Goal: Task Accomplishment & Management: Manage account settings

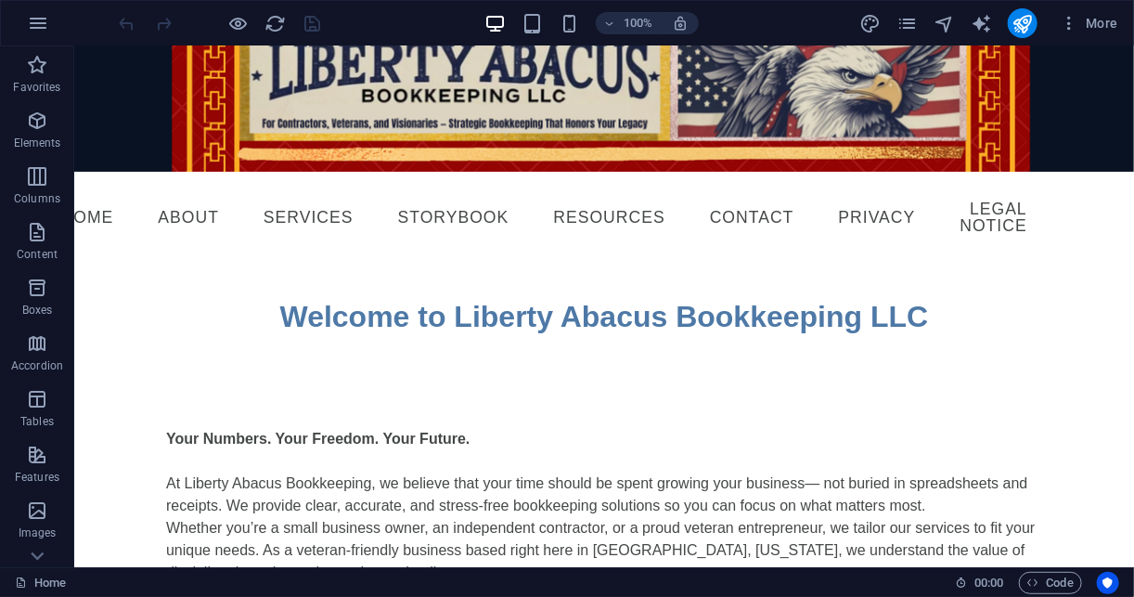
scroll to position [45, 0]
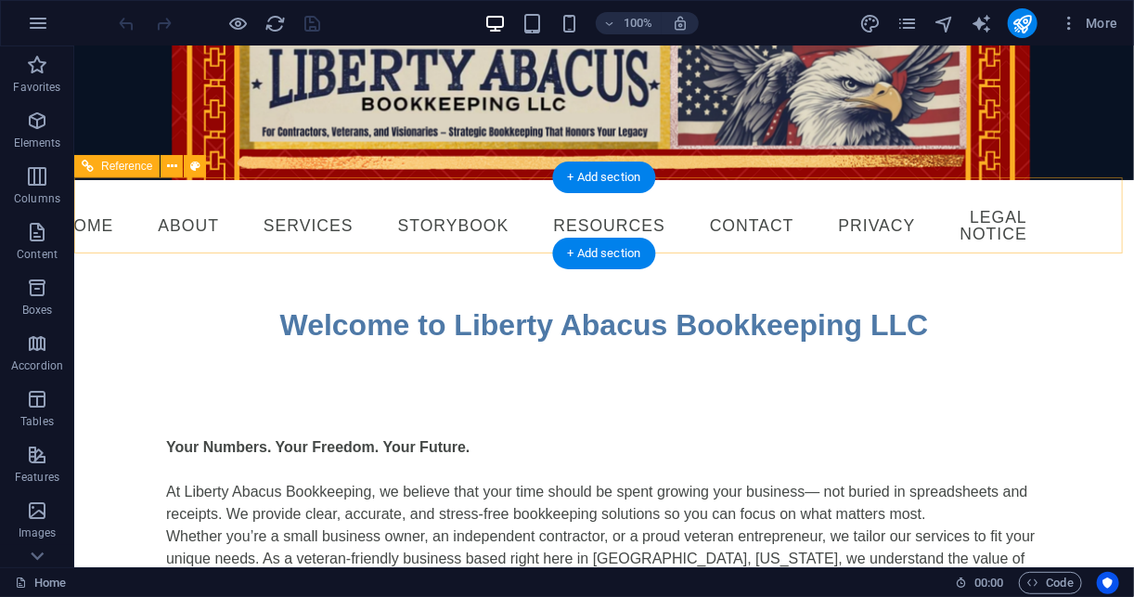
click at [301, 213] on nav "Home About Services Storybook RESOURCES CONTACT Privacy Legal Notice" at bounding box center [603, 225] width 876 height 62
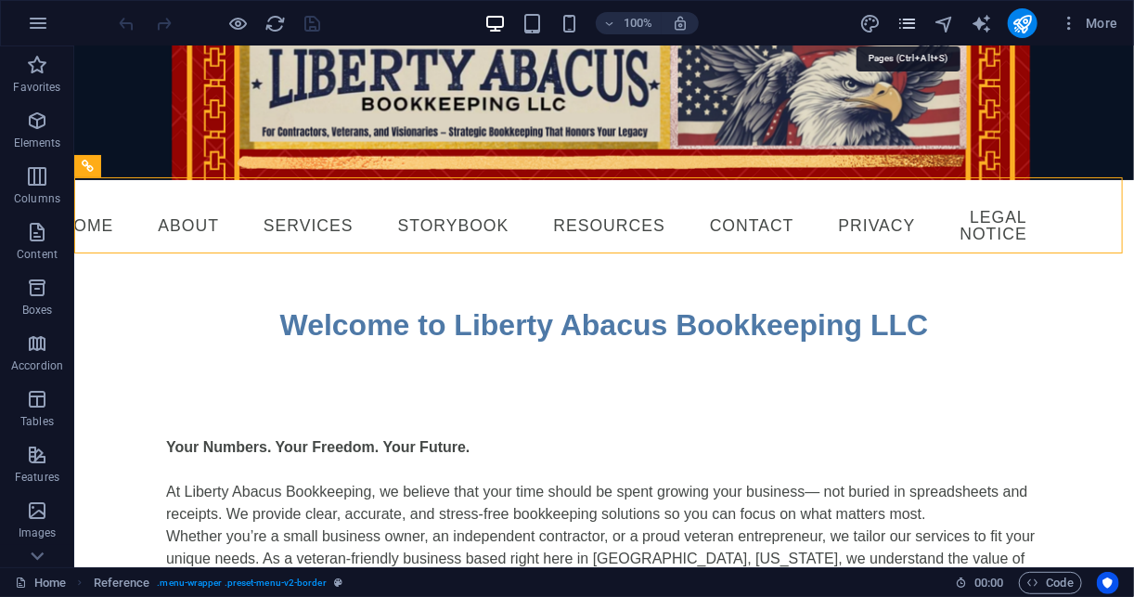
click at [913, 27] on icon "pages" at bounding box center [906, 23] width 21 height 21
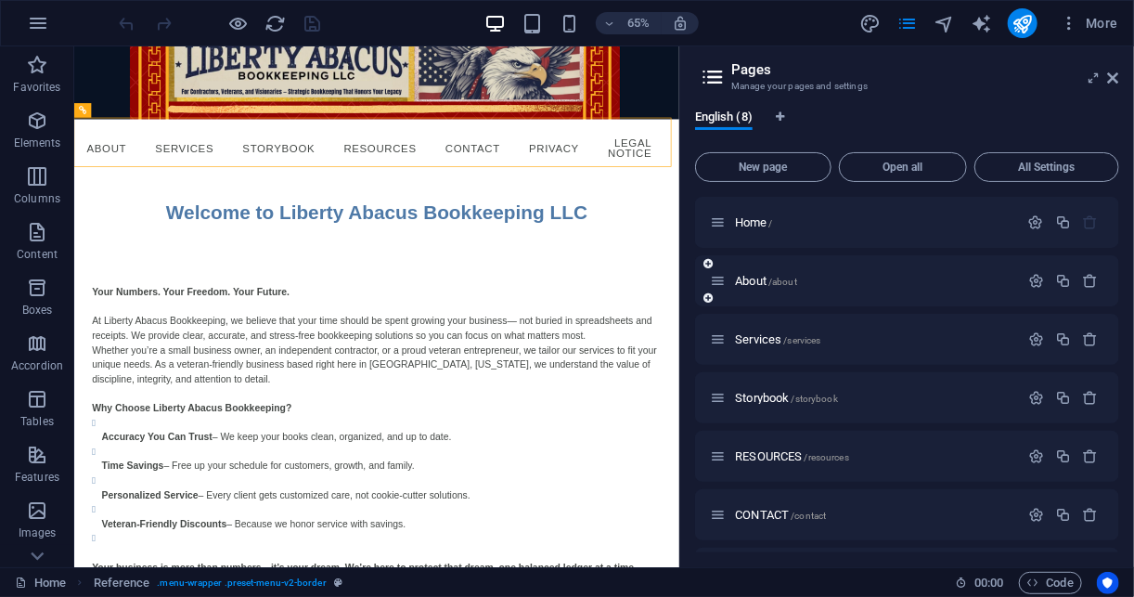
click at [745, 290] on div "About /about" at bounding box center [864, 280] width 309 height 21
click at [923, 277] on p "About /about" at bounding box center [874, 281] width 278 height 12
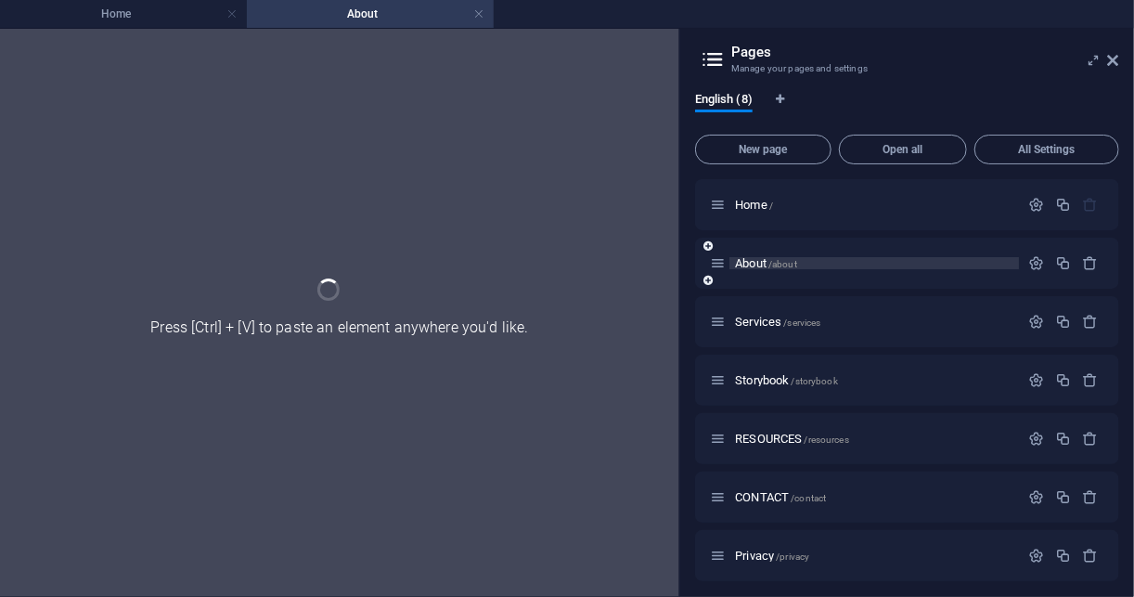
click at [923, 277] on div "About /about" at bounding box center [907, 263] width 424 height 51
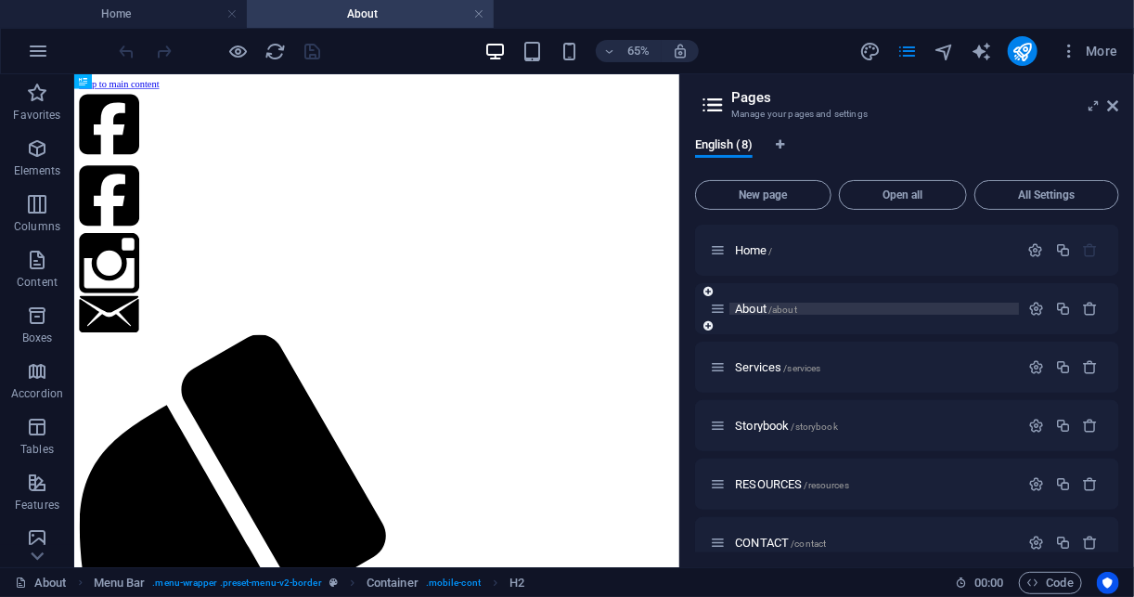
click at [923, 277] on div "Home / About /about Services /services Storybook /storybook RESOURCES /resource…" at bounding box center [907, 455] width 424 height 460
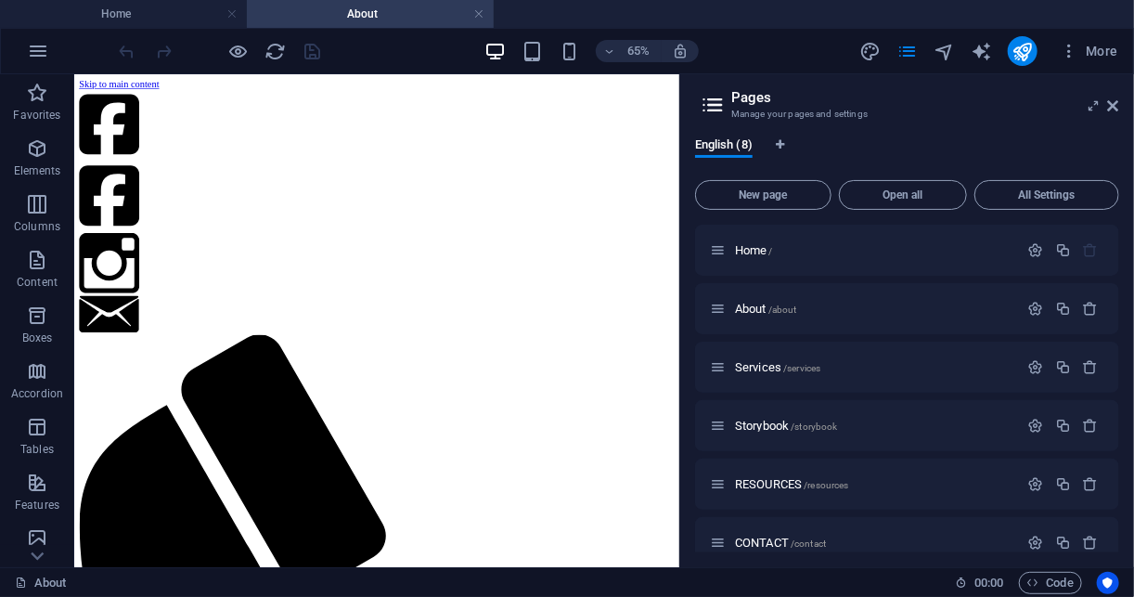
drag, startPoint x: 998, startPoint y: 132, endPoint x: 813, endPoint y: 547, distance: 454.1
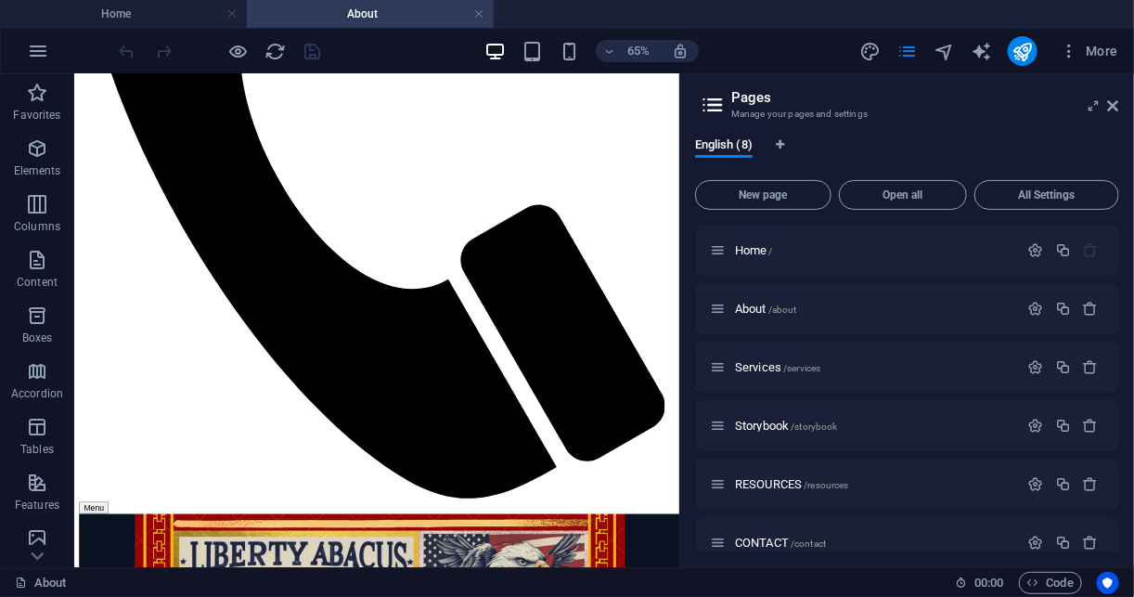
scroll to position [2271, 0]
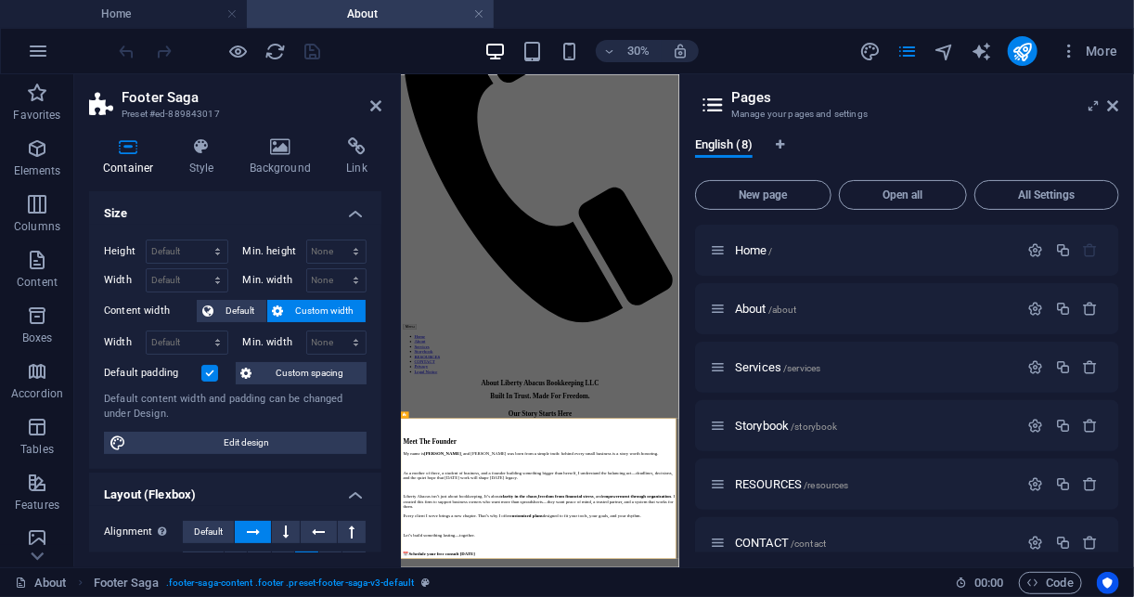
scroll to position [1376, 0]
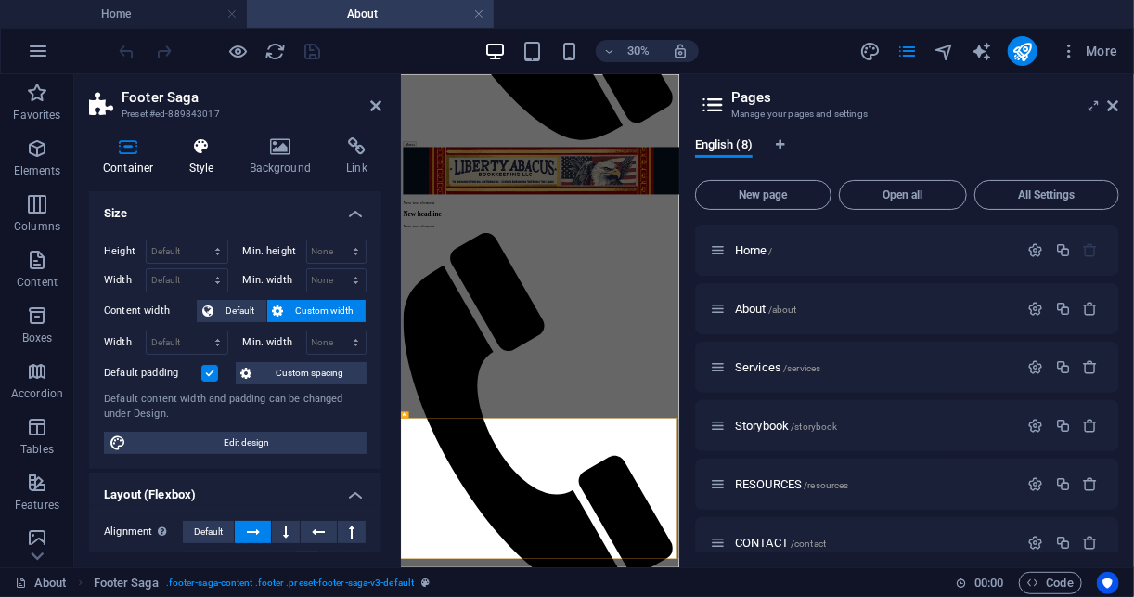
click at [198, 153] on icon at bounding box center [201, 146] width 53 height 19
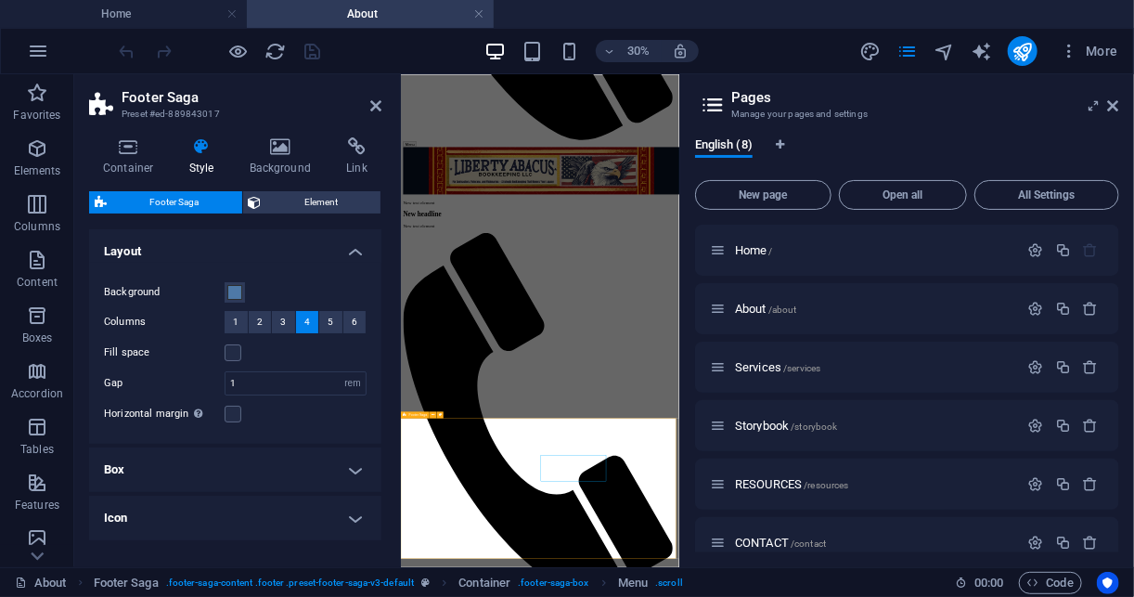
click at [235, 410] on label at bounding box center [233, 414] width 17 height 17
click at [0, 0] on input "Horizontal margin Only if the containers "Content width" is not set to "Default"" at bounding box center [0, 0] width 0 height 0
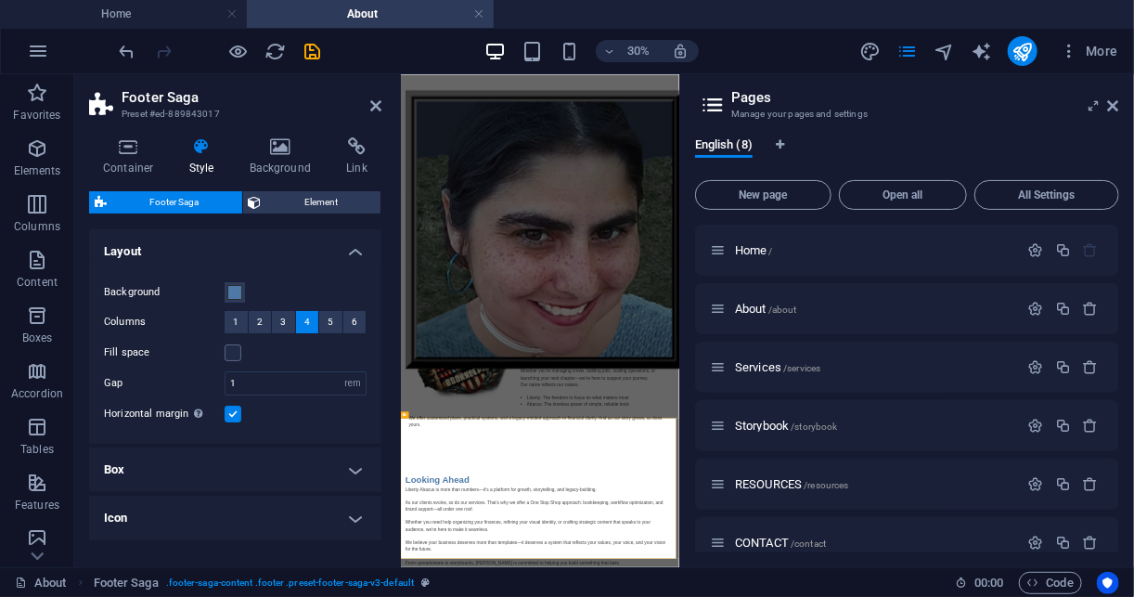
click at [238, 400] on div "Background Columns 1 2 3 4 5 6 Fill space Gap 1 rem px % vh vw Horizontal margi…" at bounding box center [235, 353] width 300 height 181
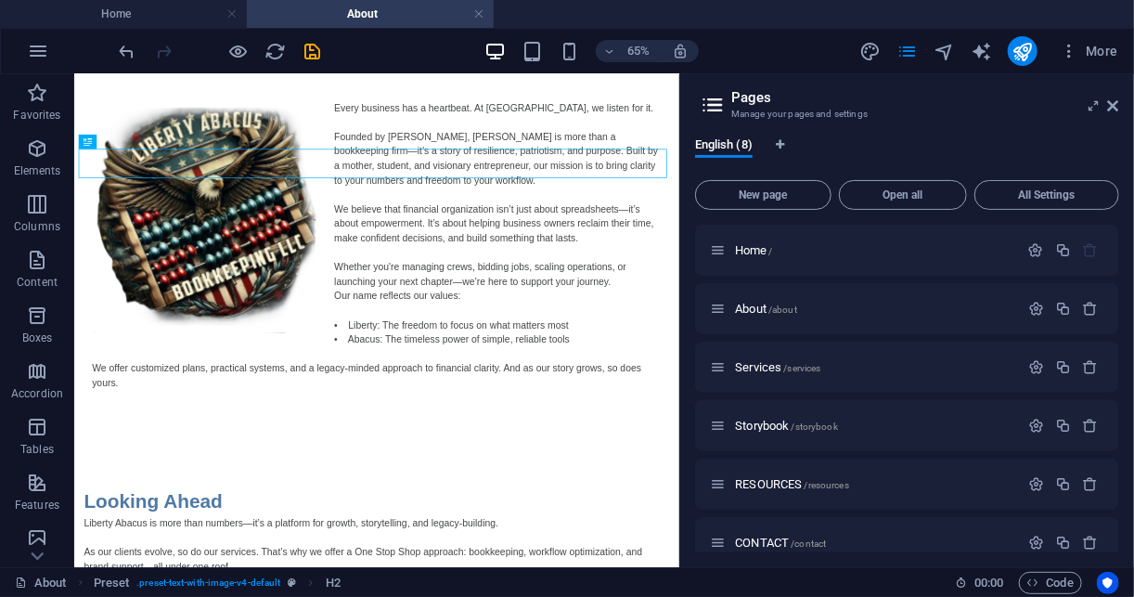
scroll to position [2302, 0]
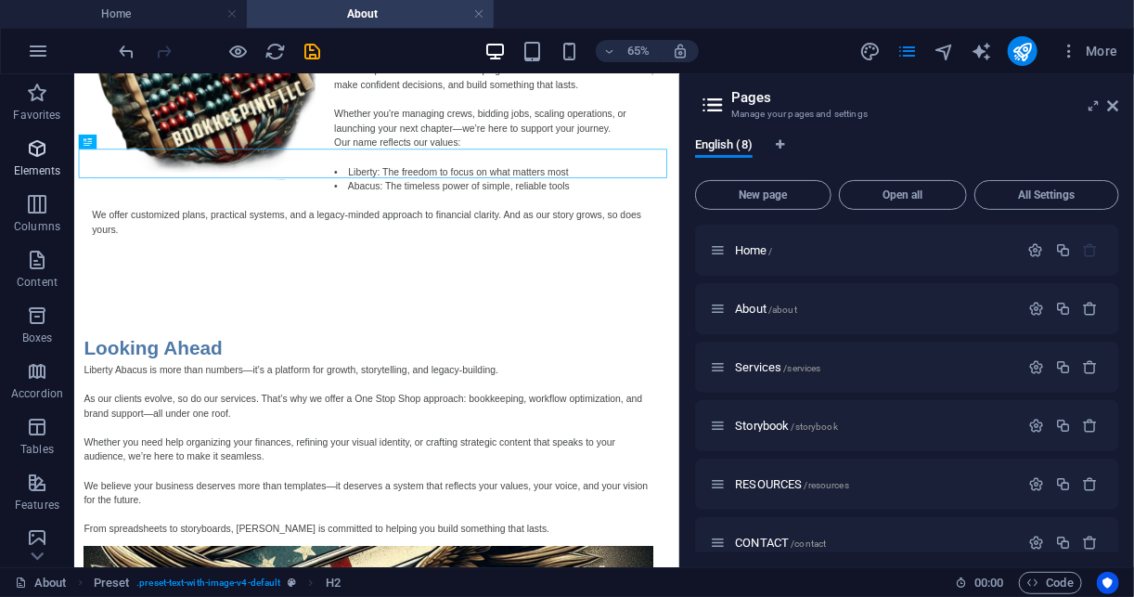
click at [42, 153] on icon "button" at bounding box center [37, 148] width 22 height 22
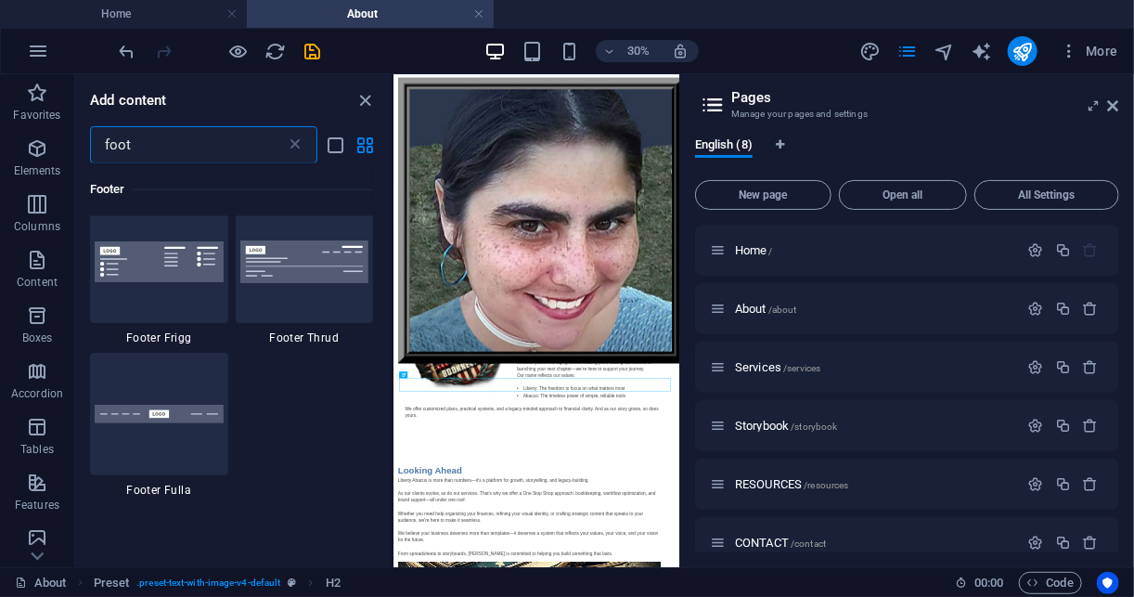
scroll to position [932, 0]
type input "foot"
click at [315, 284] on div at bounding box center [305, 259] width 138 height 123
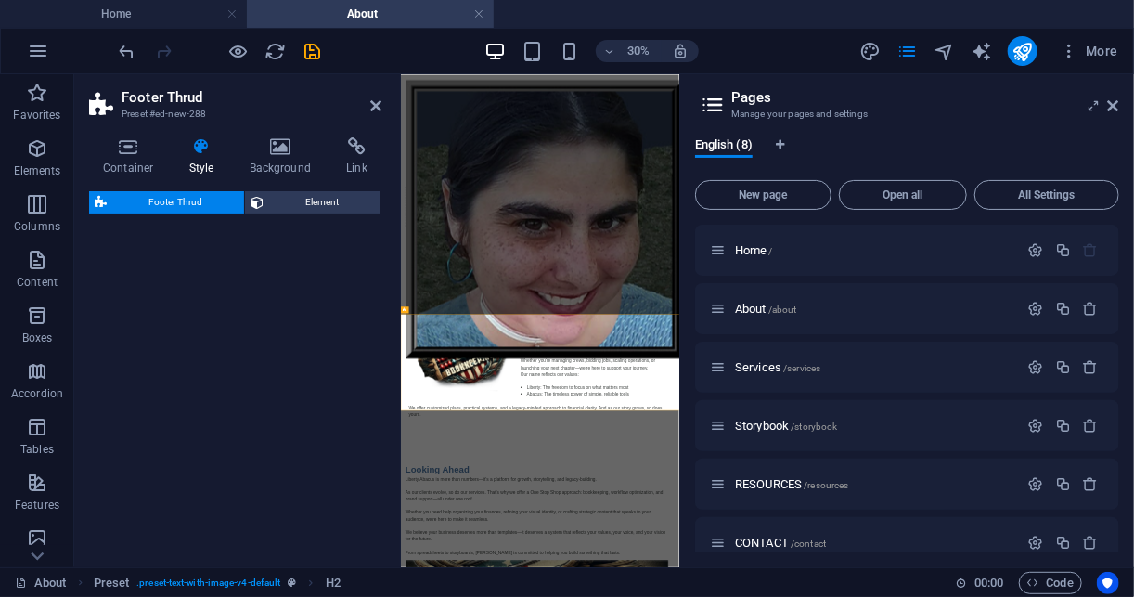
select select "rem"
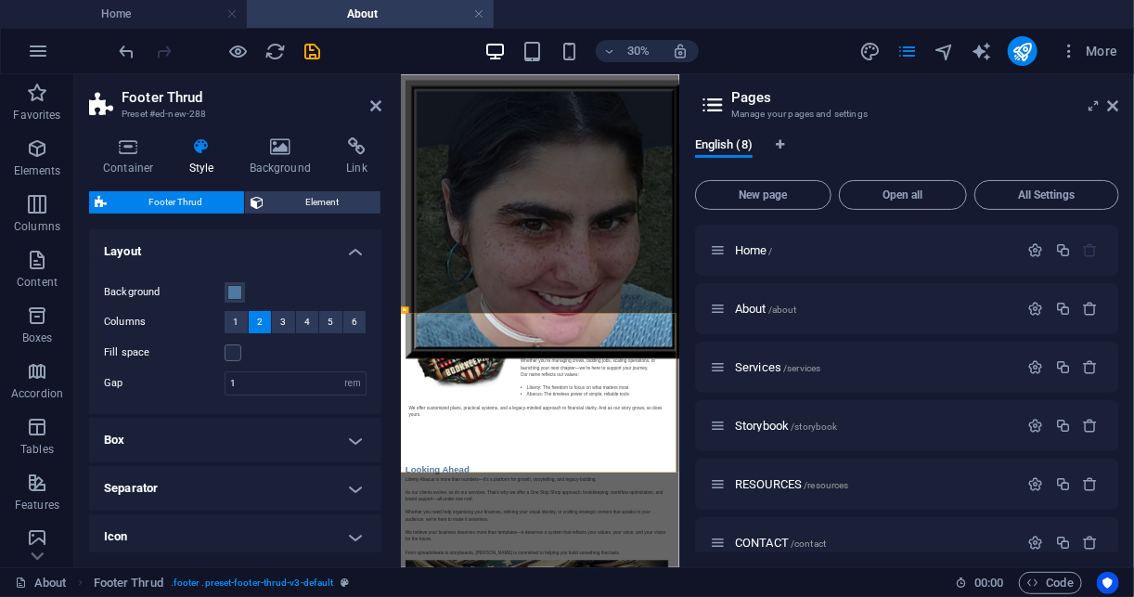
scroll to position [1726, 0]
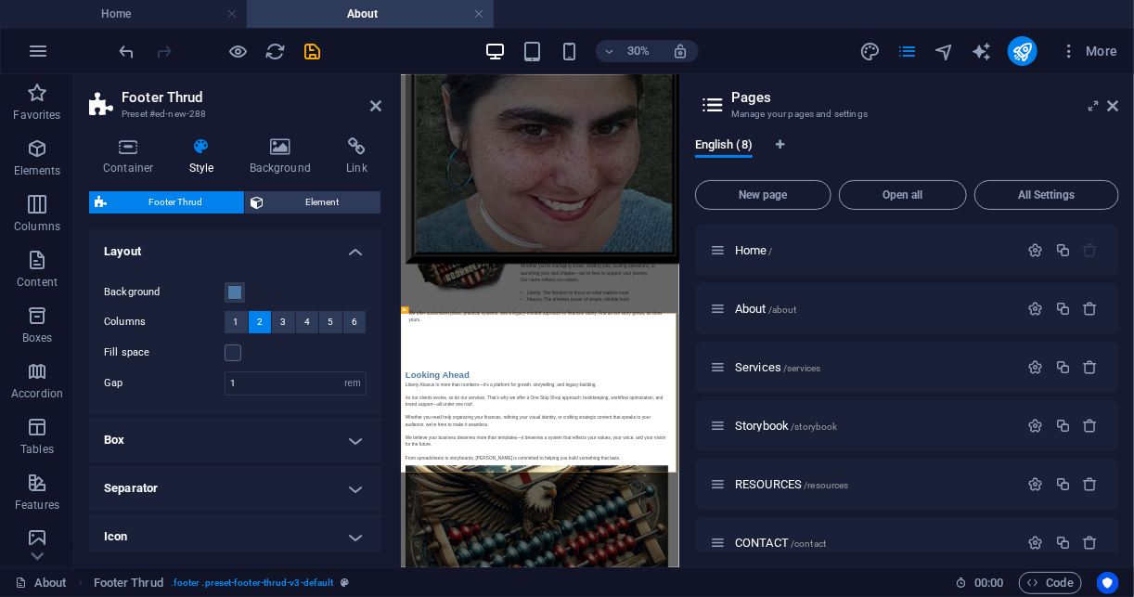
click at [368, 105] on h2 "Footer Thrud" at bounding box center [252, 97] width 260 height 17
click at [374, 107] on icon at bounding box center [375, 105] width 11 height 15
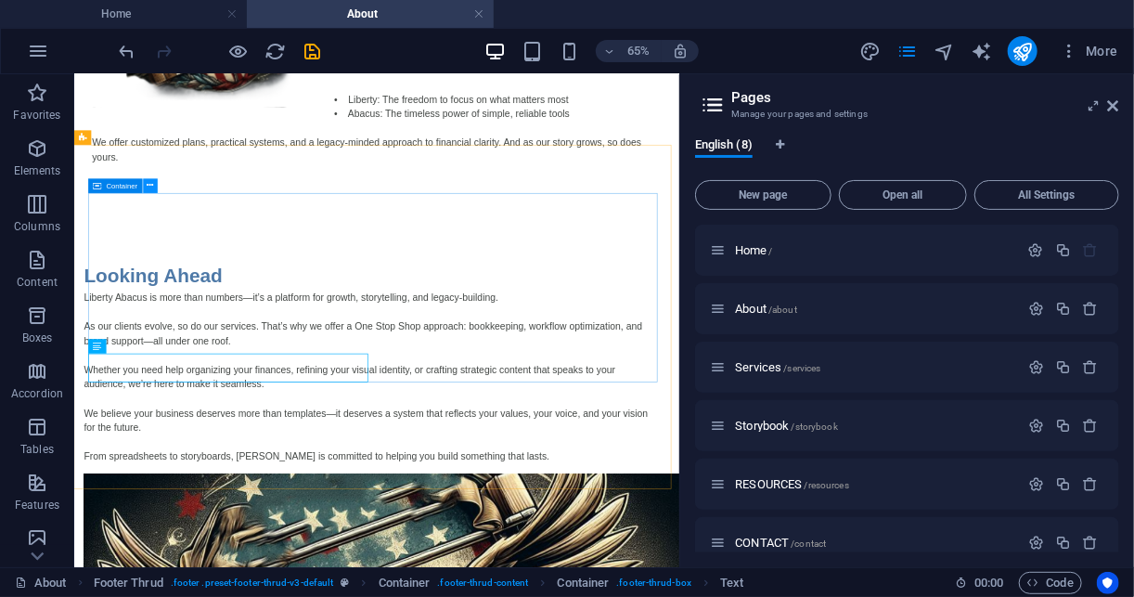
click at [145, 187] on button at bounding box center [151, 186] width 15 height 15
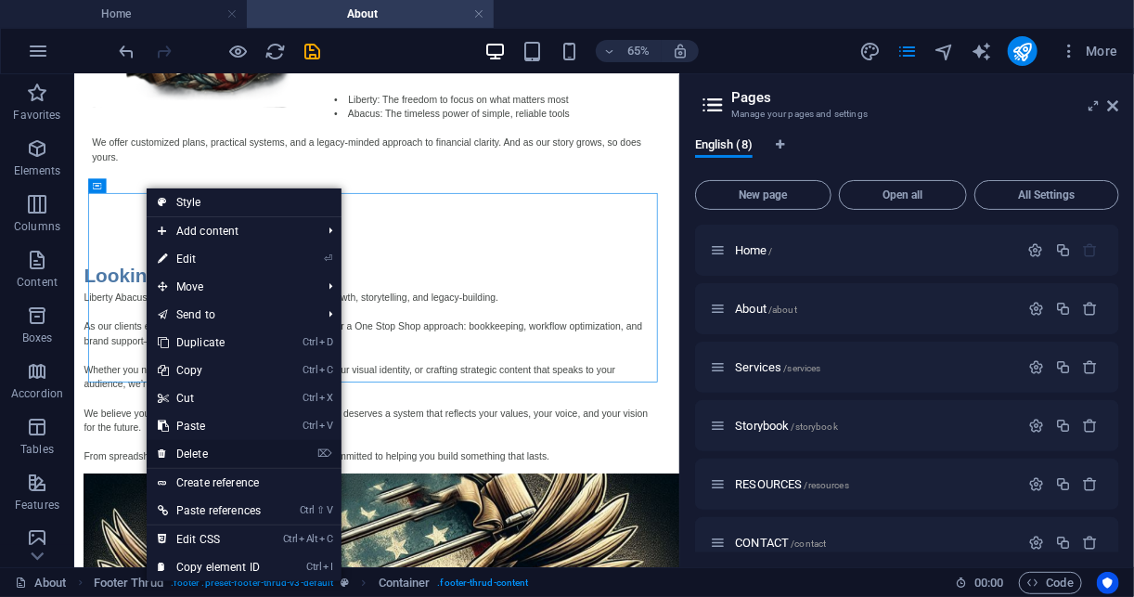
click at [213, 449] on link "⌦ Delete" at bounding box center [209, 454] width 125 height 28
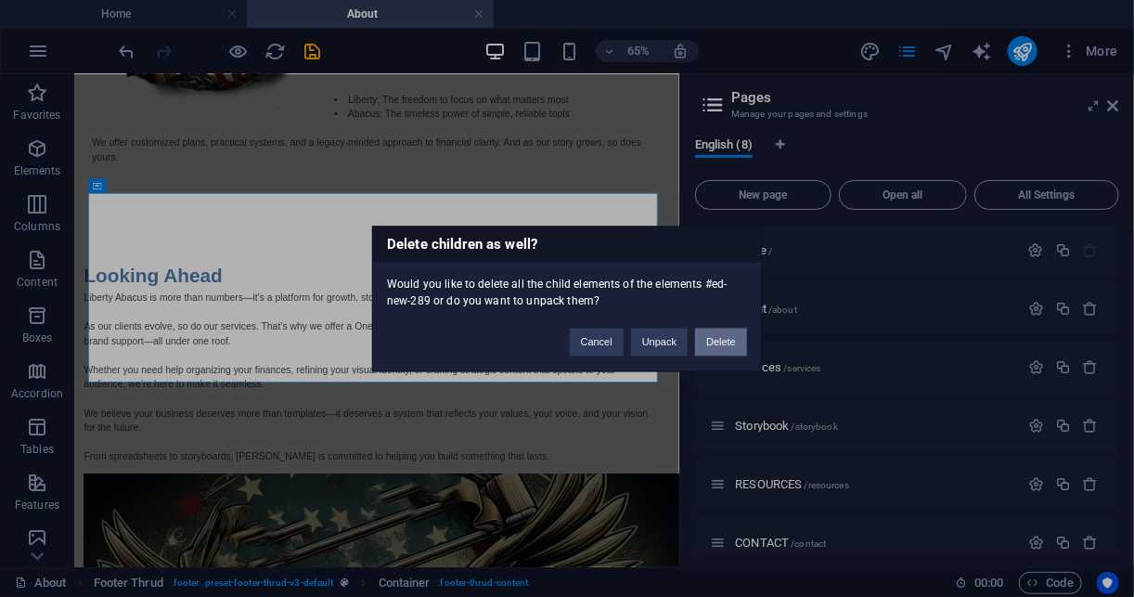
click at [721, 345] on button "Delete" at bounding box center [721, 342] width 52 height 28
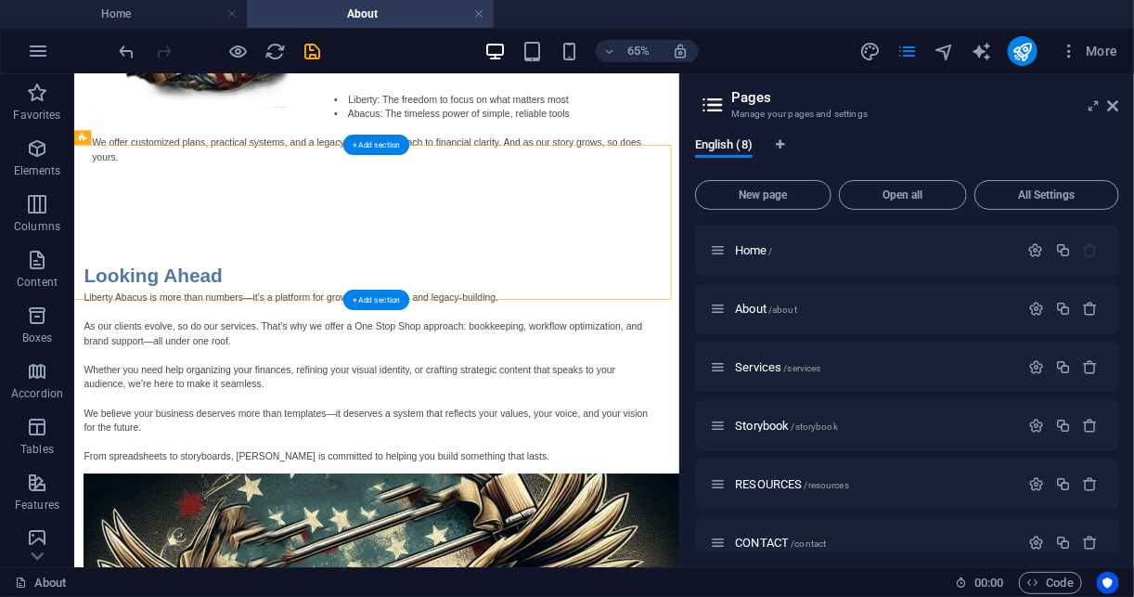
drag, startPoint x: 640, startPoint y: 289, endPoint x: 641, endPoint y: 245, distance: 43.6
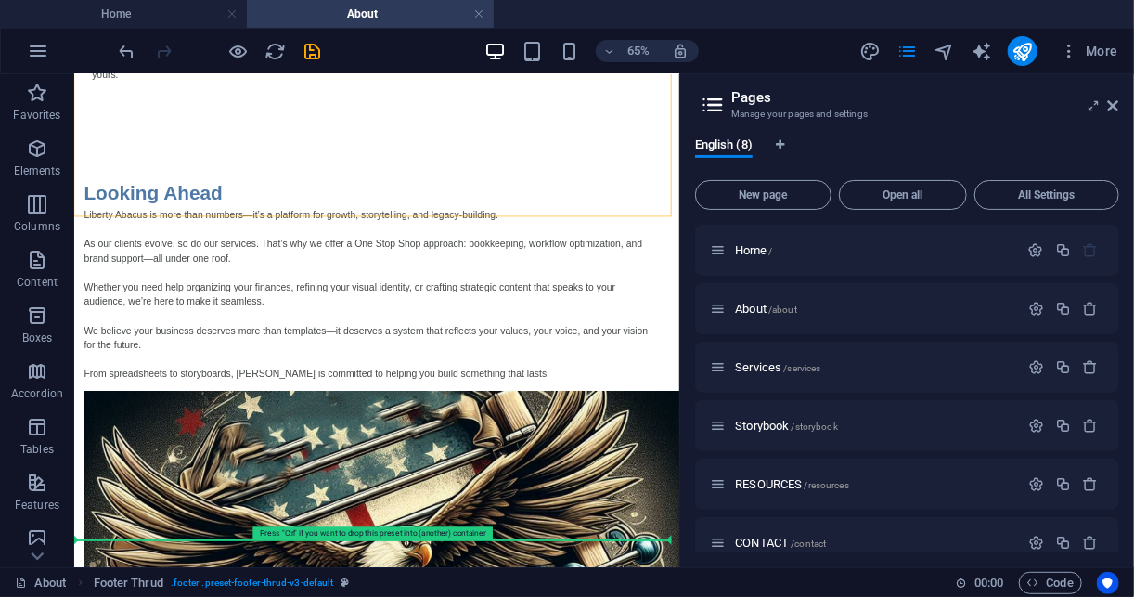
drag, startPoint x: 641, startPoint y: 245, endPoint x: 605, endPoint y: 793, distance: 549.7
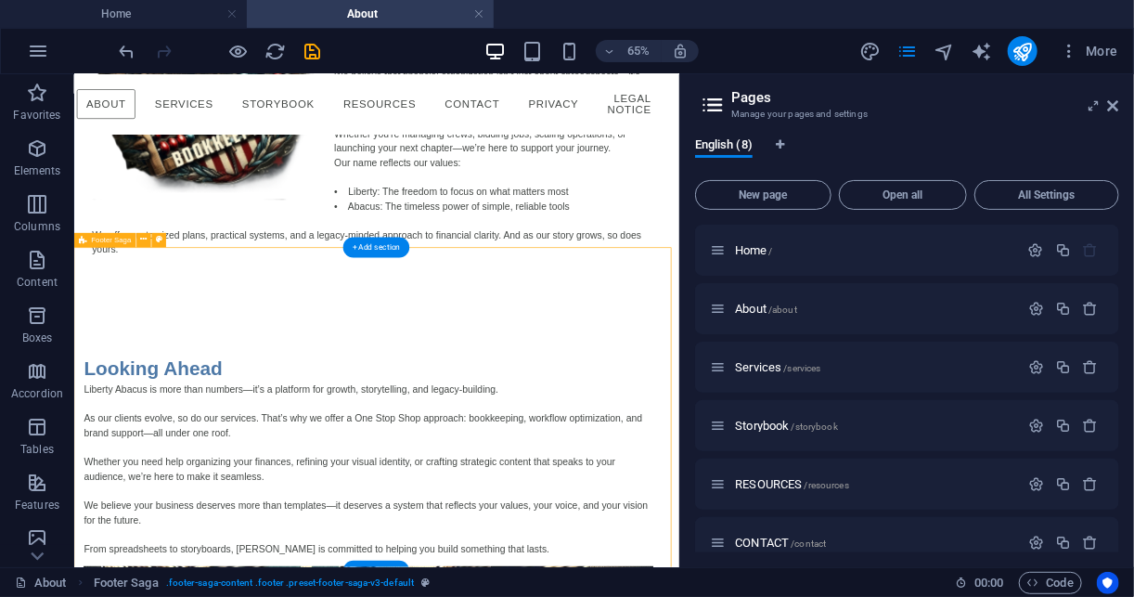
drag, startPoint x: 682, startPoint y: 699, endPoint x: 682, endPoint y: 575, distance: 123.4
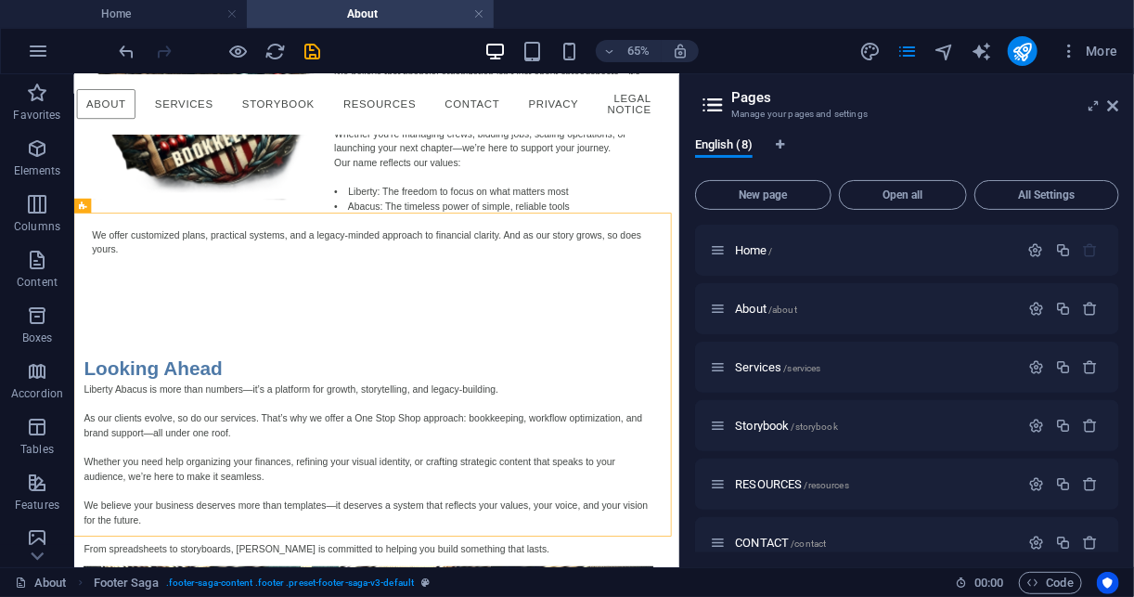
scroll to position [2541, 0]
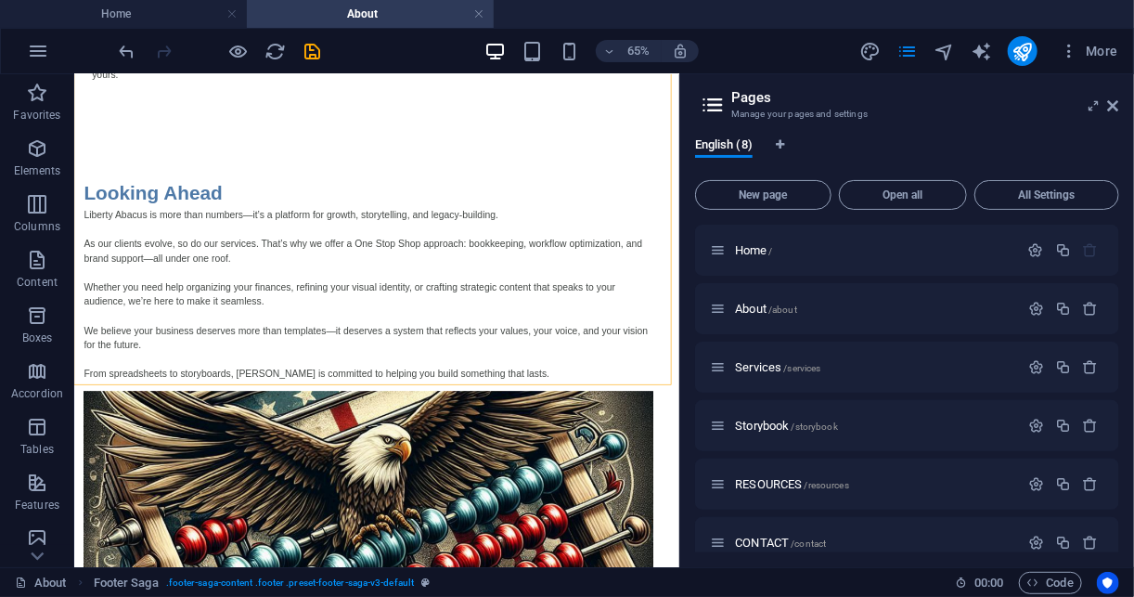
drag, startPoint x: 999, startPoint y: 638, endPoint x: 754, endPoint y: 625, distance: 245.3
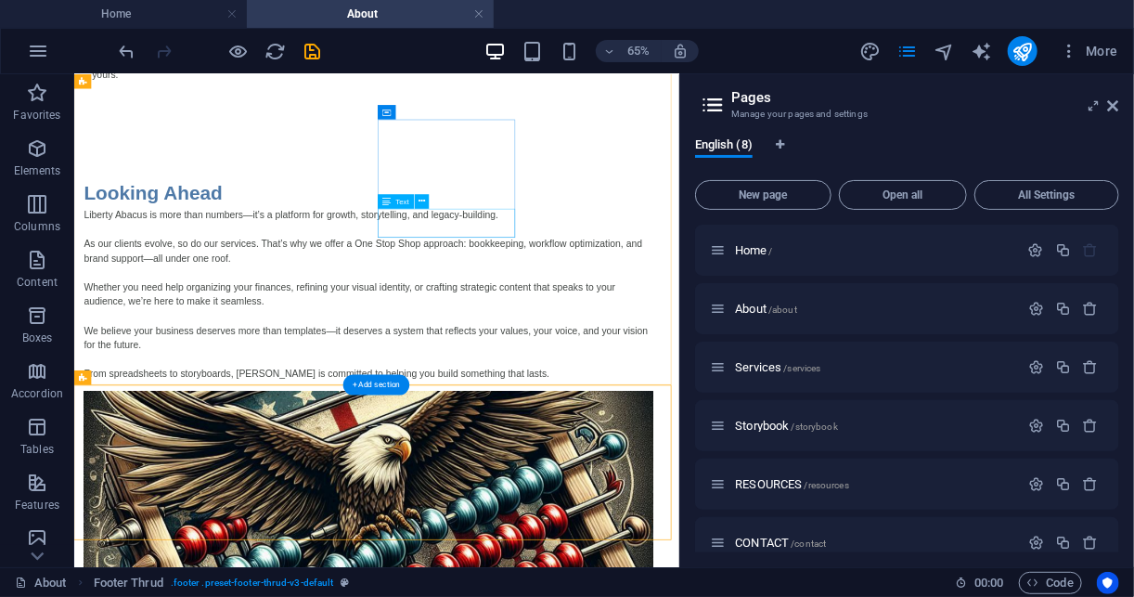
click at [420, 201] on icon at bounding box center [422, 201] width 6 height 13
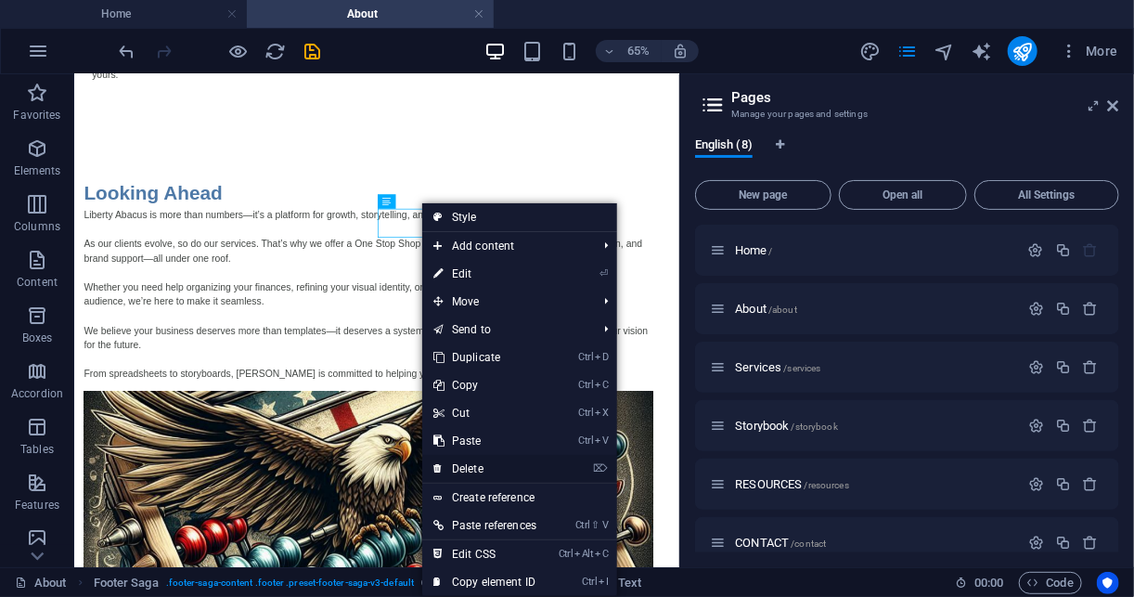
click at [497, 461] on link "⌦ Delete" at bounding box center [484, 469] width 125 height 28
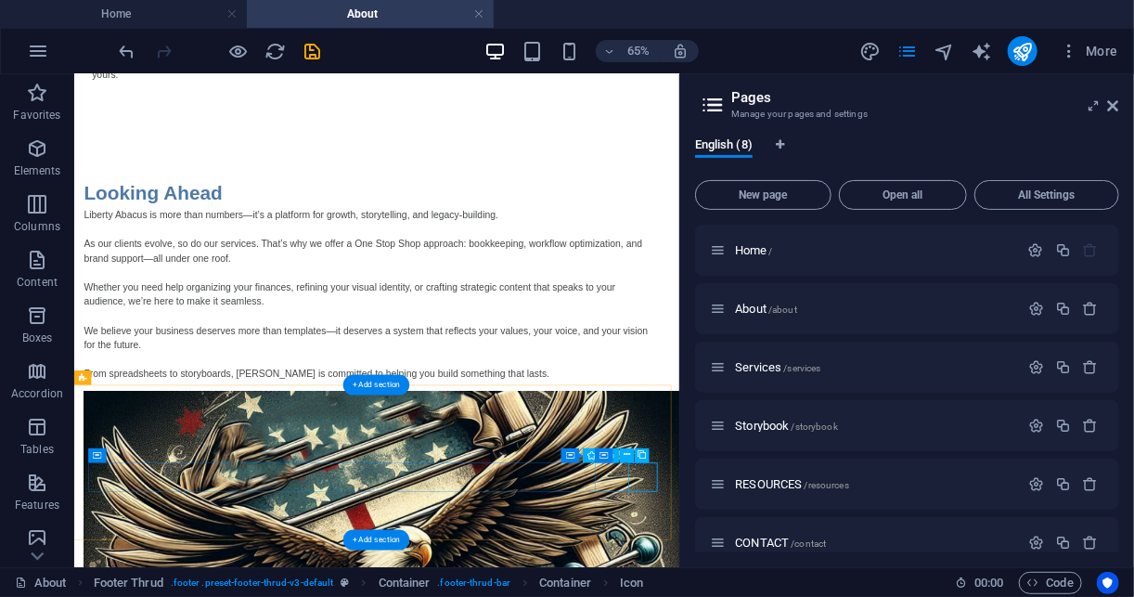
click at [592, 457] on icon at bounding box center [593, 455] width 6 height 13
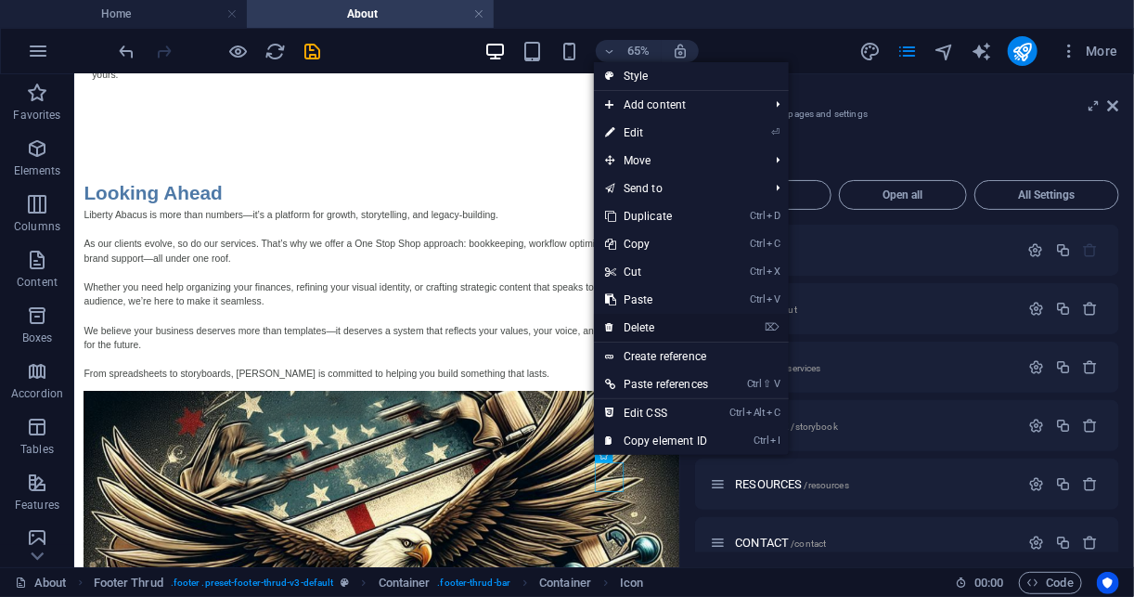
click at [652, 334] on link "⌦ Delete" at bounding box center [656, 328] width 125 height 28
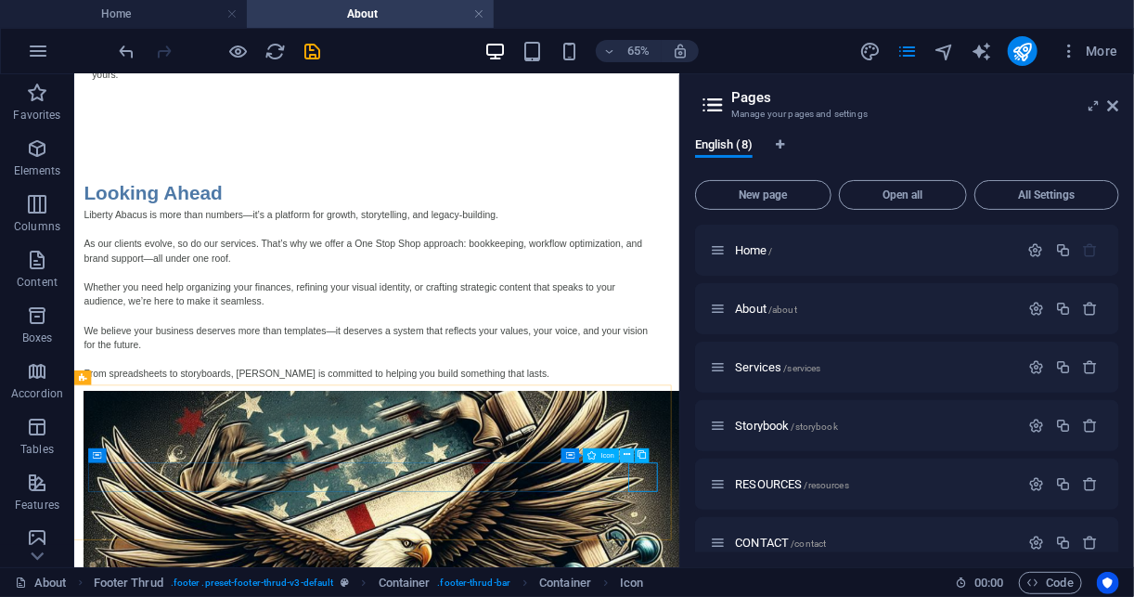
click at [625, 457] on icon at bounding box center [628, 455] width 6 height 13
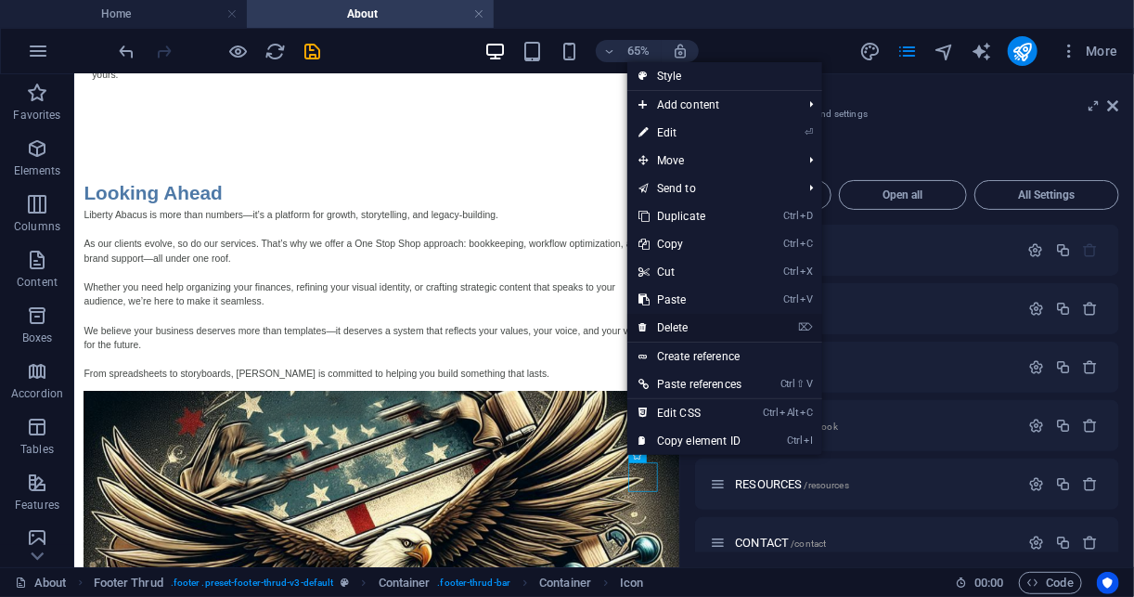
click at [698, 318] on link "⌦ Delete" at bounding box center [689, 328] width 125 height 28
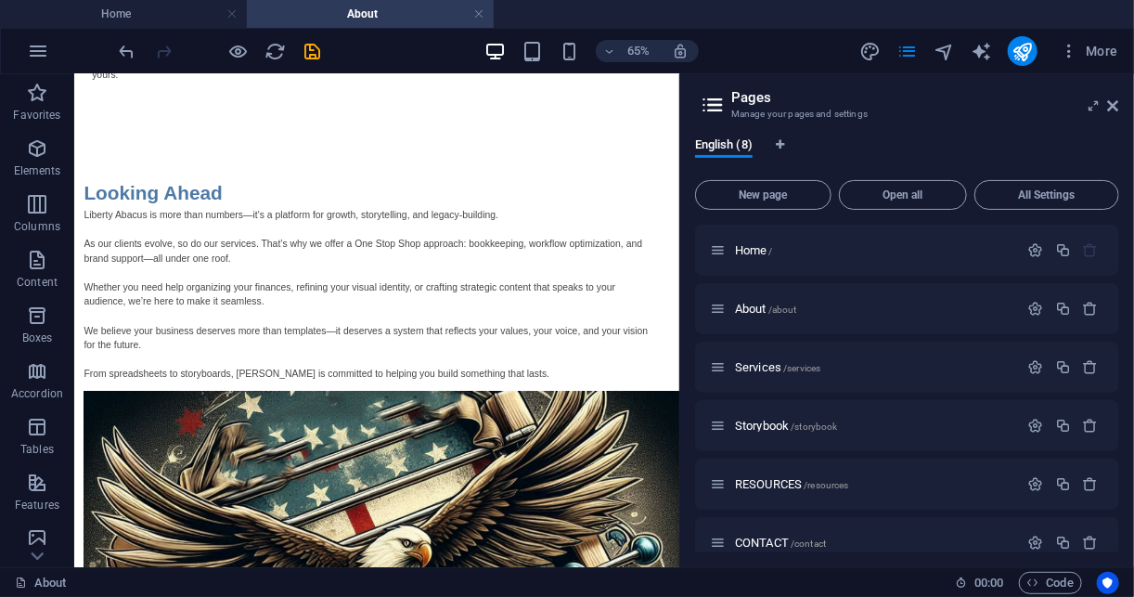
scroll to position [2661, 0]
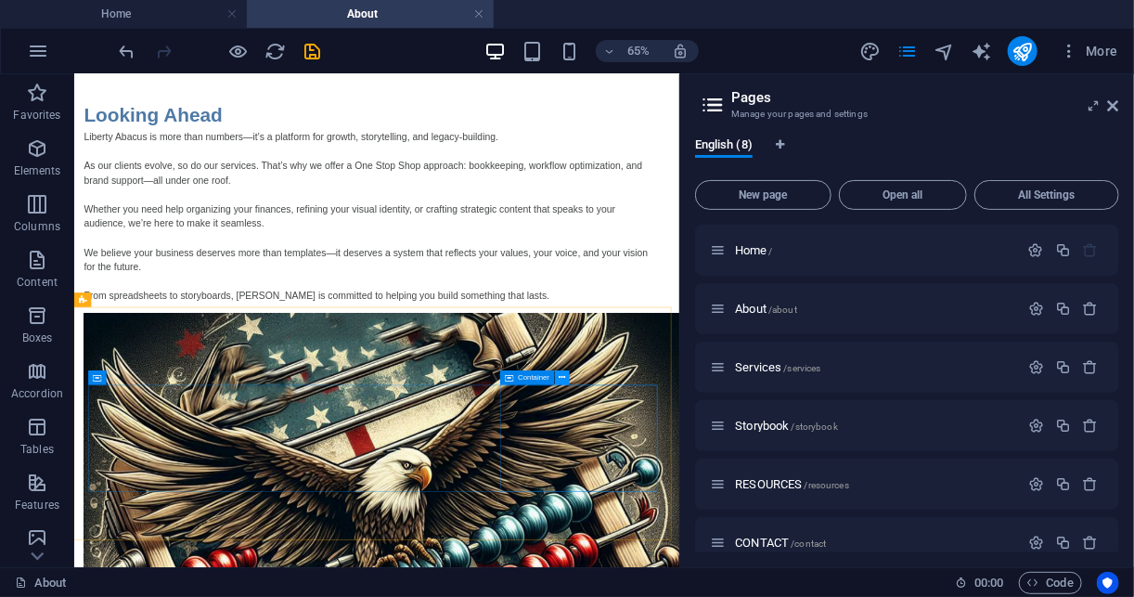
click at [561, 378] on icon at bounding box center [563, 377] width 6 height 13
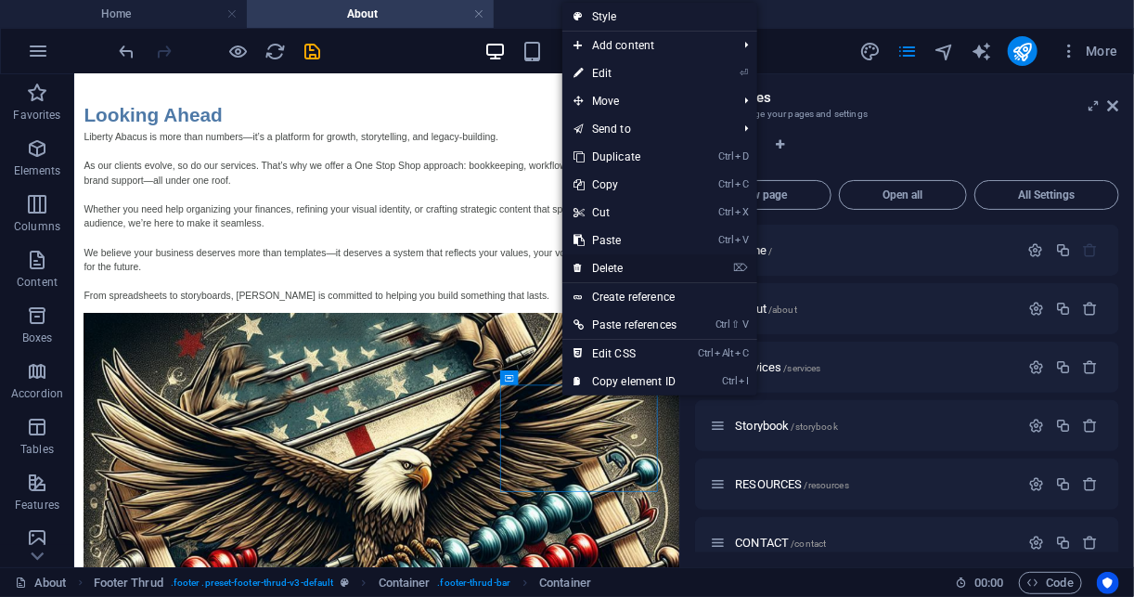
click at [628, 268] on link "⌦ Delete" at bounding box center [624, 268] width 125 height 28
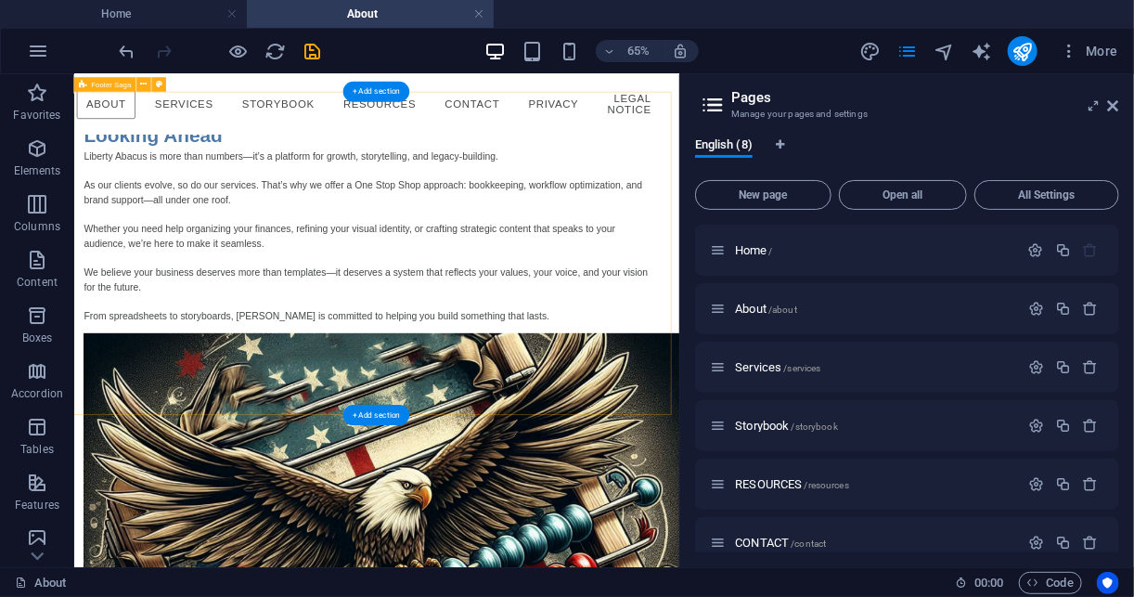
scroll to position [2541, 0]
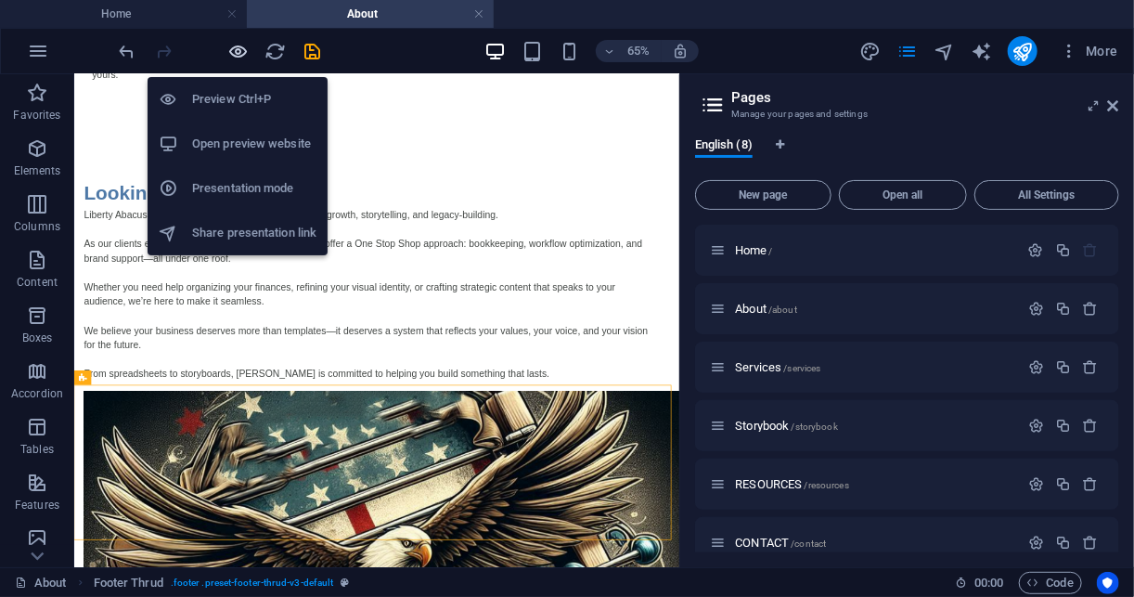
click at [232, 45] on icon "button" at bounding box center [238, 51] width 21 height 21
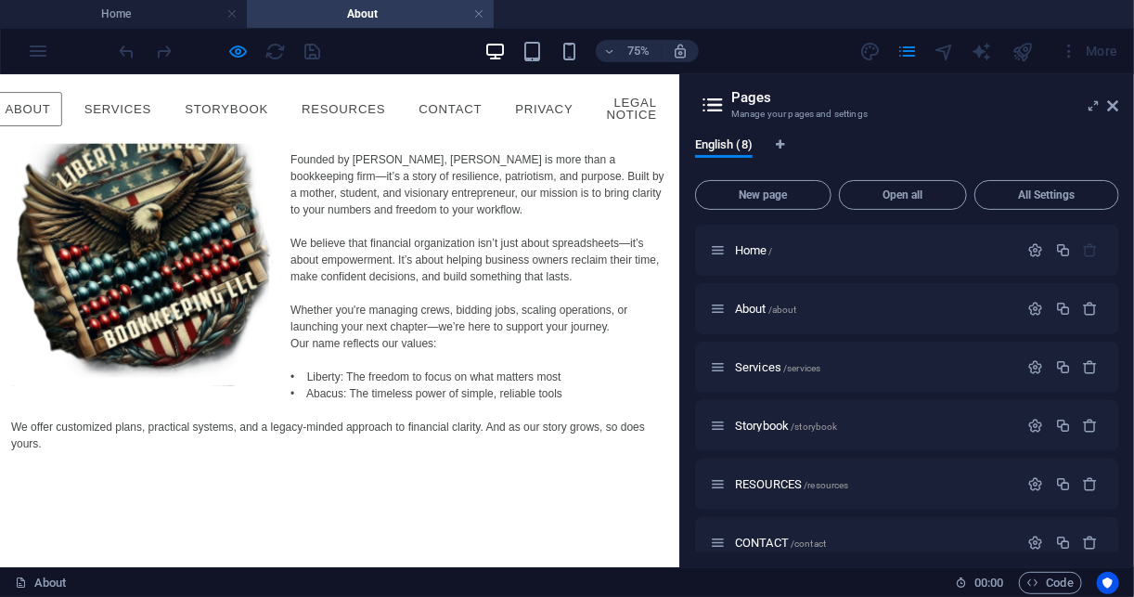
scroll to position [1825, 0]
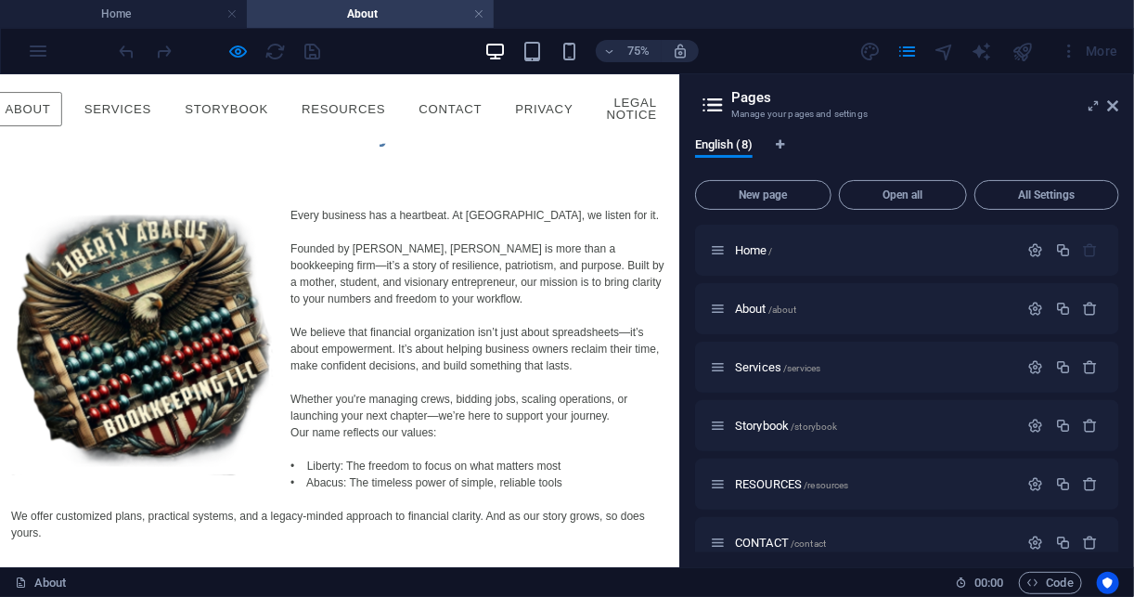
click at [10, 110] on div "New text element New headline New text element Menu Home About Services Storybo…" at bounding box center [453, 119] width 906 height 92
click at [251, 45] on div at bounding box center [220, 51] width 208 height 30
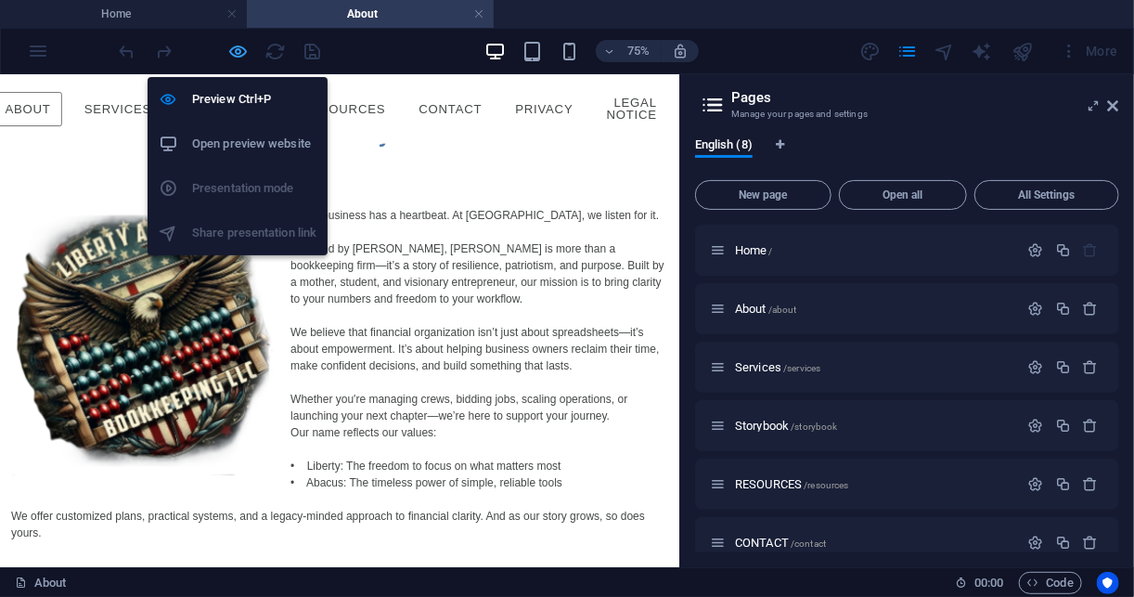
click at [239, 51] on icon "button" at bounding box center [238, 51] width 21 height 21
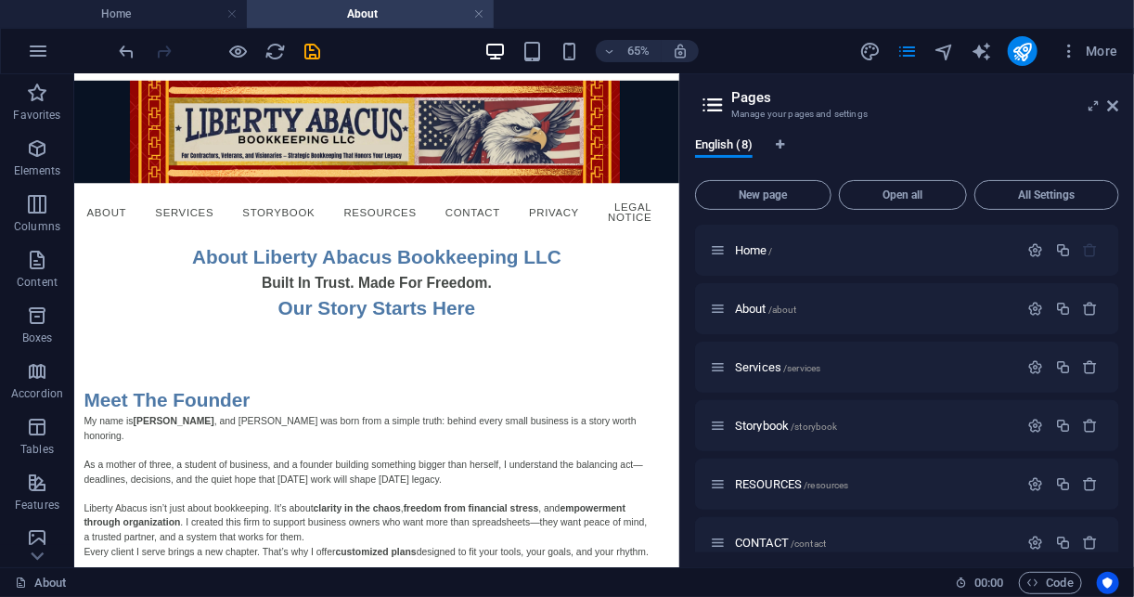
scroll to position [24, 0]
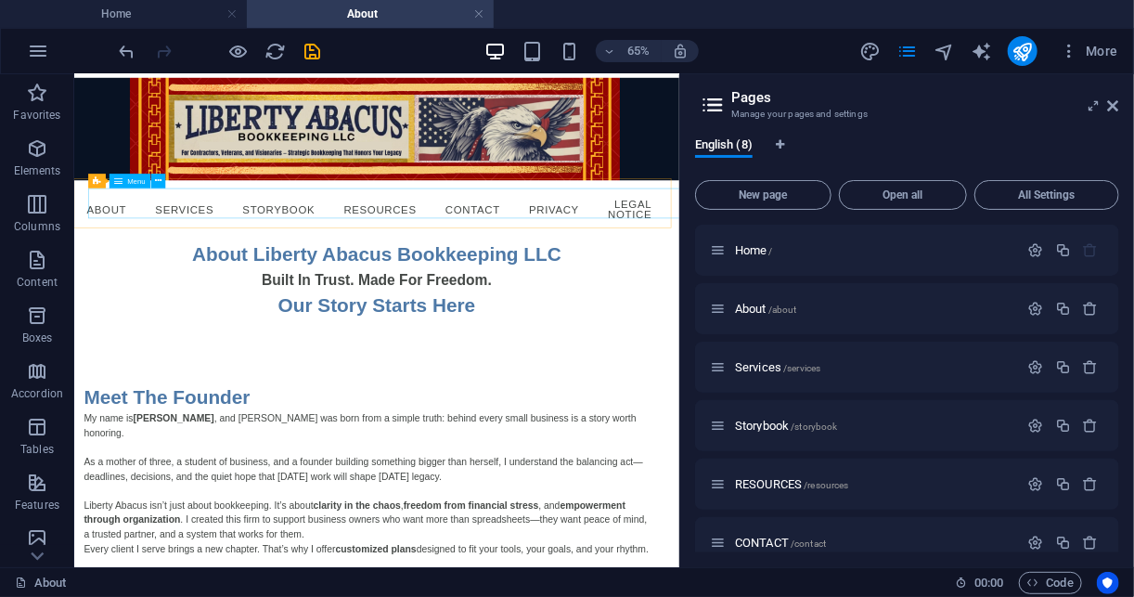
click at [145, 183] on span "Menu" at bounding box center [137, 180] width 19 height 7
click at [159, 181] on icon at bounding box center [158, 180] width 6 height 13
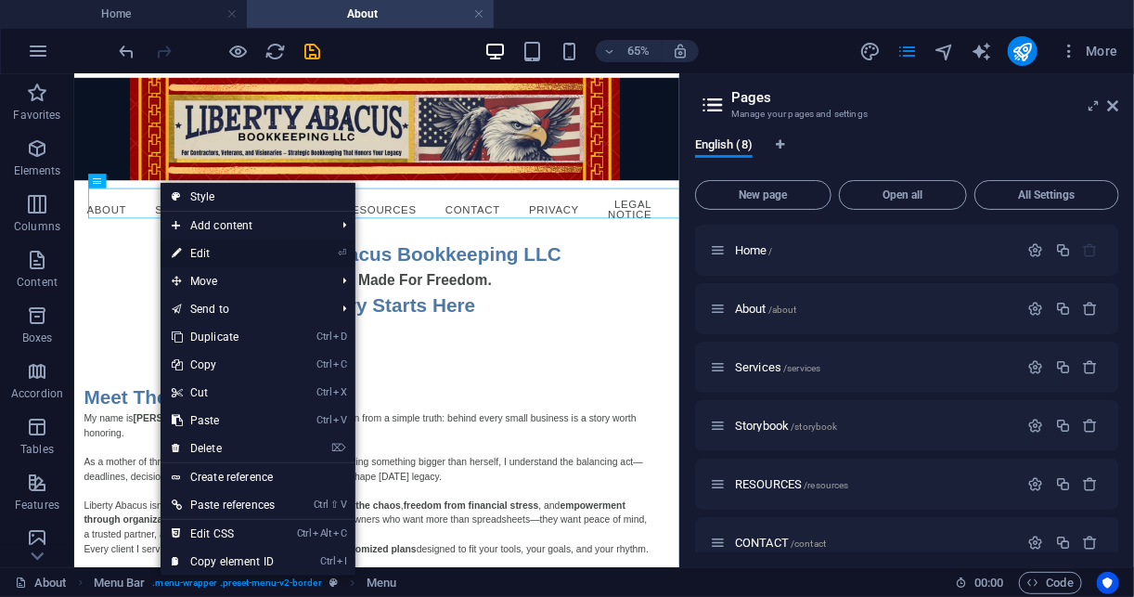
click at [236, 254] on link "⏎ Edit" at bounding box center [223, 253] width 125 height 28
select select
select select "1"
select select
select select "2"
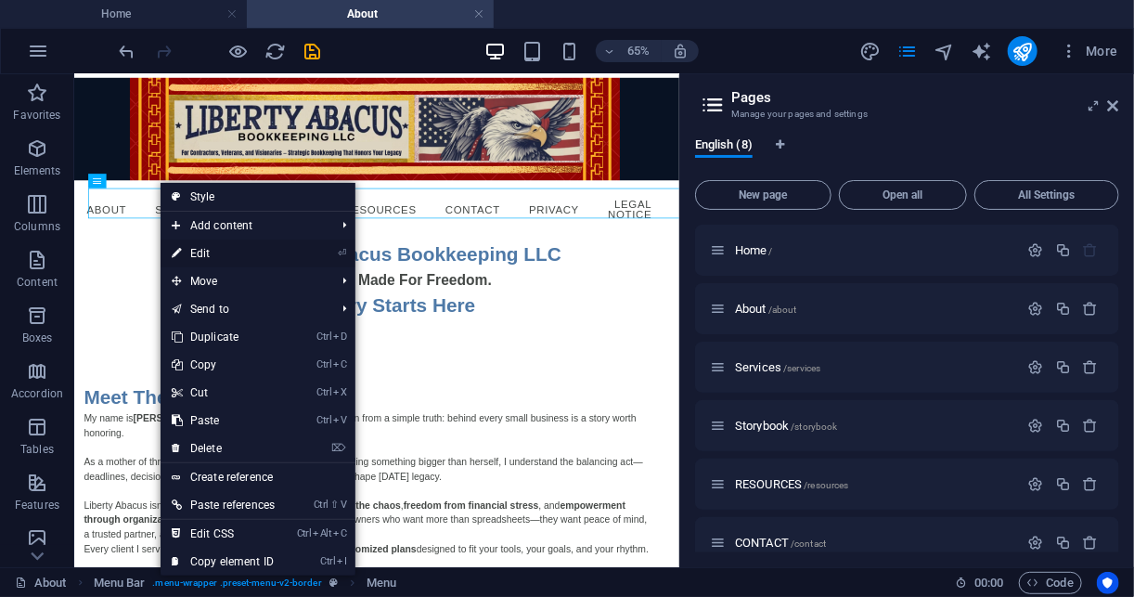
select select
select select "3"
select select
select select "4"
select select
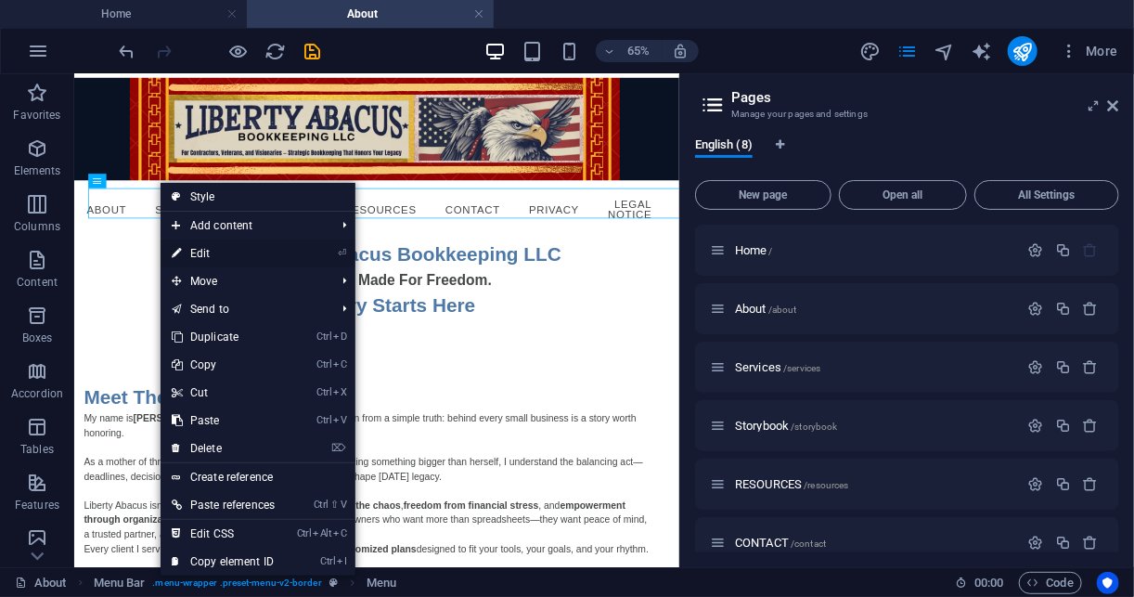
select select "5"
select select
select select "6"
select select
select select "7"
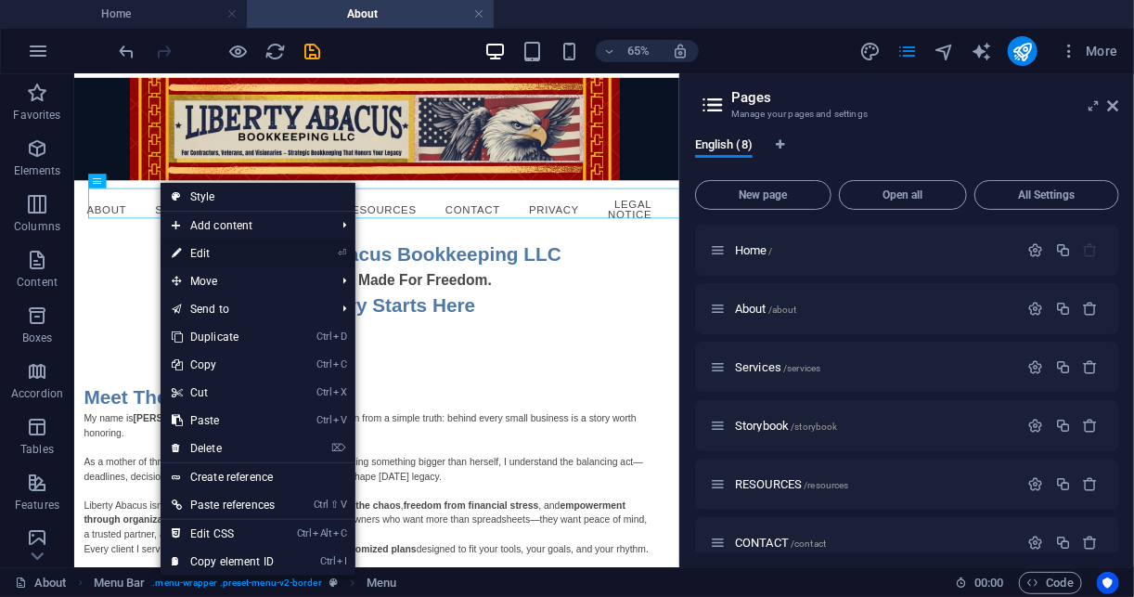
select select
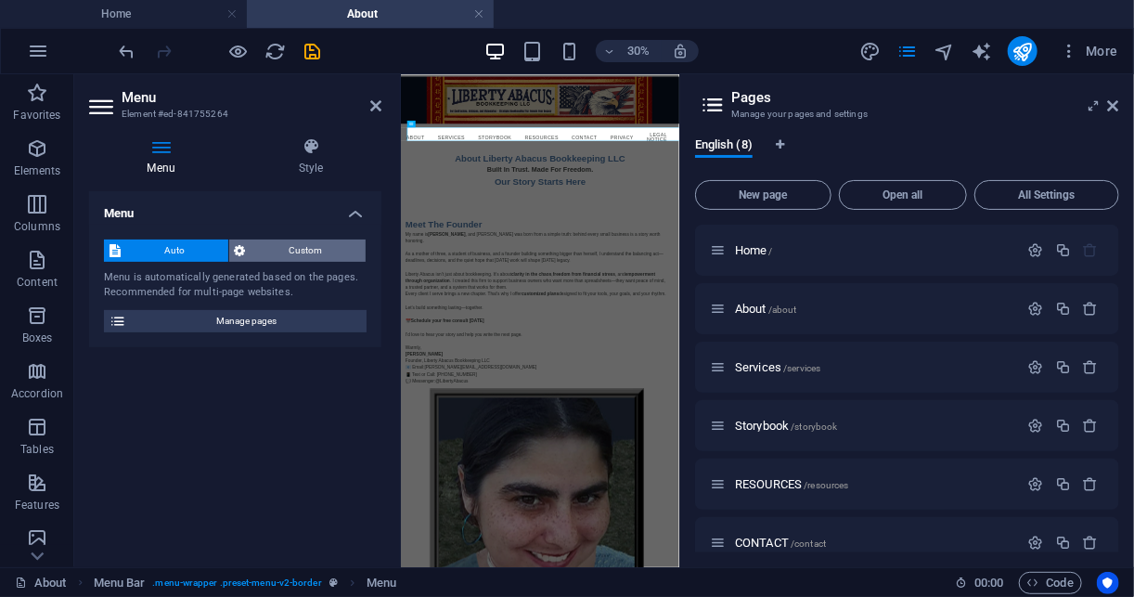
click at [265, 254] on span "Custom" at bounding box center [306, 250] width 110 height 22
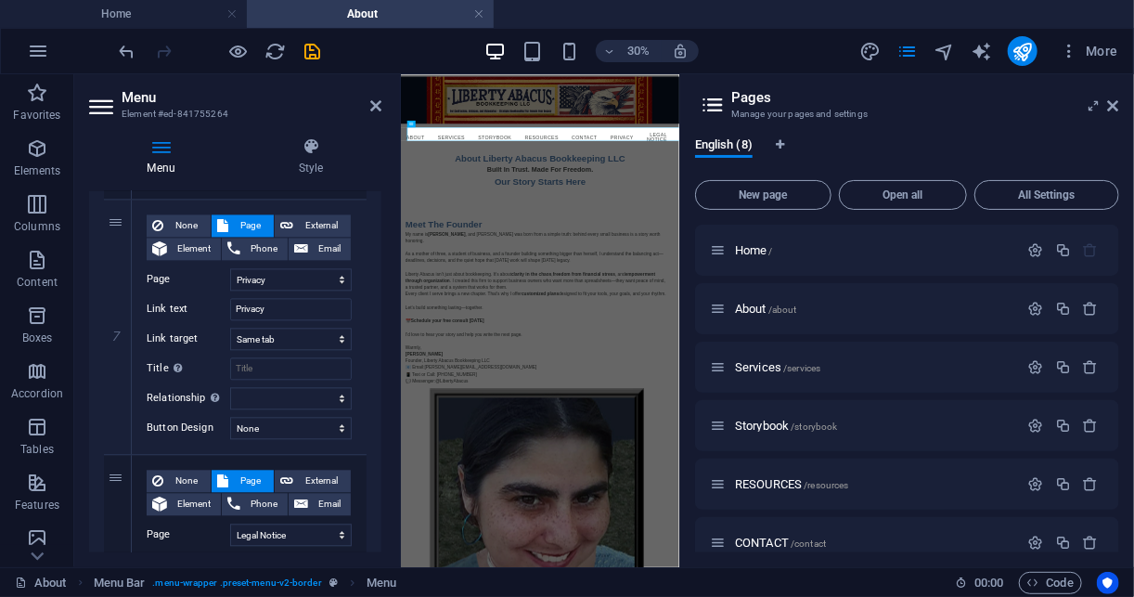
scroll to position [1704, 0]
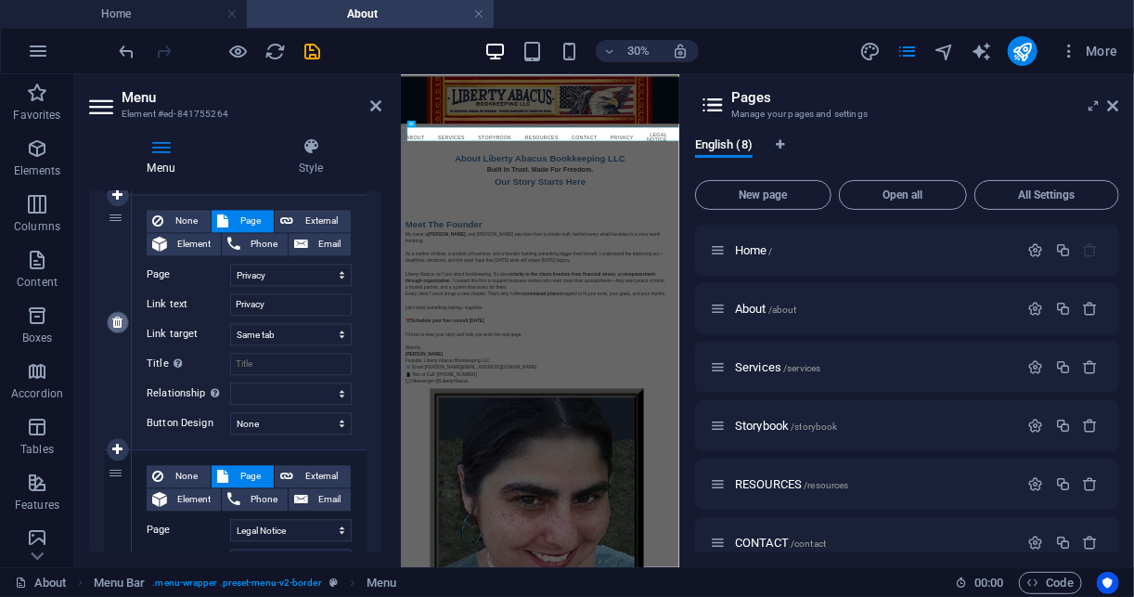
click at [114, 316] on icon at bounding box center [117, 322] width 10 height 13
select select
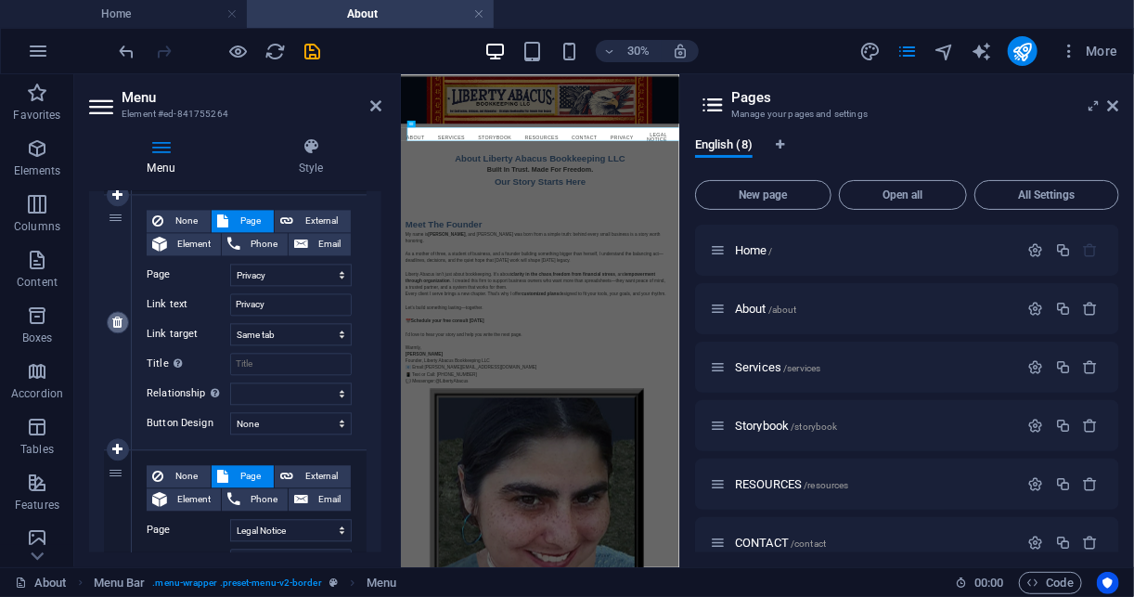
select select
select select "7"
type input "Legal Notice"
select select
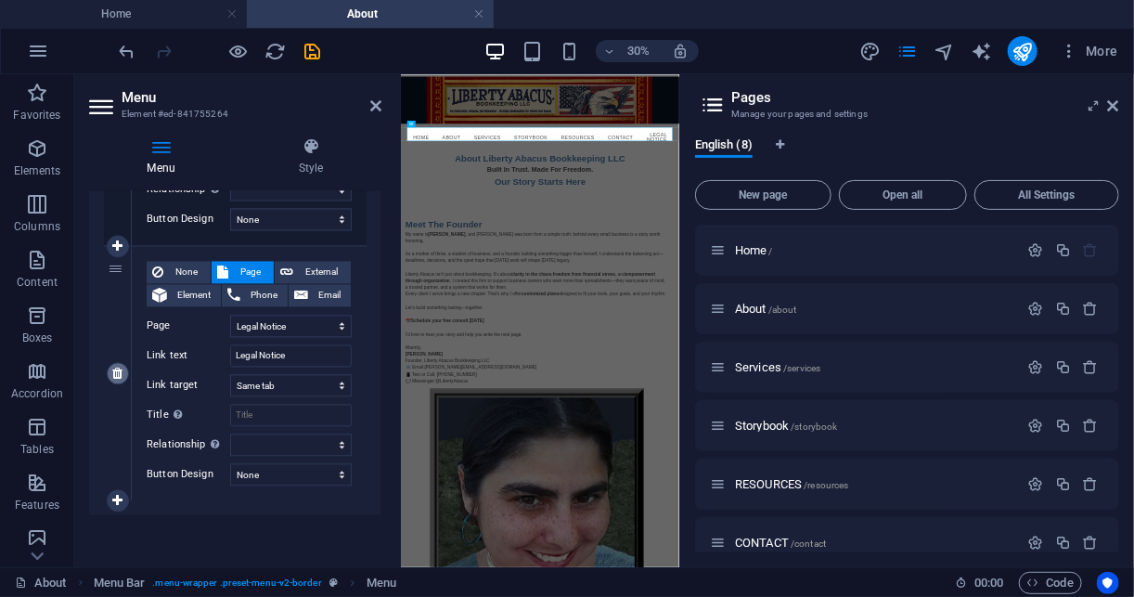
scroll to position [1649, 0]
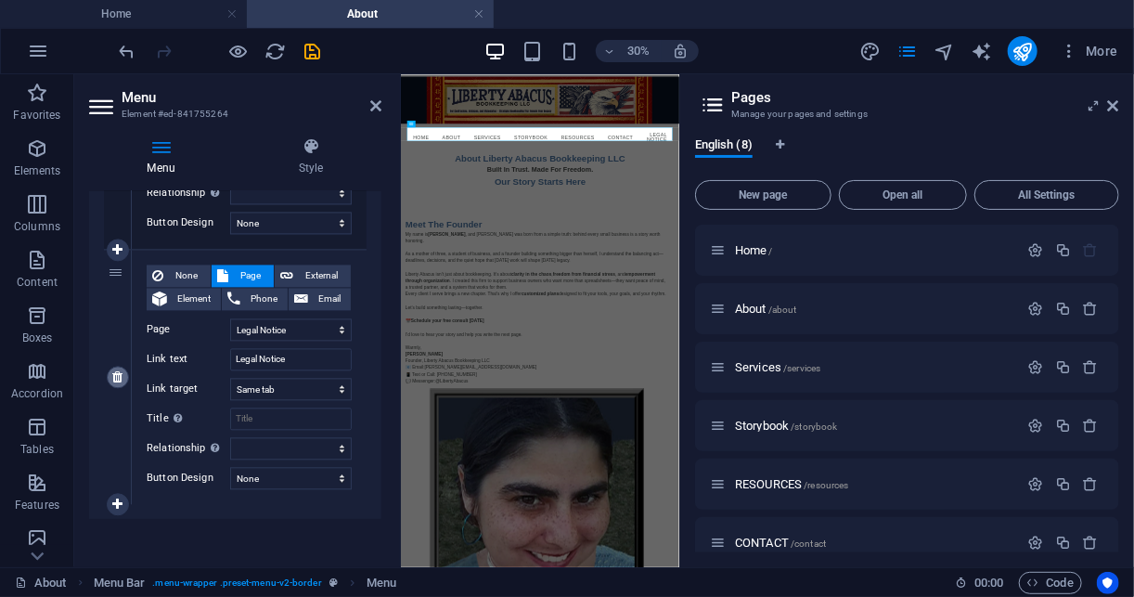
click at [122, 372] on icon at bounding box center [117, 376] width 10 height 13
select select
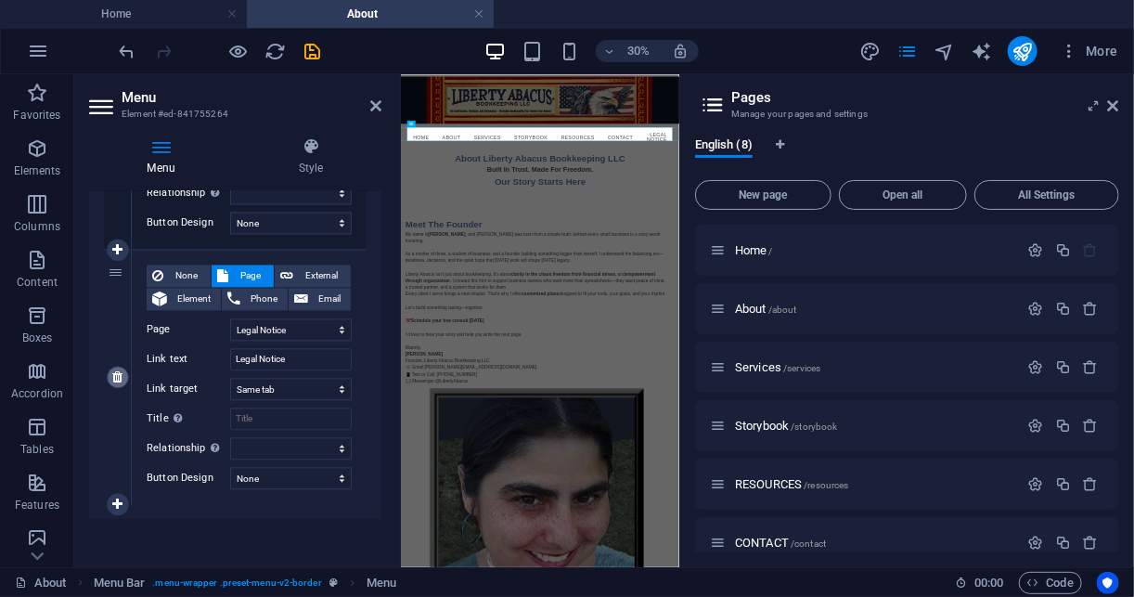
select select
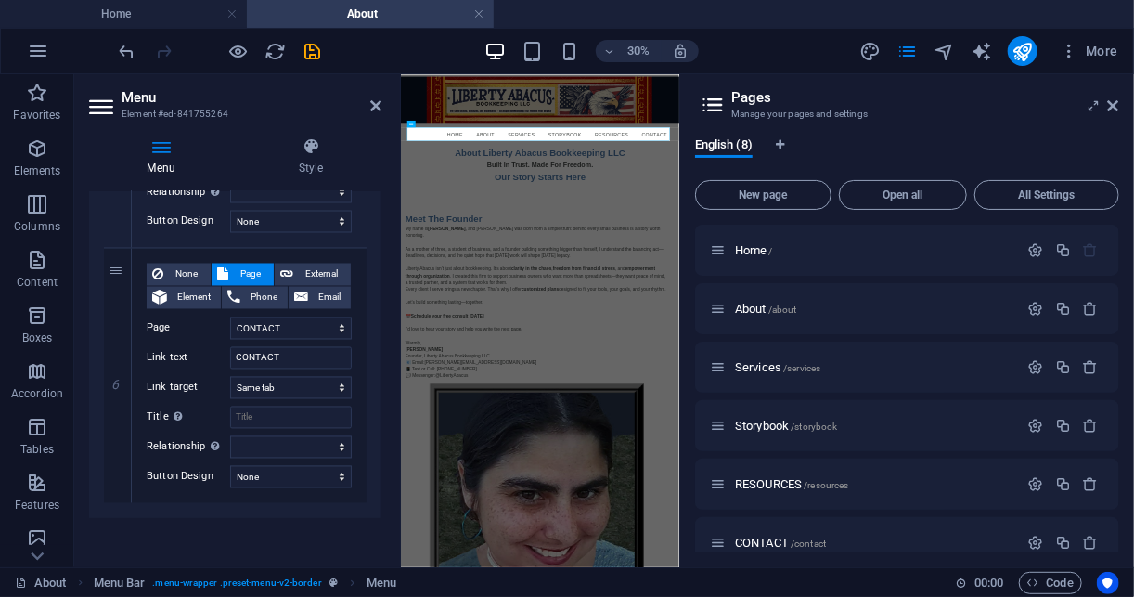
scroll to position [0, 0]
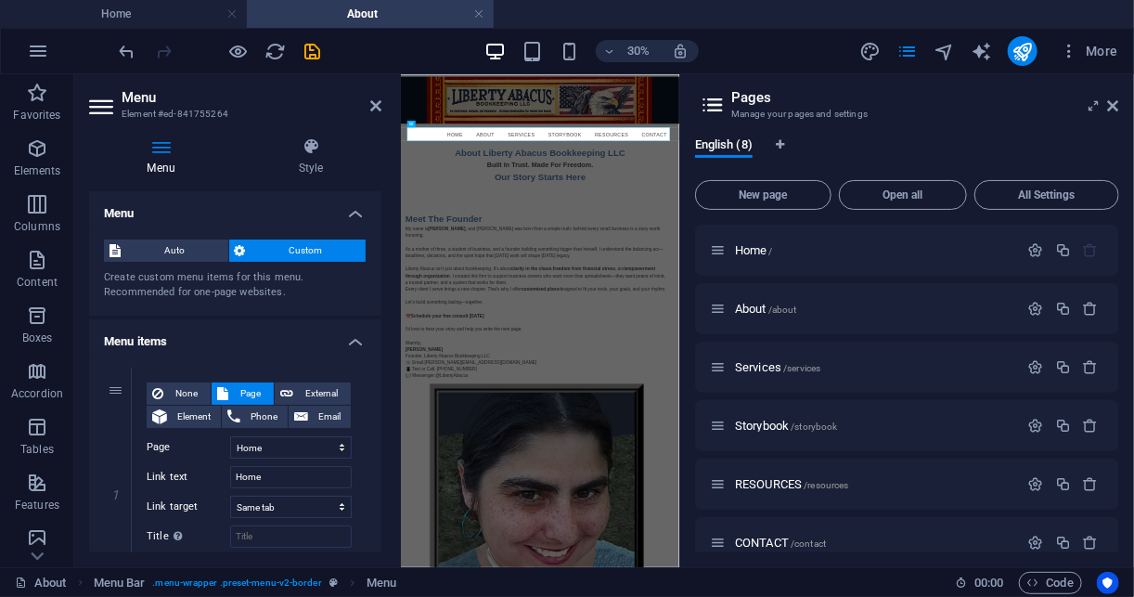
click at [210, 140] on icon at bounding box center [161, 146] width 144 height 19
click at [378, 111] on icon at bounding box center [375, 105] width 11 height 15
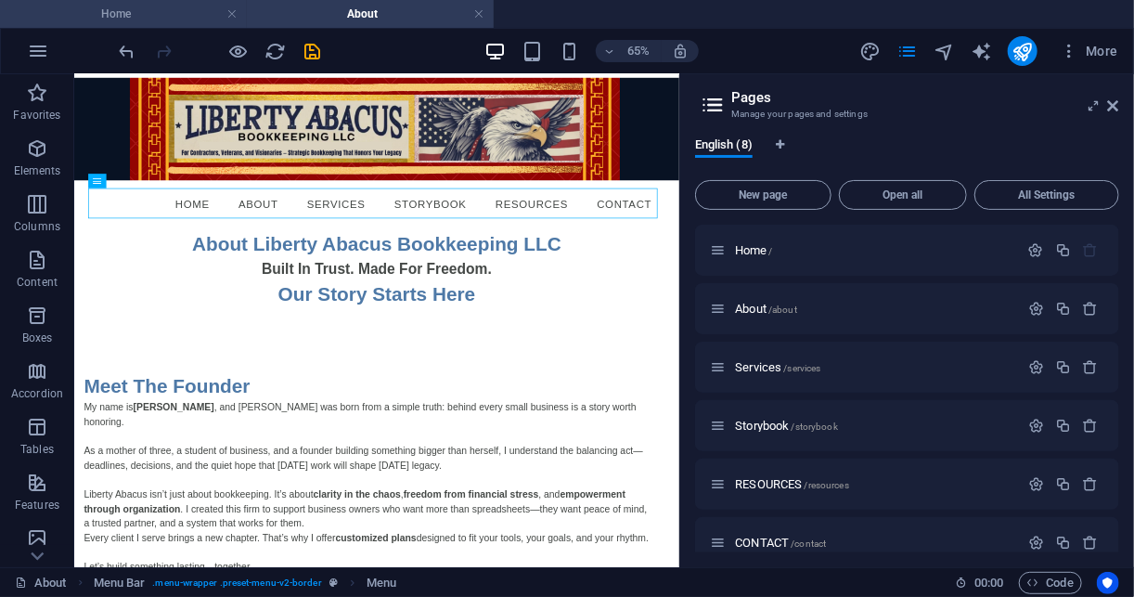
click at [158, 18] on h4 "Home" at bounding box center [123, 14] width 247 height 20
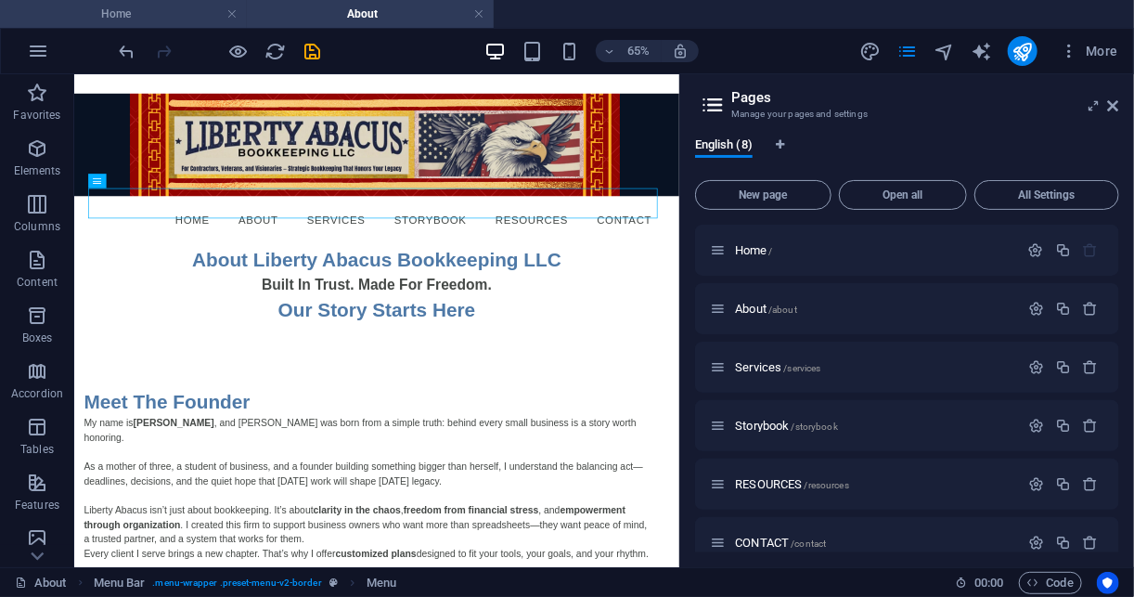
scroll to position [45, 0]
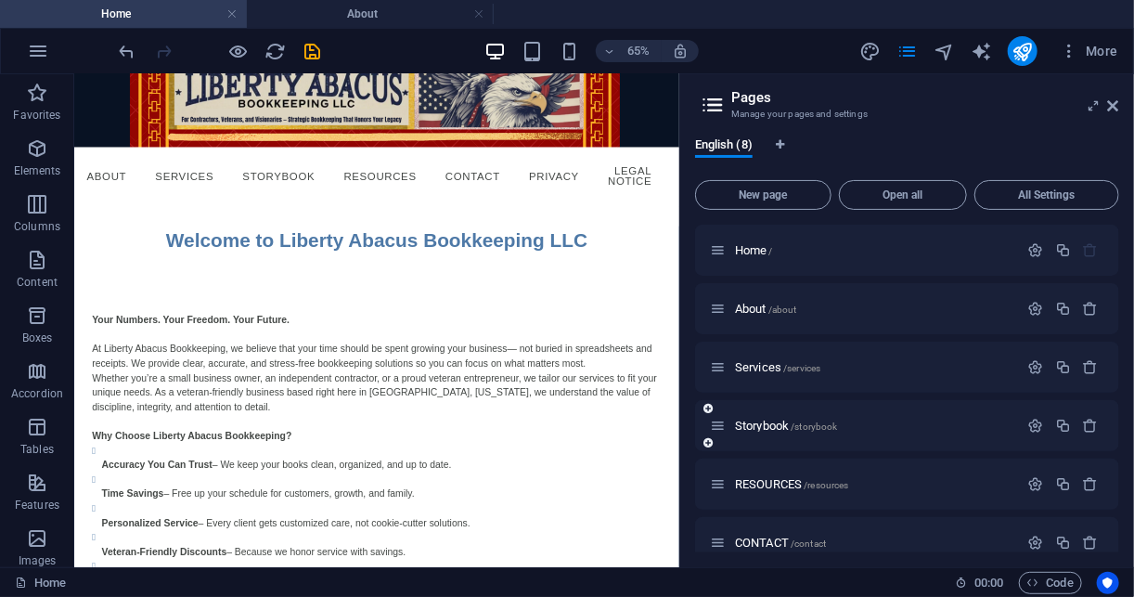
click at [817, 443] on div "Storybook /storybook" at bounding box center [907, 425] width 424 height 51
click at [783, 432] on div "Storybook /storybook" at bounding box center [864, 425] width 309 height 21
click at [779, 429] on span "Storybook /storybook" at bounding box center [786, 426] width 103 height 14
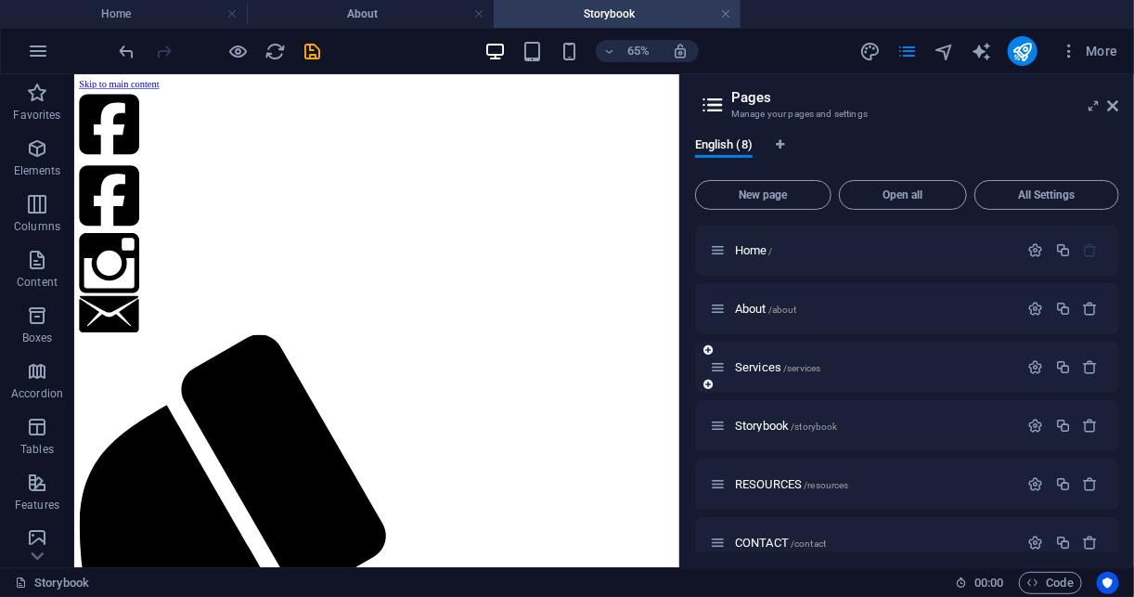
scroll to position [0, 0]
click at [1029, 429] on icon "button" at bounding box center [1036, 426] width 16 height 16
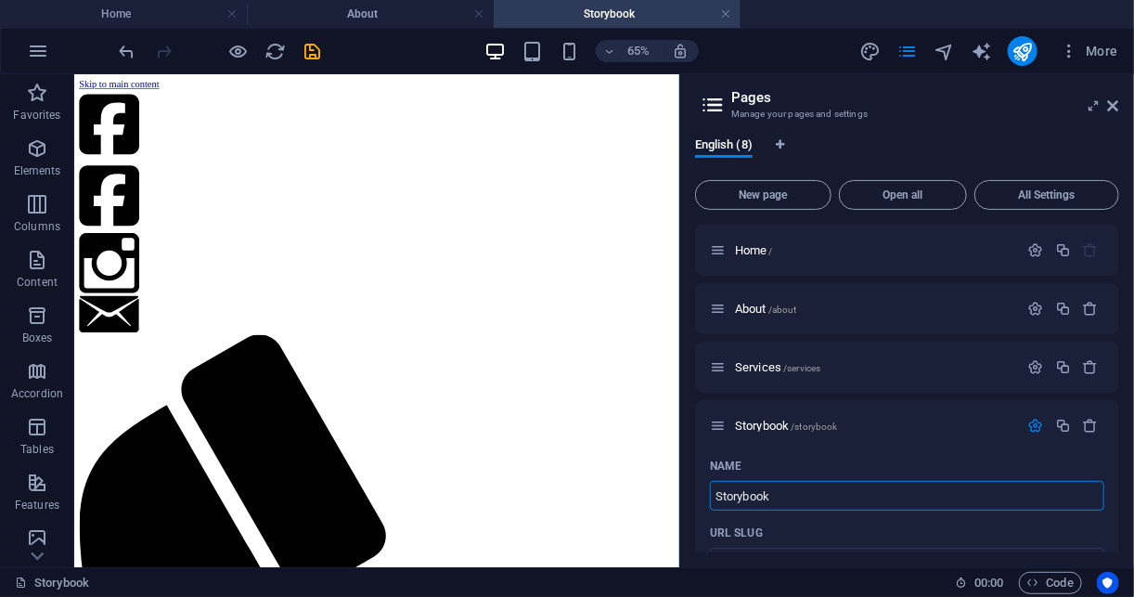
drag, startPoint x: 887, startPoint y: 508, endPoint x: 690, endPoint y: 516, distance: 196.9
click at [690, 516] on div "English (8) New page Open all All Settings Home / About /about Services /servic…" at bounding box center [907, 345] width 454 height 445
type input "Brna"
type input "/b"
type input "B"
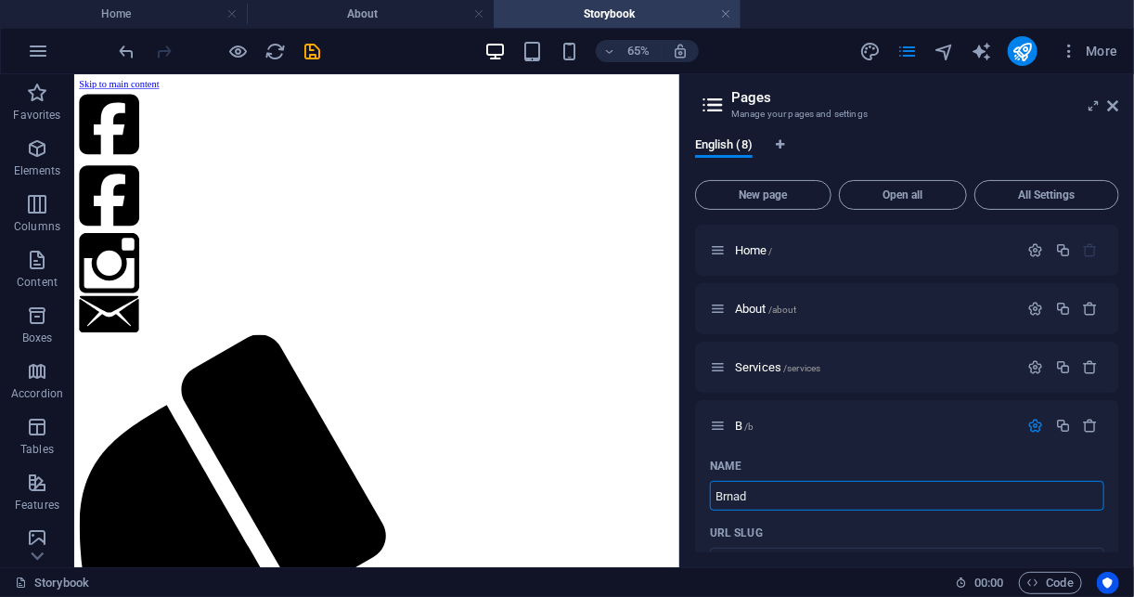
type input "Brnad"
type input "/brnad"
type input "Brnad"
type input "B"
type input "/br"
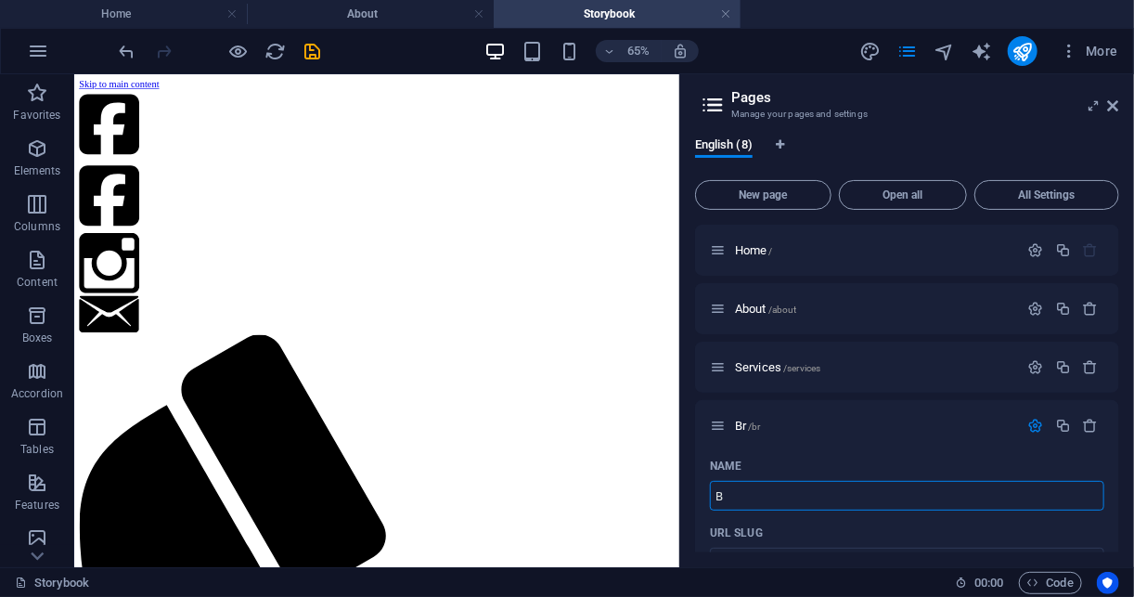
type input "Br"
type input "B"
type input "/b"
type input "B"
type input "Brand"
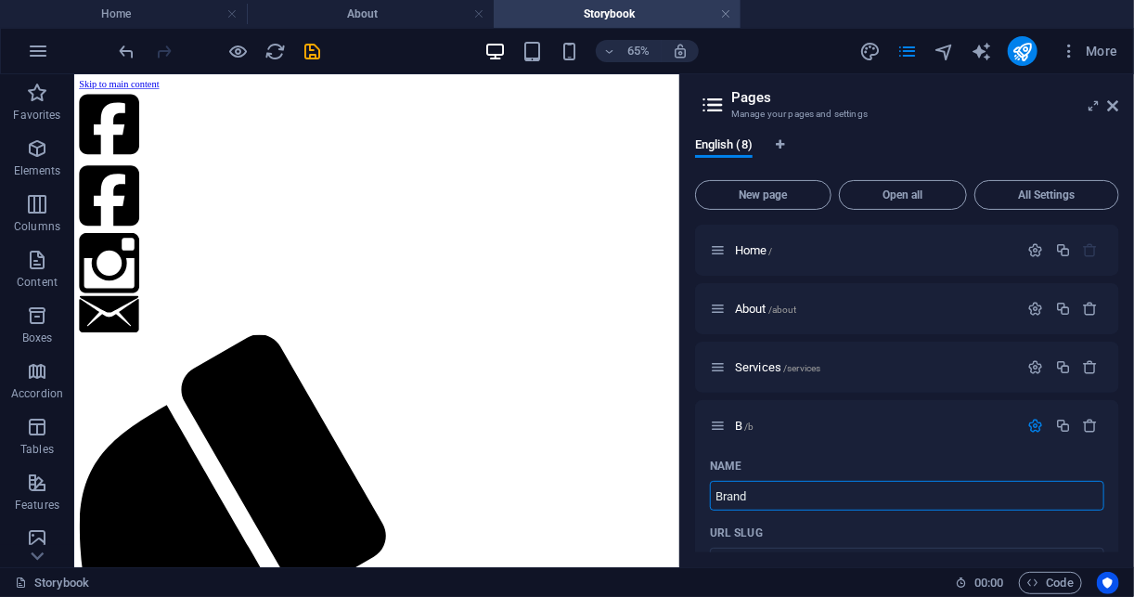
type input "/brand"
type input "Brand"
type input "Brand Chronc"
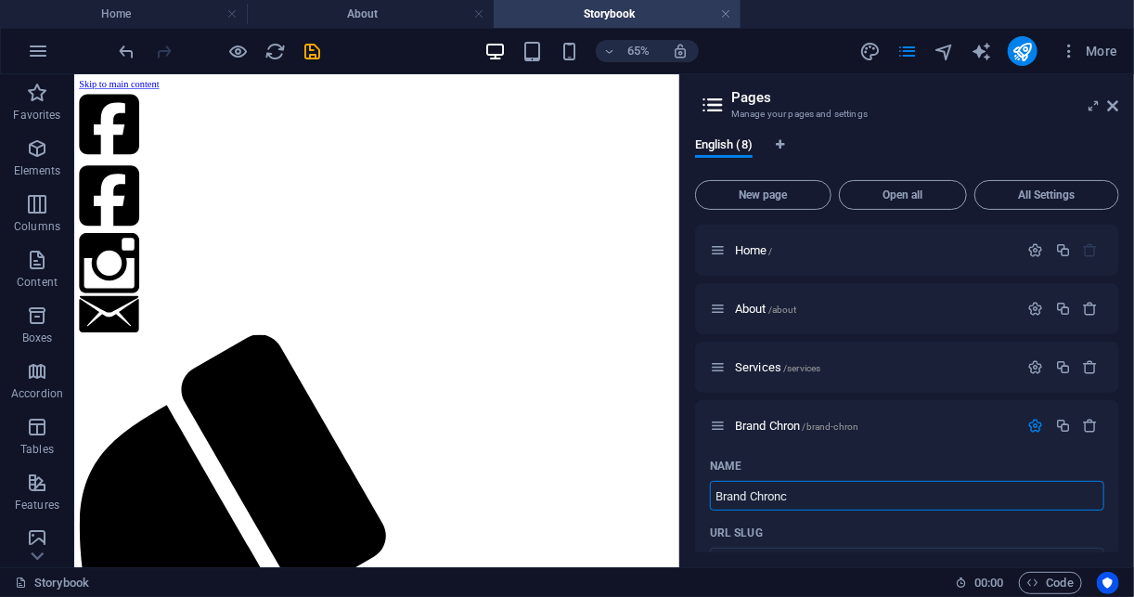
type input "/brand-chron"
type input "Brand Chron"
type input "Brand Chronicles"
type input "/brand-chronicles"
type input "Brand Chronicles"
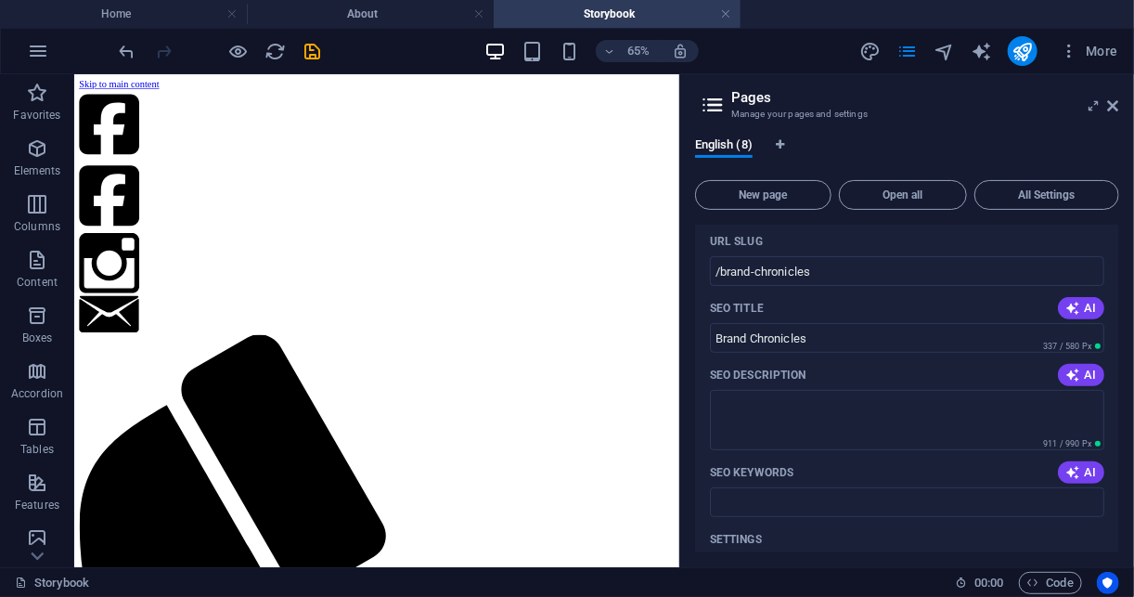
scroll to position [278, 0]
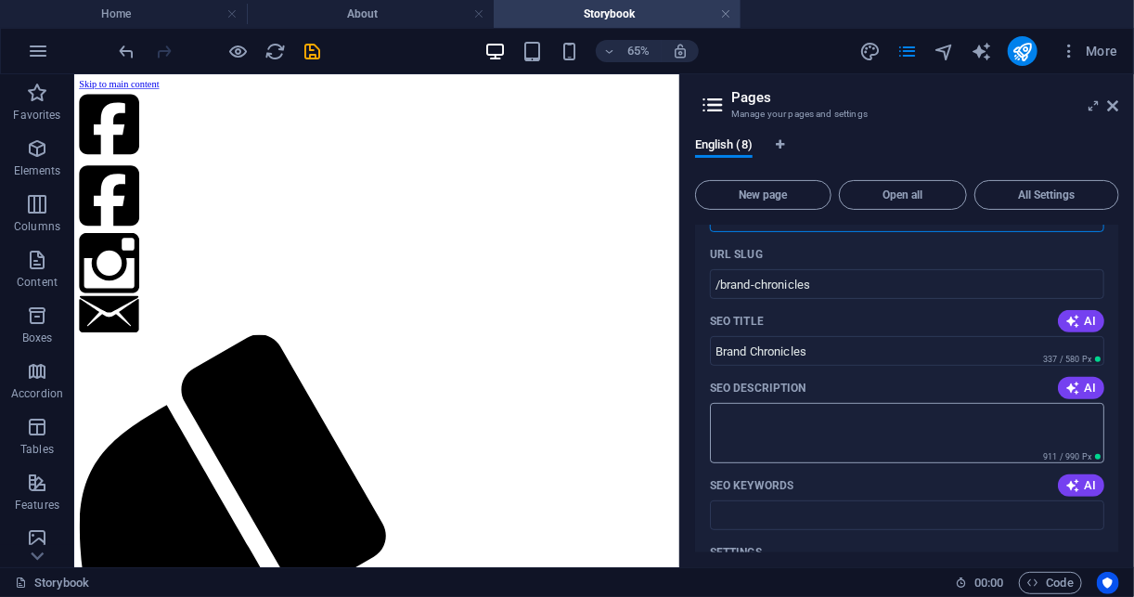
type input "Brand Chronicles"
click at [985, 429] on textarea "SEO Description" at bounding box center [907, 433] width 394 height 60
drag, startPoint x: 1123, startPoint y: 336, endPoint x: 1129, endPoint y: 353, distance: 17.9
click at [1129, 353] on div "English (8) New page Open all All Settings Home / About /about Services /servic…" at bounding box center [907, 345] width 454 height 445
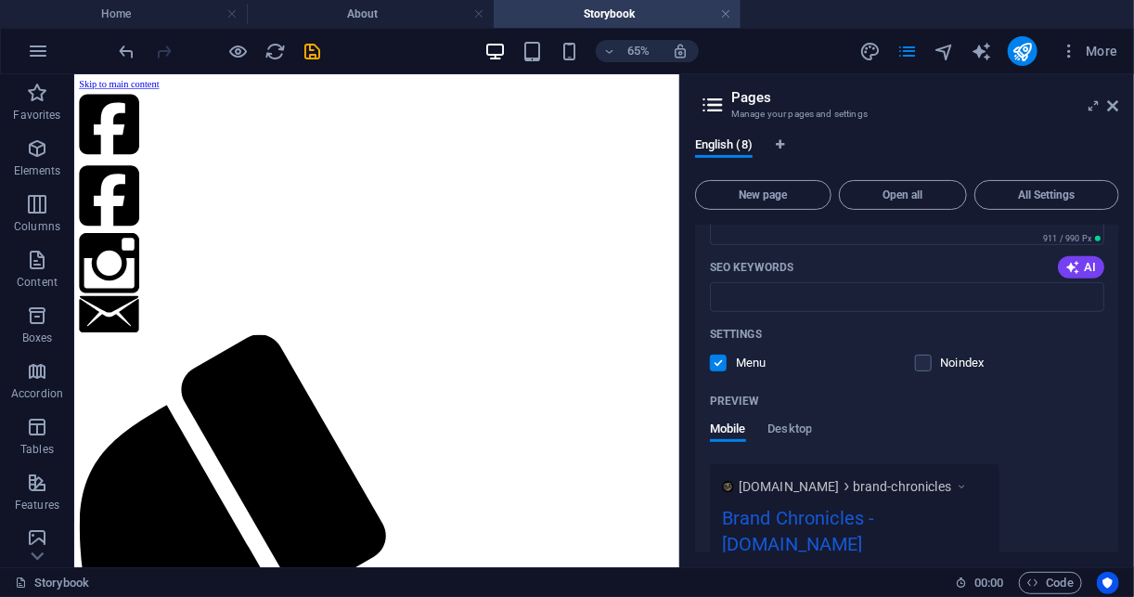
scroll to position [495, 0]
click at [1122, 401] on div "English (8) New page Open all All Settings Home / About /about Services /servic…" at bounding box center [907, 345] width 454 height 445
click at [1120, 399] on div "English (8) New page Open all All Settings Home / About /about Services /servic…" at bounding box center [907, 345] width 454 height 445
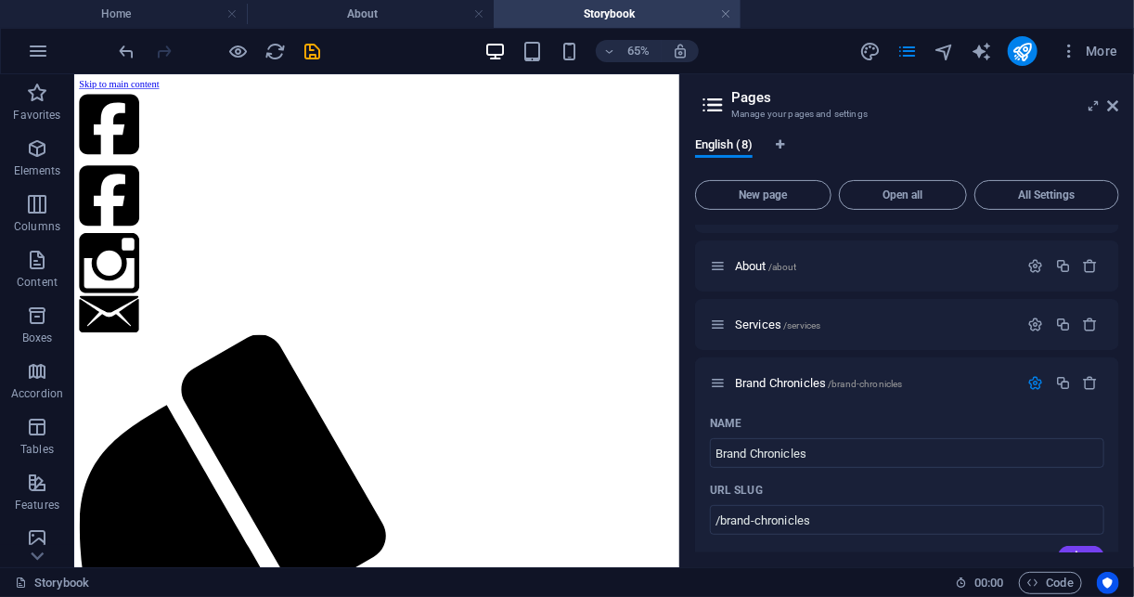
scroll to position [0, 0]
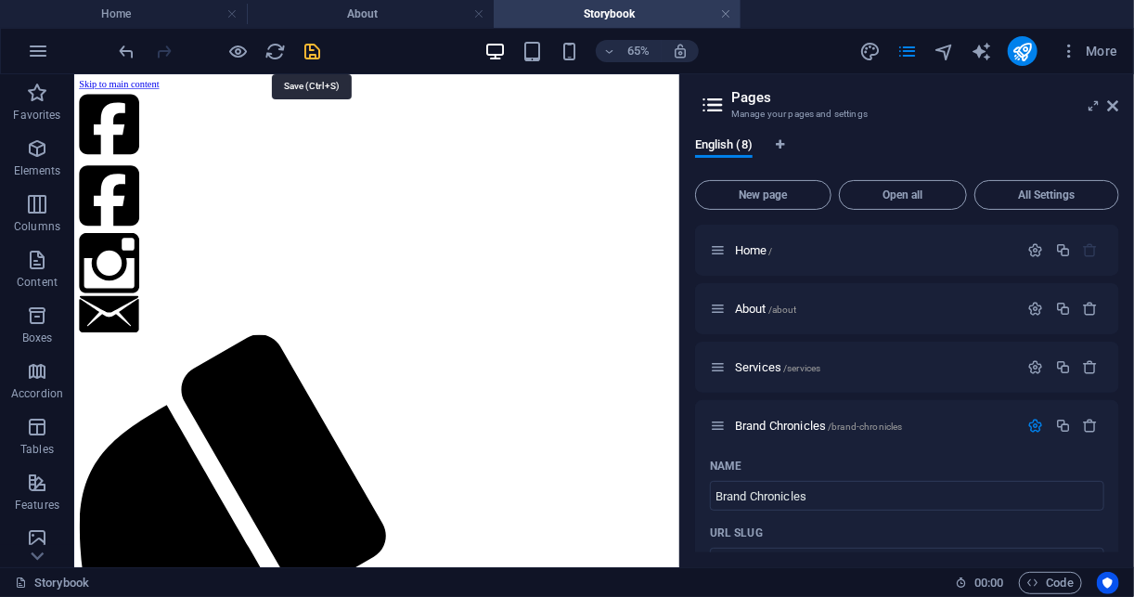
click at [313, 53] on icon "save" at bounding box center [313, 51] width 21 height 21
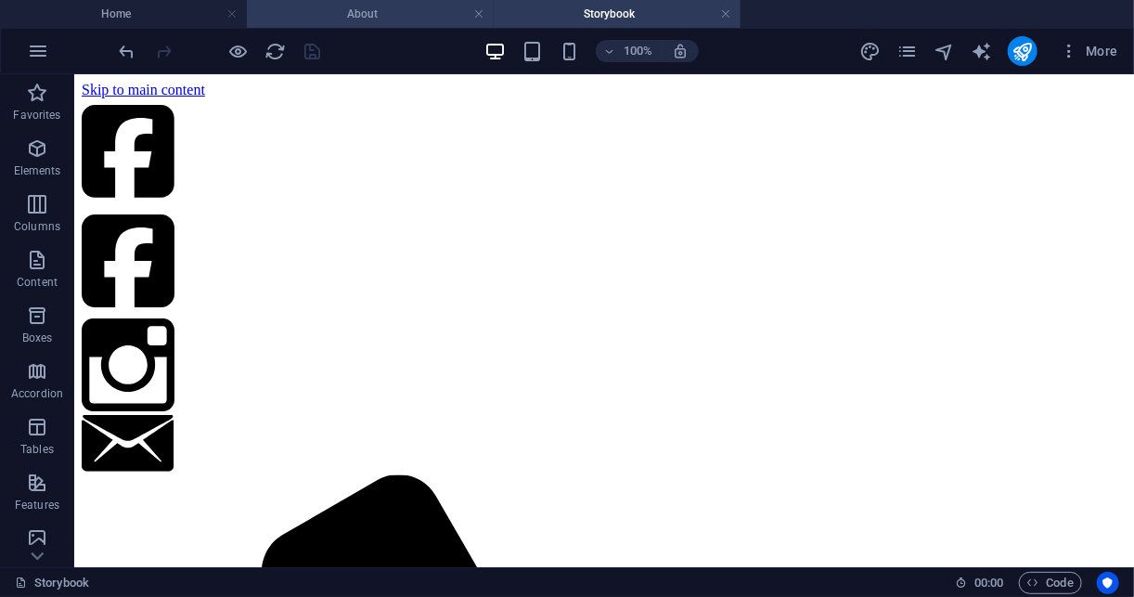
click at [414, 18] on h4 "About" at bounding box center [370, 14] width 247 height 20
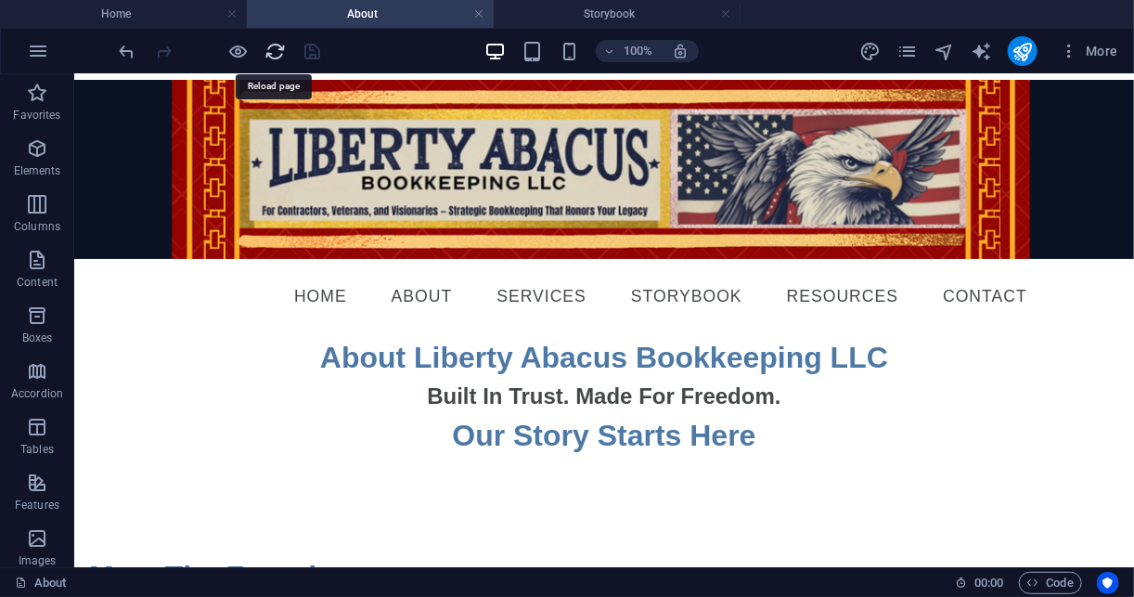
click at [275, 51] on icon "reload" at bounding box center [275, 51] width 21 height 21
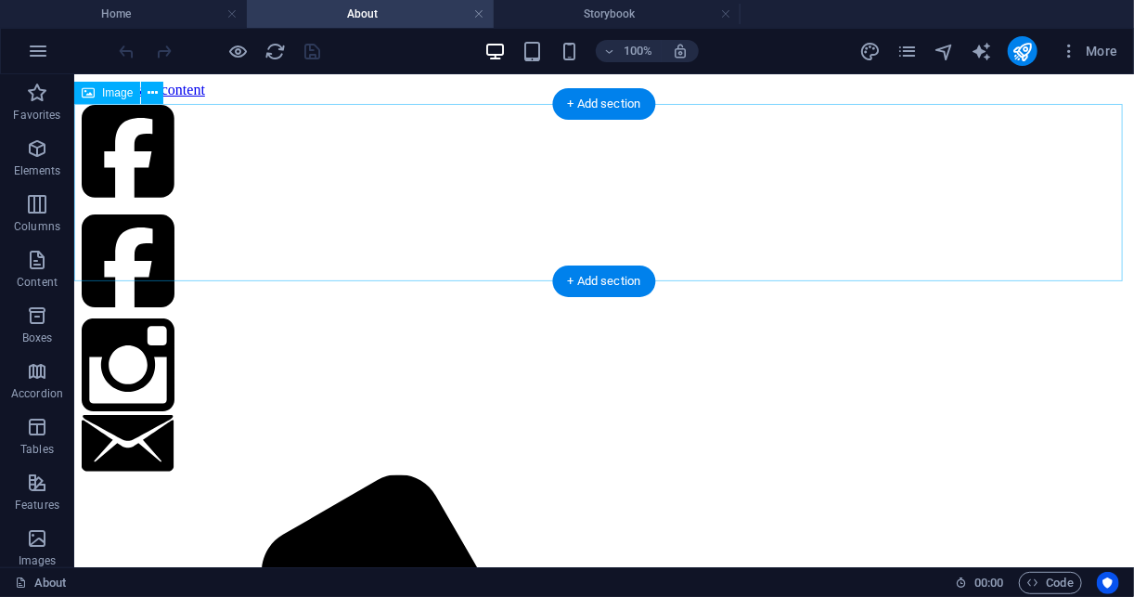
scroll to position [0, 0]
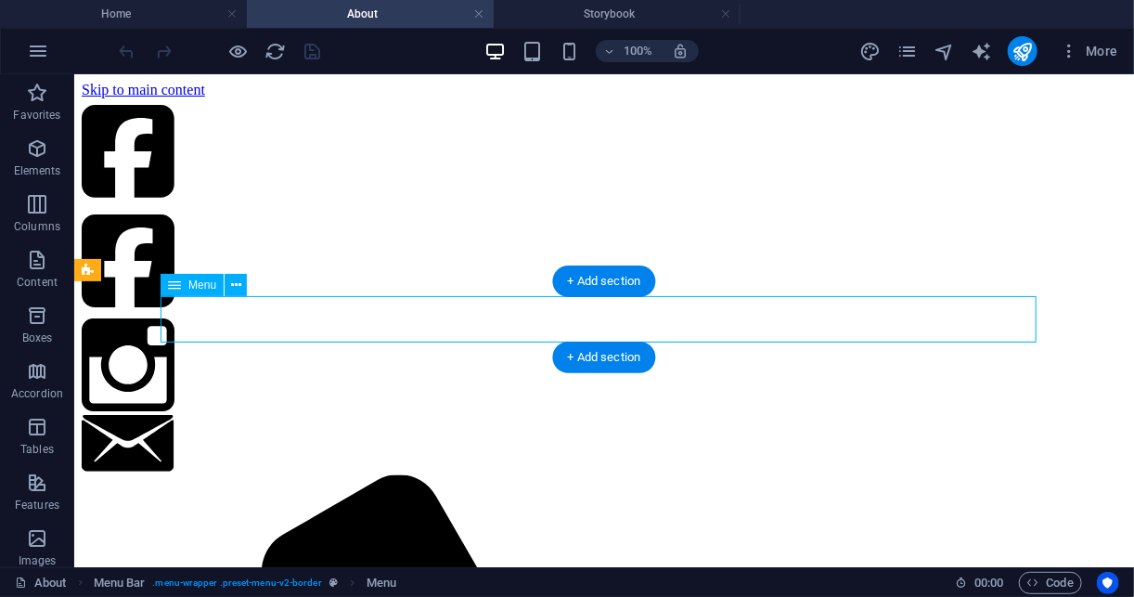
select select
select select "1"
select select
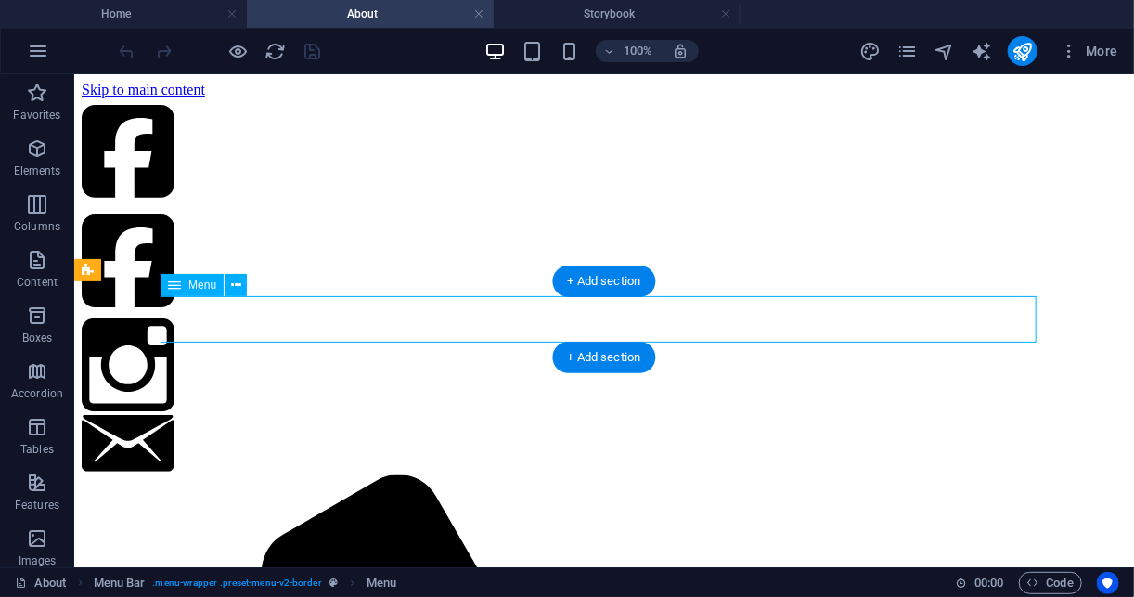
select select "2"
select select
select select "3"
select select
select select "4"
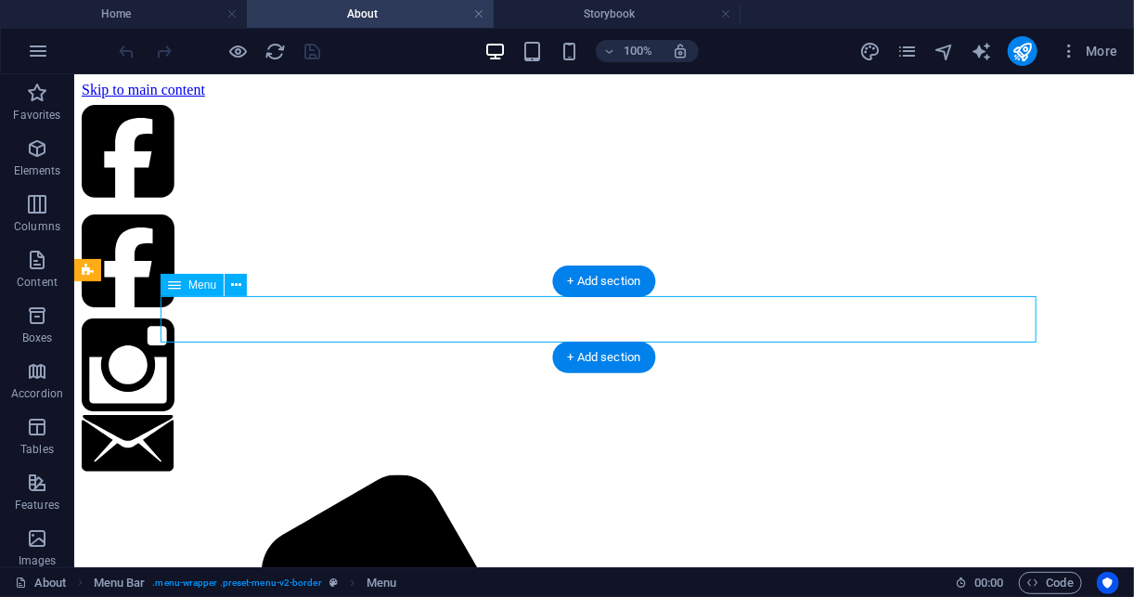
select select
select select "5"
select select
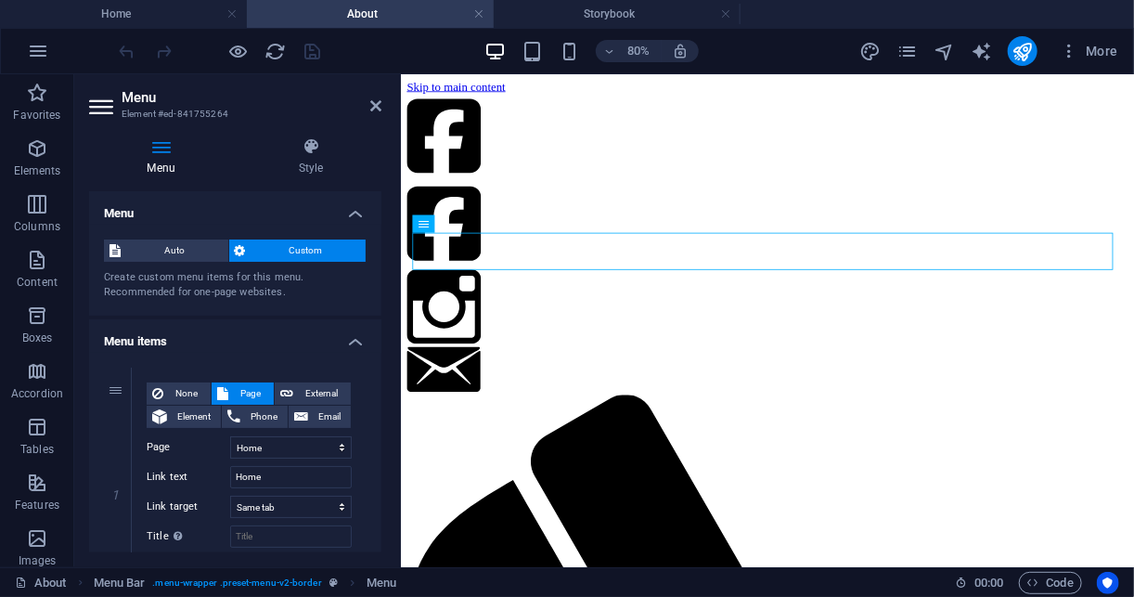
drag, startPoint x: 376, startPoint y: 234, endPoint x: 379, endPoint y: 323, distance: 89.1
click at [379, 323] on div "Menu Auto Custom Create custom menu items for this menu. Recommended for one-pa…" at bounding box center [235, 371] width 292 height 361
click at [380, 253] on div "Menu Style Menu Auto Custom Create custom menu items for this menu. Recommended…" at bounding box center [235, 345] width 322 height 445
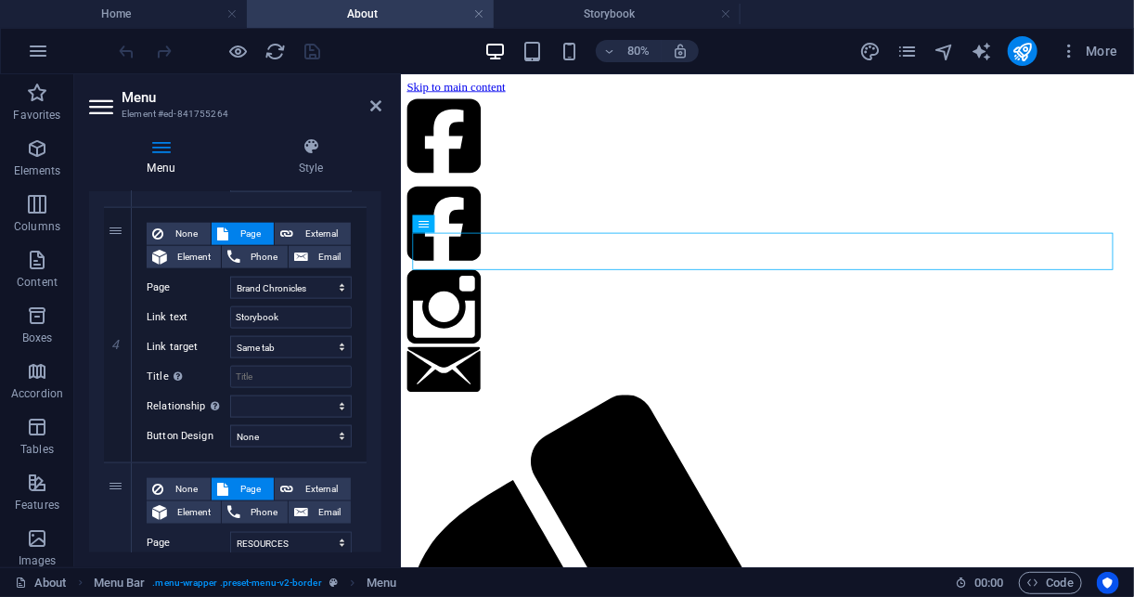
scroll to position [927, 0]
drag, startPoint x: 380, startPoint y: 257, endPoint x: 2, endPoint y: 468, distance: 433.3
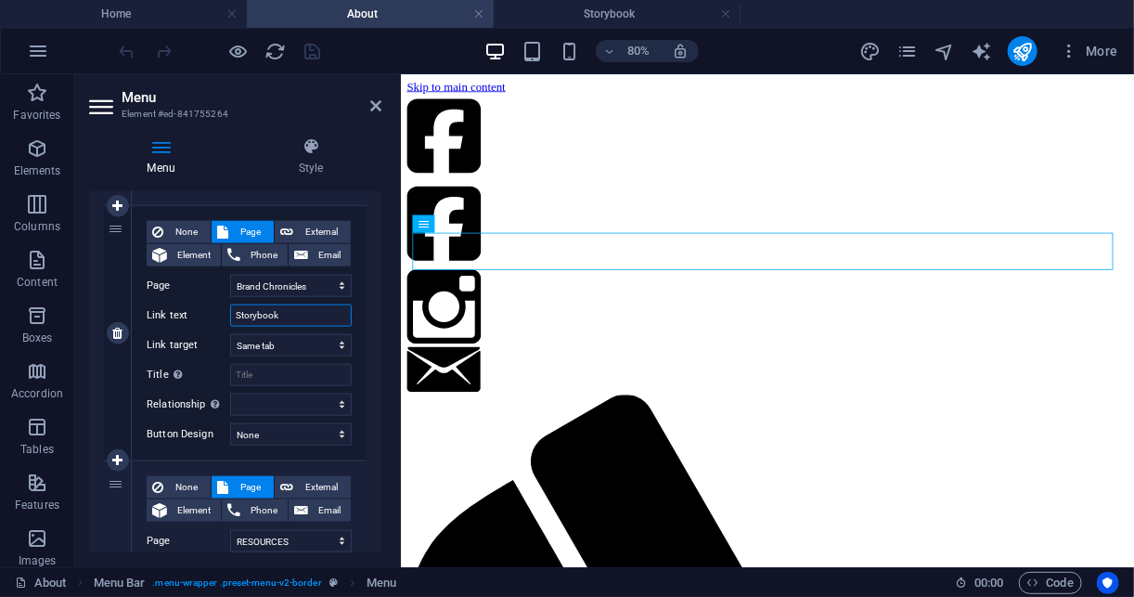
click at [307, 316] on input "Storybook" at bounding box center [291, 315] width 122 height 22
type input "S"
select select
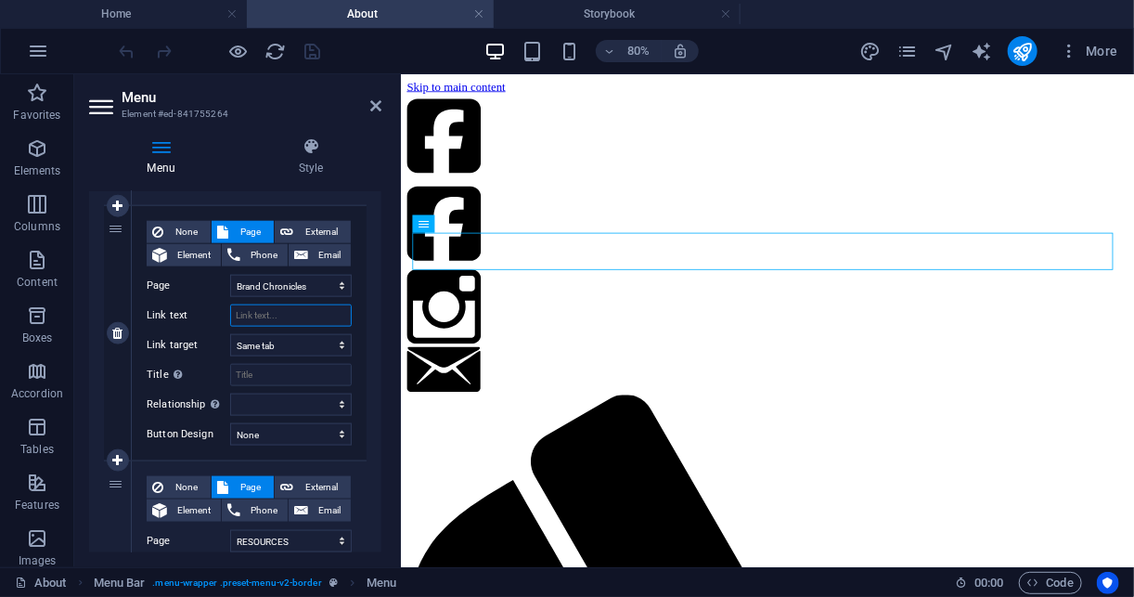
select select
type input "Brand"
select select
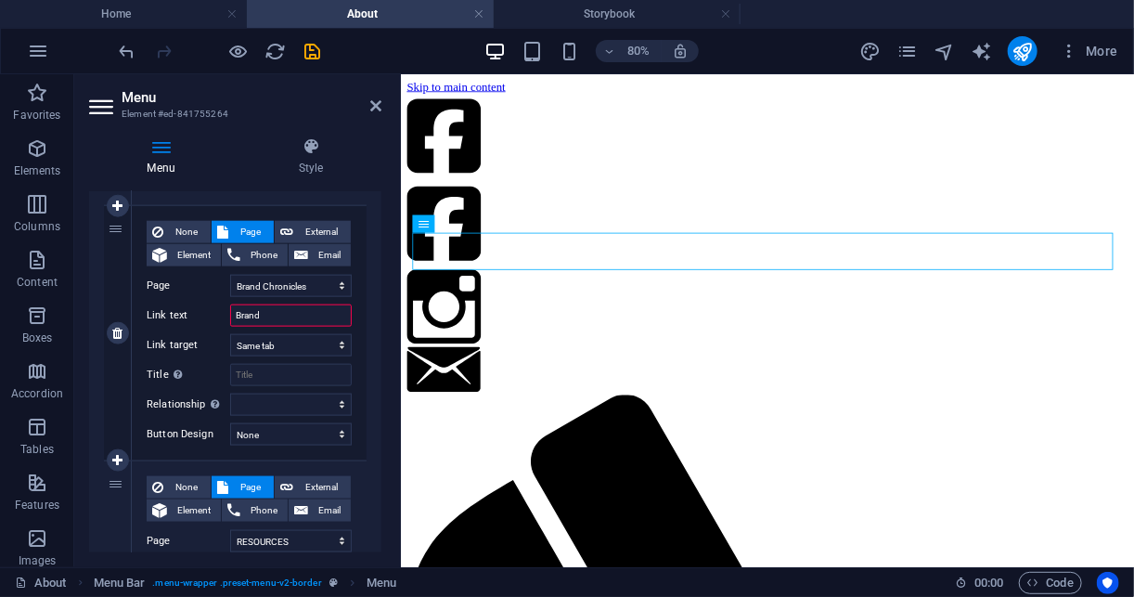
select select
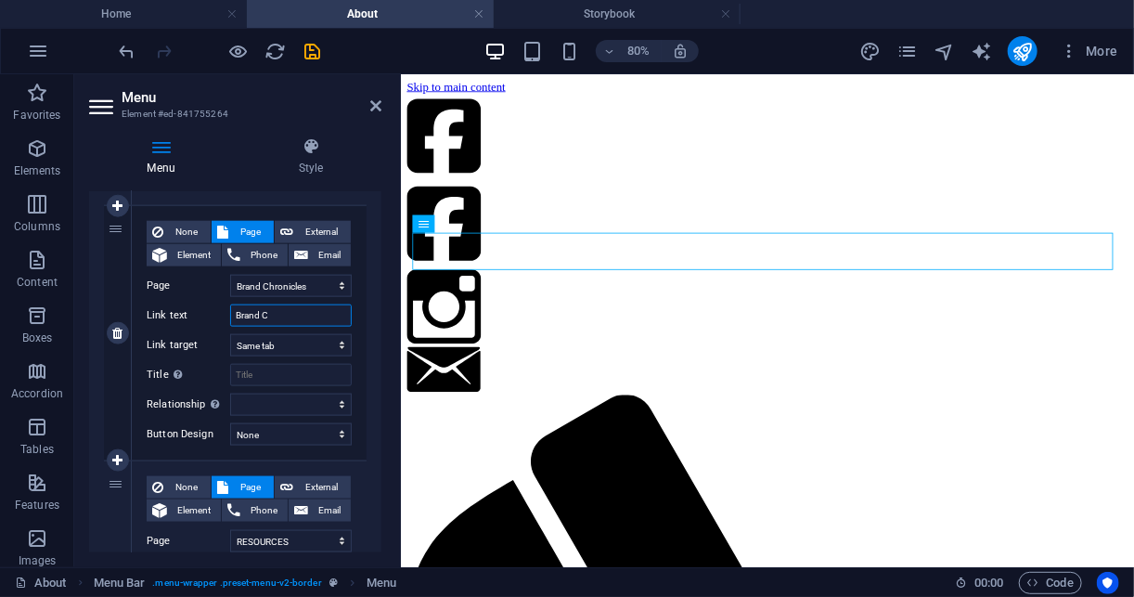
type input "Brand Ch"
select select
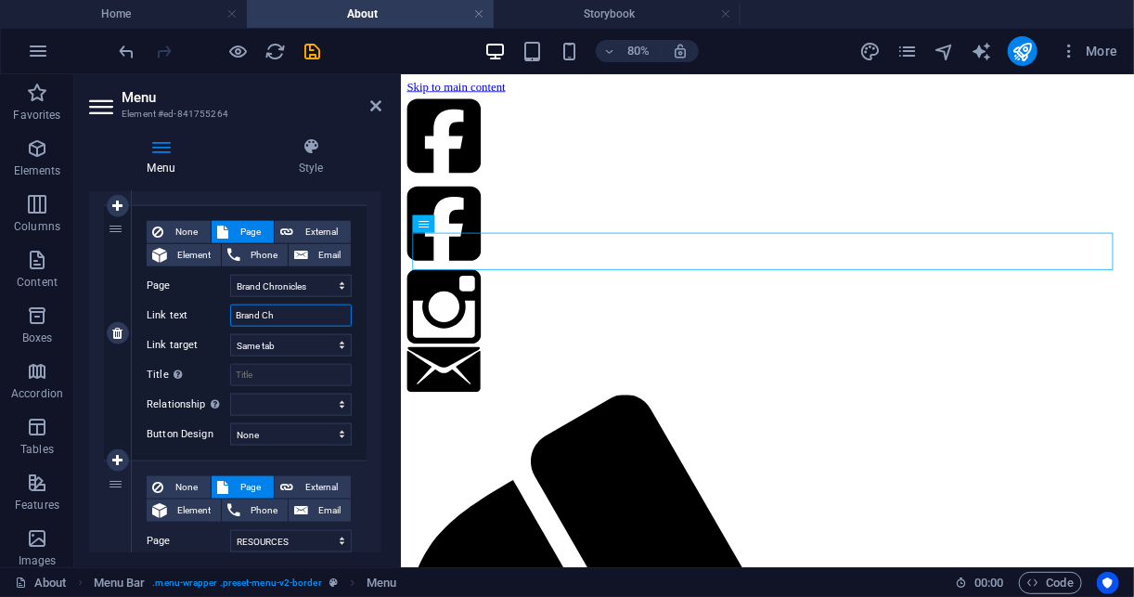
select select
type input "Brand Chronic"
select select
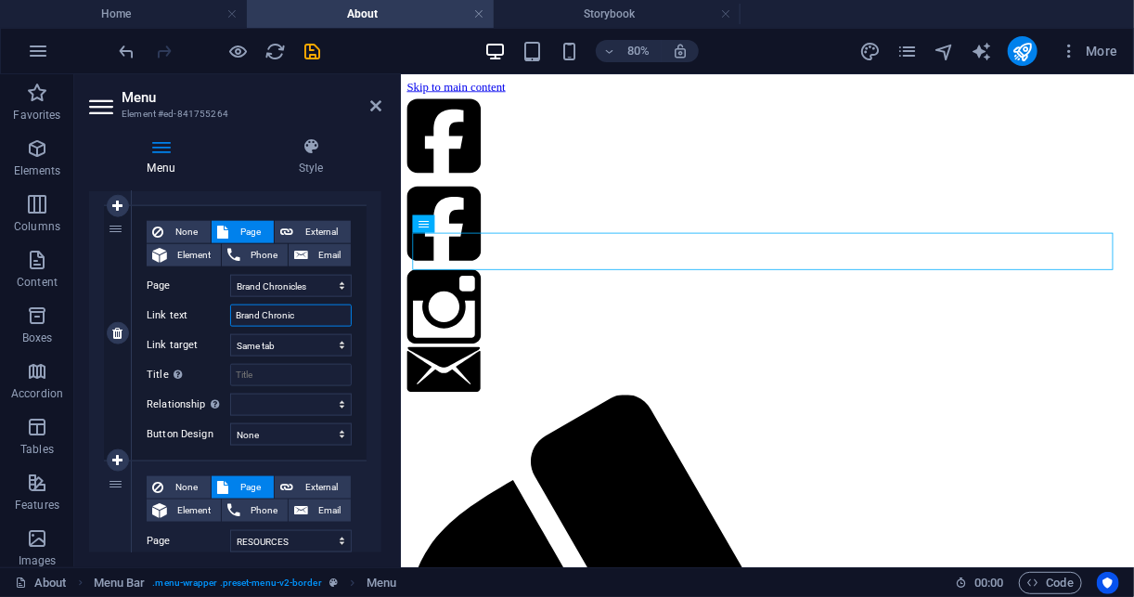
select select
type input "Brand Chronicles"
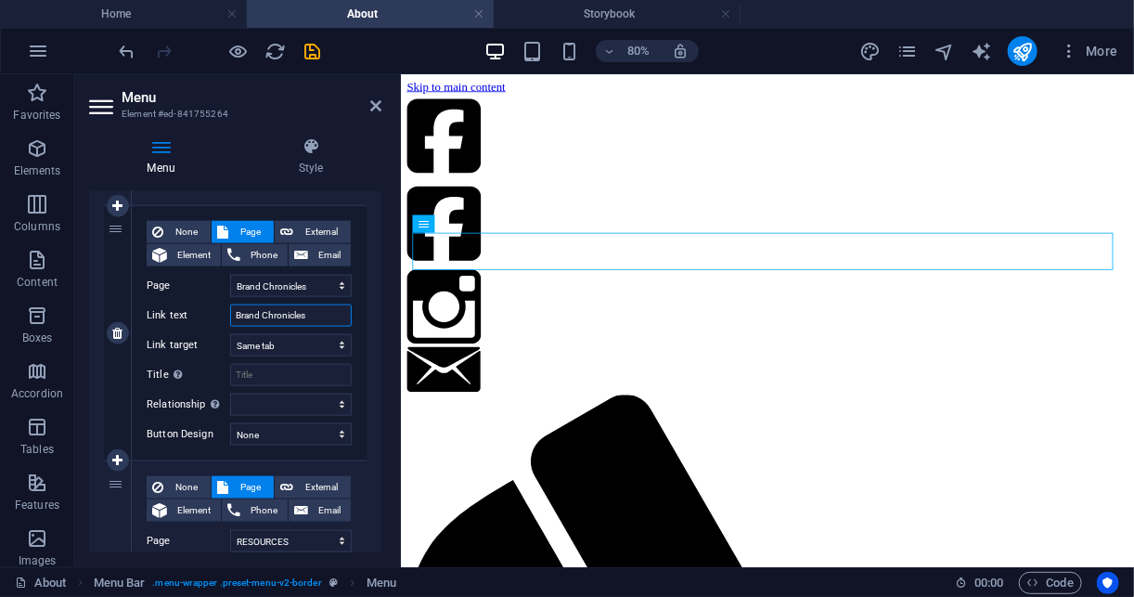
select select
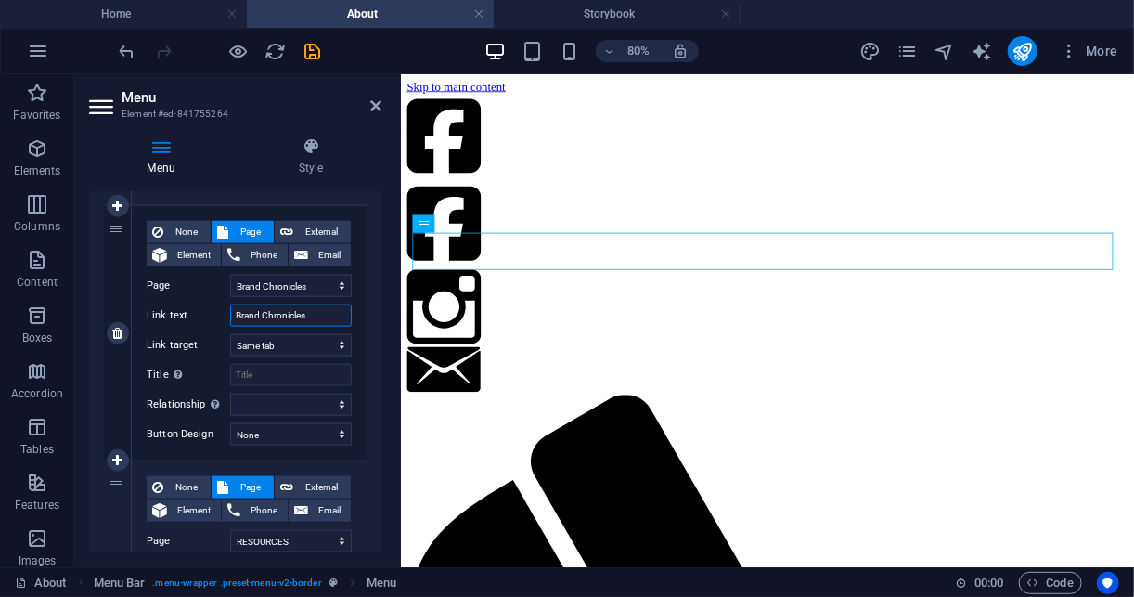
select select
type input "Brand Chronicles"
click at [381, 411] on div "Menu Style Menu Auto Custom Create custom menu items for this menu. Recommended…" at bounding box center [235, 345] width 322 height 445
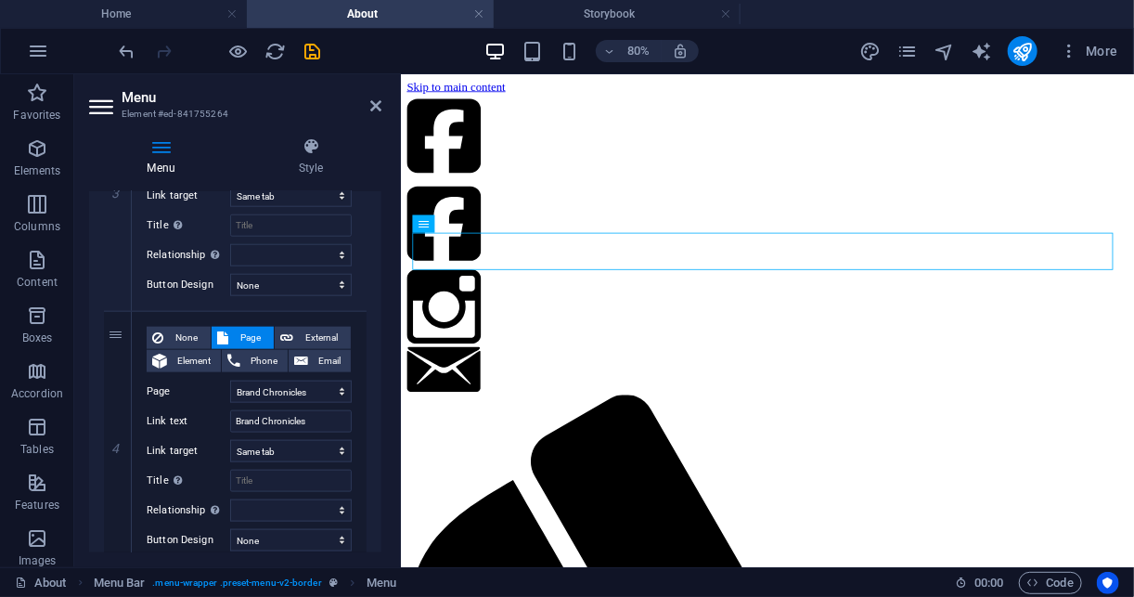
scroll to position [804, 0]
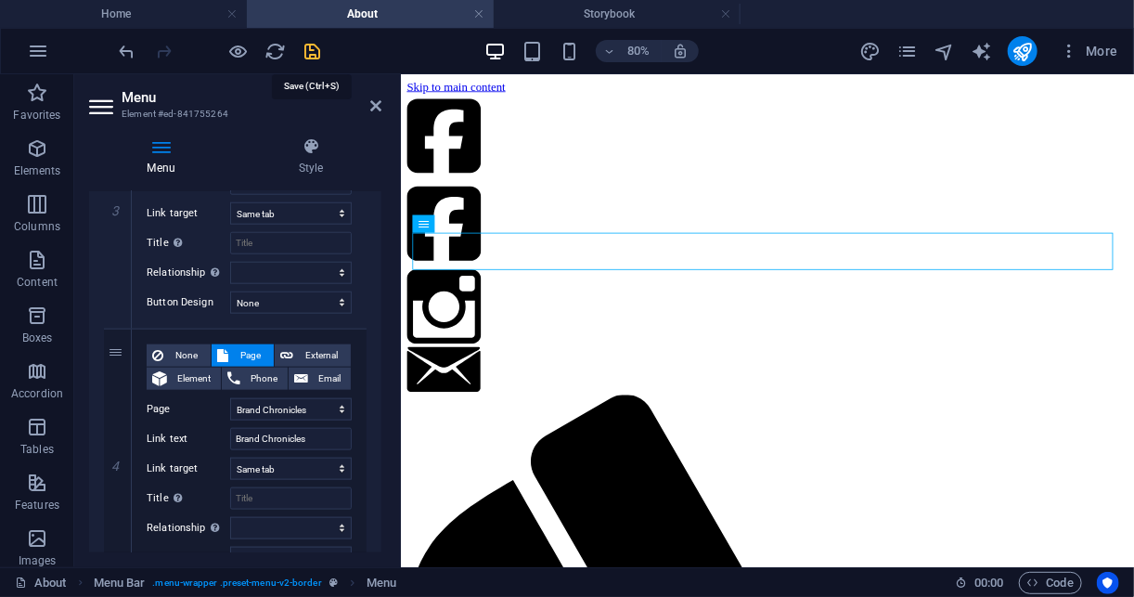
click at [303, 41] on icon "save" at bounding box center [313, 51] width 21 height 21
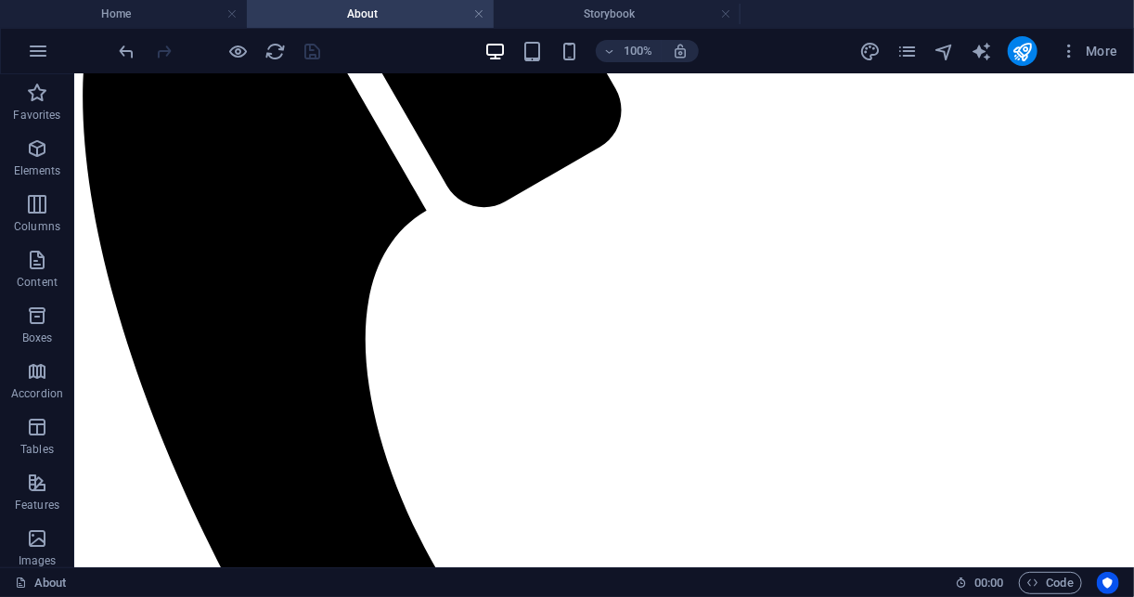
scroll to position [710, 0]
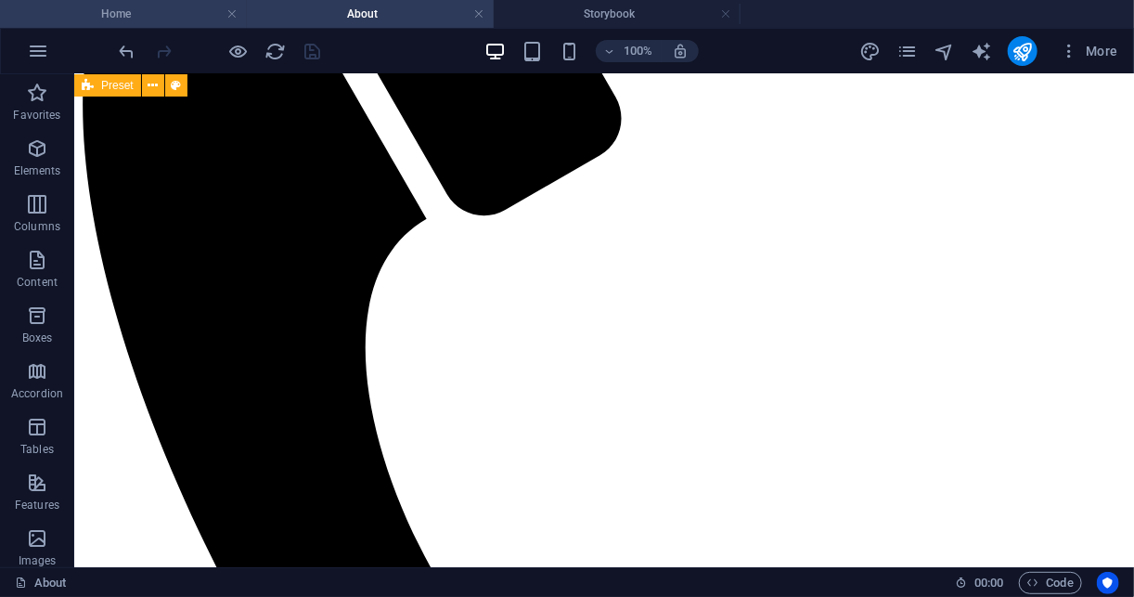
click at [96, 7] on h4 "Home" at bounding box center [123, 14] width 247 height 20
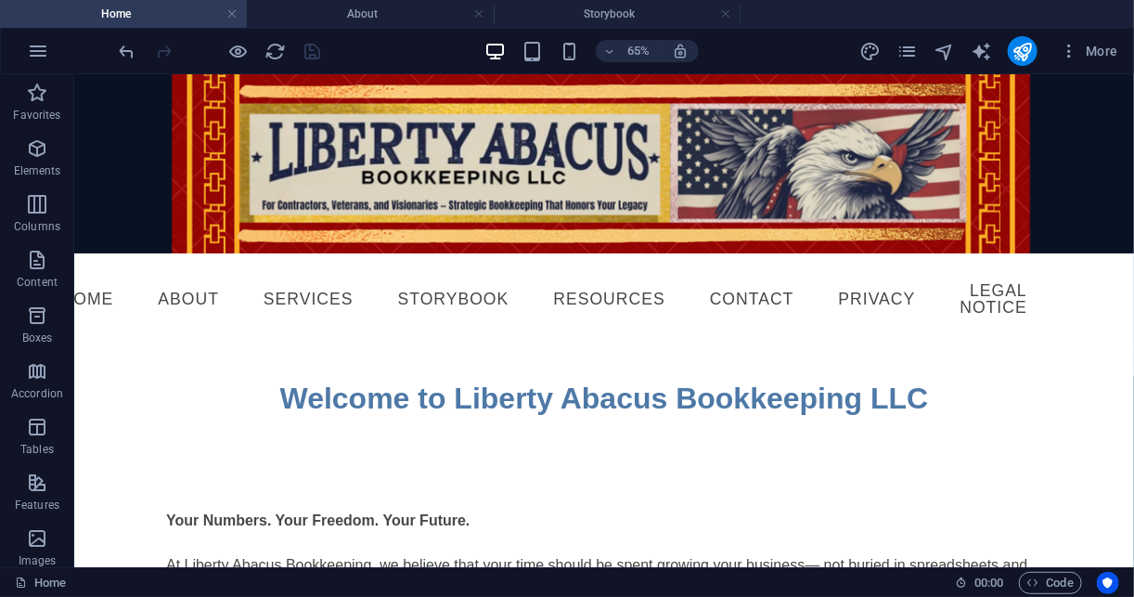
scroll to position [0, 0]
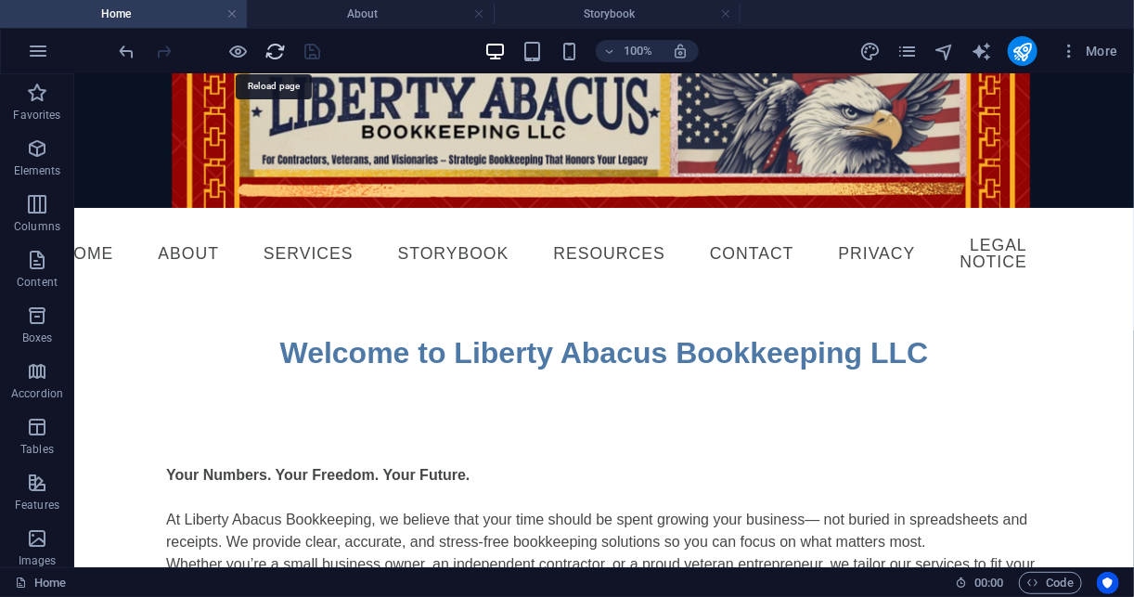
click at [282, 52] on icon "reload" at bounding box center [275, 51] width 21 height 21
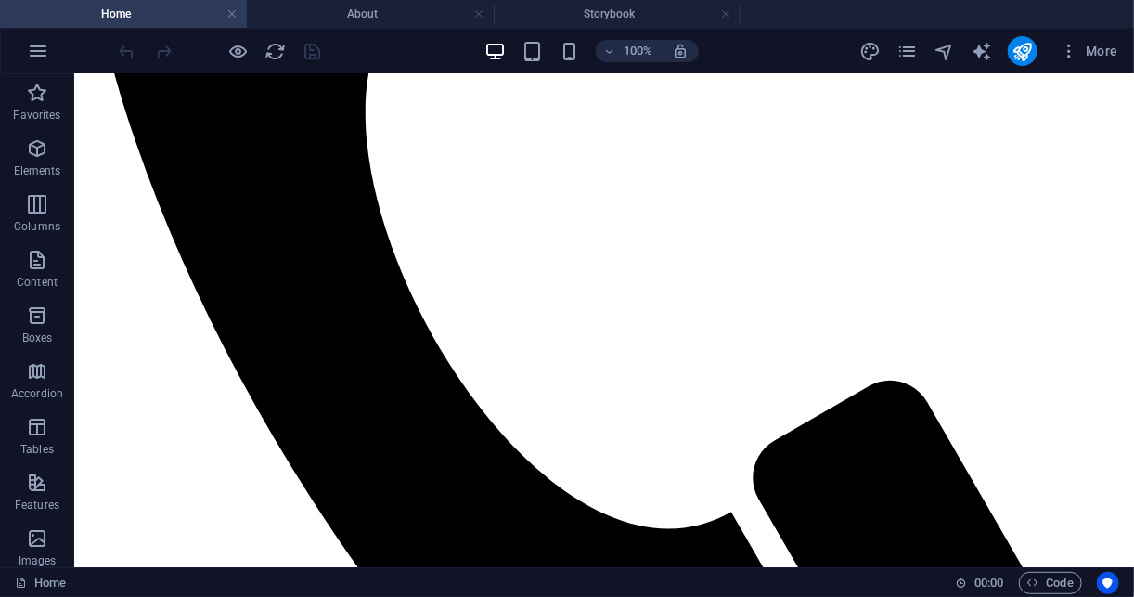
scroll to position [940, 0]
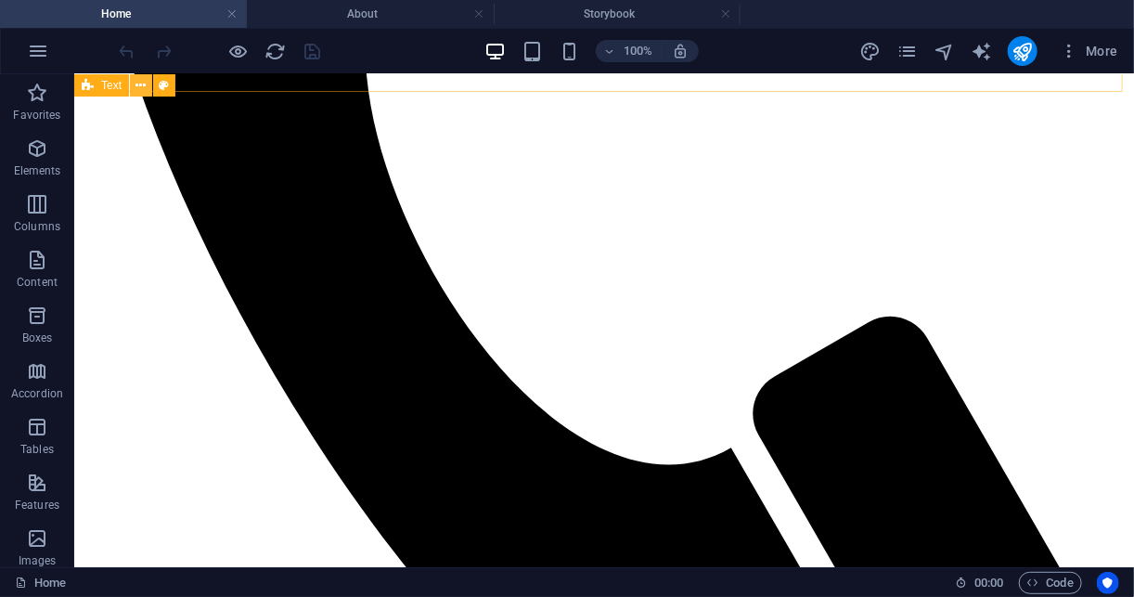
click at [146, 87] on icon at bounding box center [141, 85] width 10 height 19
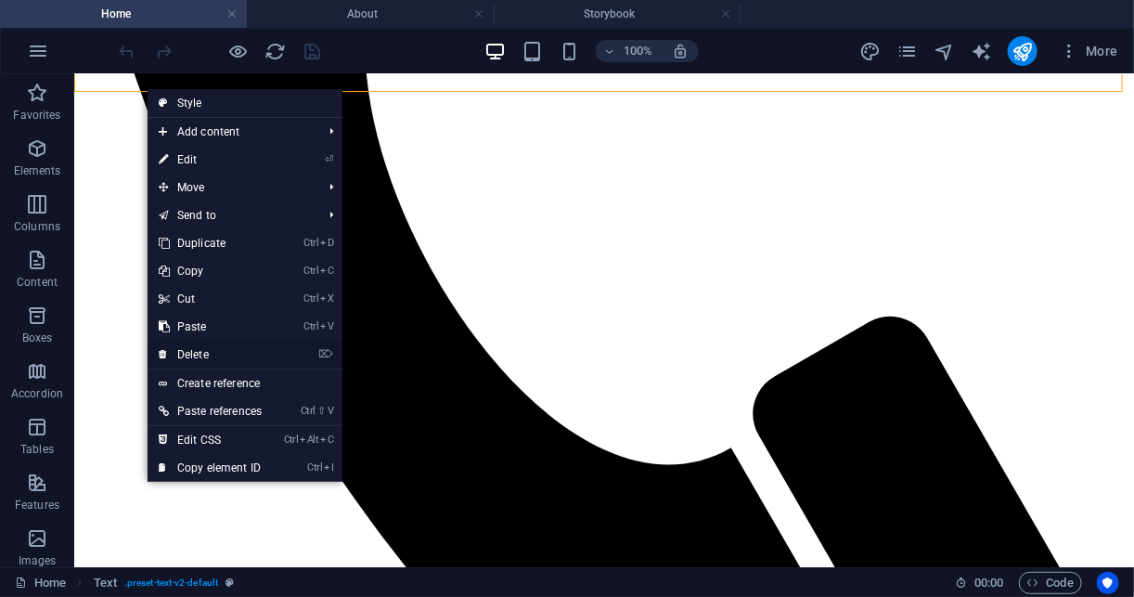
click at [239, 352] on link "⌦ Delete" at bounding box center [210, 355] width 125 height 28
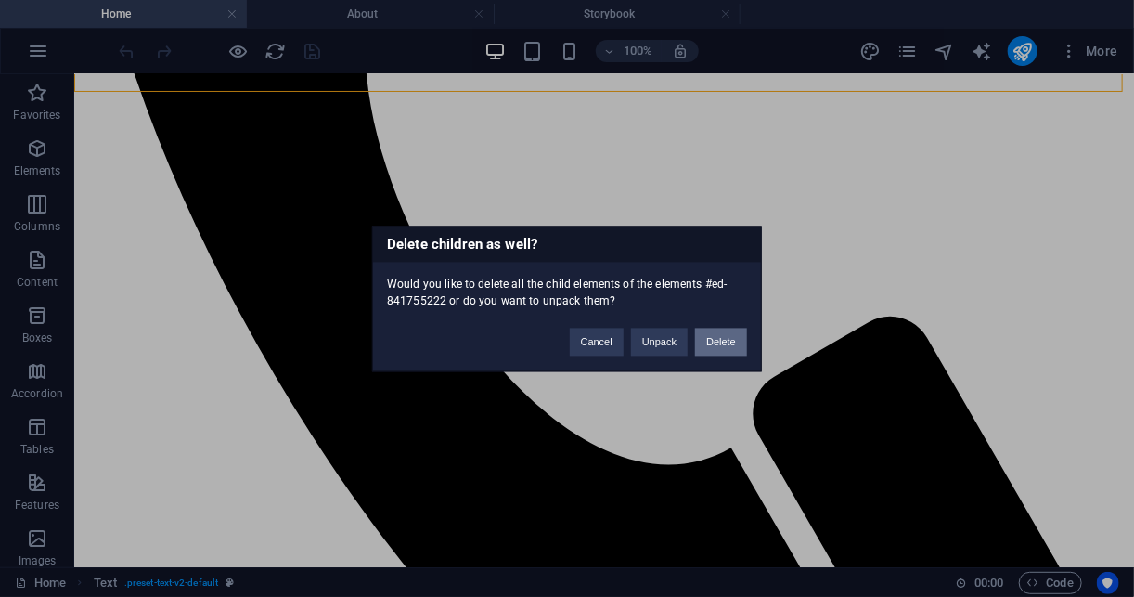
click at [729, 342] on button "Delete" at bounding box center [721, 342] width 52 height 28
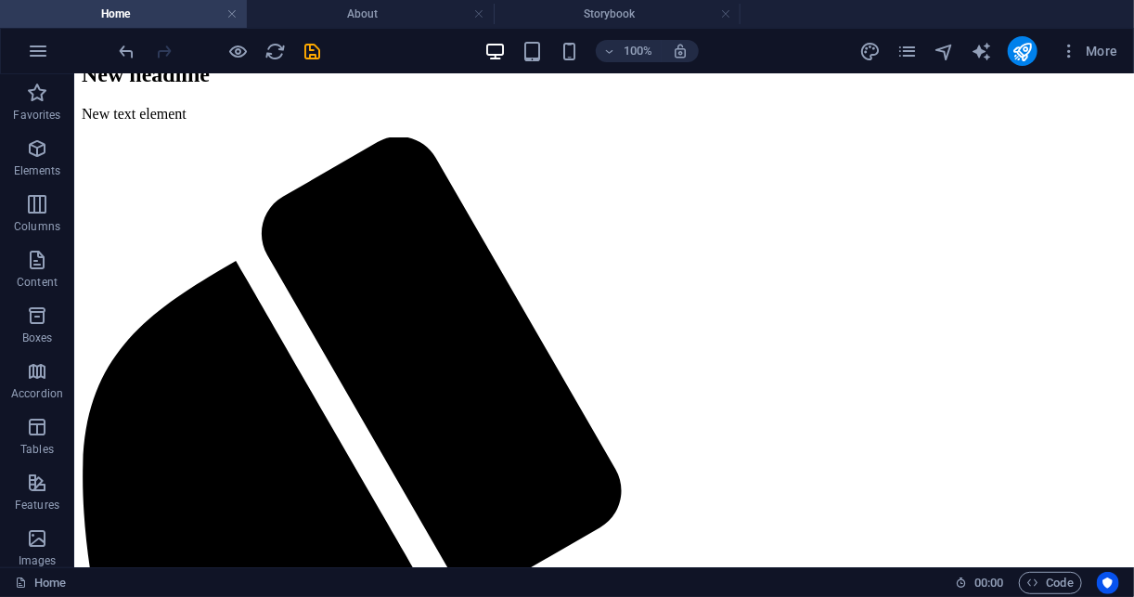
scroll to position [310, 0]
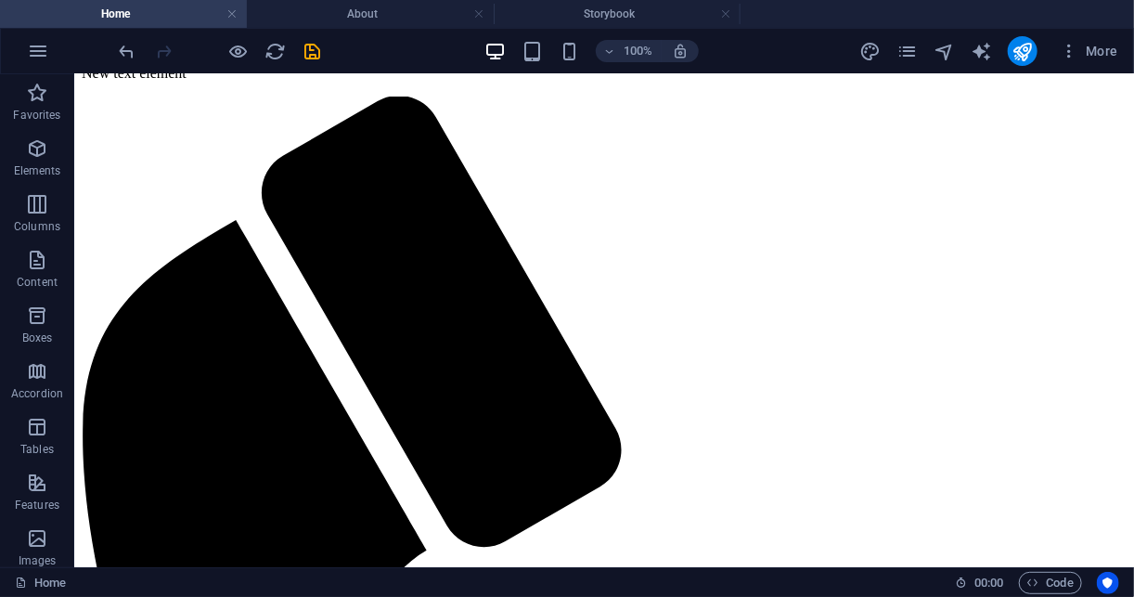
click at [128, 61] on div at bounding box center [220, 51] width 208 height 30
click at [125, 51] on icon "undo" at bounding box center [127, 51] width 21 height 21
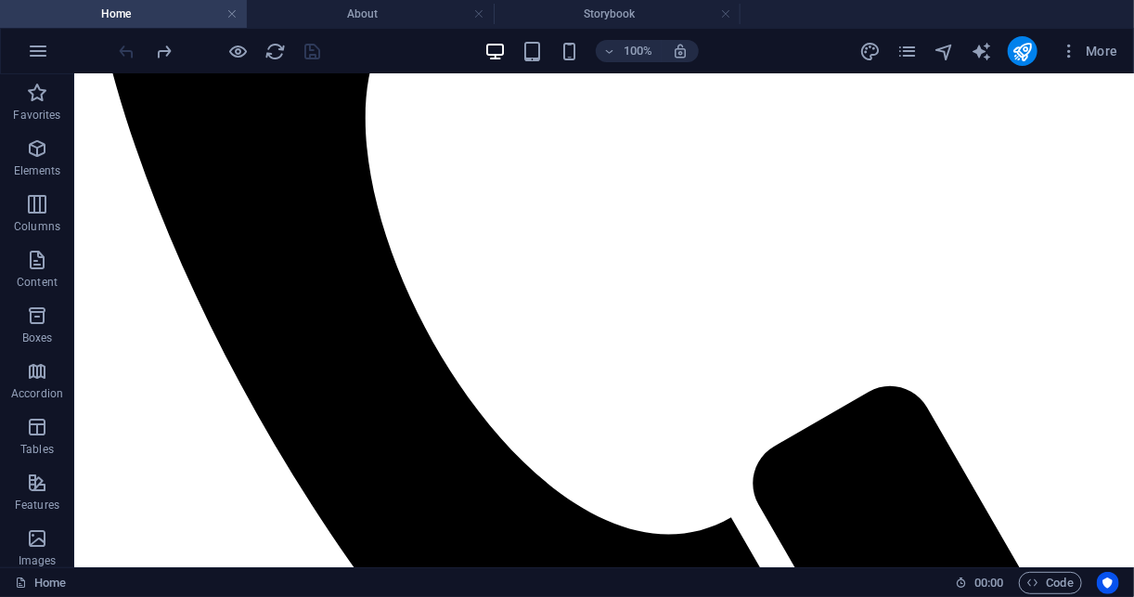
scroll to position [883, 0]
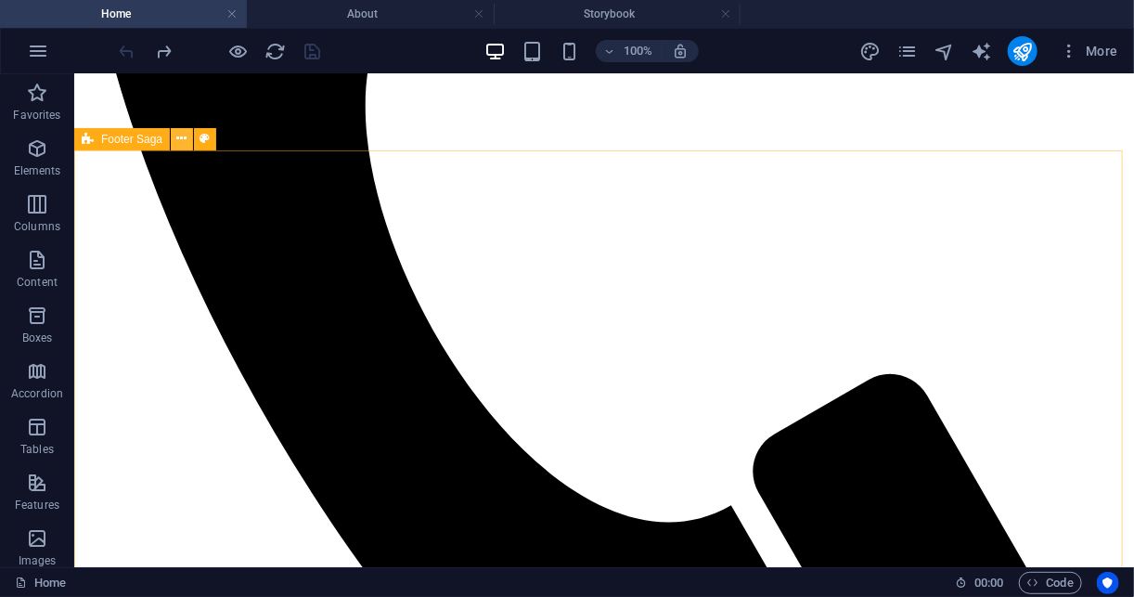
click at [186, 144] on icon at bounding box center [182, 138] width 10 height 19
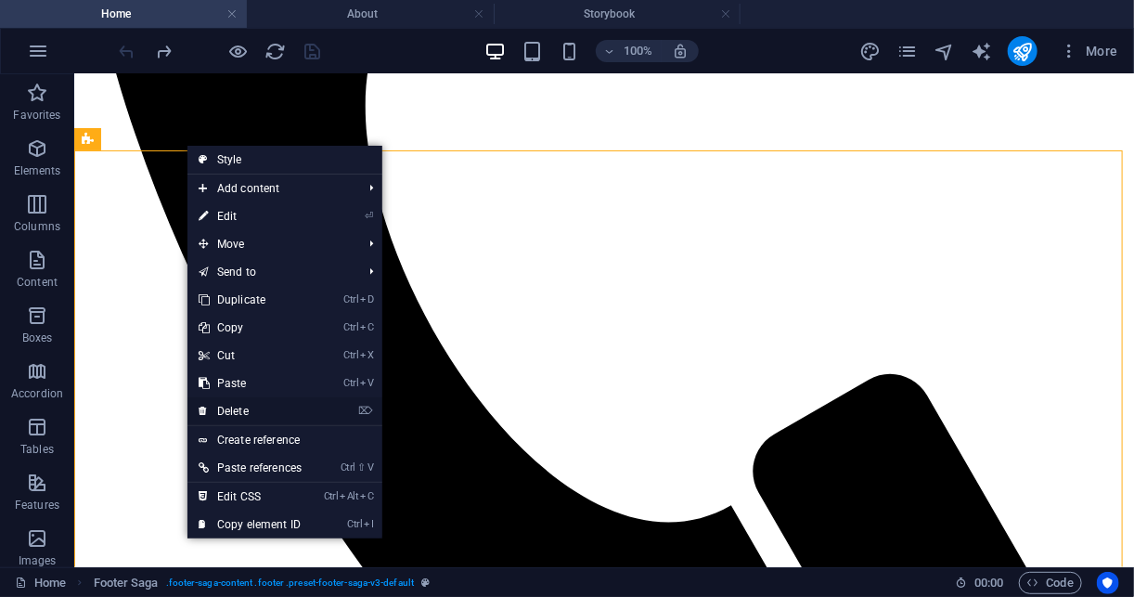
click at [297, 417] on link "⌦ Delete" at bounding box center [249, 411] width 125 height 28
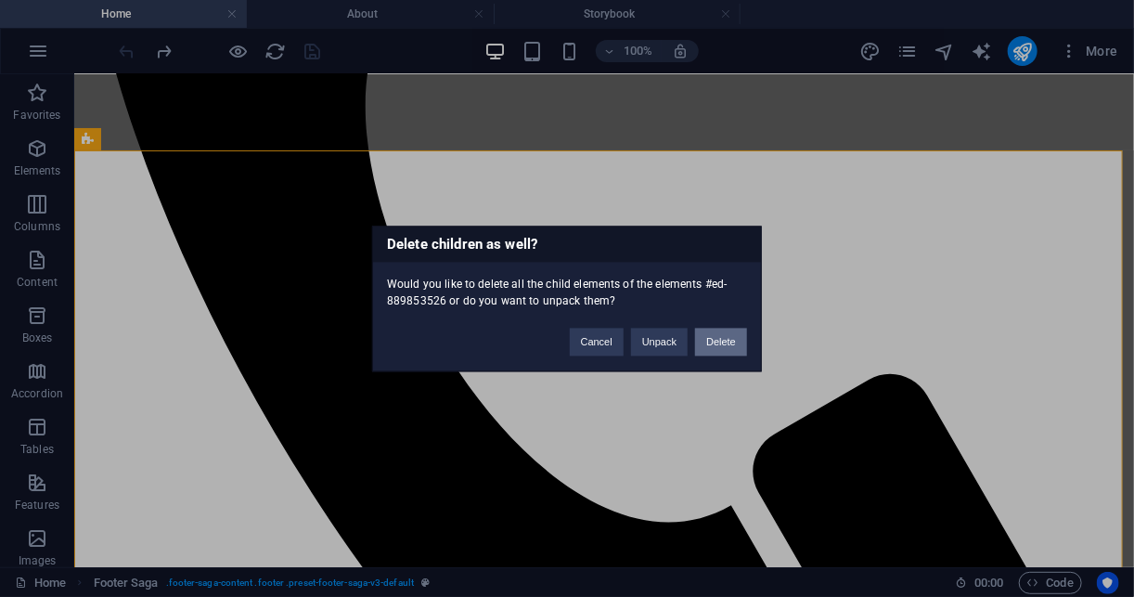
click at [722, 342] on button "Delete" at bounding box center [721, 342] width 52 height 28
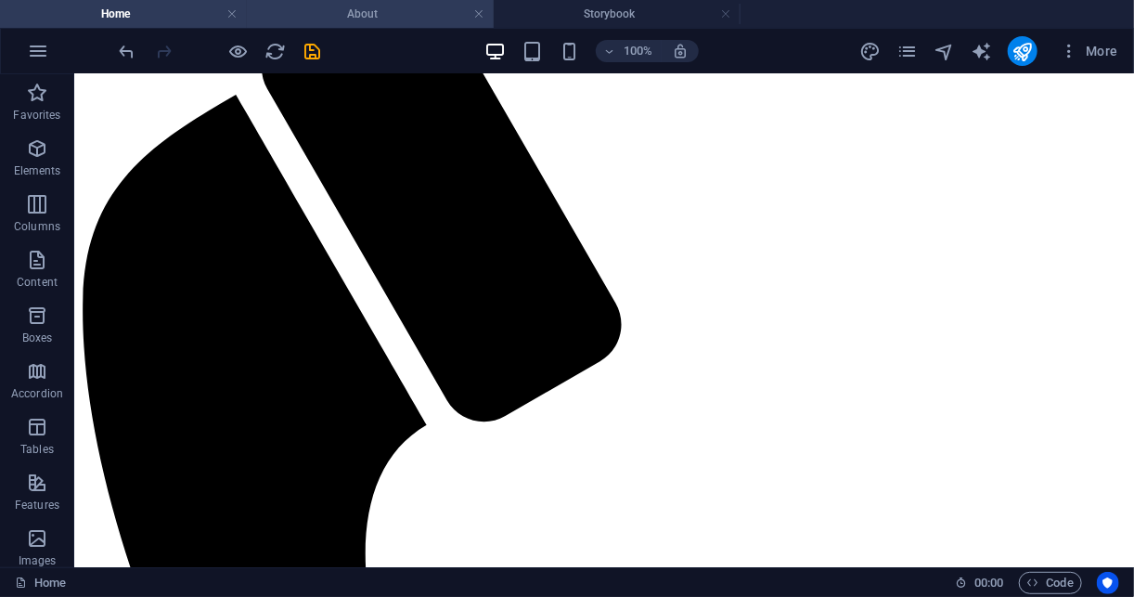
click at [353, 16] on h4 "About" at bounding box center [370, 14] width 247 height 20
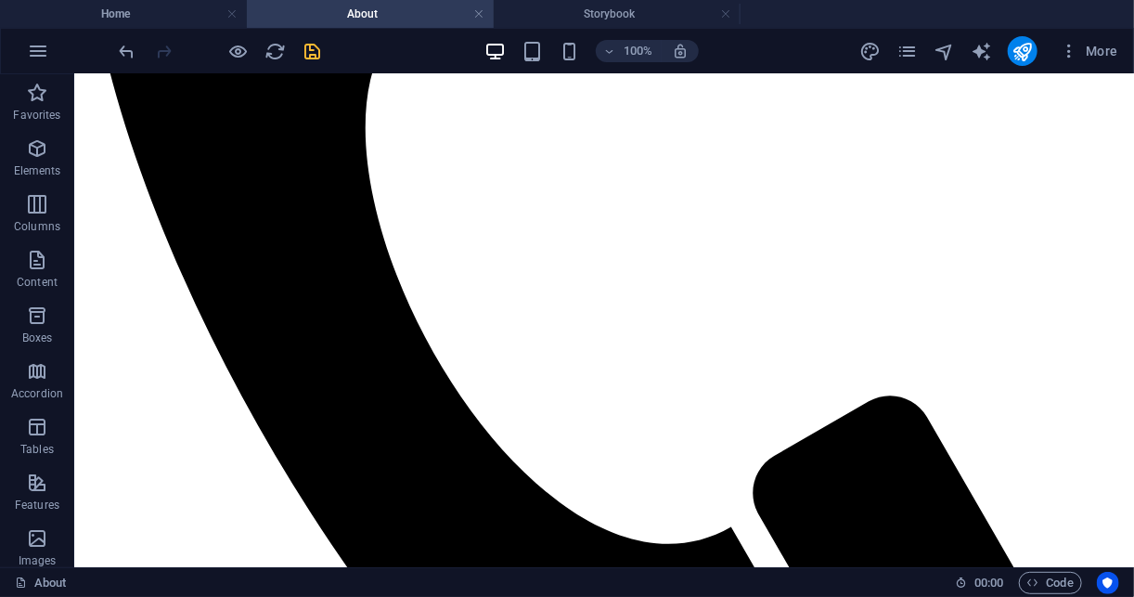
scroll to position [2504, 0]
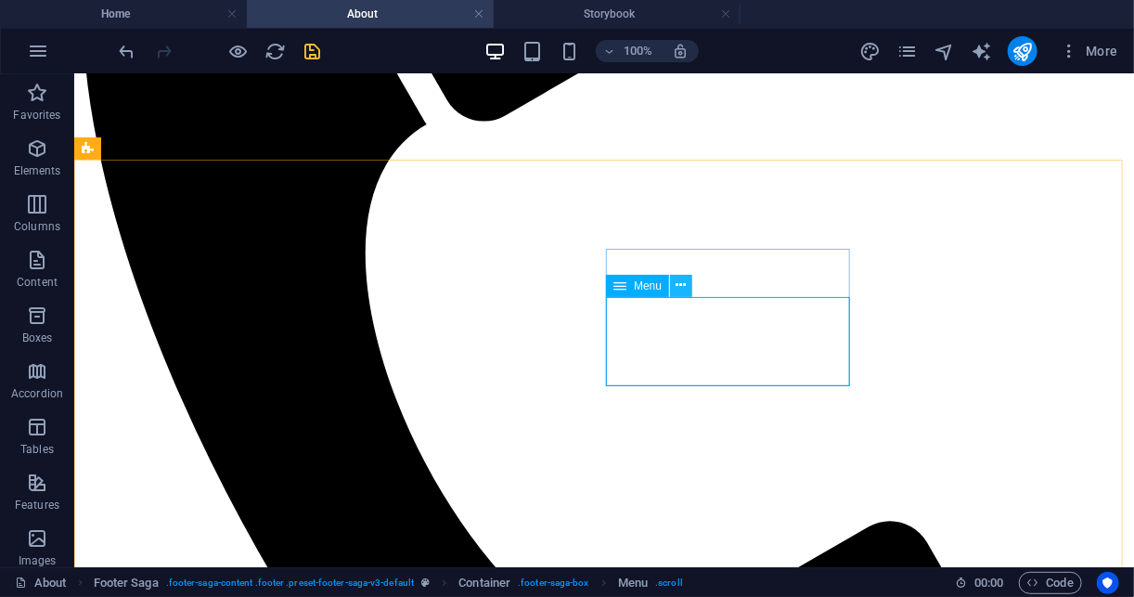
click at [679, 280] on icon at bounding box center [682, 285] width 10 height 19
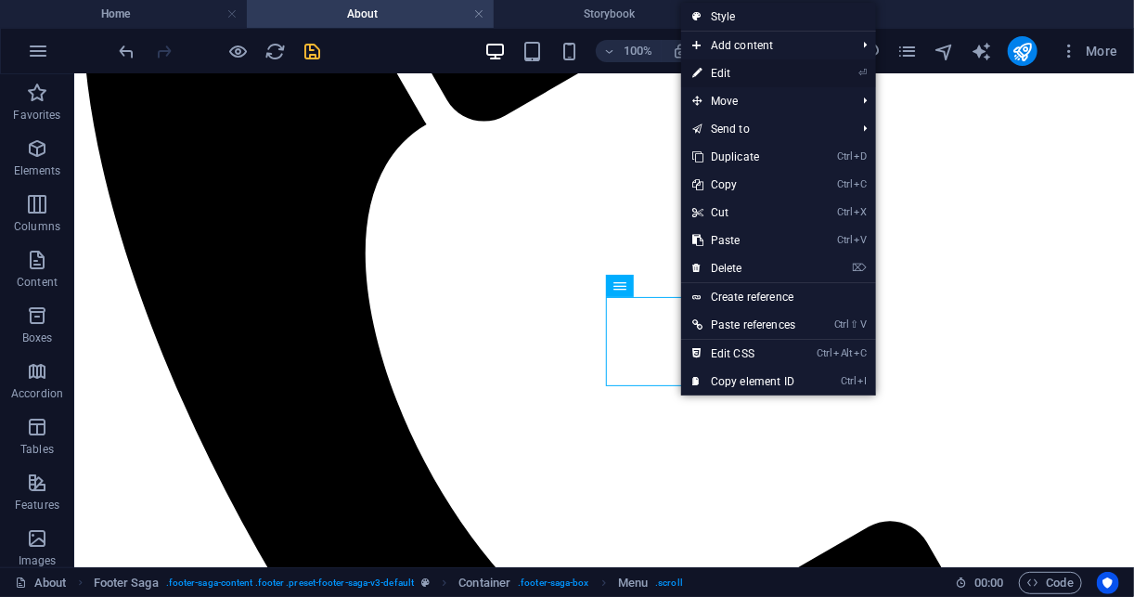
click at [780, 72] on link "⏎ Edit" at bounding box center [743, 73] width 125 height 28
select select
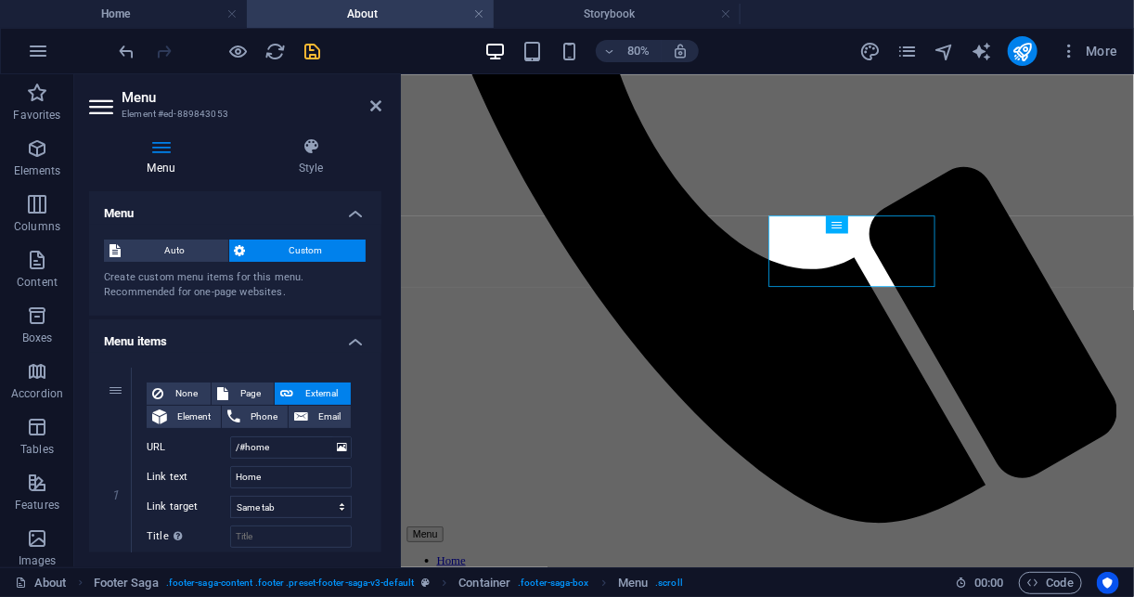
scroll to position [2480, 0]
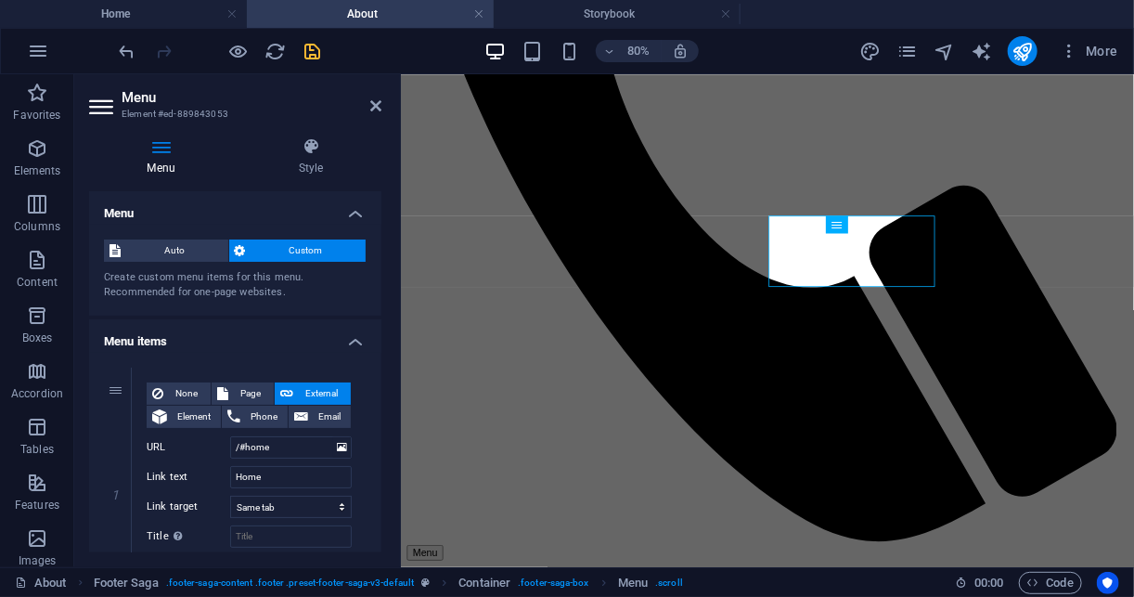
drag, startPoint x: 378, startPoint y: 226, endPoint x: 393, endPoint y: 279, distance: 56.1
click at [393, 279] on div "Menu Style Menu Auto Custom Create custom menu items for this menu. Recommended…" at bounding box center [235, 345] width 322 height 445
click at [377, 264] on div "Auto Custom Create custom menu items for this menu. Recommended for one-page we…" at bounding box center [235, 270] width 292 height 91
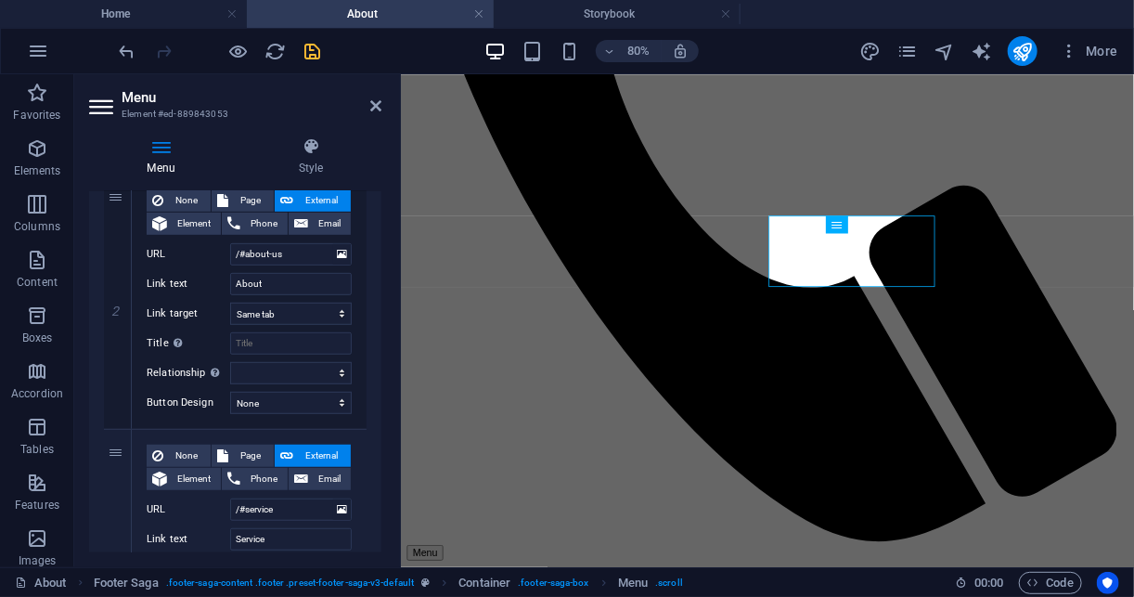
scroll to position [469, 0]
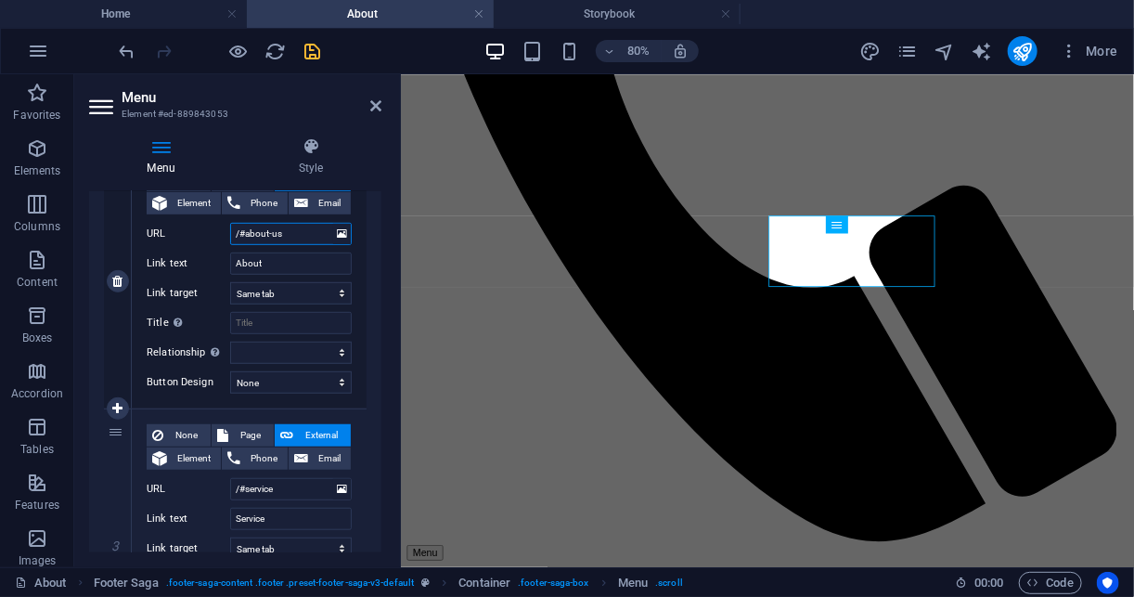
click at [285, 227] on input "/#about-us" at bounding box center [291, 234] width 122 height 22
type input "/"
select select
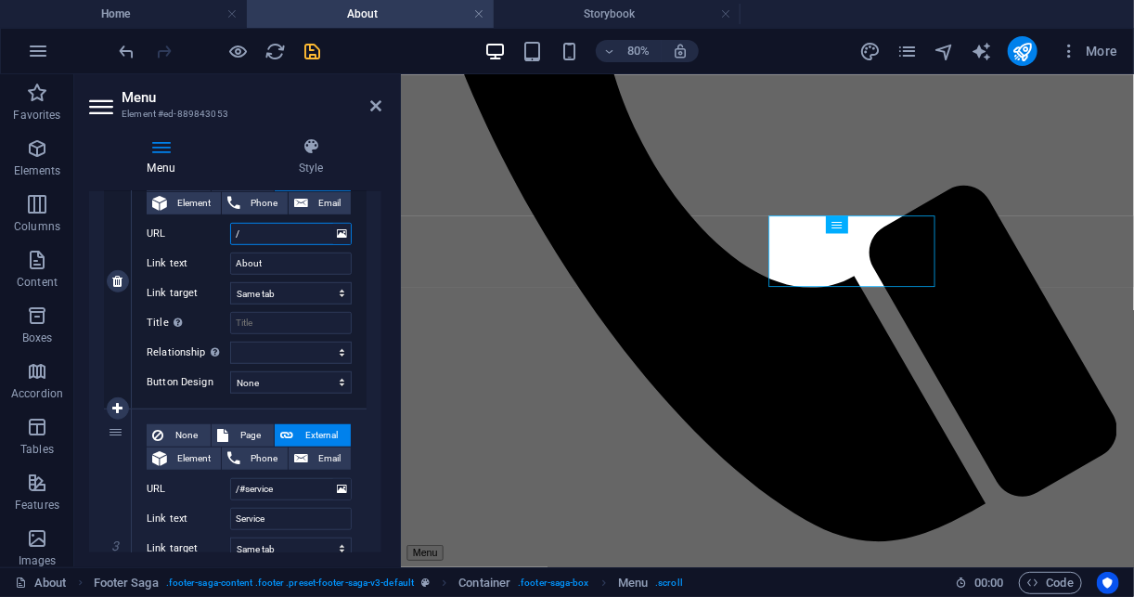
select select
type input "/about"
select select
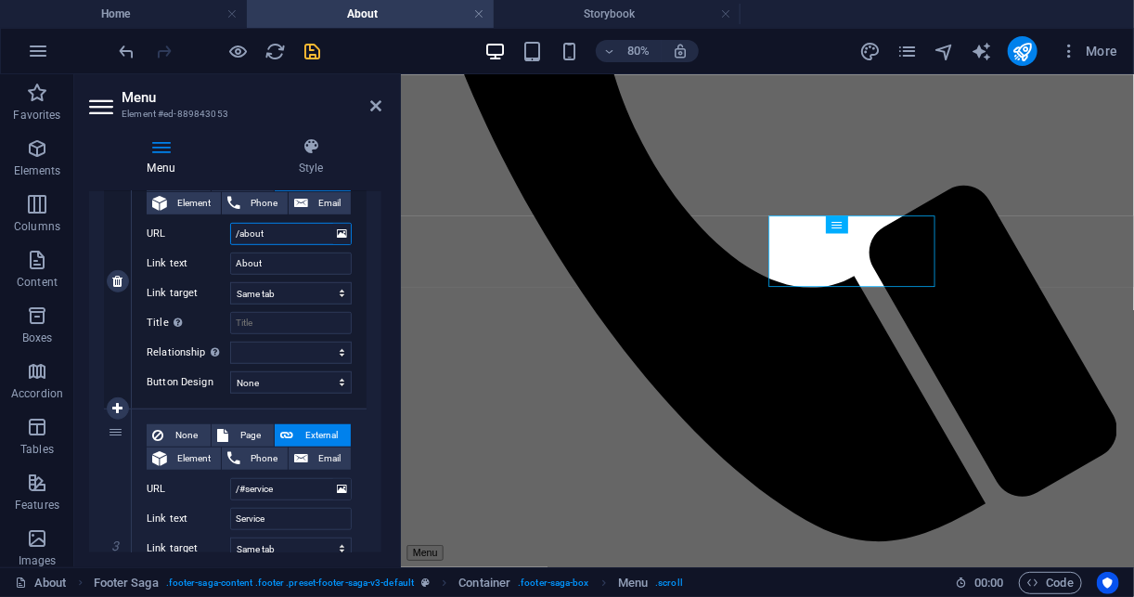
select select
type input "/about"
click at [124, 51] on icon "undo" at bounding box center [127, 51] width 21 height 21
select select
type input "/"
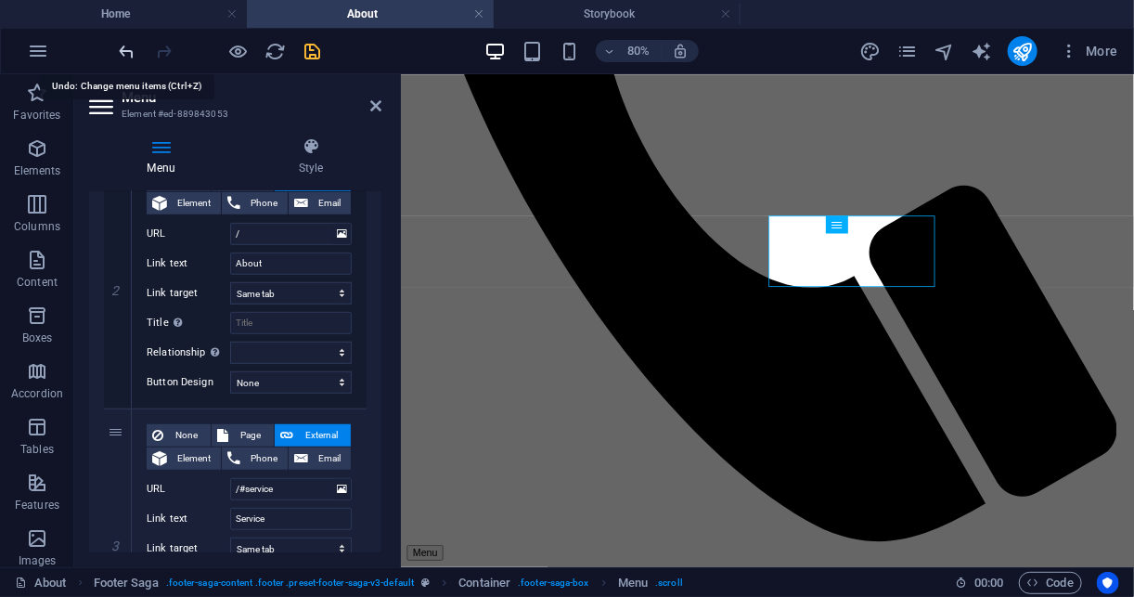
select select
click at [124, 51] on icon "undo" at bounding box center [127, 51] width 21 height 21
select select
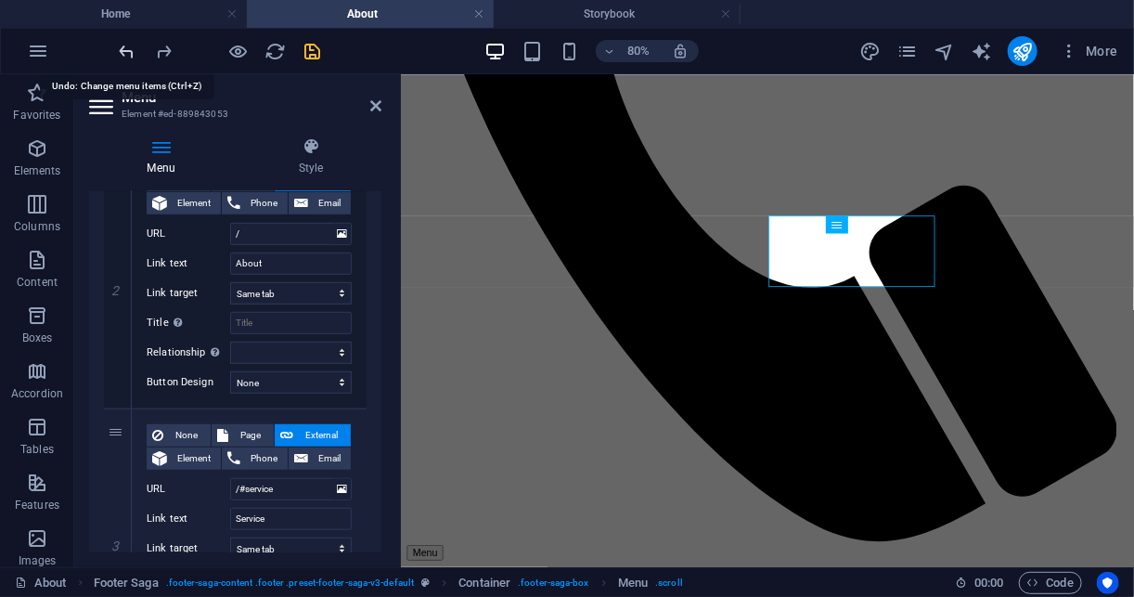
type input "/#about-us"
select select
drag, startPoint x: 382, startPoint y: 398, endPoint x: 378, endPoint y: 427, distance: 29.1
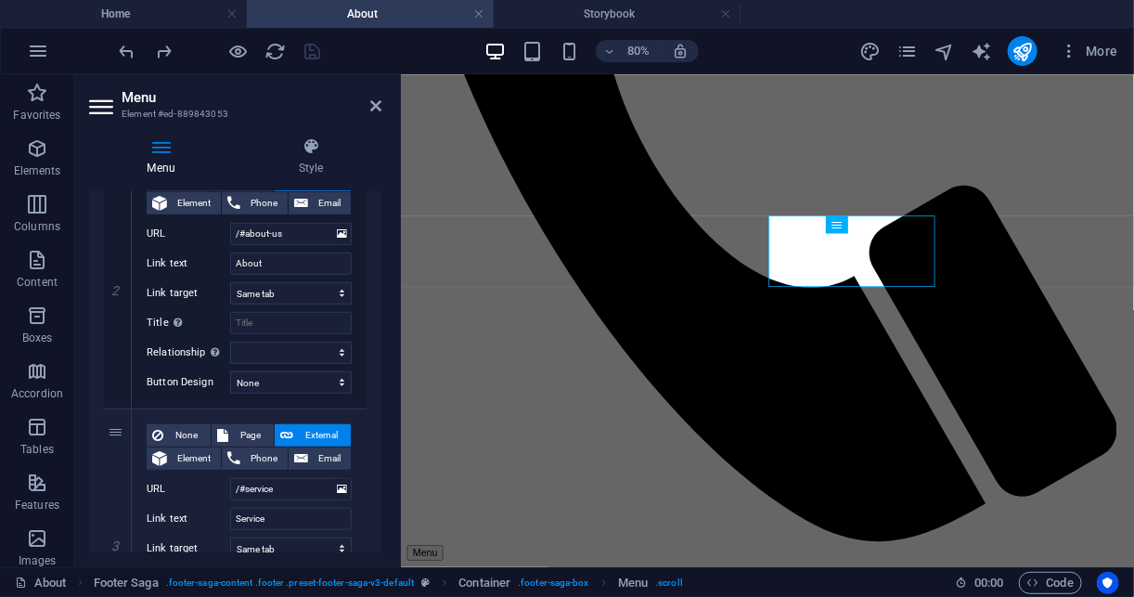
click at [378, 427] on div "Menu Style Menu Auto Custom Create custom menu items for this menu. Recommended…" at bounding box center [235, 345] width 322 height 445
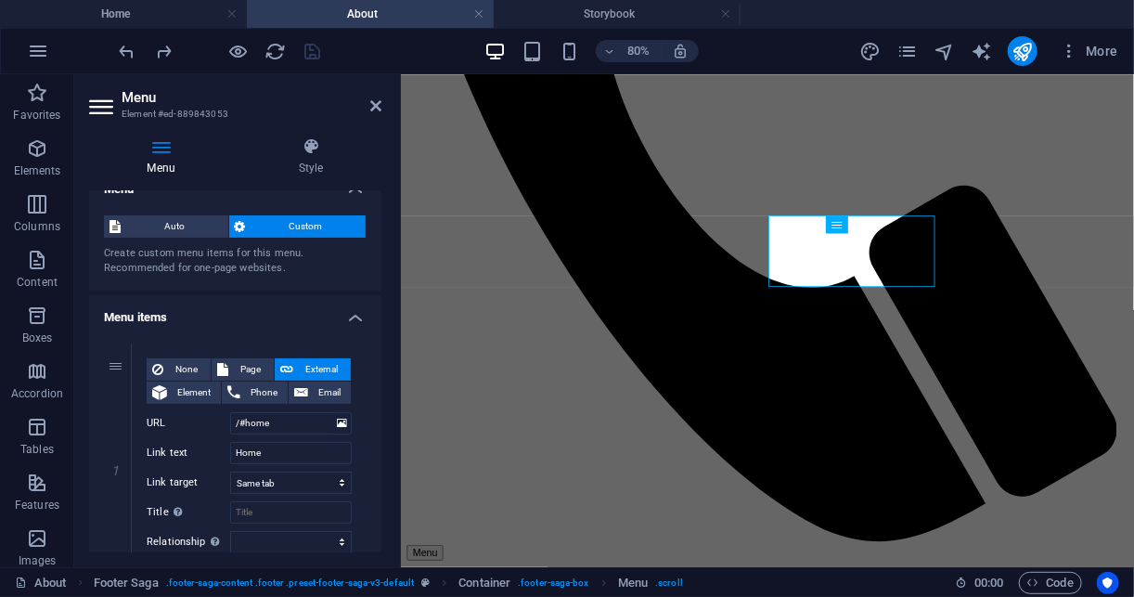
scroll to position [0, 0]
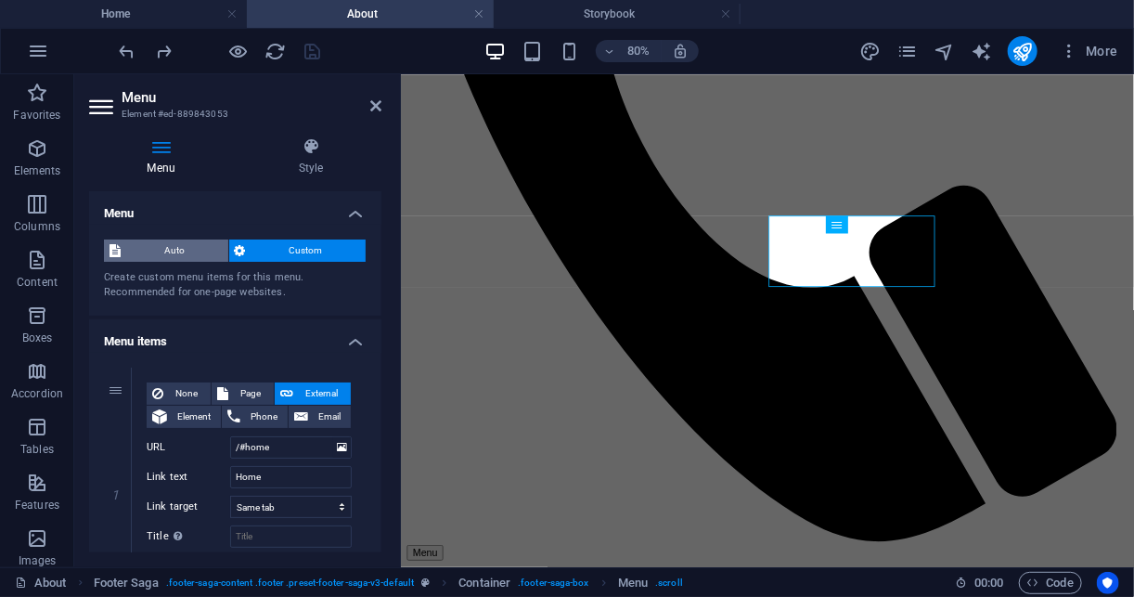
click at [158, 252] on span "Auto" at bounding box center [174, 250] width 97 height 22
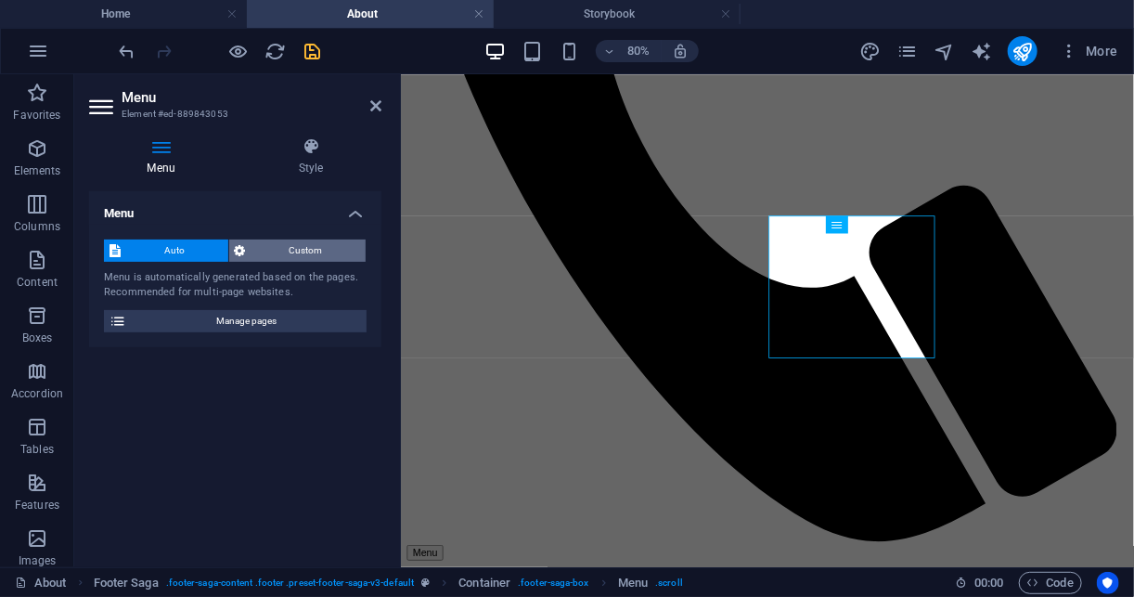
click at [343, 251] on span "Custom" at bounding box center [306, 250] width 110 height 22
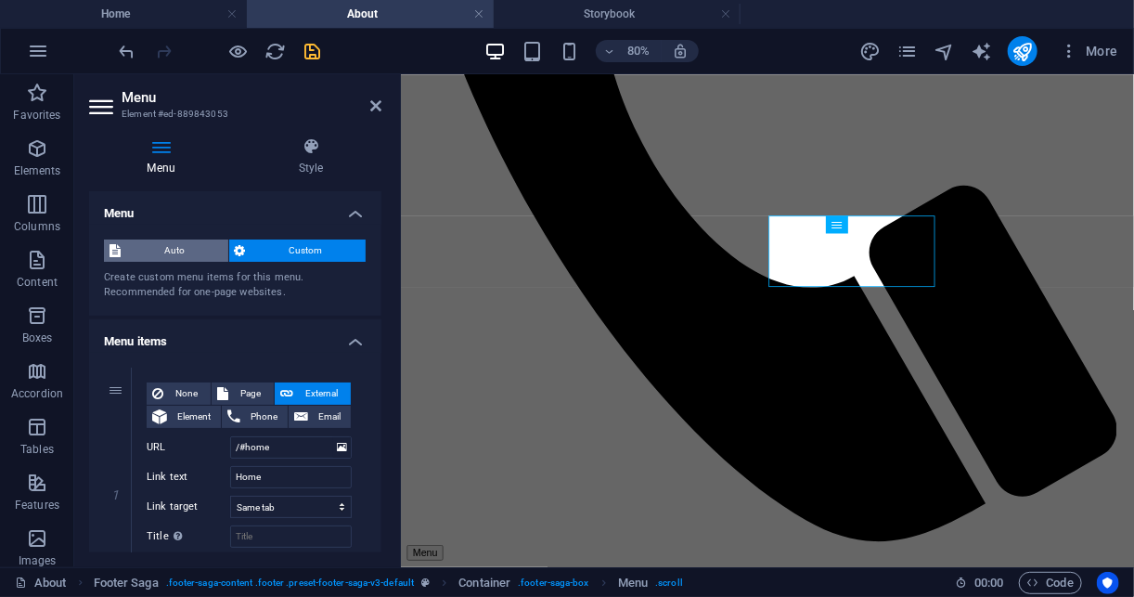
click at [198, 250] on span "Auto" at bounding box center [174, 250] width 97 height 22
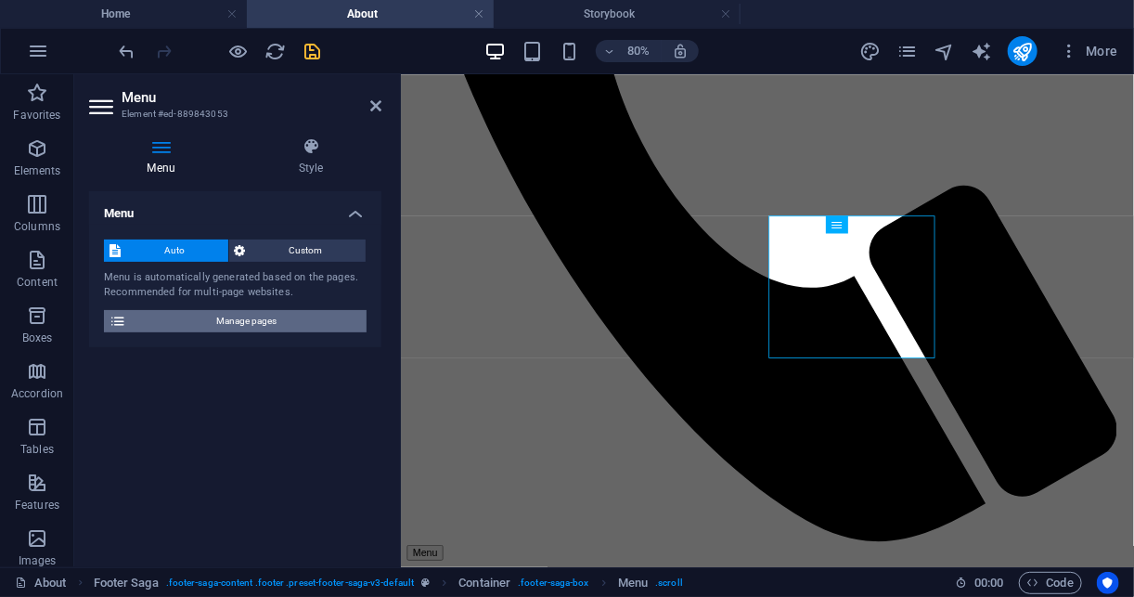
click at [316, 323] on span "Manage pages" at bounding box center [246, 321] width 229 height 22
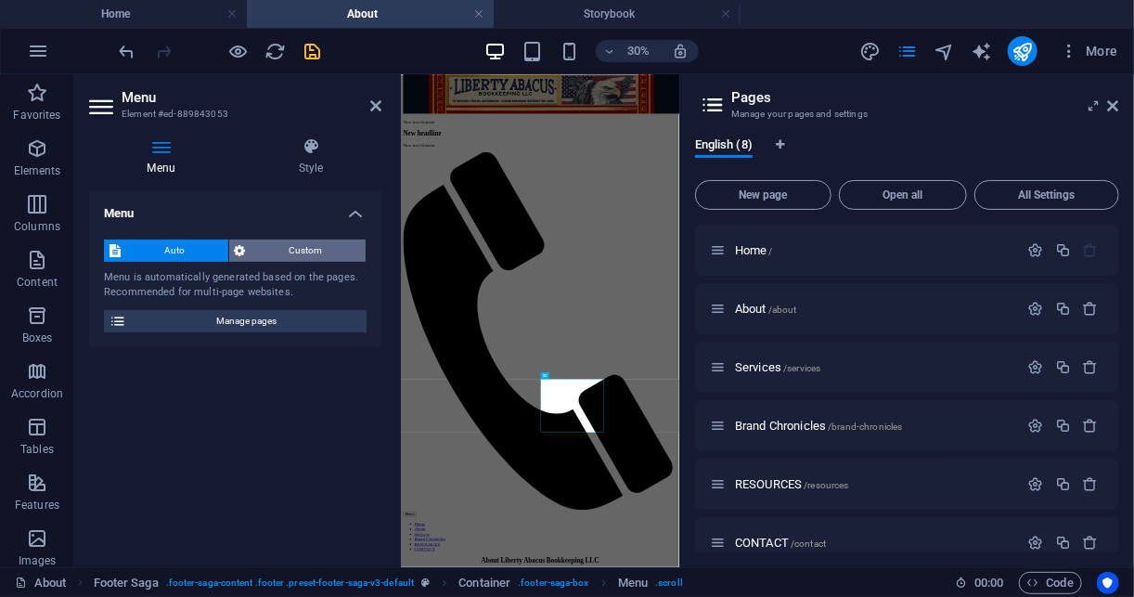
click at [283, 254] on span "Custom" at bounding box center [306, 250] width 110 height 22
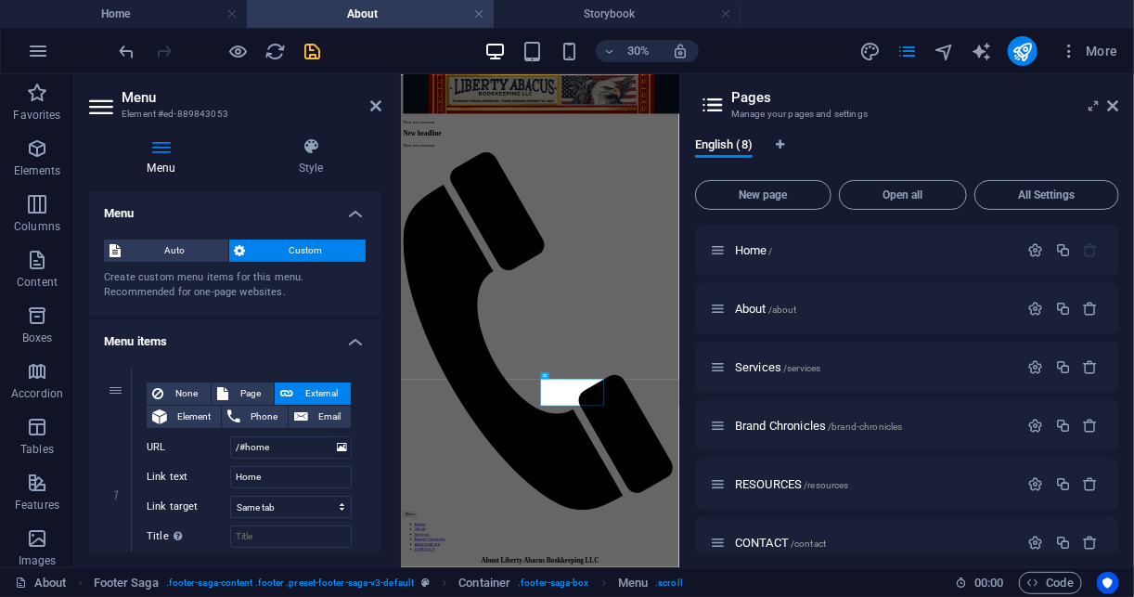
drag, startPoint x: 384, startPoint y: 280, endPoint x: 385, endPoint y: 328, distance: 47.3
click at [385, 328] on div "Menu Style Menu Auto Custom Create custom menu items for this menu. Recommended…" at bounding box center [235, 345] width 322 height 445
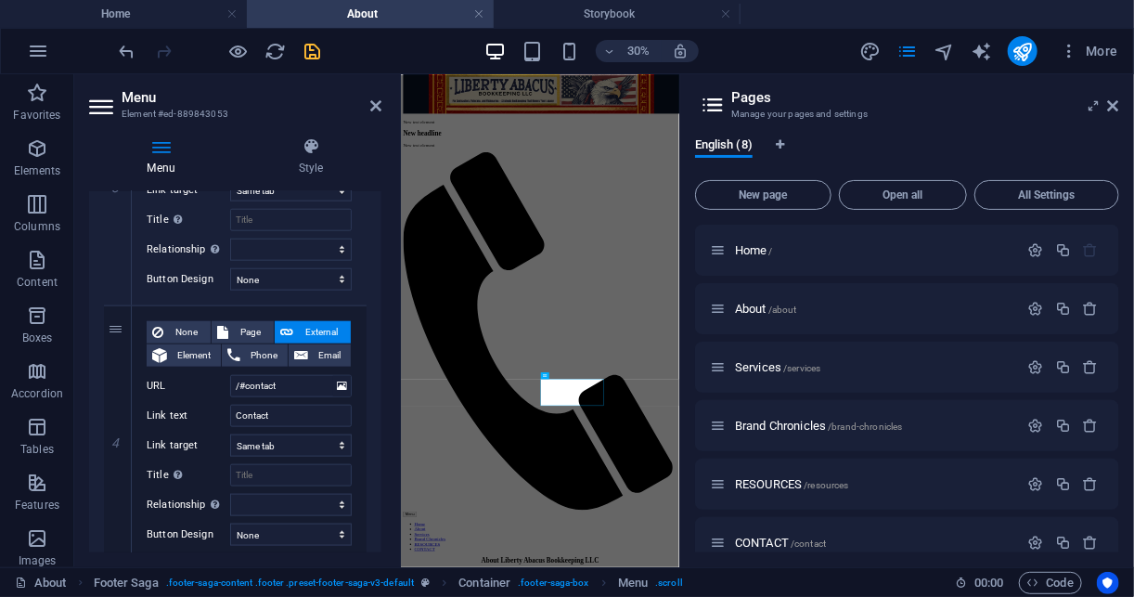
scroll to position [884, 0]
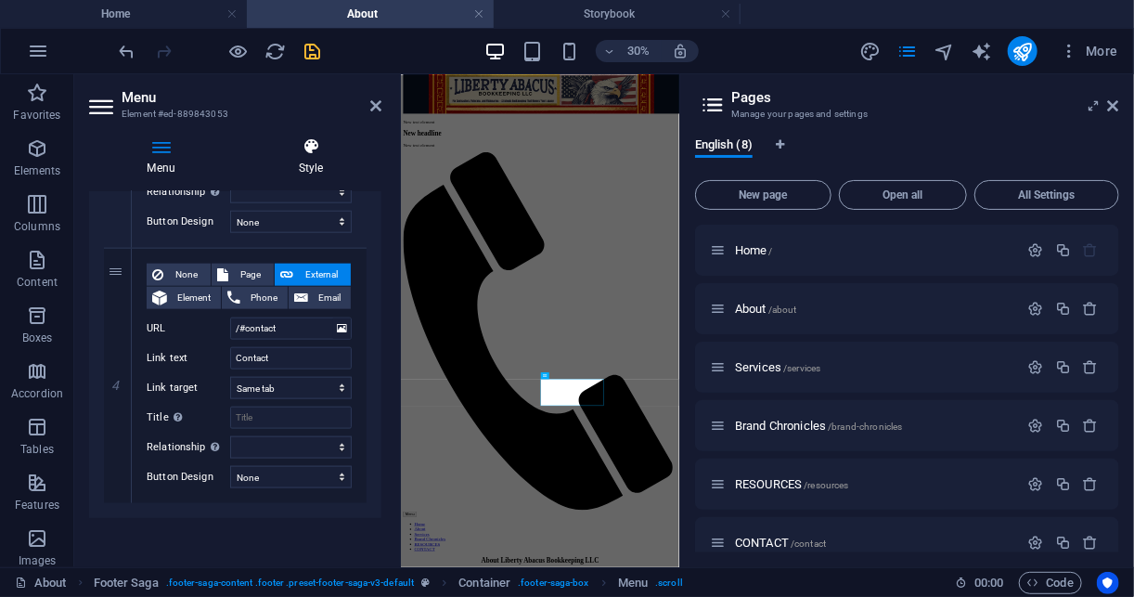
click at [313, 150] on icon at bounding box center [310, 146] width 141 height 19
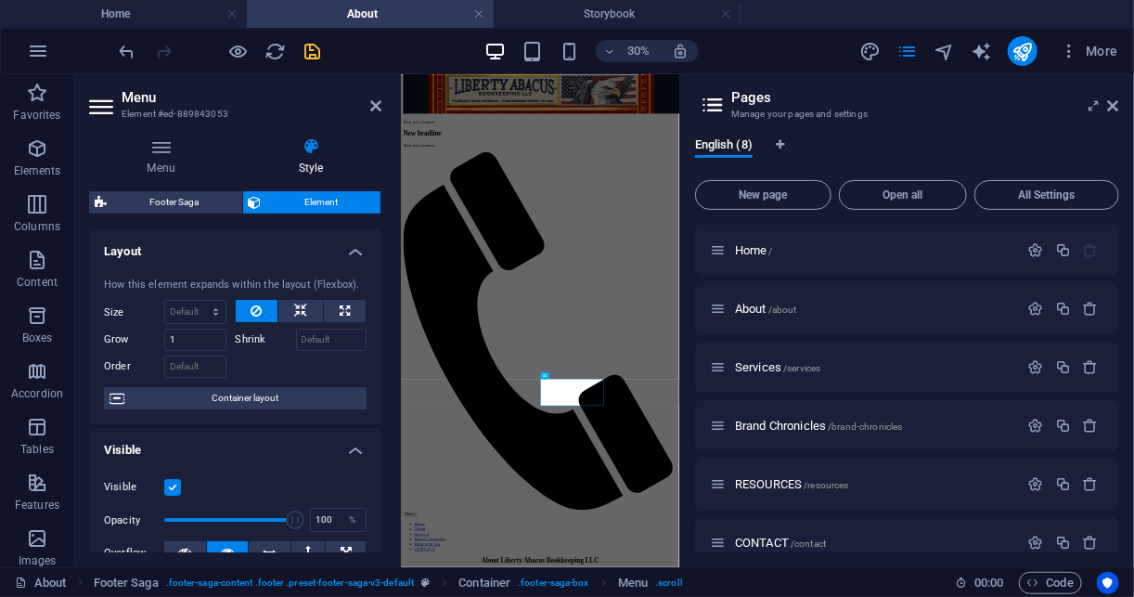
drag, startPoint x: 382, startPoint y: 284, endPoint x: 382, endPoint y: 313, distance: 28.8
click at [382, 313] on div "Menu Style Menu Auto Custom Create custom menu items for this menu. Recommended…" at bounding box center [235, 345] width 322 height 445
drag, startPoint x: 381, startPoint y: 312, endPoint x: 373, endPoint y: 425, distance: 113.5
click at [373, 425] on div "Menu Style Menu Auto Custom Create custom menu items for this menu. Recommended…" at bounding box center [235, 345] width 322 height 445
click at [381, 353] on div "Menu Style Menu Auto Custom Create custom menu items for this menu. Recommended…" at bounding box center [235, 345] width 322 height 445
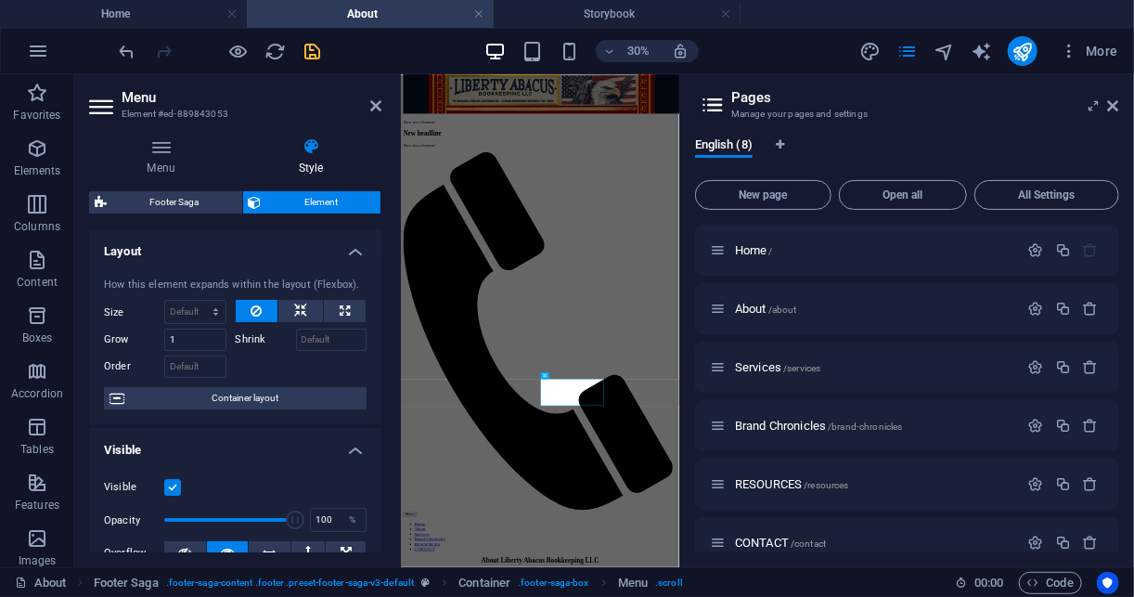
drag, startPoint x: 381, startPoint y: 353, endPoint x: 393, endPoint y: 416, distance: 64.2
click at [393, 416] on div "Menu Style Menu Auto Custom Create custom menu items for this menu. Recommended…" at bounding box center [235, 345] width 322 height 445
click at [382, 426] on div "Menu Style Menu Auto Custom Create custom menu items for this menu. Recommended…" at bounding box center [235, 345] width 322 height 445
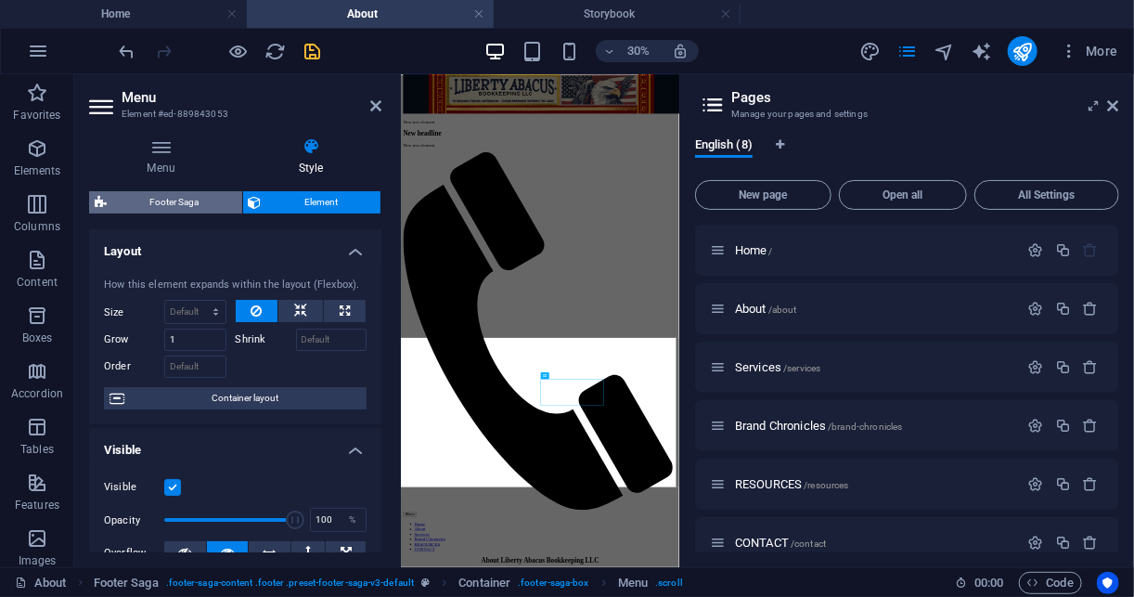
click at [166, 206] on span "Footer Saga" at bounding box center [174, 202] width 124 height 22
select select "rem"
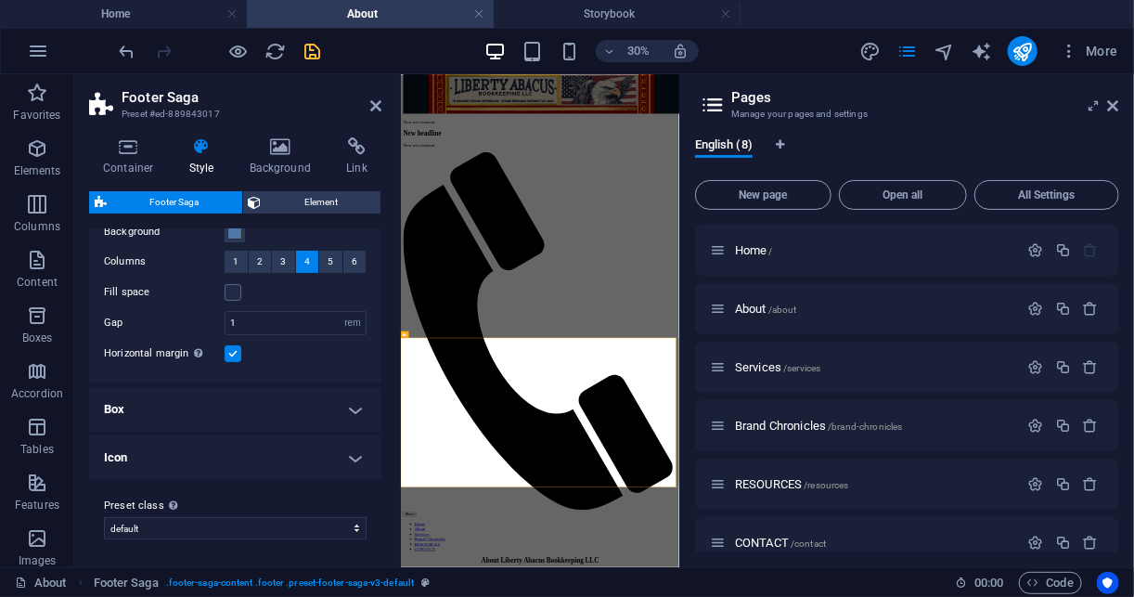
scroll to position [0, 0]
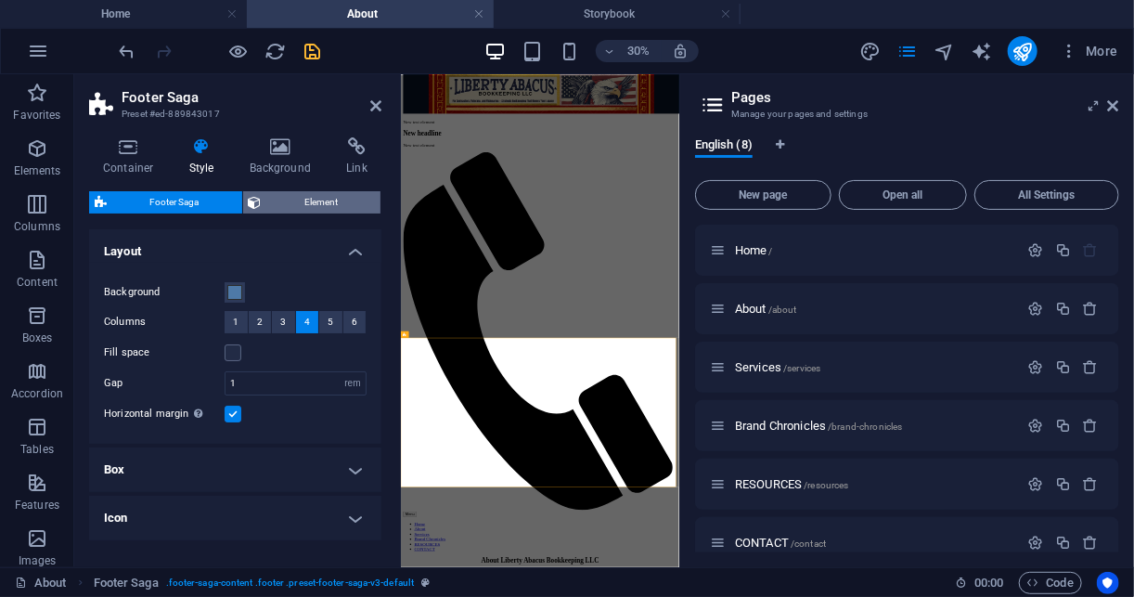
click at [293, 201] on span "Element" at bounding box center [321, 202] width 109 height 22
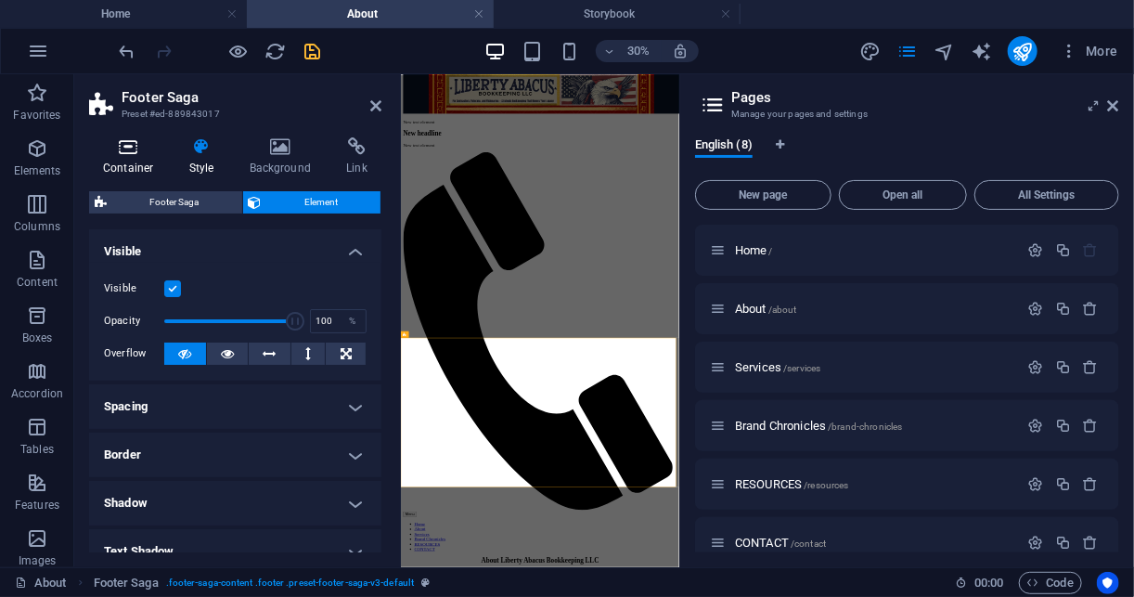
click at [123, 154] on icon at bounding box center [128, 146] width 79 height 19
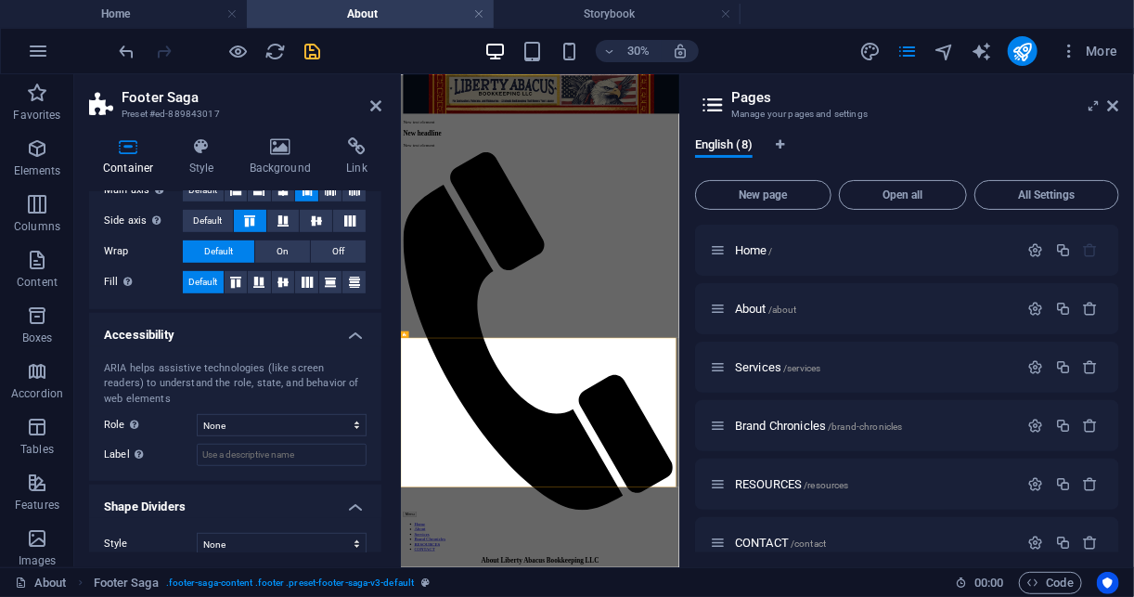
scroll to position [387, 0]
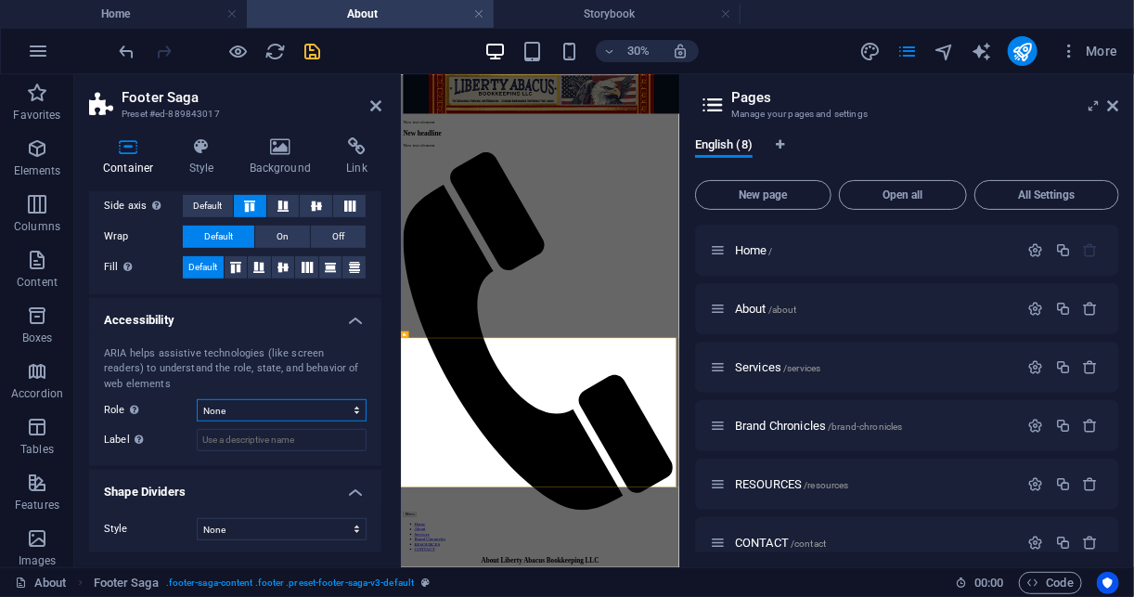
click at [315, 399] on select "None Alert Article Banner Comment Complementary Dialog Footer Header Marquee Pr…" at bounding box center [282, 410] width 170 height 22
select select "footer"
click at [197, 399] on select "None Alert Article Banner Comment Complementary Dialog Footer Header Marquee Pr…" at bounding box center [282, 410] width 170 height 22
click at [277, 524] on select "None Triangle Square Diagonal Polygon 1 Polygon 2 Zigzag Multiple Zigzags Waves…" at bounding box center [282, 529] width 170 height 22
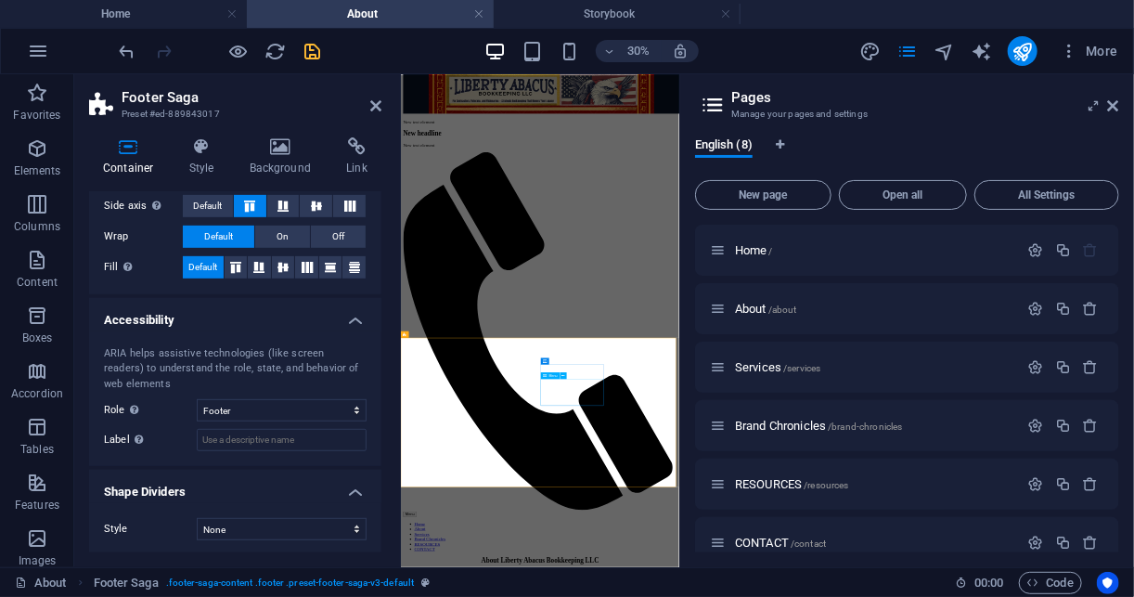
click at [561, 374] on icon at bounding box center [562, 375] width 3 height 6
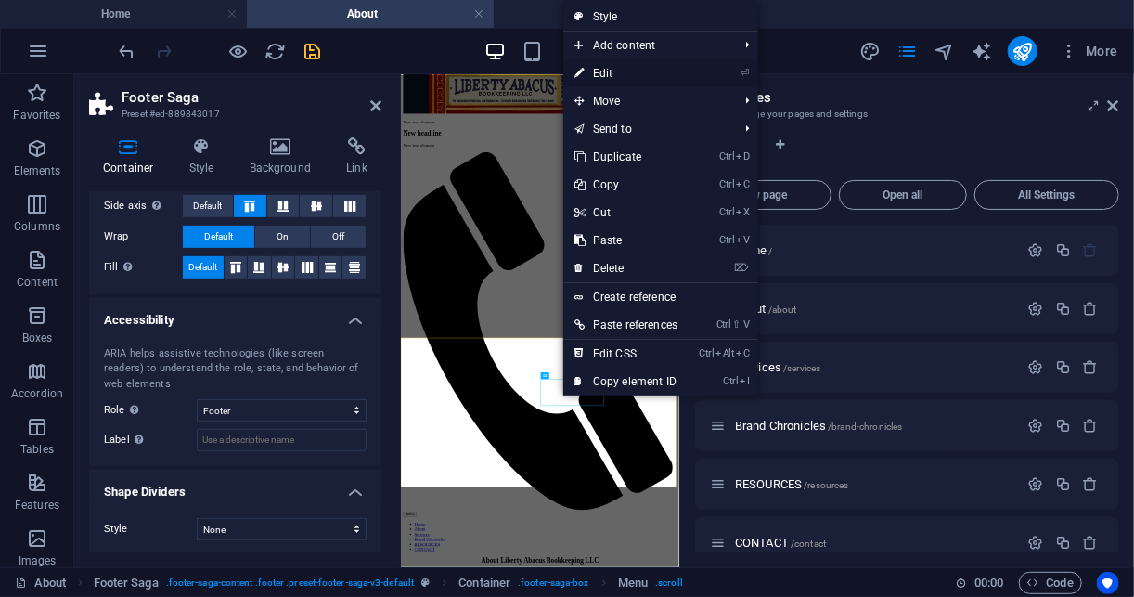
click at [651, 77] on link "⏎ Edit" at bounding box center [625, 73] width 125 height 28
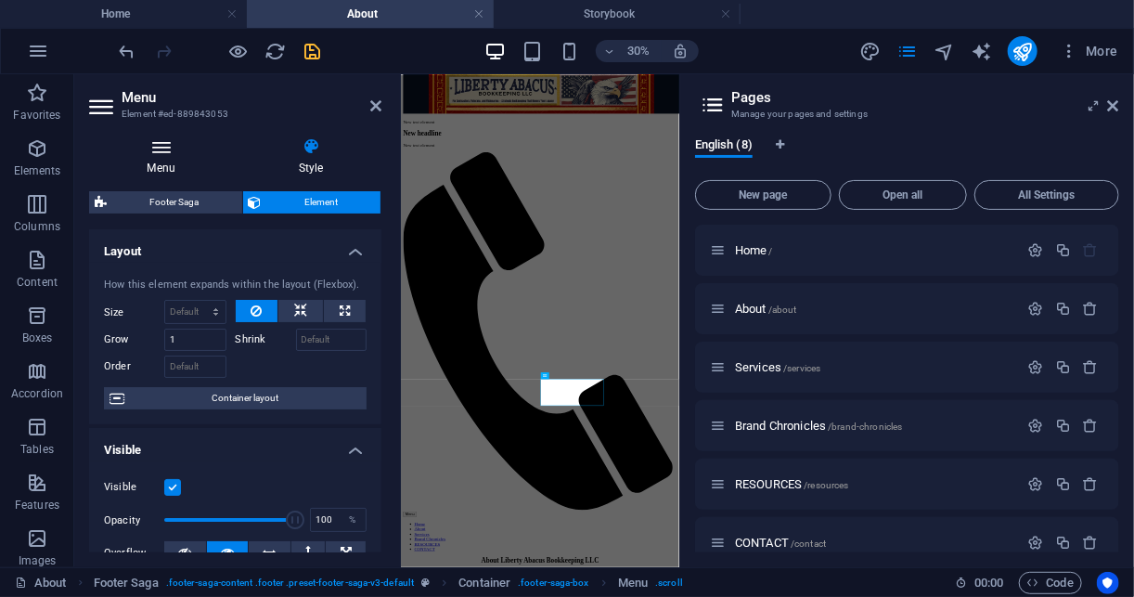
click at [148, 161] on h4 "Menu" at bounding box center [164, 156] width 151 height 39
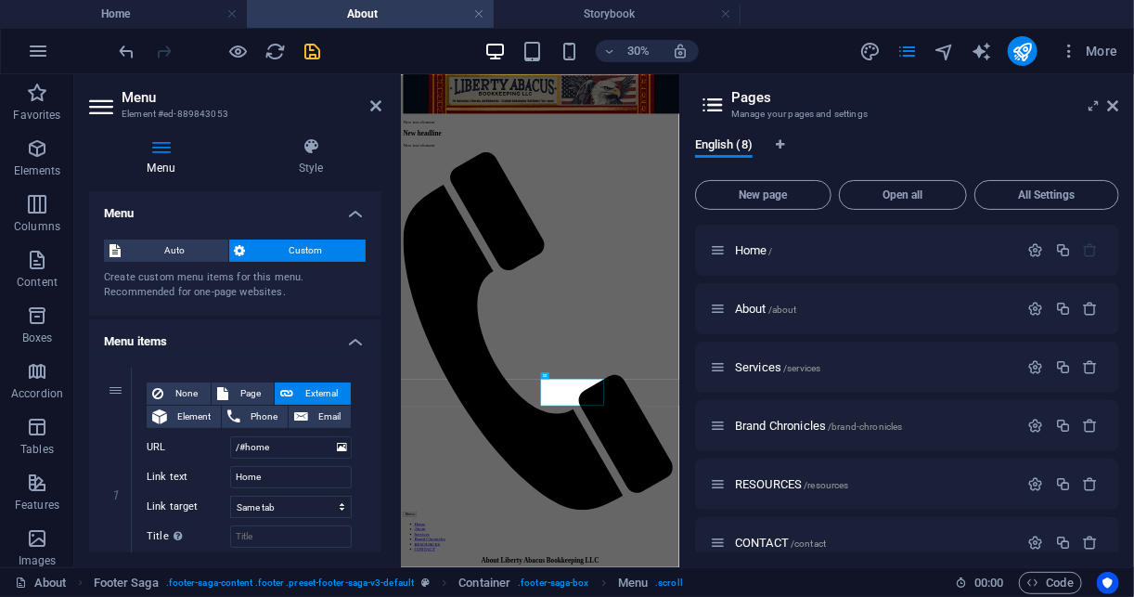
click at [352, 342] on h4 "Menu items" at bounding box center [235, 335] width 292 height 33
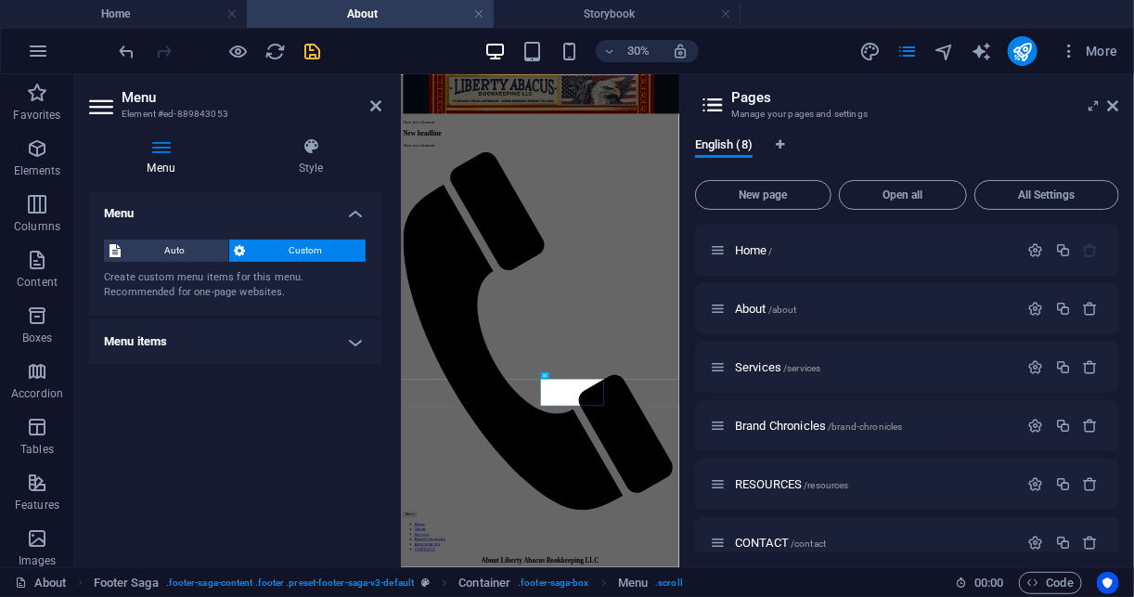
click at [352, 342] on h4 "Menu items" at bounding box center [235, 341] width 292 height 45
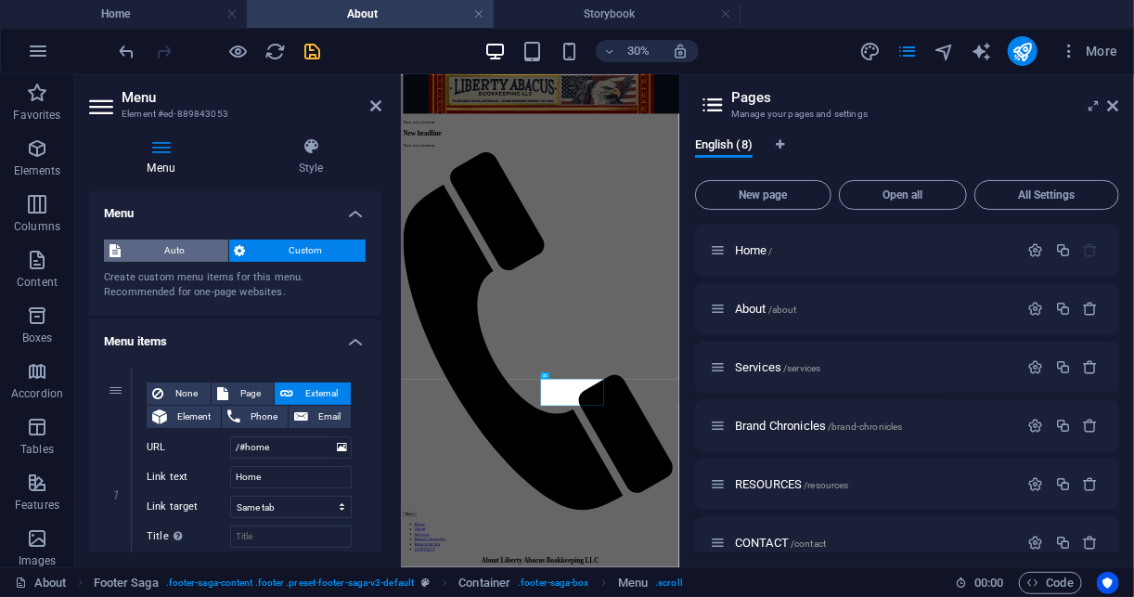
click at [186, 249] on span "Auto" at bounding box center [174, 250] width 97 height 22
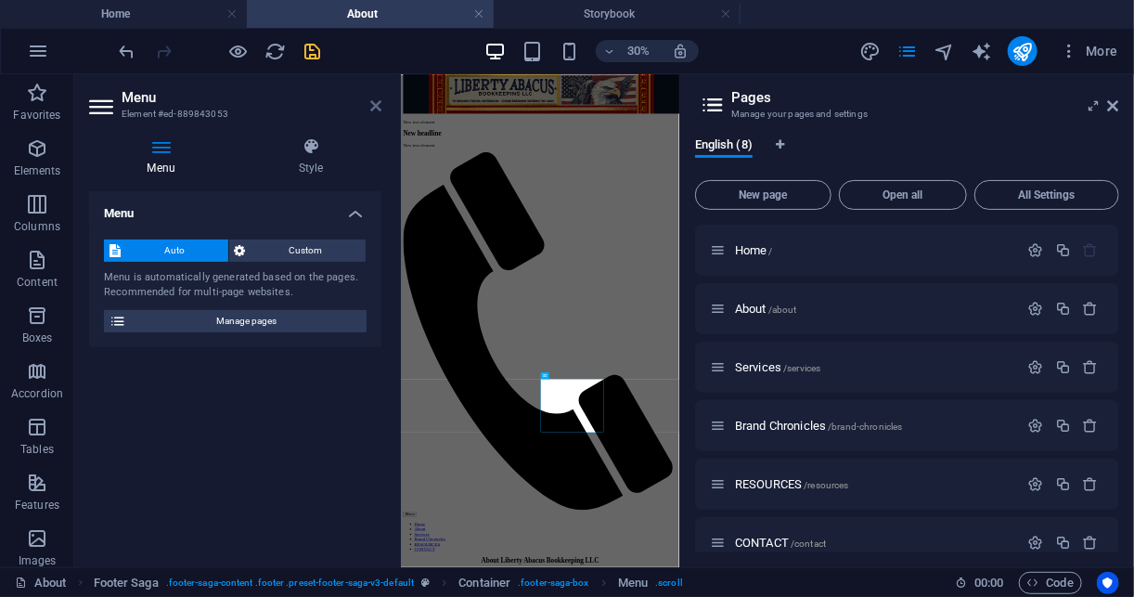
click at [377, 103] on icon at bounding box center [375, 105] width 11 height 15
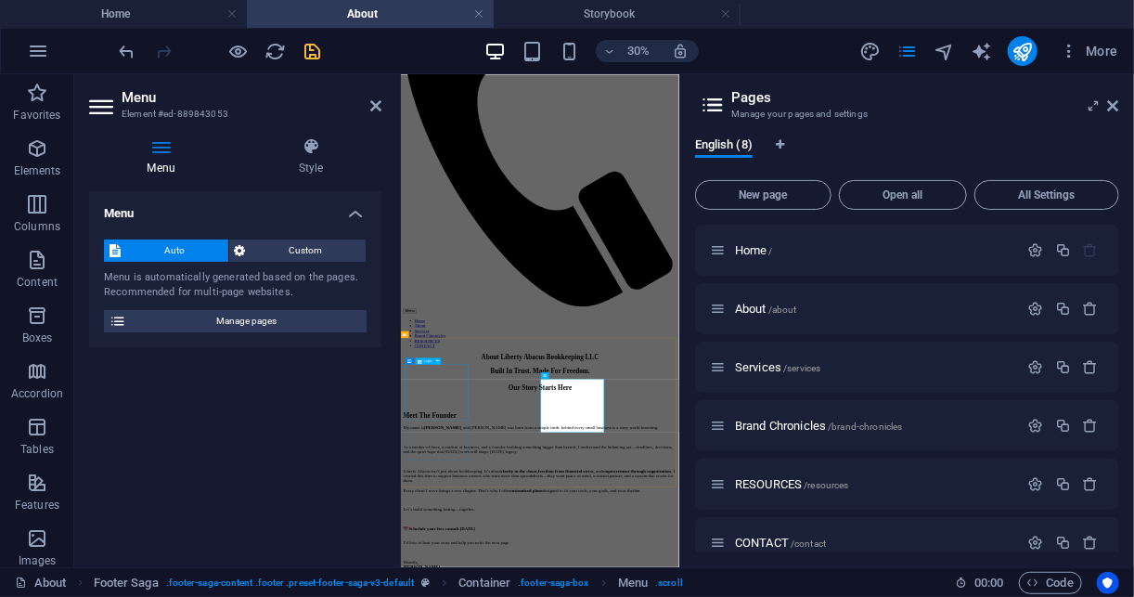
scroll to position [1644, 0]
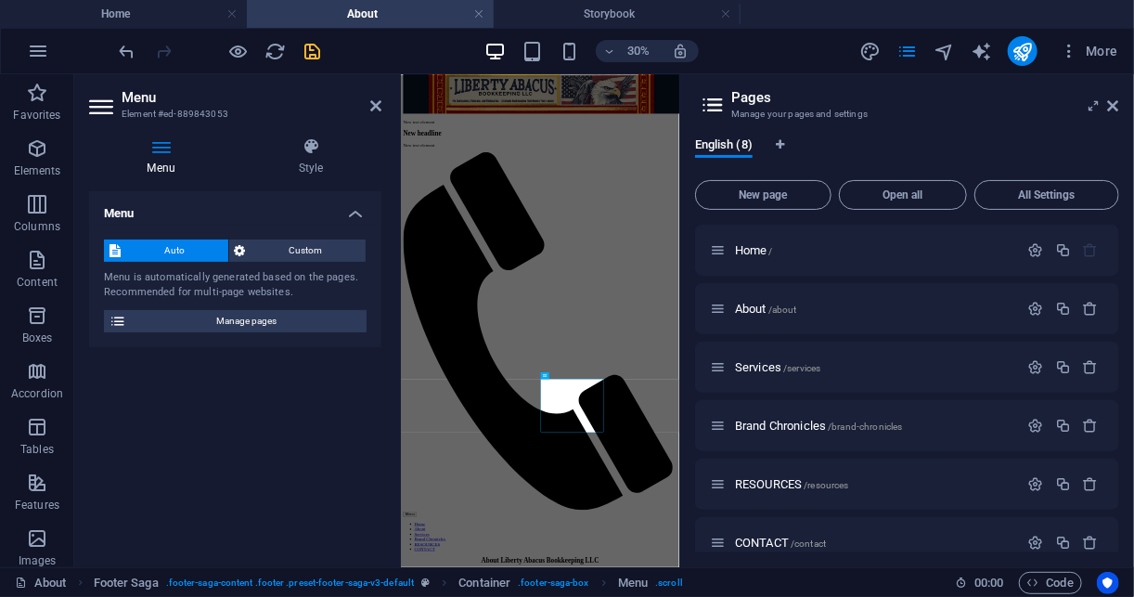
drag, startPoint x: 1119, startPoint y: 378, endPoint x: 1133, endPoint y: 468, distance: 91.1
click at [1133, 468] on html "libertyabacus.com Home About Storybook Favorites Elements Columns Content Boxes…" at bounding box center [567, 298] width 1134 height 597
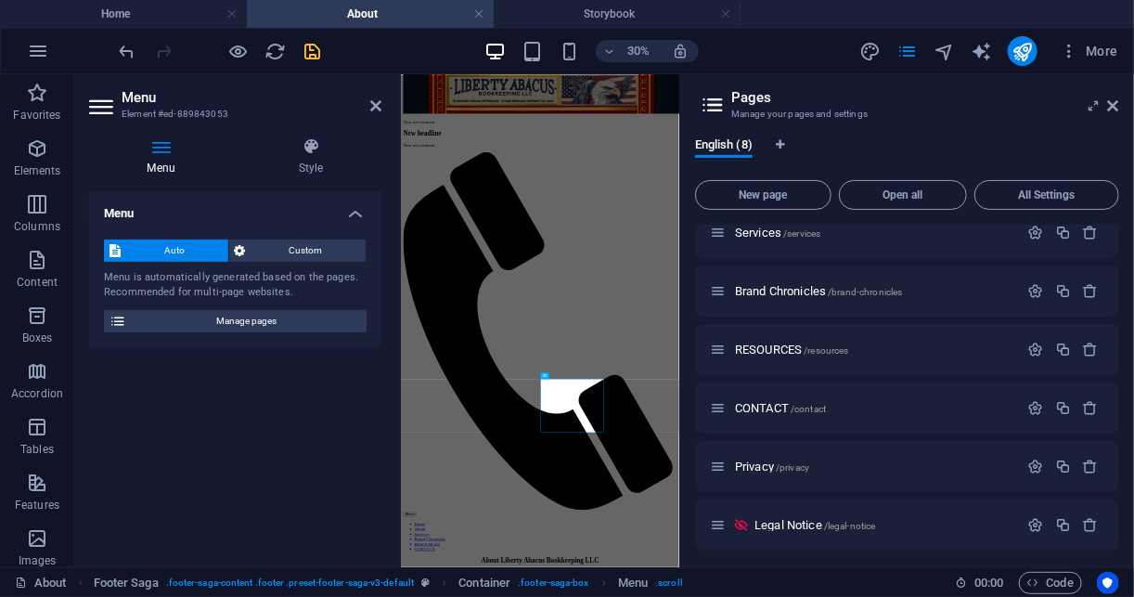
scroll to position [140, 0]
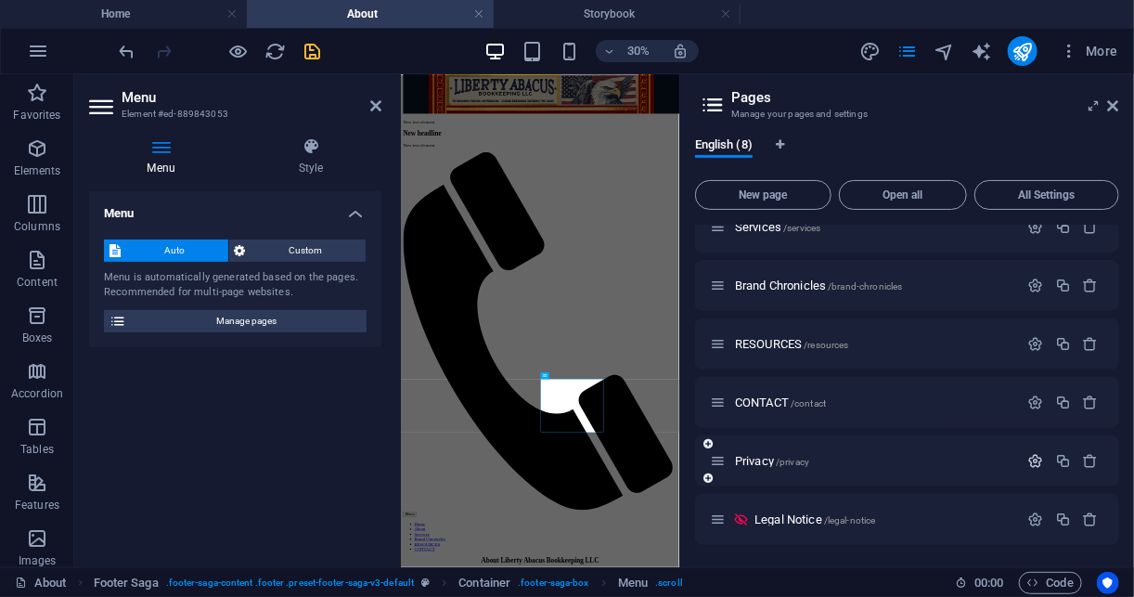
click at [1038, 458] on icon "button" at bounding box center [1036, 461] width 16 height 16
drag, startPoint x: 1119, startPoint y: 333, endPoint x: 1128, endPoint y: 404, distance: 71.0
click at [1128, 404] on div "English (8) New page Open all All Settings Home / About /about Services /servic…" at bounding box center [907, 345] width 454 height 445
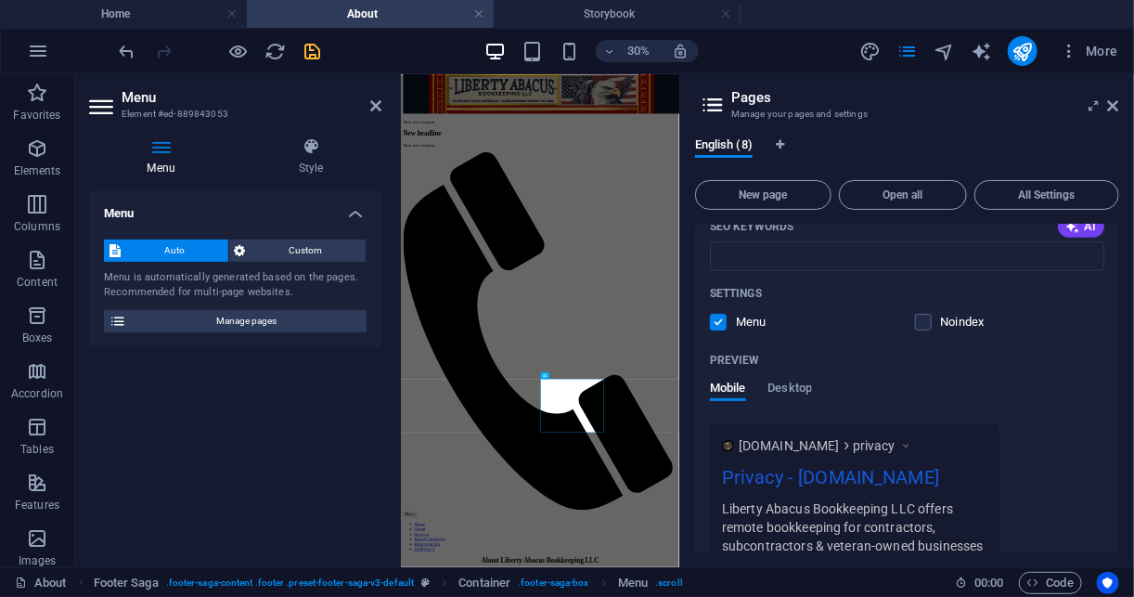
scroll to position [662, 0]
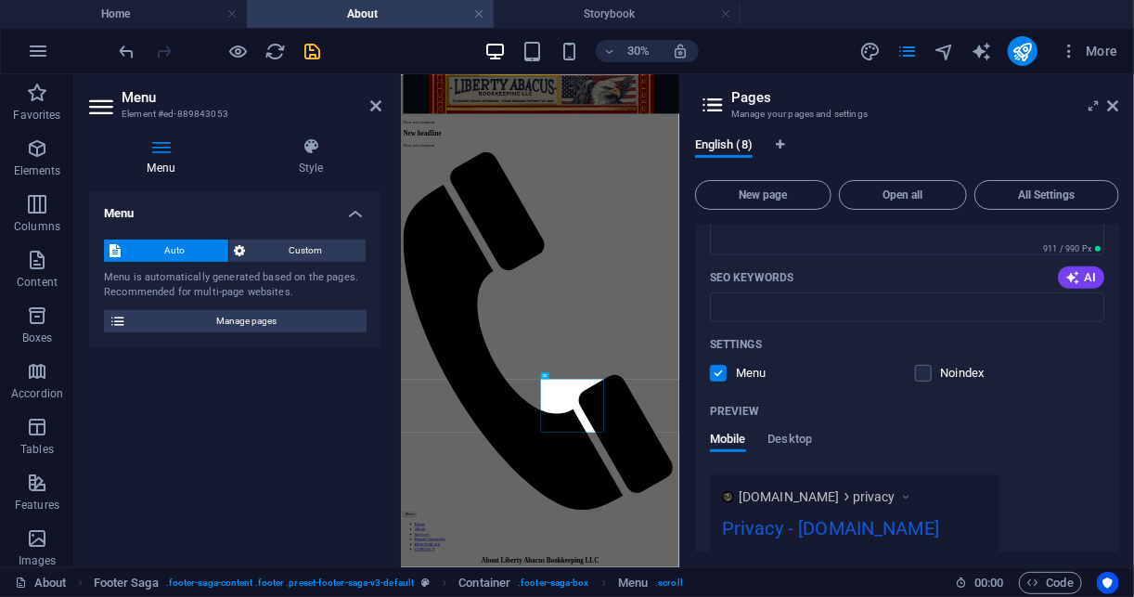
click at [720, 369] on label at bounding box center [718, 373] width 17 height 17
click at [0, 0] on input "checkbox" at bounding box center [0, 0] width 0 height 0
click at [1120, 433] on div "English (8) New page Open all All Settings Home / About /about Services /servic…" at bounding box center [907, 345] width 454 height 445
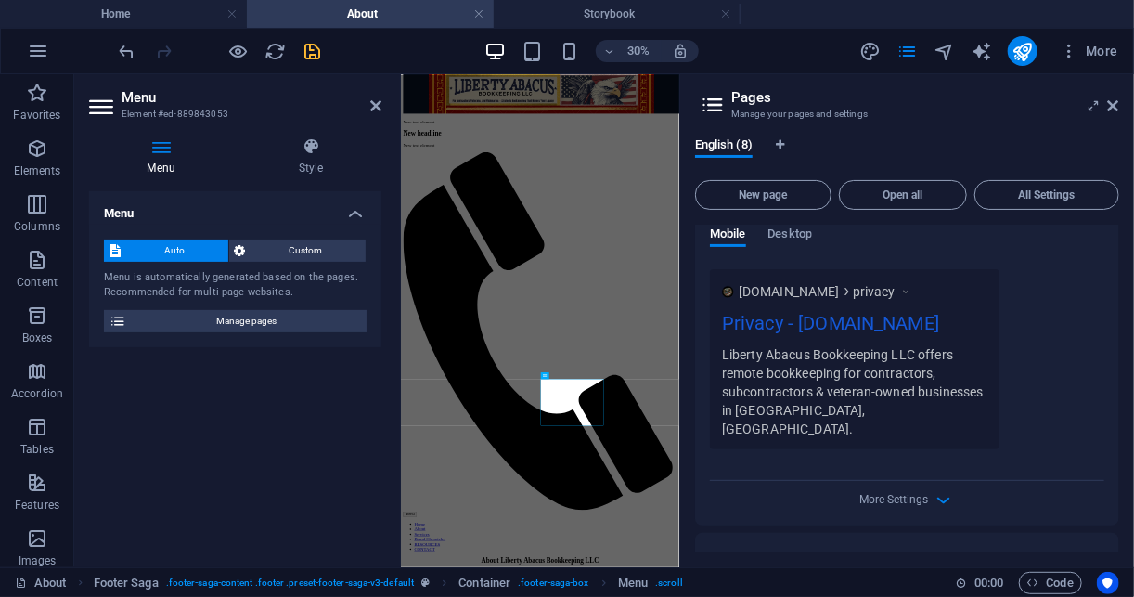
scroll to position [886, 0]
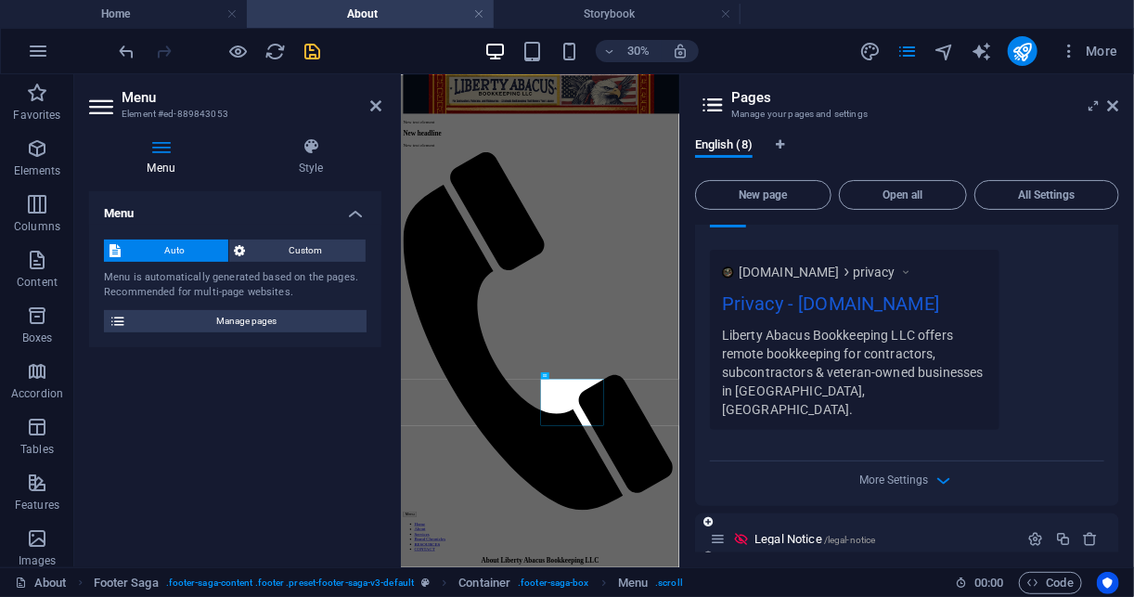
click at [720, 531] on icon at bounding box center [718, 539] width 16 height 16
click at [804, 532] on span "Legal Notice /legal-notice" at bounding box center [814, 539] width 121 height 14
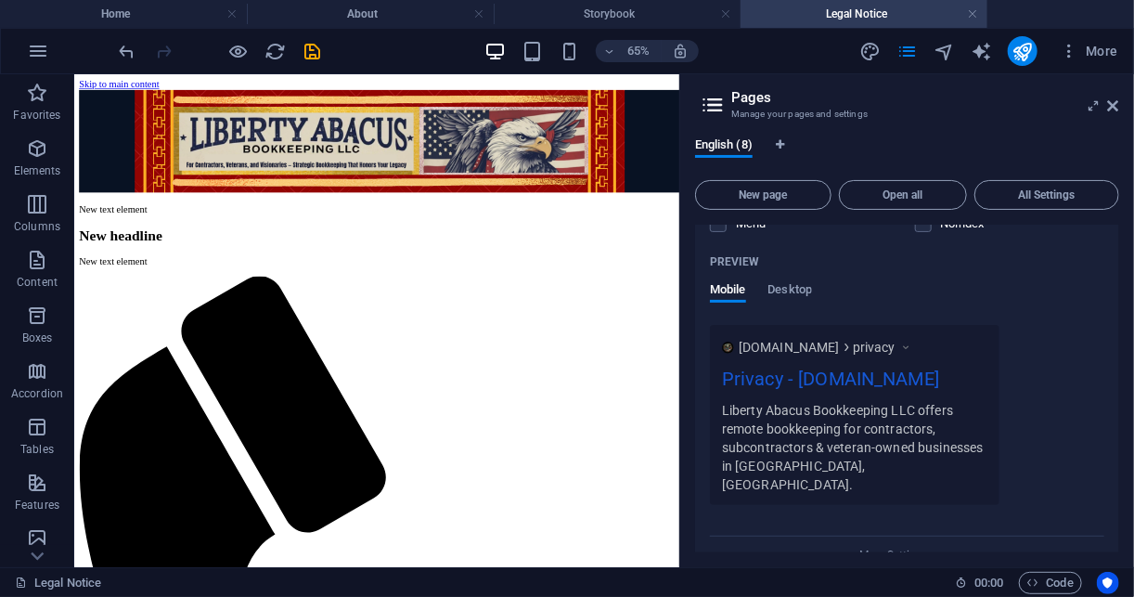
scroll to position [0, 0]
drag, startPoint x: 1119, startPoint y: 499, endPoint x: 1112, endPoint y: 468, distance: 32.4
click at [1112, 468] on div "English (8) New page Open all All Settings Home / About /about Services /servic…" at bounding box center [907, 345] width 454 height 445
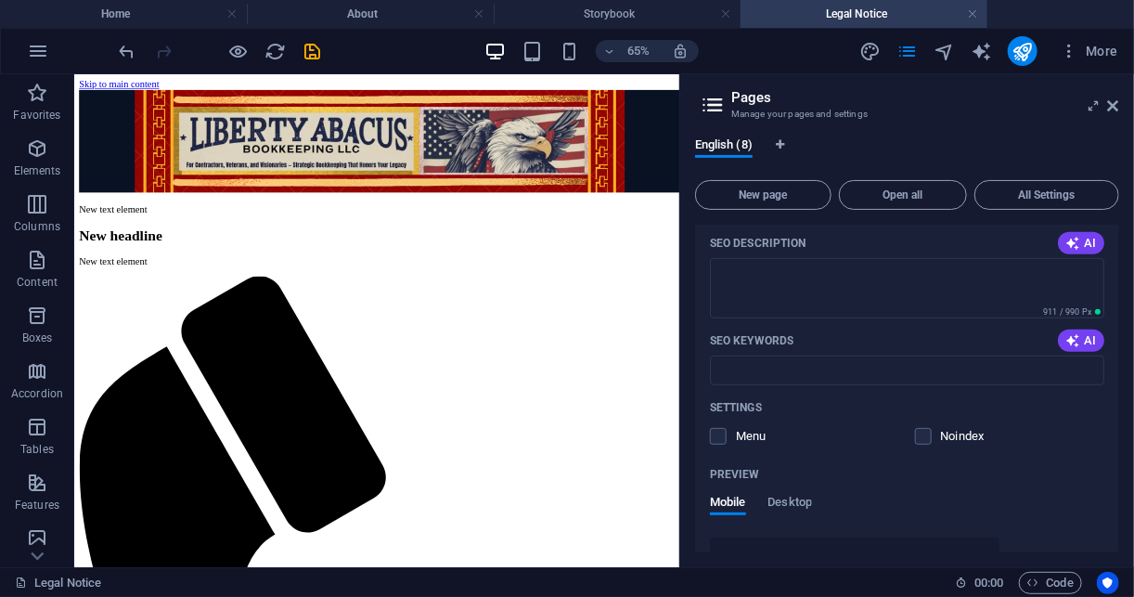
scroll to position [886, 0]
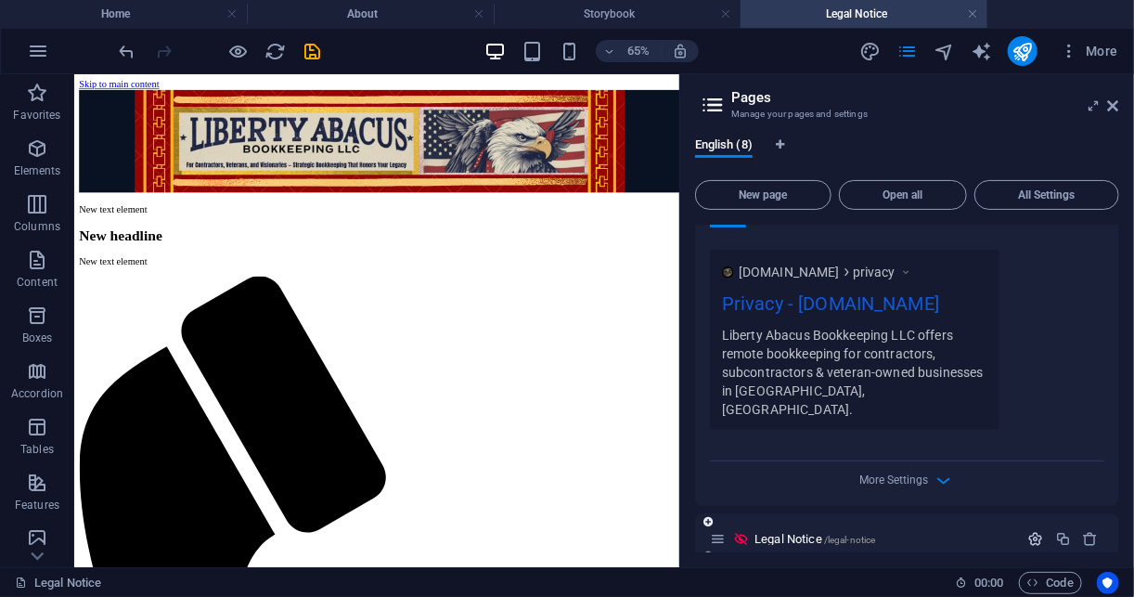
click at [1032, 531] on icon "button" at bounding box center [1036, 539] width 16 height 16
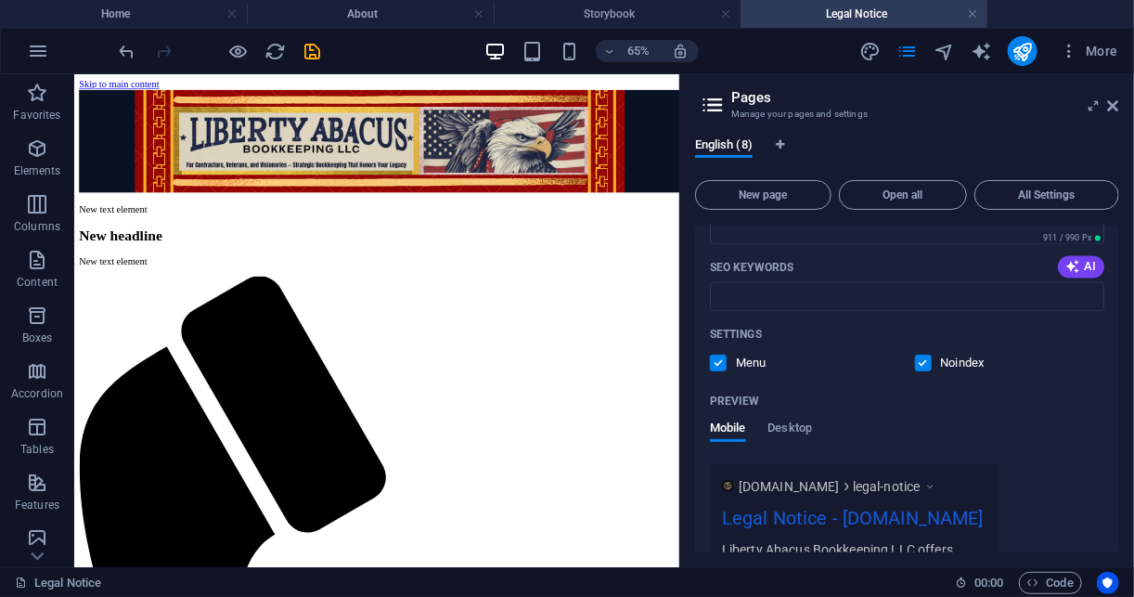
scroll to position [1522, 0]
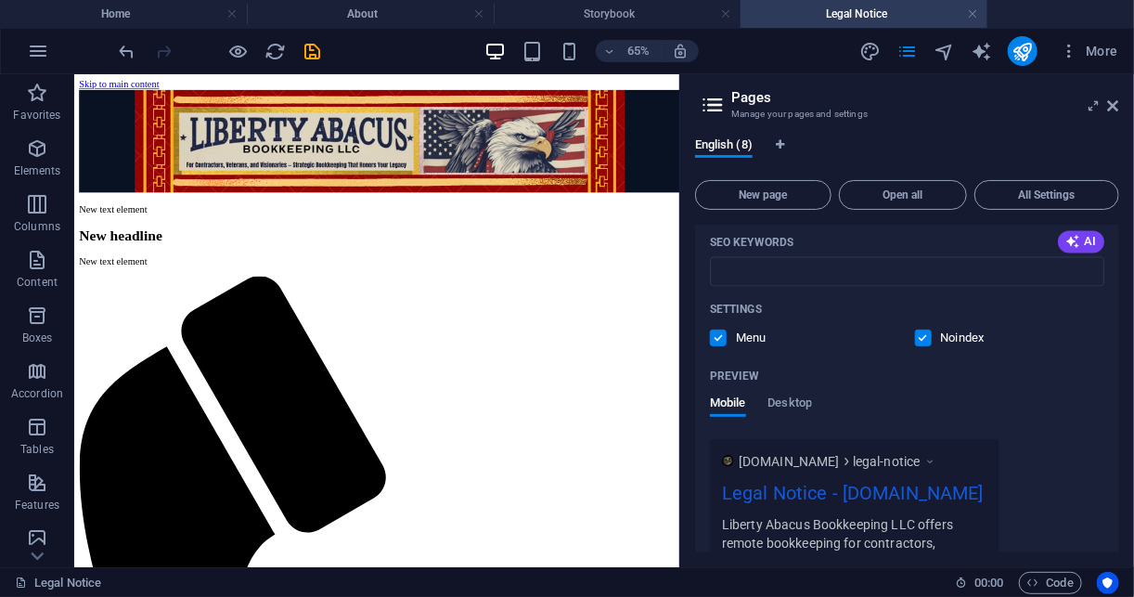
click at [724, 329] on label at bounding box center [718, 337] width 17 height 17
click at [0, 0] on input "checkbox" at bounding box center [0, 0] width 0 height 0
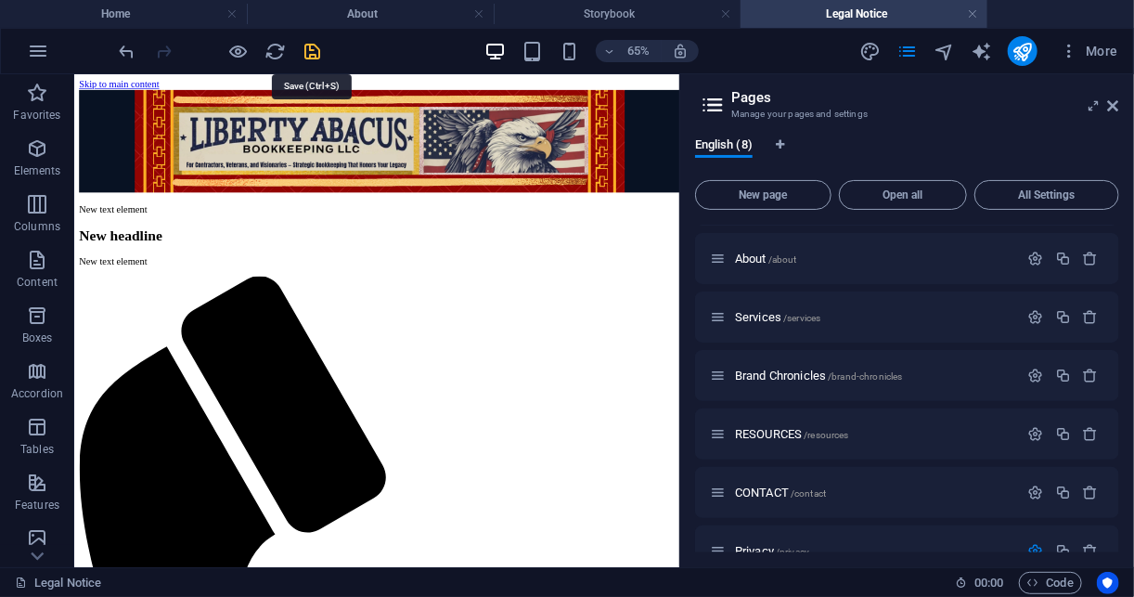
click at [315, 59] on icon "save" at bounding box center [313, 51] width 21 height 21
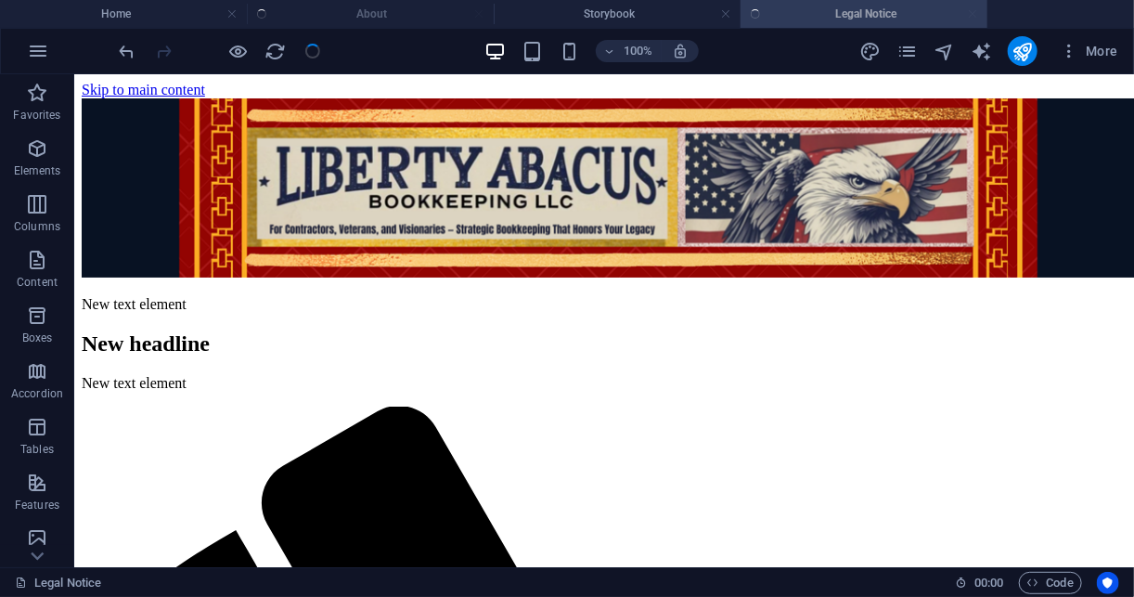
click at [315, 59] on div at bounding box center [220, 51] width 208 height 30
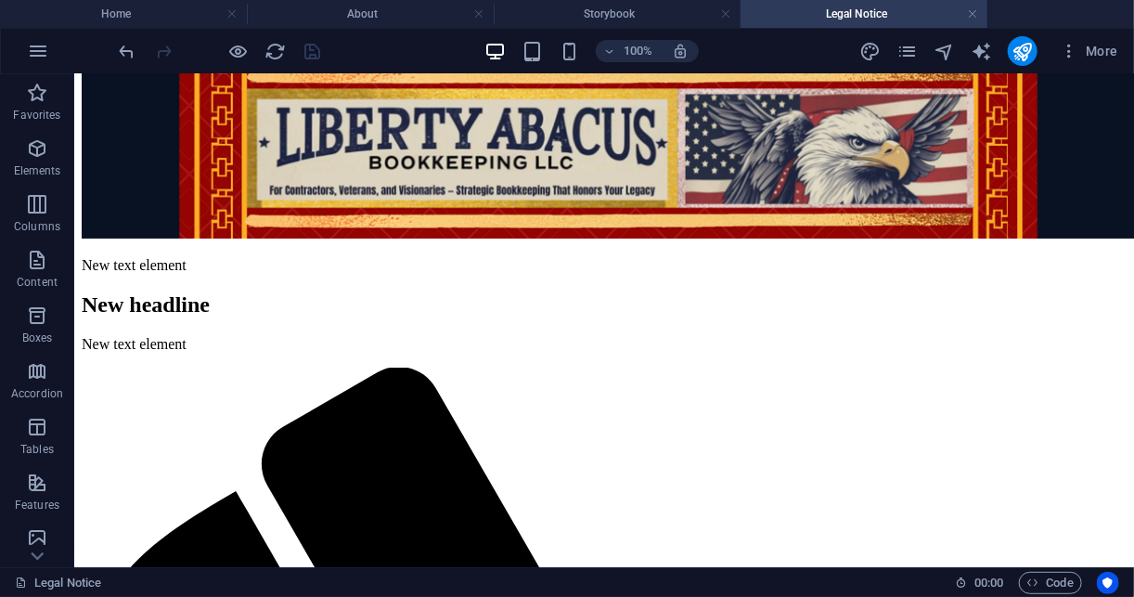
scroll to position [39, 0]
click at [380, 21] on h4 "About" at bounding box center [370, 14] width 247 height 20
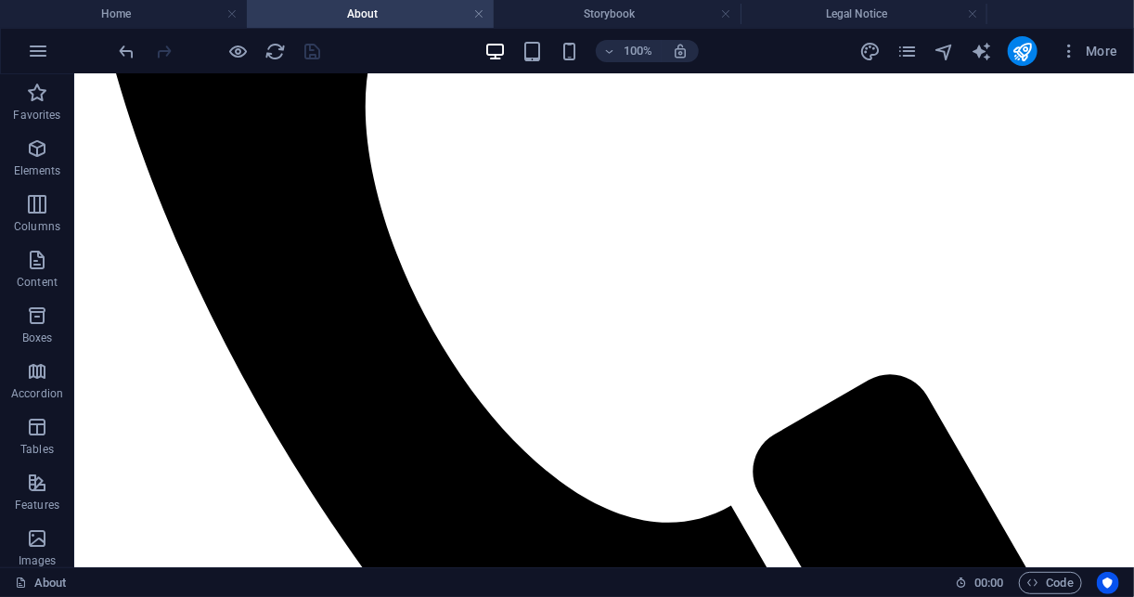
scroll to position [2577, 0]
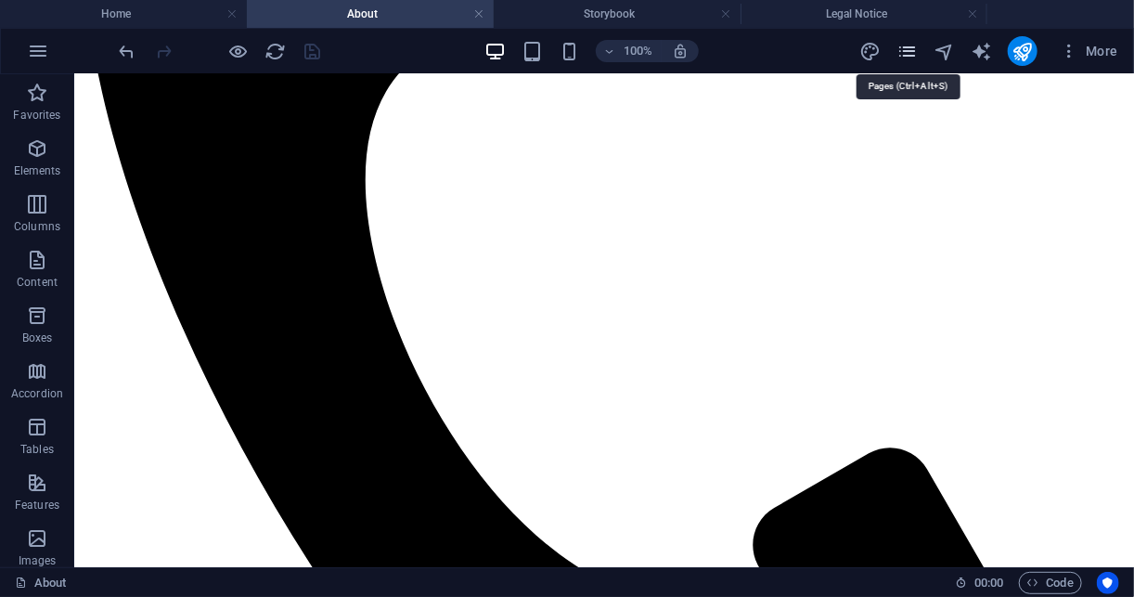
click at [912, 44] on icon "pages" at bounding box center [906, 51] width 21 height 21
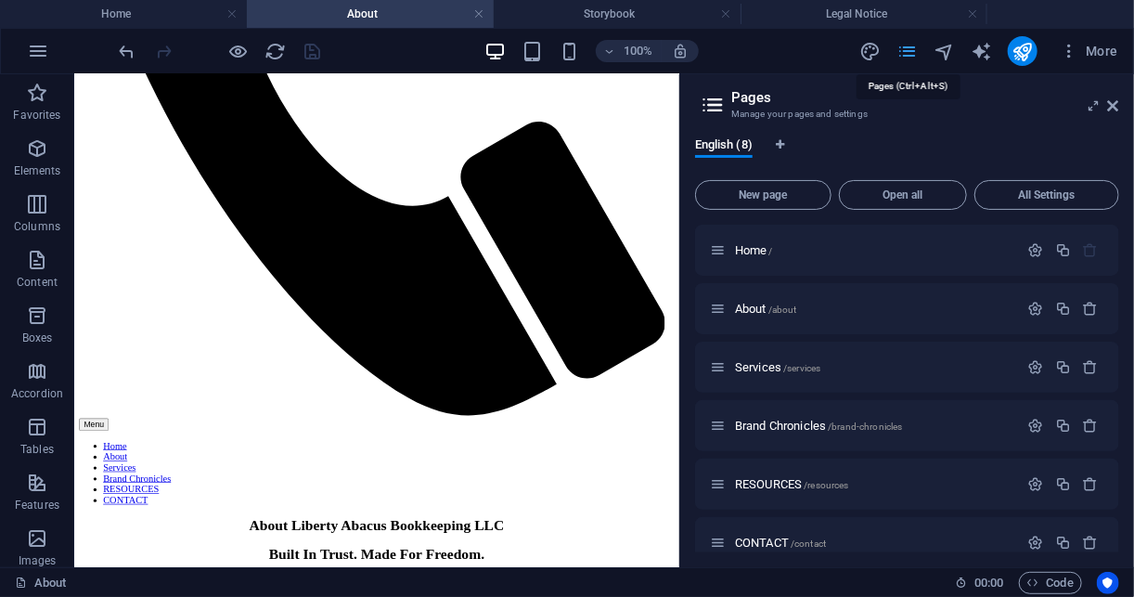
scroll to position [2530, 0]
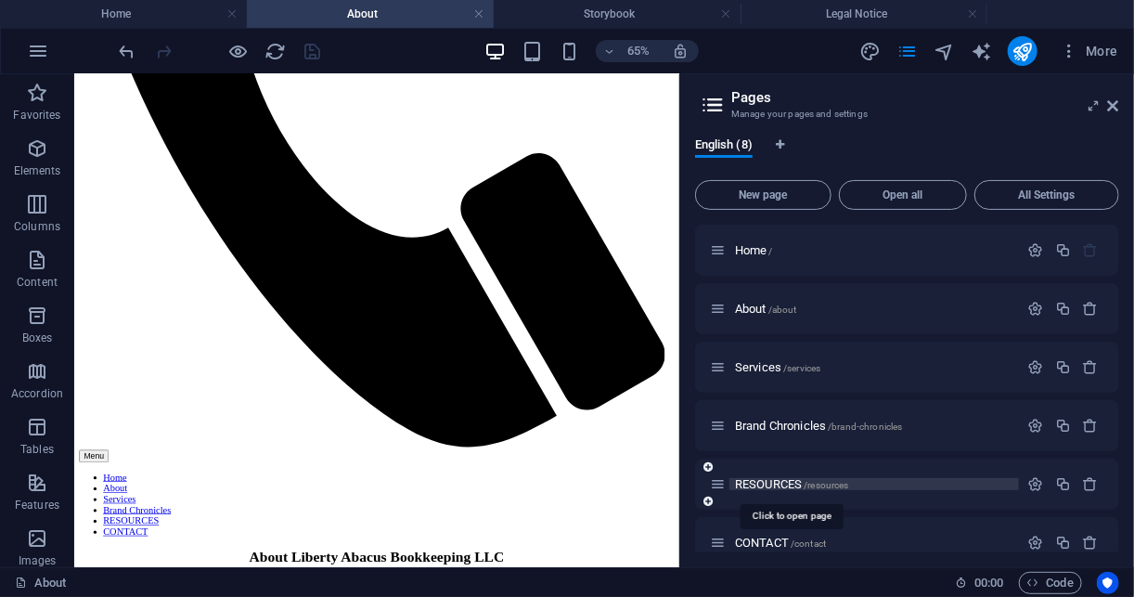
click at [796, 485] on span "RESOURCES /resources" at bounding box center [792, 484] width 114 height 14
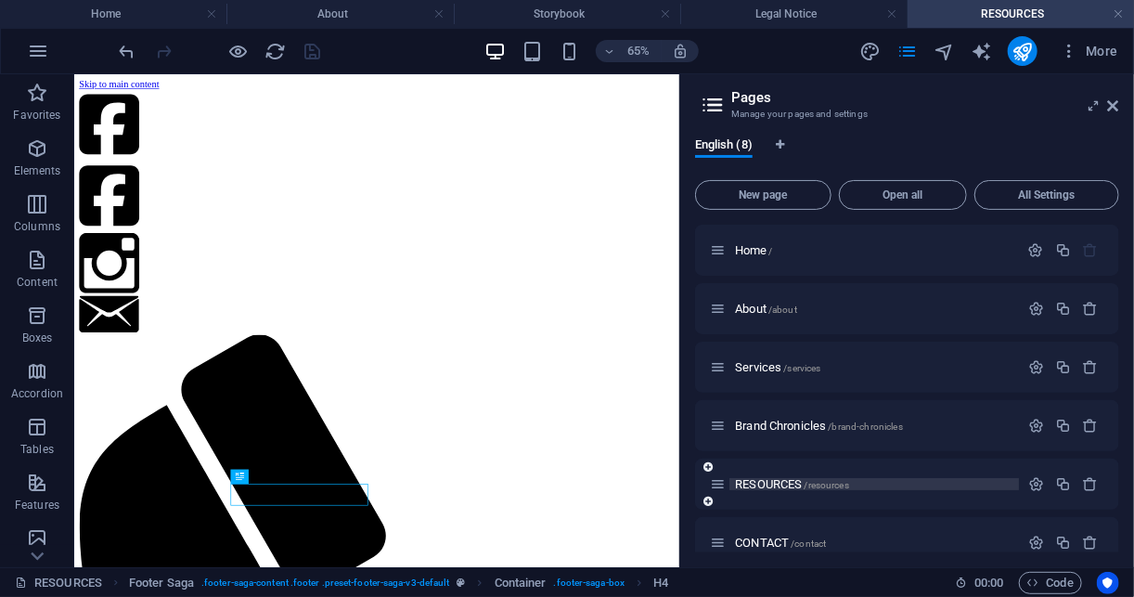
scroll to position [0, 0]
click at [1039, 432] on icon "button" at bounding box center [1036, 426] width 16 height 16
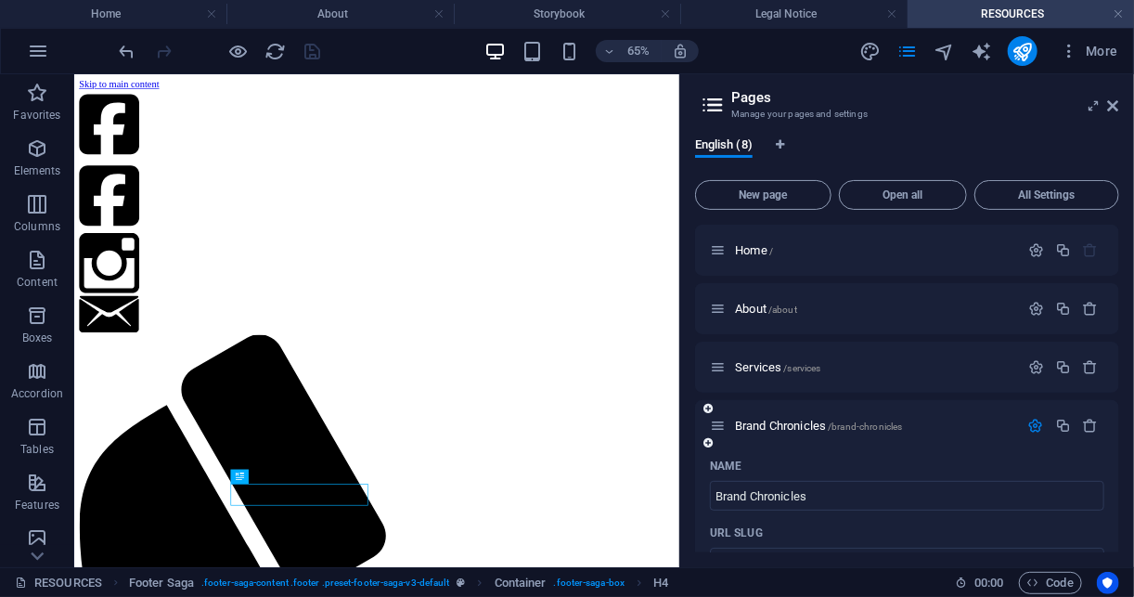
click at [1039, 432] on icon "button" at bounding box center [1036, 426] width 16 height 16
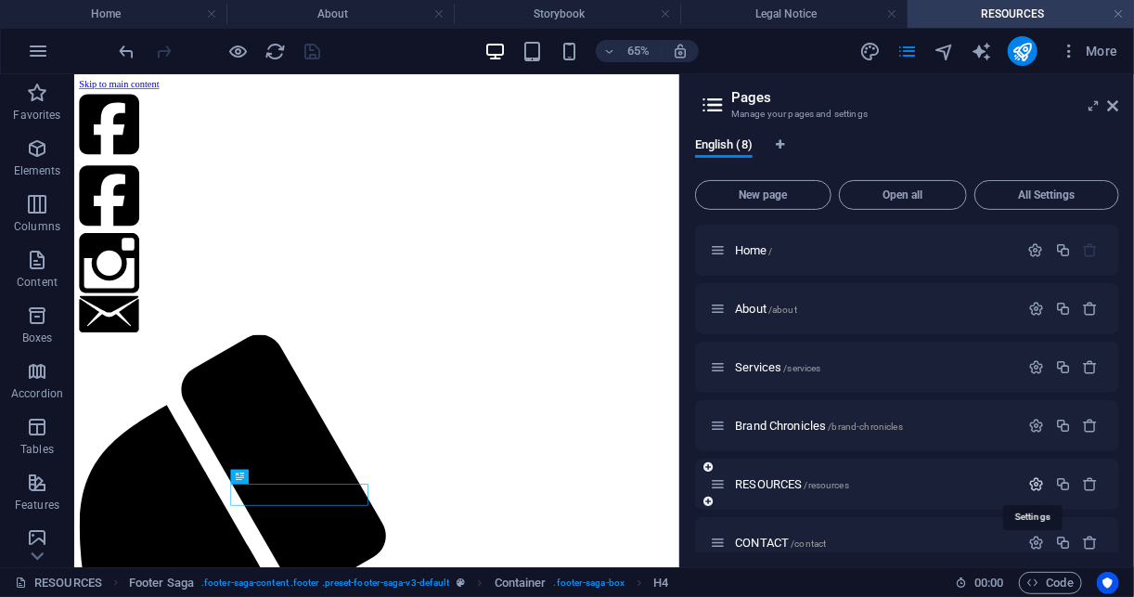
click at [1032, 485] on icon "button" at bounding box center [1036, 484] width 16 height 16
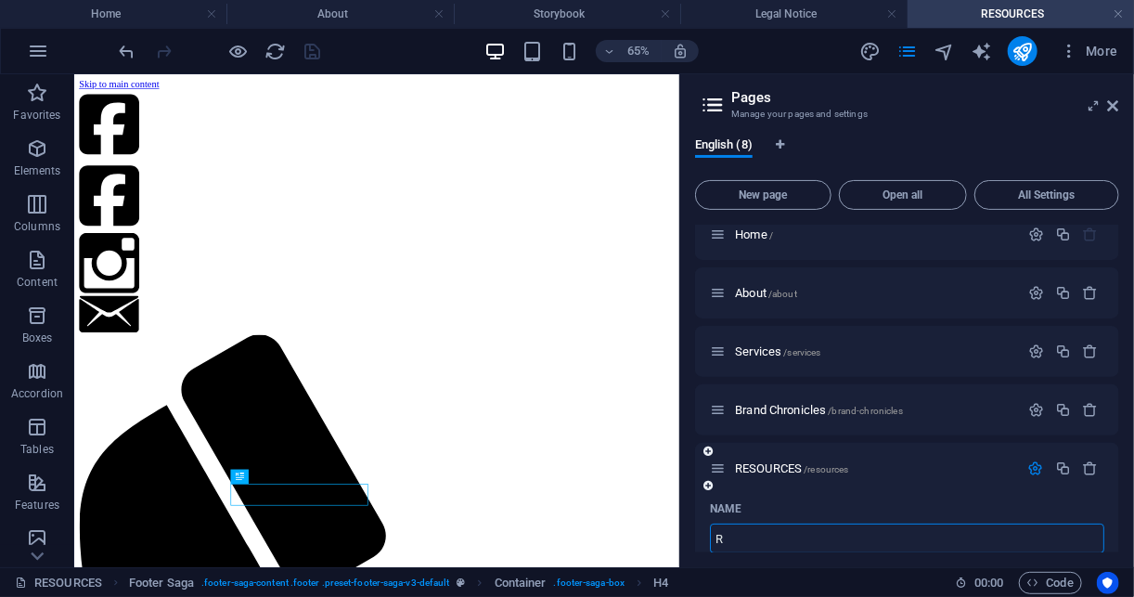
type input "R"
type input "/r"
type input "Resou"
type input "/re"
type input "Resources"
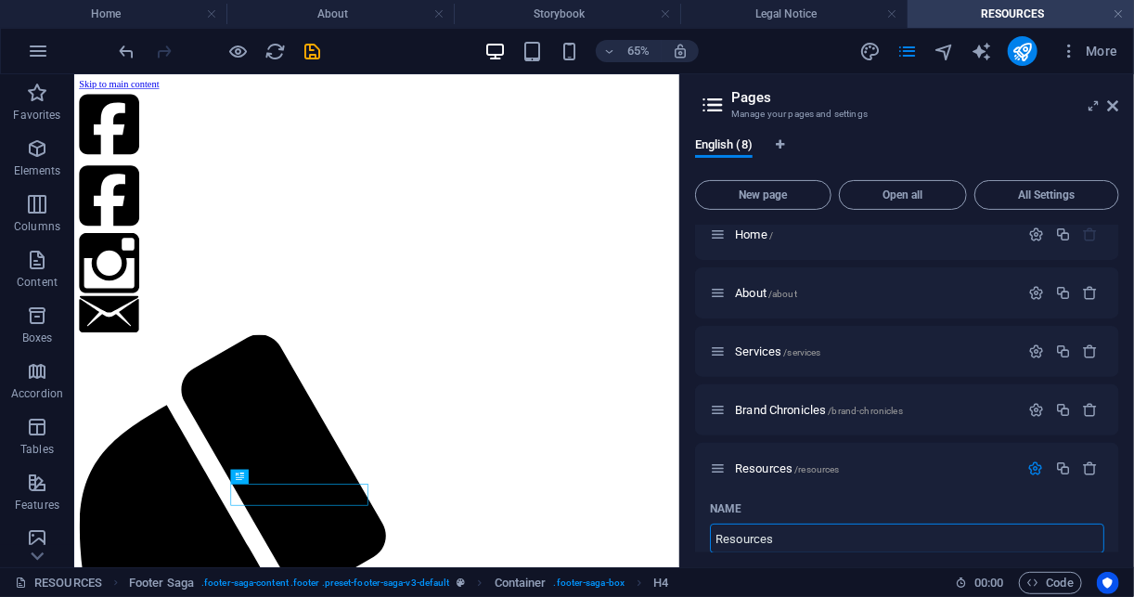
type input "/resources"
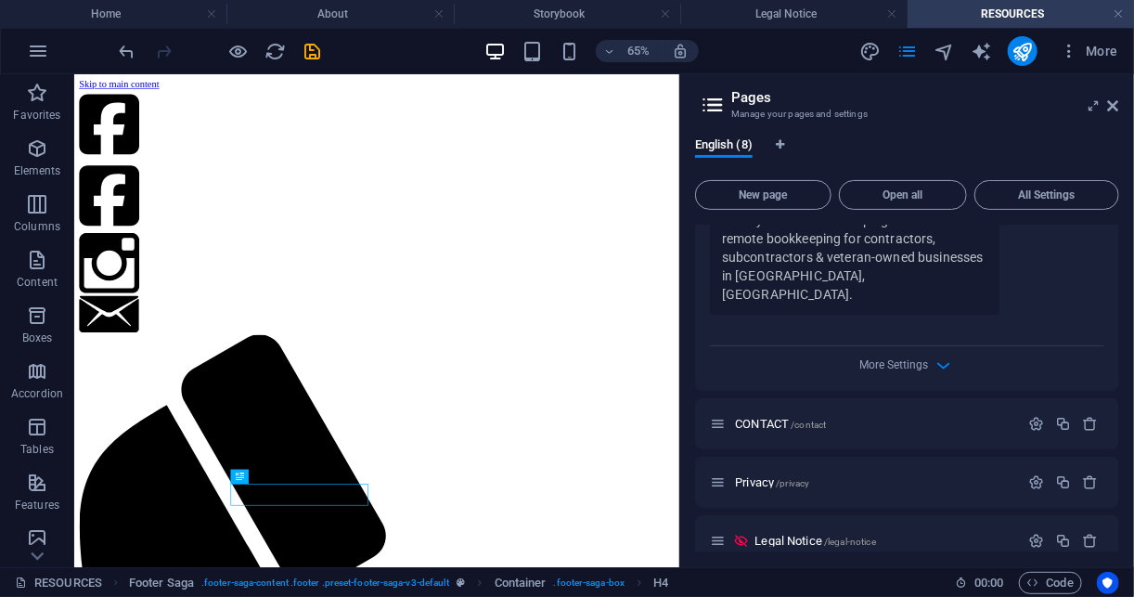
scroll to position [886, 0]
type input "Resources"
click at [1033, 414] on icon "button" at bounding box center [1036, 422] width 16 height 16
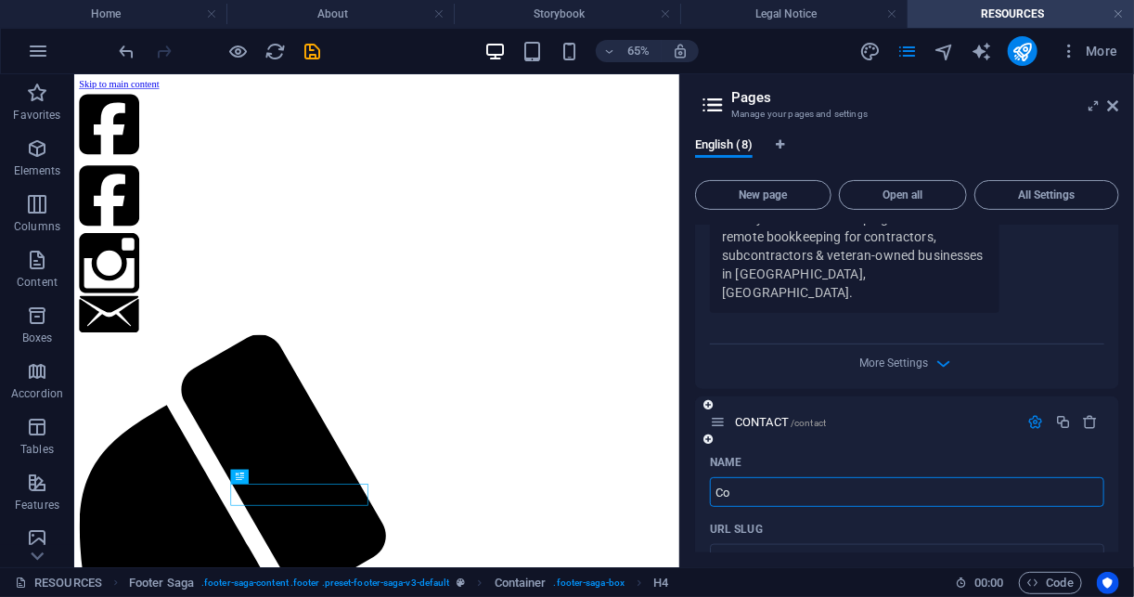
type input "Con"
type input "/c"
type input "Contact"
type input "/contact"
type input "Contact"
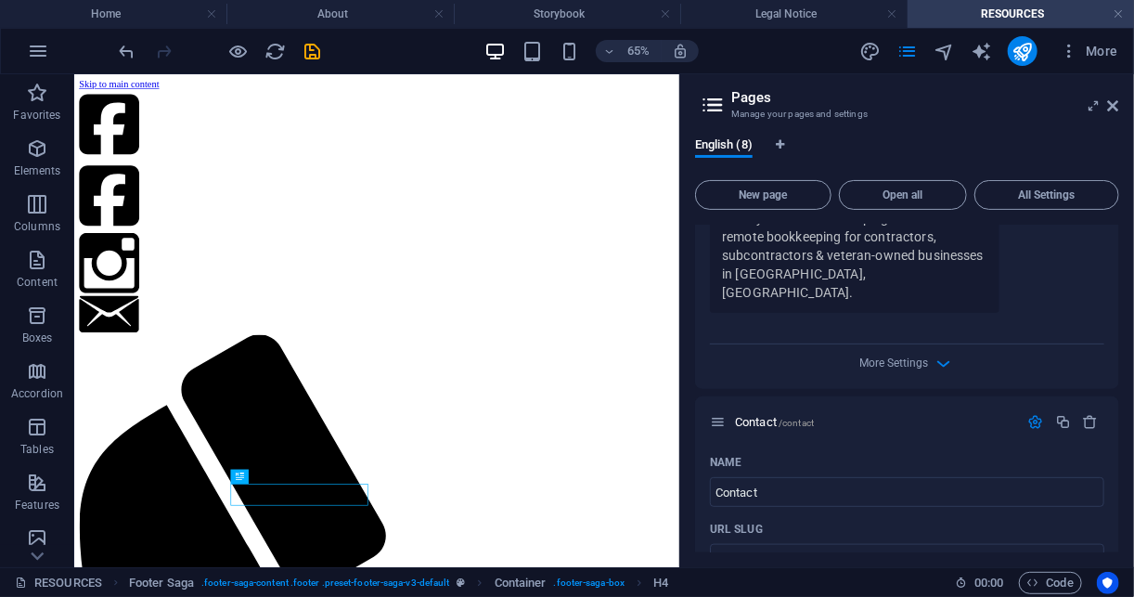
drag, startPoint x: 1120, startPoint y: 397, endPoint x: 1124, endPoint y: 418, distance: 20.8
click at [1124, 418] on div "English (8) New page Open all All Settings Home / About /about Services /servic…" at bounding box center [907, 345] width 454 height 445
drag, startPoint x: 1115, startPoint y: 407, endPoint x: 1118, endPoint y: 445, distance: 38.2
click at [1118, 445] on div "Home / About /about Services /services Brand Chronicles /brand-chronicles Resou…" at bounding box center [907, 389] width 424 height 328
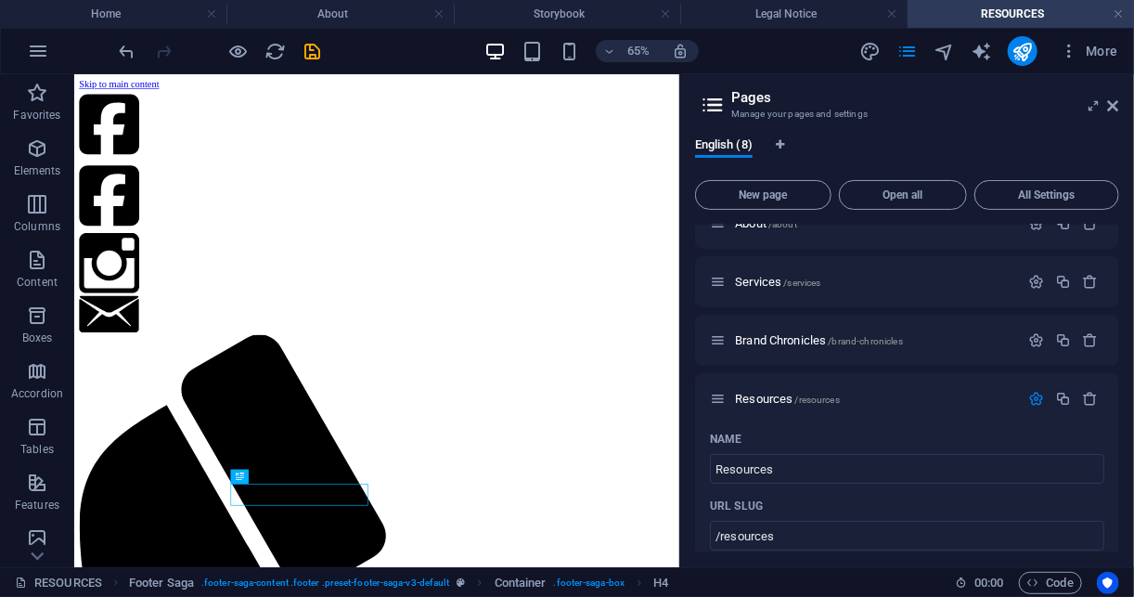
scroll to position [0, 0]
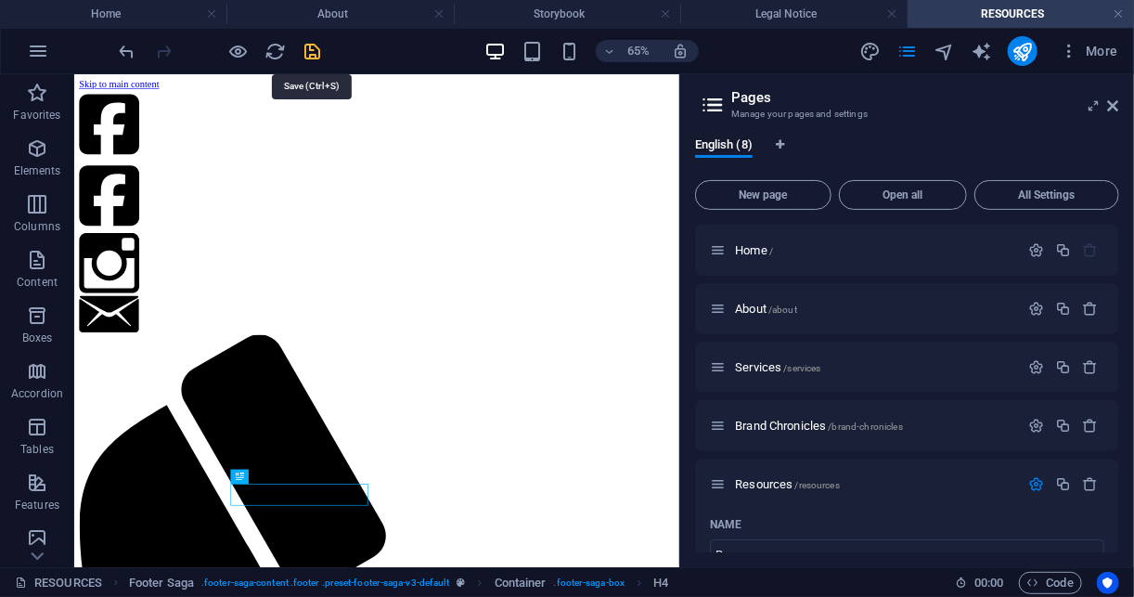
click at [311, 47] on icon "save" at bounding box center [313, 51] width 21 height 21
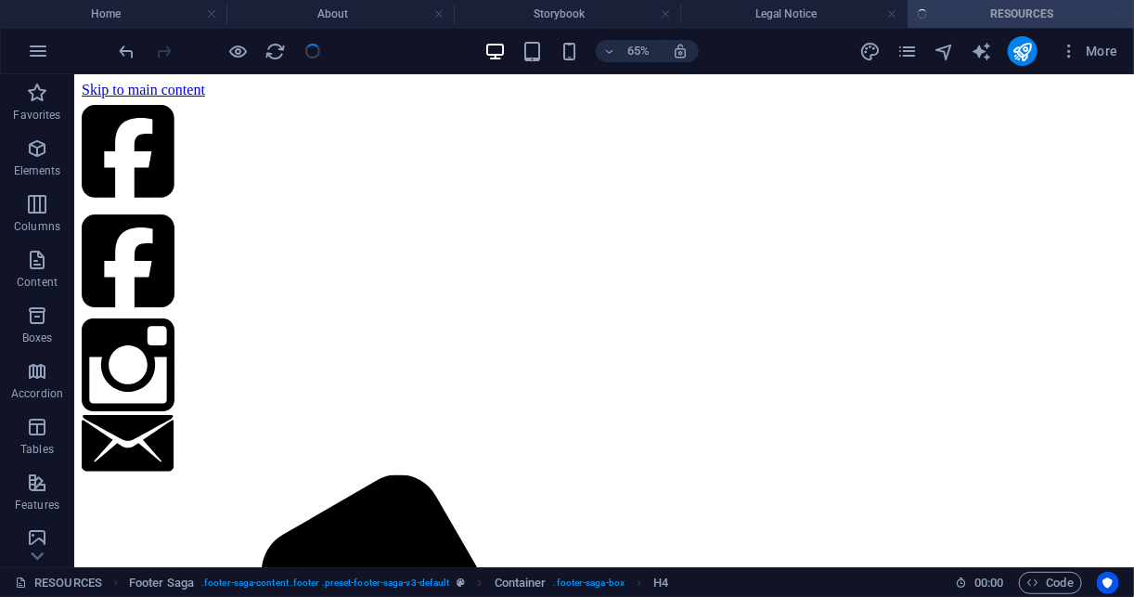
scroll to position [422, 0]
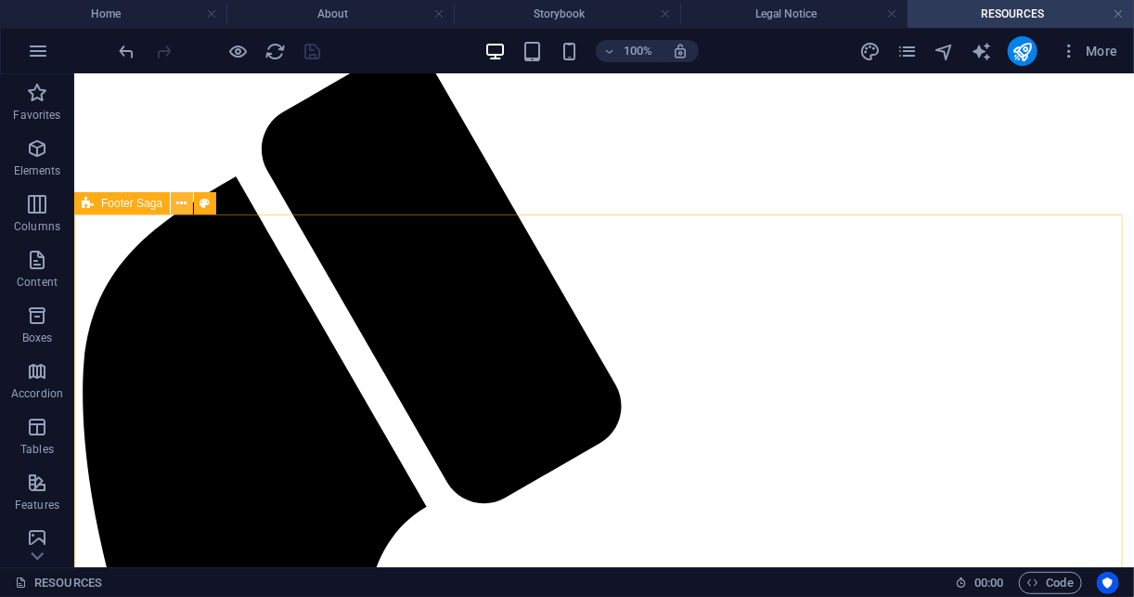
click at [180, 210] on icon at bounding box center [182, 203] width 10 height 19
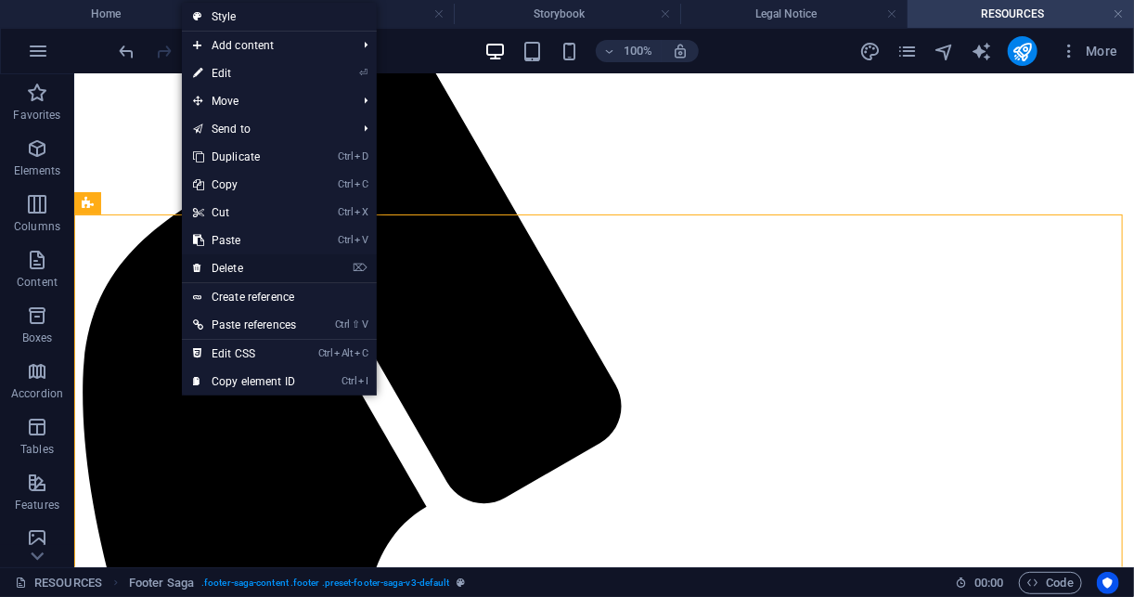
click at [244, 264] on link "⌦ Delete" at bounding box center [244, 268] width 125 height 28
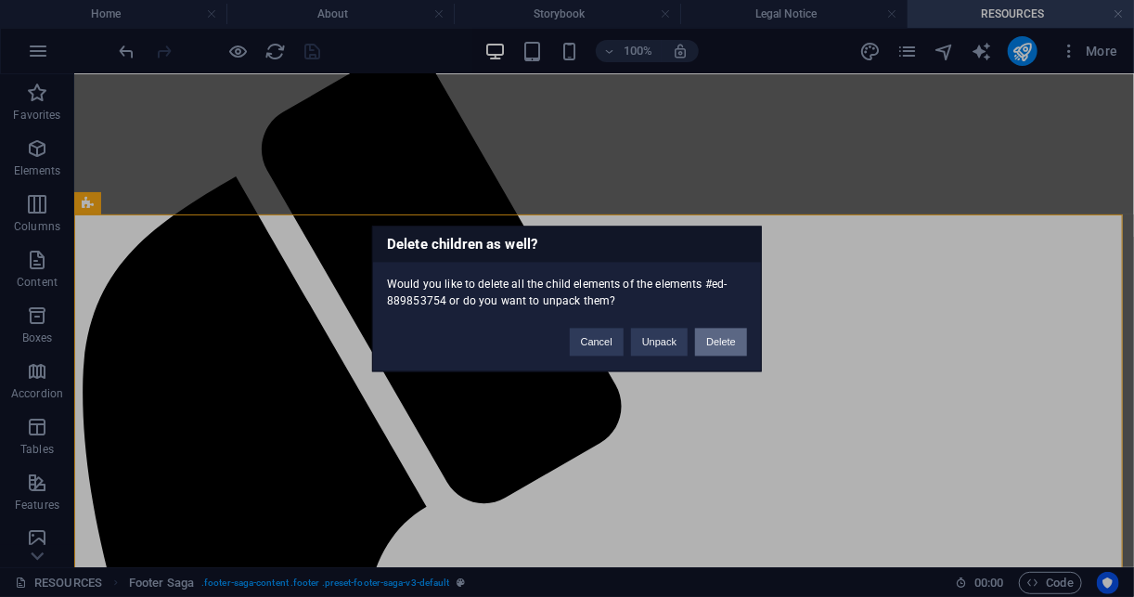
click at [711, 345] on button "Delete" at bounding box center [721, 342] width 52 height 28
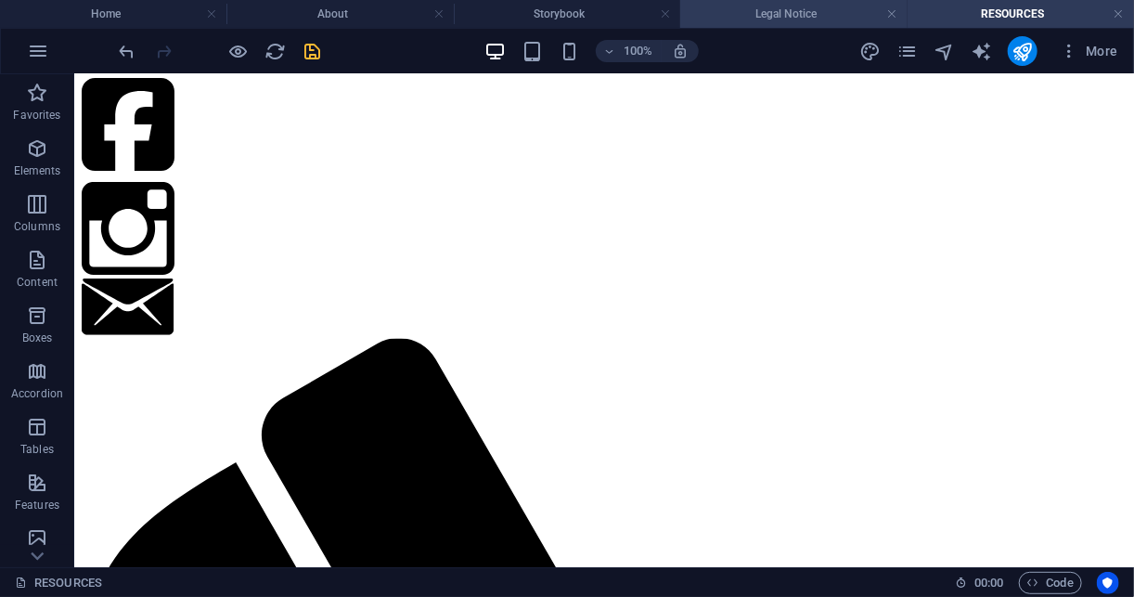
scroll to position [69, 0]
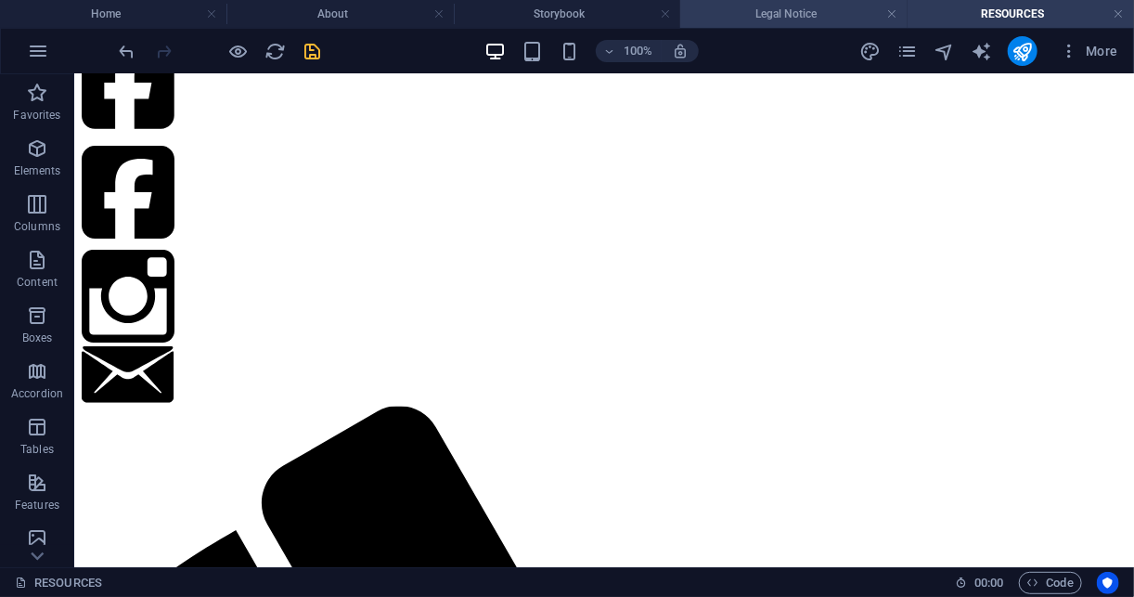
click at [790, 16] on h4 "Legal Notice" at bounding box center [793, 14] width 226 height 20
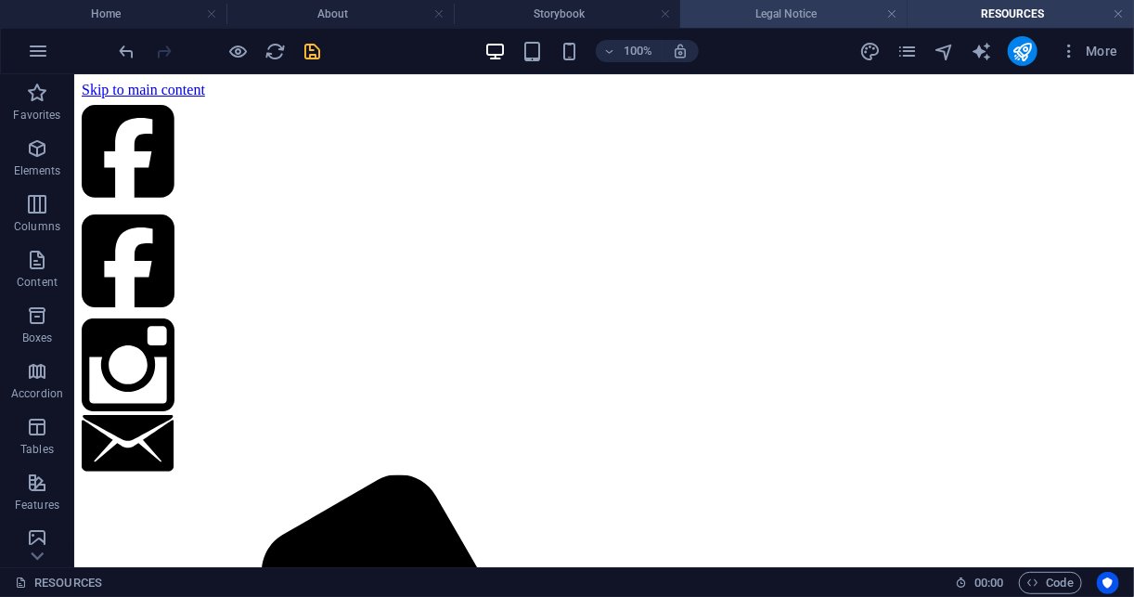
scroll to position [39, 0]
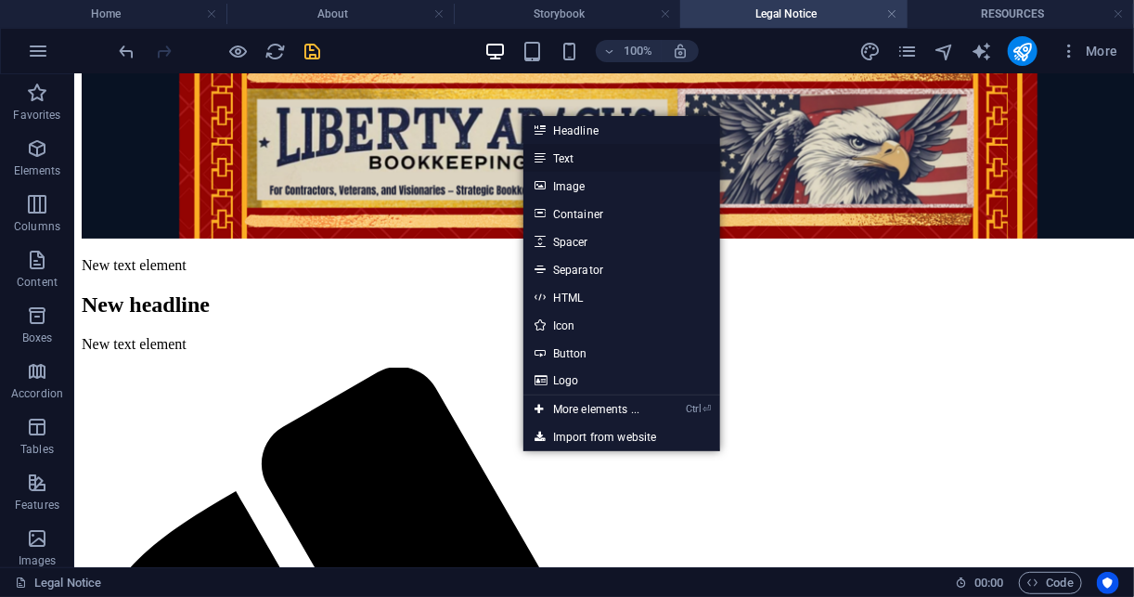
click at [588, 149] on link "Text" at bounding box center [621, 158] width 197 height 28
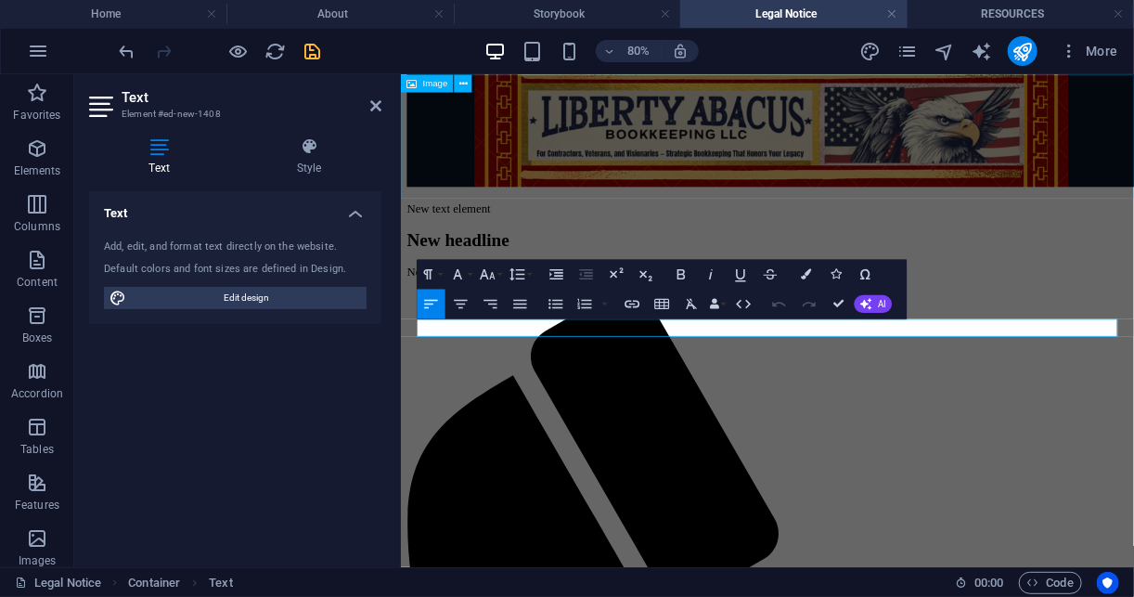
scroll to position [0, 0]
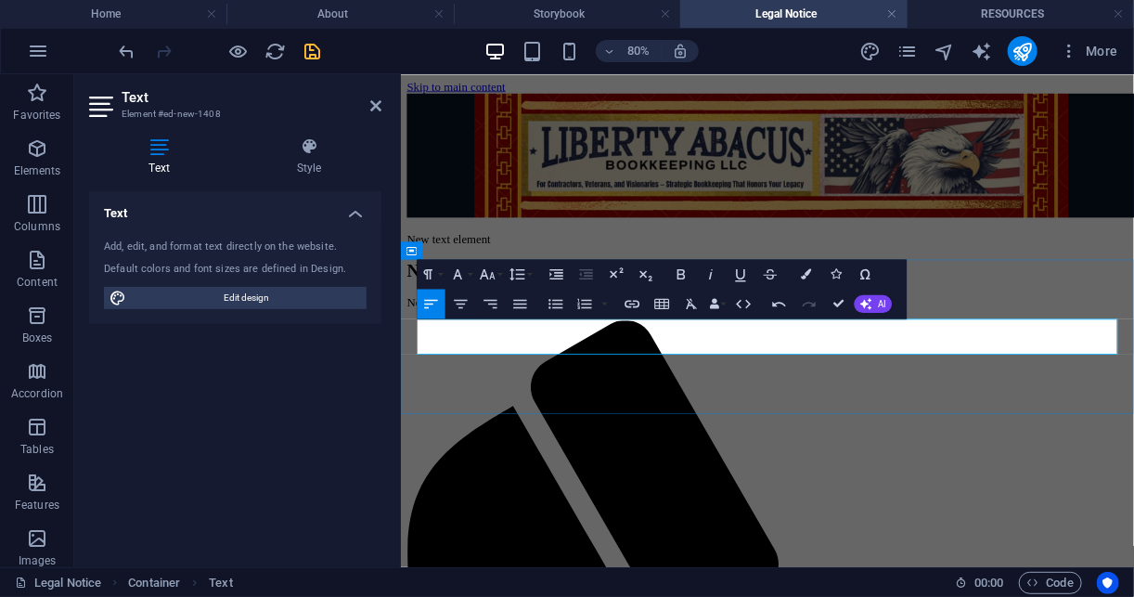
drag, startPoint x: 1155, startPoint y: 411, endPoint x: 419, endPoint y: 368, distance: 738.1
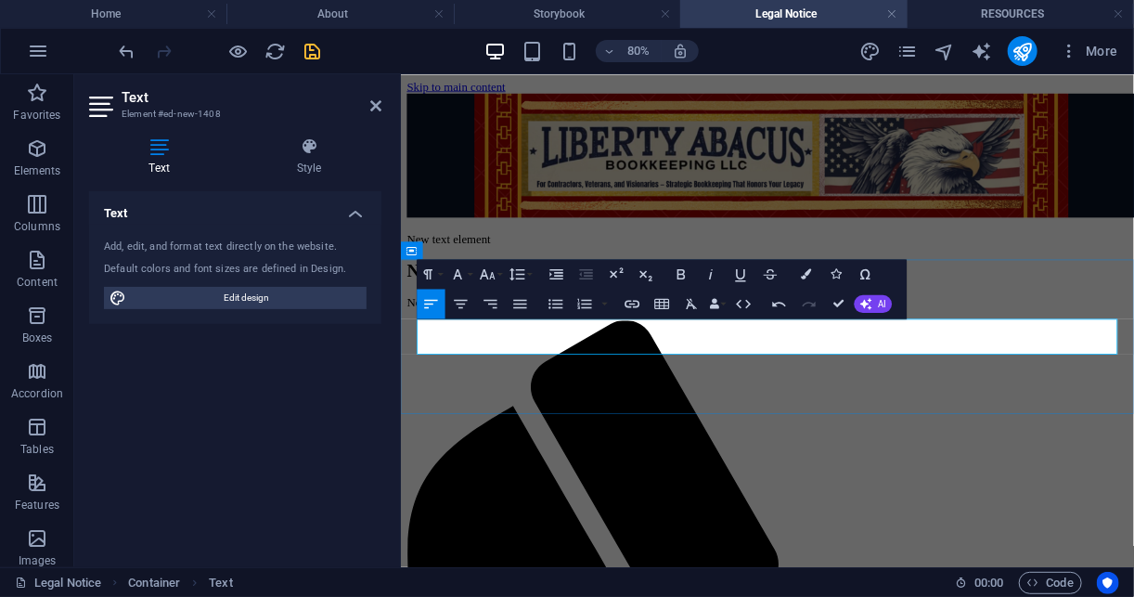
copy p "Your information is safe with Liberty Abacus Bookkeeping LLC. We will not sell …"
click at [916, 52] on icon "pages" at bounding box center [906, 51] width 21 height 21
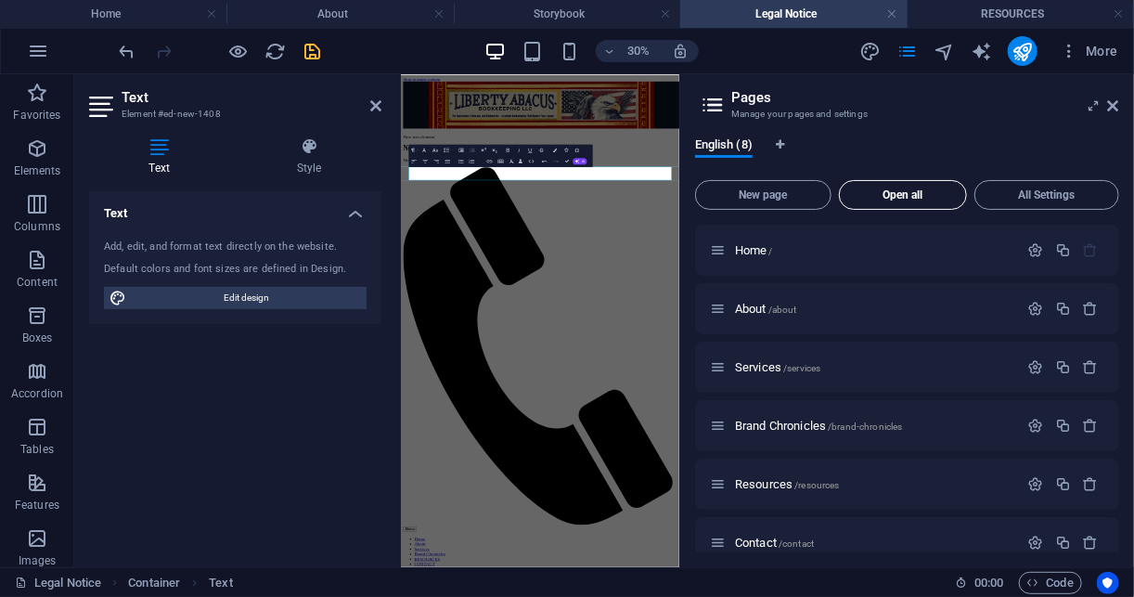
click at [932, 189] on span "Open all" at bounding box center [902, 194] width 111 height 11
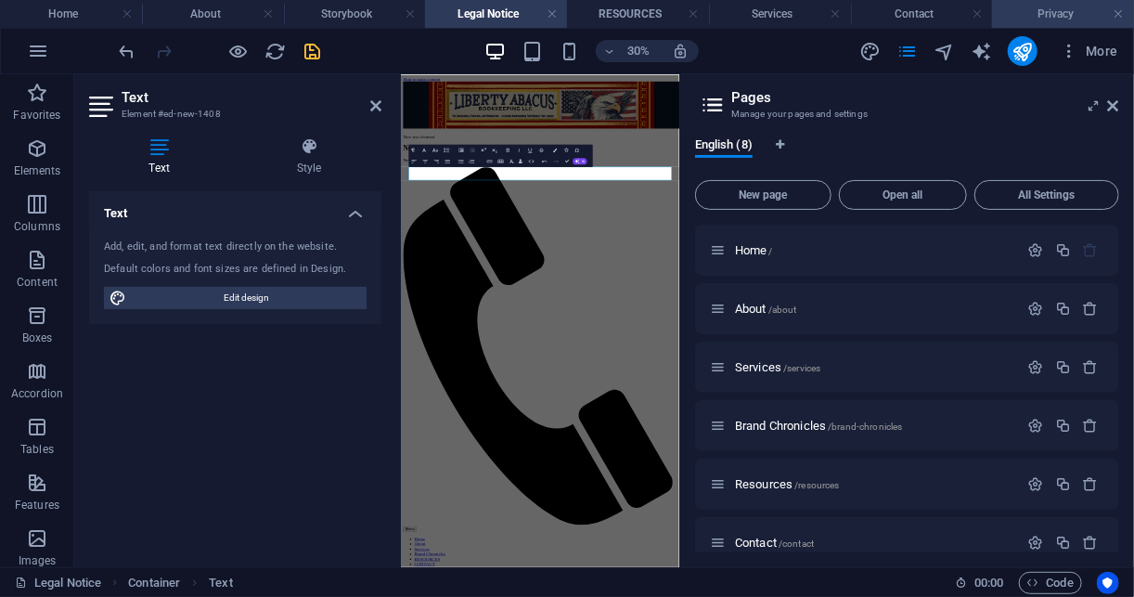
click at [1024, 9] on h4 "Privacy" at bounding box center [1063, 14] width 142 height 20
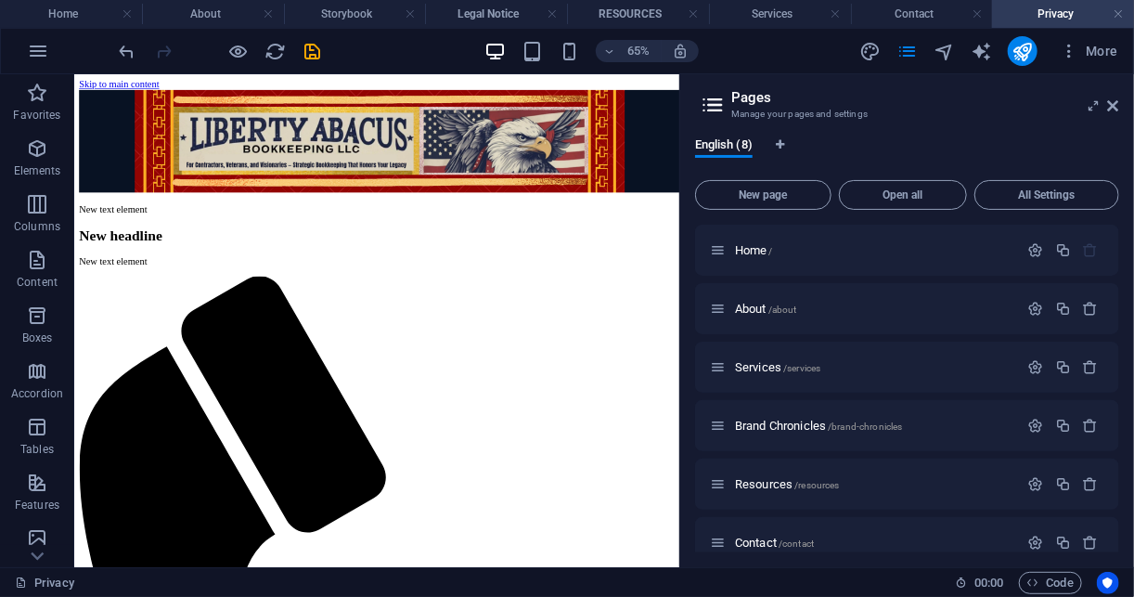
drag, startPoint x: 754, startPoint y: 594, endPoint x: 772, endPoint y: 125, distance: 469.0
drag, startPoint x: 898, startPoint y: 32, endPoint x: 1112, endPoint y: 100, distance: 223.9
click at [1112, 100] on icon at bounding box center [1113, 105] width 11 height 15
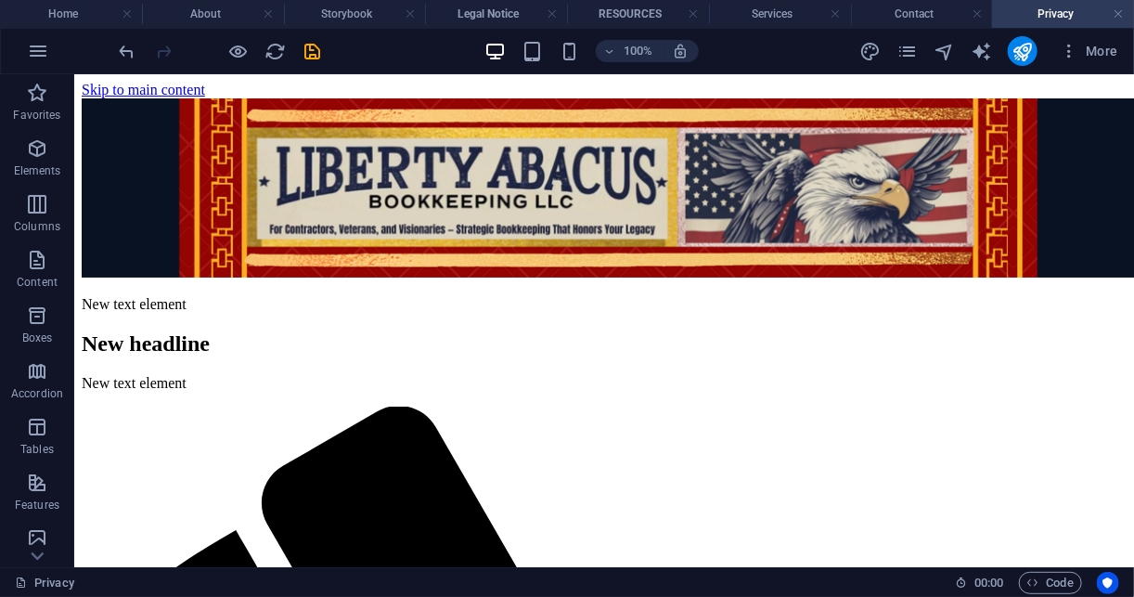
drag, startPoint x: 1130, startPoint y: 117, endPoint x: 1154, endPoint y: 109, distance: 24.7
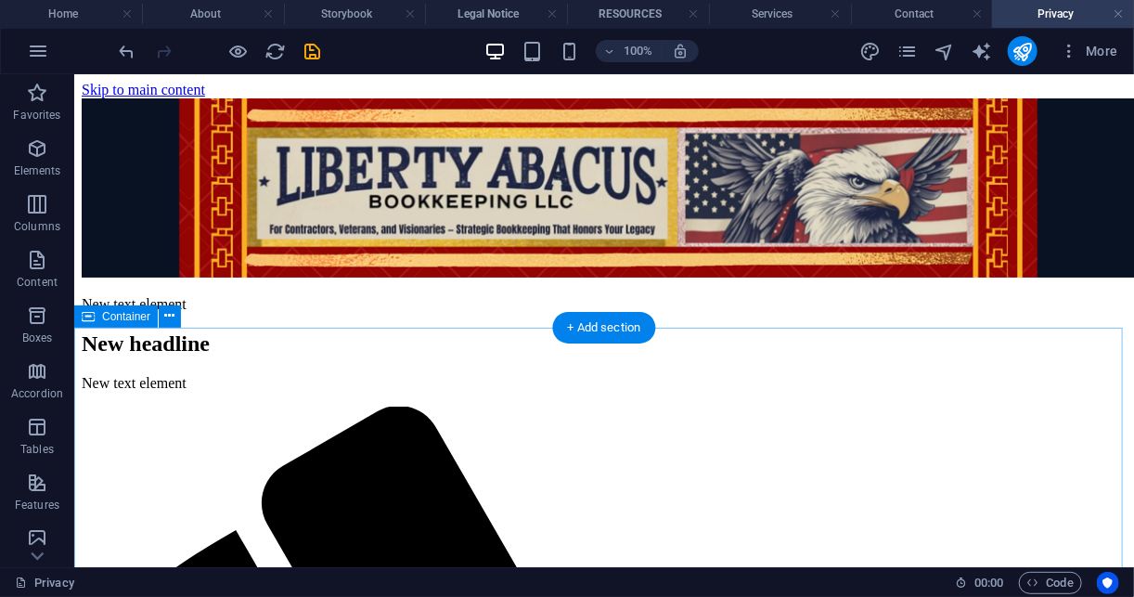
drag, startPoint x: 126, startPoint y: 400, endPoint x: 266, endPoint y: 419, distance: 141.4
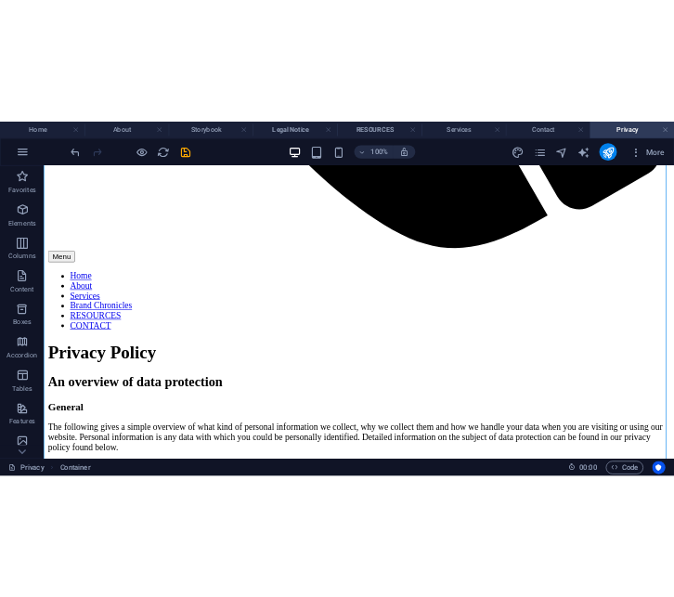
scroll to position [1541, 0]
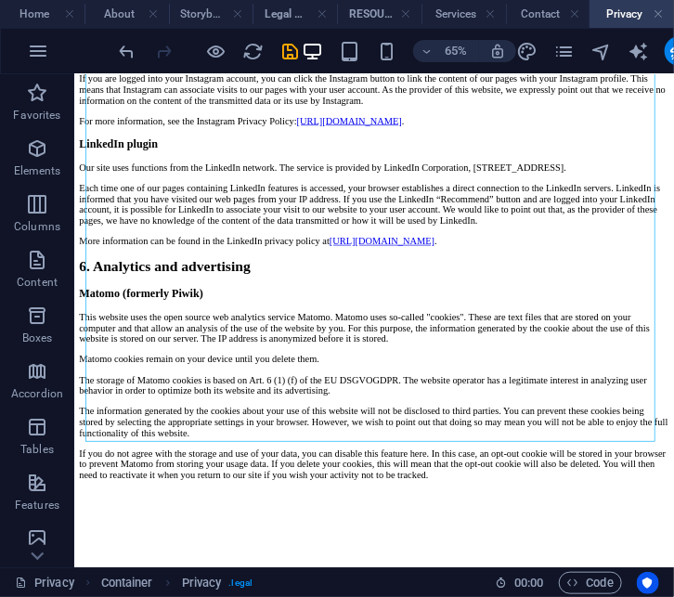
scroll to position [4762, 0]
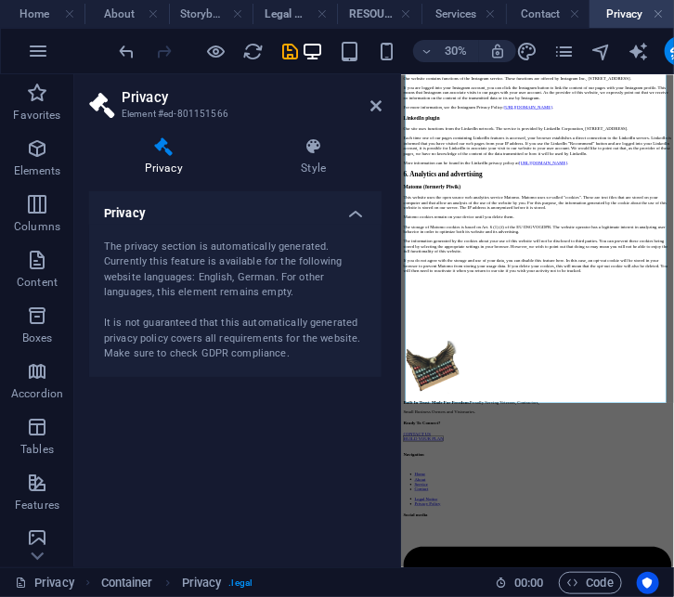
scroll to position [4305, 0]
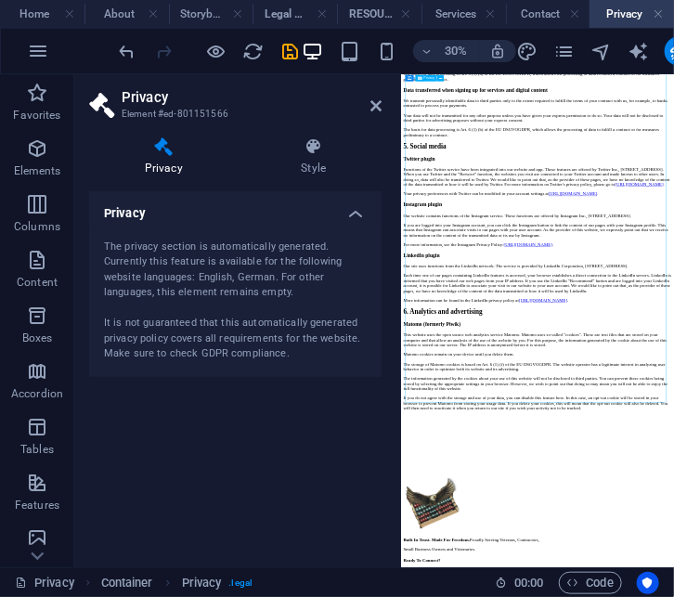
drag, startPoint x: 863, startPoint y: 1055, endPoint x: 699, endPoint y: 1051, distance: 164.3
click at [441, 78] on icon at bounding box center [440, 77] width 3 height 6
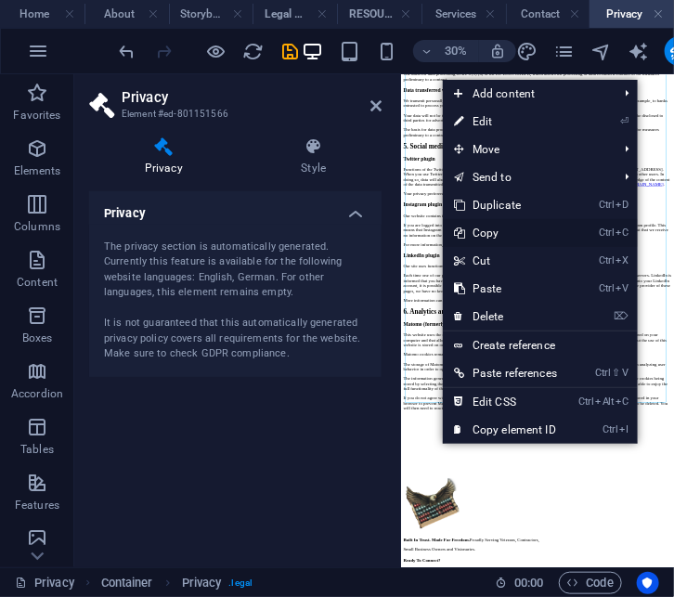
click at [509, 230] on link "Ctrl C Copy" at bounding box center [505, 233] width 125 height 28
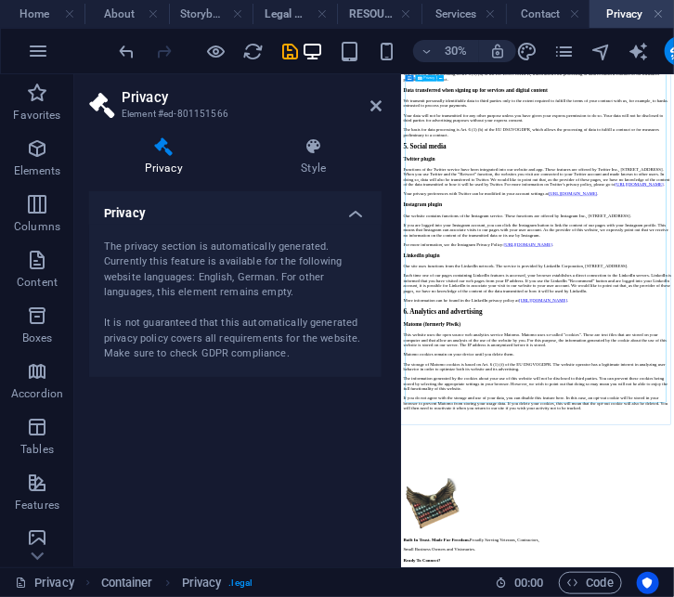
click at [372, 103] on icon at bounding box center [375, 105] width 11 height 15
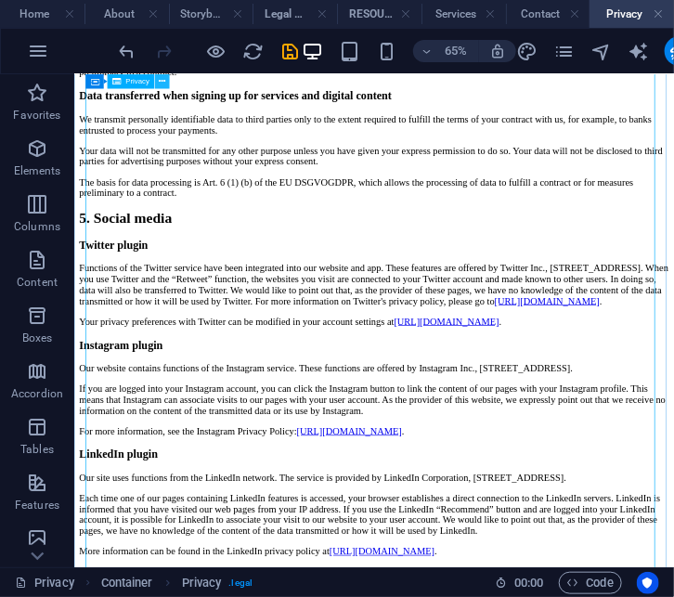
click at [161, 85] on icon at bounding box center [162, 81] width 6 height 13
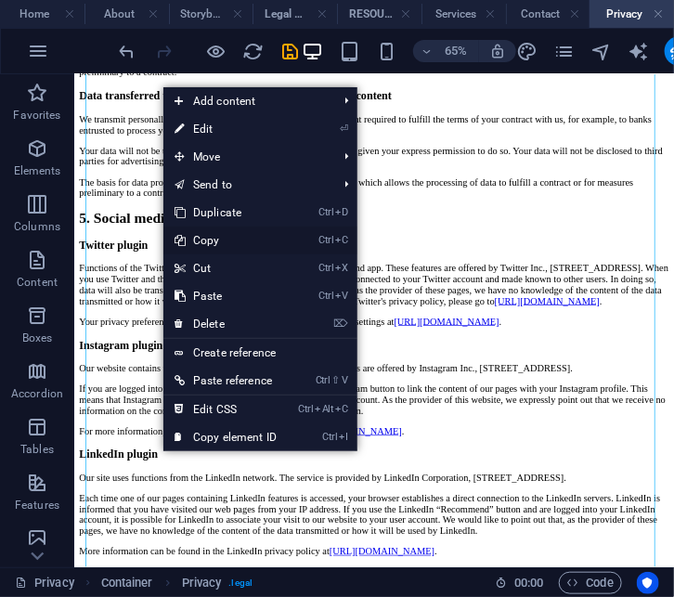
click at [256, 239] on link "Ctrl C Copy" at bounding box center [225, 240] width 124 height 28
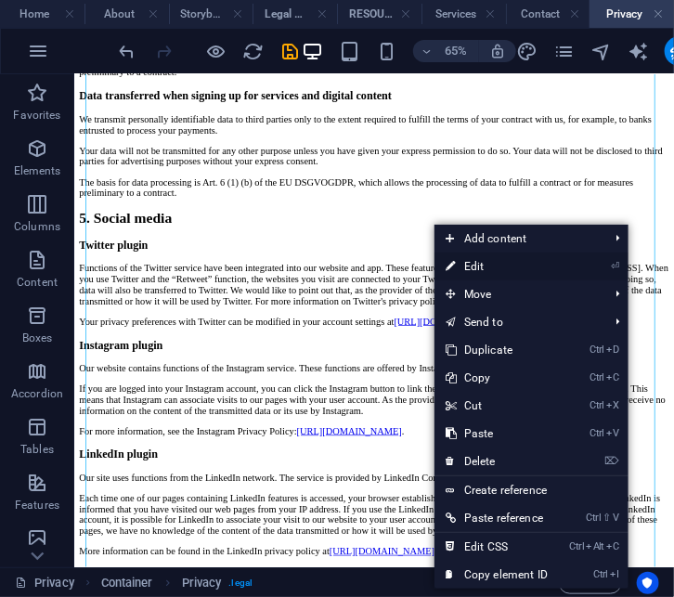
click at [545, 268] on link "⏎ Edit" at bounding box center [496, 266] width 124 height 28
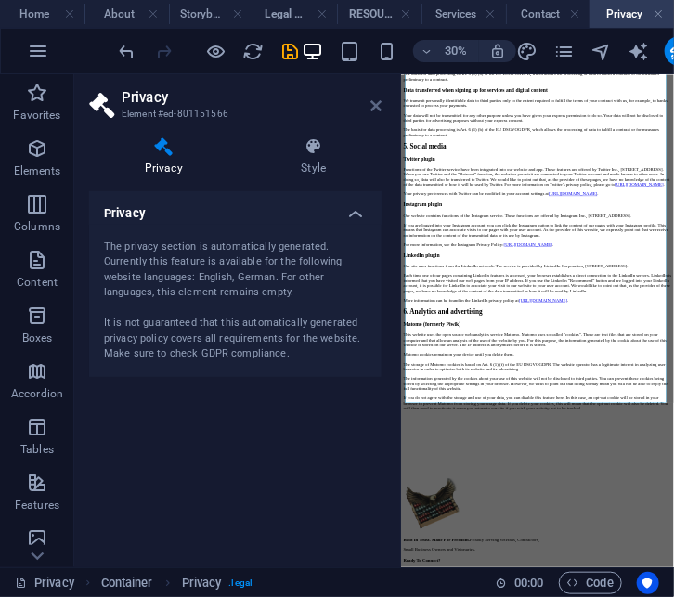
click at [379, 108] on icon at bounding box center [375, 105] width 11 height 15
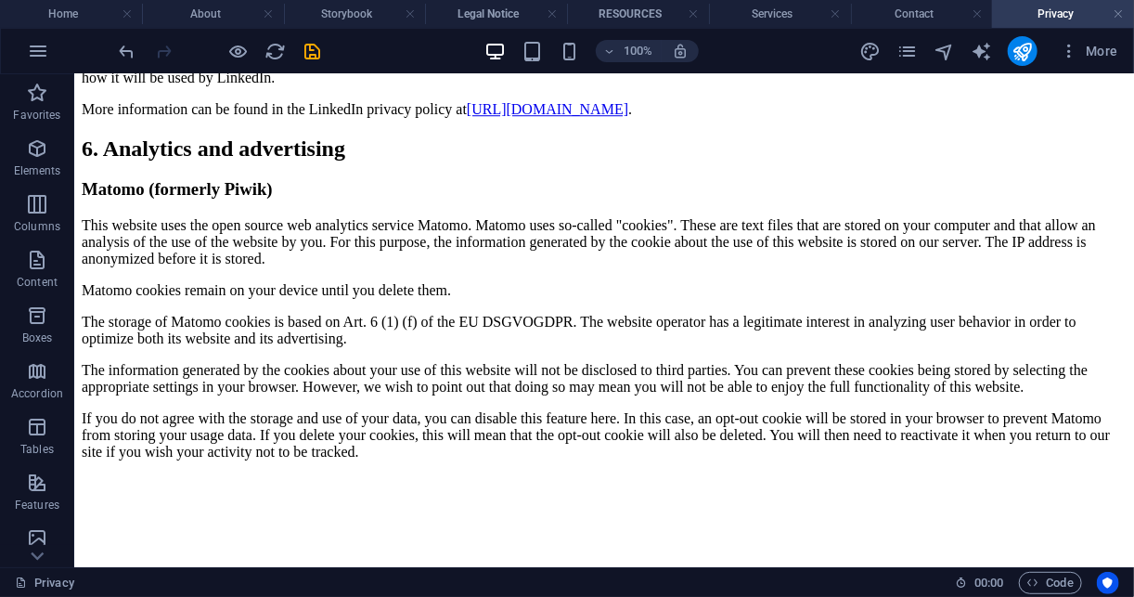
scroll to position [4981, 0]
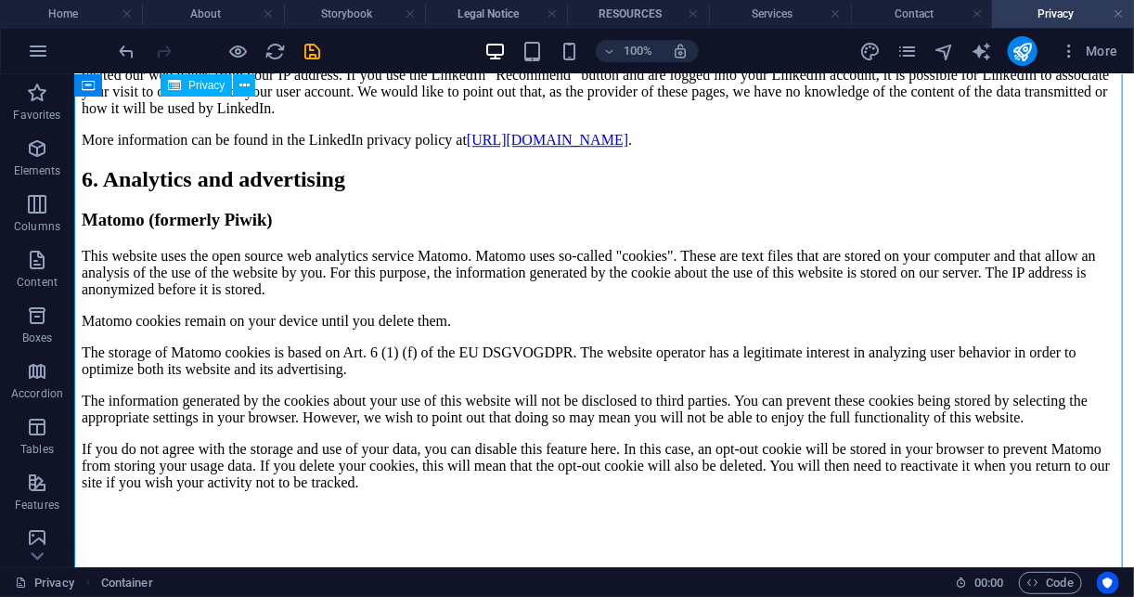
drag, startPoint x: 561, startPoint y: 395, endPoint x: 523, endPoint y: 394, distance: 38.1
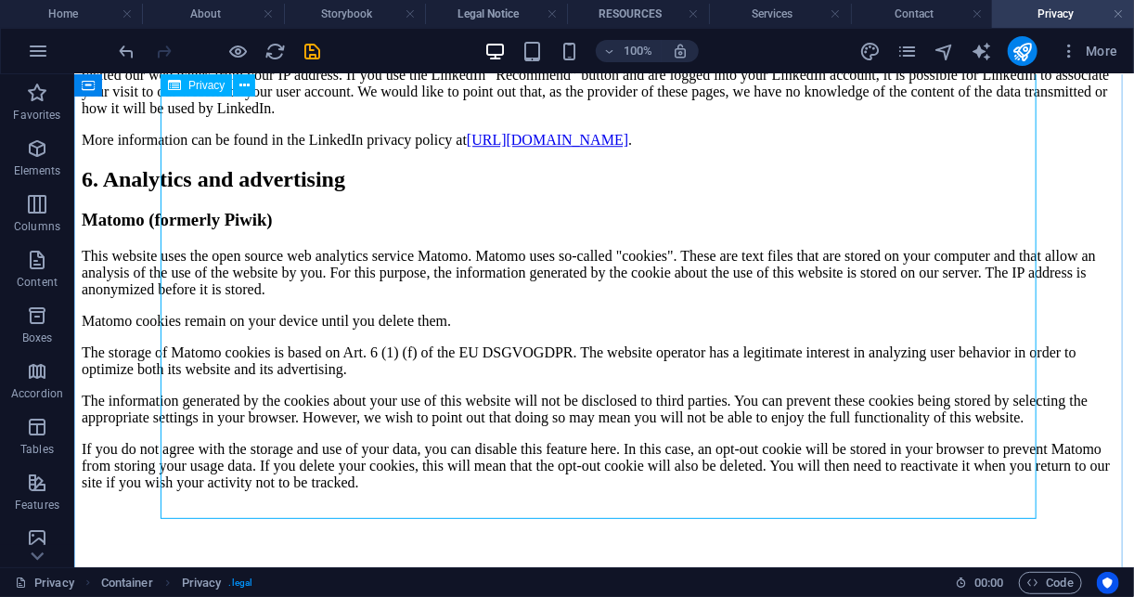
scroll to position [5054, 0]
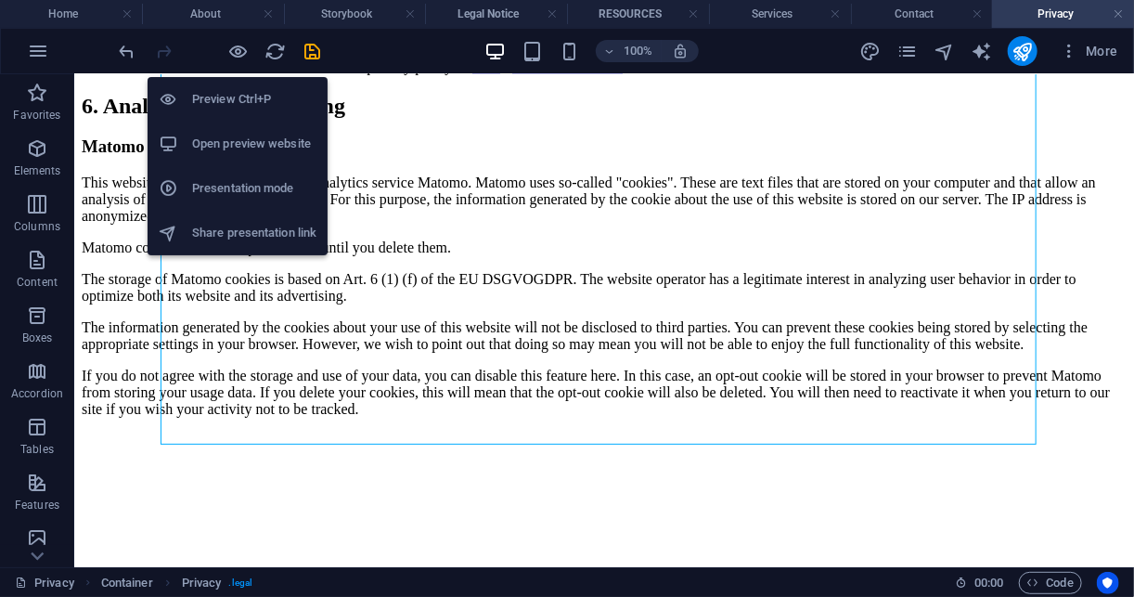
click at [268, 138] on h6 "Open preview website" at bounding box center [254, 144] width 124 height 22
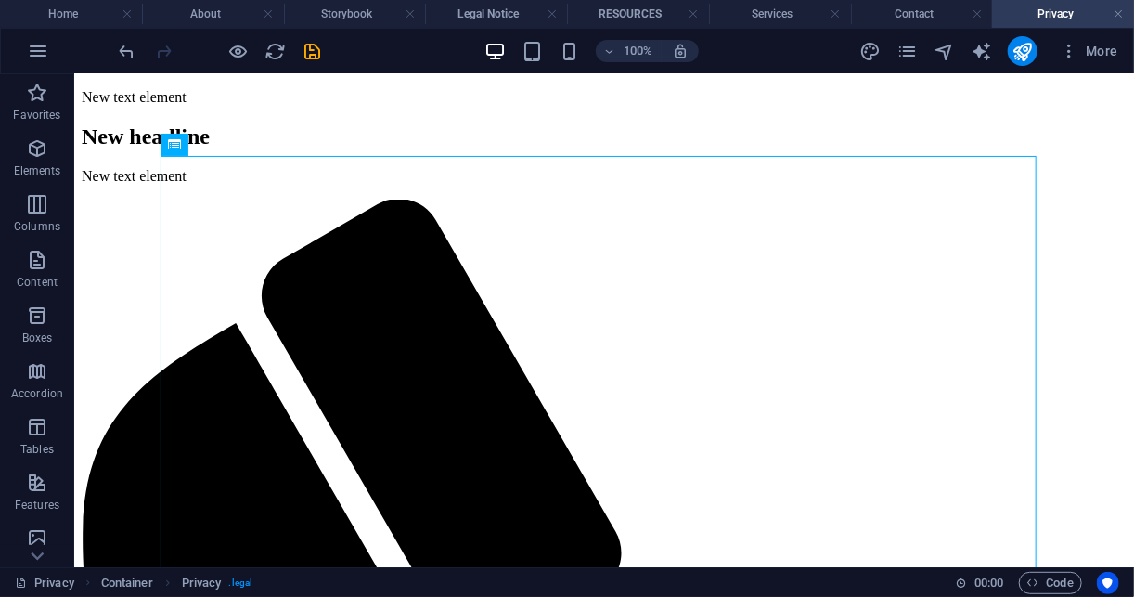
scroll to position [0, 0]
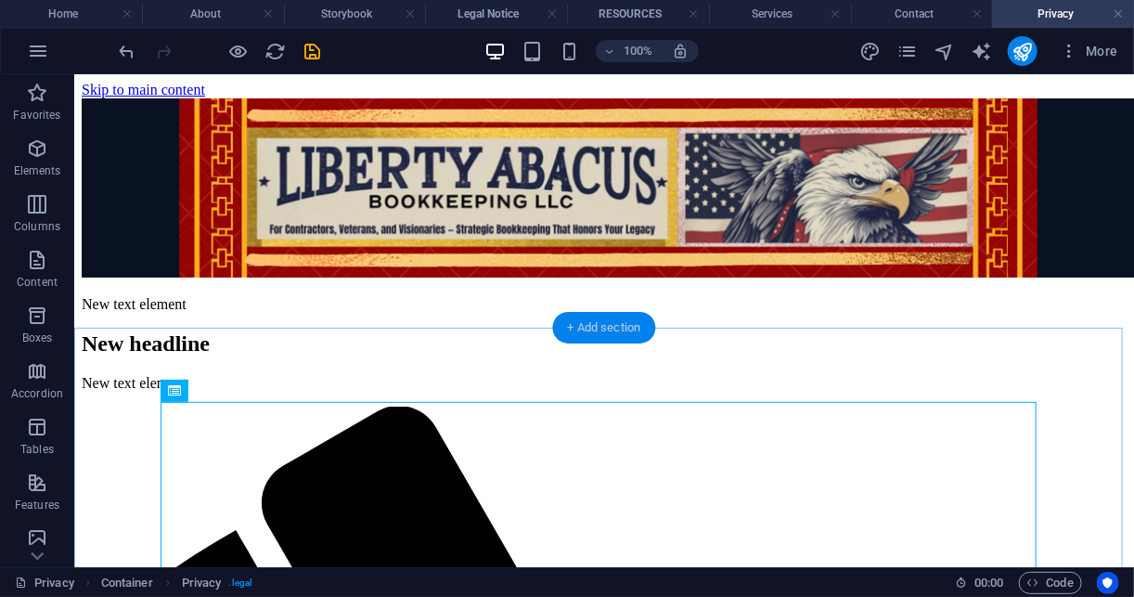
click at [609, 331] on div "+ Add section" at bounding box center [604, 328] width 103 height 32
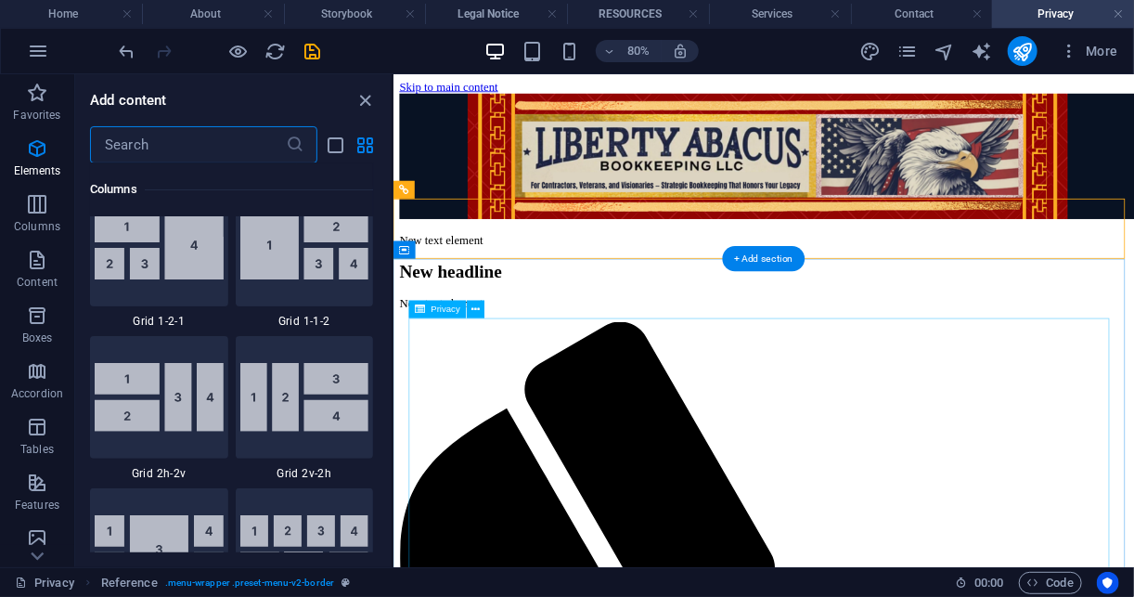
scroll to position [3246, 0]
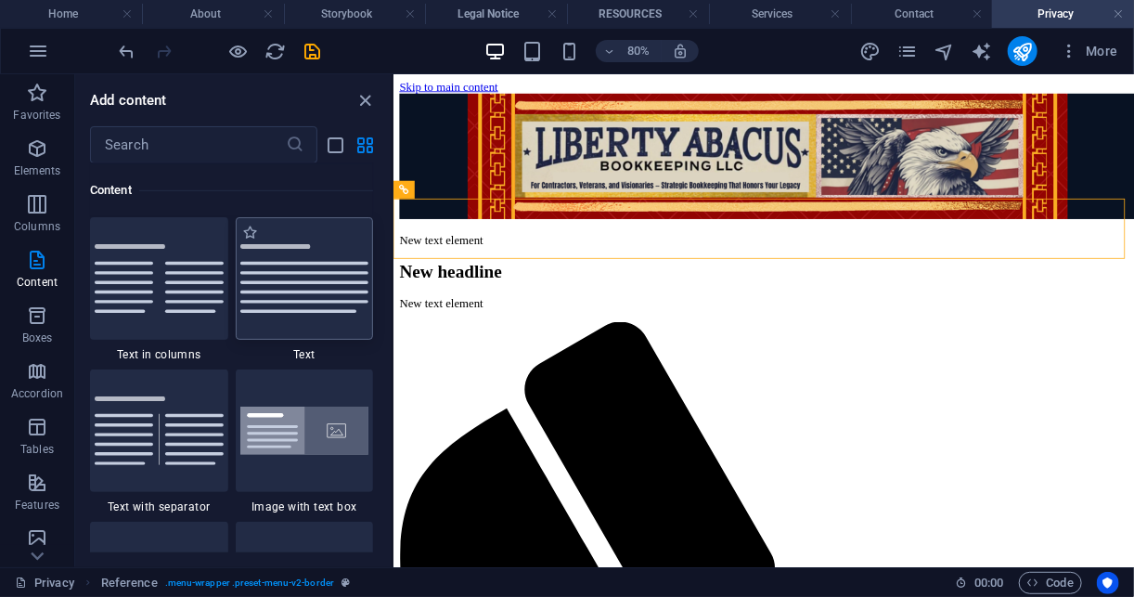
click at [338, 303] on img at bounding box center [304, 278] width 129 height 69
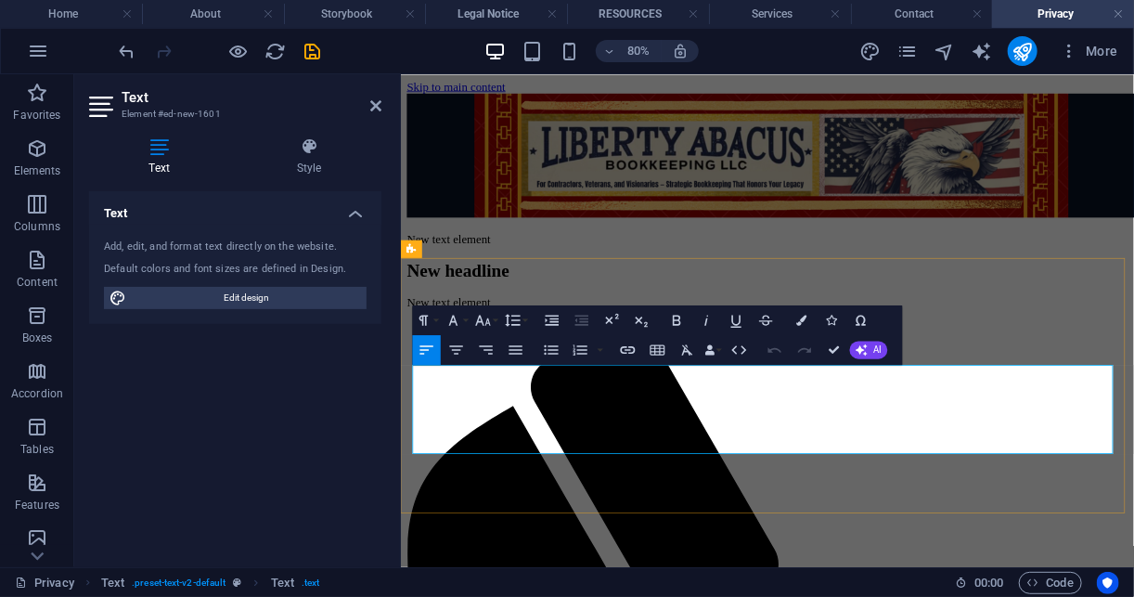
drag, startPoint x: 415, startPoint y: 447, endPoint x: 1068, endPoint y: 527, distance: 658.2
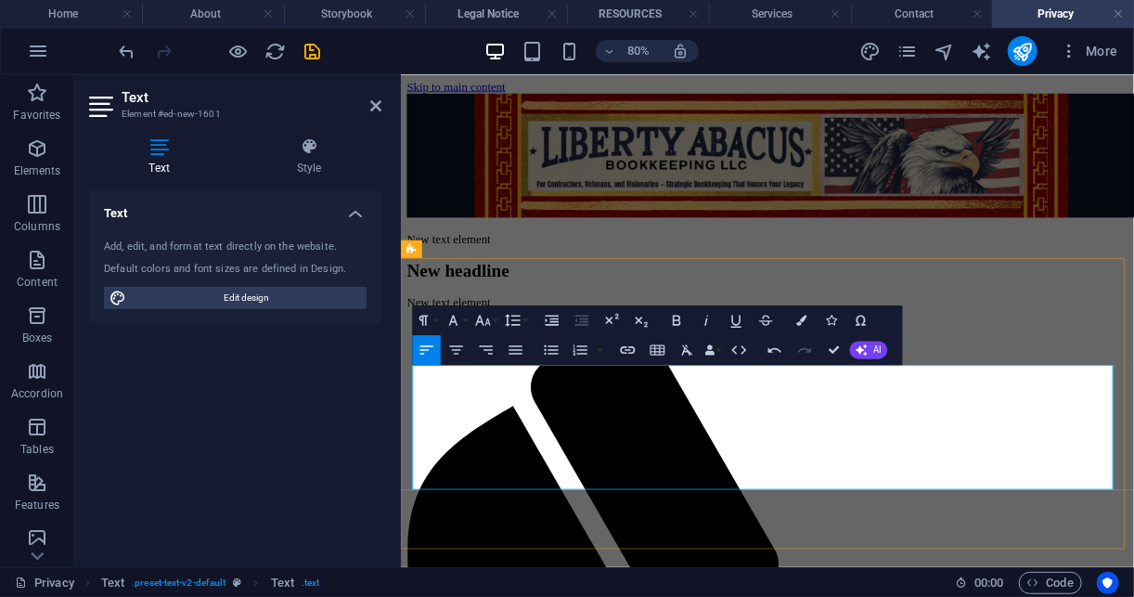
drag, startPoint x: 1145, startPoint y: 541, endPoint x: 376, endPoint y: 409, distance: 780.5
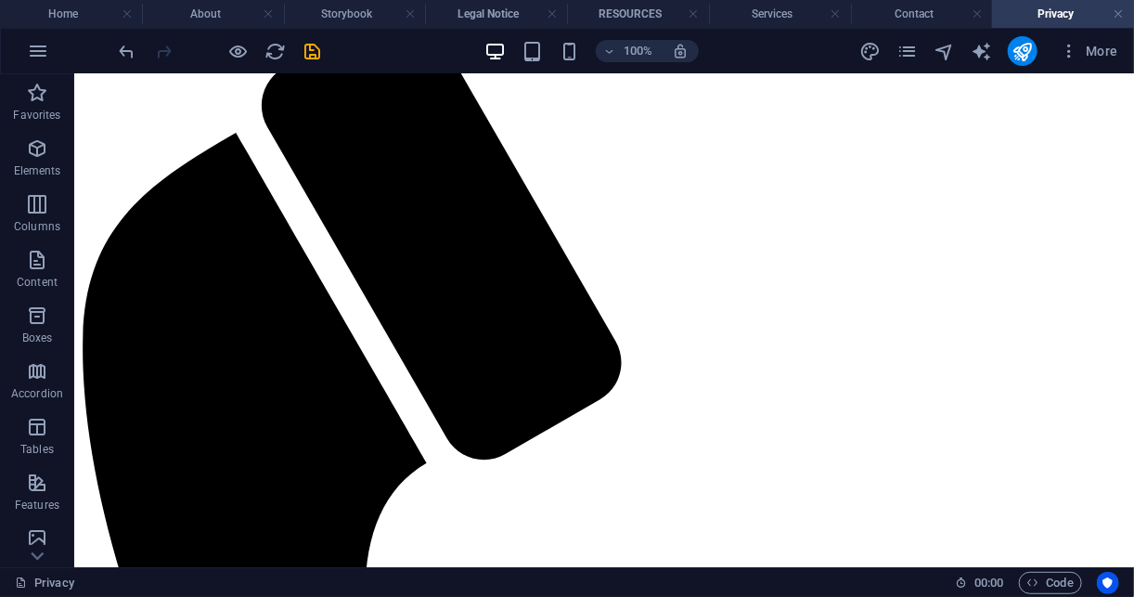
scroll to position [414, 0]
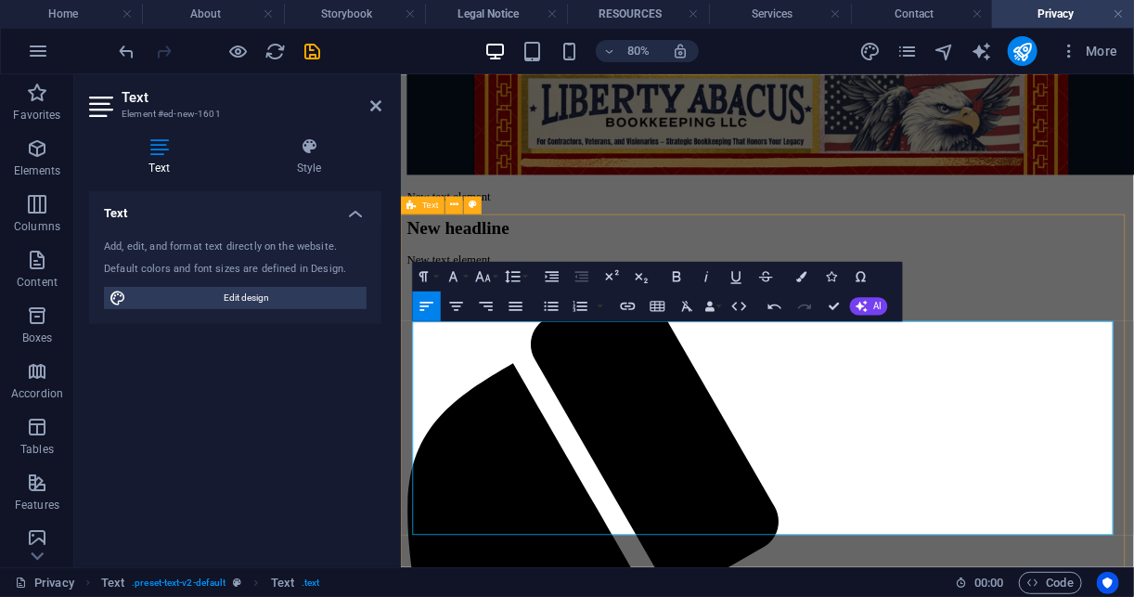
drag, startPoint x: 658, startPoint y: 595, endPoint x: 412, endPoint y: 589, distance: 246.0
click at [711, 277] on icon "button" at bounding box center [707, 276] width 18 height 18
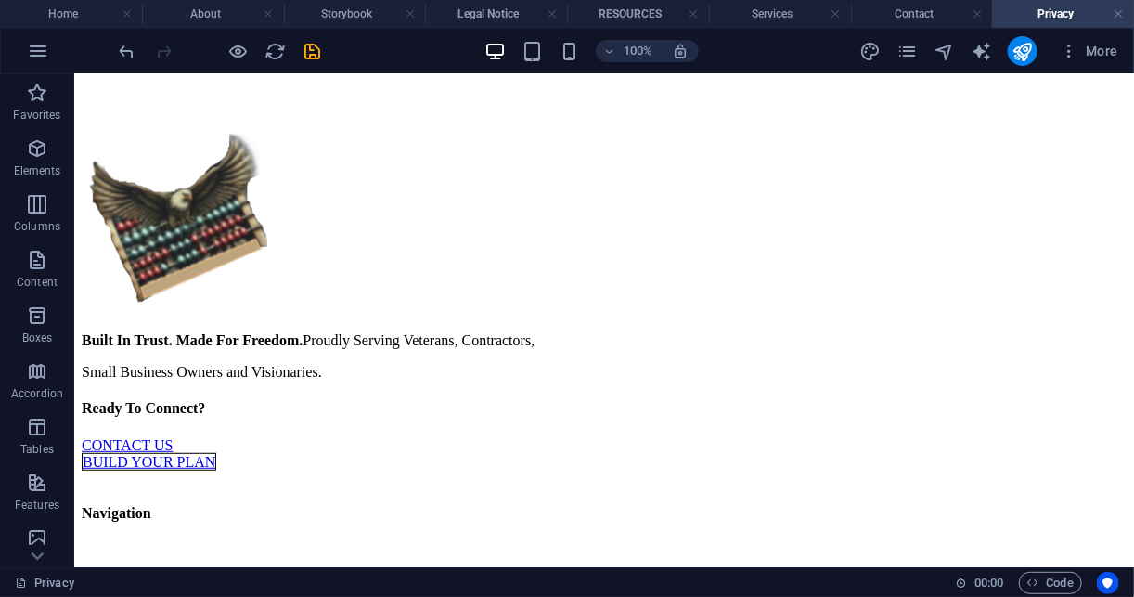
scroll to position [5956, 0]
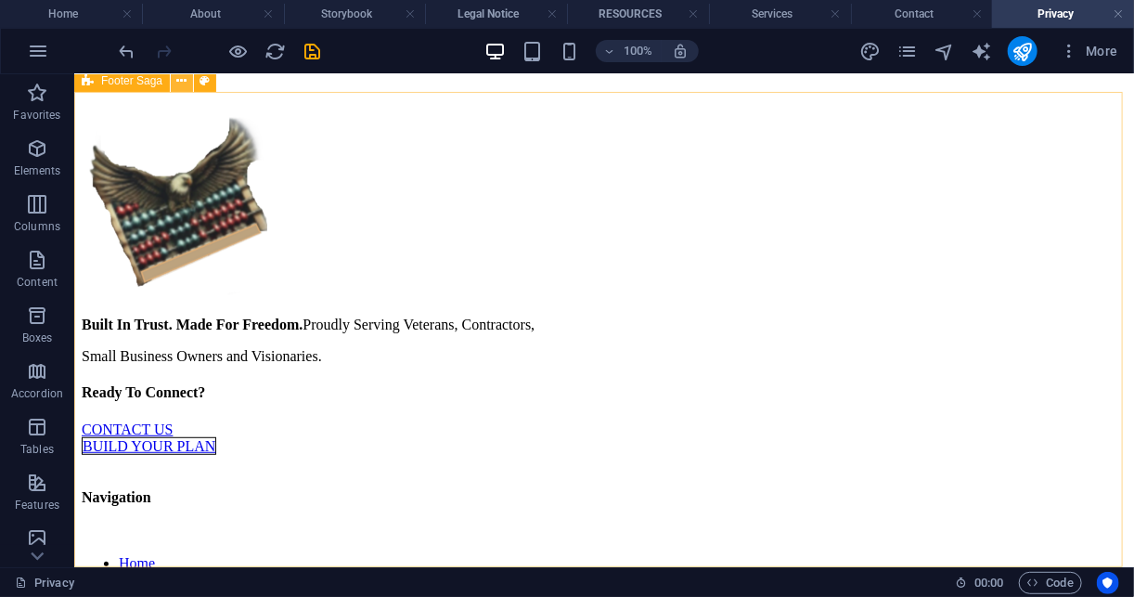
click at [173, 81] on button at bounding box center [182, 81] width 22 height 22
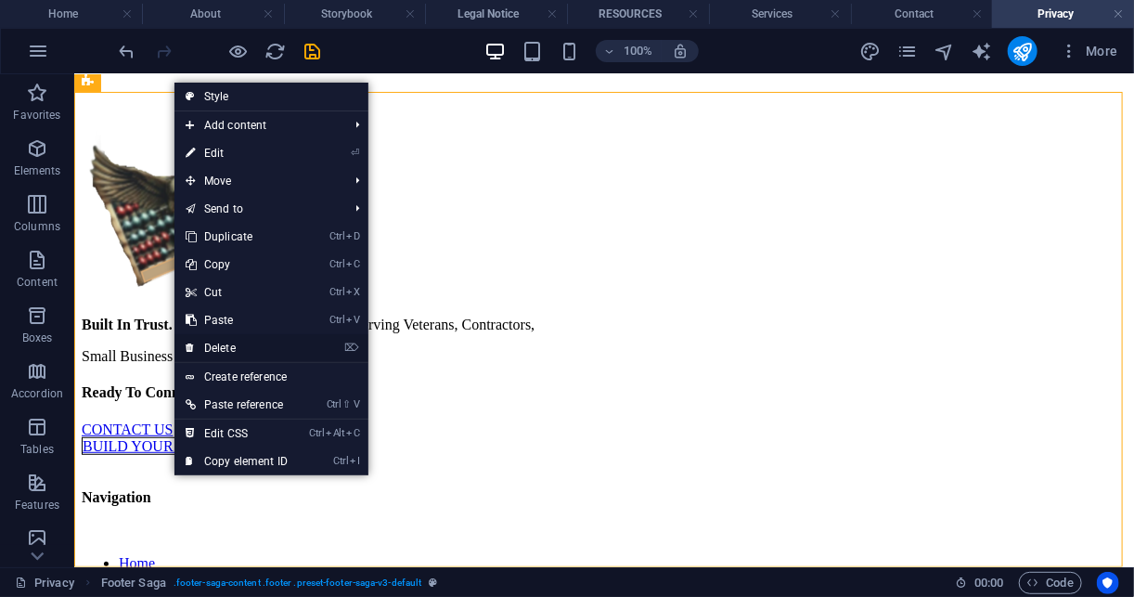
click at [243, 344] on link "⌦ Delete" at bounding box center [236, 348] width 124 height 28
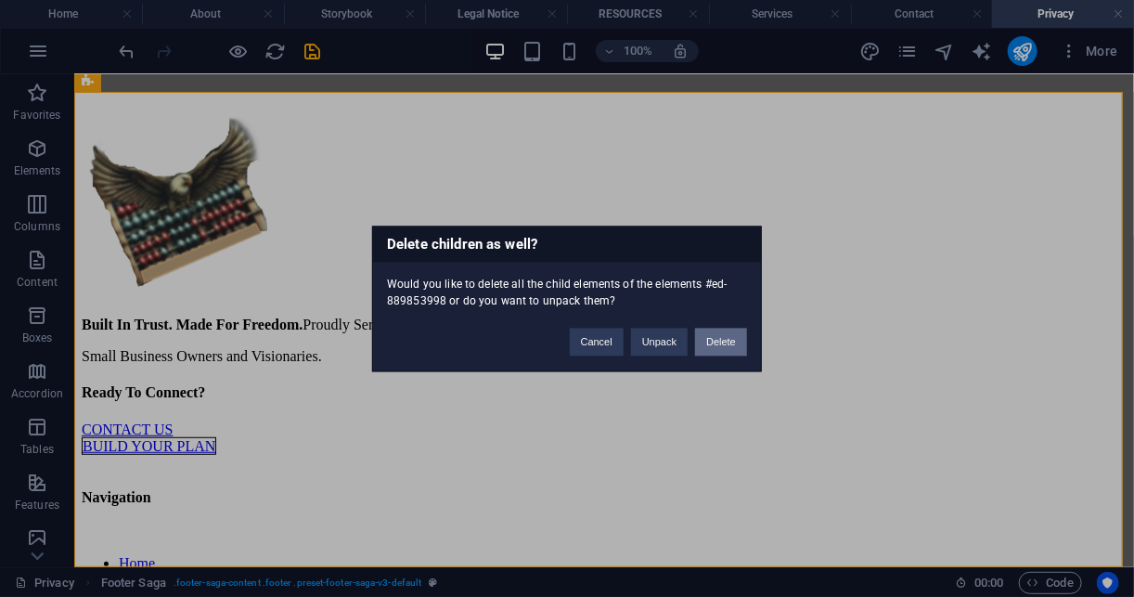
click at [715, 342] on button "Delete" at bounding box center [721, 342] width 52 height 28
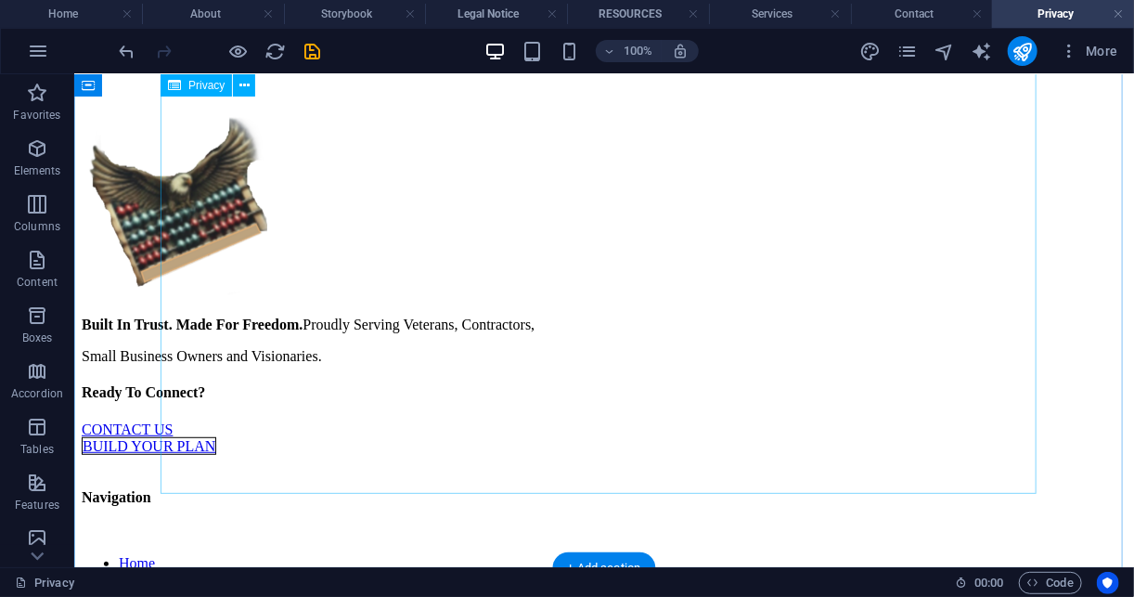
scroll to position [5481, 0]
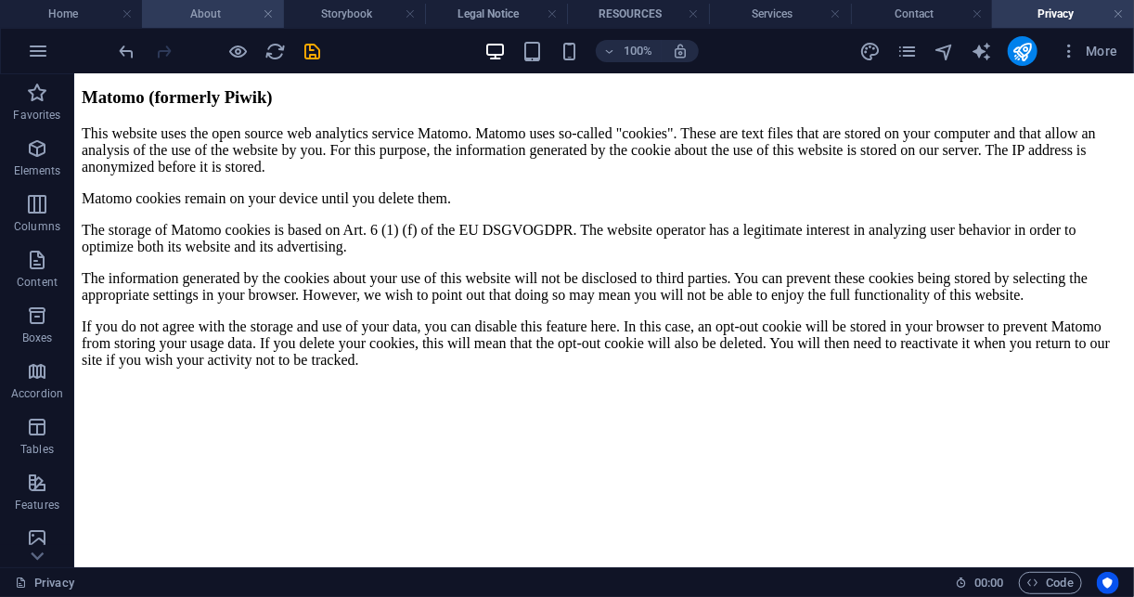
click at [213, 7] on h4 "About" at bounding box center [213, 14] width 142 height 20
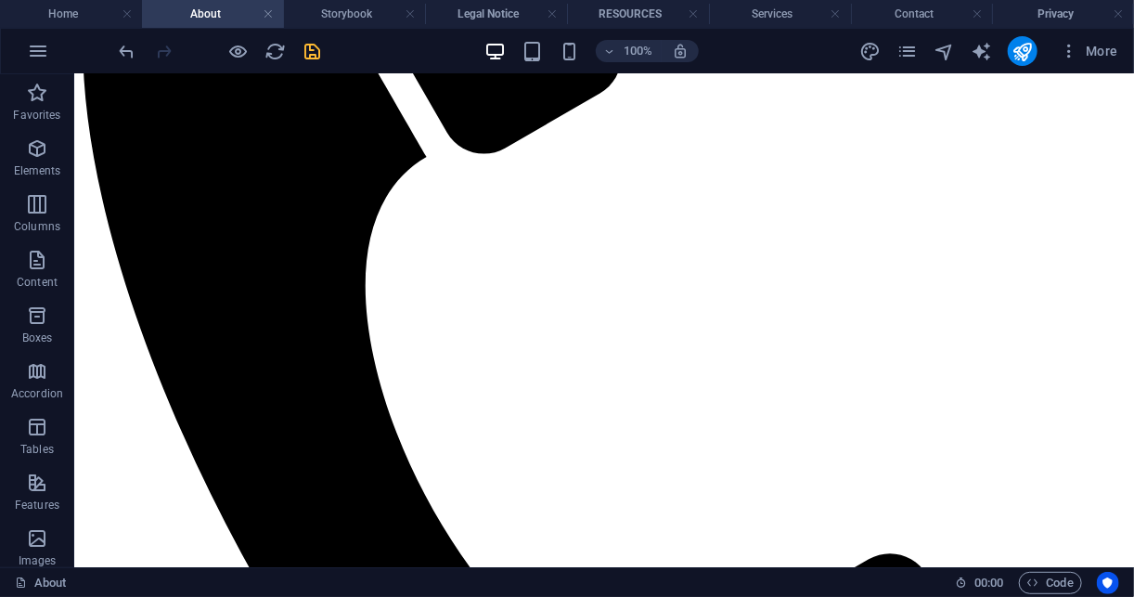
scroll to position [2475, 0]
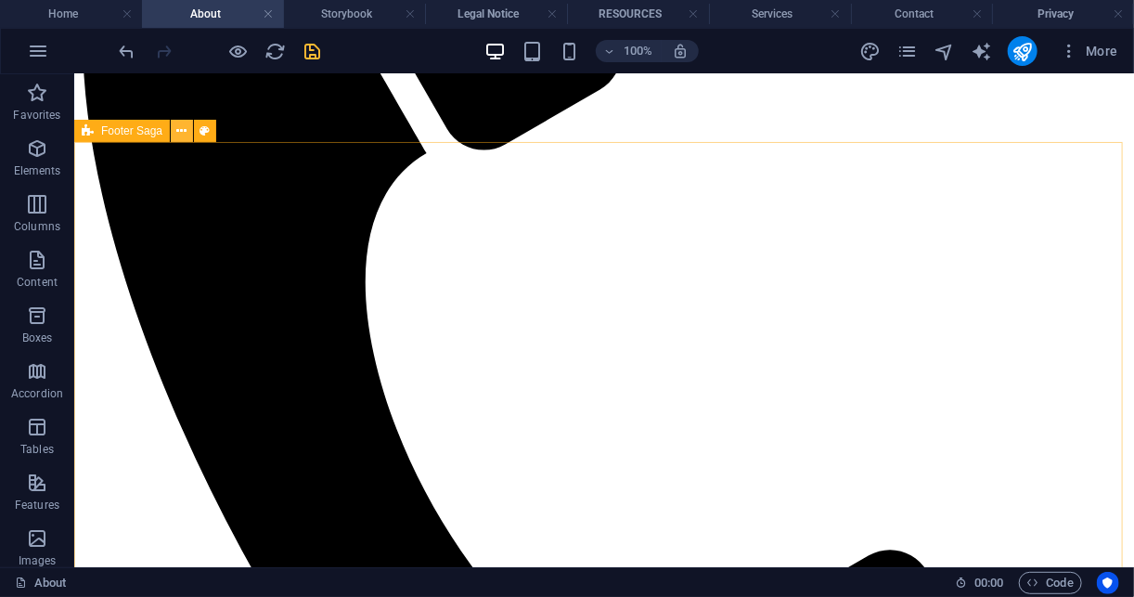
click at [174, 130] on button at bounding box center [182, 131] width 22 height 22
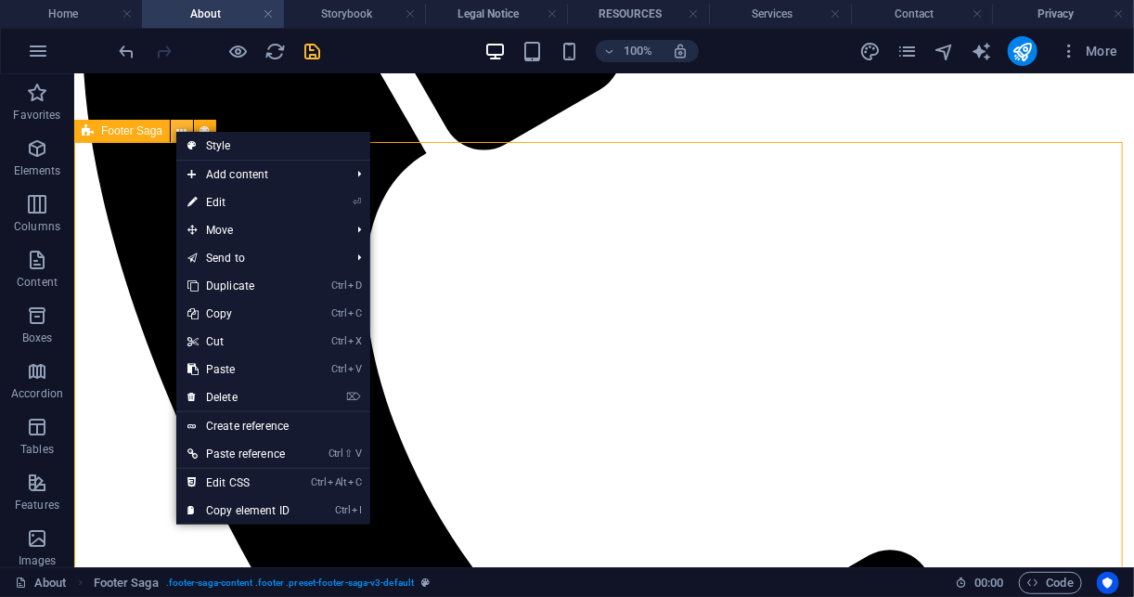
click at [174, 130] on button at bounding box center [182, 131] width 22 height 22
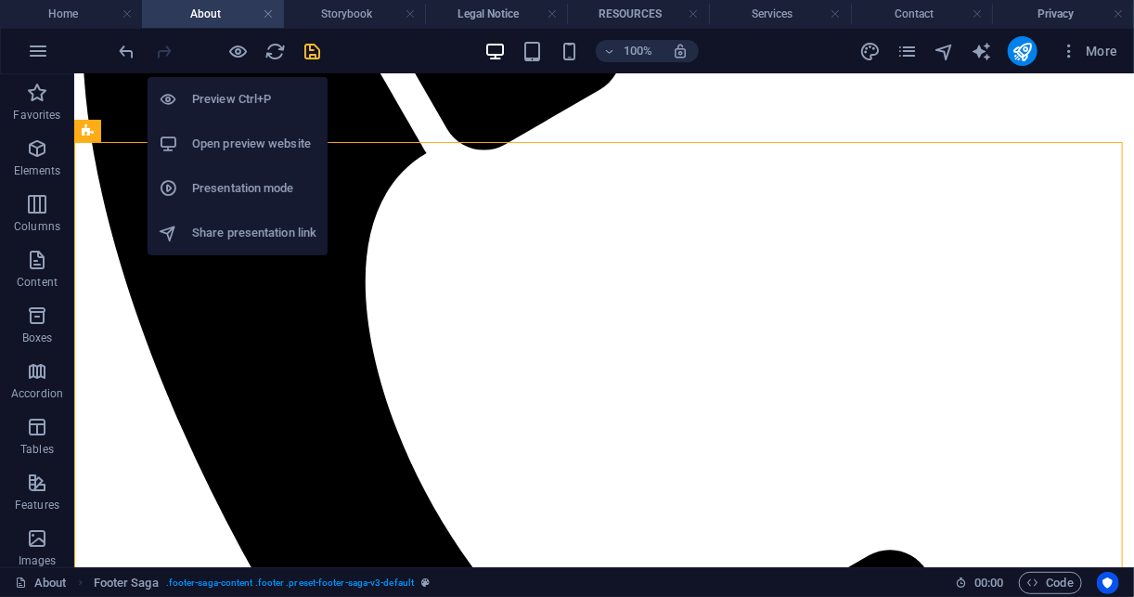
click at [261, 125] on li "Open preview website" at bounding box center [238, 144] width 180 height 45
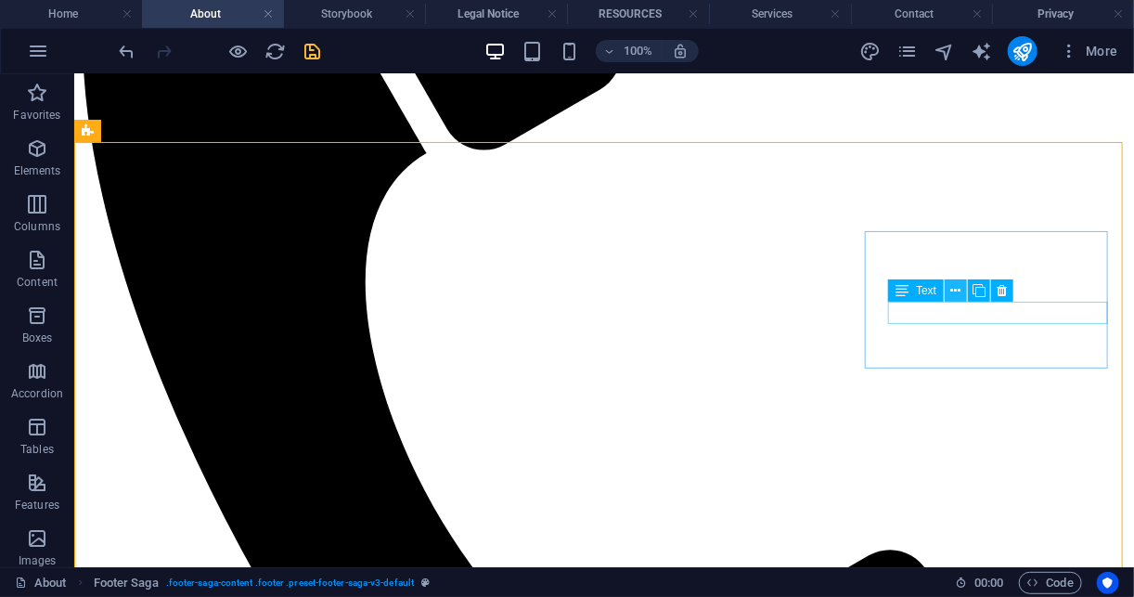
click at [963, 291] on button at bounding box center [956, 290] width 22 height 22
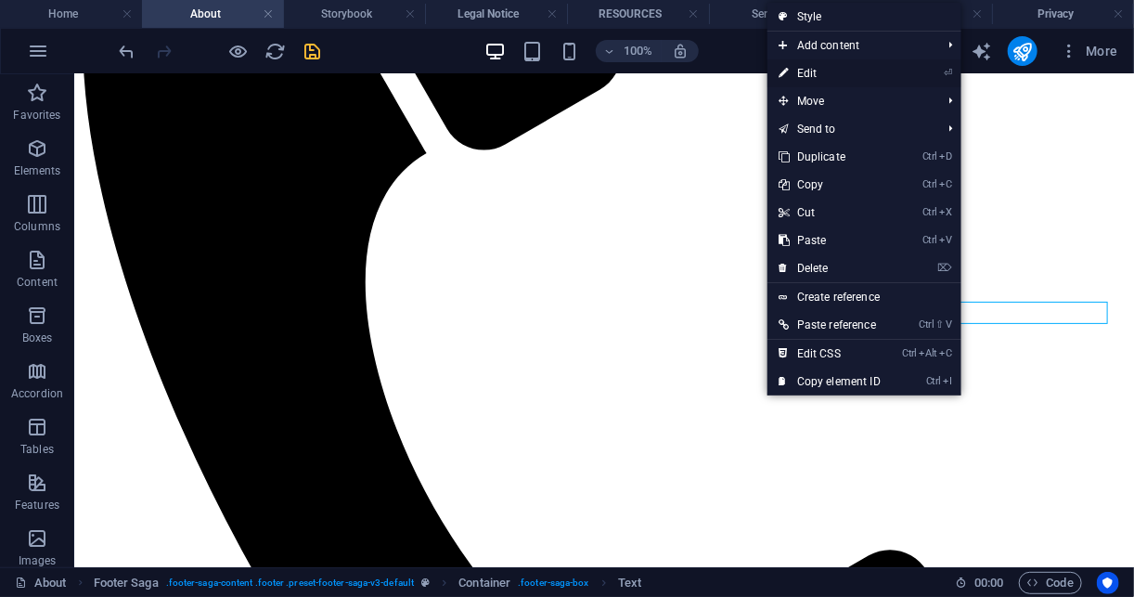
click at [834, 74] on link "⏎ Edit" at bounding box center [829, 73] width 124 height 28
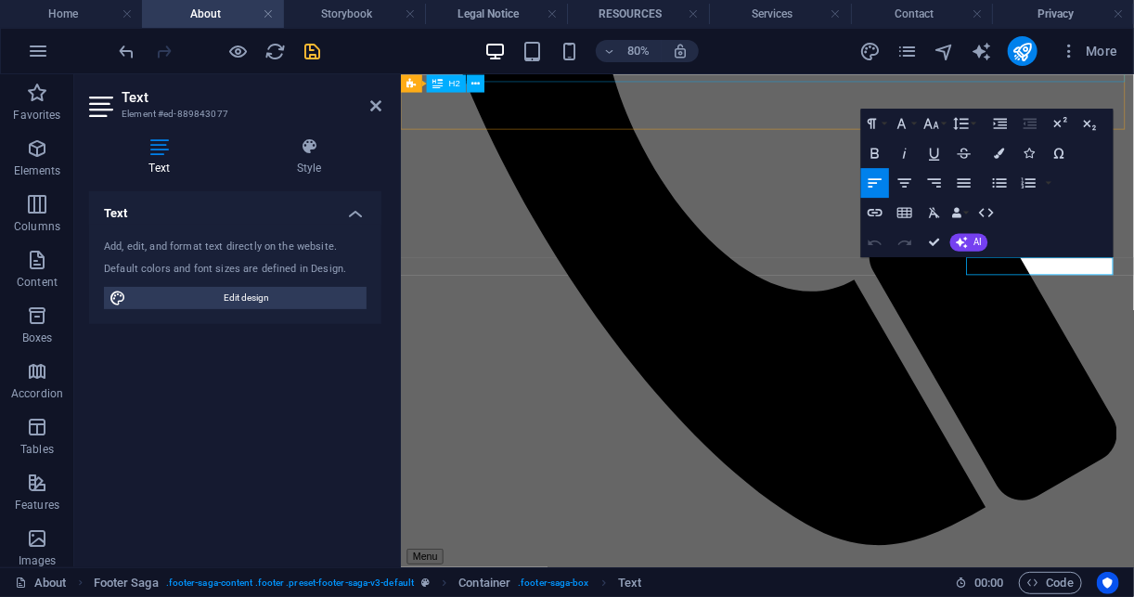
scroll to position [2451, 0]
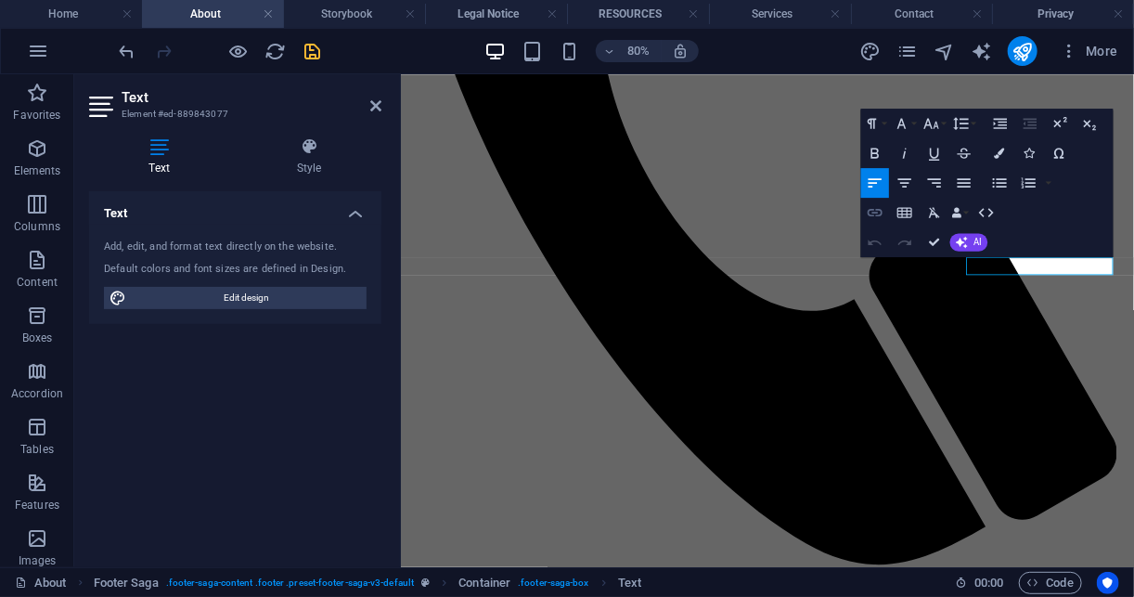
click at [881, 207] on icon "button" at bounding box center [875, 212] width 18 height 18
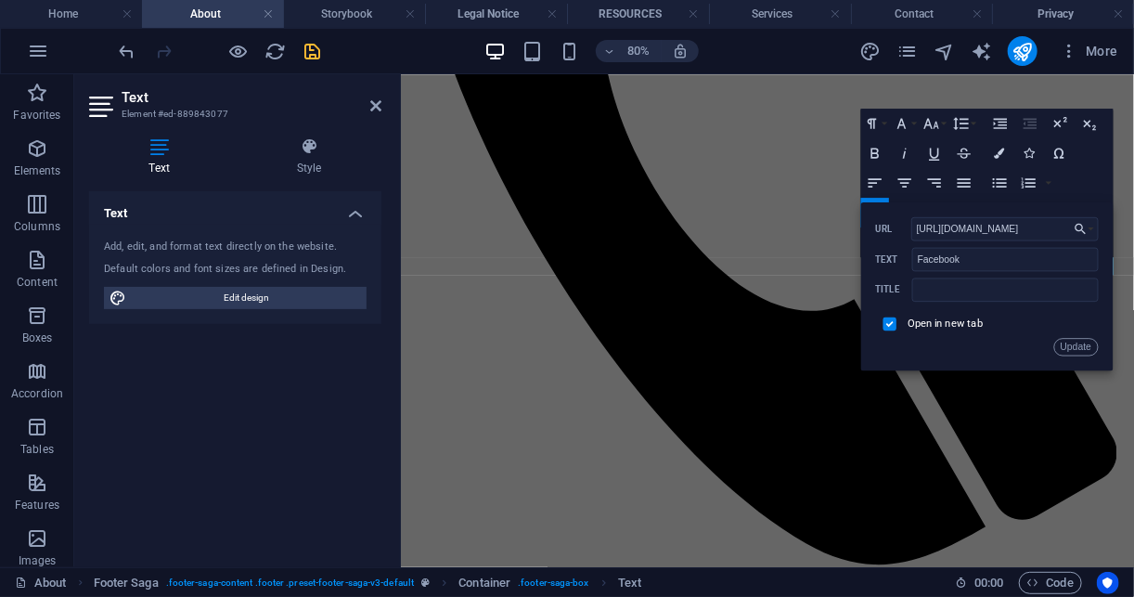
scroll to position [0, 0]
type input "h"
click at [927, 231] on input "URL" at bounding box center [1004, 228] width 187 height 24
paste input "https://www.facebook.com/LibertyAbacus"
type input "https://www.facebook.com/LibertyAbacus"
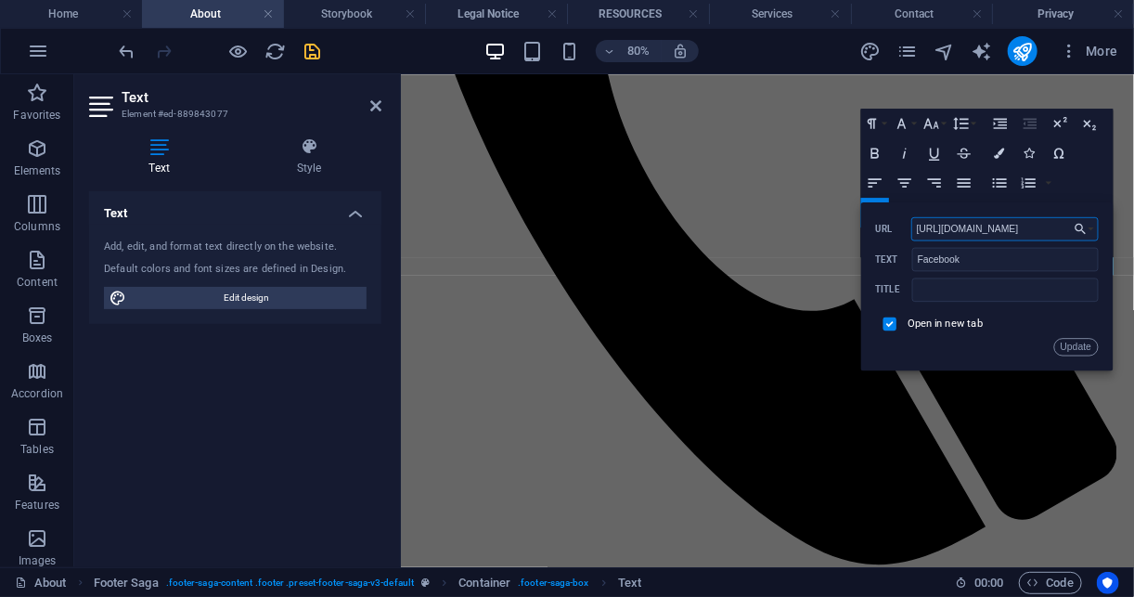
scroll to position [0, 32]
click at [1065, 344] on button "Update" at bounding box center [1076, 347] width 45 height 18
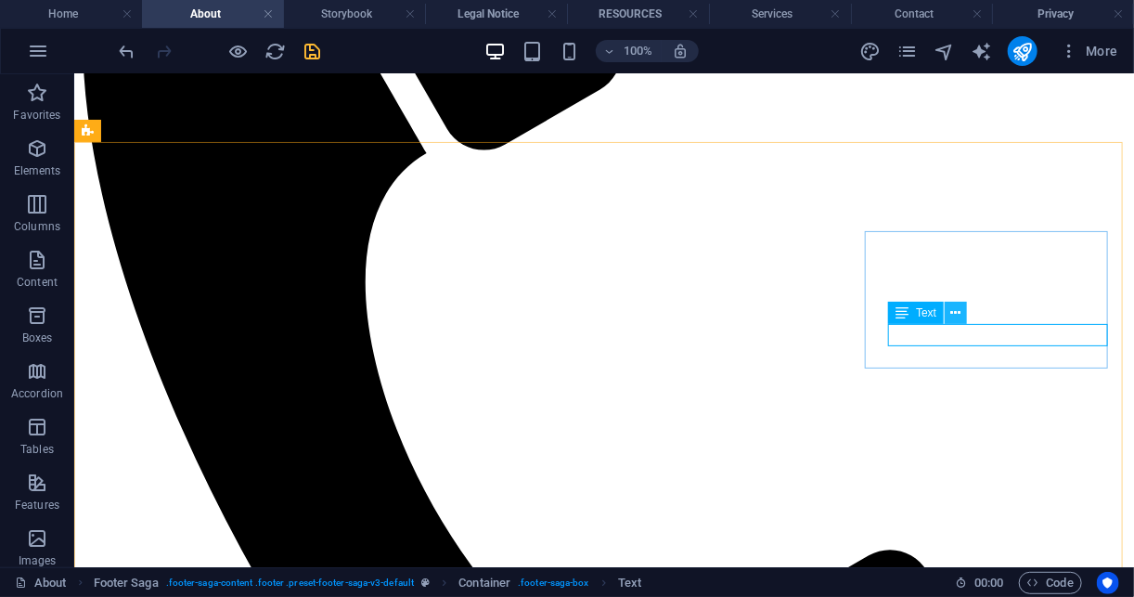
click at [953, 307] on icon at bounding box center [956, 312] width 10 height 19
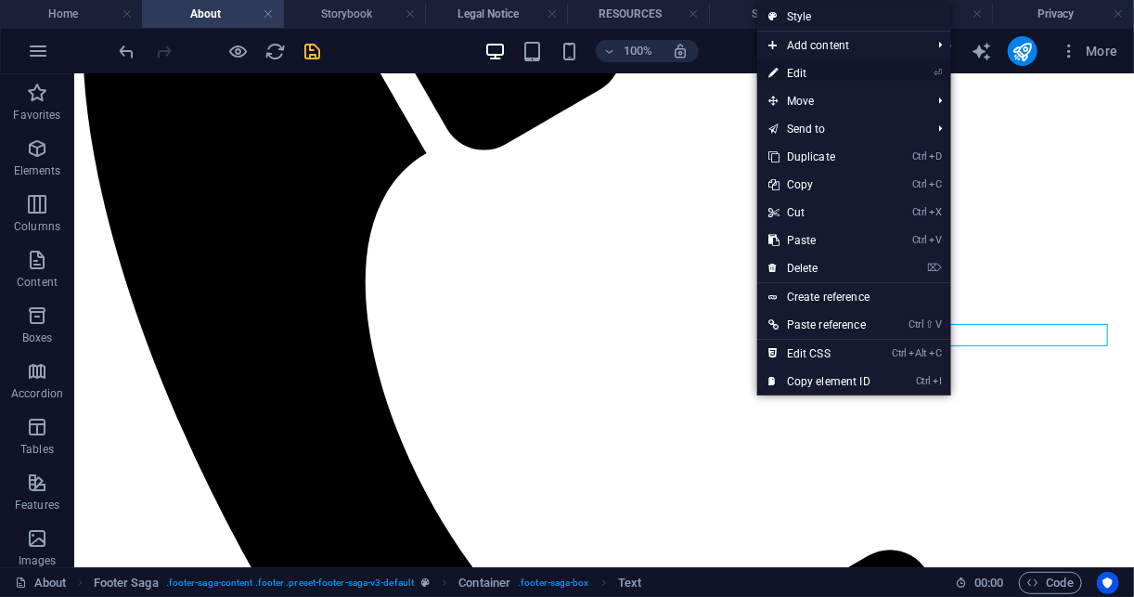
click at [835, 82] on link "⏎ Edit" at bounding box center [819, 73] width 124 height 28
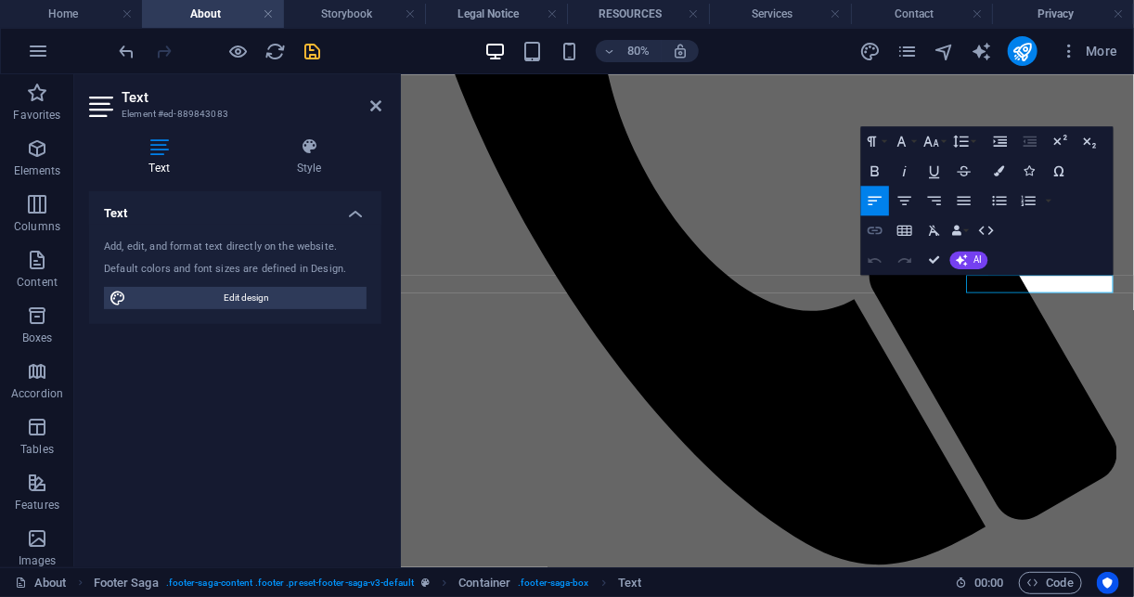
click at [870, 232] on icon "button" at bounding box center [875, 229] width 15 height 7
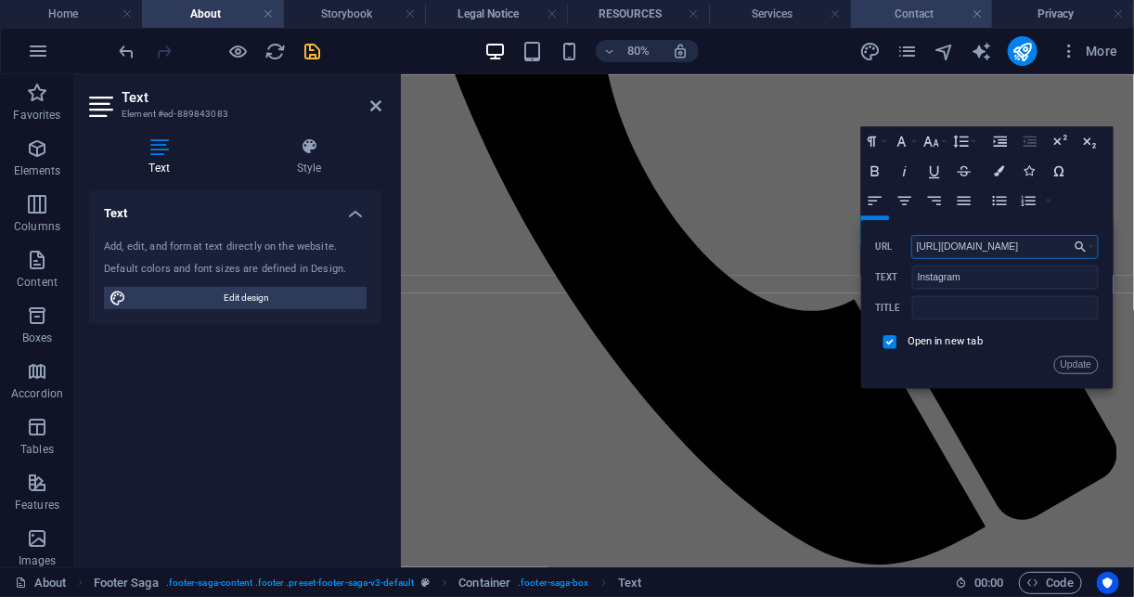
scroll to position [0, 0]
click at [1019, 247] on input "https://www.instagram.com/libertyabacusbookkeeping/" at bounding box center [1004, 246] width 187 height 24
paste input "https://www.instagram.com/libertyabacus/"
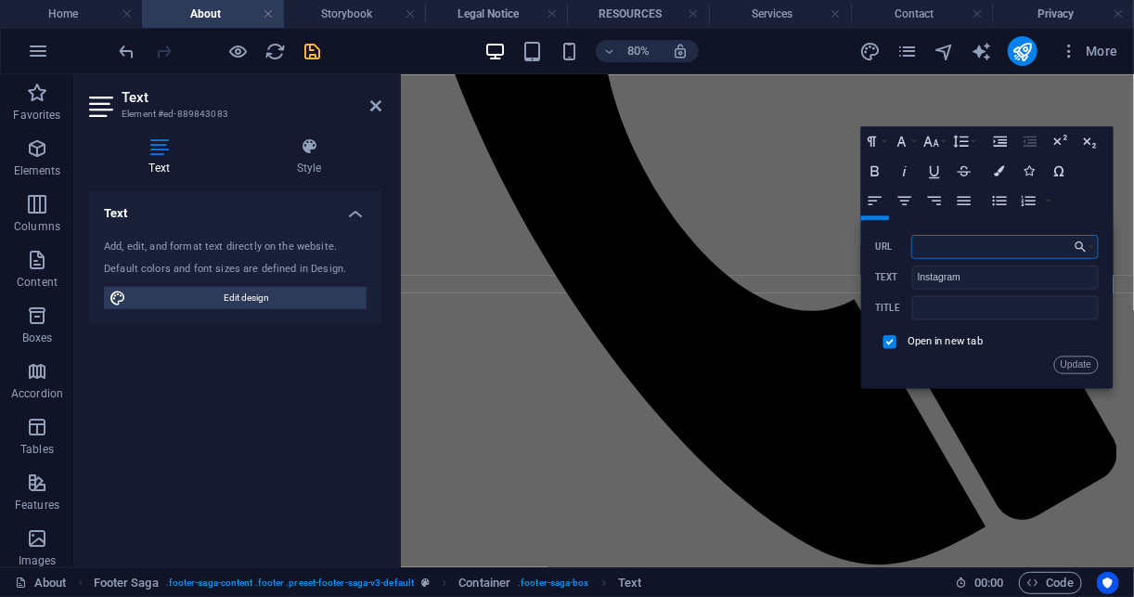
type input "https://www.instagram.com/libertyabacus/"
click at [1089, 360] on button "Update" at bounding box center [1076, 364] width 45 height 18
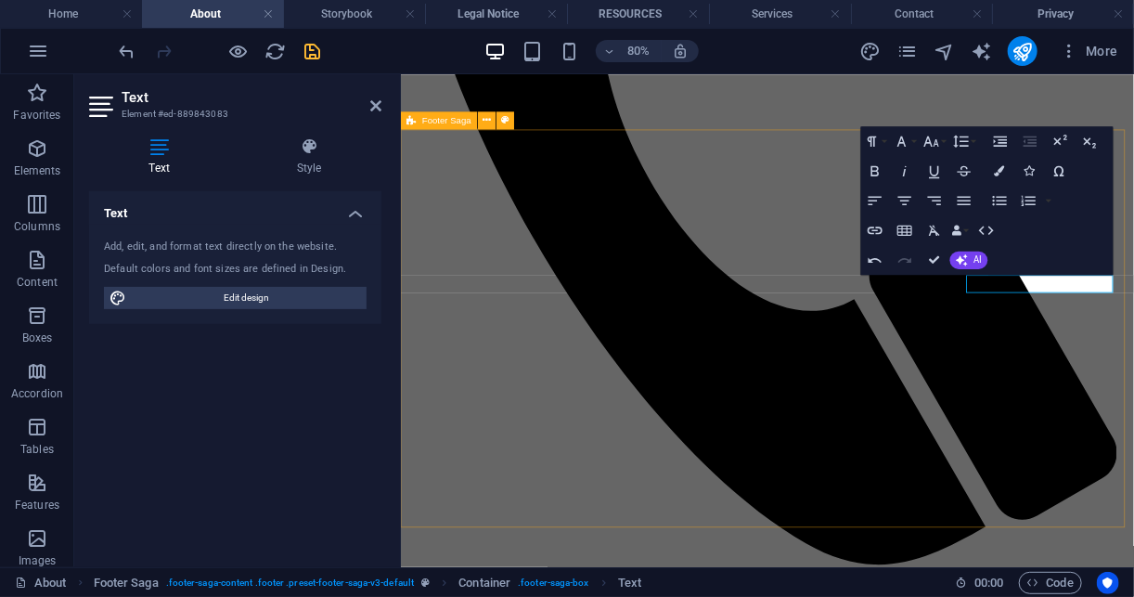
scroll to position [0, 0]
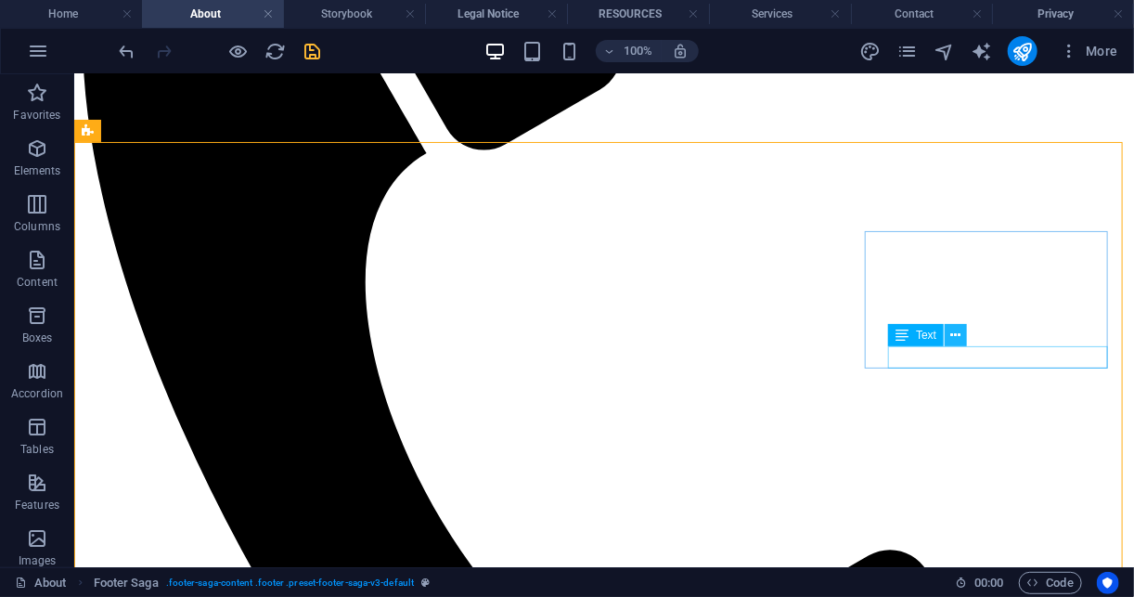
click at [952, 336] on icon at bounding box center [956, 335] width 10 height 19
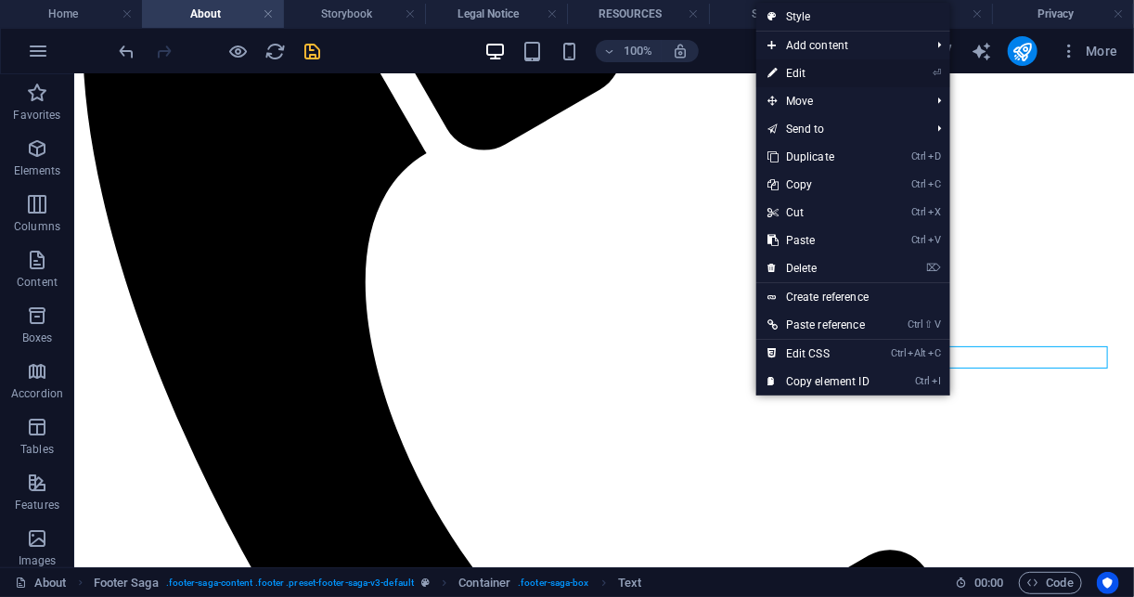
click at [822, 71] on link "⏎ Edit" at bounding box center [818, 73] width 124 height 28
click at [822, 71] on div "100% More" at bounding box center [567, 51] width 1132 height 45
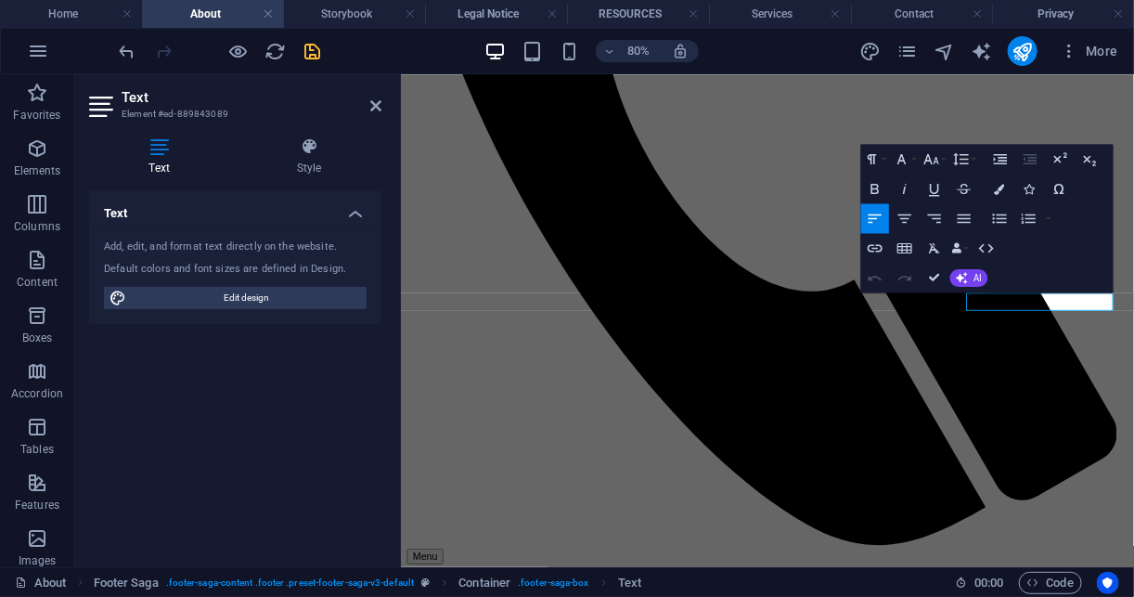
scroll to position [2451, 0]
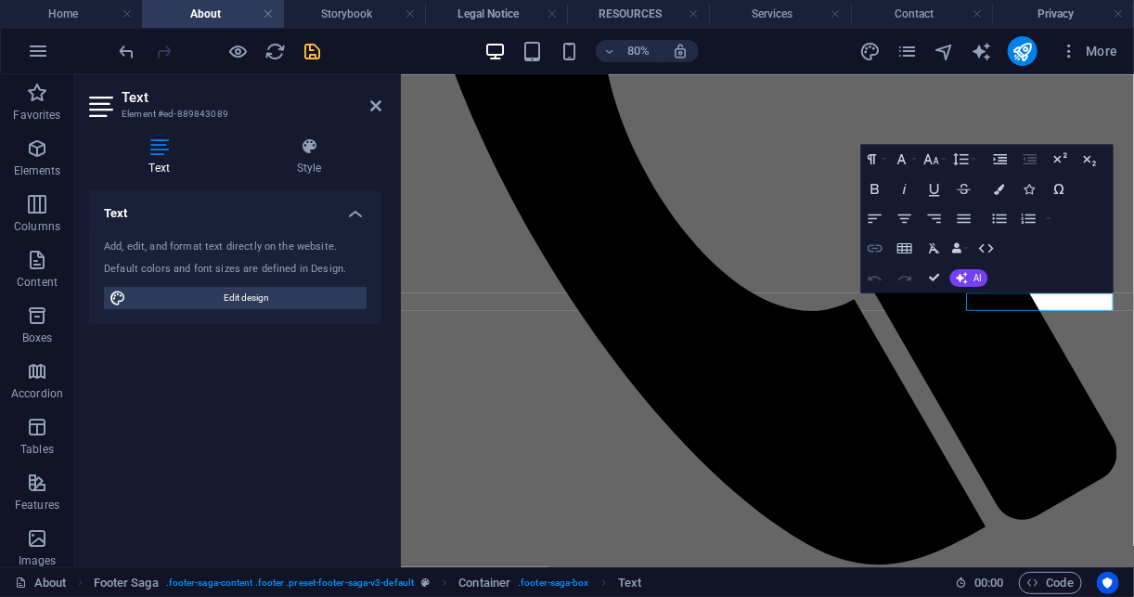
click at [880, 245] on icon "button" at bounding box center [875, 248] width 18 height 18
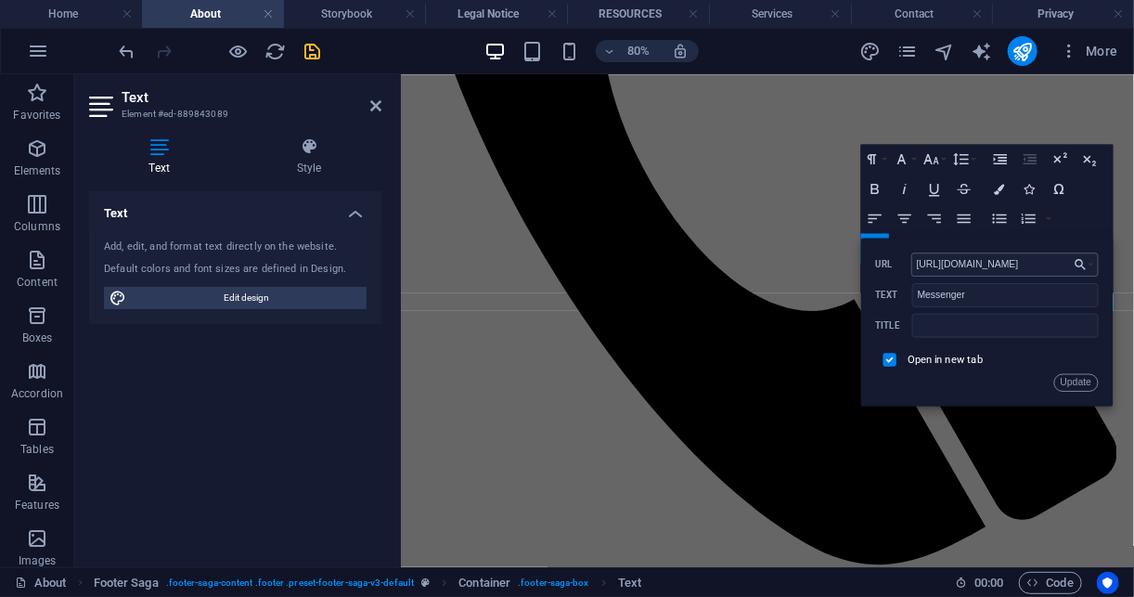
scroll to position [0, 0]
type input "https://m.me/LibertyAbacus"
click at [1081, 389] on button "Update" at bounding box center [1076, 382] width 45 height 18
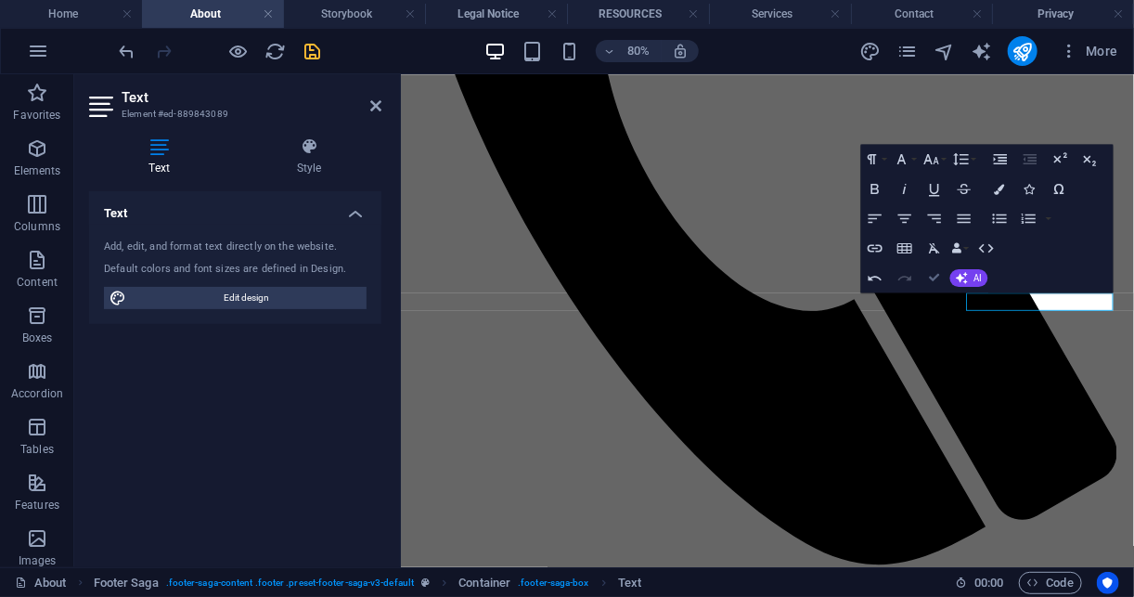
scroll to position [2475, 0]
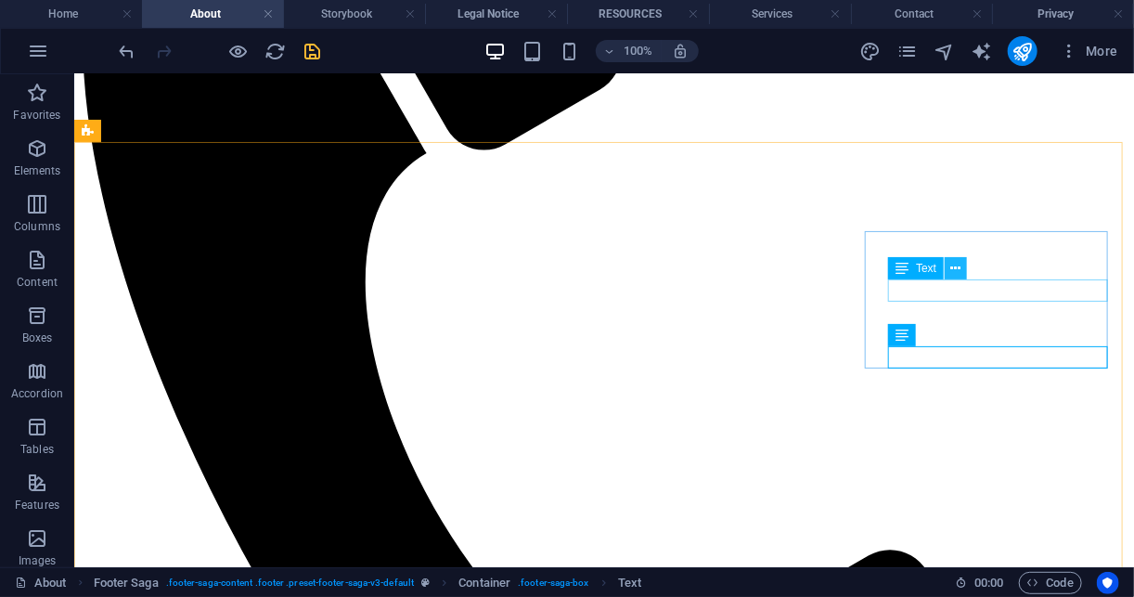
click at [955, 264] on icon at bounding box center [956, 268] width 10 height 19
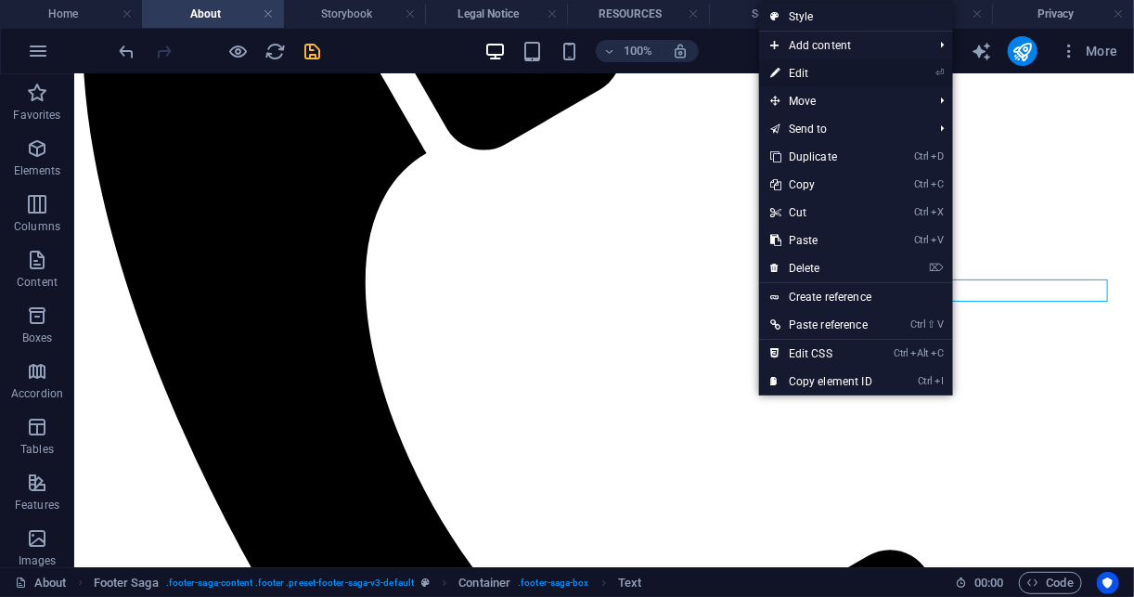
click at [815, 72] on link "⏎ Edit" at bounding box center [821, 73] width 124 height 28
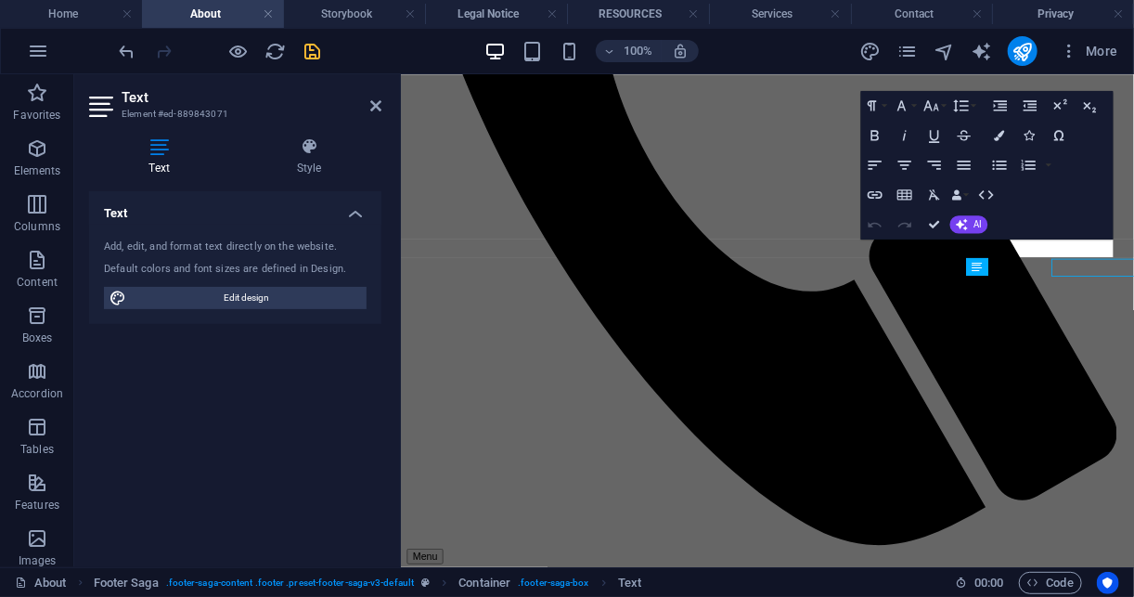
scroll to position [2451, 0]
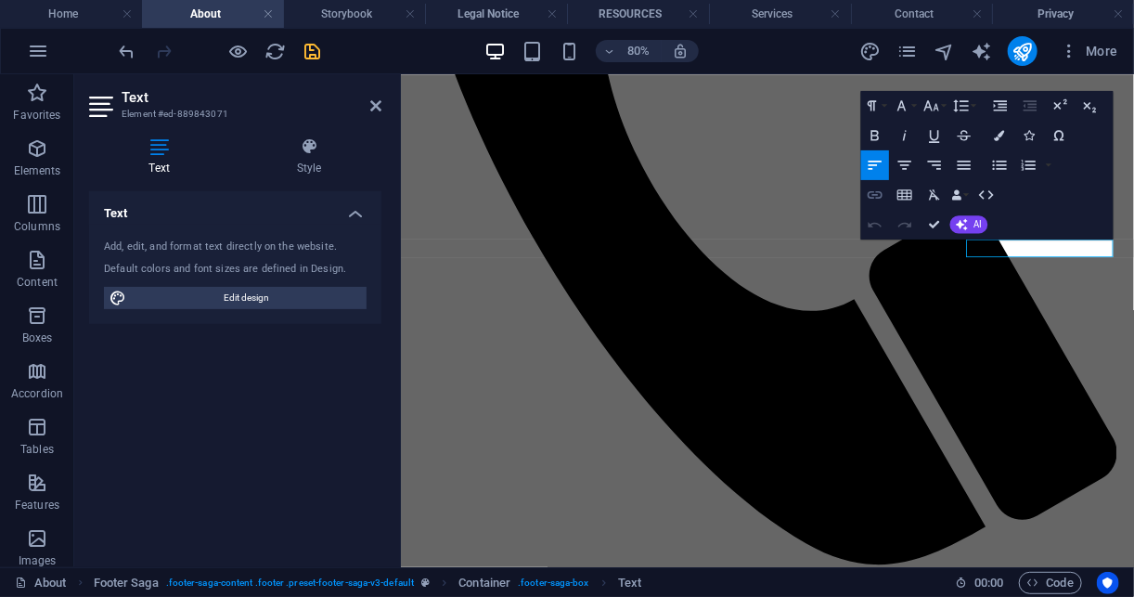
click at [874, 194] on icon "button" at bounding box center [875, 195] width 18 height 18
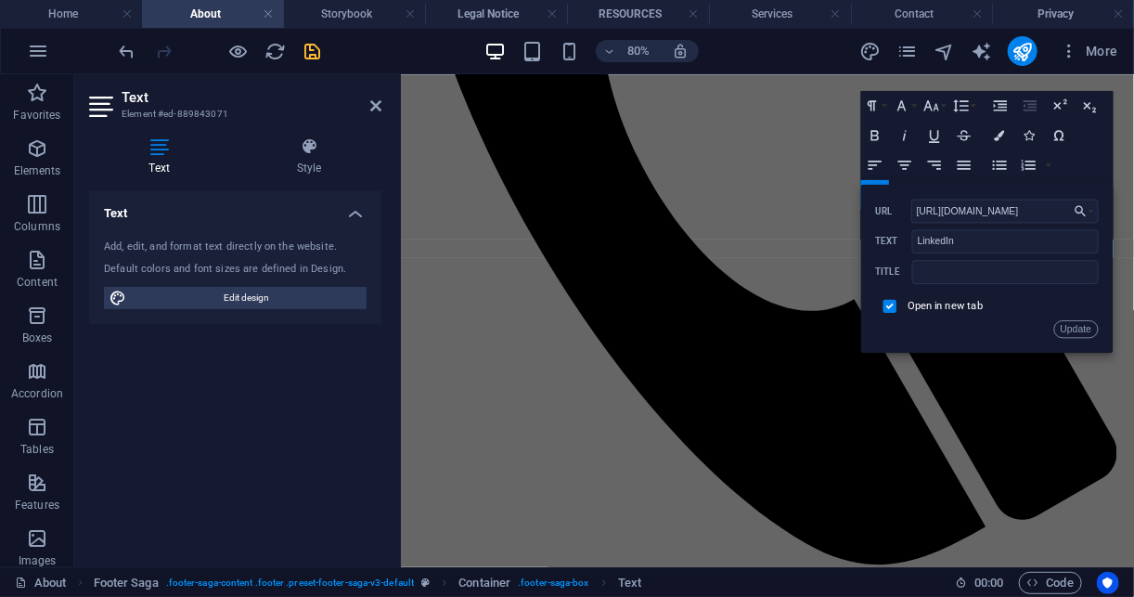
scroll to position [0, 166]
click at [1064, 209] on input "https://www.linkedin.com/company/liberty-abacus-bookkeeping-llc/" at bounding box center [1004, 211] width 187 height 24
type input "https://www.linkedin.com/company/libertyabacus/"
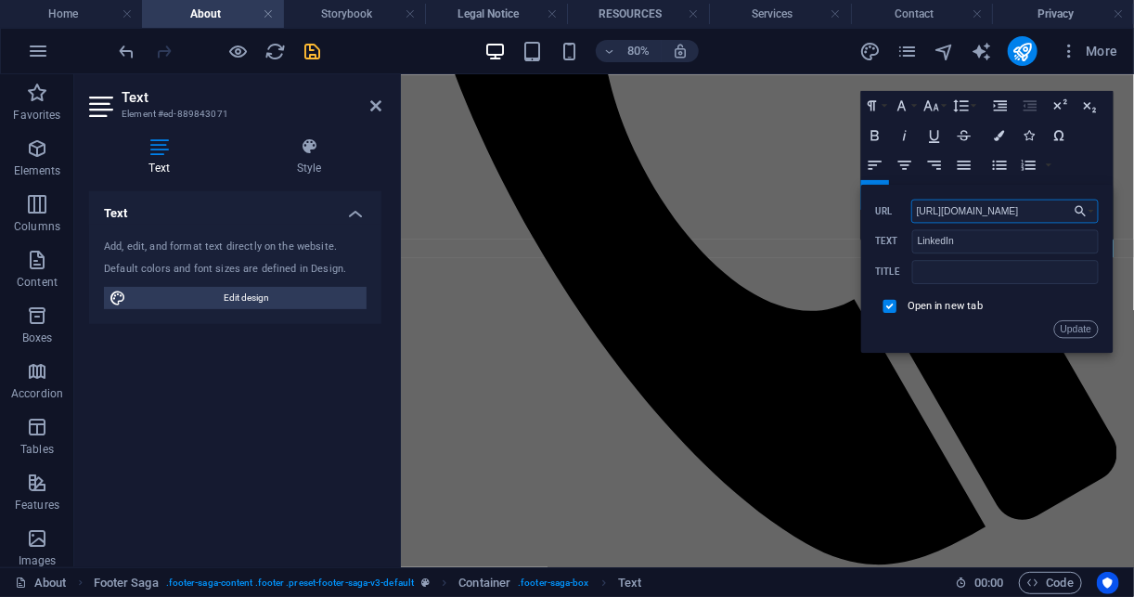
click at [994, 213] on input "https://www.linkedin.com/company/libertyabacus/" at bounding box center [1004, 211] width 187 height 24
click at [1056, 211] on input "https://www.linkedin.com/company/libertyabacus/" at bounding box center [1004, 211] width 187 height 24
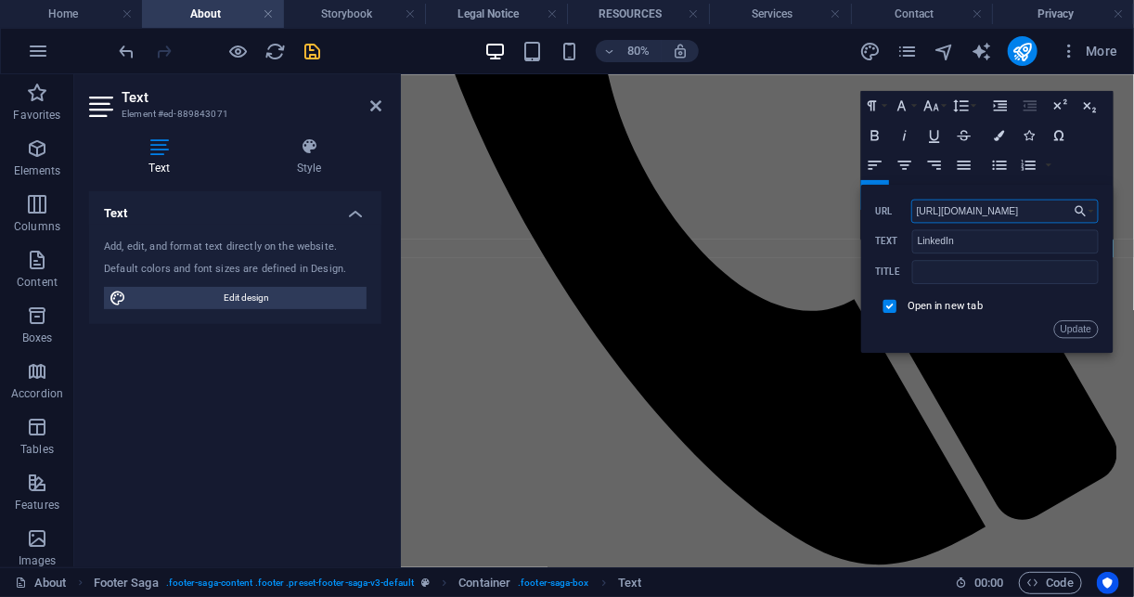
click at [1056, 211] on input "https://www.linkedin.com/company/libertyabacus/" at bounding box center [1004, 211] width 187 height 24
click at [1088, 331] on button "Update" at bounding box center [1076, 328] width 45 height 18
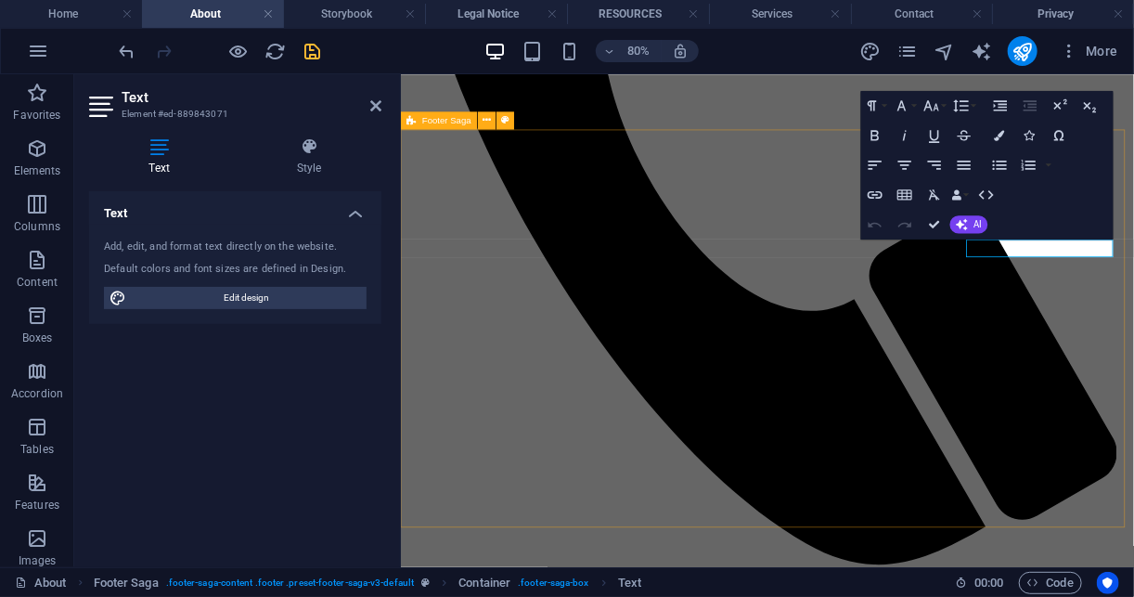
scroll to position [0, 0]
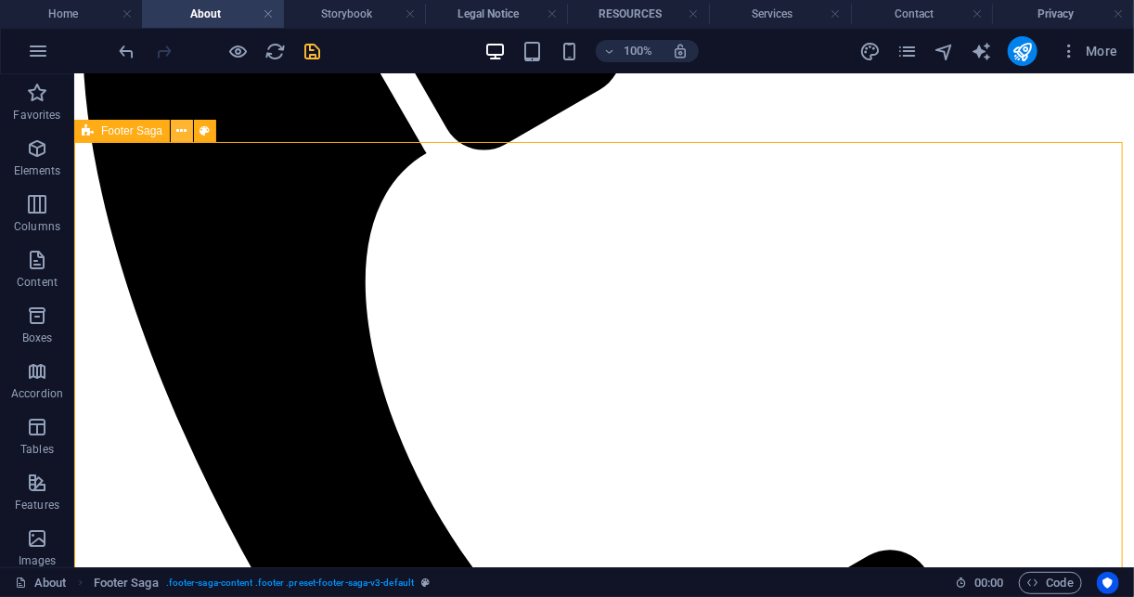
click at [183, 133] on icon at bounding box center [182, 131] width 10 height 19
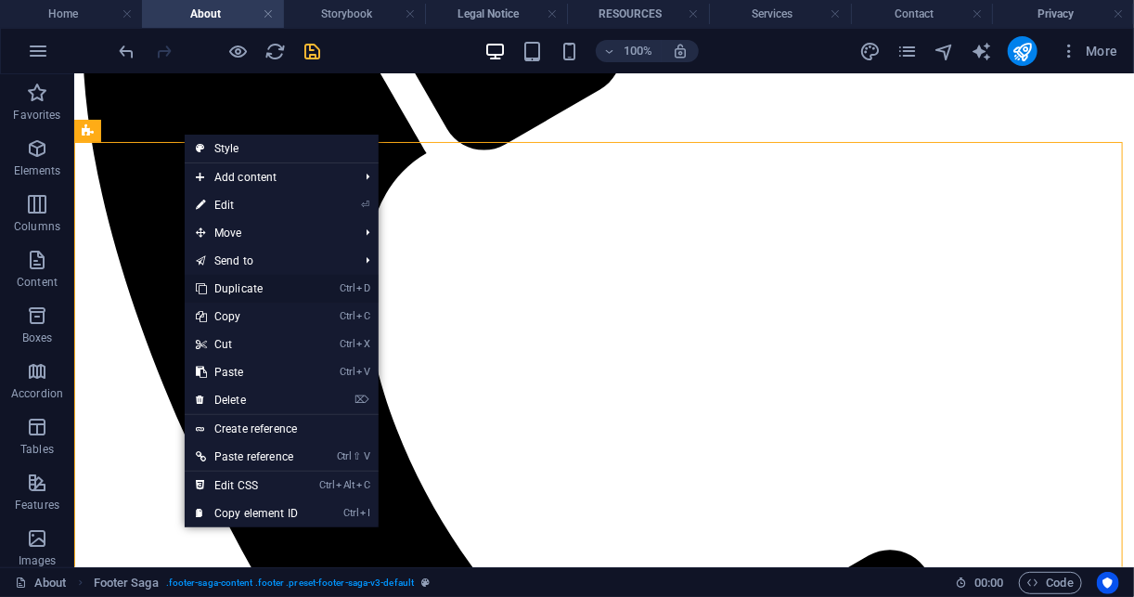
click at [319, 290] on li "Ctrl D Duplicate" at bounding box center [282, 289] width 194 height 28
click at [230, 286] on link "Ctrl D Duplicate" at bounding box center [247, 289] width 124 height 28
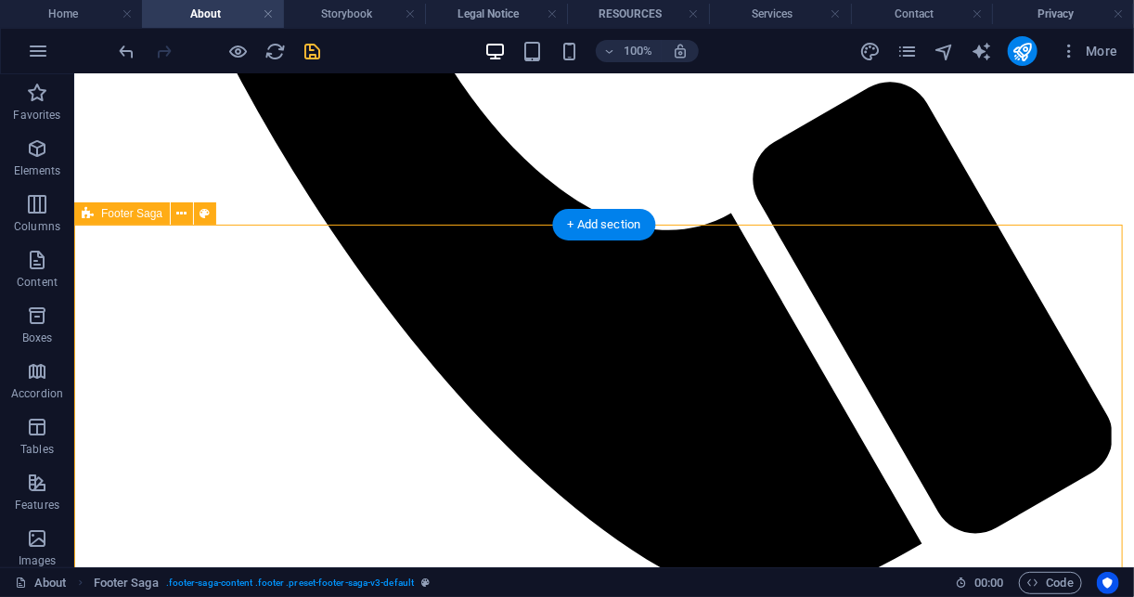
scroll to position [3010, 0]
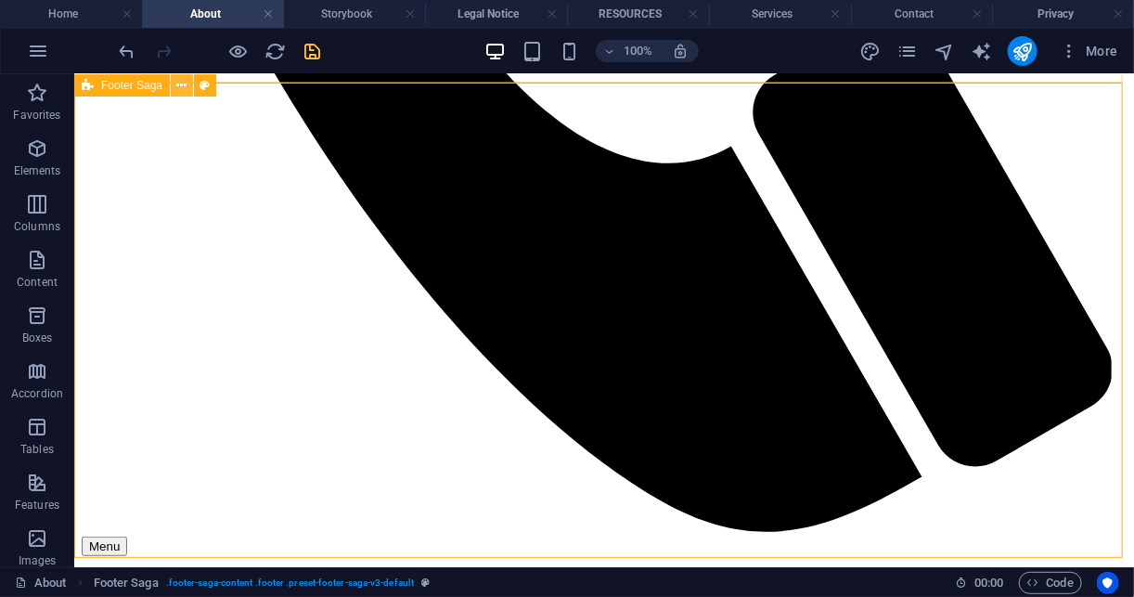
click at [186, 86] on icon at bounding box center [182, 85] width 10 height 19
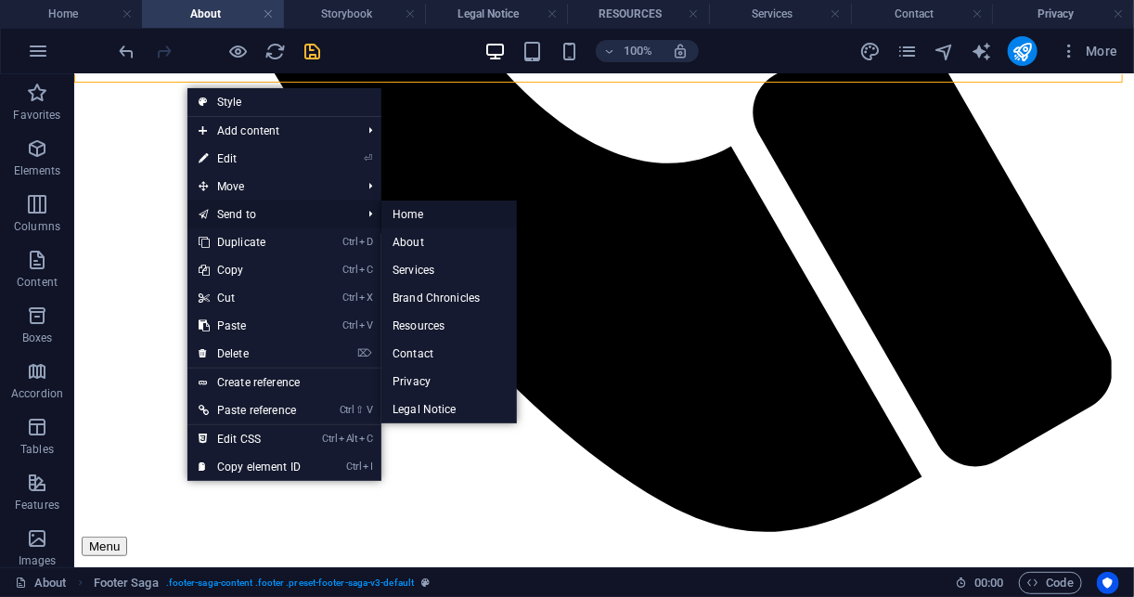
click at [419, 211] on link "Home" at bounding box center [448, 214] width 135 height 28
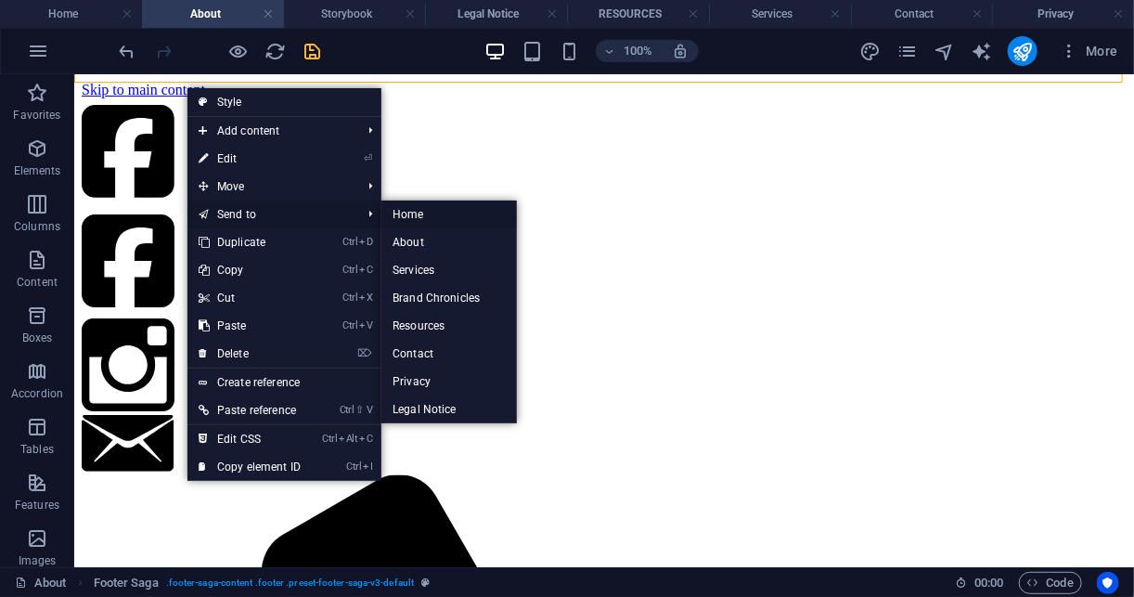
select select "footer"
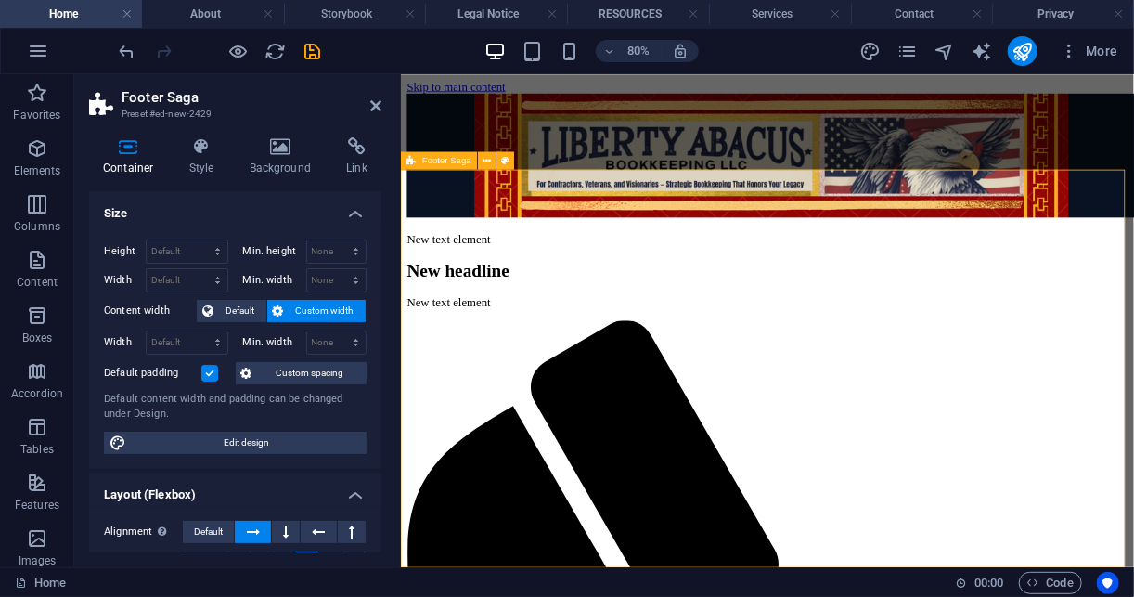
scroll to position [815, 0]
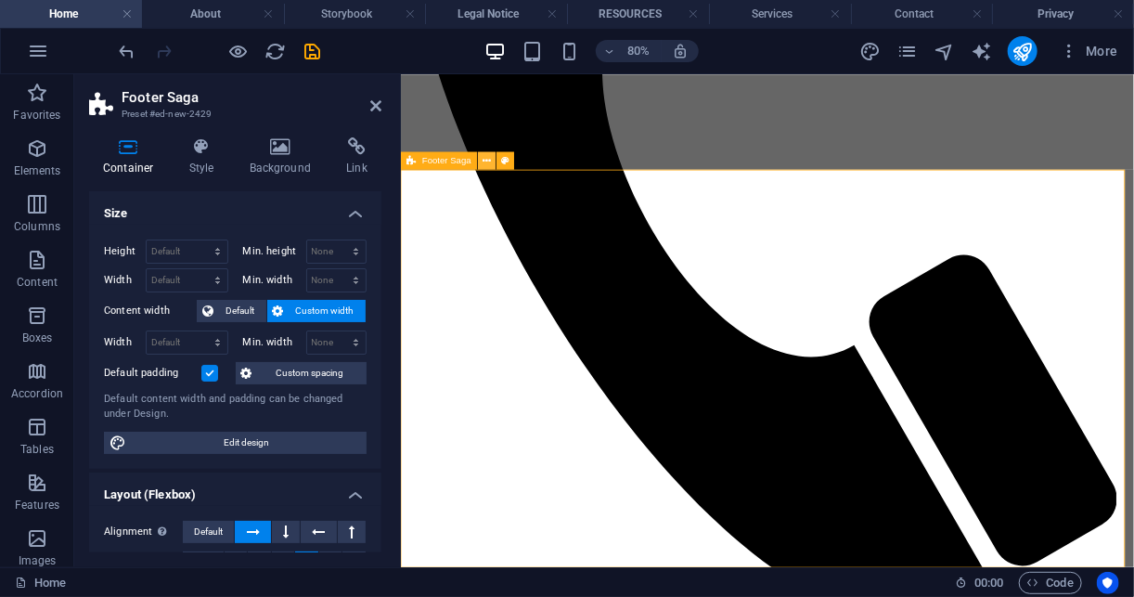
click at [488, 161] on icon at bounding box center [487, 161] width 8 height 16
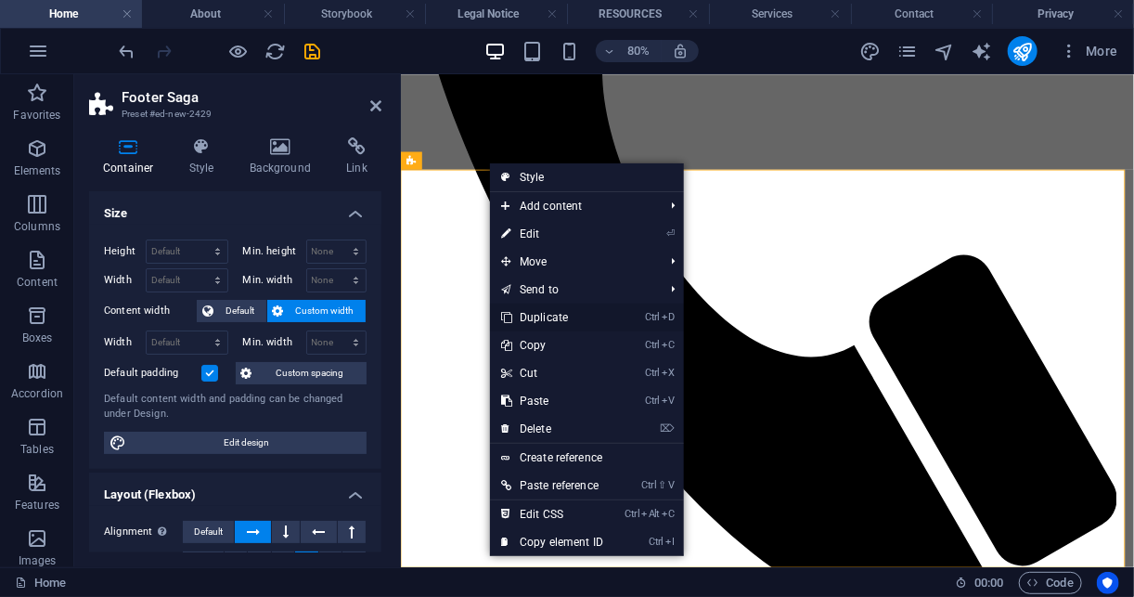
click at [561, 316] on link "Ctrl D Duplicate" at bounding box center [552, 317] width 124 height 28
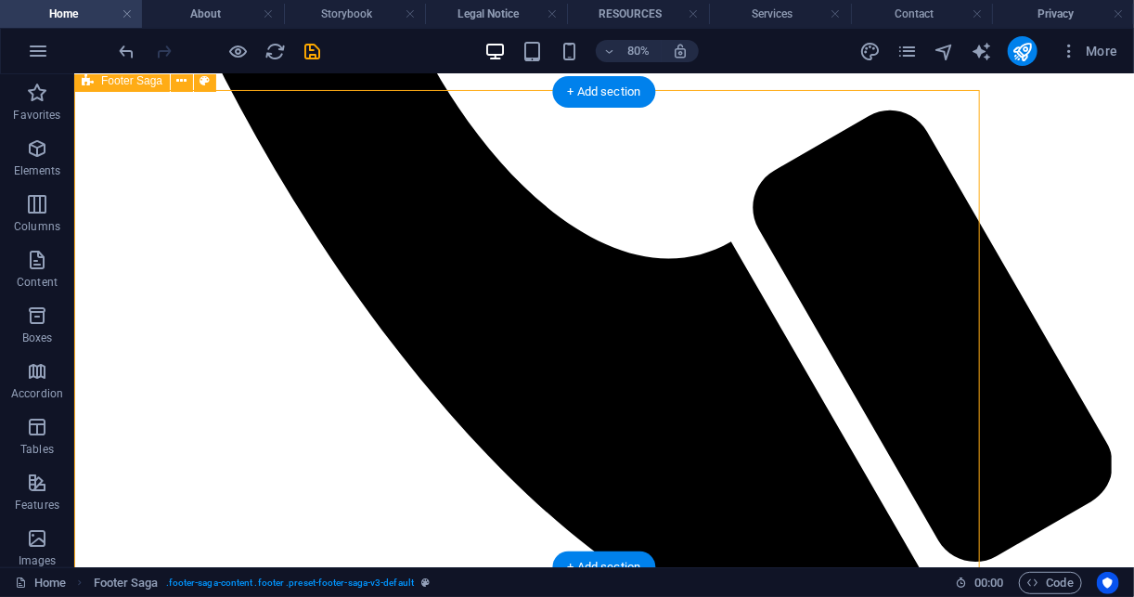
scroll to position [1415, 0]
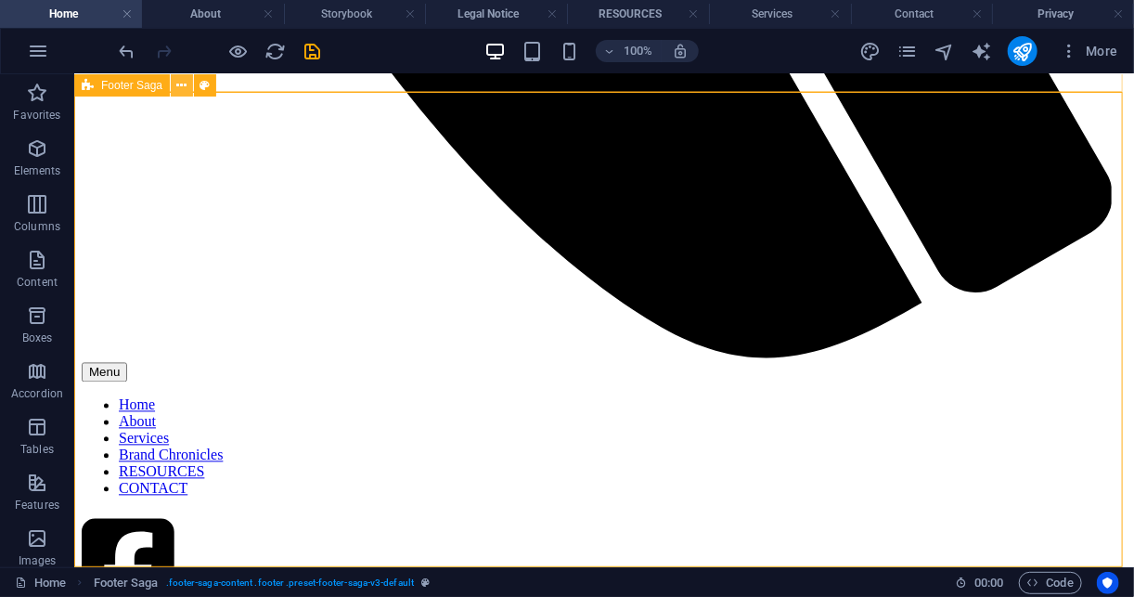
click at [183, 87] on icon at bounding box center [182, 85] width 10 height 19
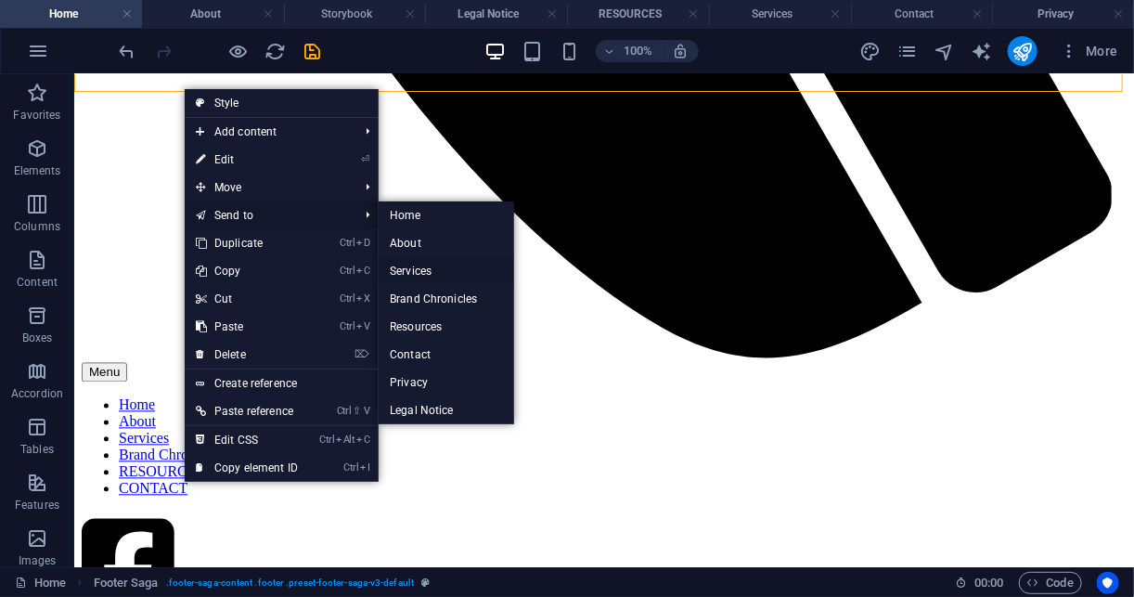
click at [444, 270] on link "Services" at bounding box center [446, 271] width 135 height 28
select select "footer"
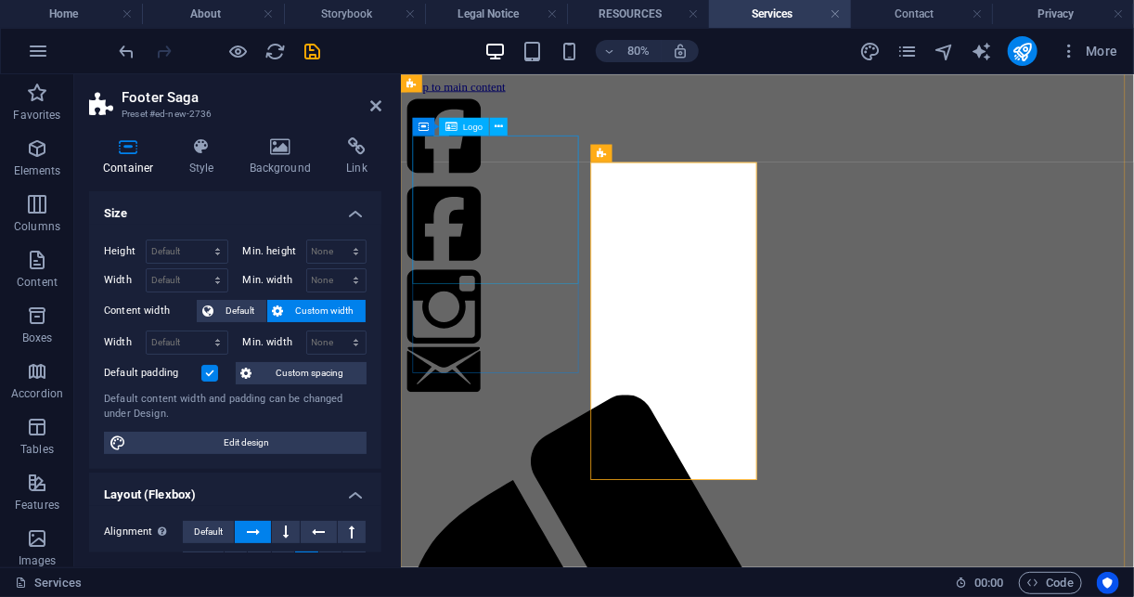
scroll to position [550, 0]
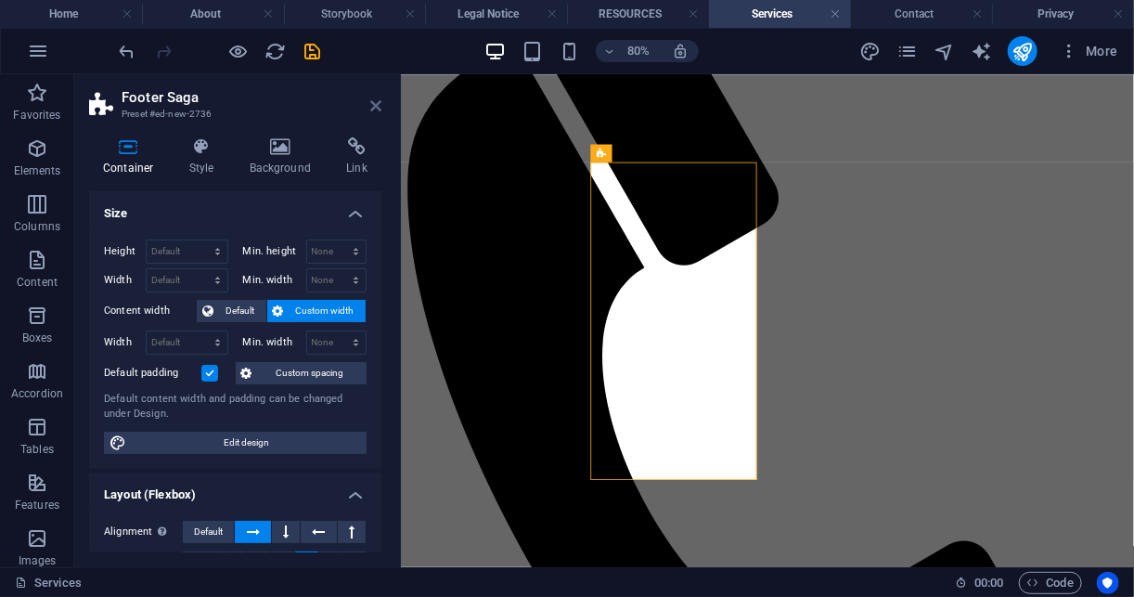
click at [374, 105] on icon at bounding box center [375, 105] width 11 height 15
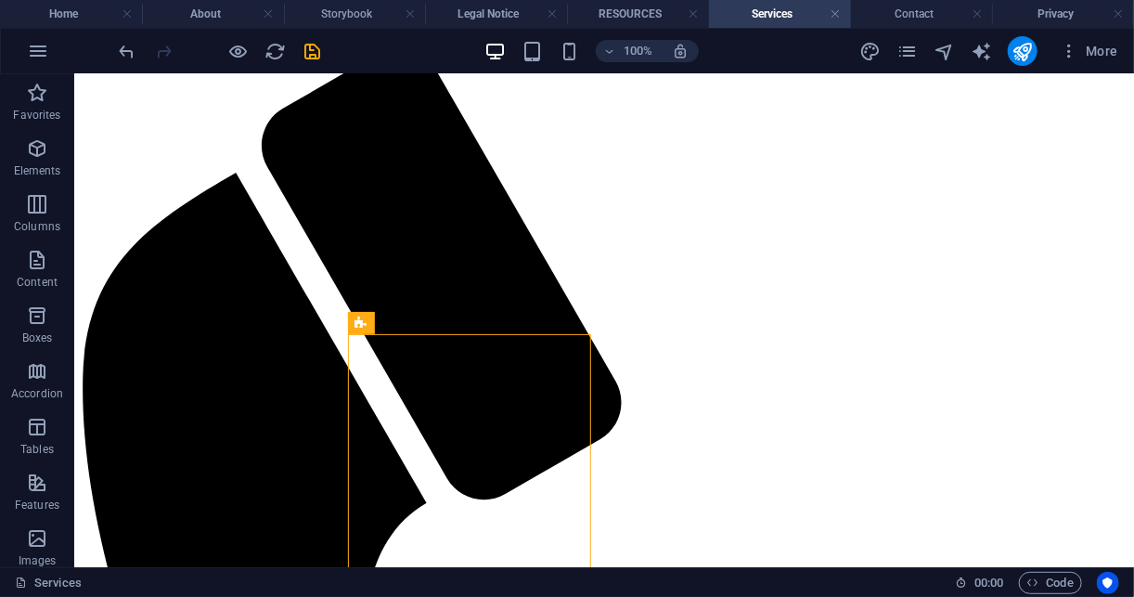
scroll to position [425, 0]
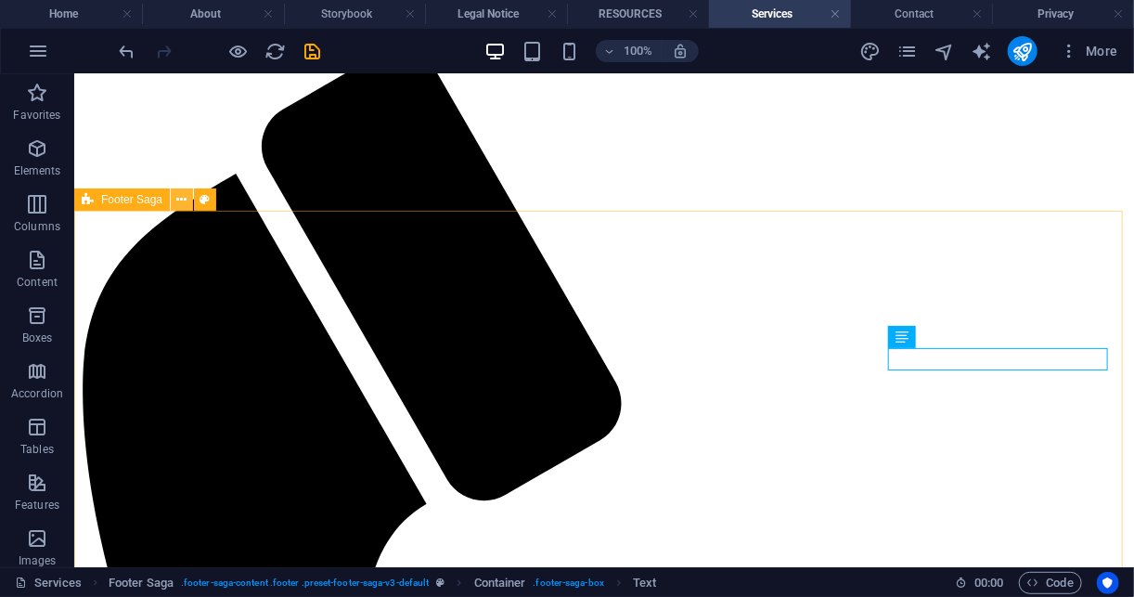
click at [183, 209] on icon at bounding box center [182, 199] width 10 height 19
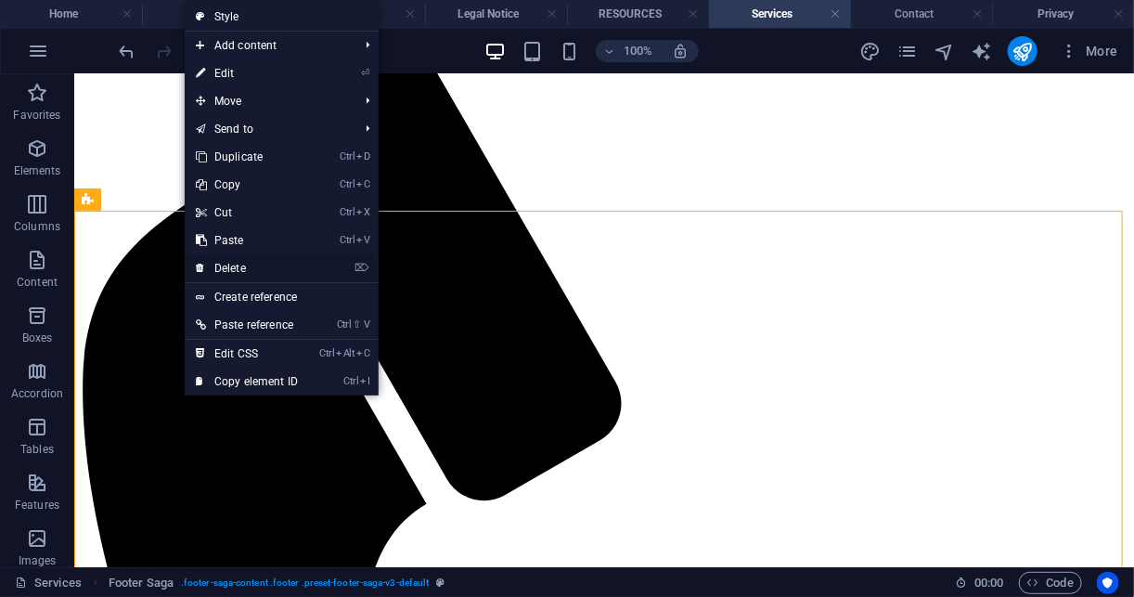
click at [277, 259] on link "⌦ Delete" at bounding box center [247, 268] width 124 height 28
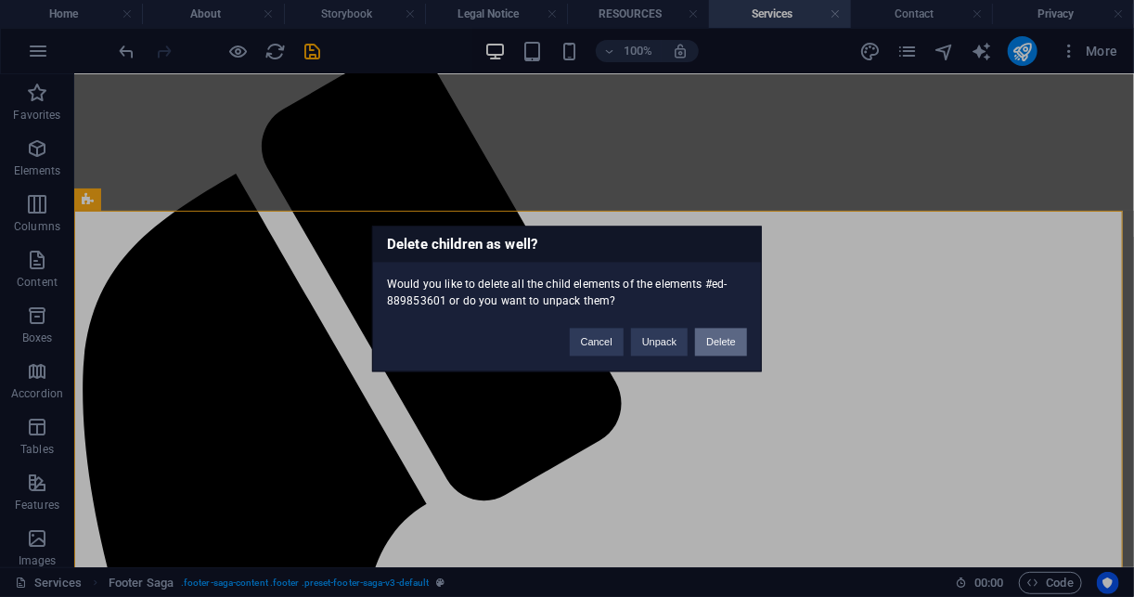
click at [735, 344] on button "Delete" at bounding box center [721, 342] width 52 height 28
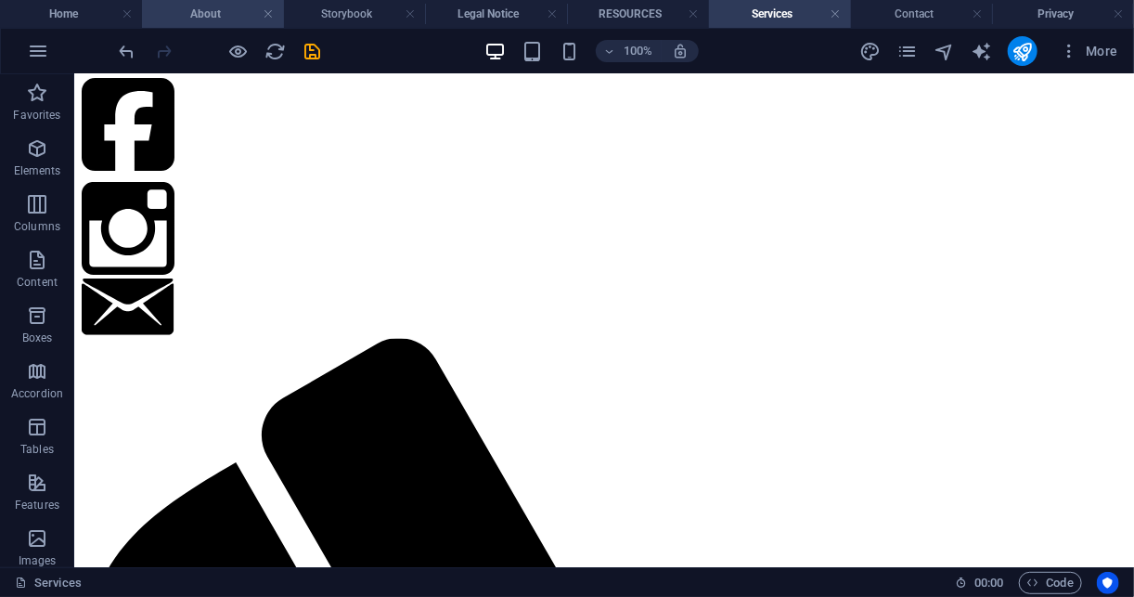
scroll to position [0, 0]
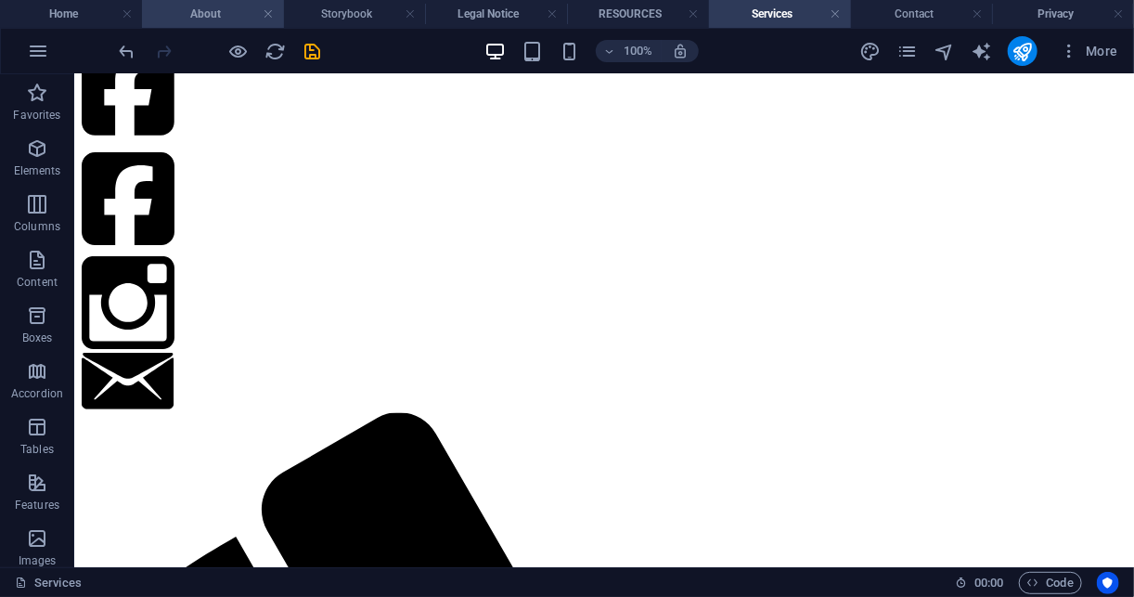
click at [226, 18] on h4 "About" at bounding box center [213, 14] width 142 height 20
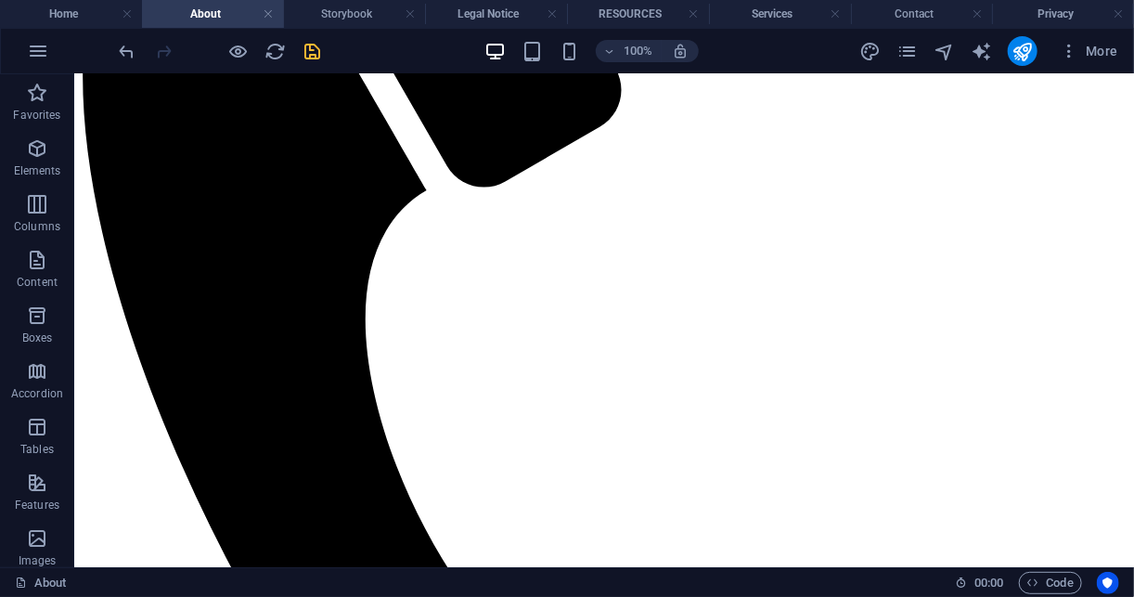
scroll to position [2484, 0]
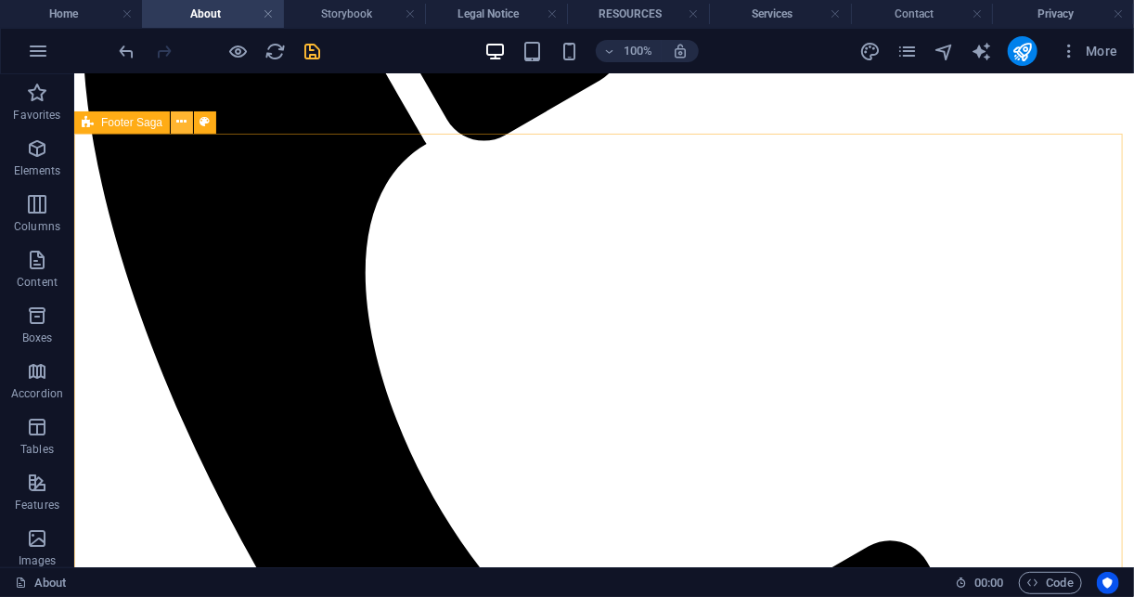
click at [174, 125] on button at bounding box center [182, 122] width 22 height 22
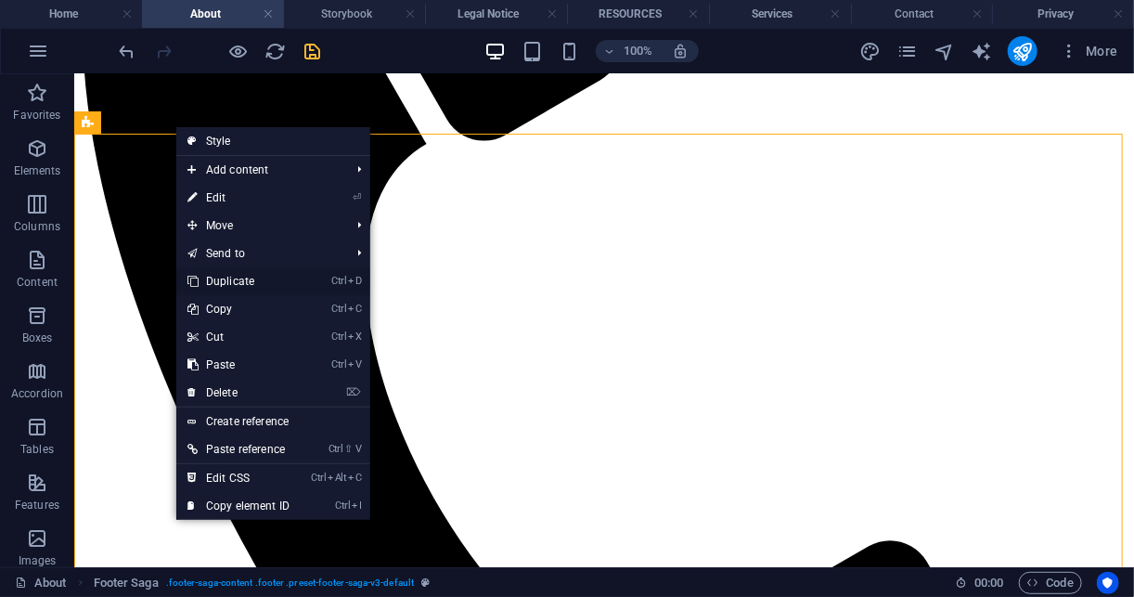
click at [241, 281] on link "Ctrl D Duplicate" at bounding box center [238, 281] width 124 height 28
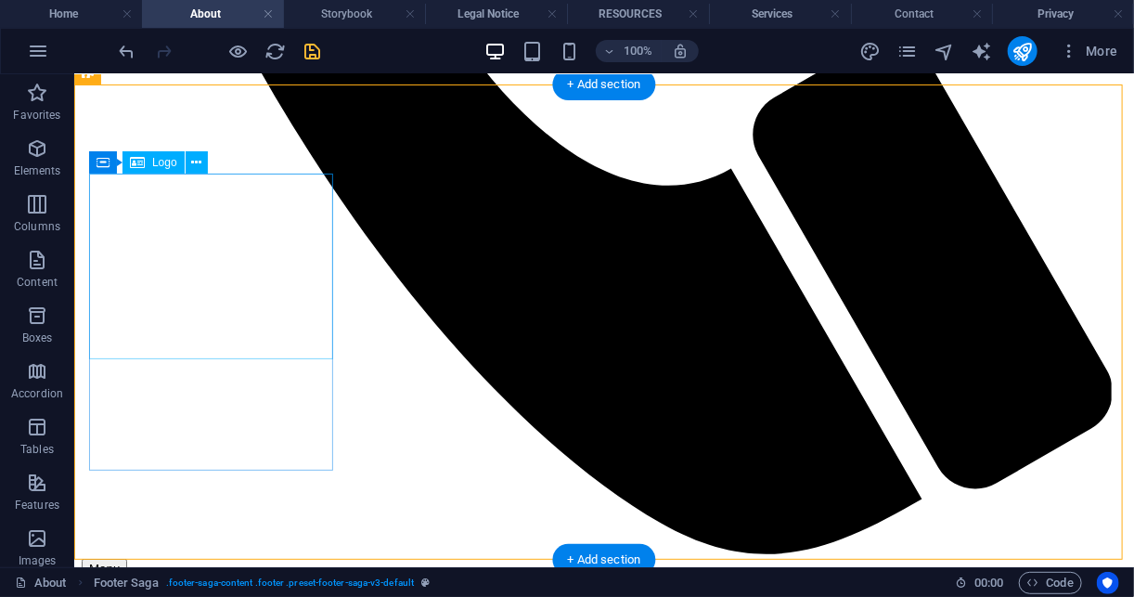
scroll to position [3010, 0]
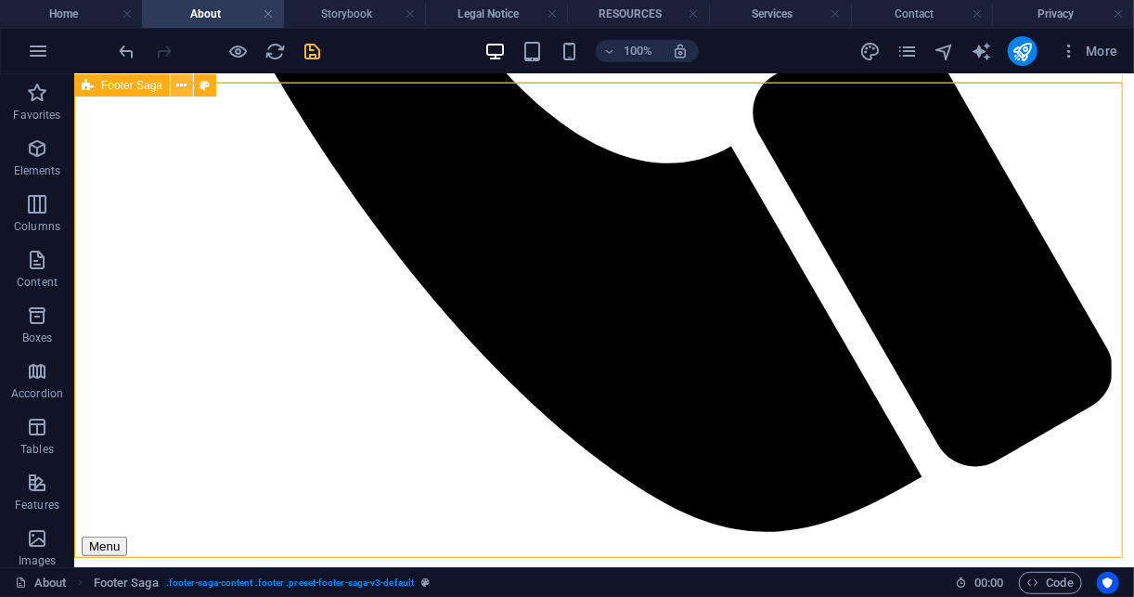
click at [178, 81] on icon at bounding box center [182, 85] width 10 height 19
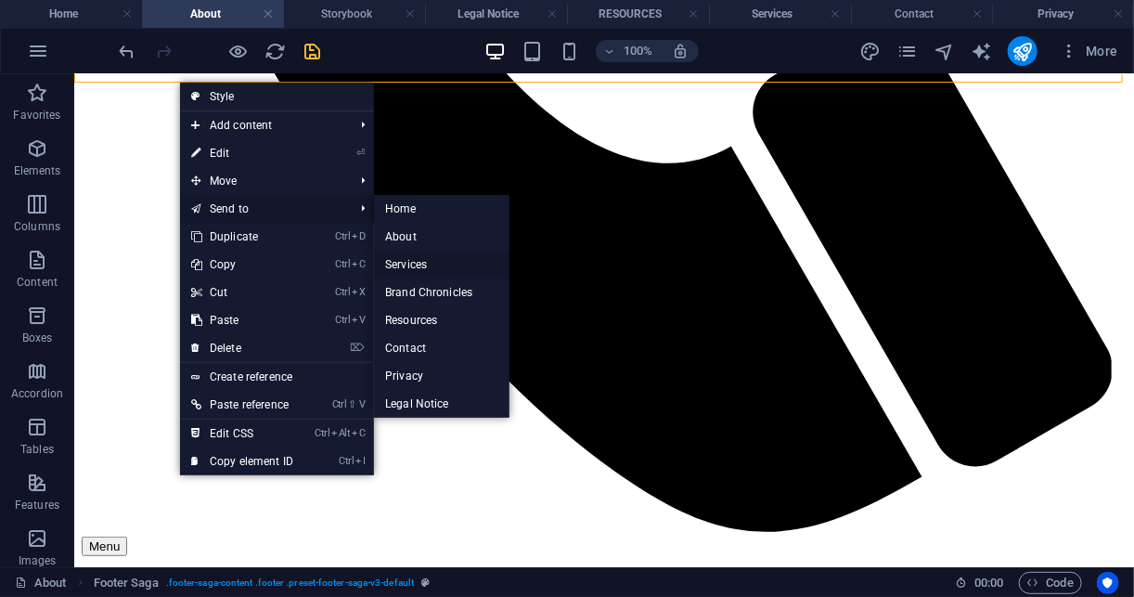
click at [428, 255] on link "Services" at bounding box center [441, 265] width 135 height 28
select select "footer"
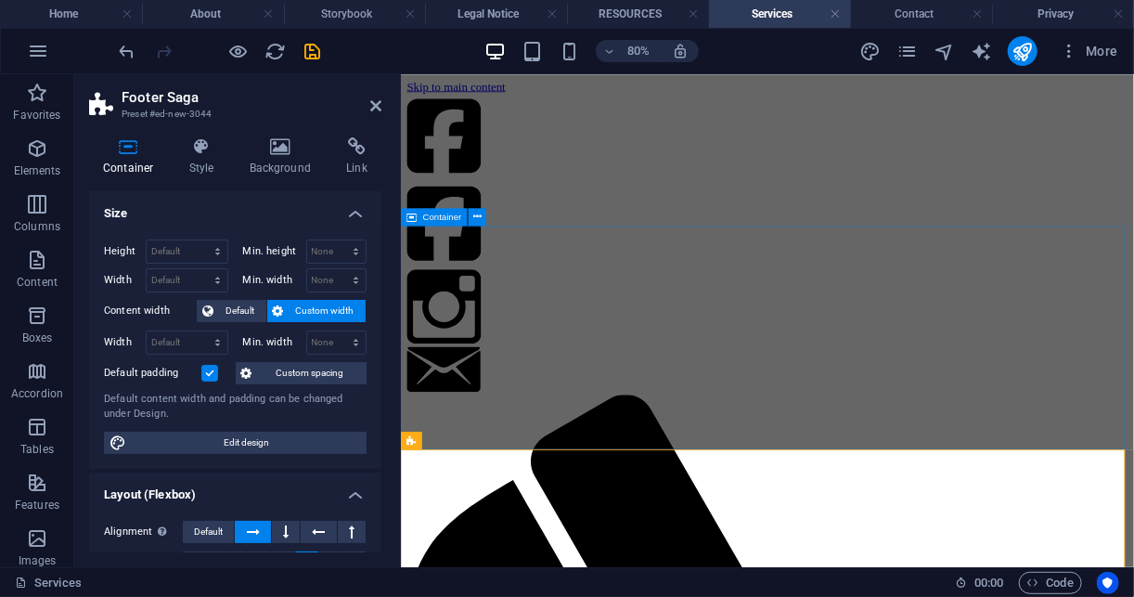
scroll to position [69, 0]
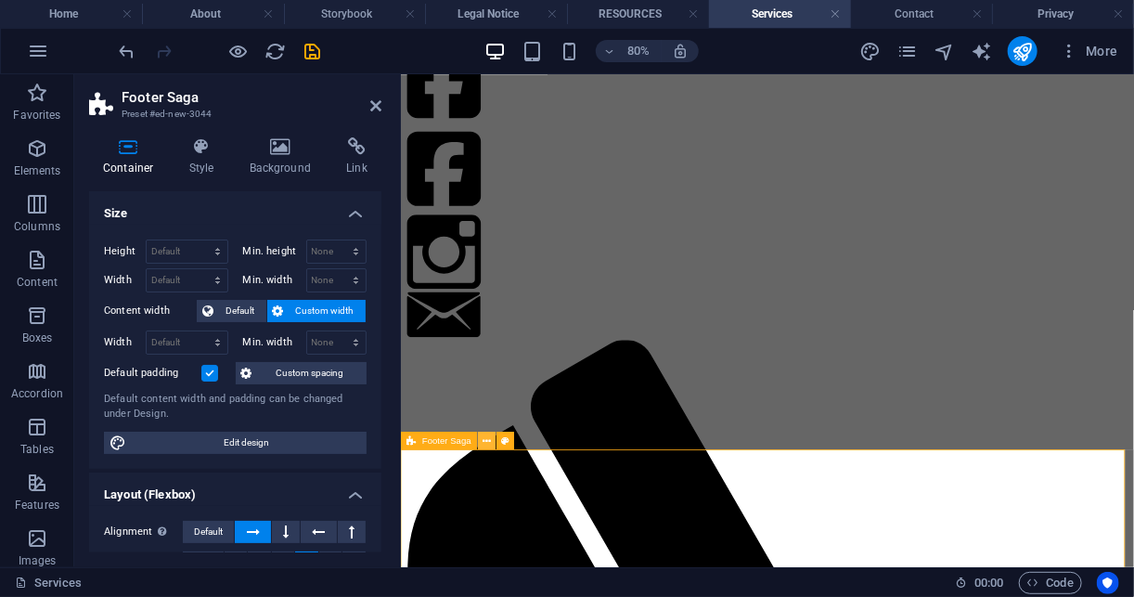
click at [486, 438] on icon at bounding box center [487, 440] width 8 height 16
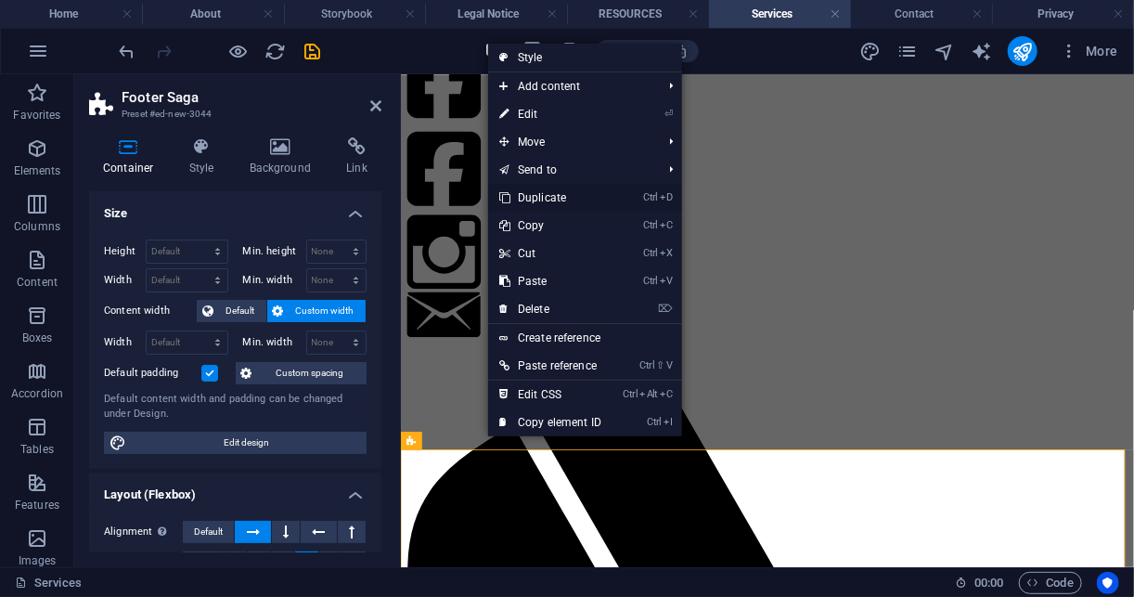
click at [557, 196] on link "Ctrl D Duplicate" at bounding box center [550, 198] width 124 height 28
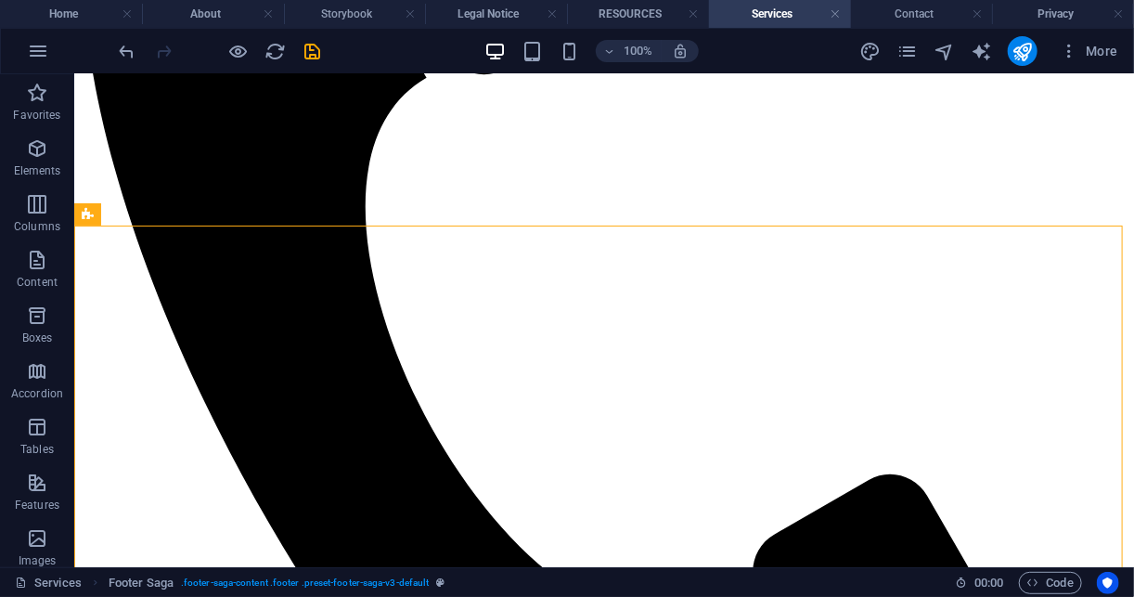
scroll to position [955, 0]
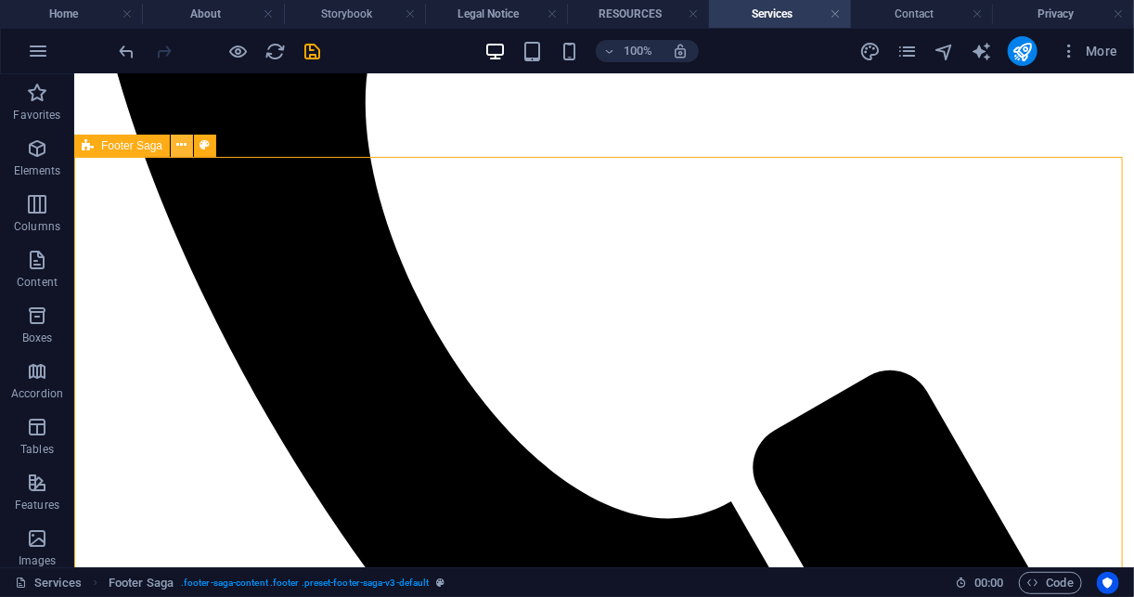
click at [180, 148] on icon at bounding box center [182, 144] width 10 height 19
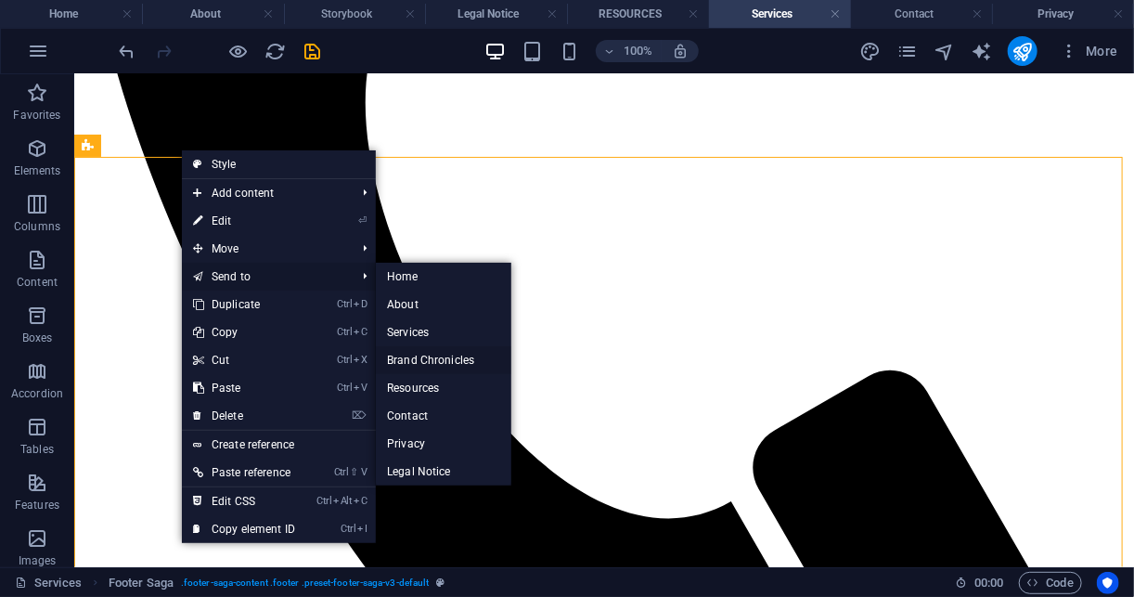
click at [470, 361] on link "Brand Chronicles" at bounding box center [443, 360] width 135 height 28
select select "footer"
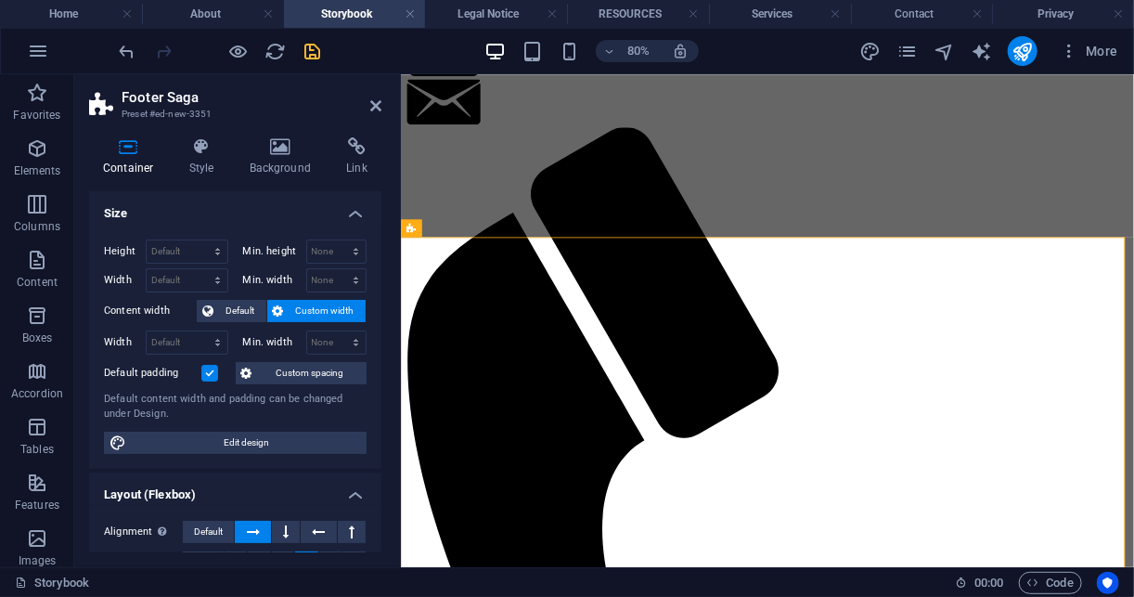
scroll to position [401, 0]
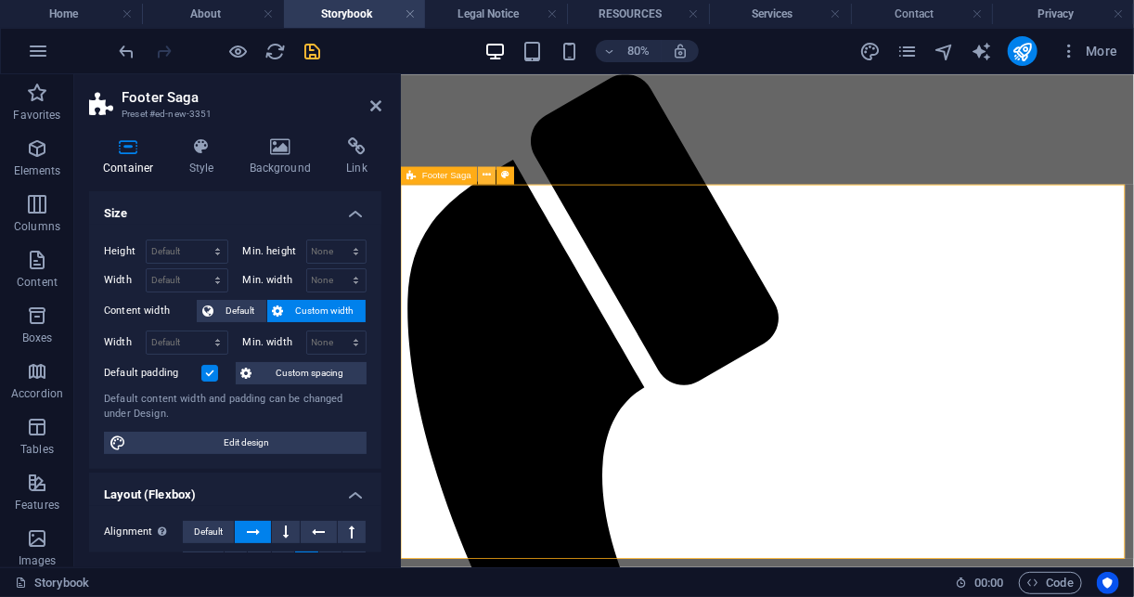
click at [483, 172] on icon at bounding box center [487, 175] width 8 height 16
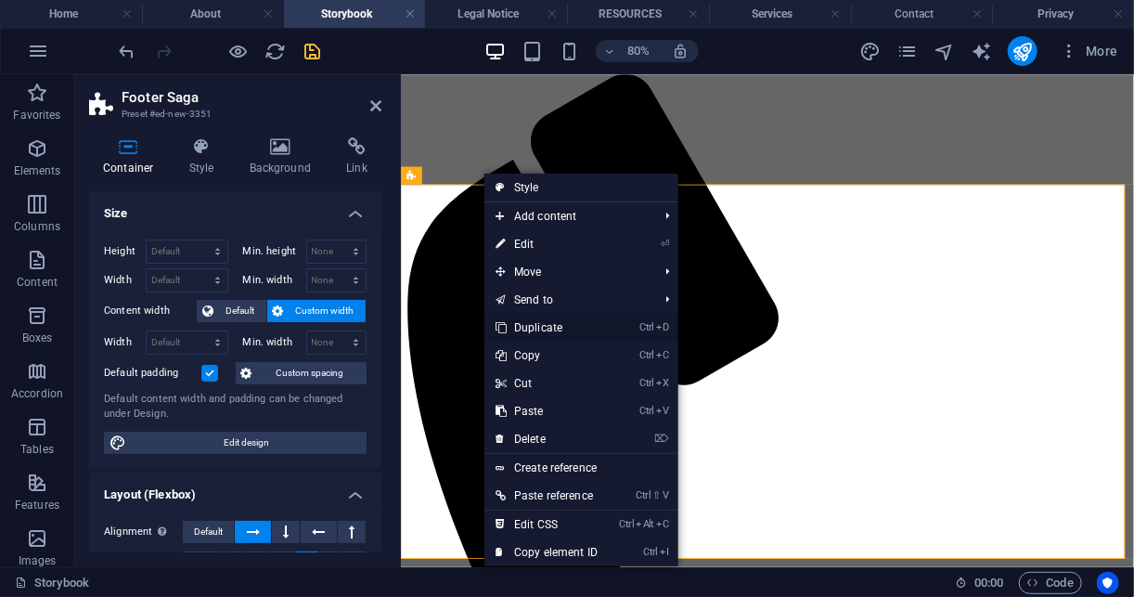
click at [583, 326] on link "Ctrl D Duplicate" at bounding box center [546, 328] width 124 height 28
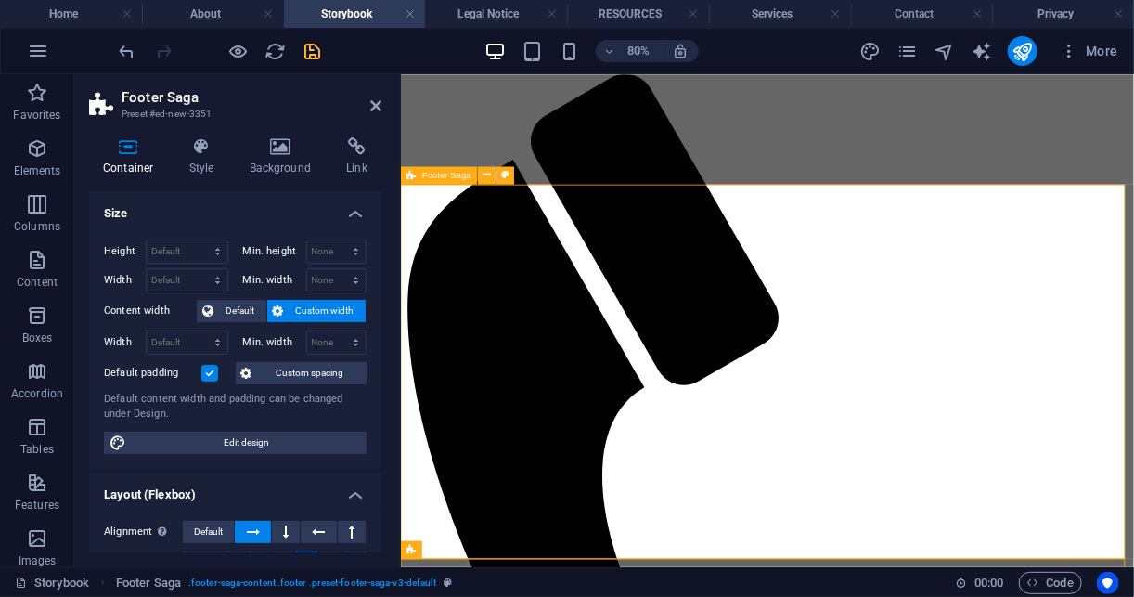
scroll to position [972, 0]
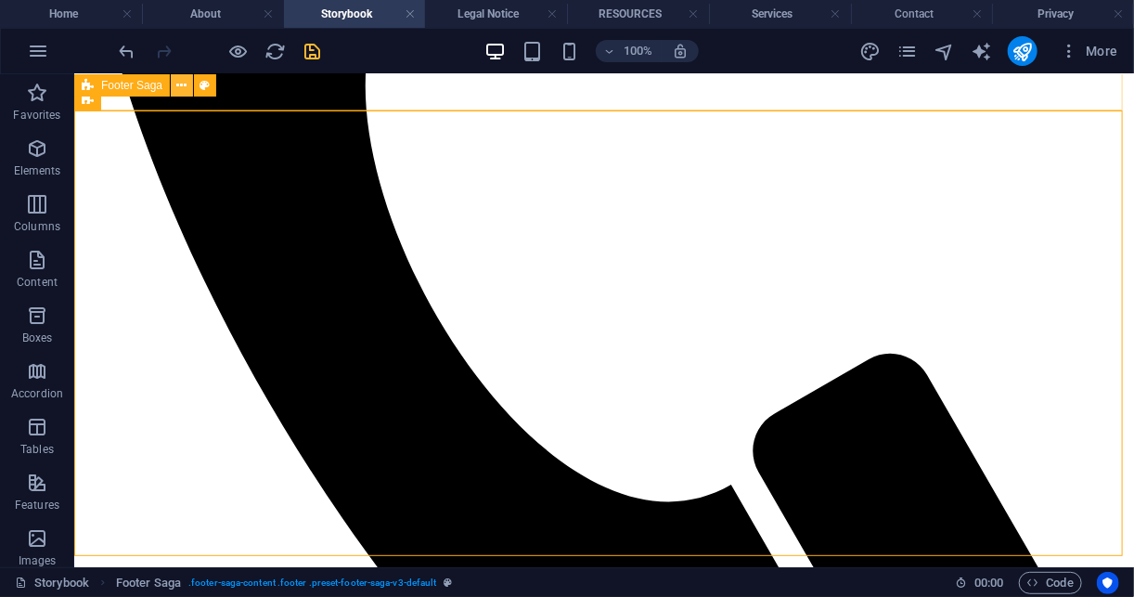
click at [179, 87] on icon at bounding box center [182, 85] width 10 height 19
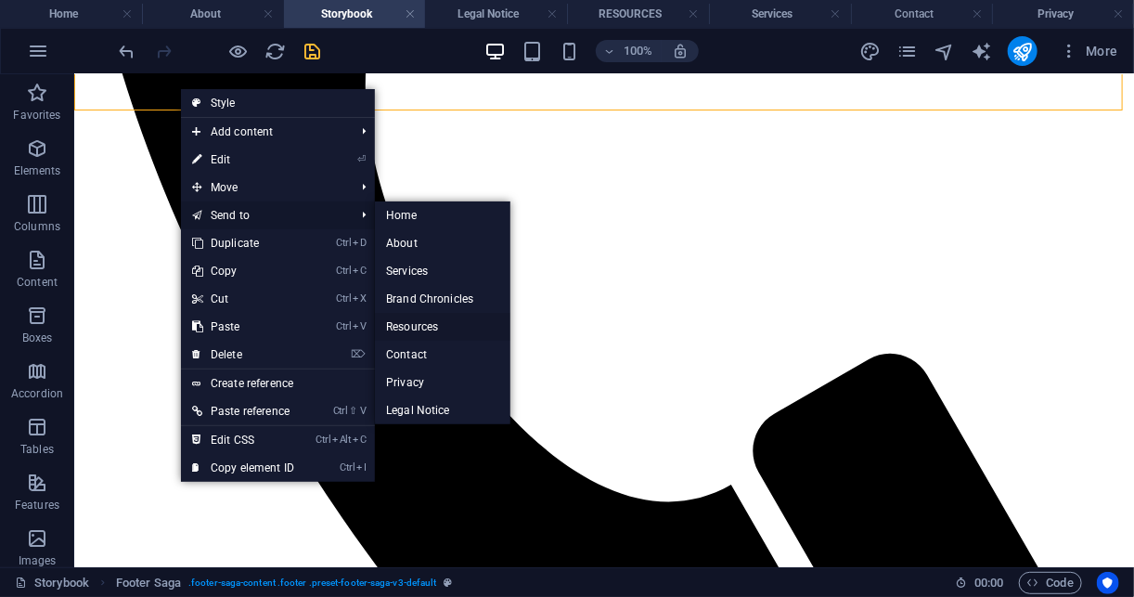
click at [438, 323] on link "Resources" at bounding box center [442, 327] width 135 height 28
select select "footer"
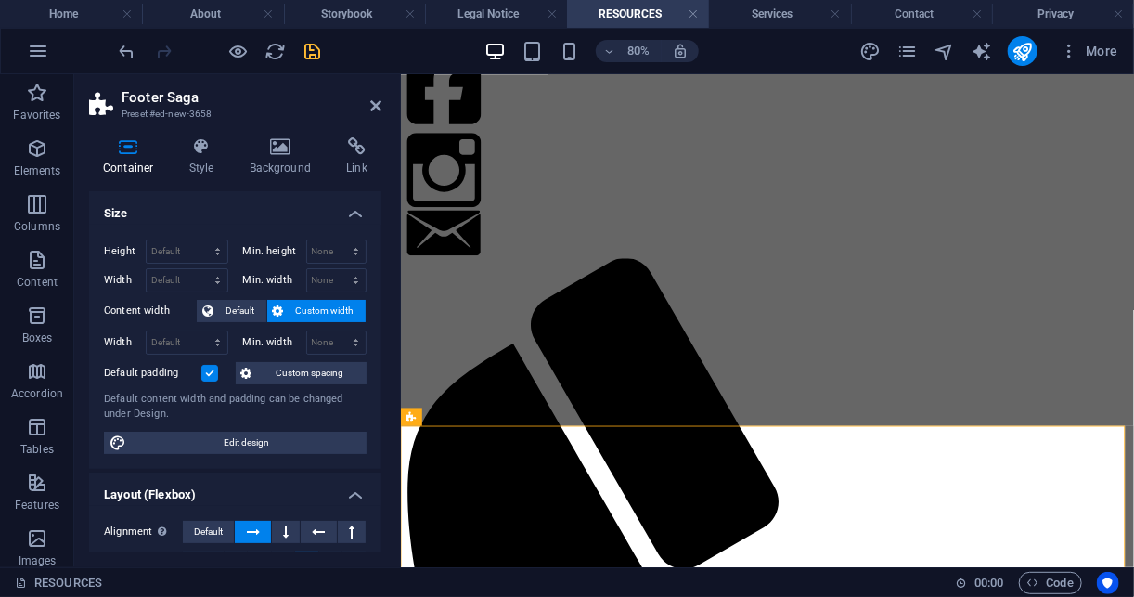
scroll to position [166, 0]
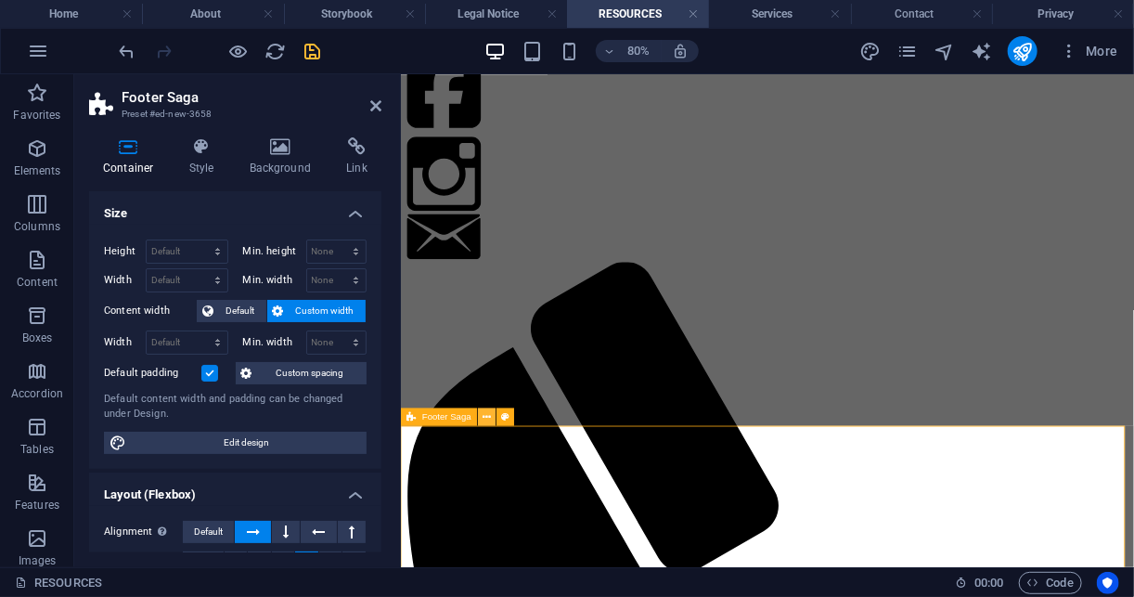
click at [491, 419] on button at bounding box center [487, 416] width 18 height 18
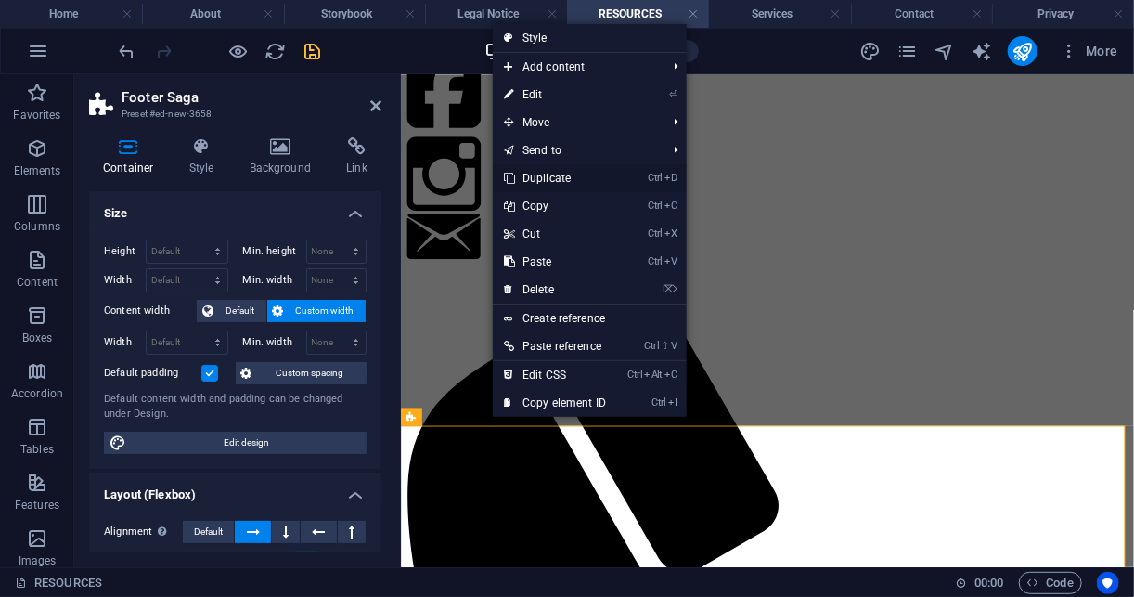
click at [580, 185] on link "Ctrl D Duplicate" at bounding box center [555, 178] width 124 height 28
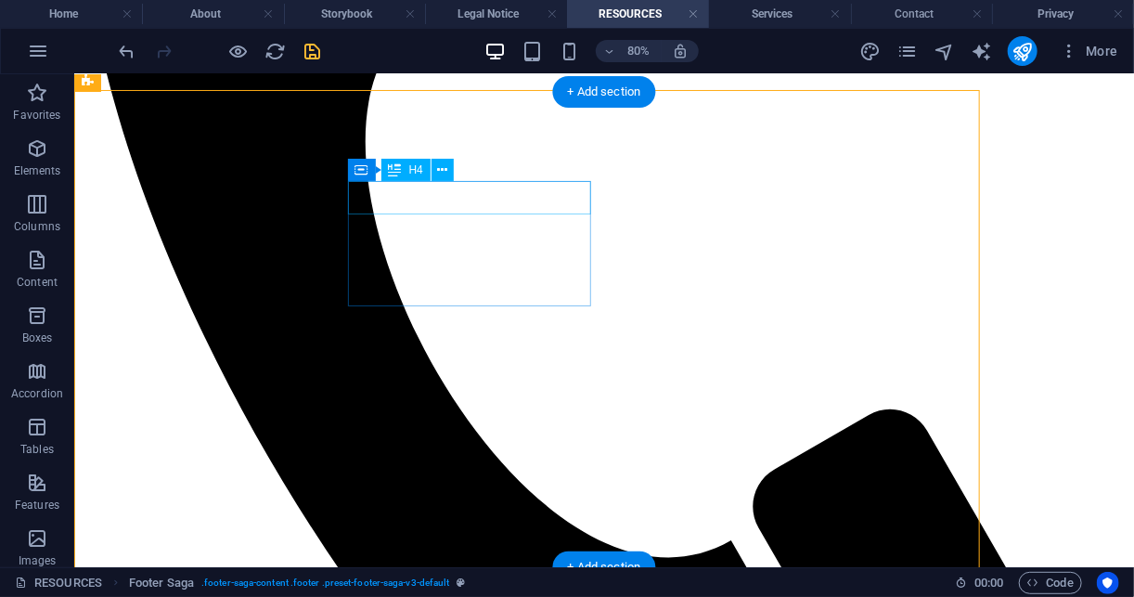
scroll to position [1019, 0]
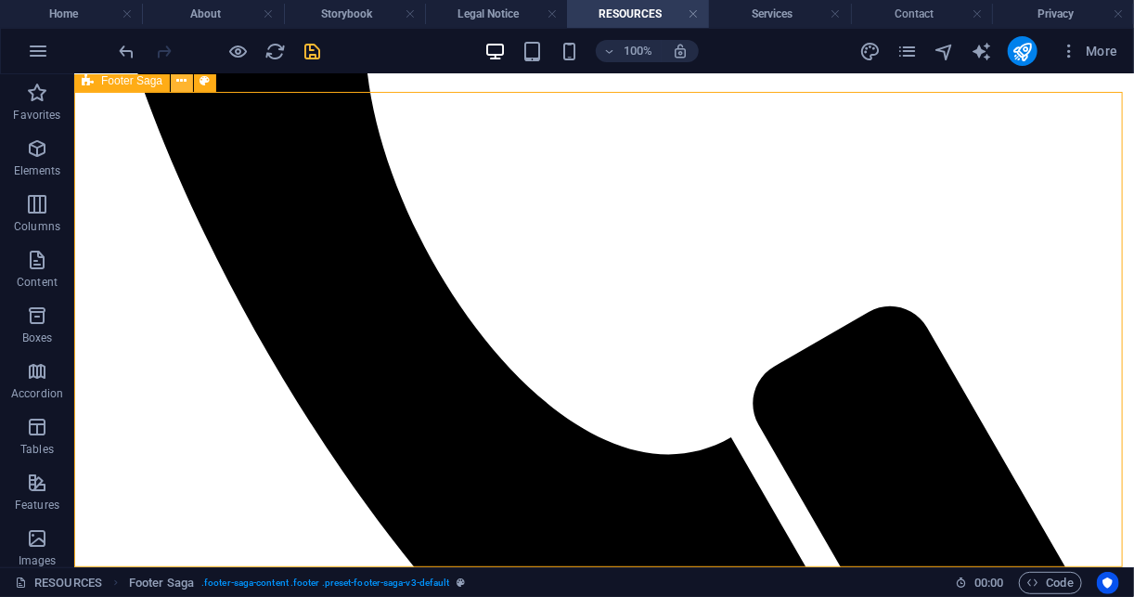
click at [189, 81] on button at bounding box center [182, 81] width 22 height 22
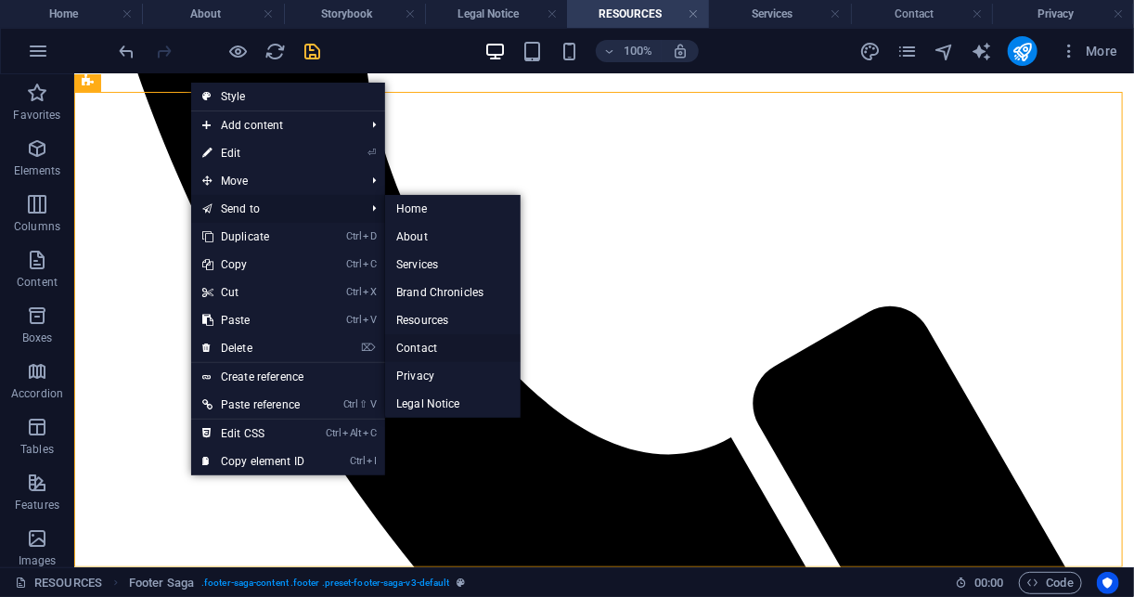
click at [461, 346] on link "Contact" at bounding box center [452, 348] width 135 height 28
select select "footer"
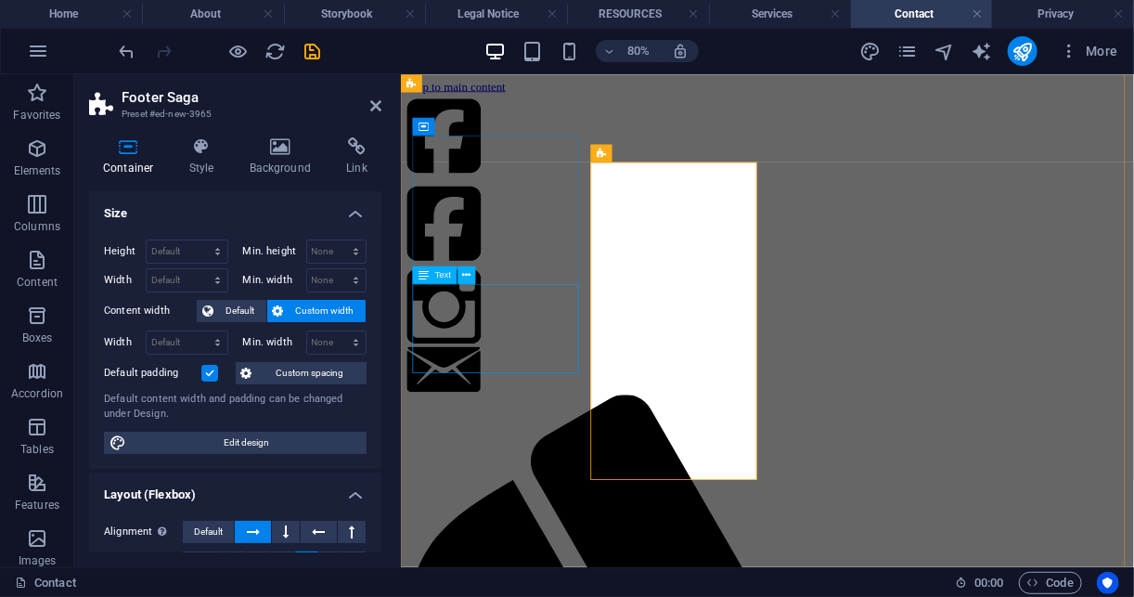
scroll to position [550, 0]
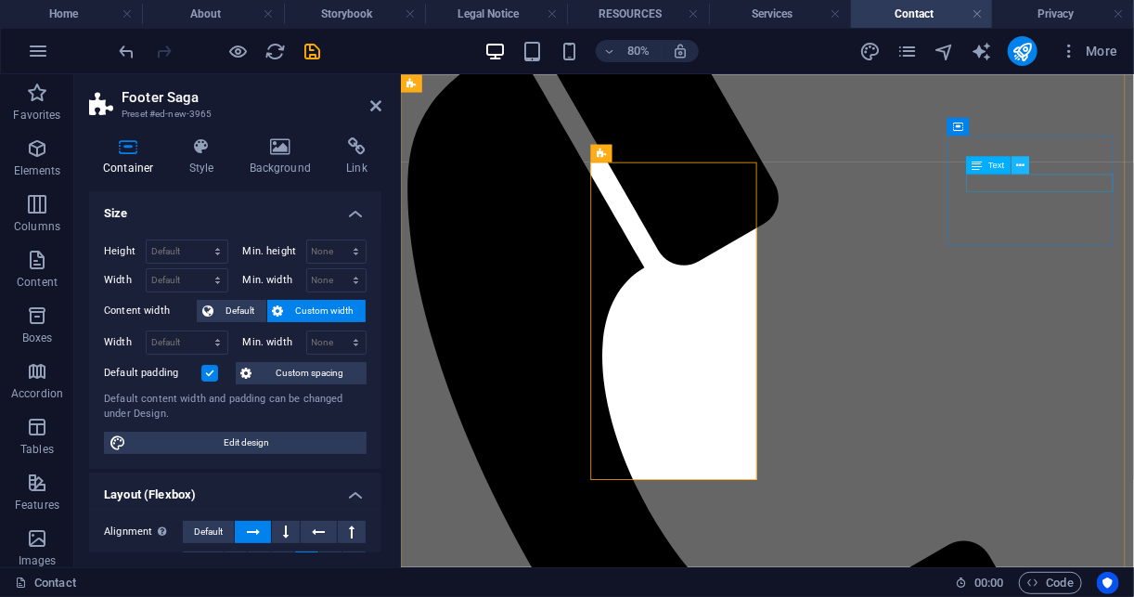
click at [1017, 171] on icon at bounding box center [1020, 165] width 8 height 16
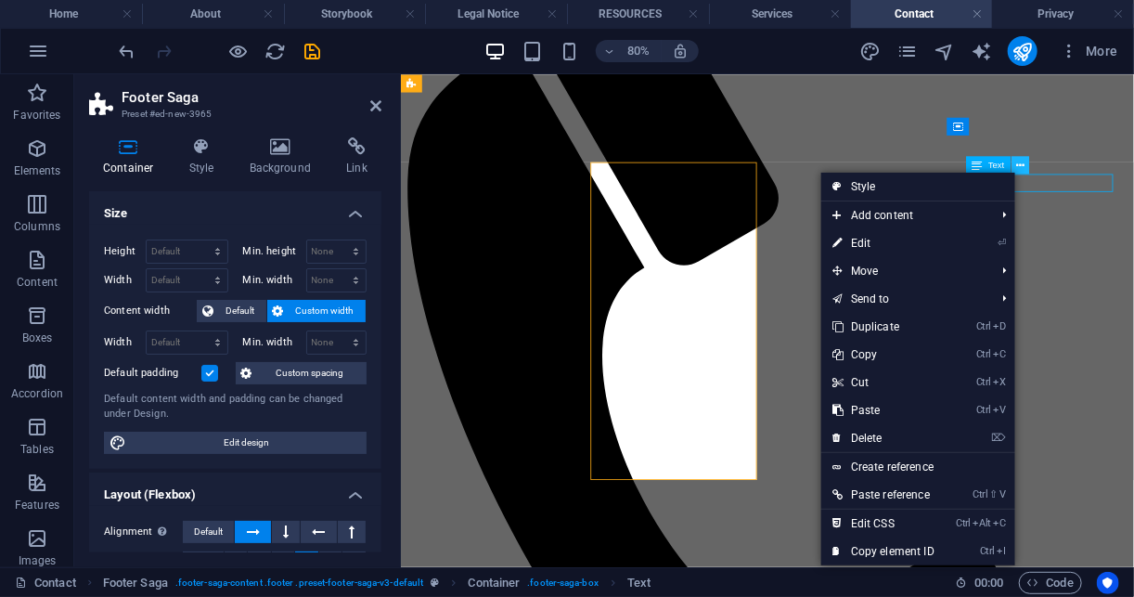
scroll to position [575, 0]
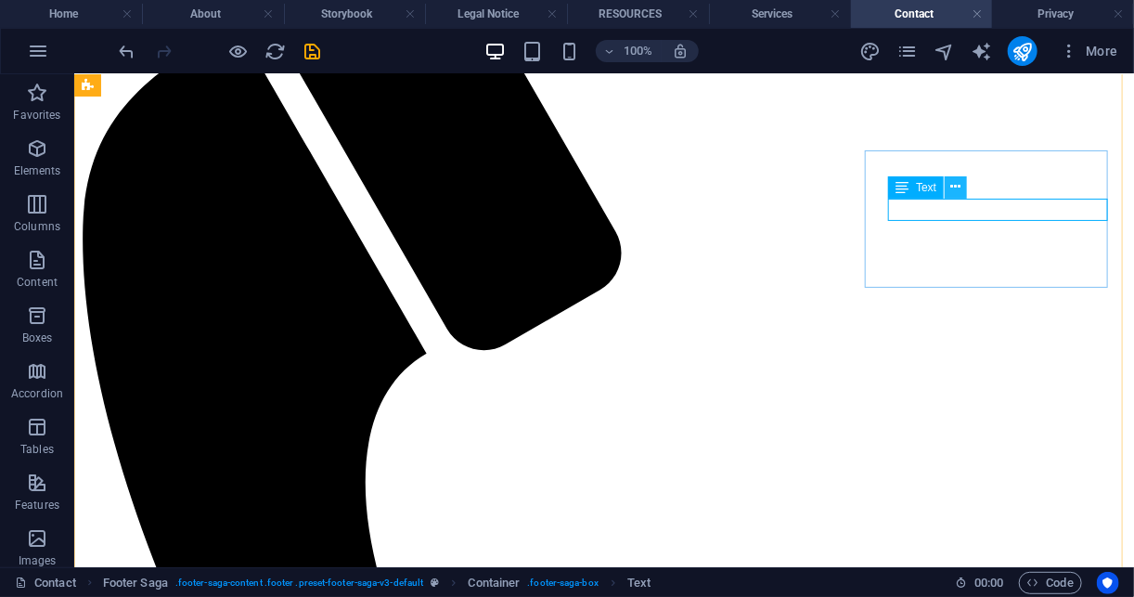
click at [955, 186] on icon at bounding box center [956, 186] width 10 height 19
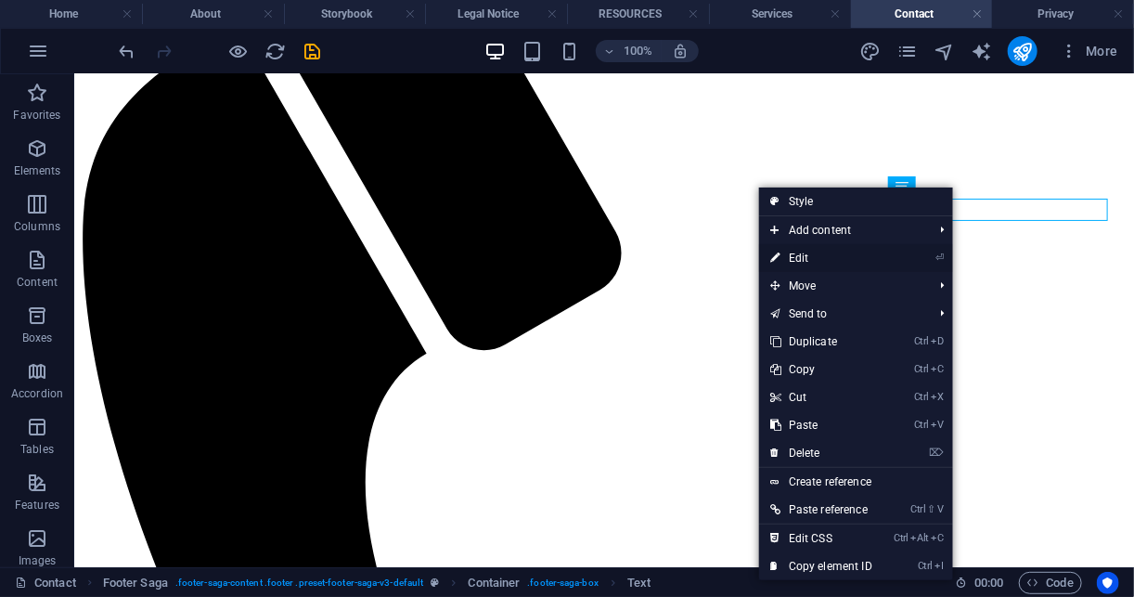
click at [832, 254] on link "⏎ Edit" at bounding box center [821, 258] width 124 height 28
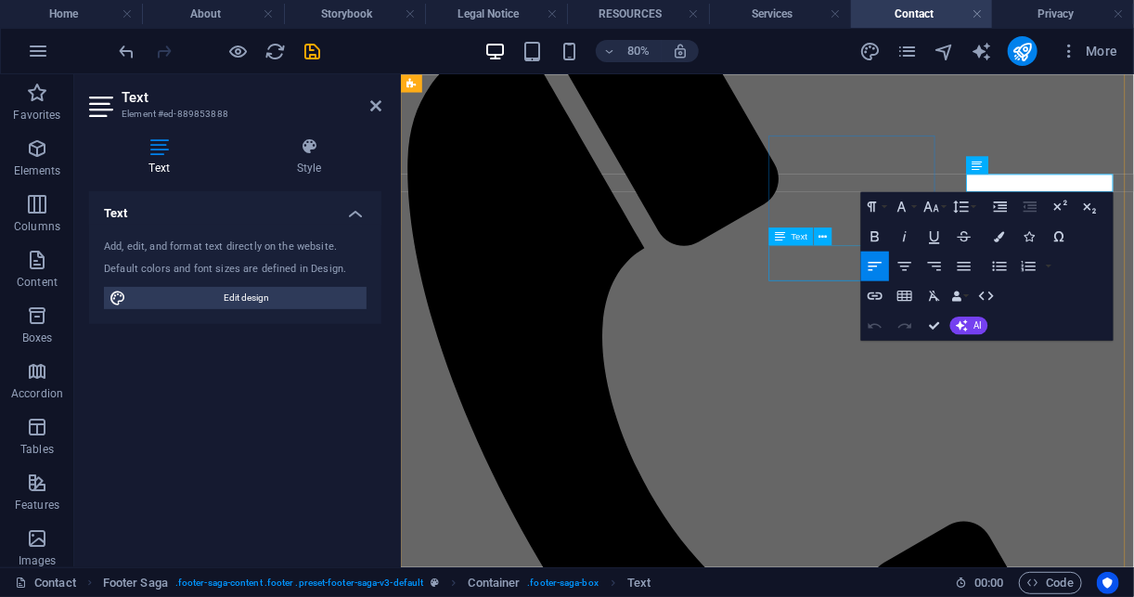
scroll to position [550, 0]
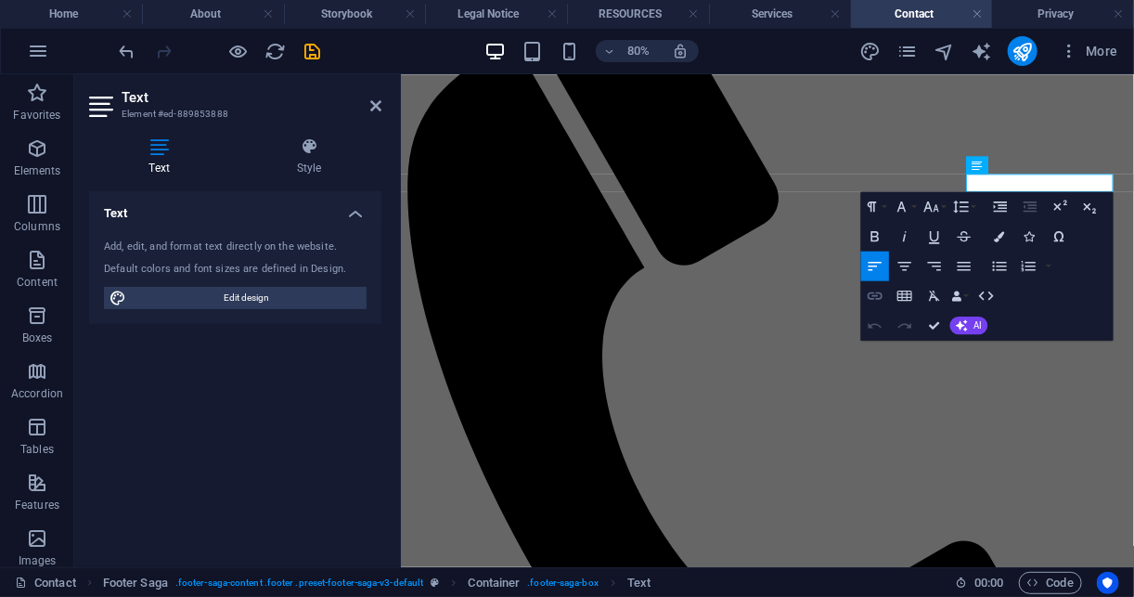
click at [879, 294] on icon "button" at bounding box center [875, 296] width 18 height 18
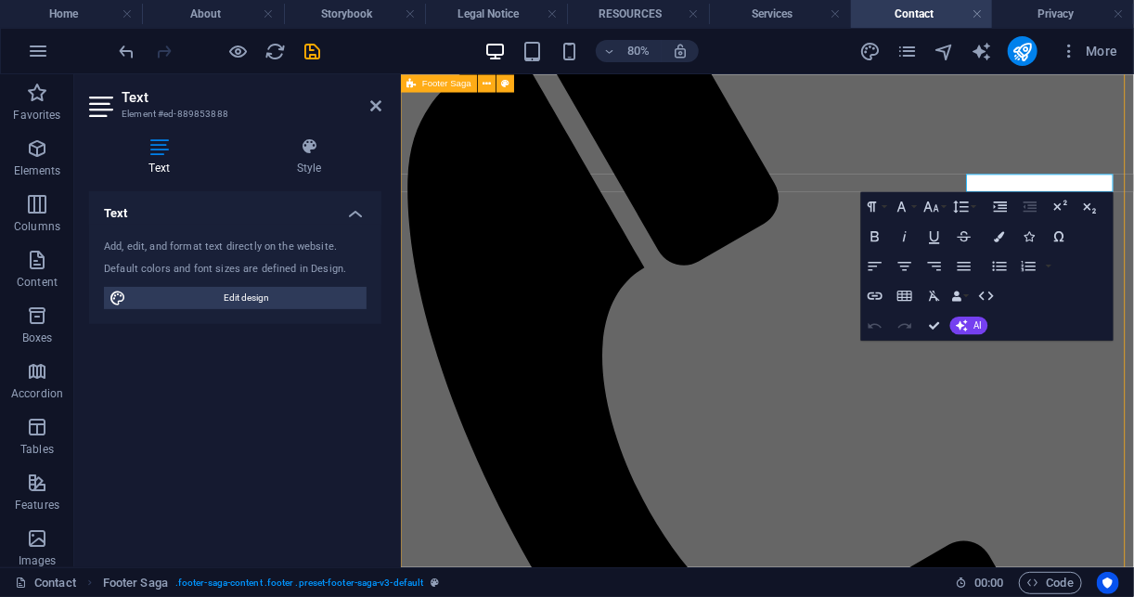
scroll to position [575, 0]
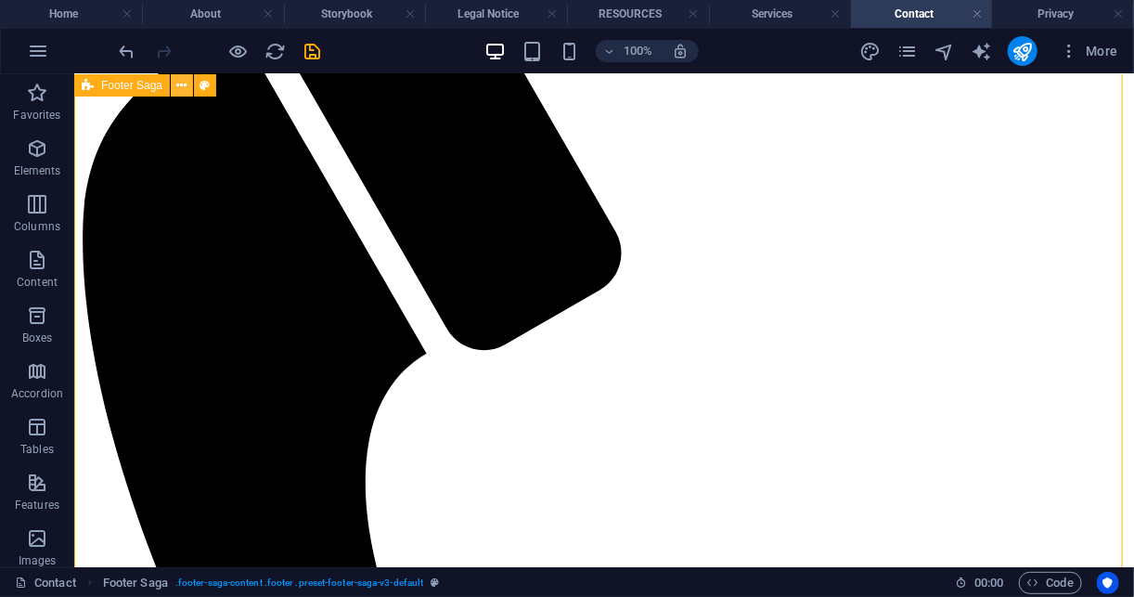
click at [180, 90] on icon at bounding box center [182, 85] width 10 height 19
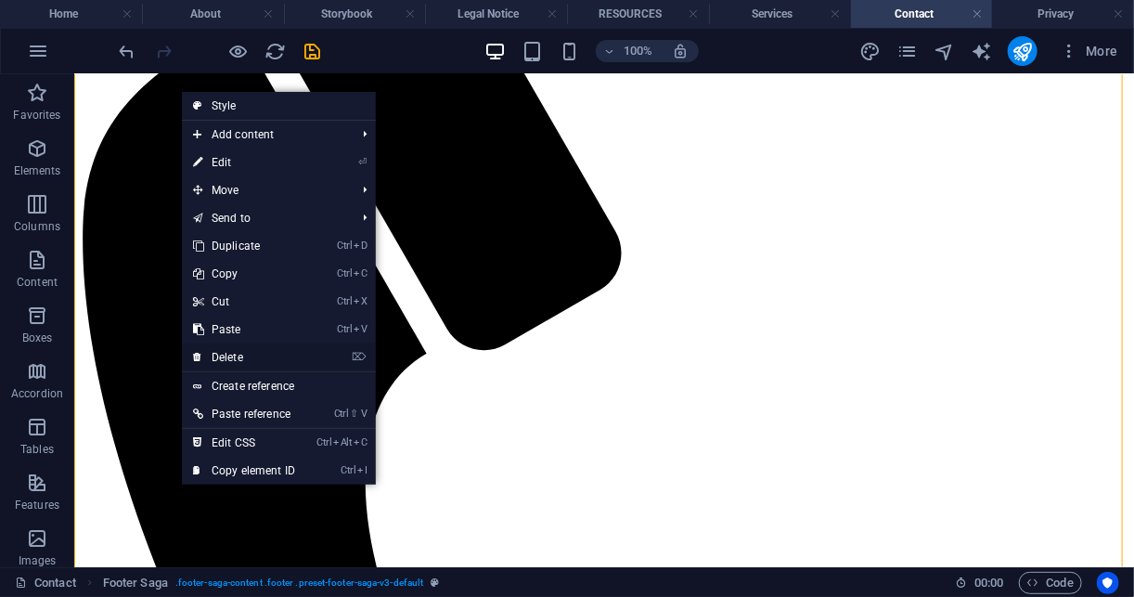
click at [257, 353] on link "⌦ Delete" at bounding box center [244, 357] width 124 height 28
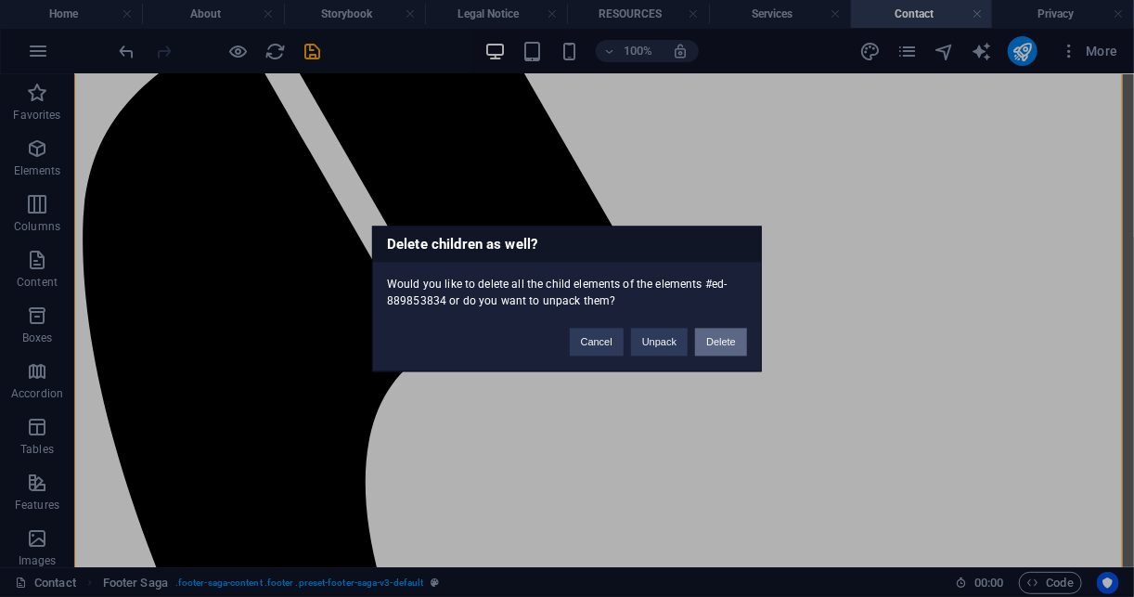
click at [724, 333] on button "Delete" at bounding box center [721, 342] width 52 height 28
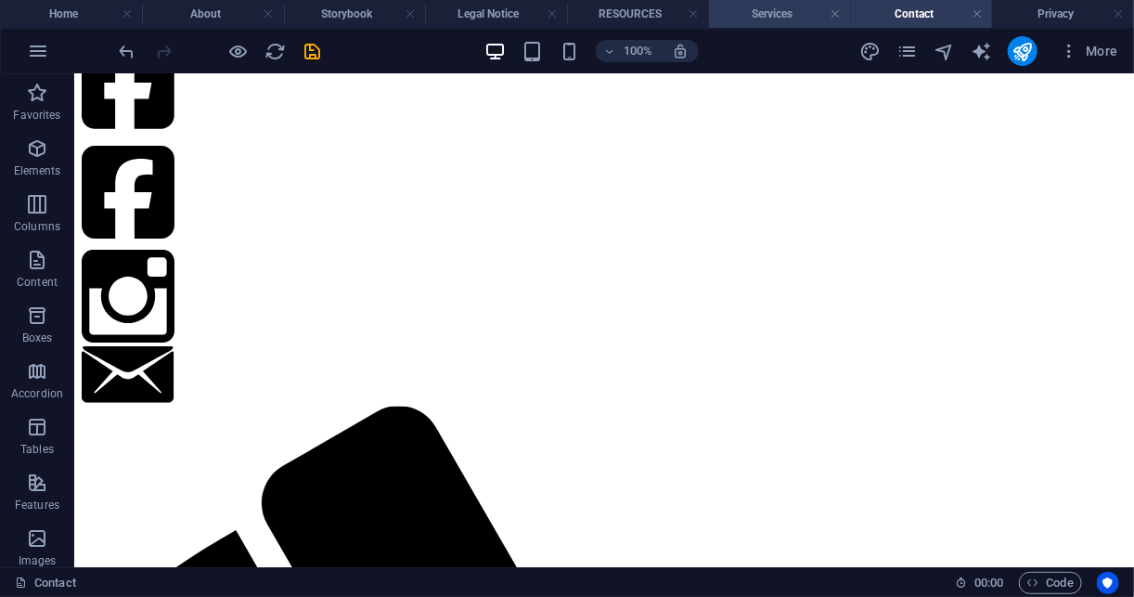
scroll to position [136, 0]
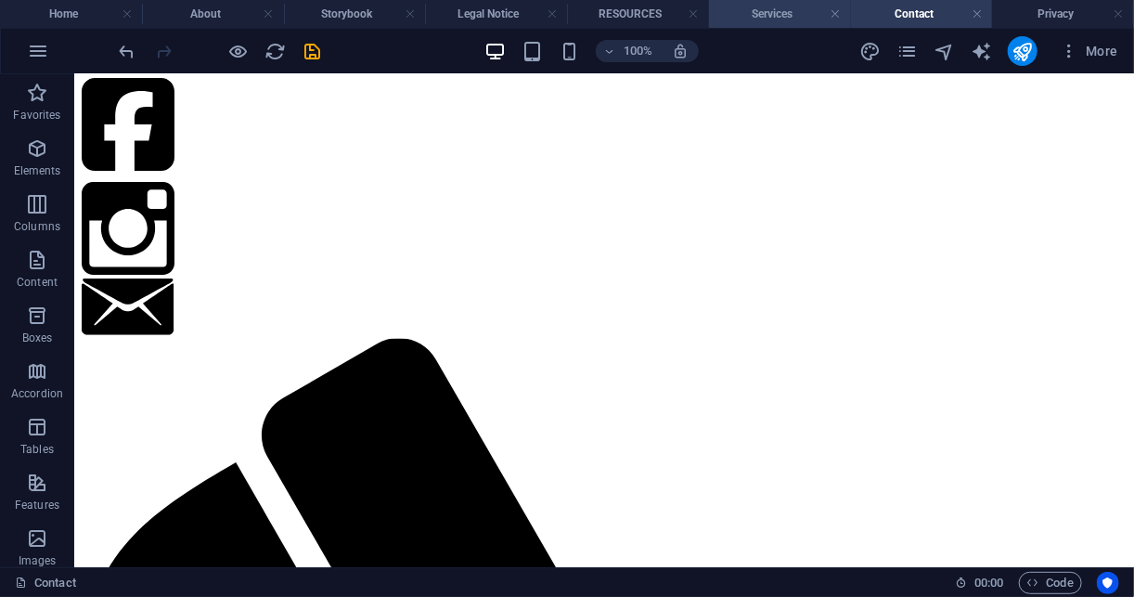
click at [780, 20] on h4 "Services" at bounding box center [780, 14] width 142 height 20
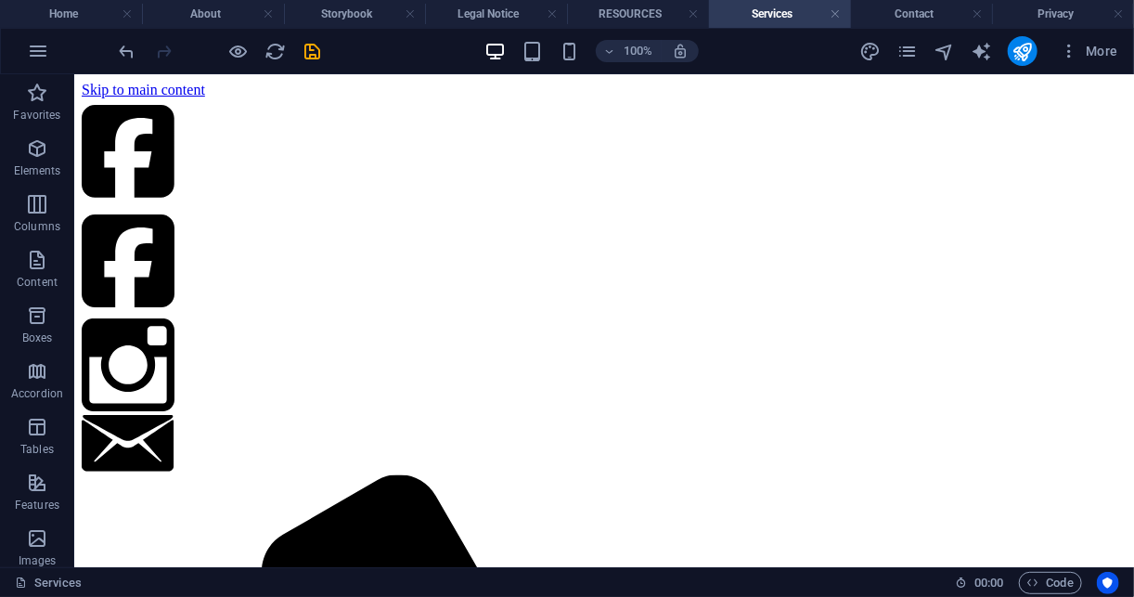
scroll to position [544, 0]
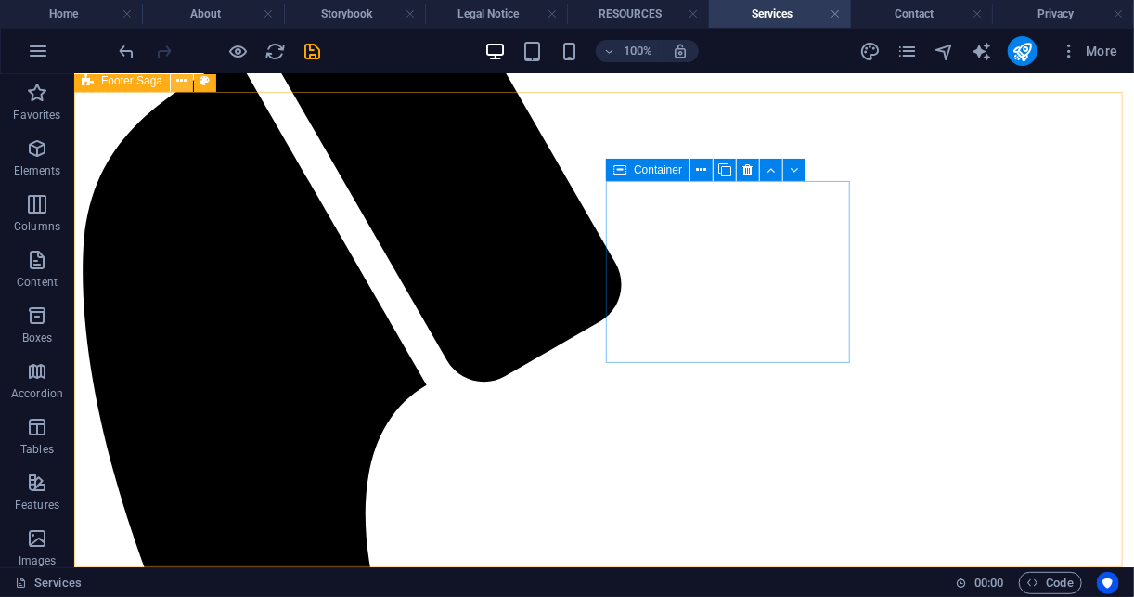
click at [179, 86] on icon at bounding box center [182, 80] width 10 height 19
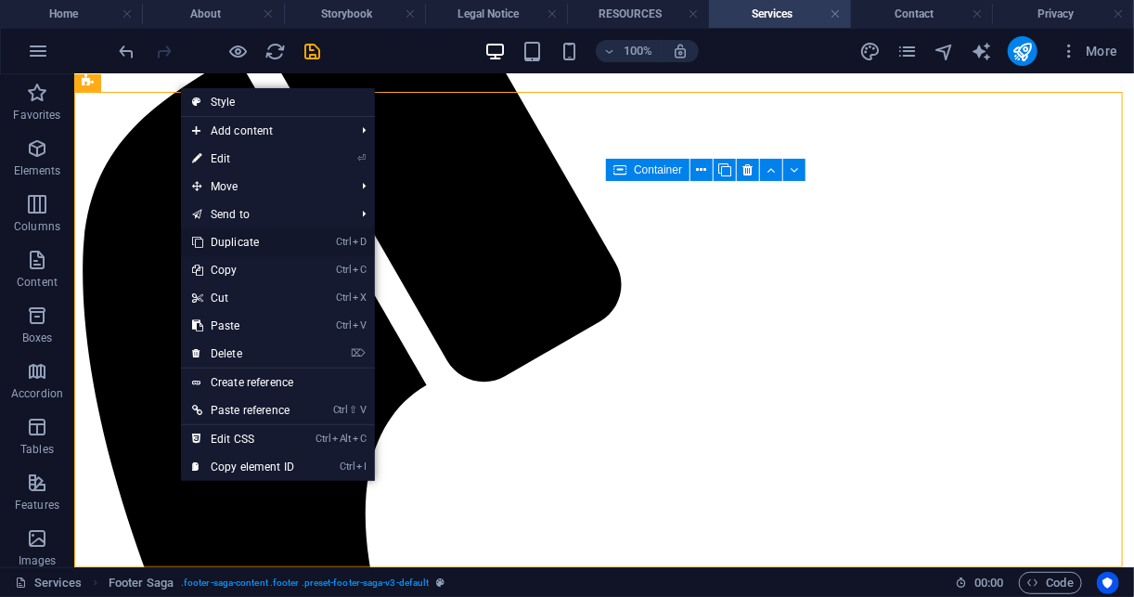
click at [255, 242] on link "Ctrl D Duplicate" at bounding box center [243, 242] width 124 height 28
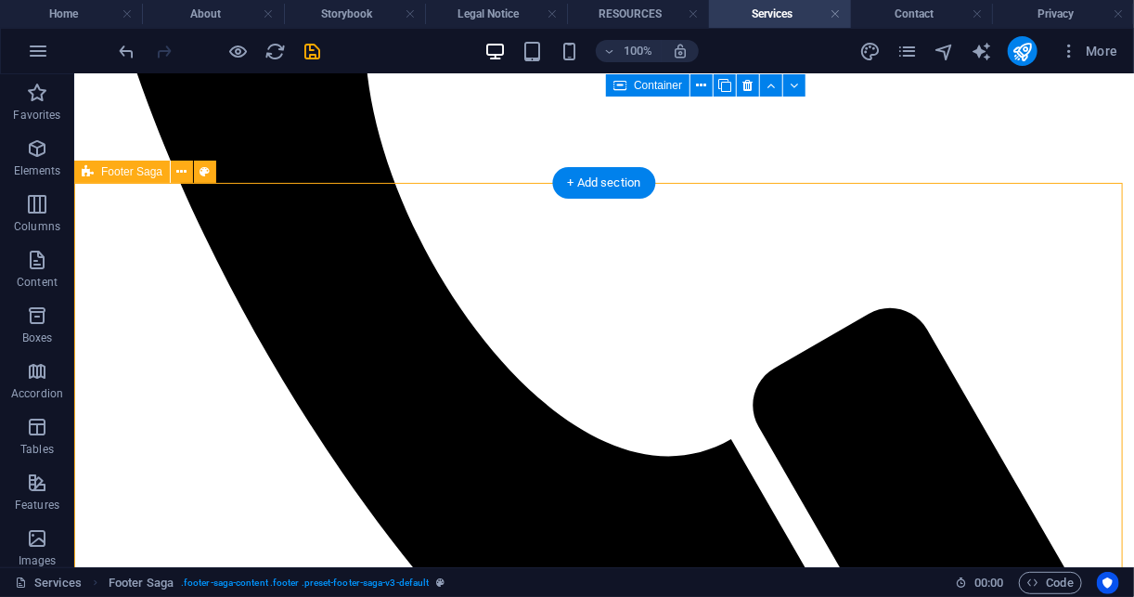
scroll to position [1019, 0]
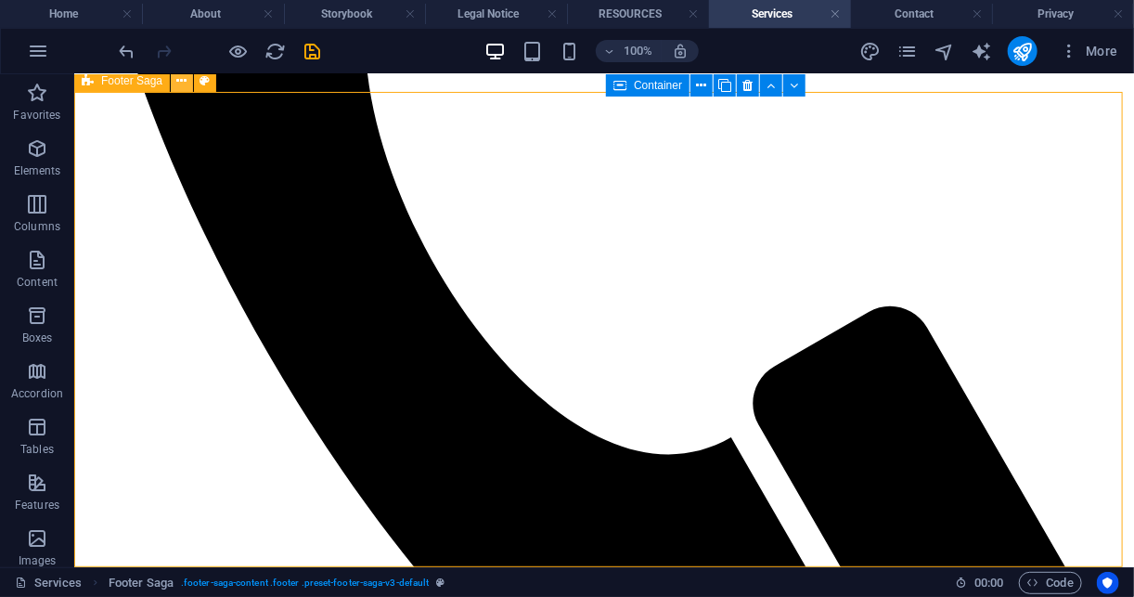
click at [181, 85] on icon at bounding box center [182, 80] width 10 height 19
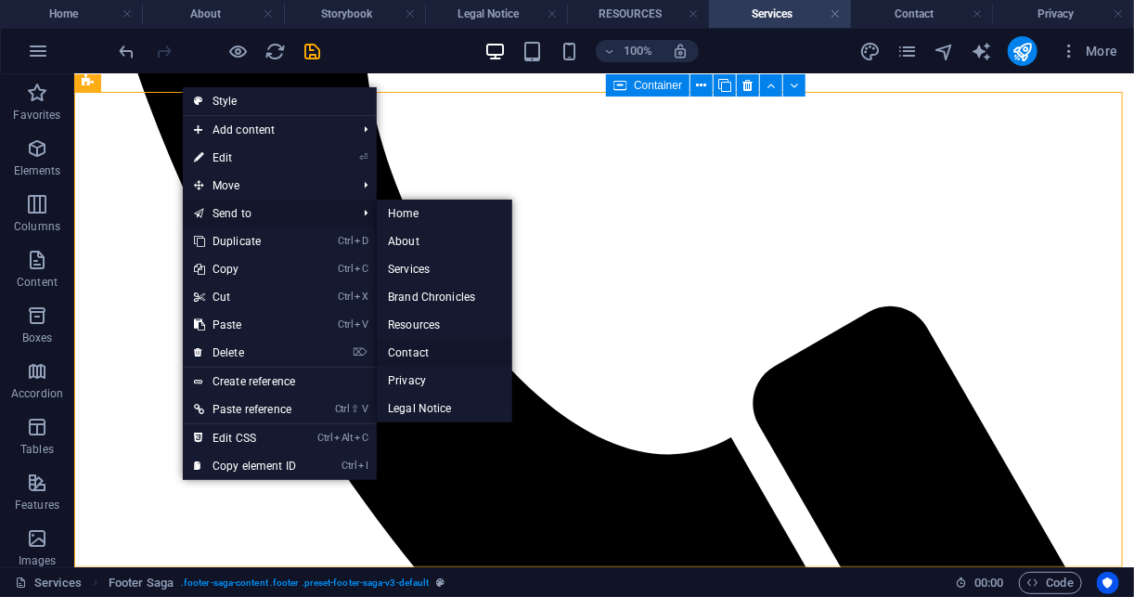
click at [447, 343] on link "Contact" at bounding box center [444, 353] width 135 height 28
select select "footer"
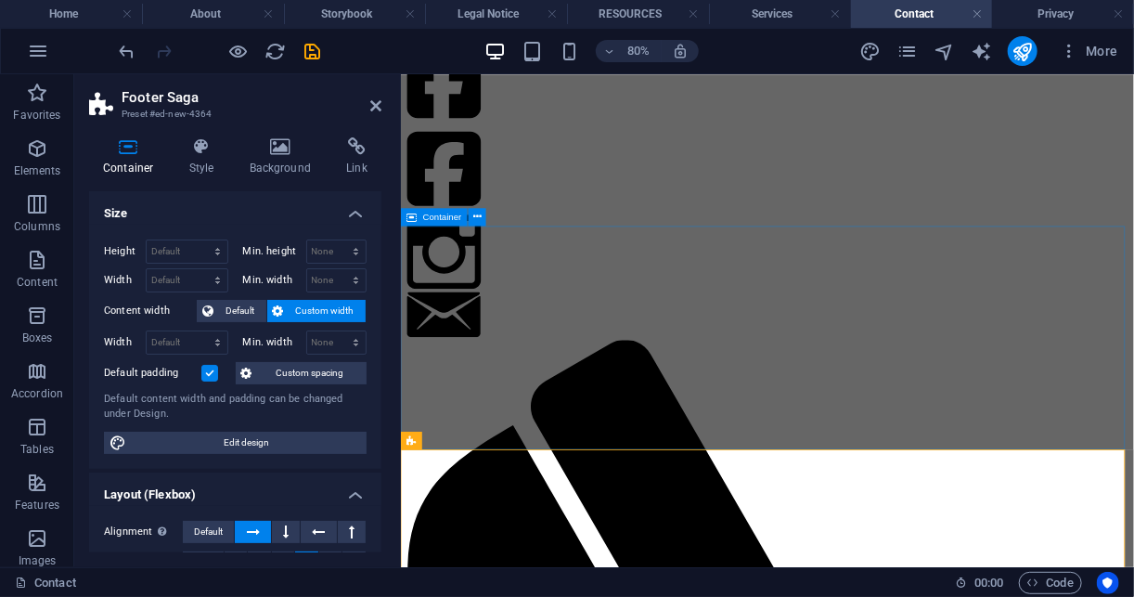
scroll to position [0, 0]
click at [1037, 25] on li "Privacy" at bounding box center [1063, 14] width 142 height 28
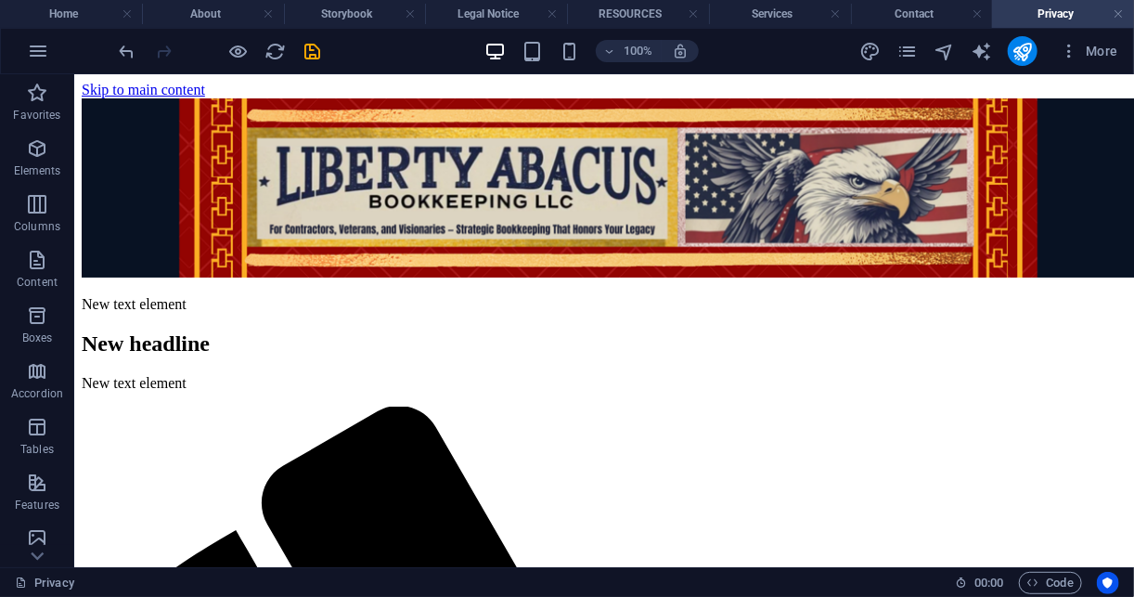
scroll to position [5481, 0]
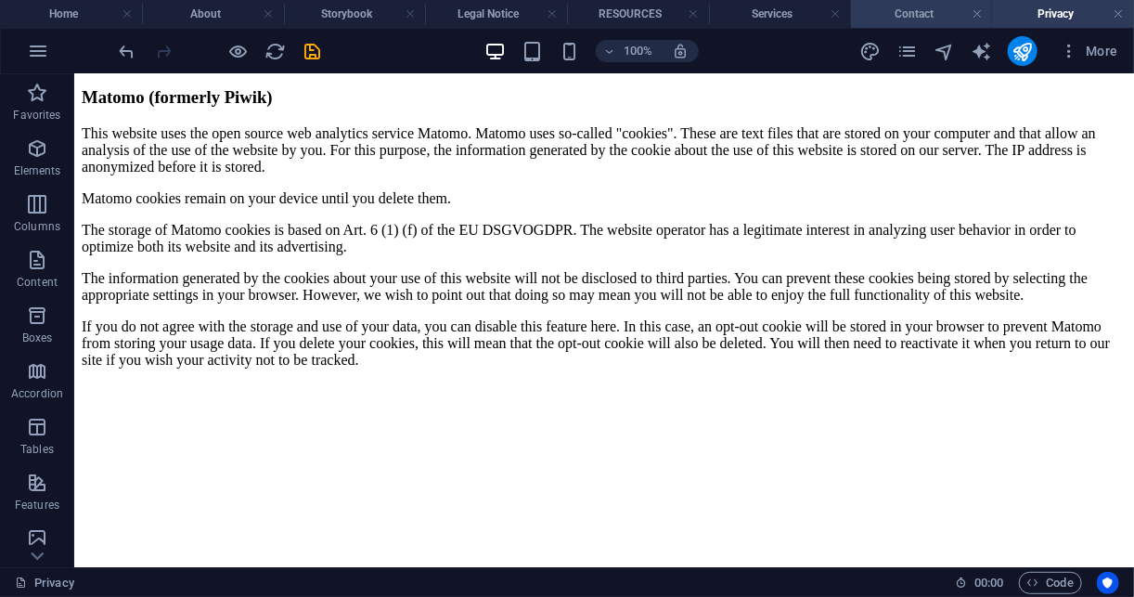
click at [919, 6] on h4 "Contact" at bounding box center [922, 14] width 142 height 20
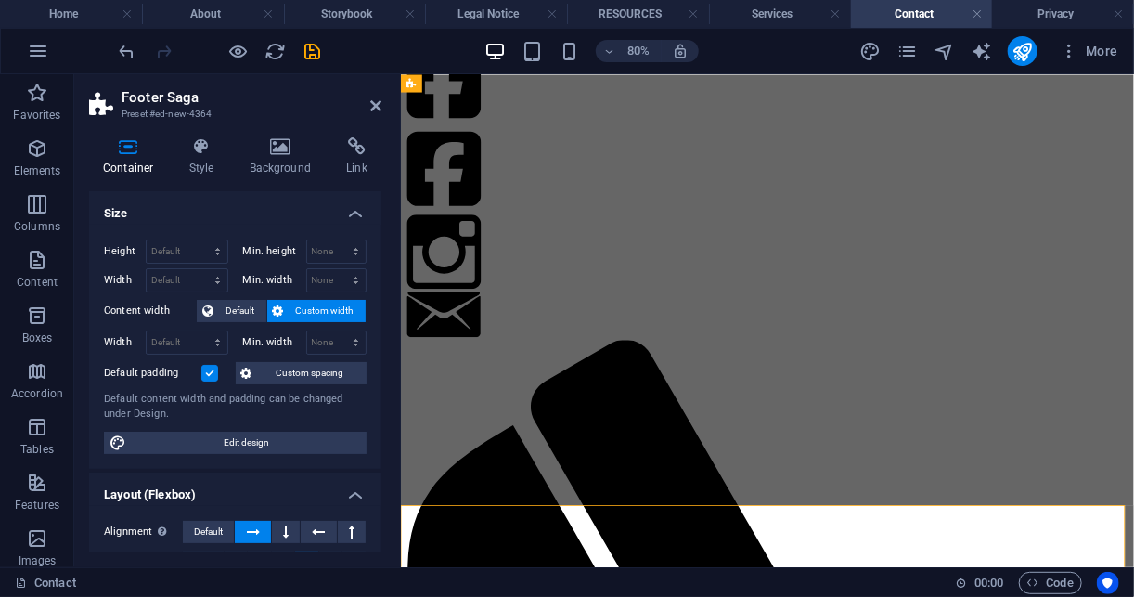
scroll to position [0, 0]
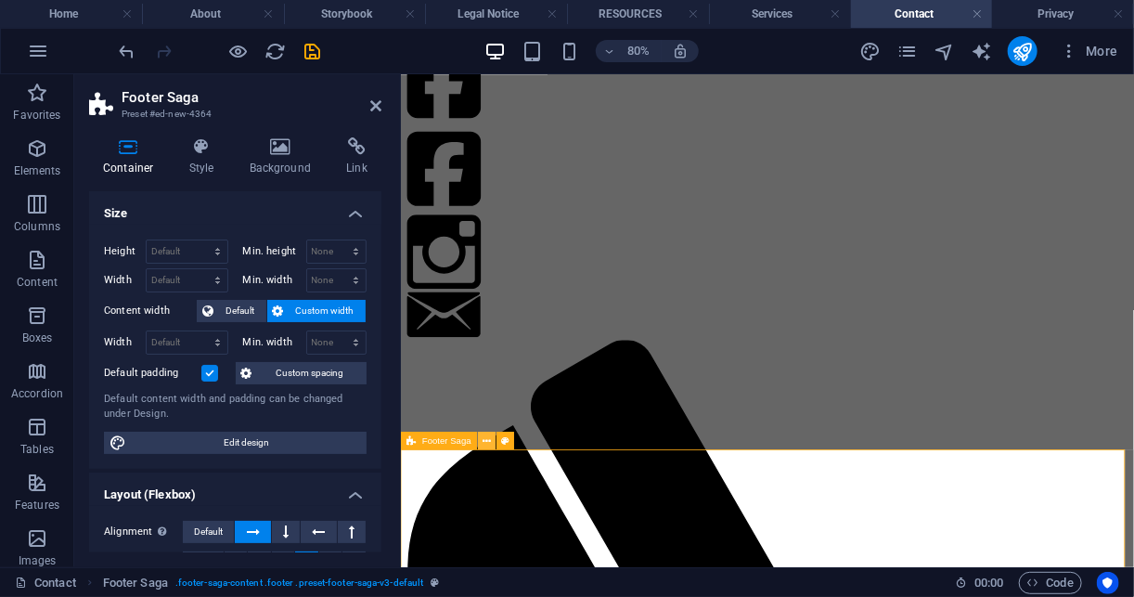
click at [488, 438] on icon at bounding box center [487, 440] width 8 height 16
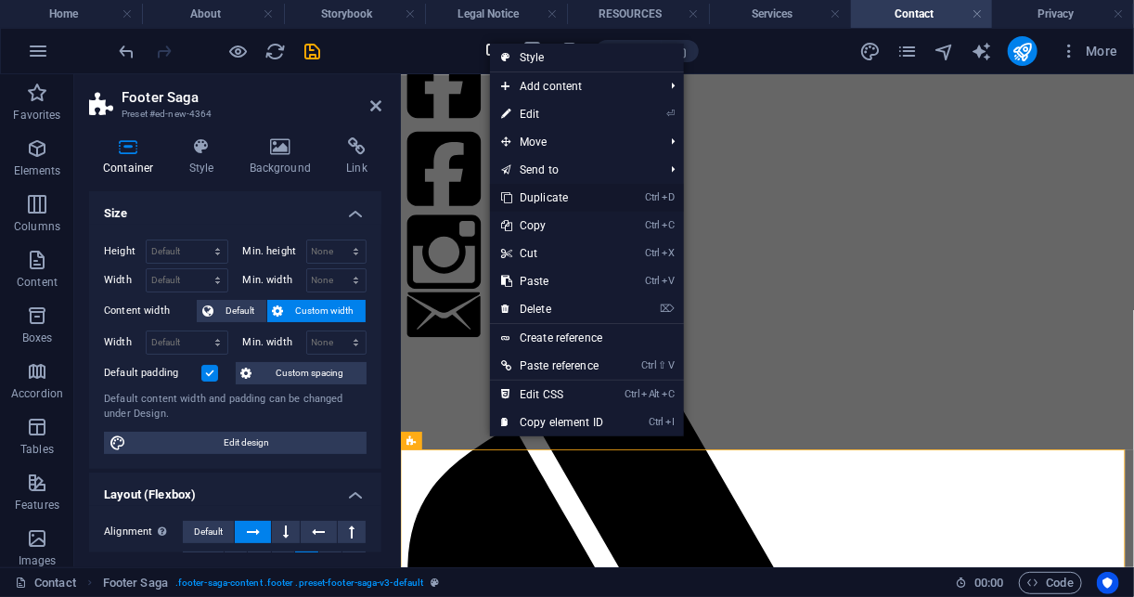
click at [548, 192] on link "Ctrl D Duplicate" at bounding box center [552, 198] width 124 height 28
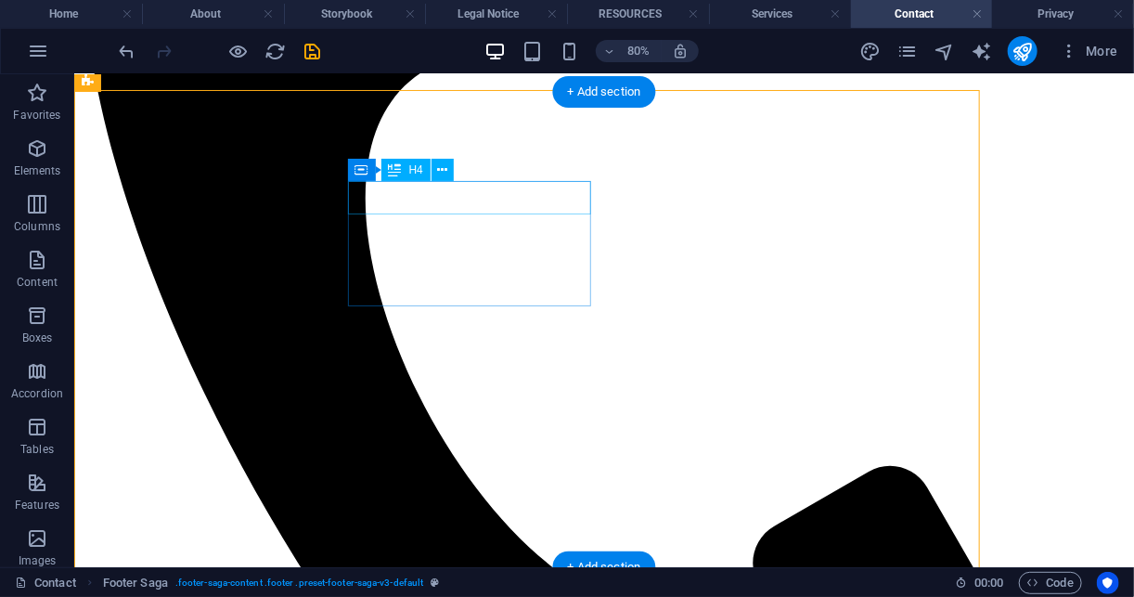
scroll to position [1019, 0]
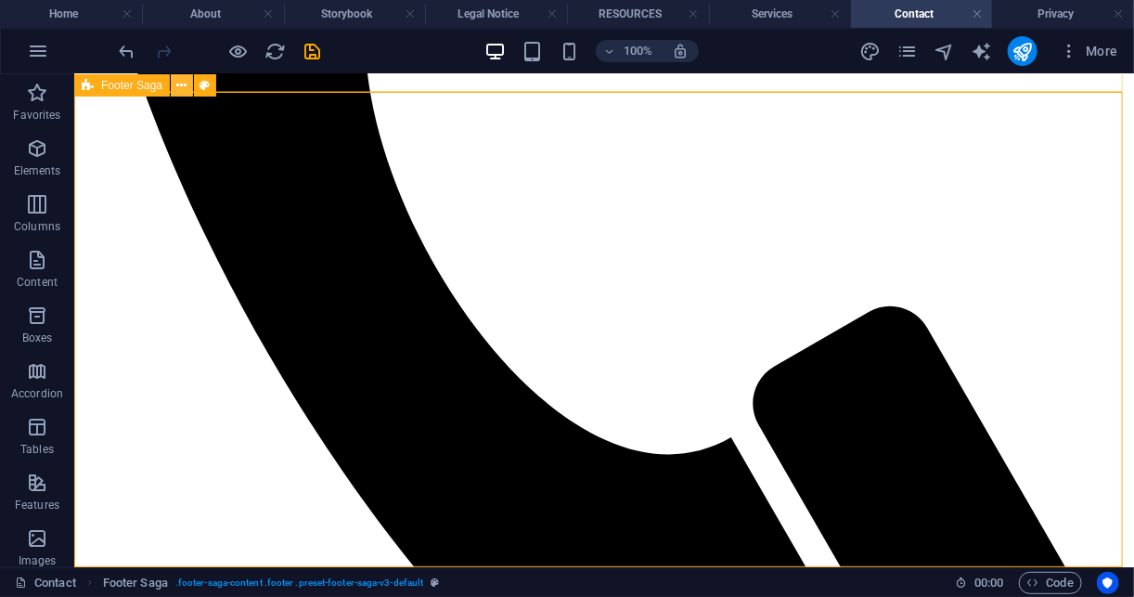
click at [181, 89] on icon at bounding box center [182, 85] width 10 height 19
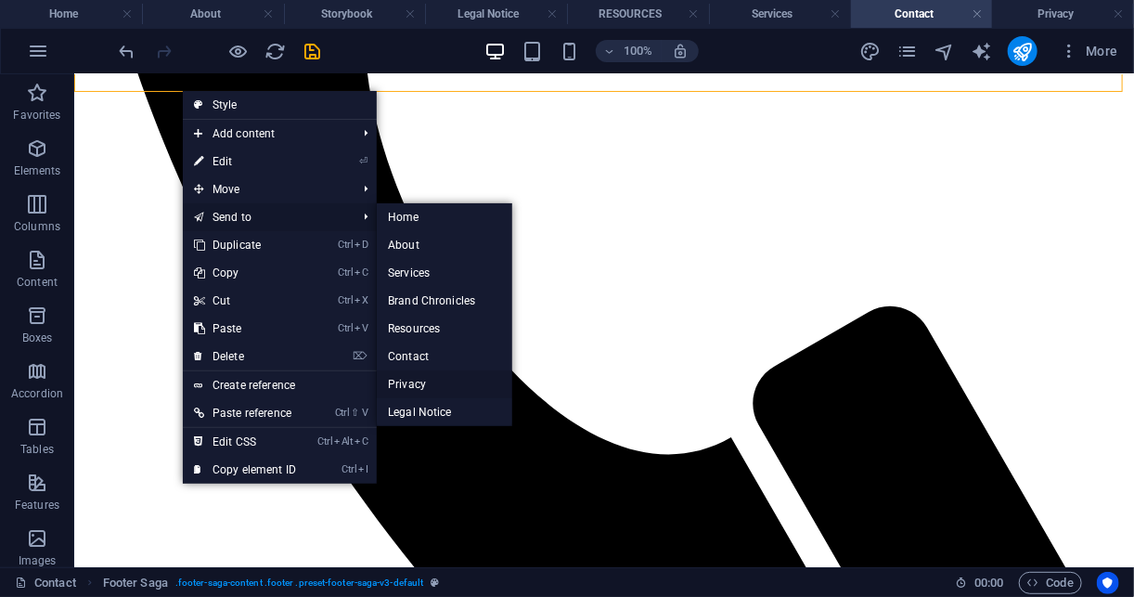
click at [429, 379] on link "Privacy" at bounding box center [444, 384] width 135 height 28
select select "footer"
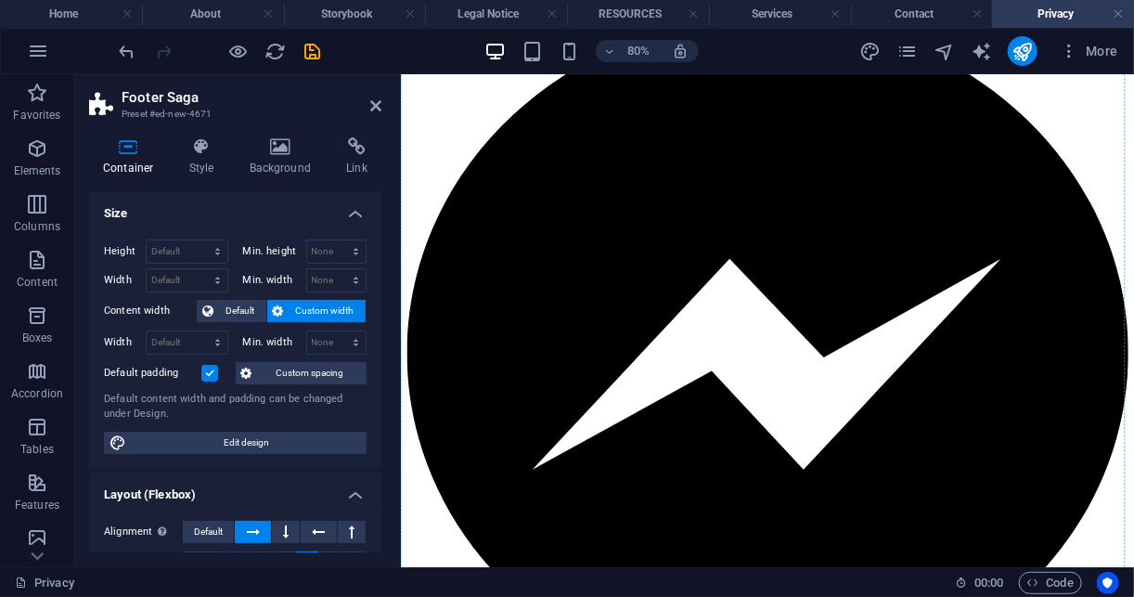
scroll to position [5831, 0]
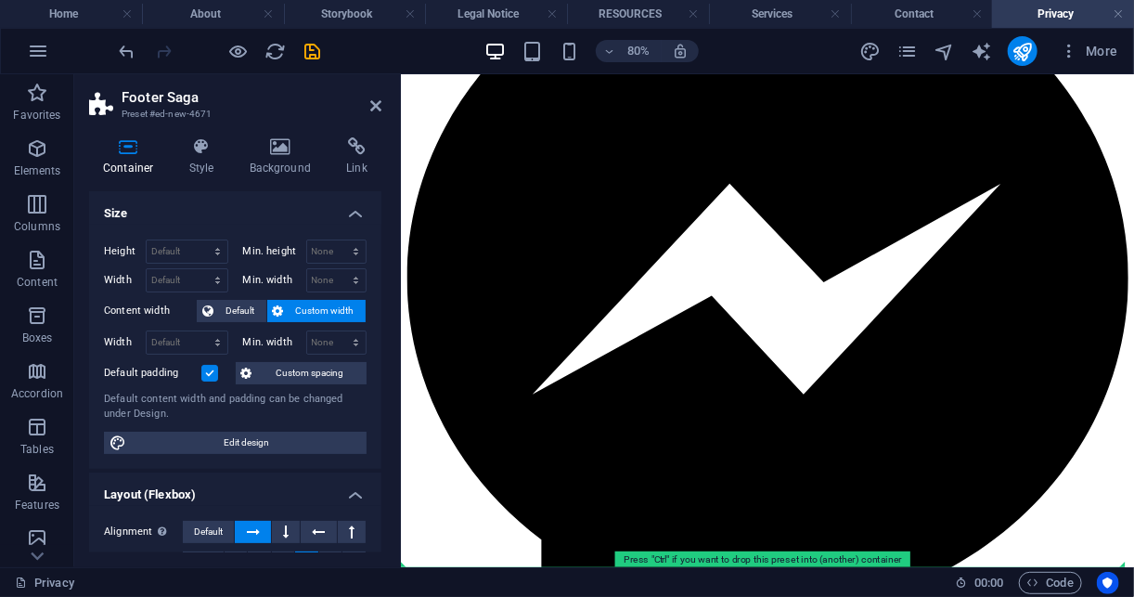
drag, startPoint x: 900, startPoint y: 313, endPoint x: 832, endPoint y: 617, distance: 312.0
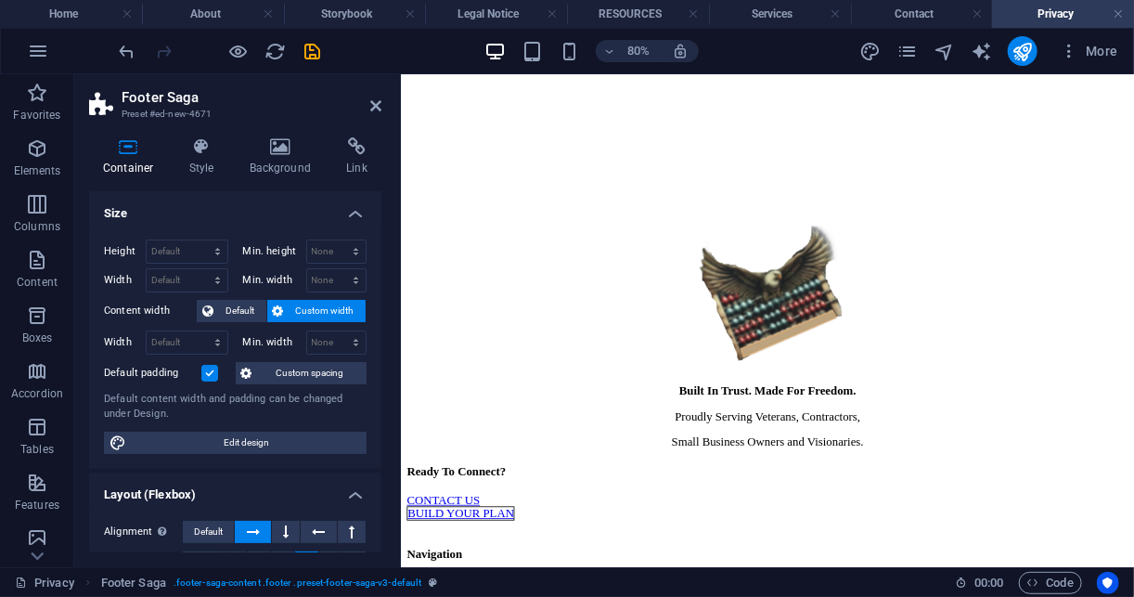
scroll to position [0, 0]
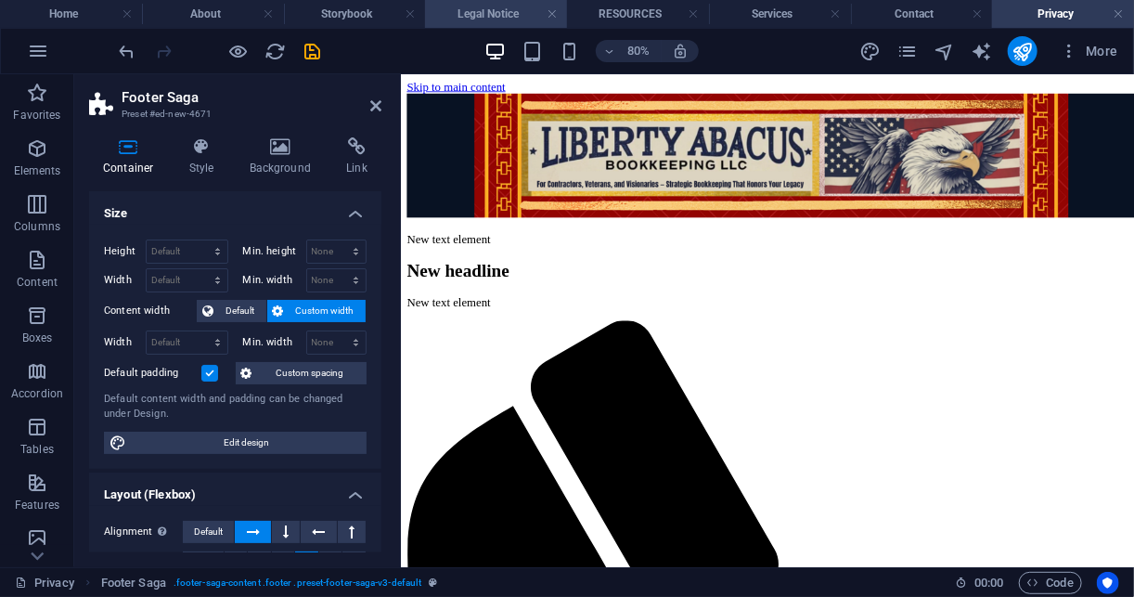
click at [473, 21] on h4 "Legal Notice" at bounding box center [496, 14] width 142 height 20
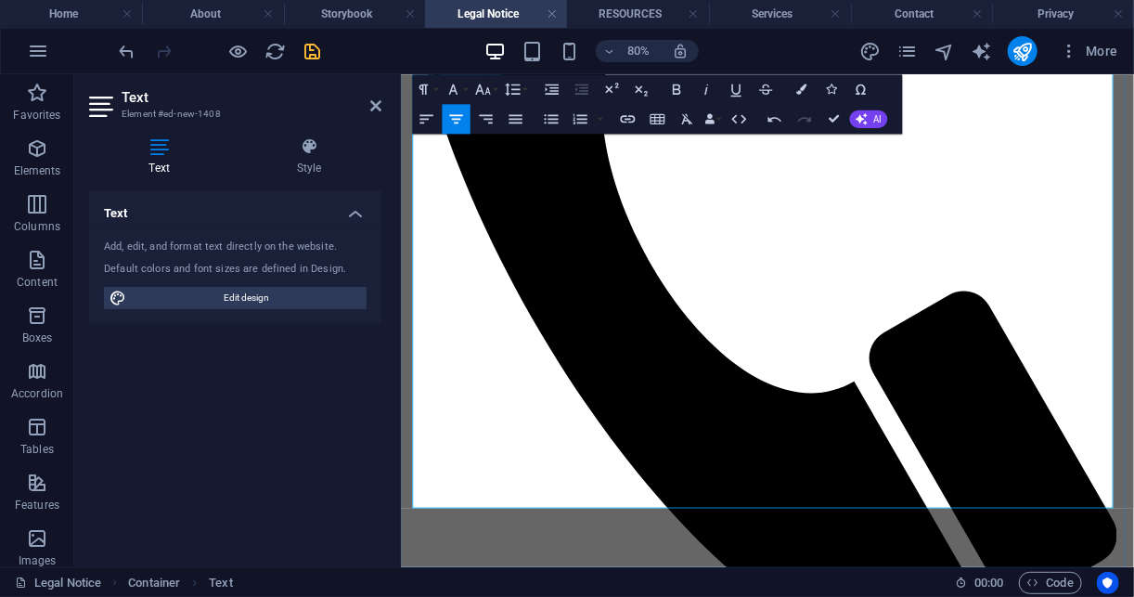
scroll to position [748, 0]
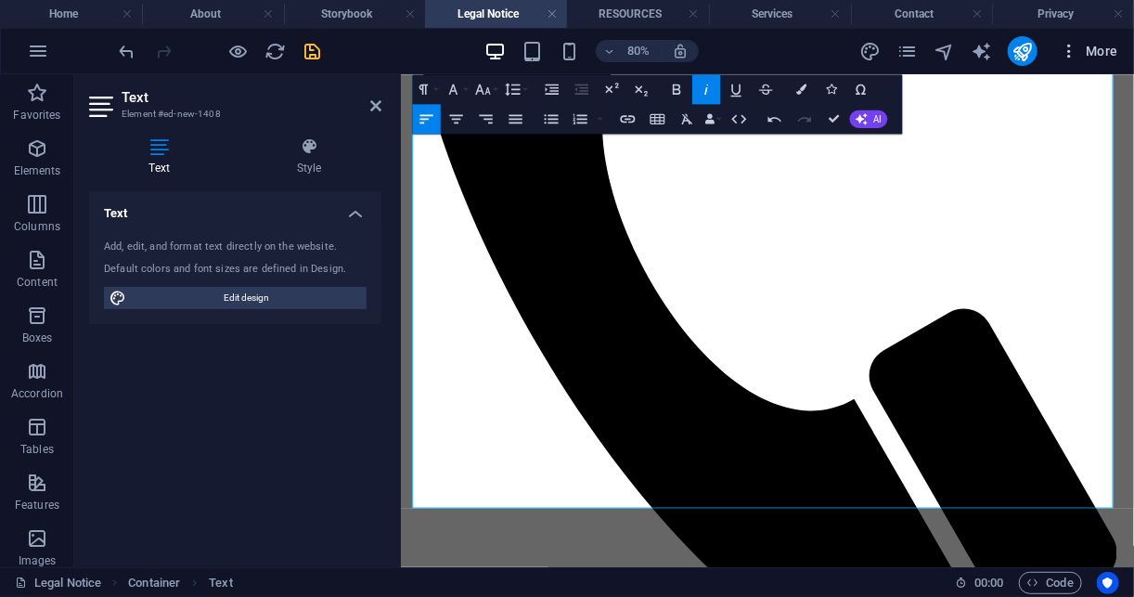
click at [1083, 59] on button "More" at bounding box center [1088, 51] width 73 height 30
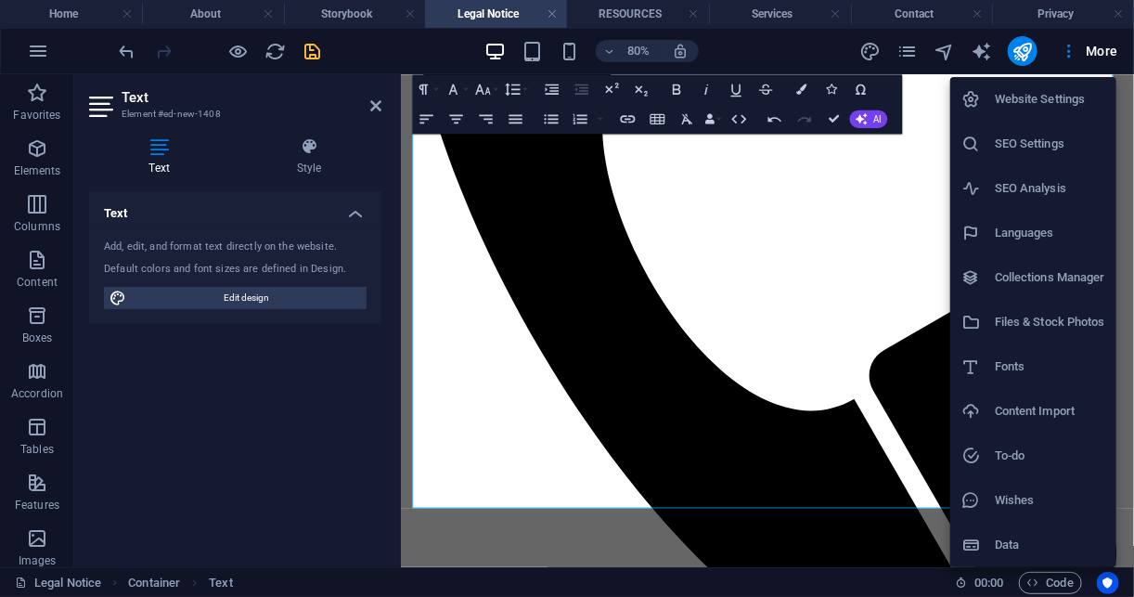
click at [910, 58] on div at bounding box center [567, 298] width 1134 height 597
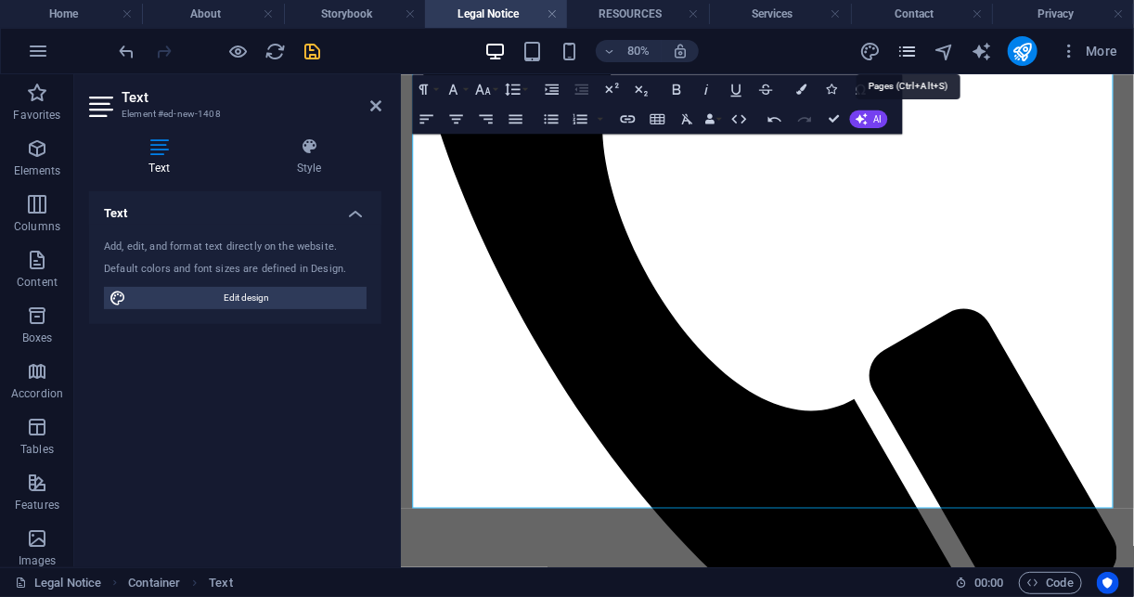
click at [910, 53] on icon "pages" at bounding box center [906, 51] width 21 height 21
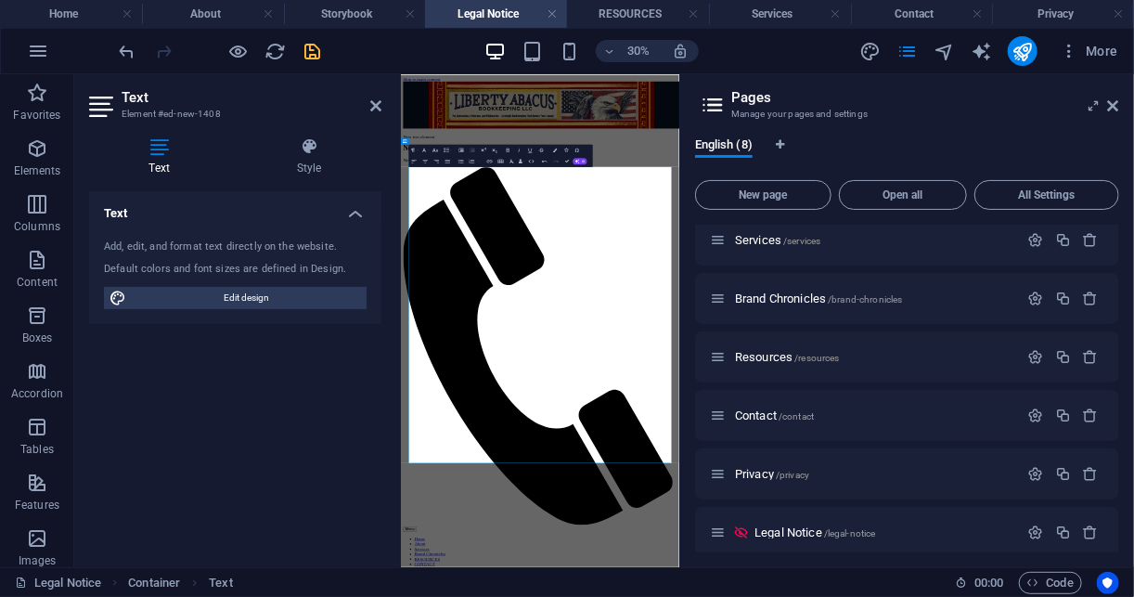
scroll to position [140, 0]
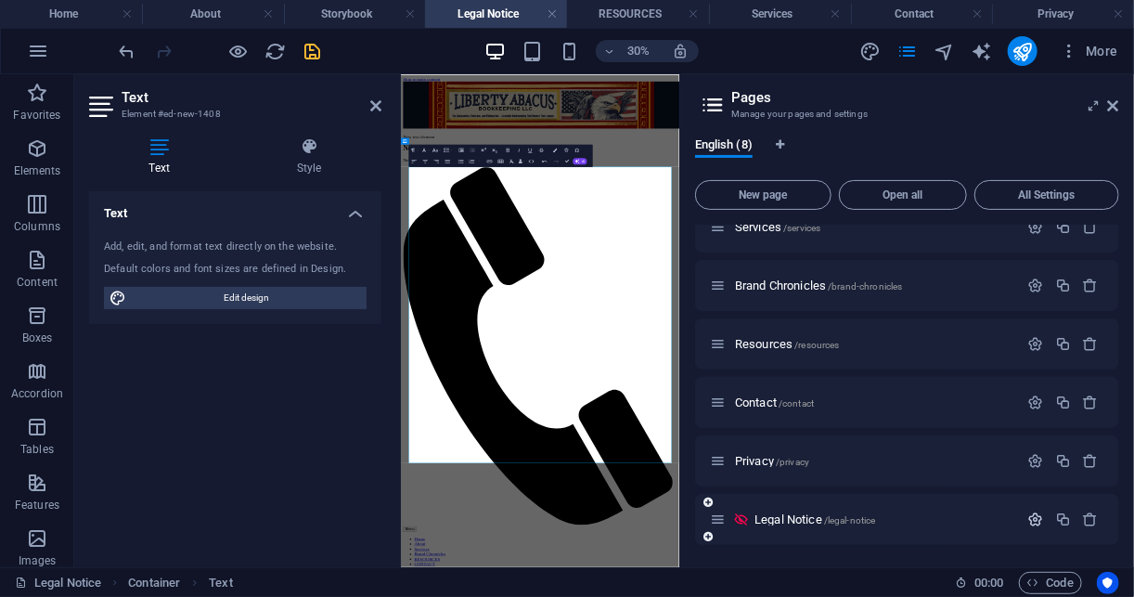
click at [1029, 517] on icon "button" at bounding box center [1036, 519] width 16 height 16
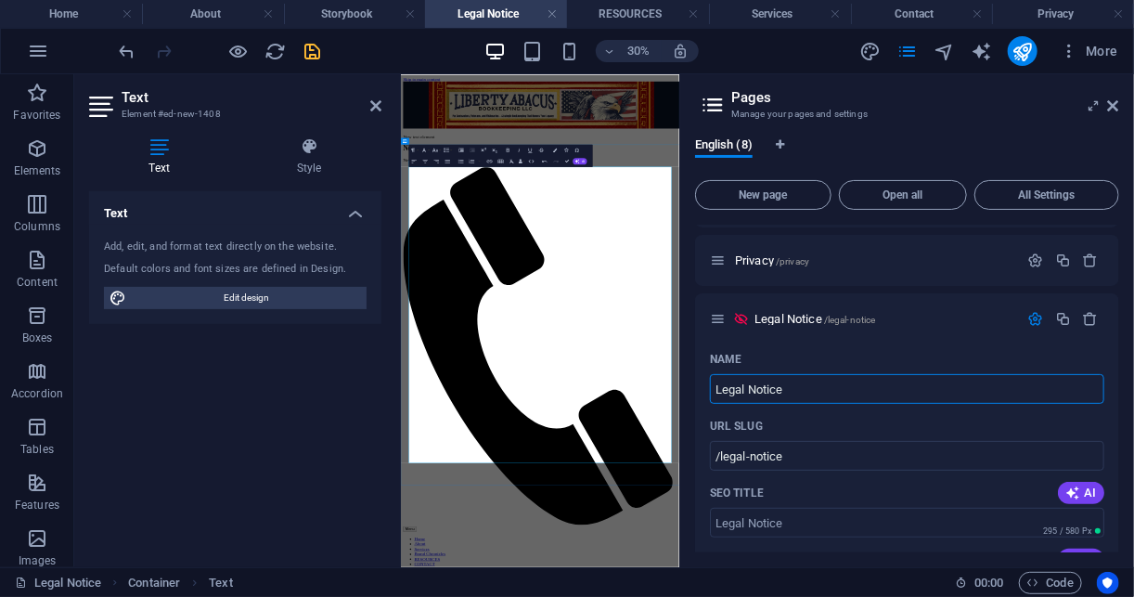
drag, startPoint x: 1222, startPoint y: 456, endPoint x: 975, endPoint y: 1162, distance: 748.1
click at [839, 391] on input "Legal Notice" at bounding box center [907, 389] width 394 height 30
type input "L"
type input "/legal-notic"
type input "/"
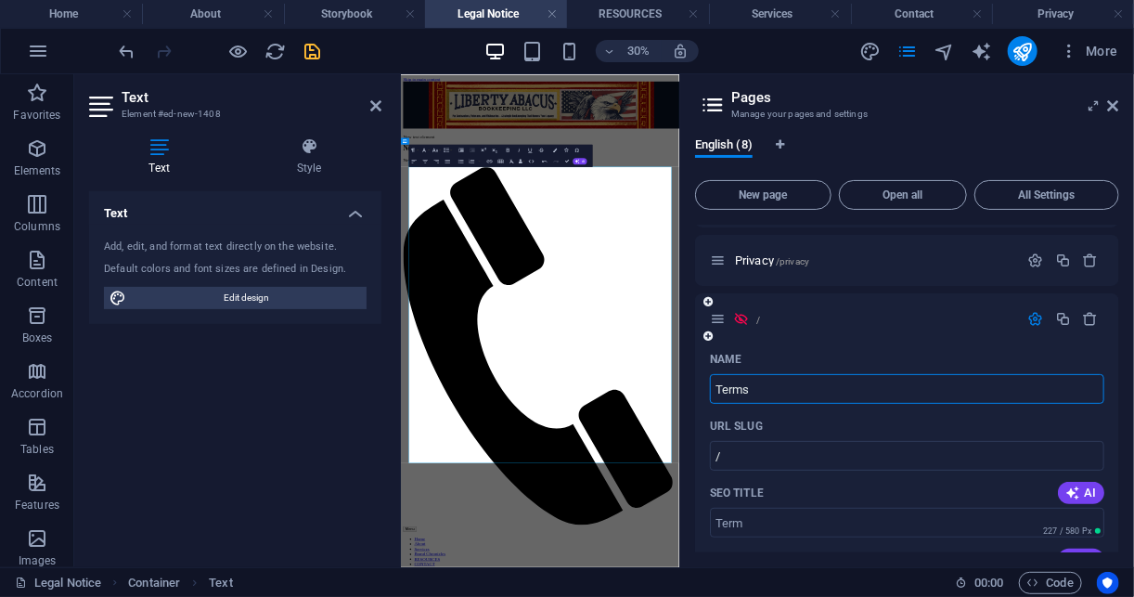
type input "Terms"
type input "/term"
type input "Term"
type input "Terms OF"
type input "/terms"
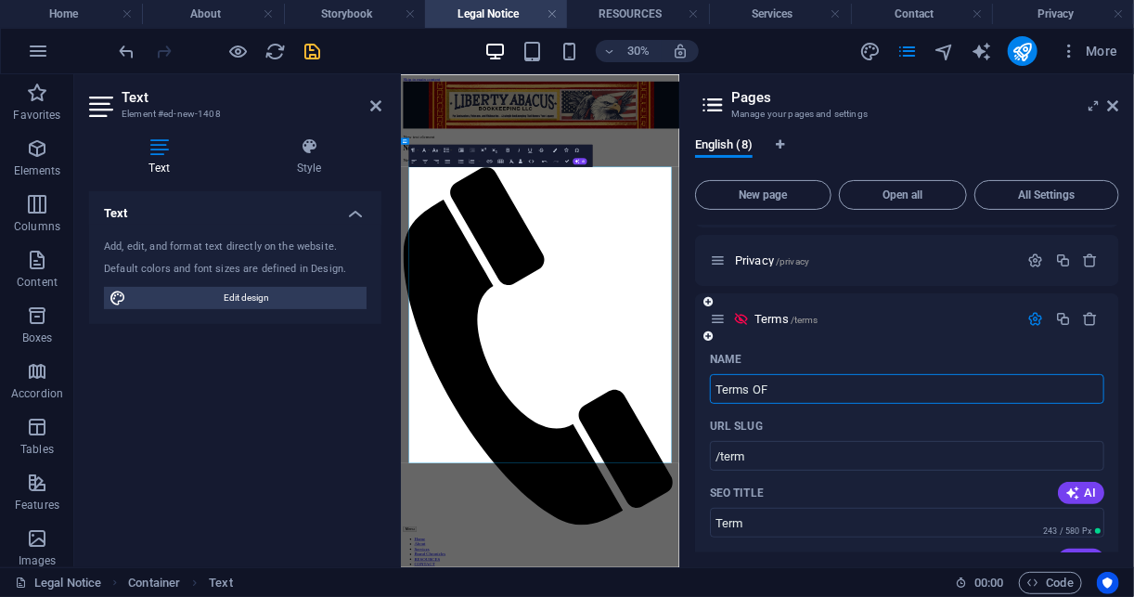
type input "Terms"
type input "Terms OF"
type input "/terms-of"
type input "Terms OF"
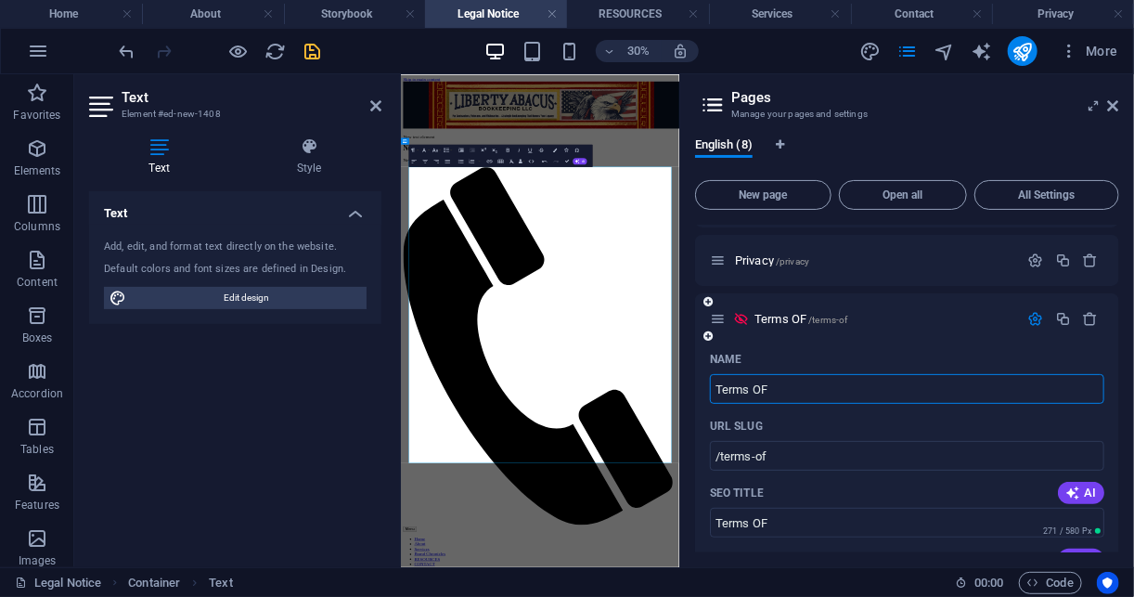
type input "Terms OF"
type input "Terms O"
type input "Terms OF"
type input "Terms Of"
type input "/terms-o"
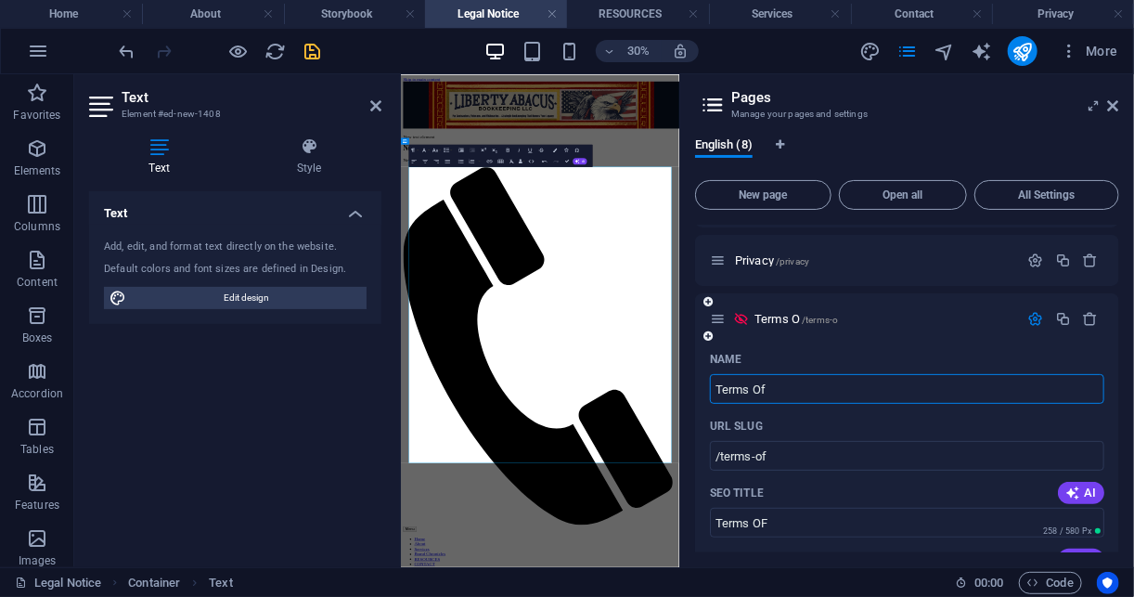
type input "Terms O"
type input "Terms Of"
type input "/terms-of"
type input "Terms Of"
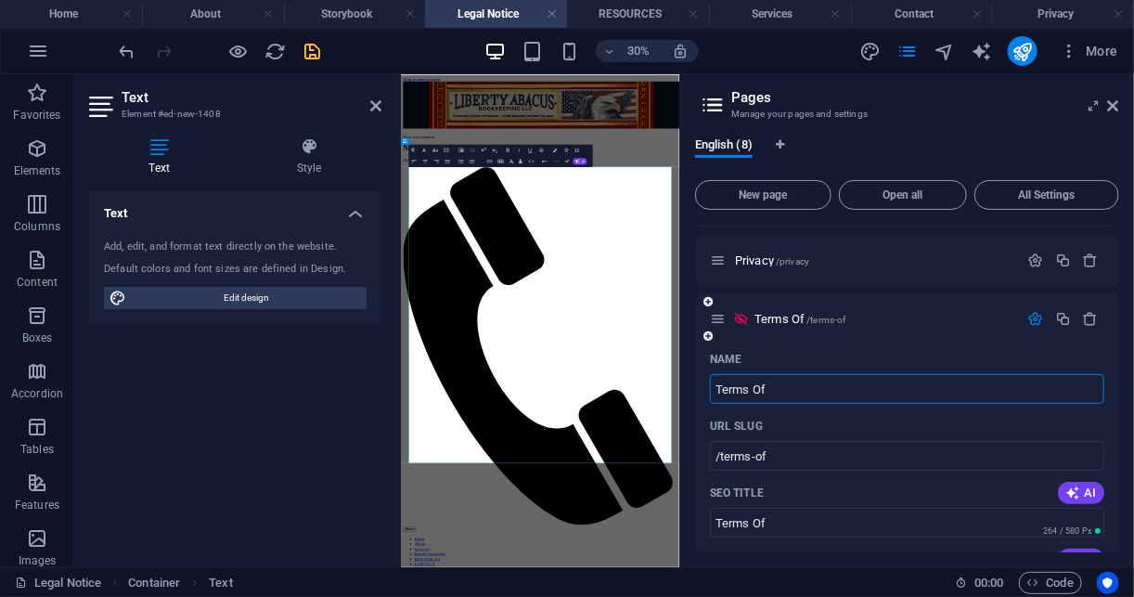
type input "Terms Of"
type input "Terms Of Service"
type input "/terms-of-ser"
type input "Terms Of Ser"
type input "Terms Of Service"
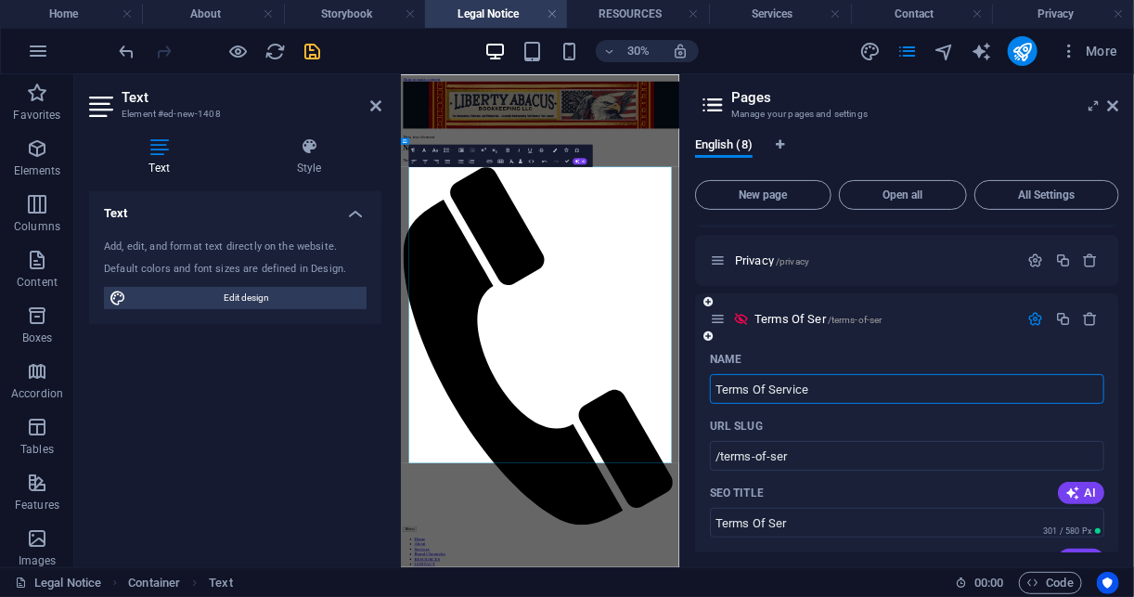
type input "/terms-of-service"
type input "Terms Of Service"
drag, startPoint x: 1120, startPoint y: 367, endPoint x: 1133, endPoint y: 454, distance: 88.2
click at [1133, 454] on div "English (8) New page Open all All Settings Home / About /about Services /servic…" at bounding box center [907, 345] width 454 height 445
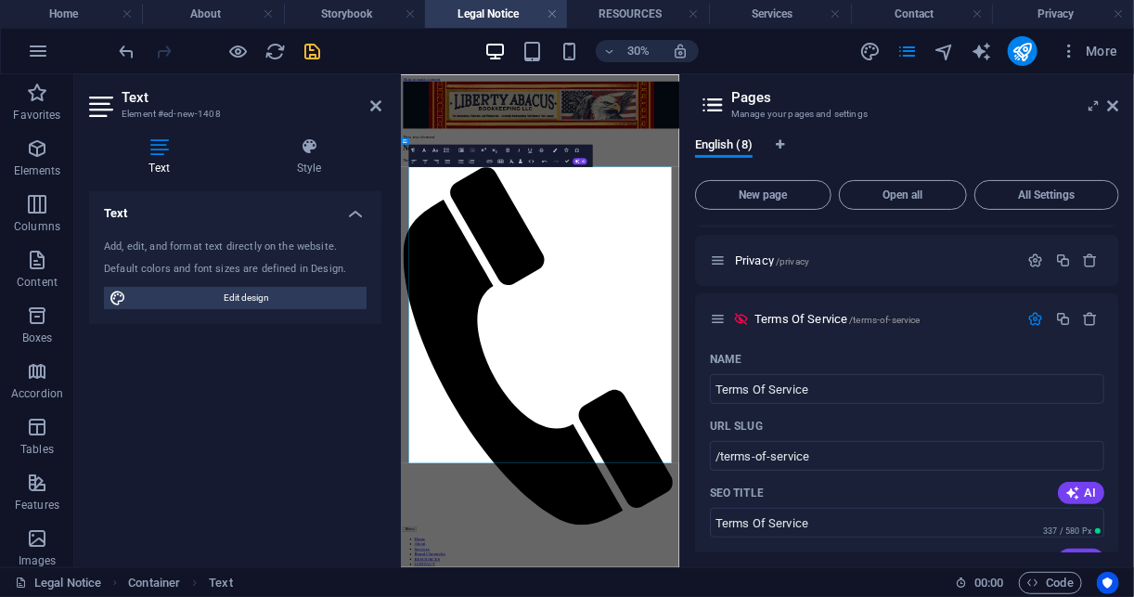
drag, startPoint x: 1119, startPoint y: 386, endPoint x: 1131, endPoint y: 432, distance: 47.0
click at [1131, 432] on div "English (8) New page Open all All Settings Home / About /about Services /servic…" at bounding box center [907, 345] width 454 height 445
drag, startPoint x: 308, startPoint y: 45, endPoint x: 902, endPoint y: 196, distance: 612.7
click at [308, 45] on icon "save" at bounding box center [313, 51] width 21 height 21
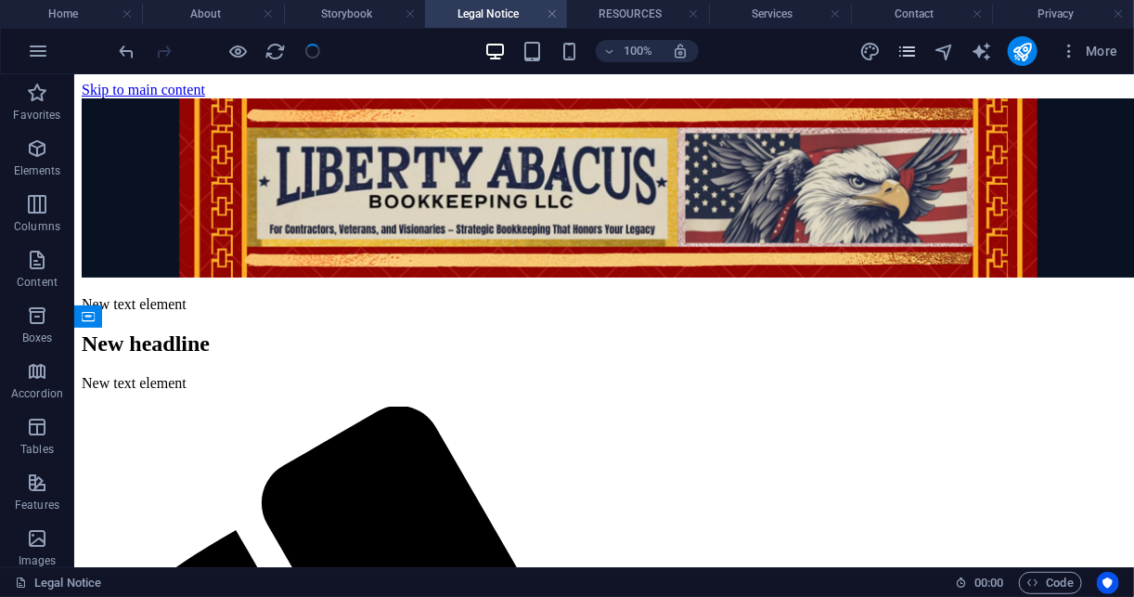
click at [915, 58] on icon "pages" at bounding box center [906, 51] width 21 height 21
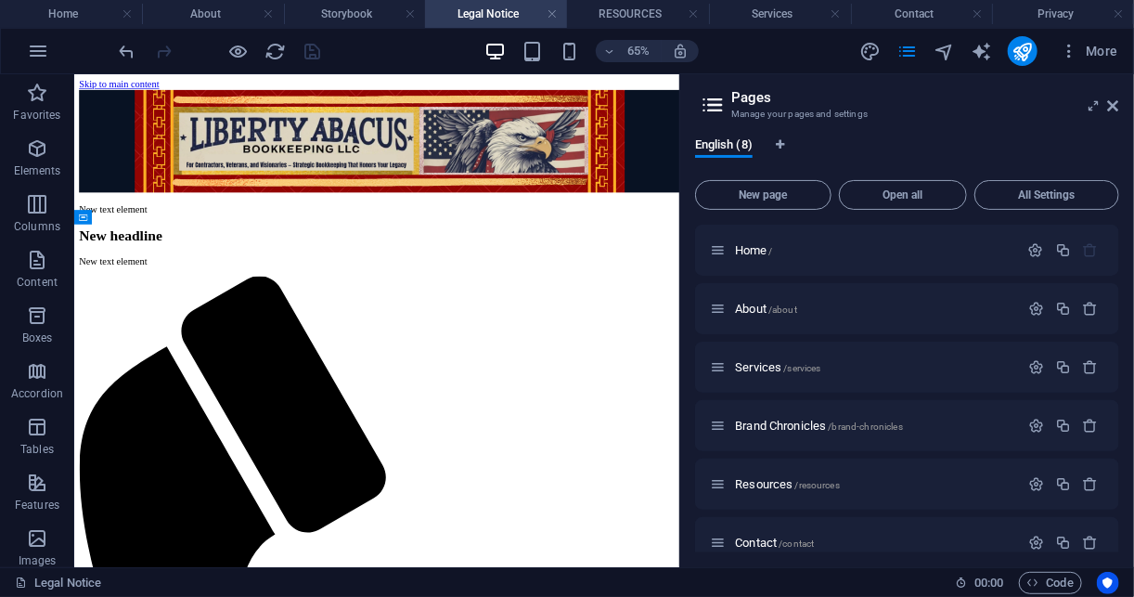
drag, startPoint x: 1120, startPoint y: 359, endPoint x: 1124, endPoint y: 446, distance: 87.3
click at [1124, 446] on div "English (8) New page Open all All Settings Home / About /about Services /servic…" at bounding box center [907, 345] width 454 height 445
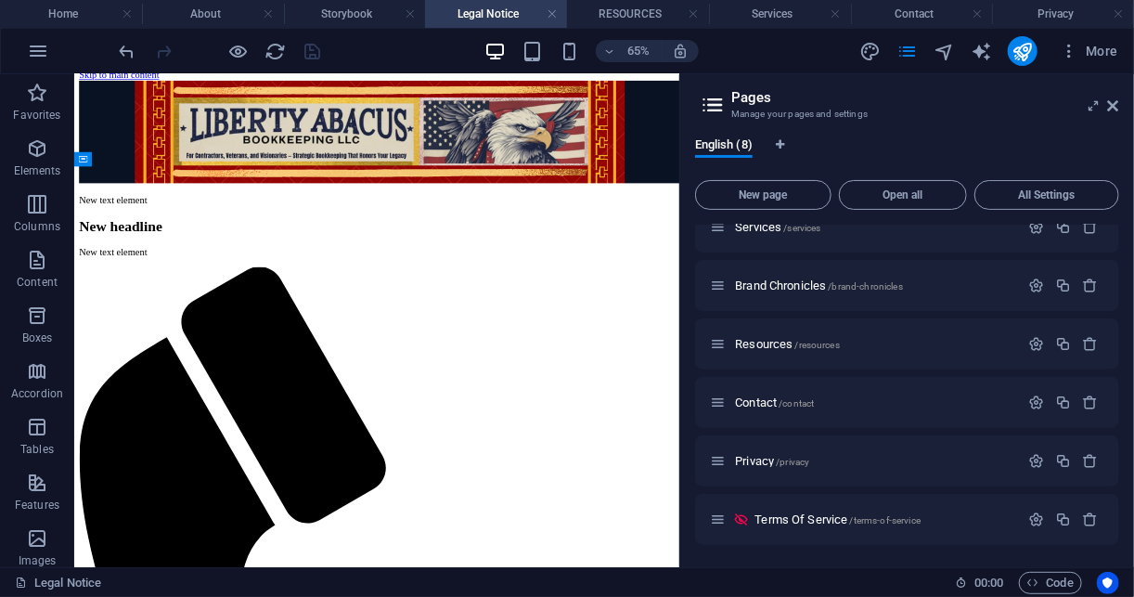
scroll to position [8, 0]
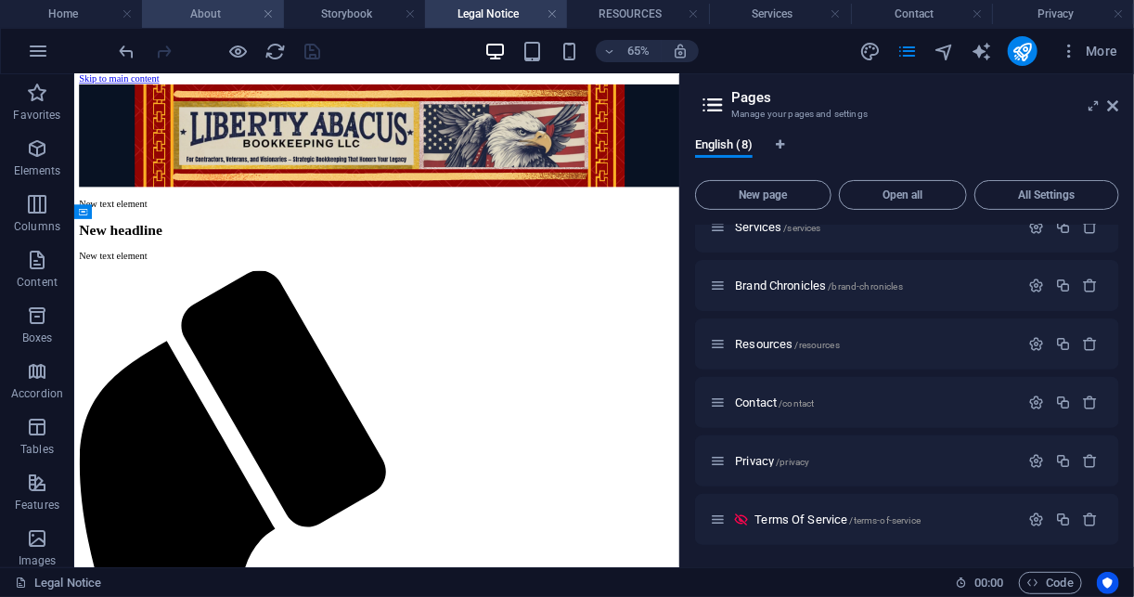
click at [224, 13] on h4 "About" at bounding box center [213, 14] width 142 height 20
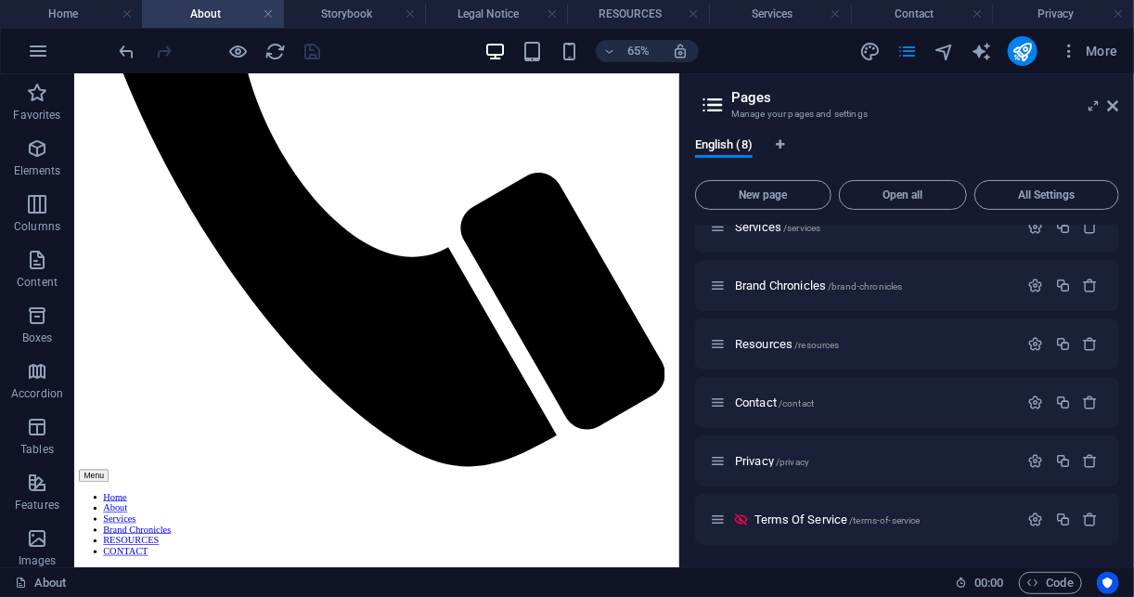
scroll to position [2530, 0]
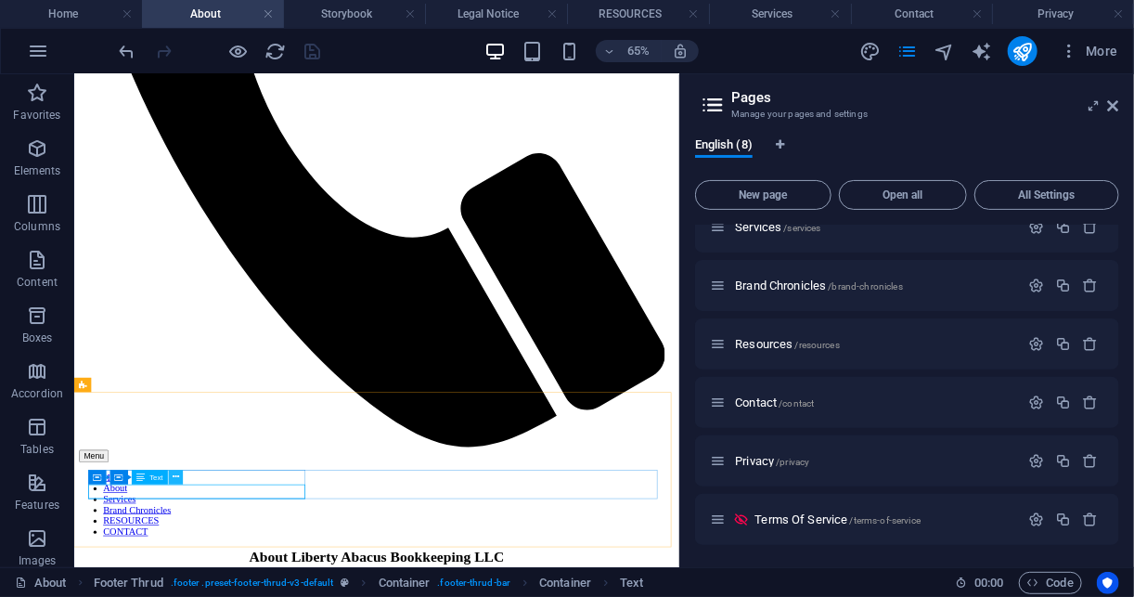
click at [174, 480] on icon at bounding box center [176, 477] width 6 height 13
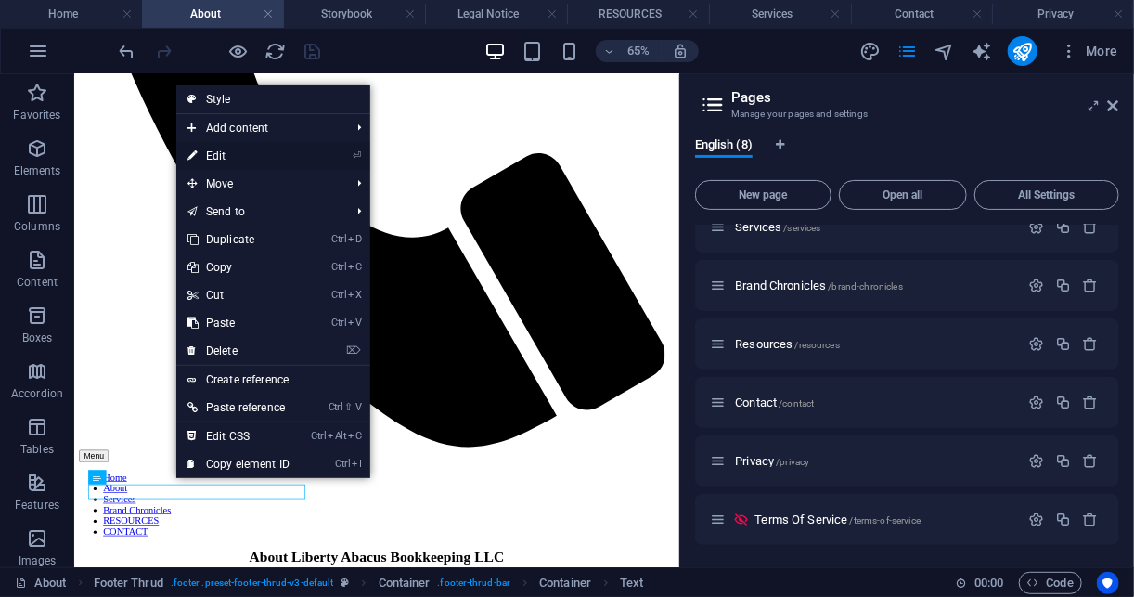
click at [329, 158] on li "⏎ Edit" at bounding box center [273, 156] width 194 height 28
click at [240, 153] on link "⏎ Edit" at bounding box center [238, 156] width 124 height 28
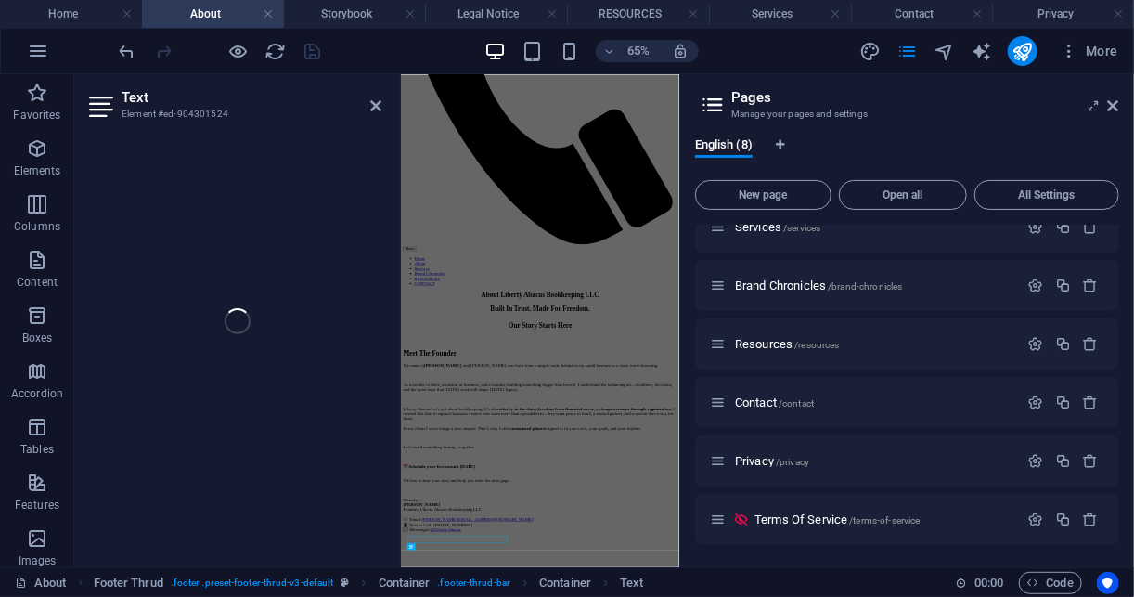
scroll to position [1622, 0]
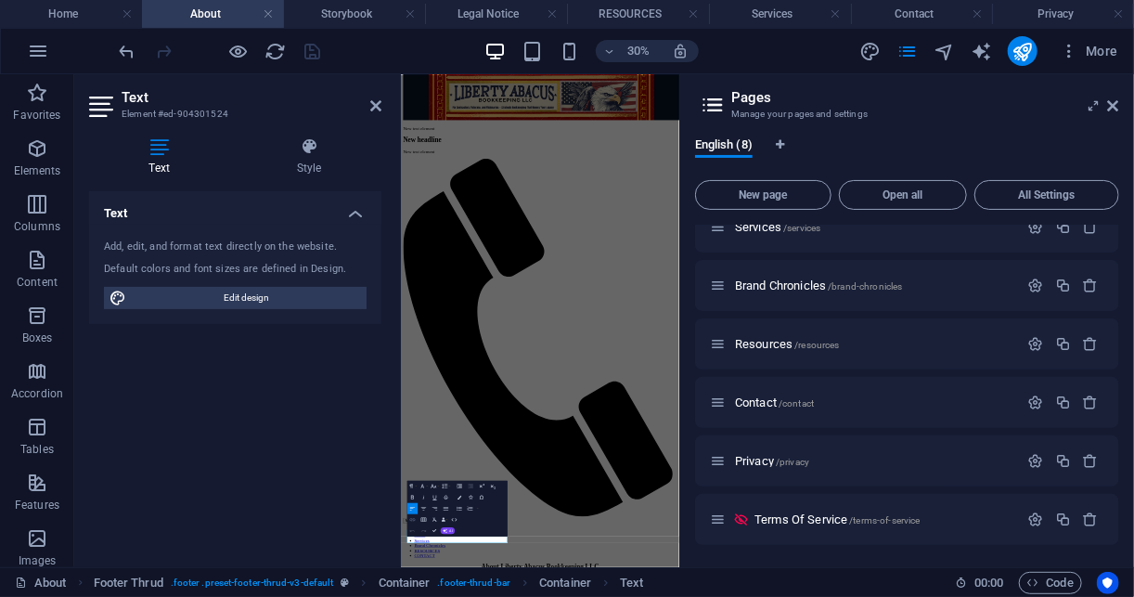
click at [413, 521] on icon "button" at bounding box center [412, 519] width 6 height 6
click at [475, 476] on div "/legal-notice URL Legal Notice Text Title Open in new tab Update" at bounding box center [455, 482] width 84 height 52
click at [463, 462] on input "/legal-notice" at bounding box center [461, 460] width 70 height 9
type input "/"
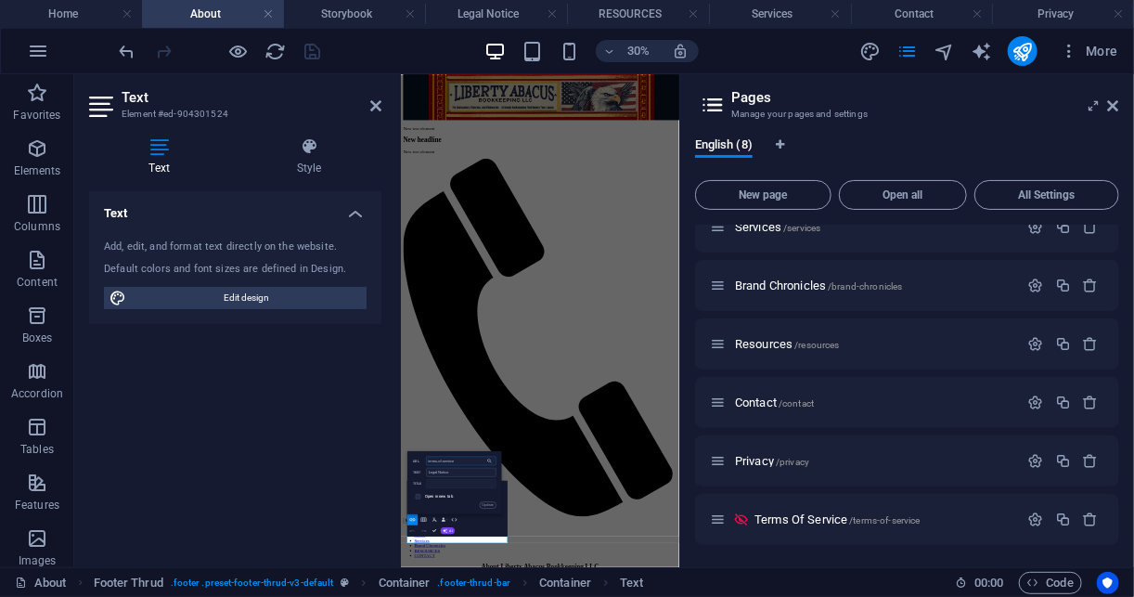
type input "terms-of-service"
click at [463, 473] on input "Legal Notice" at bounding box center [462, 472] width 70 height 9
type input "L"
type input "Terms Of Service"
click at [481, 504] on button "Update" at bounding box center [488, 504] width 17 height 6
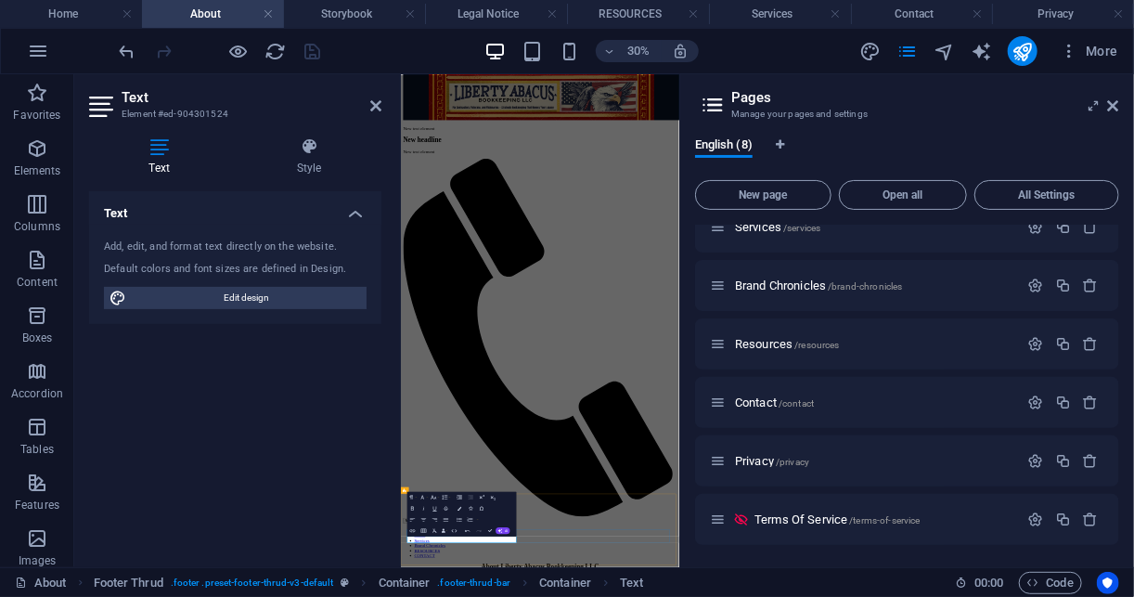
click at [308, 47] on div at bounding box center [220, 51] width 208 height 30
click at [860, 512] on span "Terms Of Service /terms-of-service" at bounding box center [837, 519] width 166 height 14
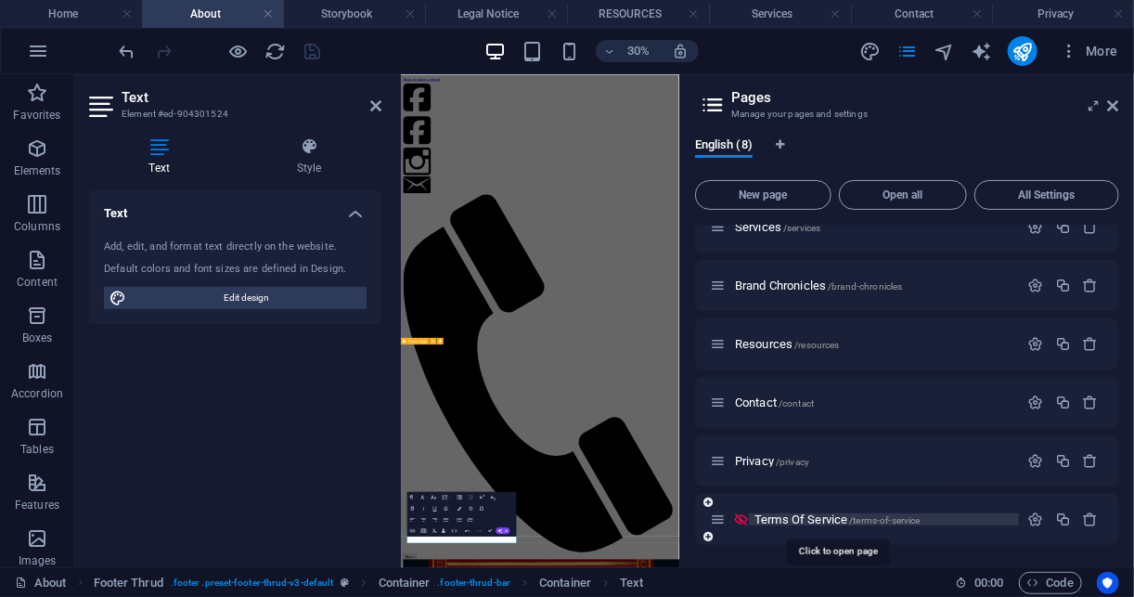
scroll to position [8, 0]
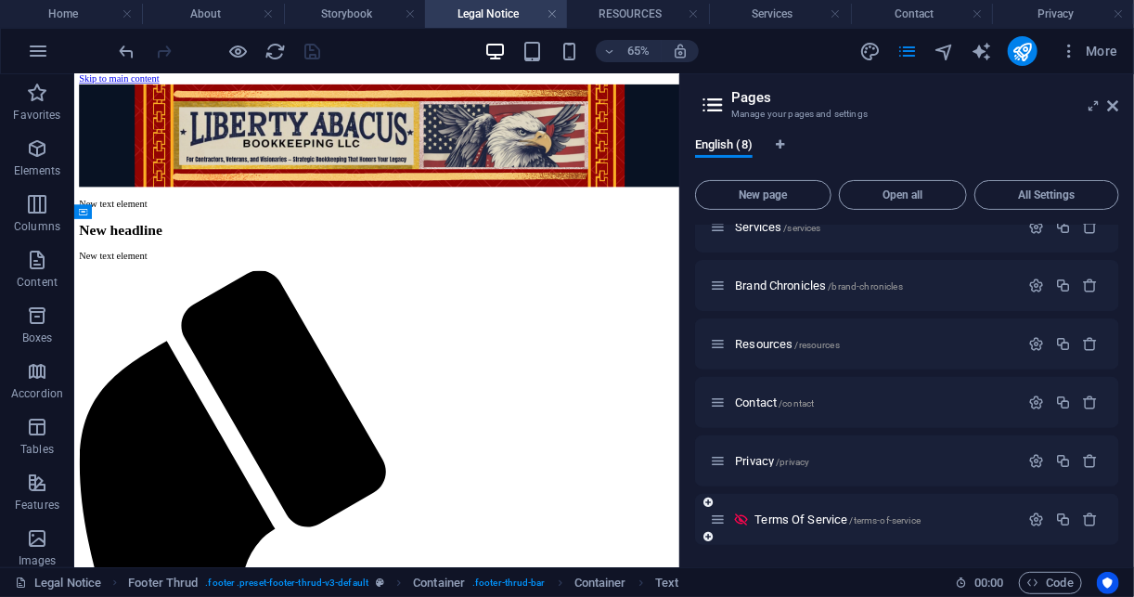
click at [741, 521] on icon at bounding box center [741, 519] width 16 height 16
click at [1040, 521] on button "button" at bounding box center [1036, 519] width 27 height 16
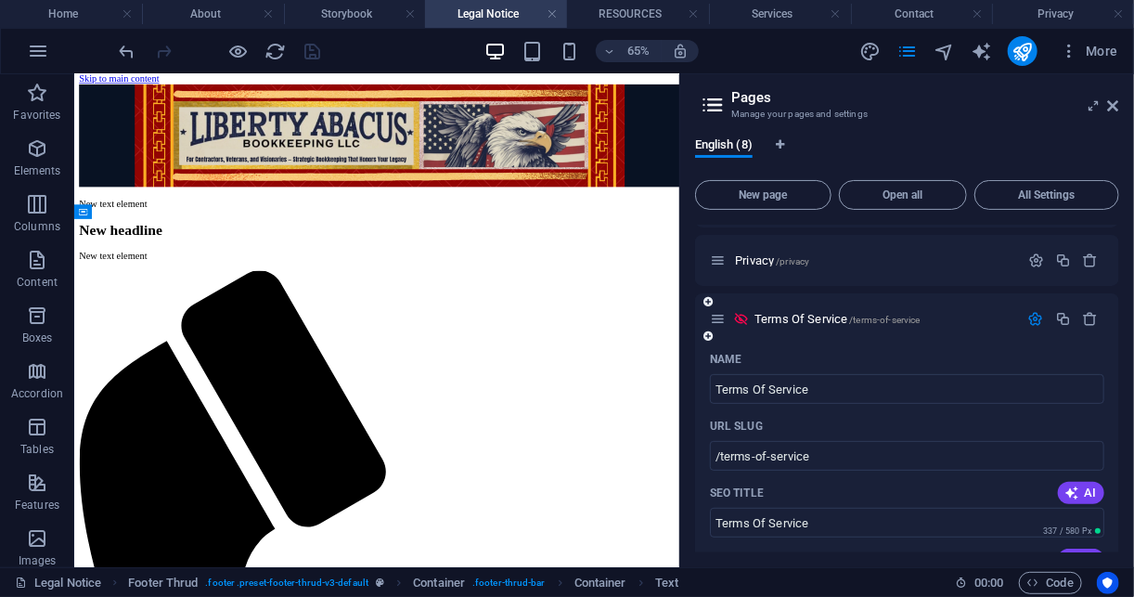
click at [737, 314] on icon at bounding box center [741, 319] width 16 height 16
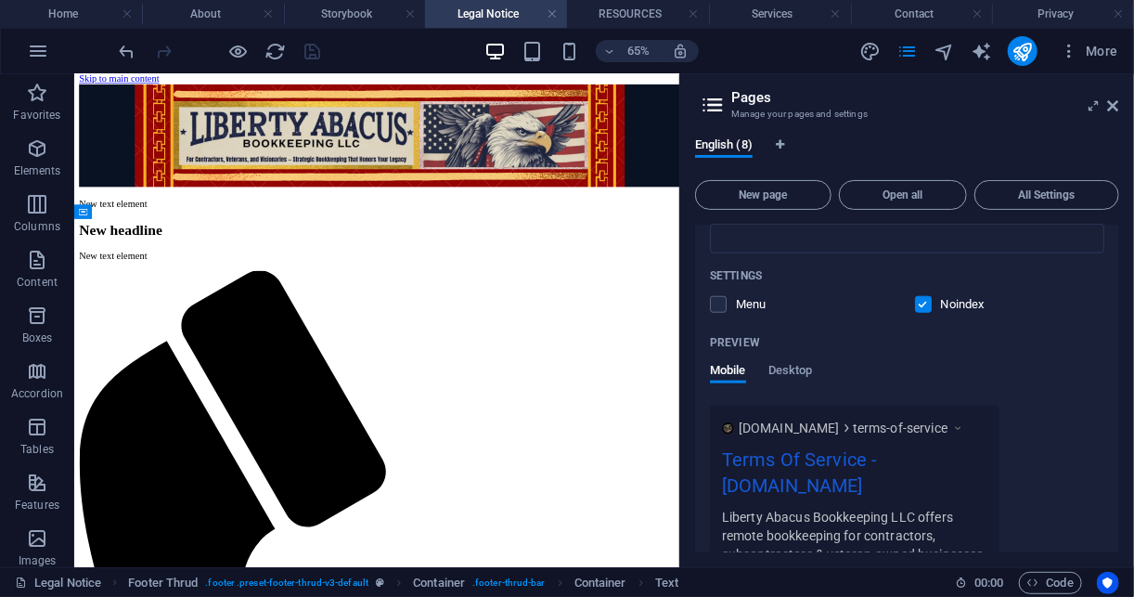
scroll to position [793, 0]
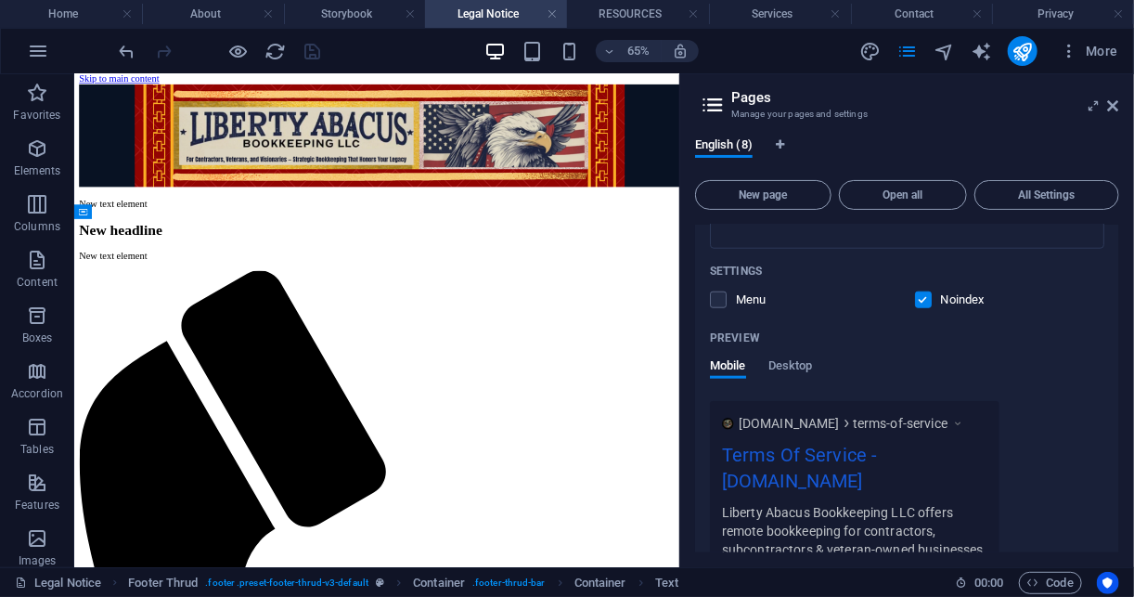
click at [927, 304] on label at bounding box center [923, 299] width 17 height 17
click at [0, 0] on input "checkbox" at bounding box center [0, 0] width 0 height 0
click at [317, 48] on icon "save" at bounding box center [313, 51] width 21 height 21
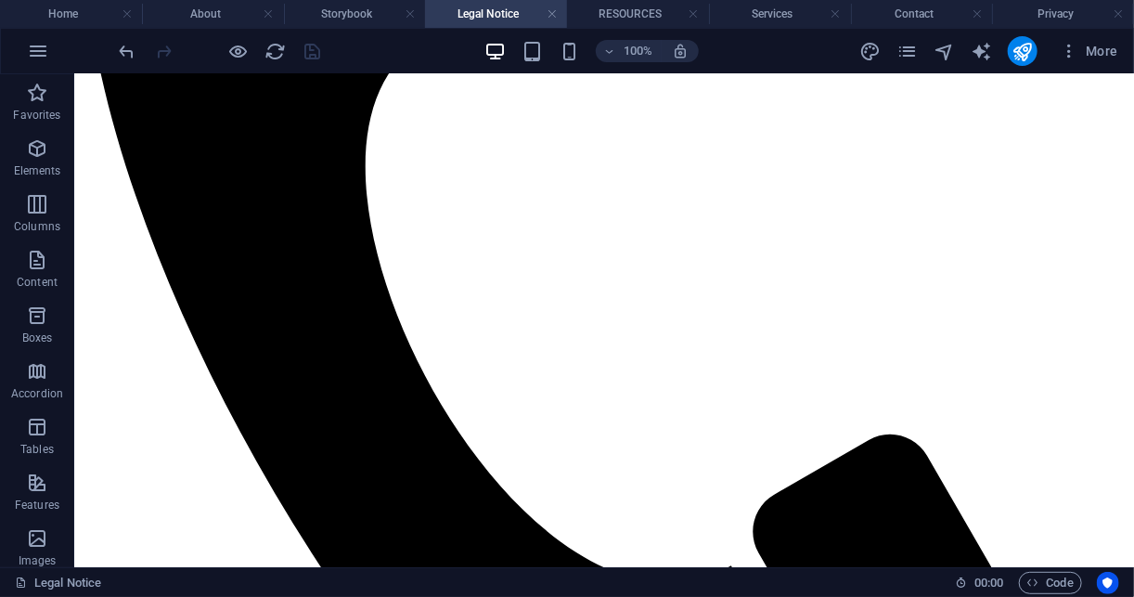
scroll to position [896, 0]
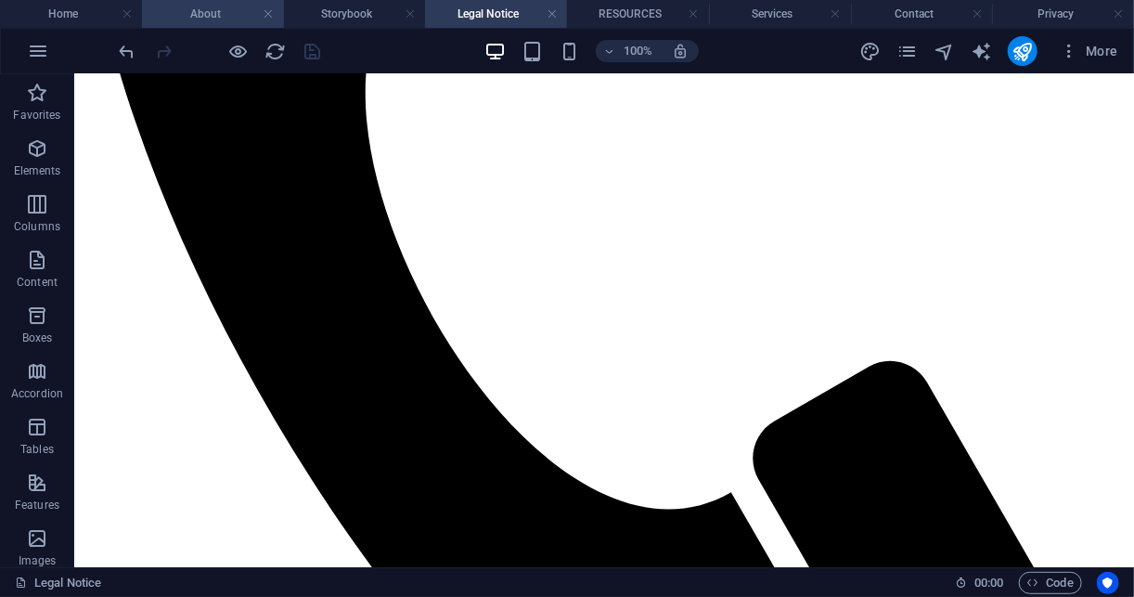
click at [250, 25] on li "About" at bounding box center [213, 14] width 142 height 28
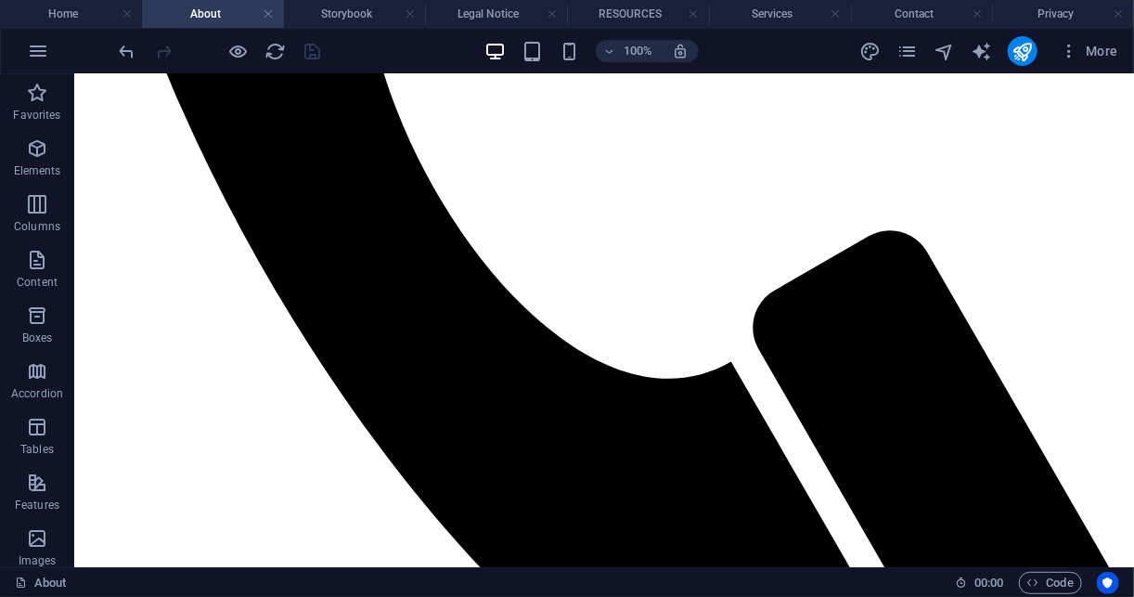
scroll to position [2794, 0]
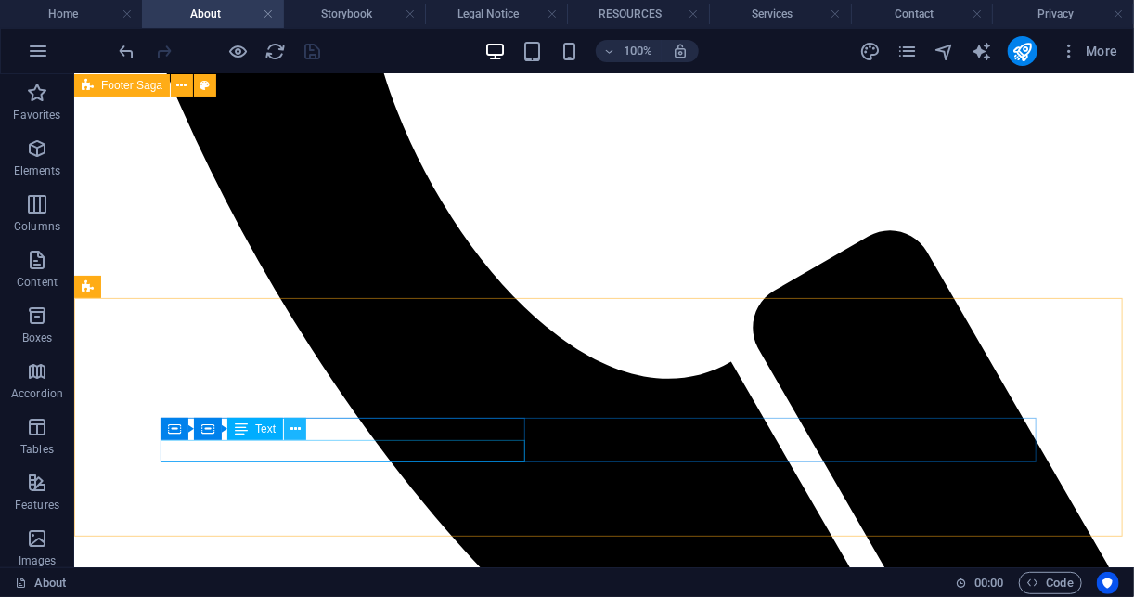
click at [297, 433] on icon at bounding box center [295, 428] width 10 height 19
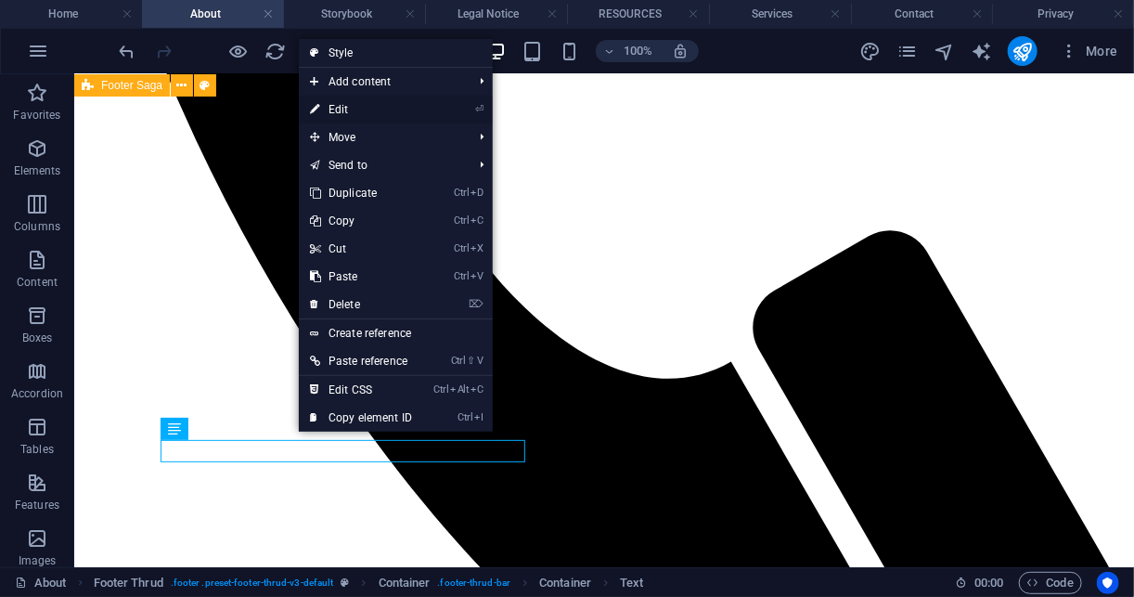
click at [389, 115] on link "⏎ Edit" at bounding box center [361, 110] width 124 height 28
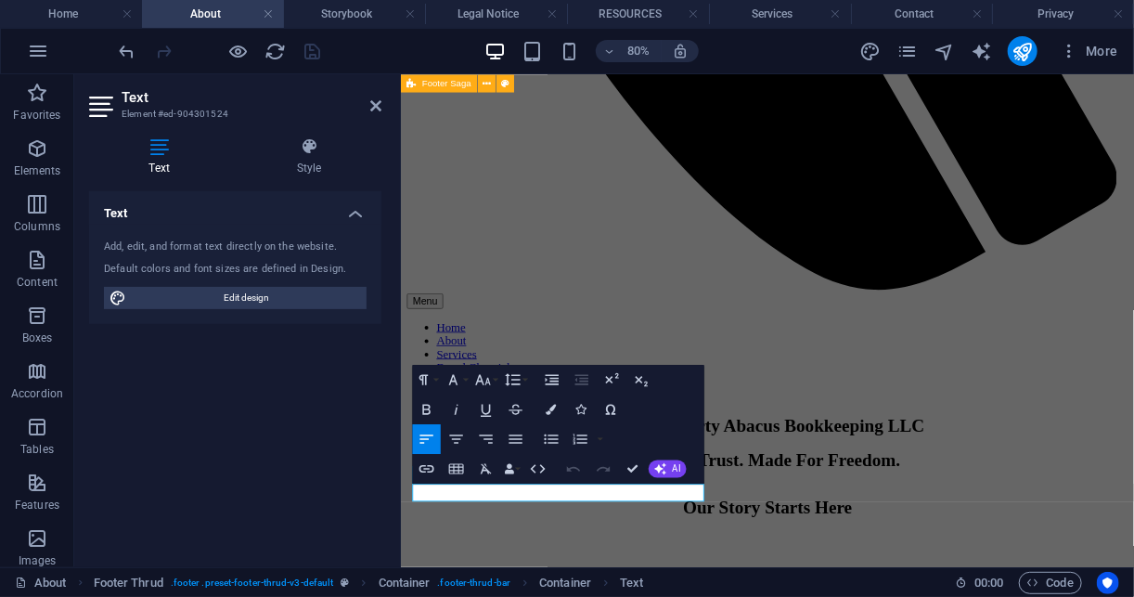
scroll to position [2647, 0]
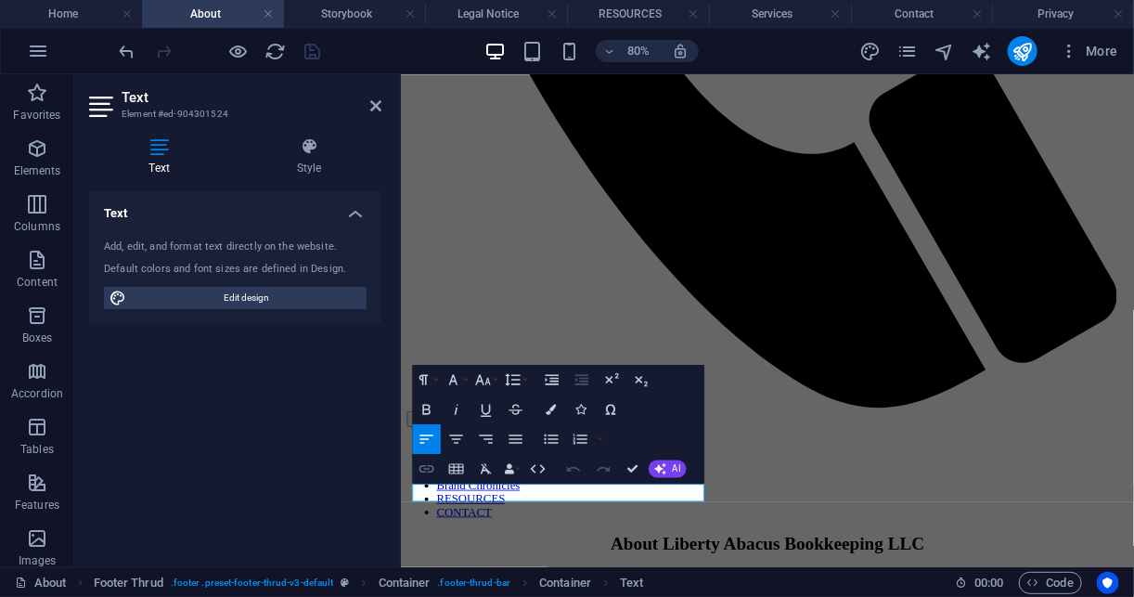
click at [425, 473] on icon "button" at bounding box center [427, 469] width 18 height 18
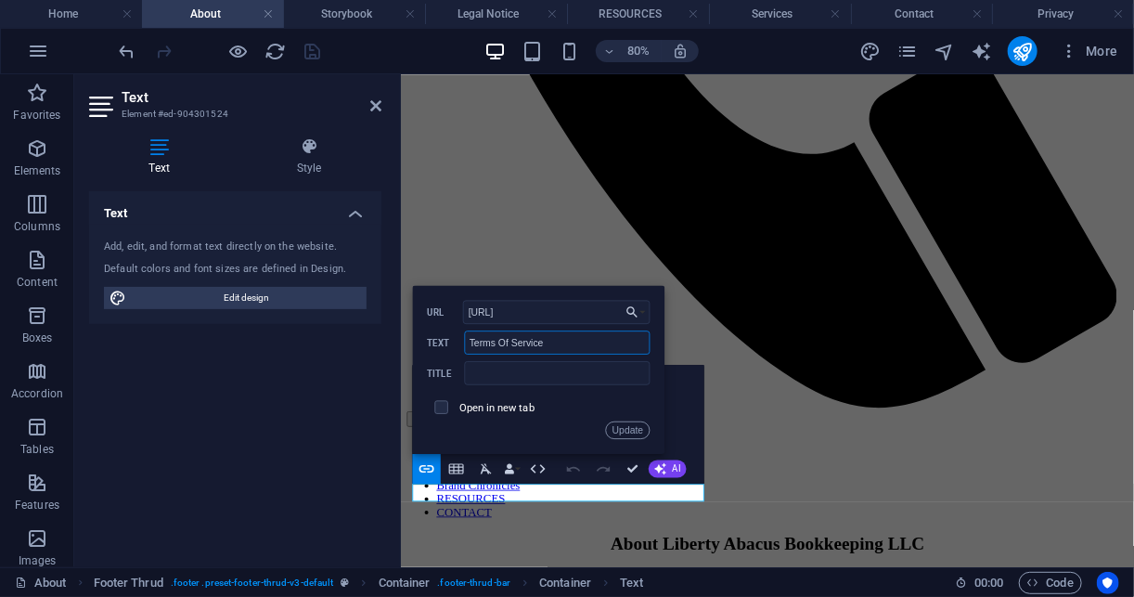
click at [586, 330] on input "Terms Of Service" at bounding box center [557, 342] width 186 height 24
click at [491, 310] on input "http://terms-of-service" at bounding box center [557, 313] width 187 height 24
click at [493, 312] on input "http://terms-of-service" at bounding box center [557, 313] width 187 height 24
click at [607, 313] on input "http://www.libertyabacus.com/terms-of-service" at bounding box center [557, 313] width 187 height 24
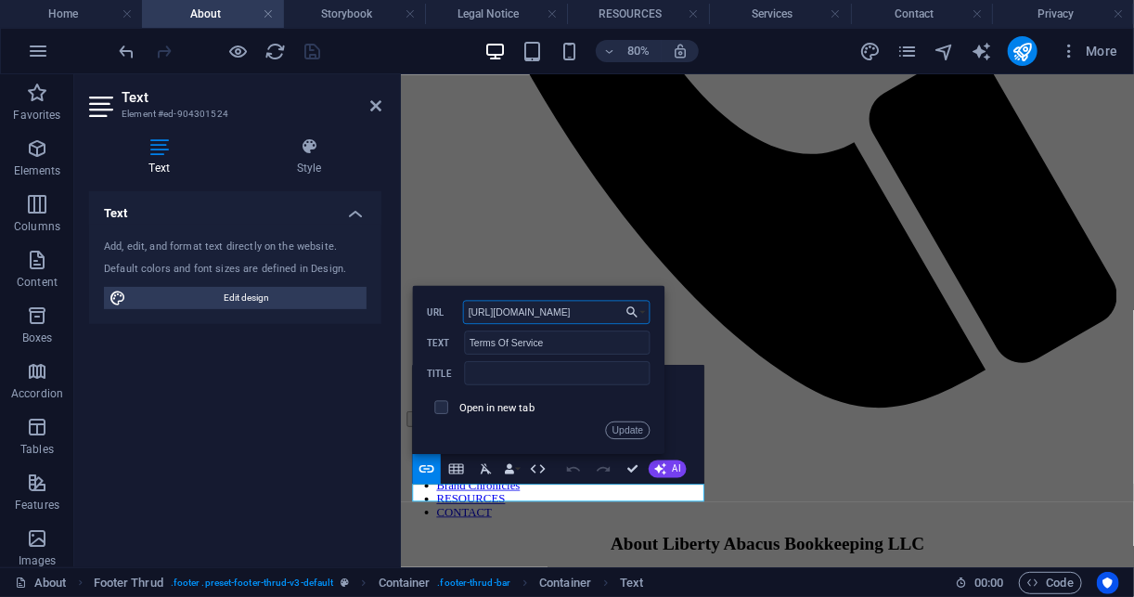
type input "http://www.libertyabacus.com/terms-of-service/"
click at [618, 434] on button "Update" at bounding box center [628, 430] width 45 height 18
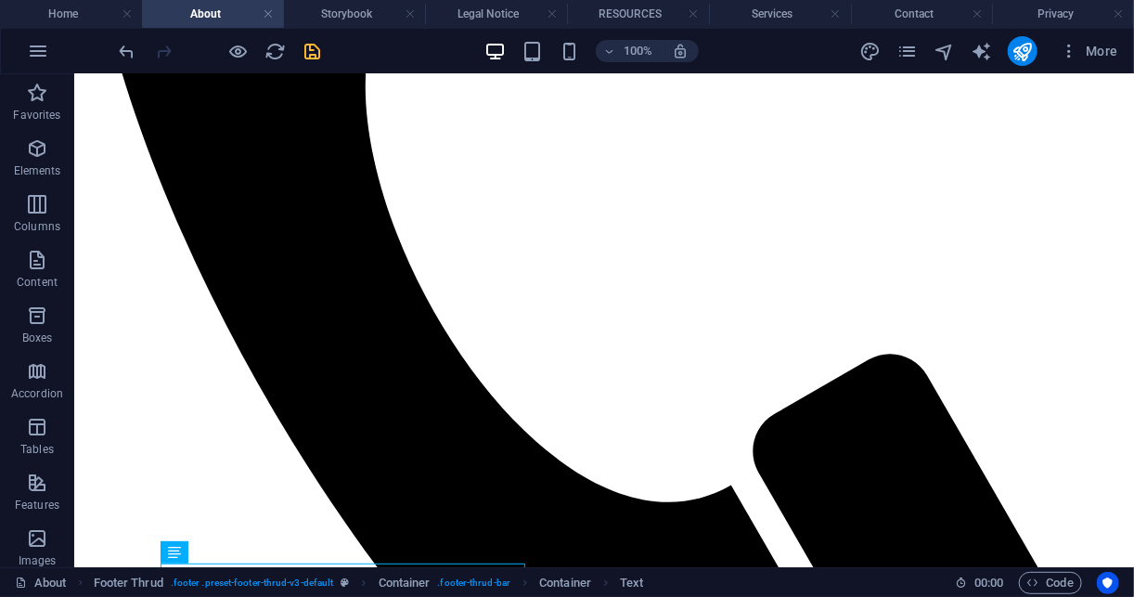
scroll to position [2794, 0]
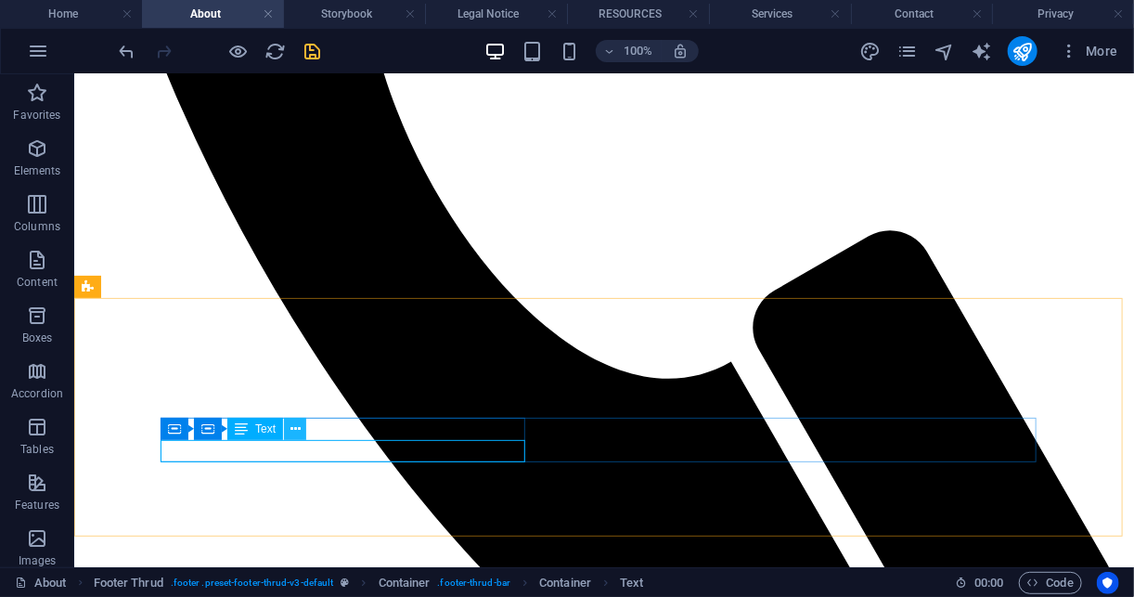
click at [298, 429] on icon at bounding box center [295, 428] width 10 height 19
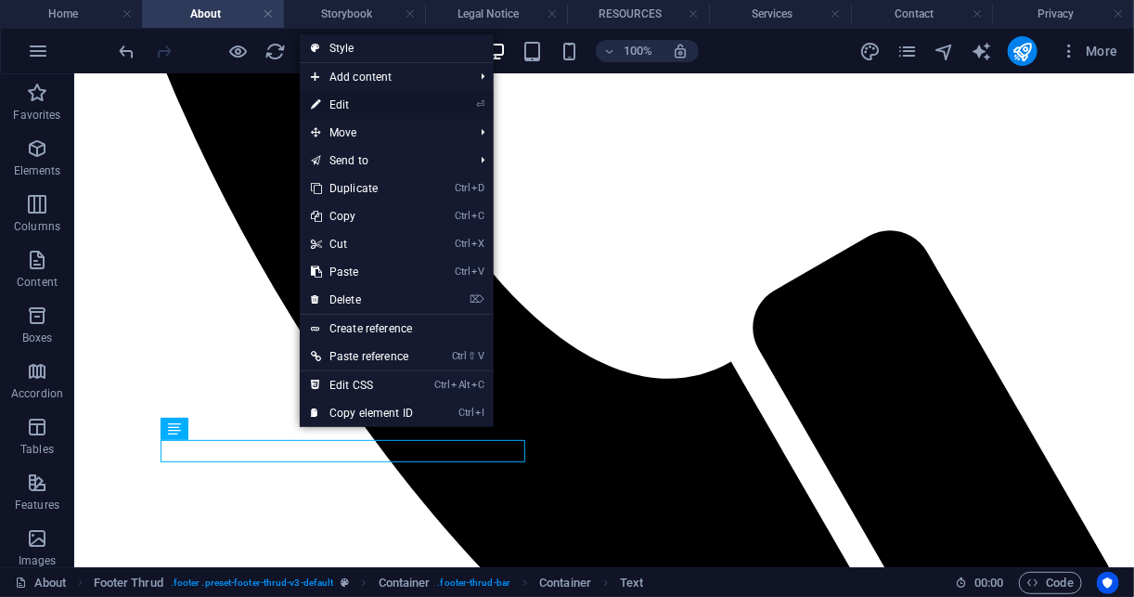
click at [411, 107] on link "⏎ Edit" at bounding box center [362, 105] width 124 height 28
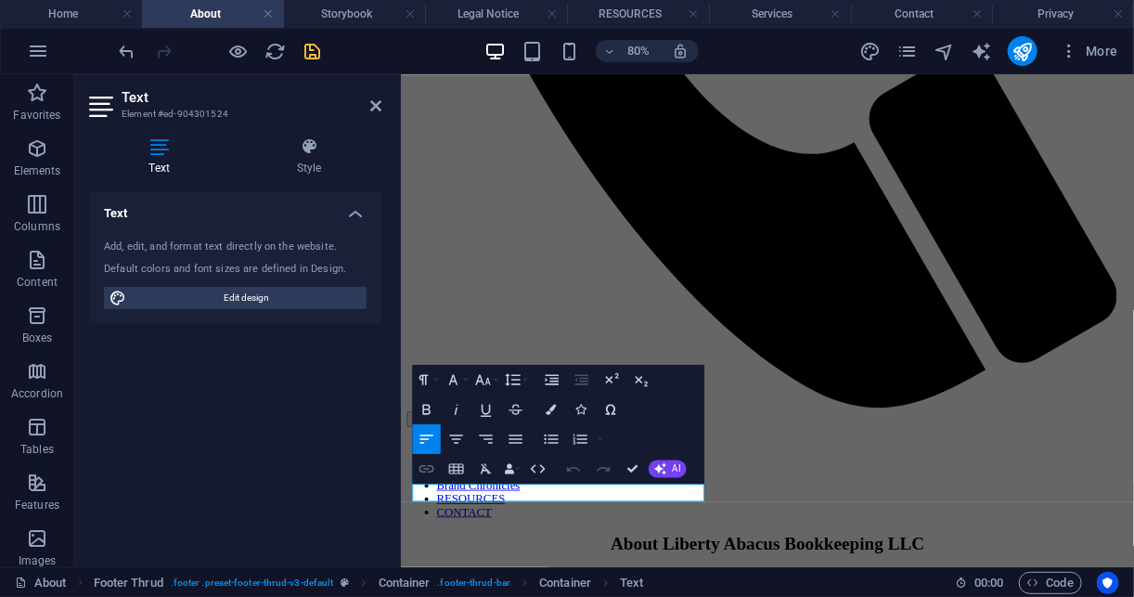
click at [429, 469] on icon "button" at bounding box center [426, 468] width 15 height 7
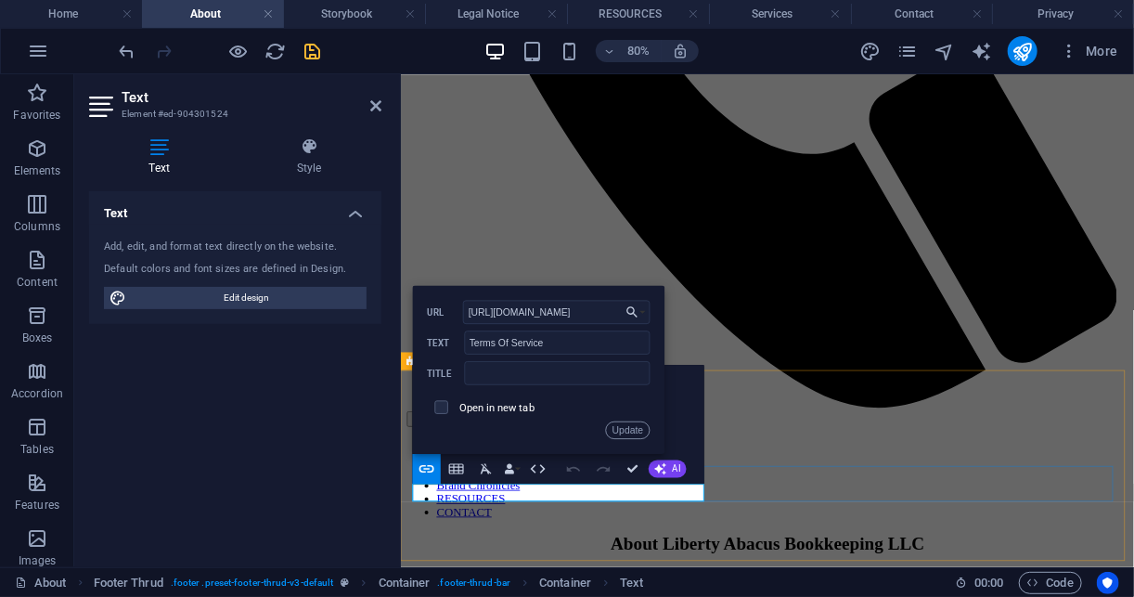
scroll to position [0, 0]
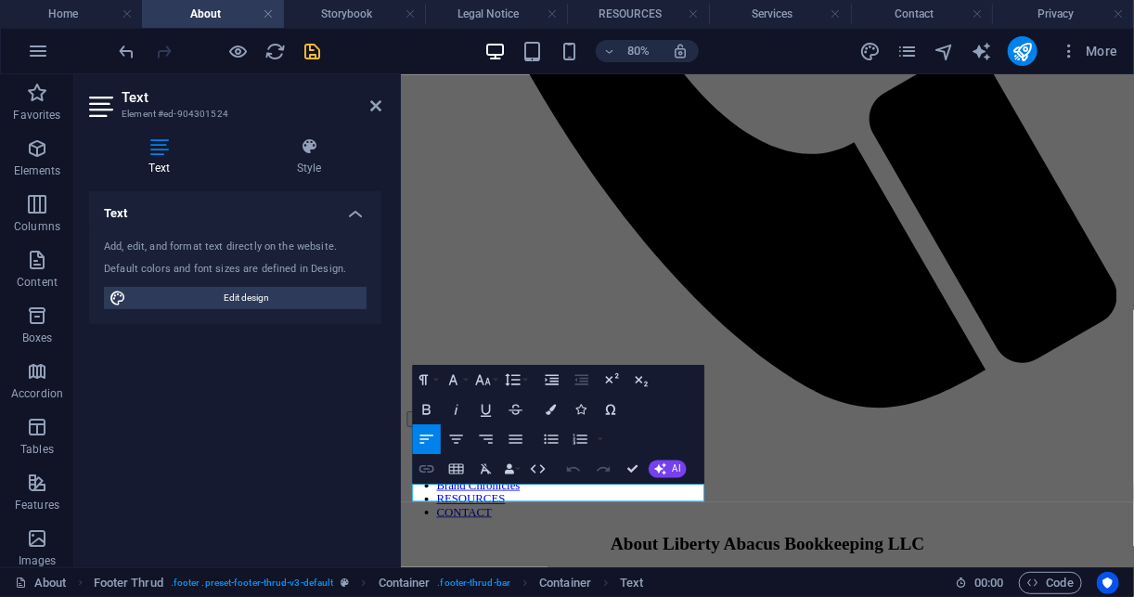
type input "/privacy"
type input "Privacy Policy"
click at [434, 470] on icon "button" at bounding box center [427, 469] width 18 height 18
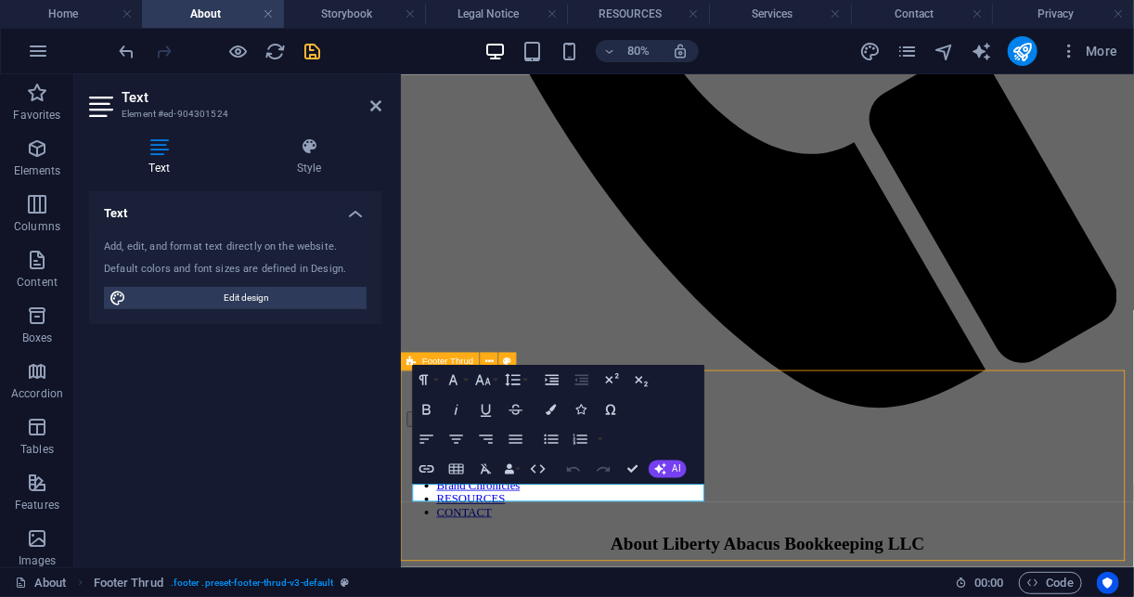
scroll to position [2671, 0]
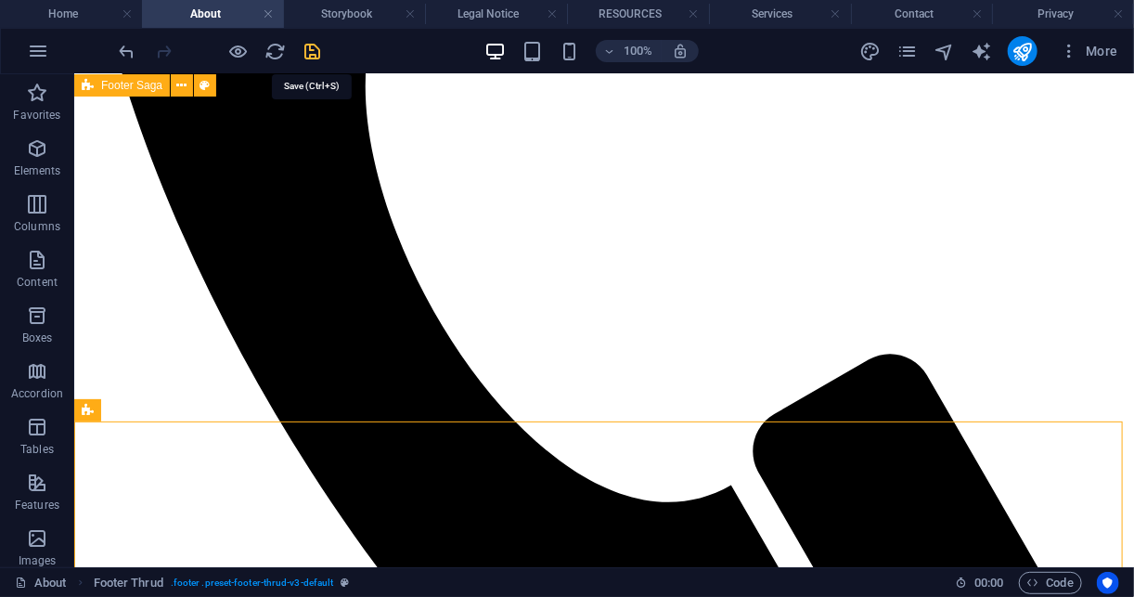
click at [313, 51] on icon "save" at bounding box center [313, 51] width 21 height 21
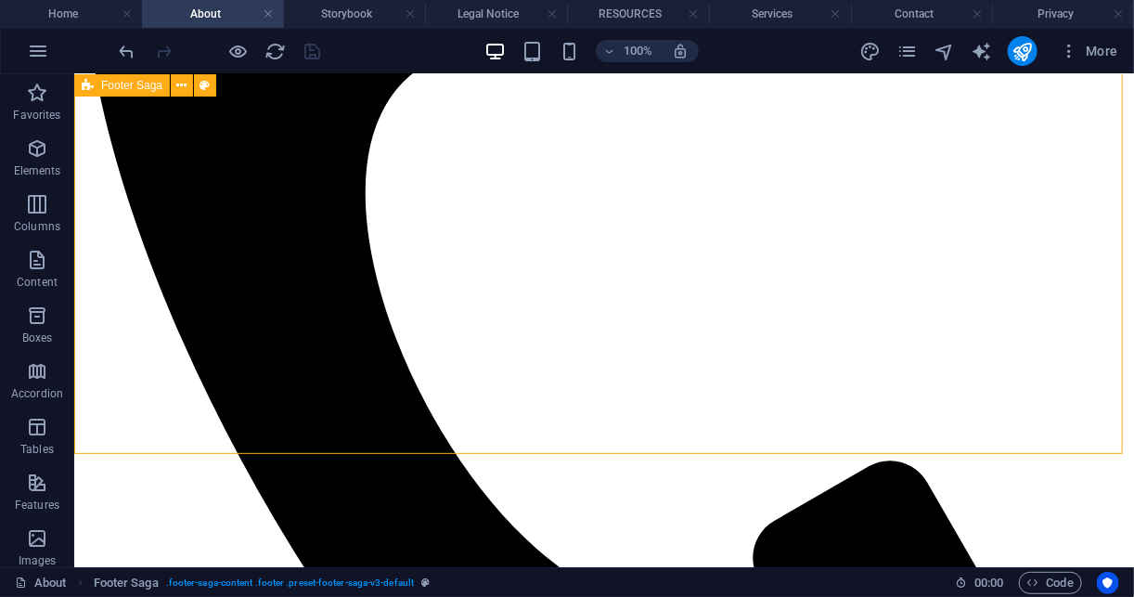
scroll to position [2500, 0]
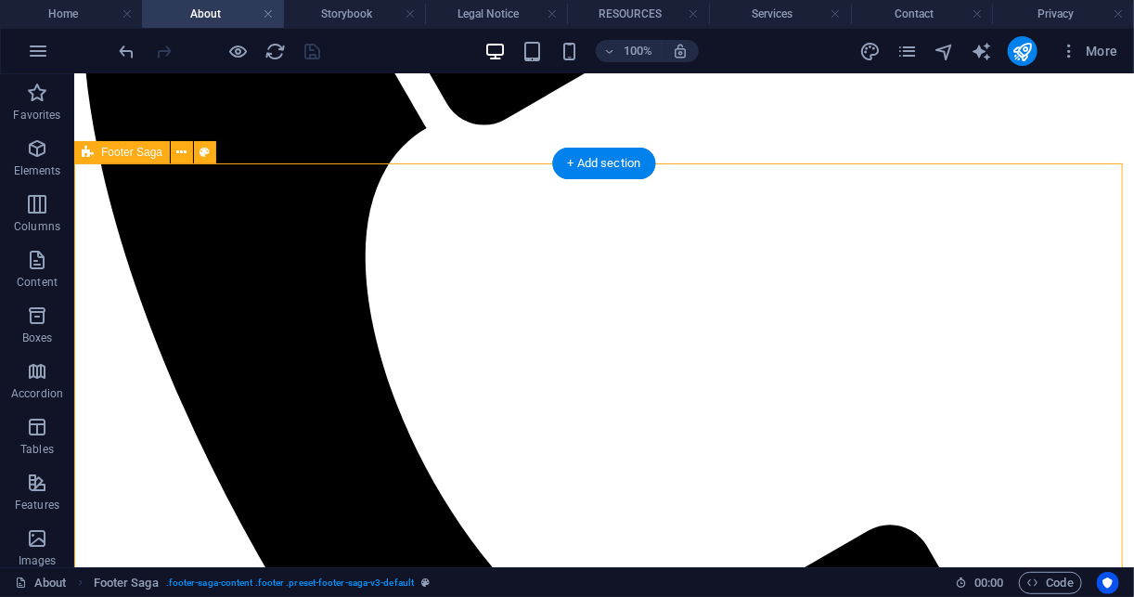
drag, startPoint x: 526, startPoint y: 172, endPoint x: 694, endPoint y: 393, distance: 278.2
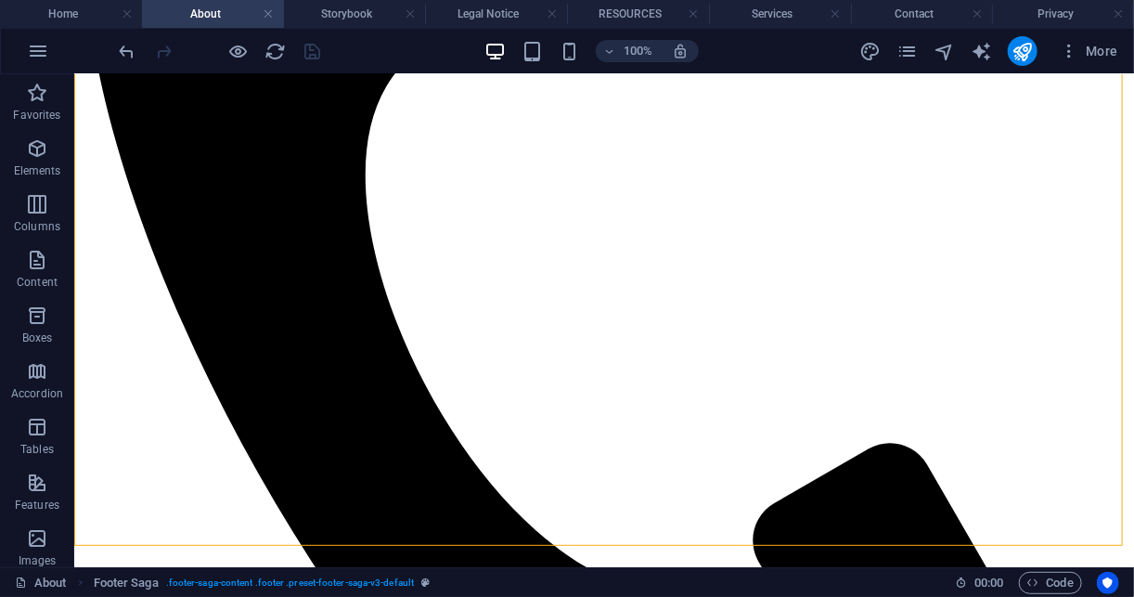
scroll to position [2499, 0]
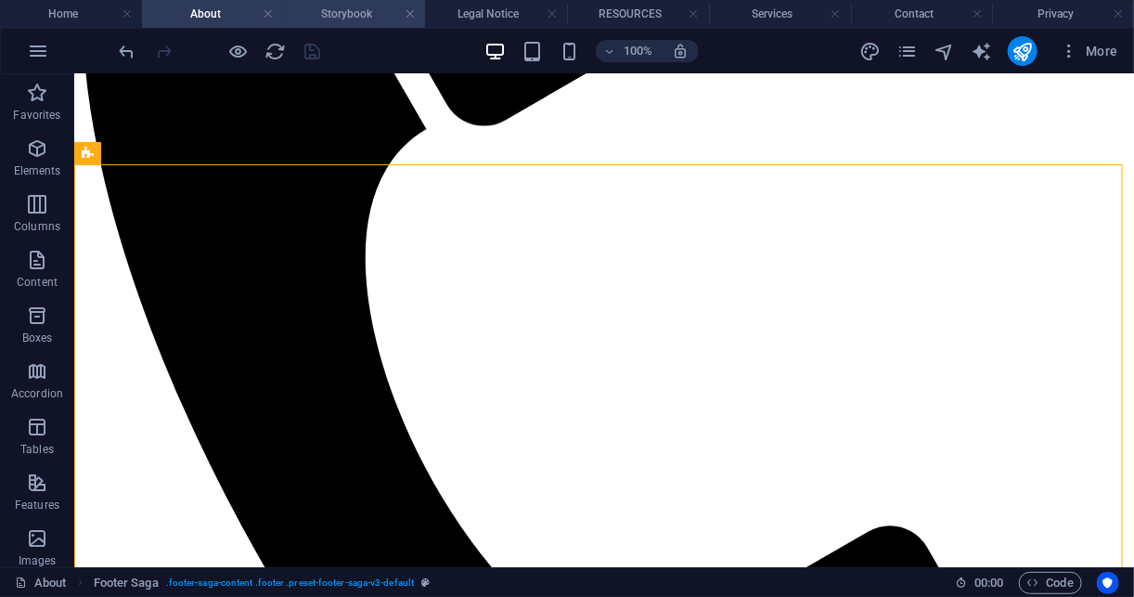
click at [356, 9] on h4 "Storybook" at bounding box center [355, 14] width 142 height 20
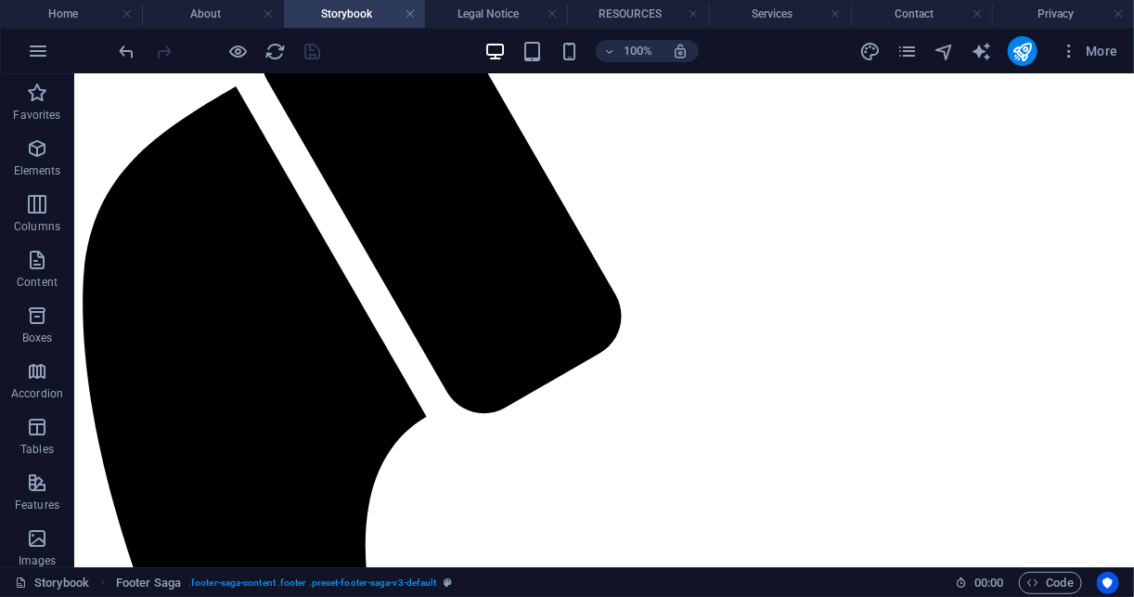
scroll to position [526, 0]
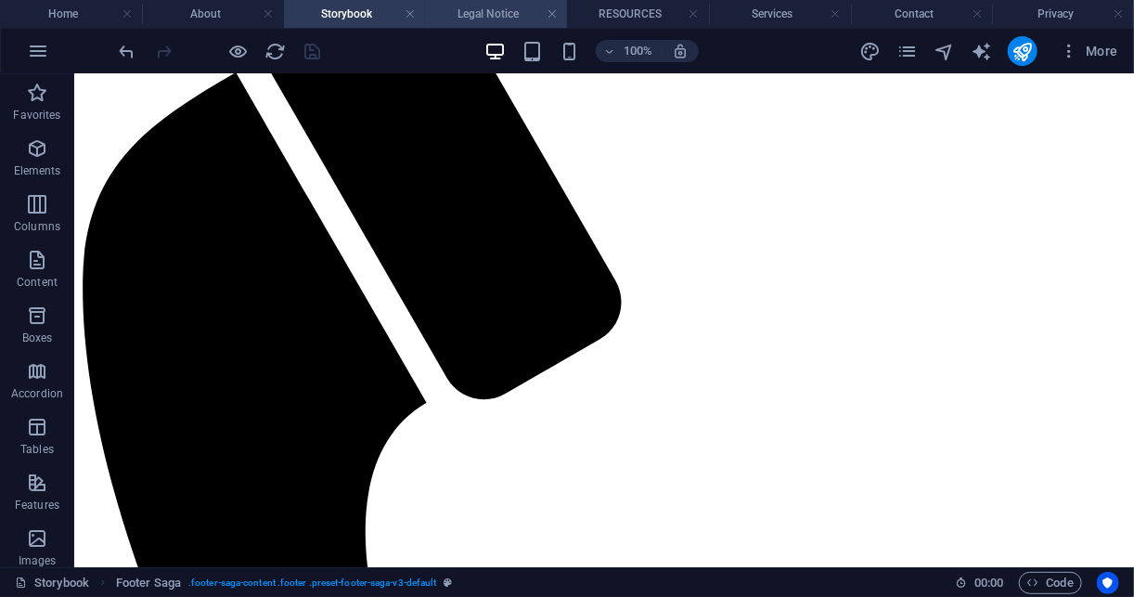
click at [488, 19] on h4 "Legal Notice" at bounding box center [496, 14] width 142 height 20
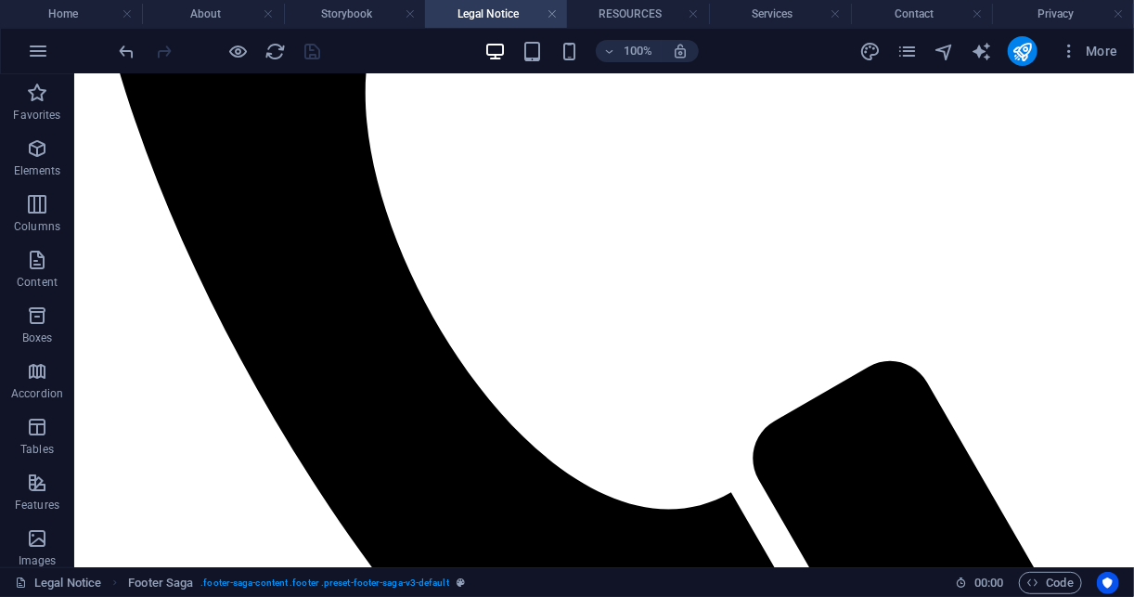
scroll to position [0, 0]
click at [1074, 45] on icon "button" at bounding box center [1069, 51] width 19 height 19
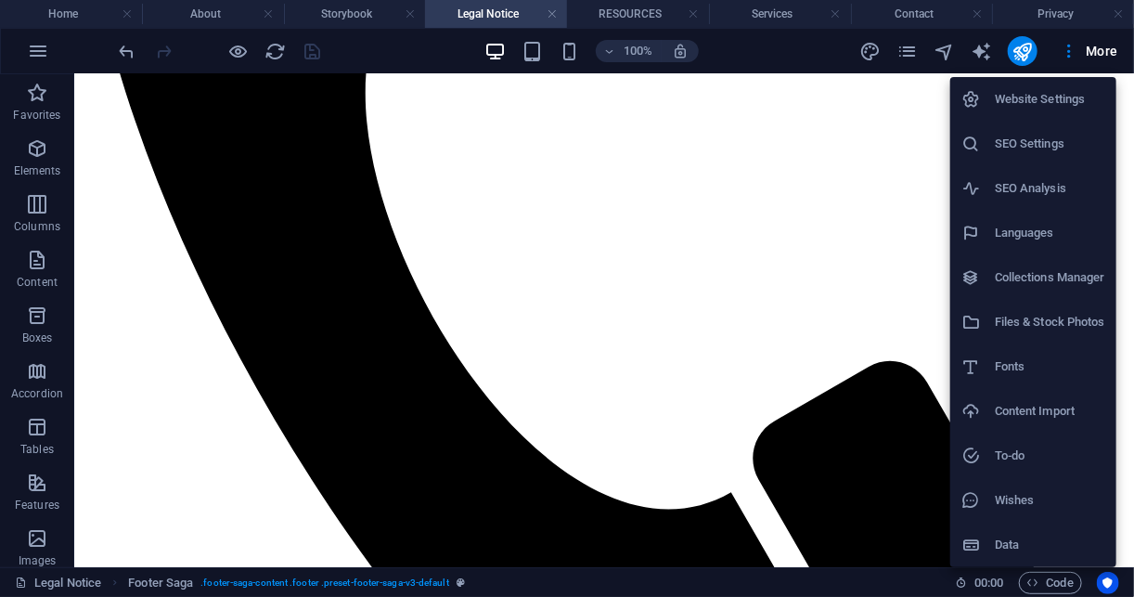
click at [909, 51] on div at bounding box center [567, 298] width 1134 height 597
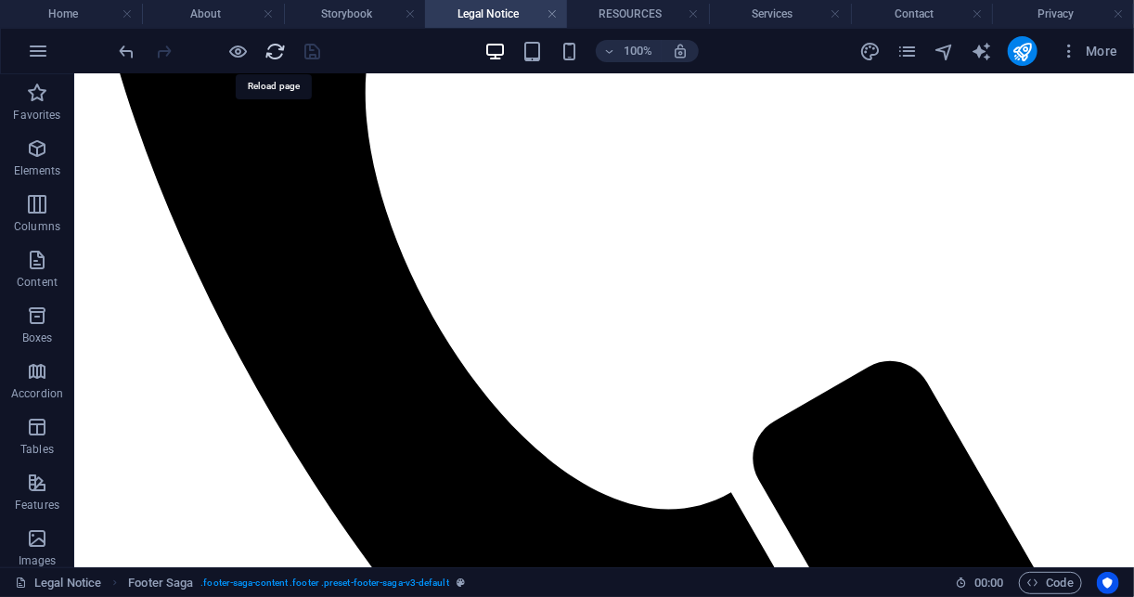
click at [273, 45] on icon "reload" at bounding box center [275, 51] width 21 height 21
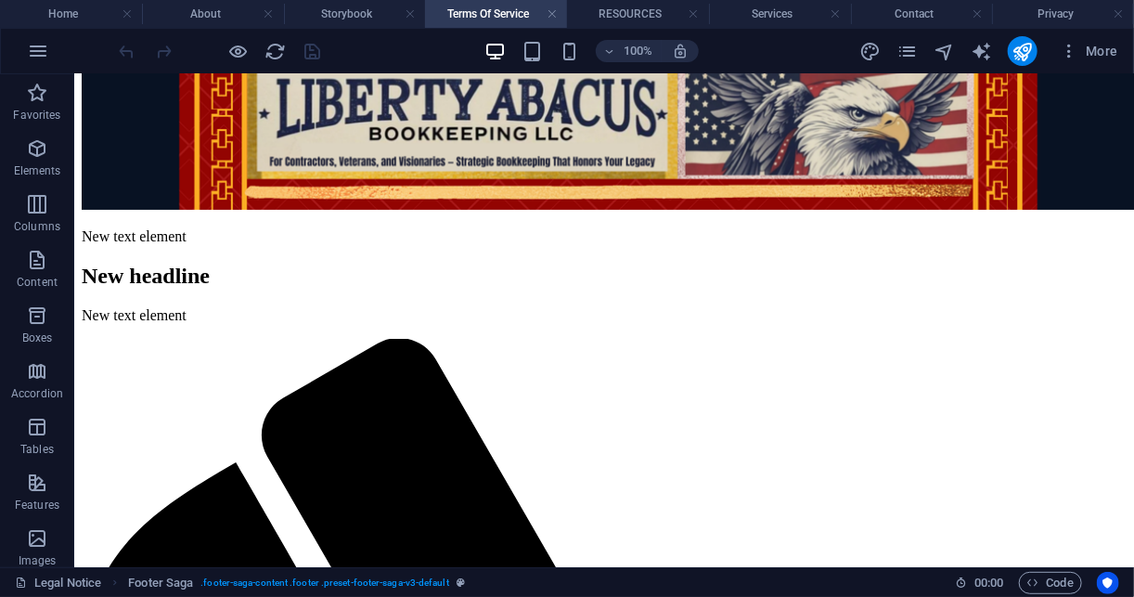
scroll to position [71, 0]
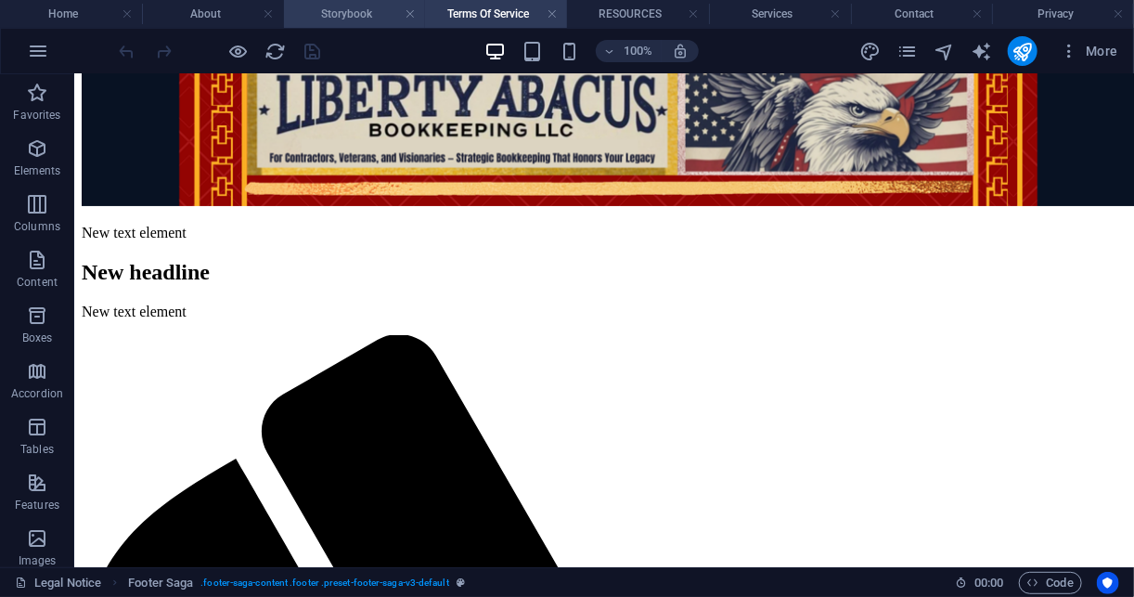
click at [334, 21] on h4 "Storybook" at bounding box center [355, 14] width 142 height 20
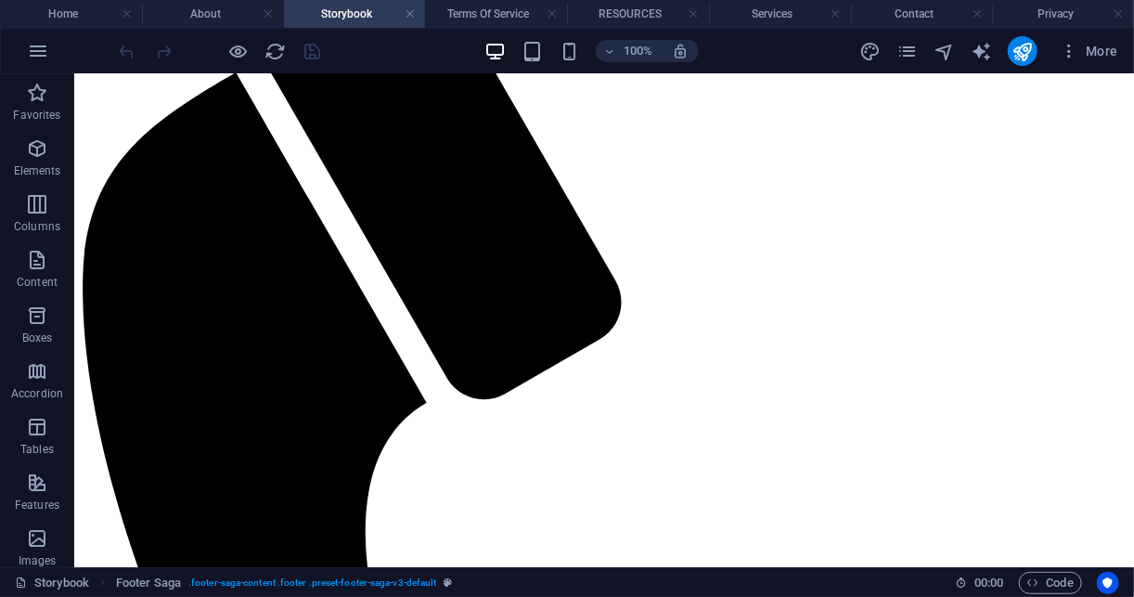
scroll to position [0, 0]
click at [185, 95] on icon at bounding box center [182, 99] width 10 height 19
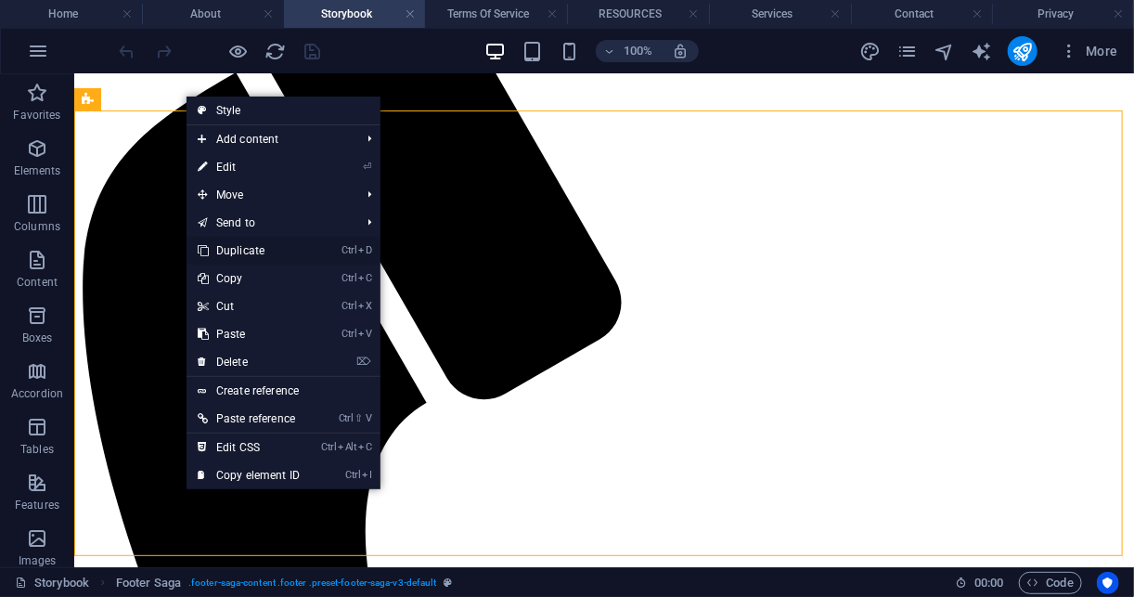
click at [274, 248] on link "Ctrl D Duplicate" at bounding box center [249, 251] width 124 height 28
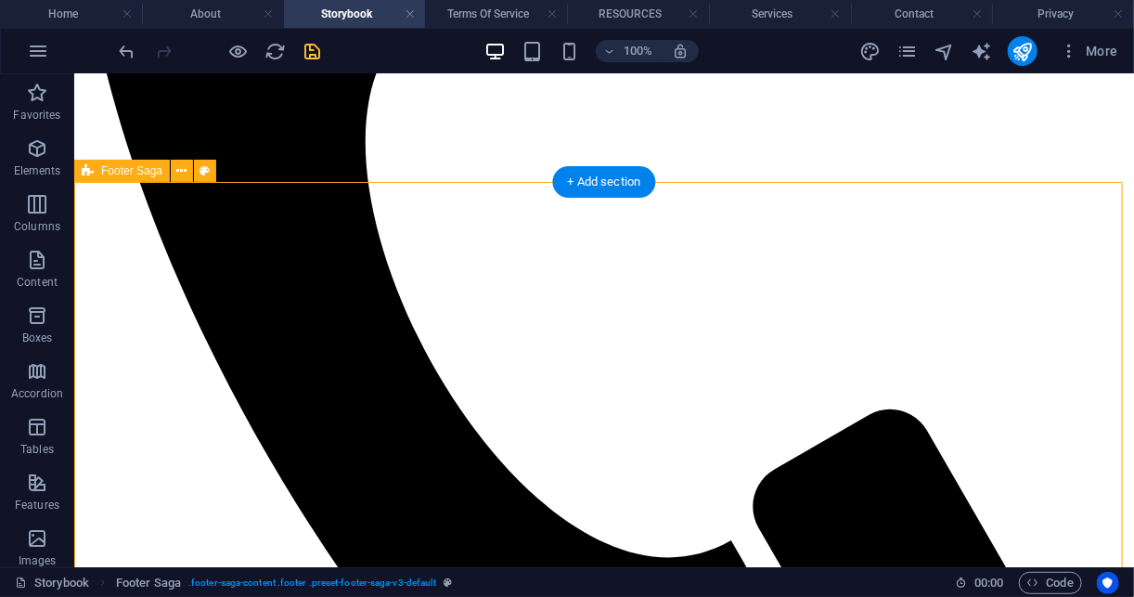
scroll to position [972, 0]
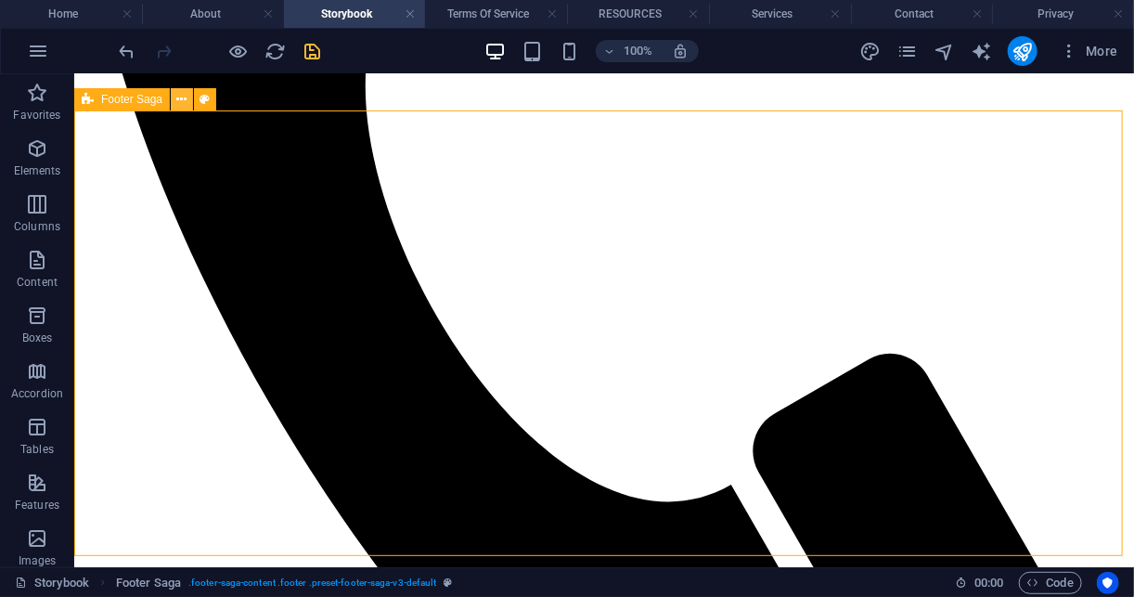
click at [182, 98] on icon at bounding box center [182, 99] width 10 height 19
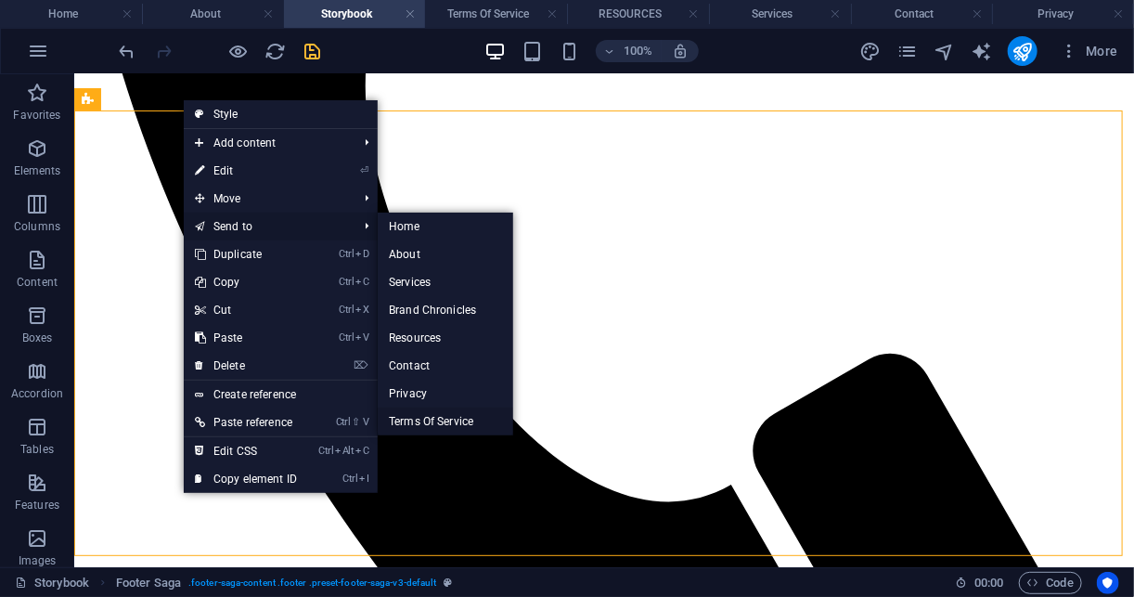
click at [452, 429] on link "Terms Of Service" at bounding box center [445, 421] width 135 height 28
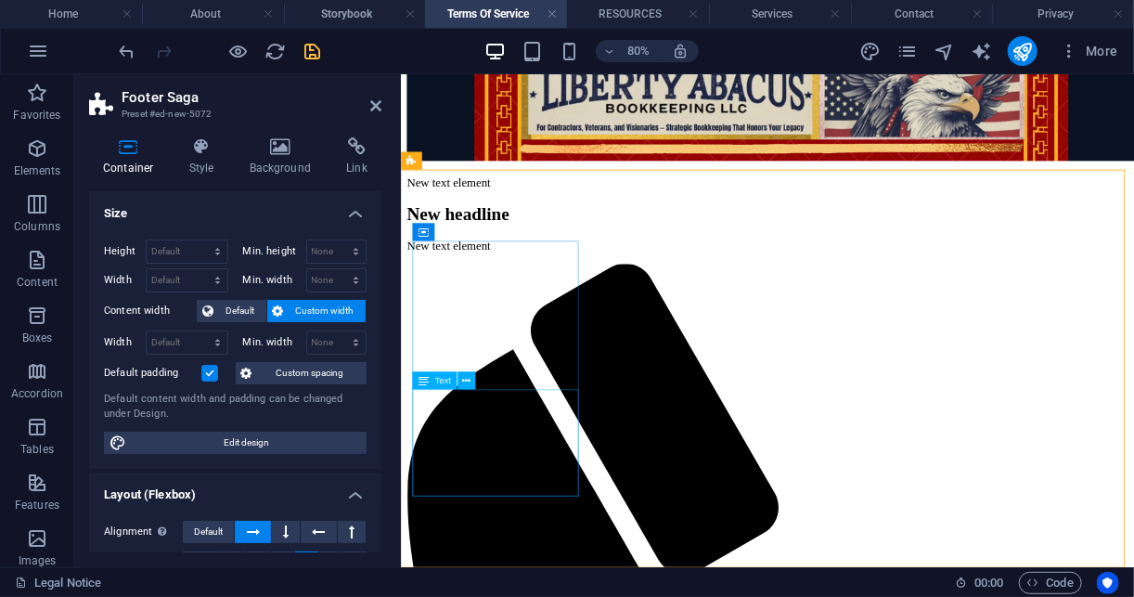
scroll to position [1245, 0]
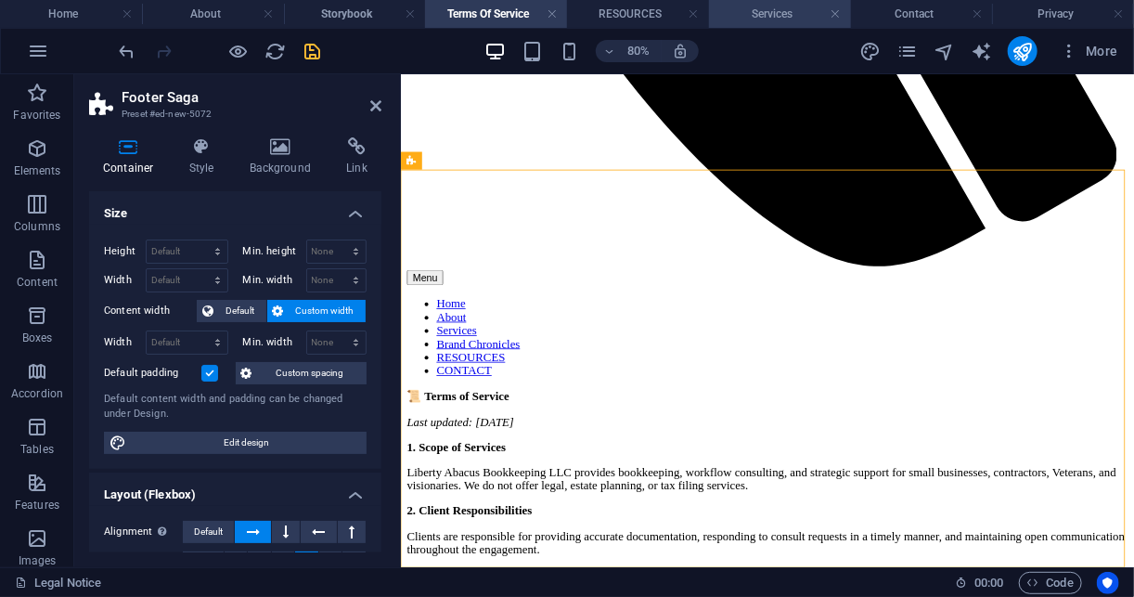
click at [772, 19] on h4 "Services" at bounding box center [780, 14] width 142 height 20
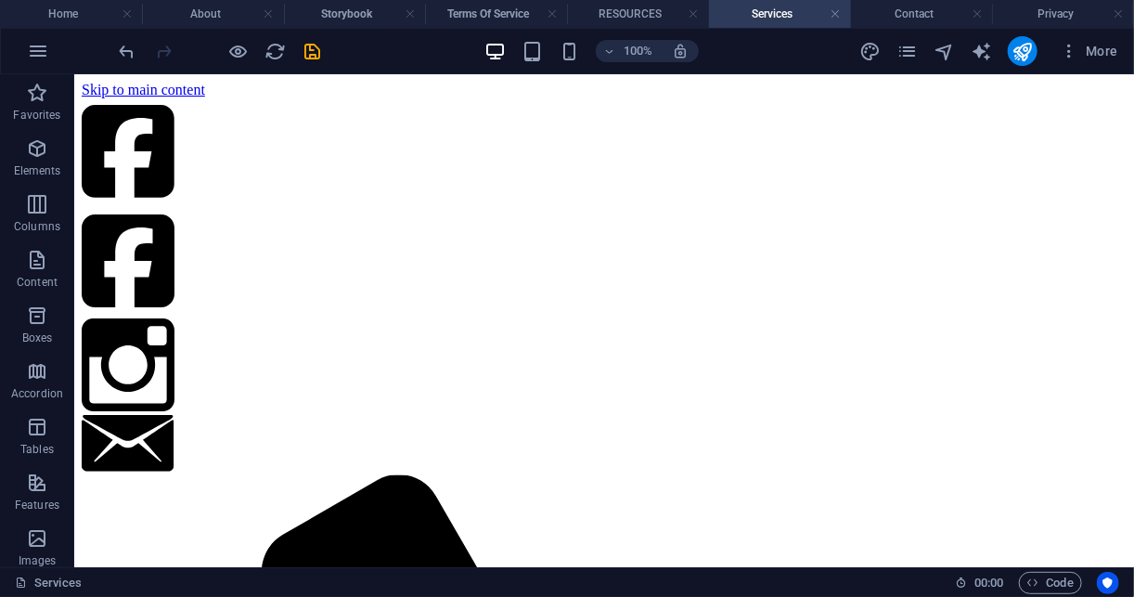
scroll to position [544, 0]
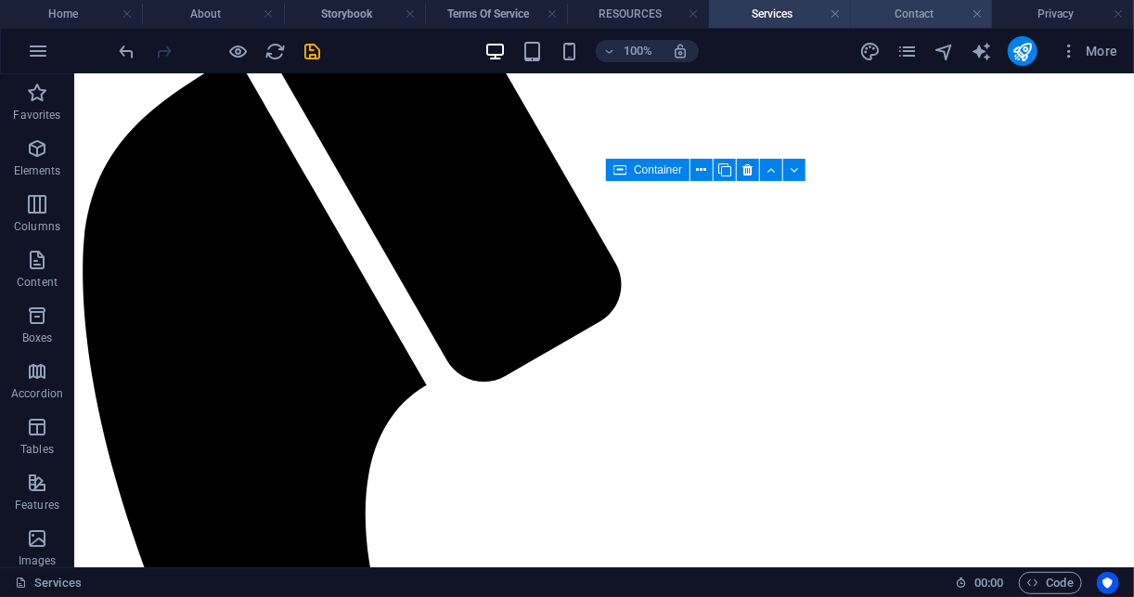
click at [877, 24] on li "Contact" at bounding box center [922, 14] width 142 height 28
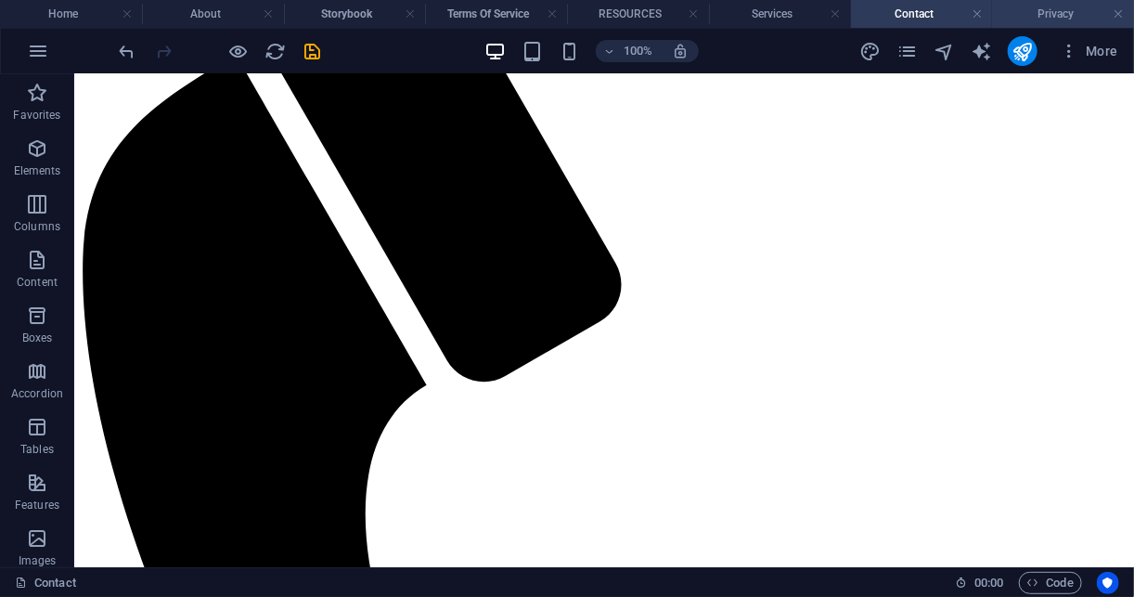
click at [1074, 16] on h4 "Privacy" at bounding box center [1063, 14] width 142 height 20
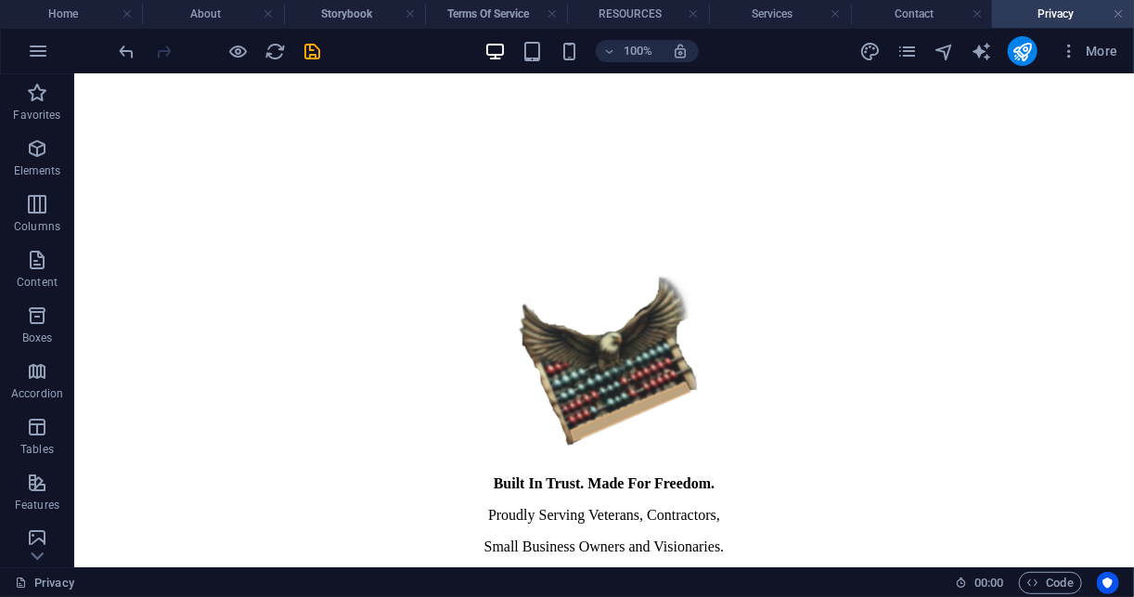
scroll to position [5956, 0]
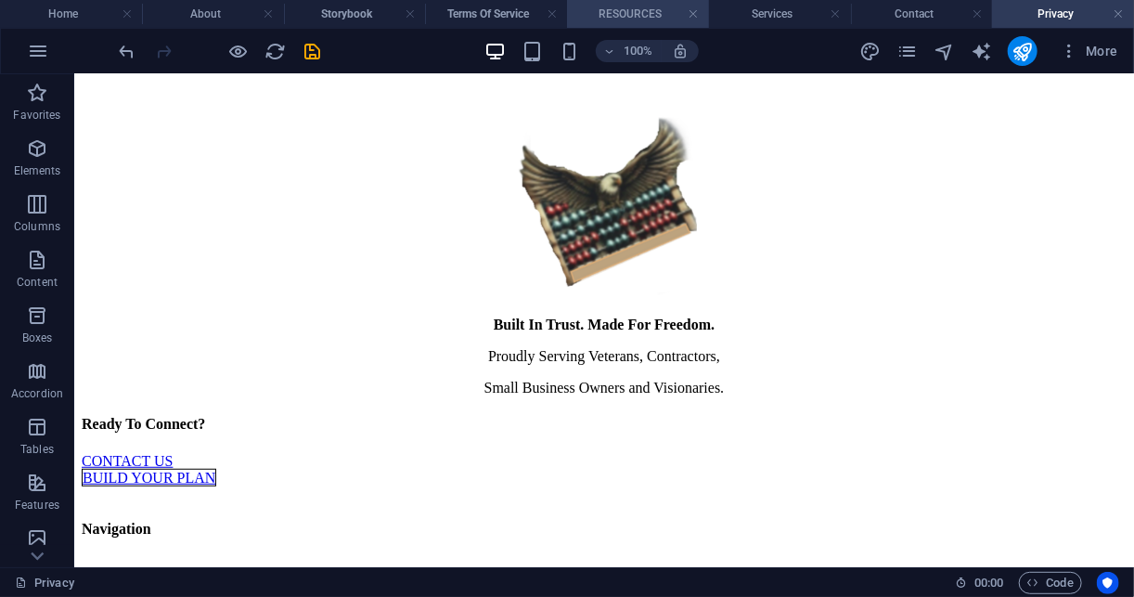
click at [639, 14] on h4 "RESOURCES" at bounding box center [638, 14] width 142 height 20
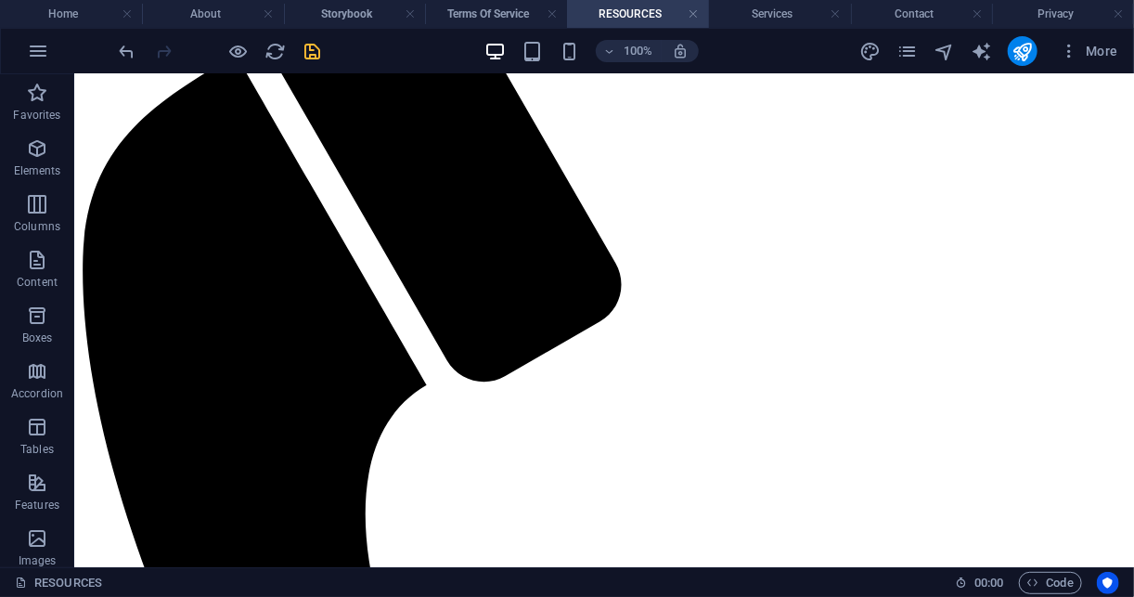
scroll to position [0, 0]
click at [495, 9] on h4 "Terms Of Service" at bounding box center [496, 14] width 142 height 20
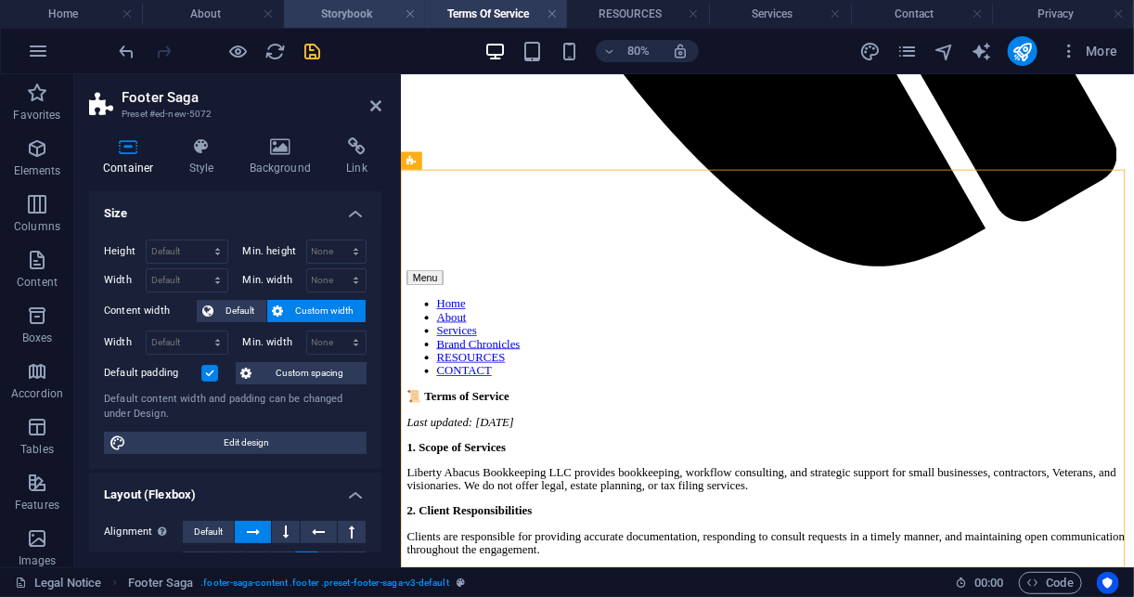
click at [345, 6] on h4 "Storybook" at bounding box center [355, 14] width 142 height 20
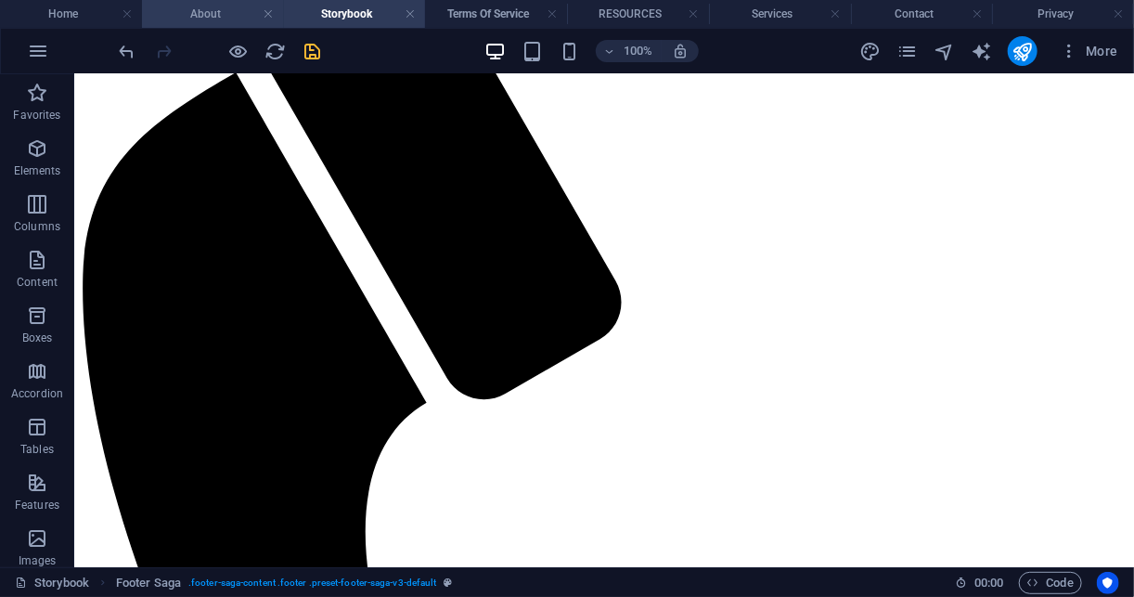
click at [230, 8] on h4 "About" at bounding box center [213, 14] width 142 height 20
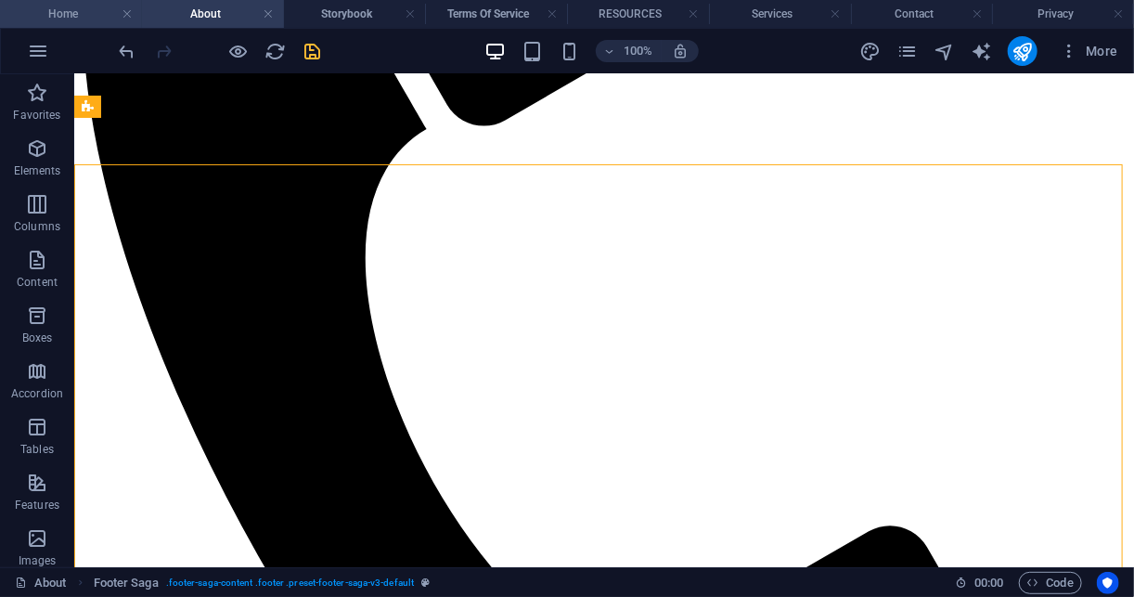
click at [49, 16] on h4 "Home" at bounding box center [71, 14] width 142 height 20
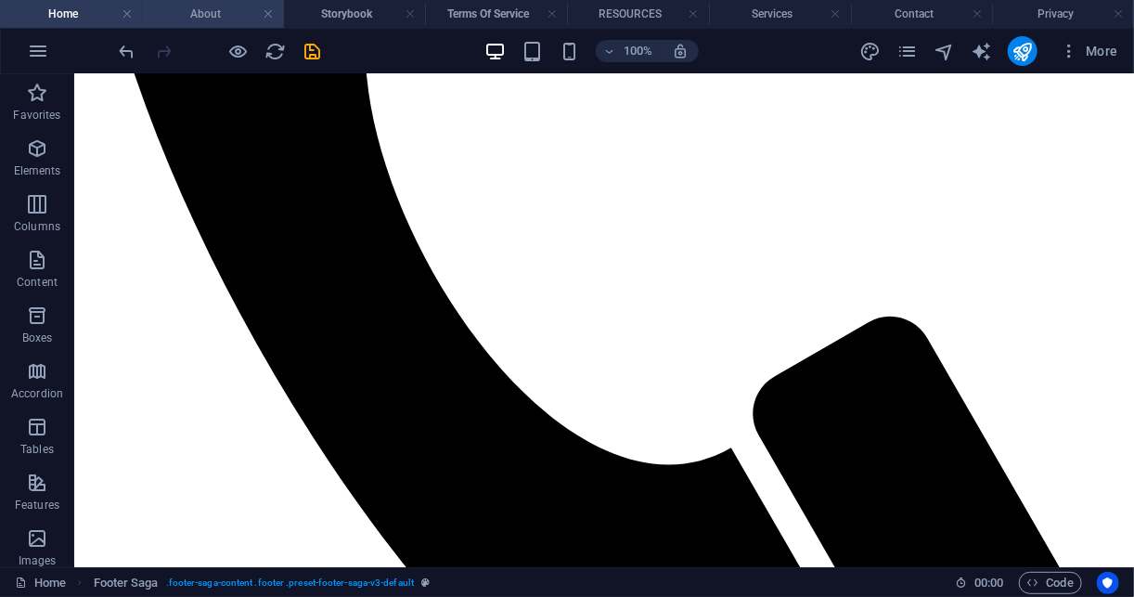
click at [211, 6] on h4 "About" at bounding box center [213, 14] width 142 height 20
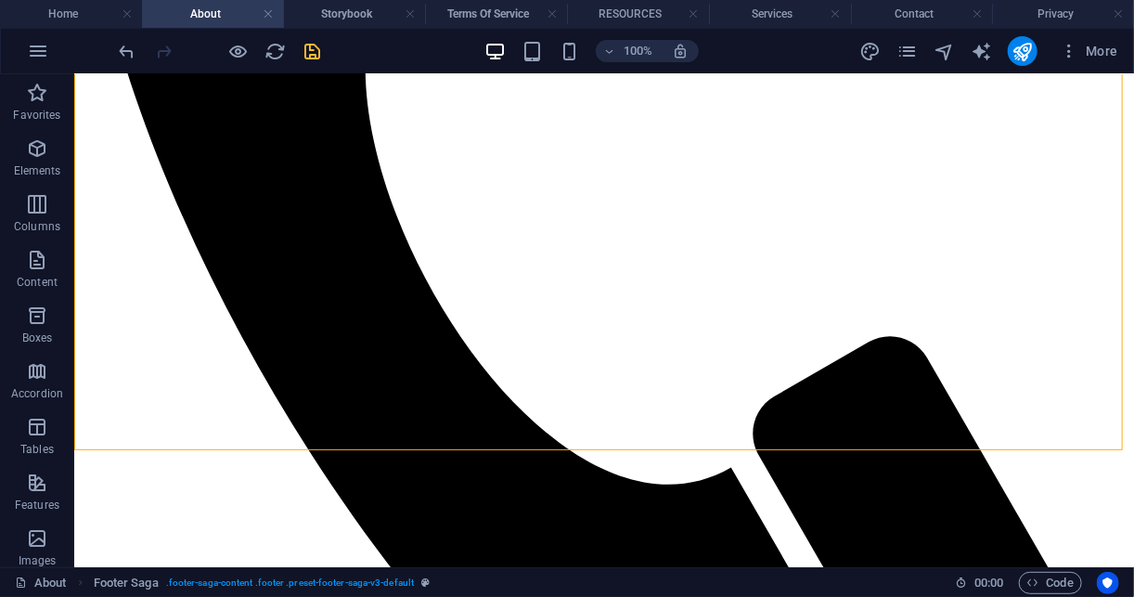
scroll to position [2794, 0]
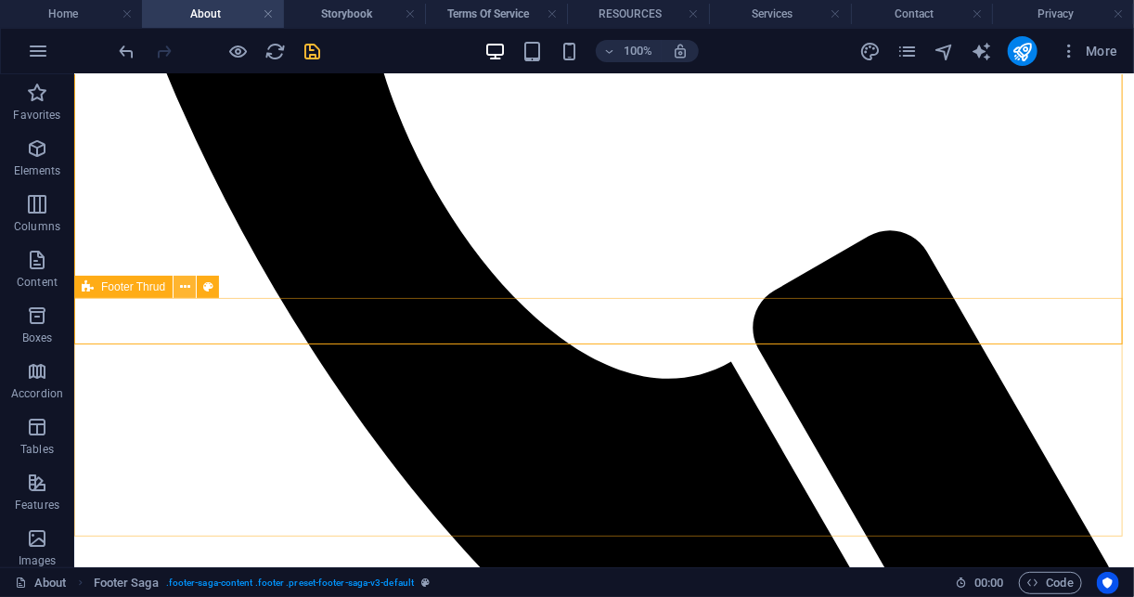
click at [180, 289] on icon at bounding box center [185, 286] width 10 height 19
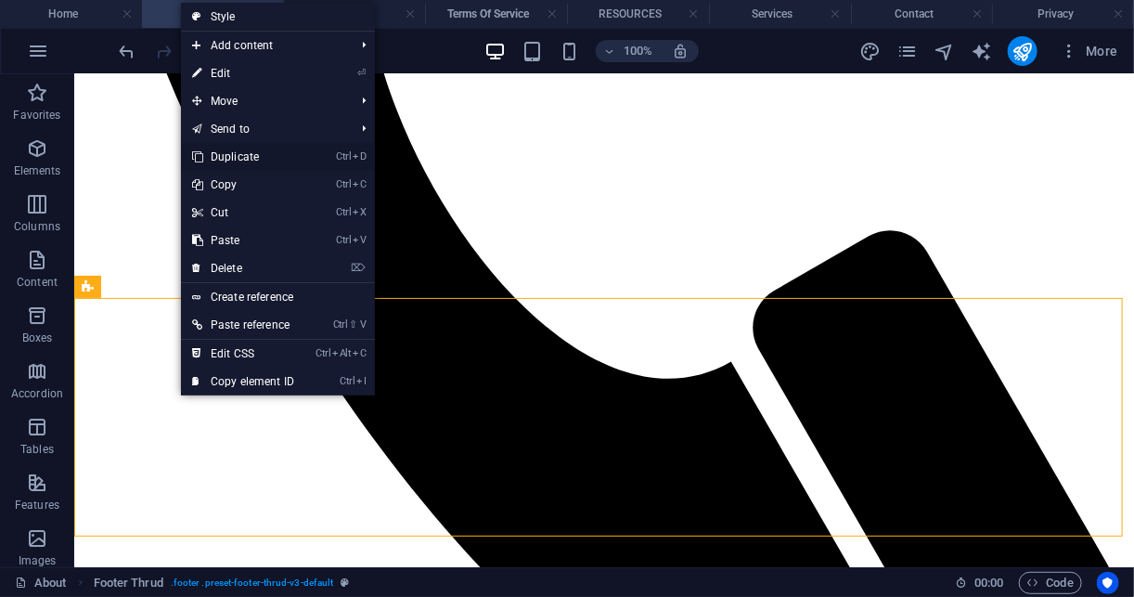
click at [277, 160] on link "Ctrl D Duplicate" at bounding box center [243, 157] width 124 height 28
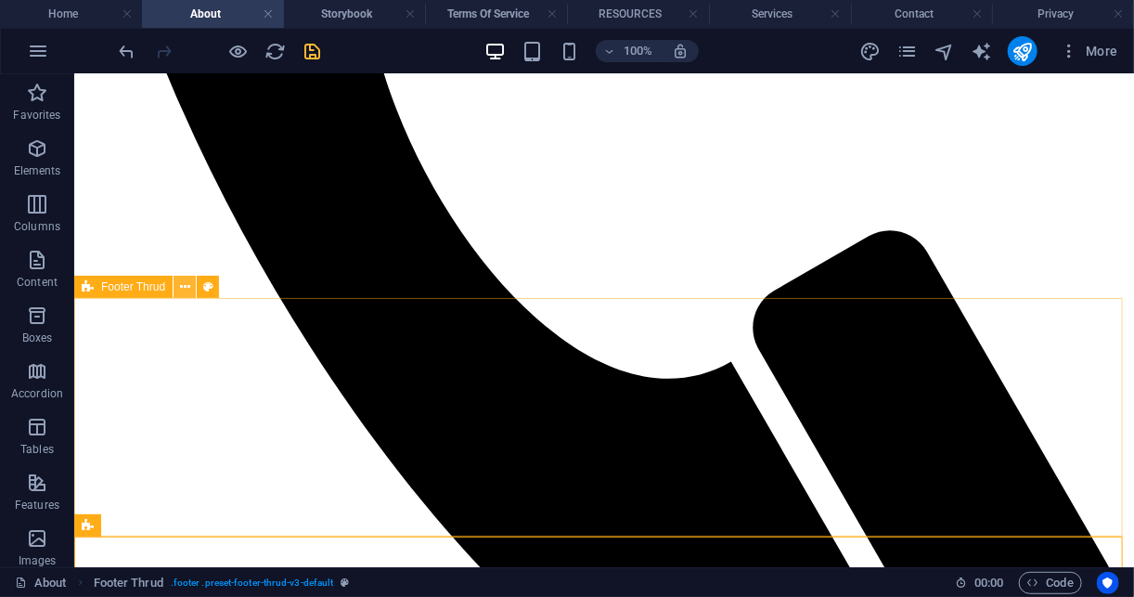
click at [185, 289] on icon at bounding box center [185, 286] width 10 height 19
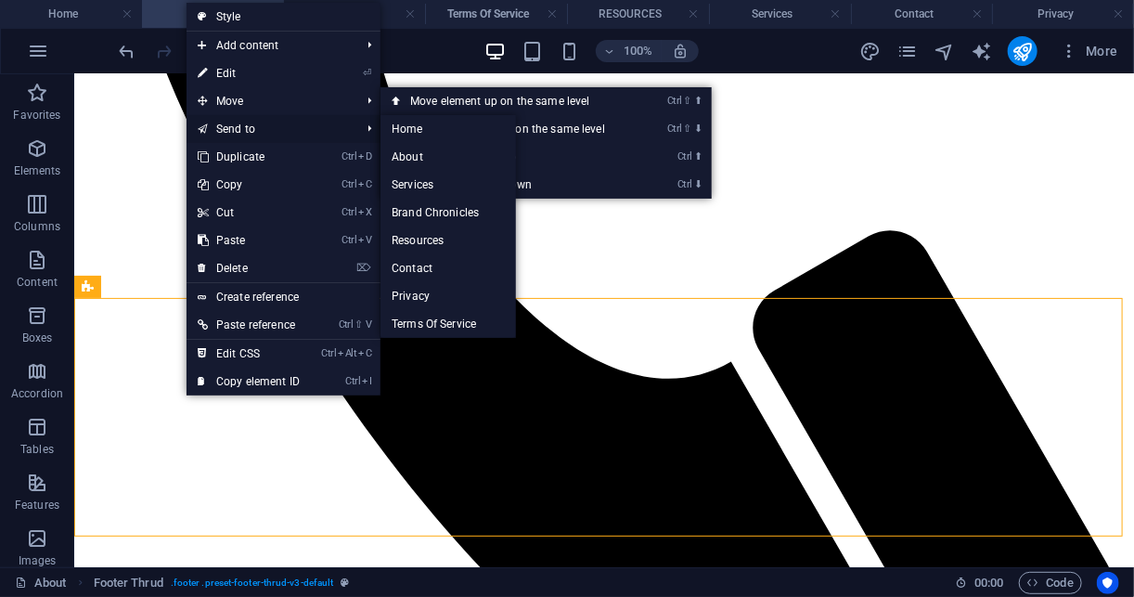
drag, startPoint x: 184, startPoint y: 289, endPoint x: 312, endPoint y: 131, distance: 203.2
click at [312, 131] on body "libertyabacus.com Home About Storybook Terms Of Service RESOURCES Services Cont…" at bounding box center [567, 298] width 1134 height 597
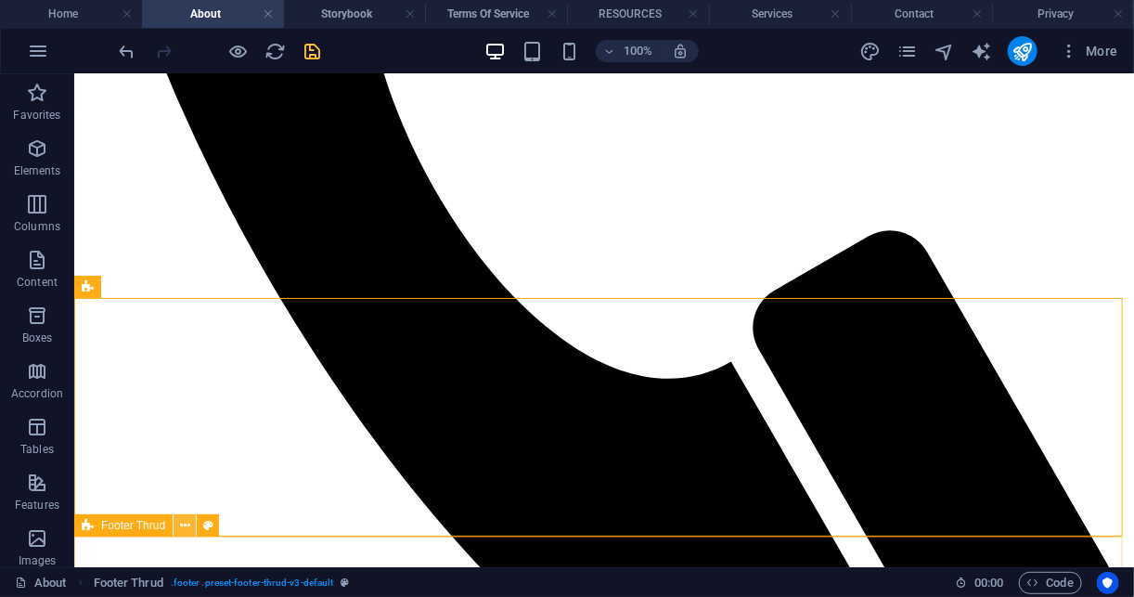
click at [185, 527] on icon at bounding box center [185, 525] width 10 height 19
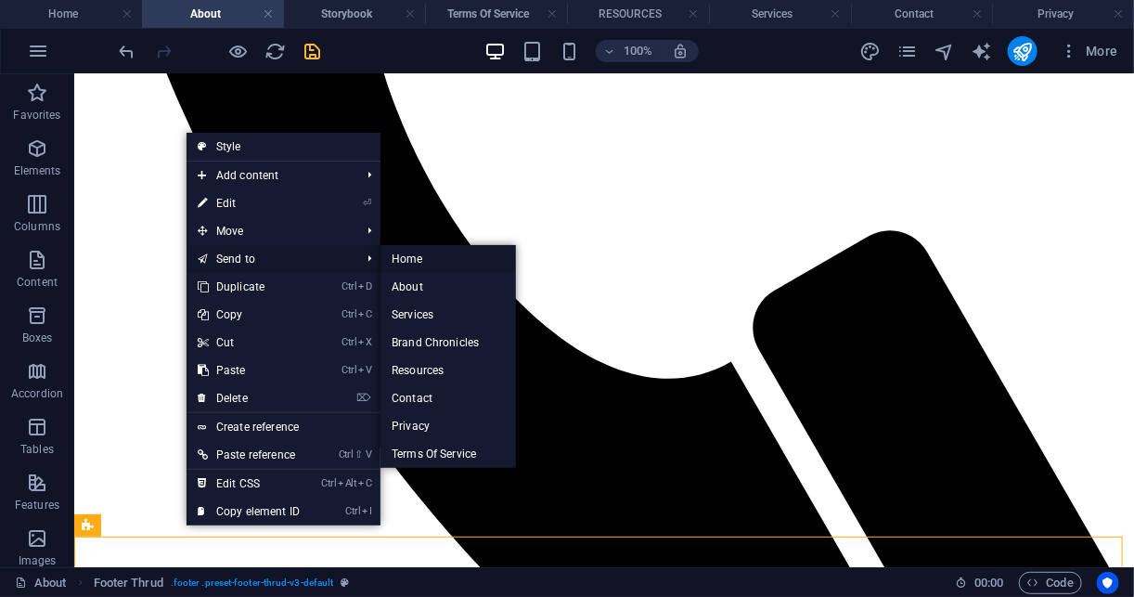
click at [427, 253] on link "Home" at bounding box center [447, 259] width 135 height 28
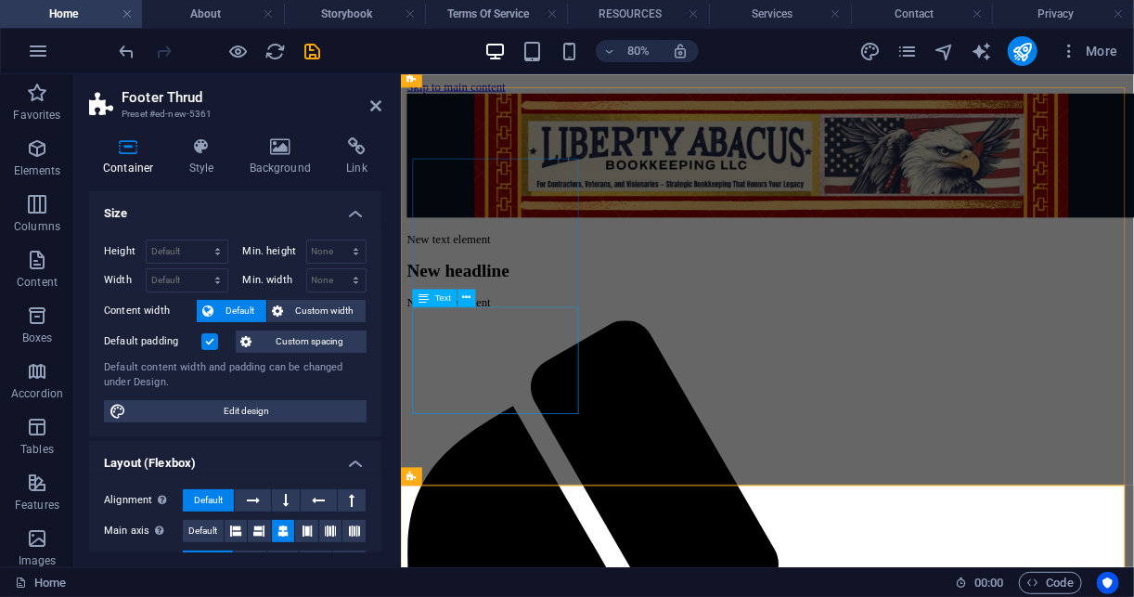
scroll to position [940, 0]
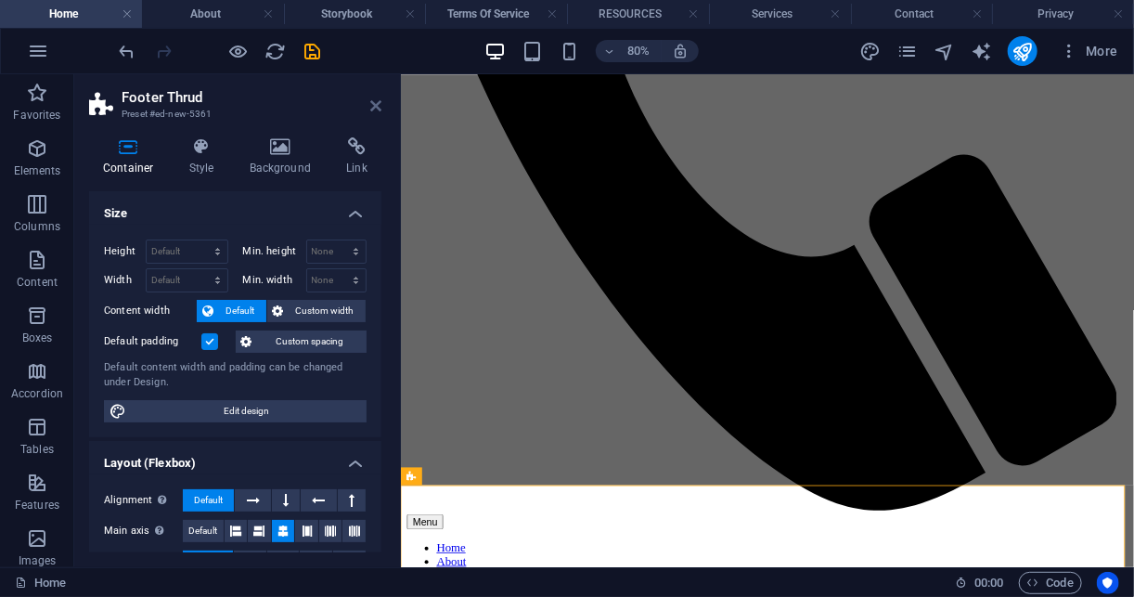
click at [372, 111] on icon at bounding box center [375, 105] width 11 height 15
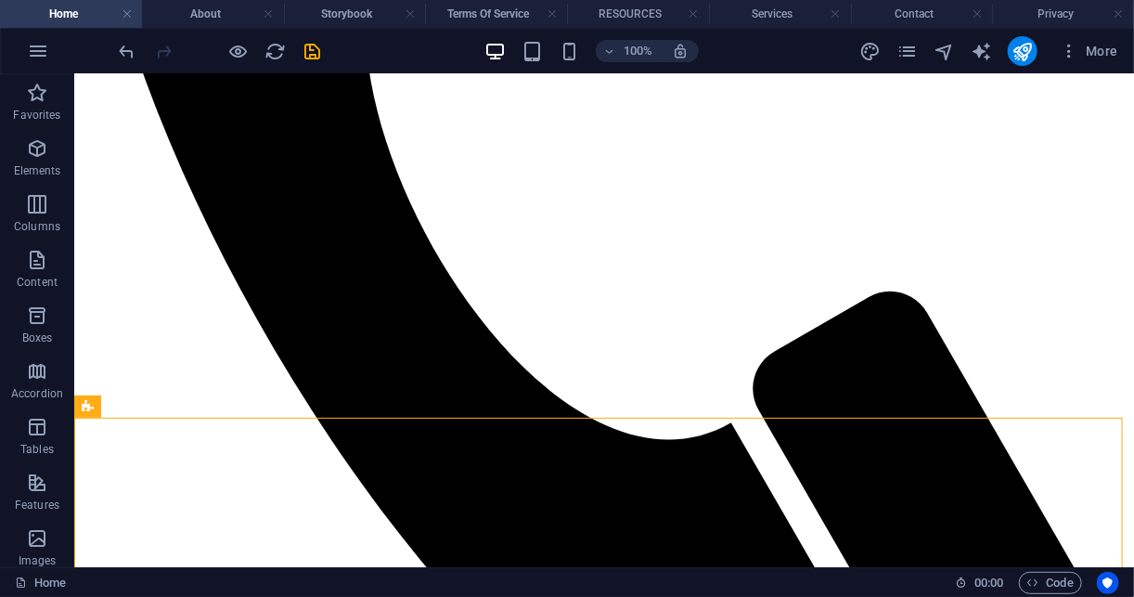
scroll to position [1180, 0]
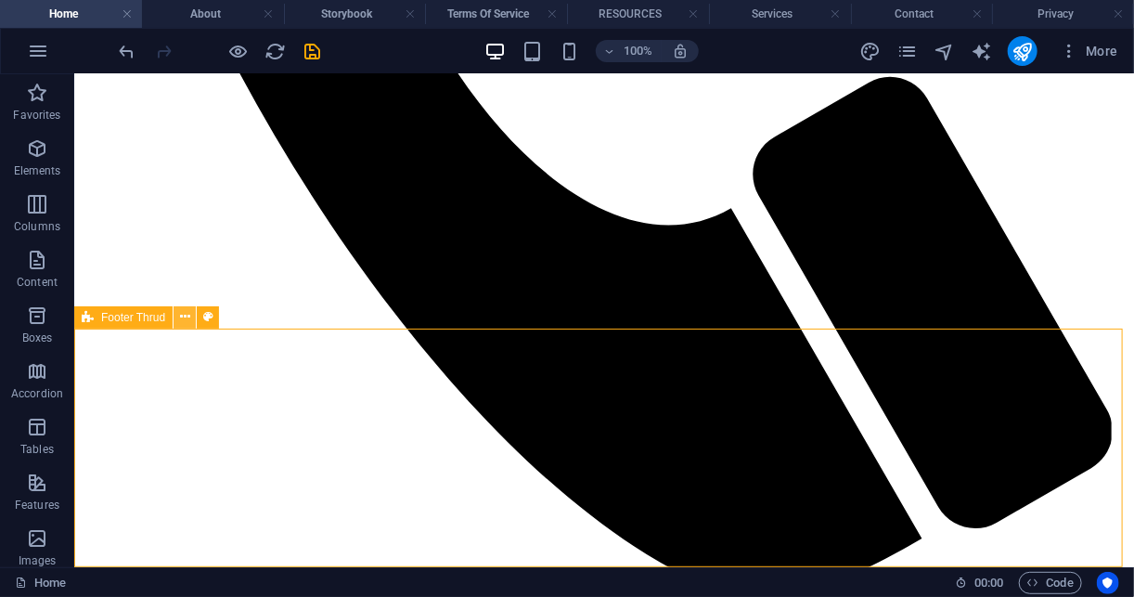
click at [181, 310] on icon at bounding box center [185, 316] width 10 height 19
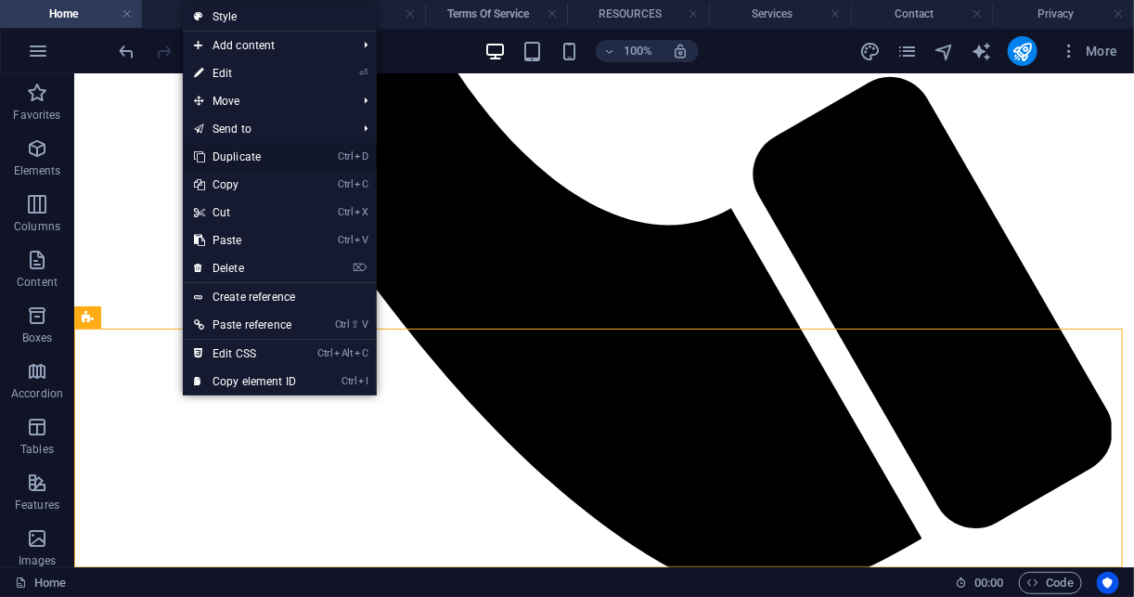
click at [258, 159] on link "Ctrl D Duplicate" at bounding box center [245, 157] width 124 height 28
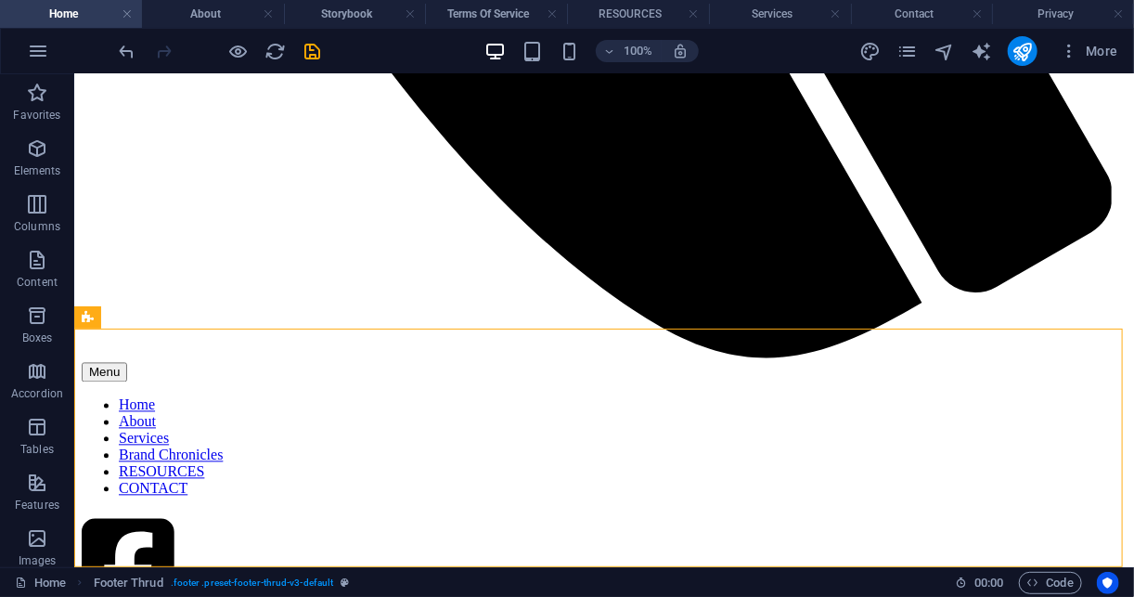
scroll to position [1417, 0]
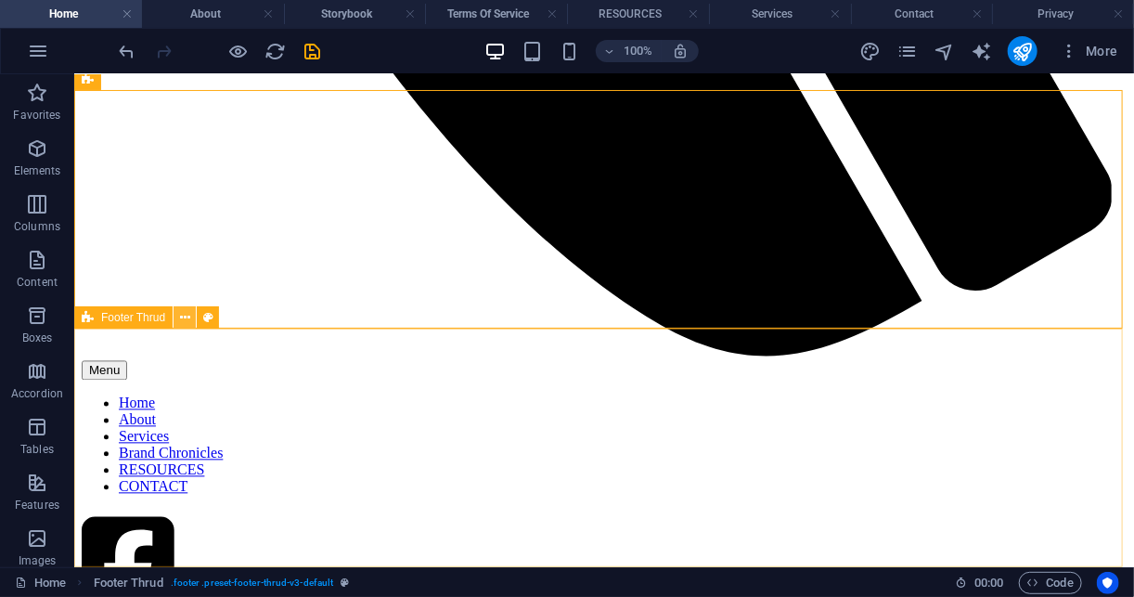
click at [189, 316] on icon at bounding box center [185, 317] width 10 height 19
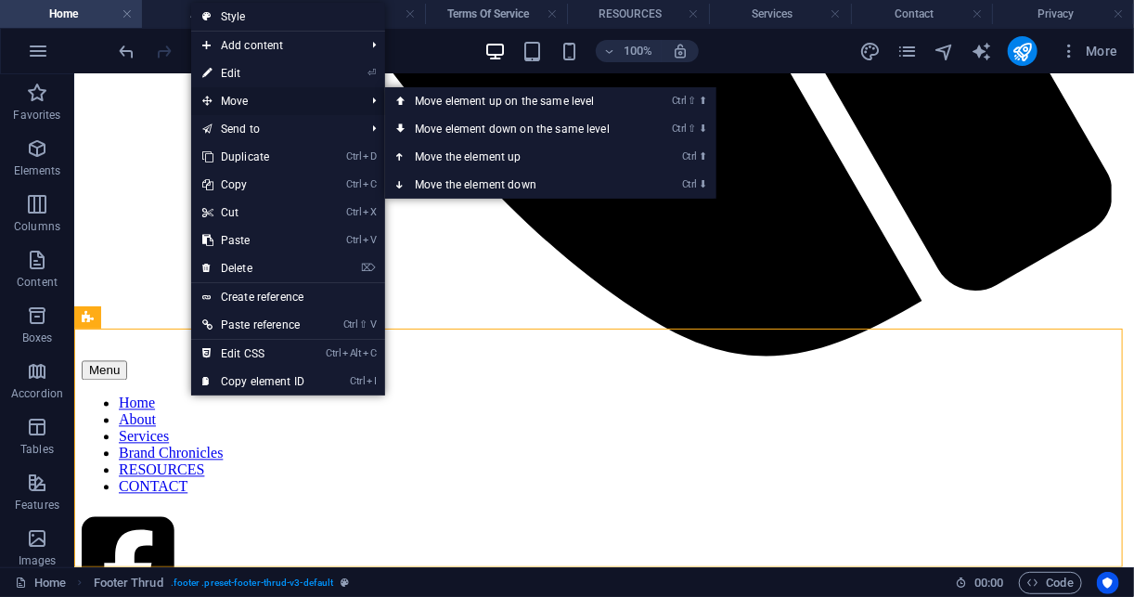
click at [333, 96] on span "Move" at bounding box center [274, 101] width 166 height 28
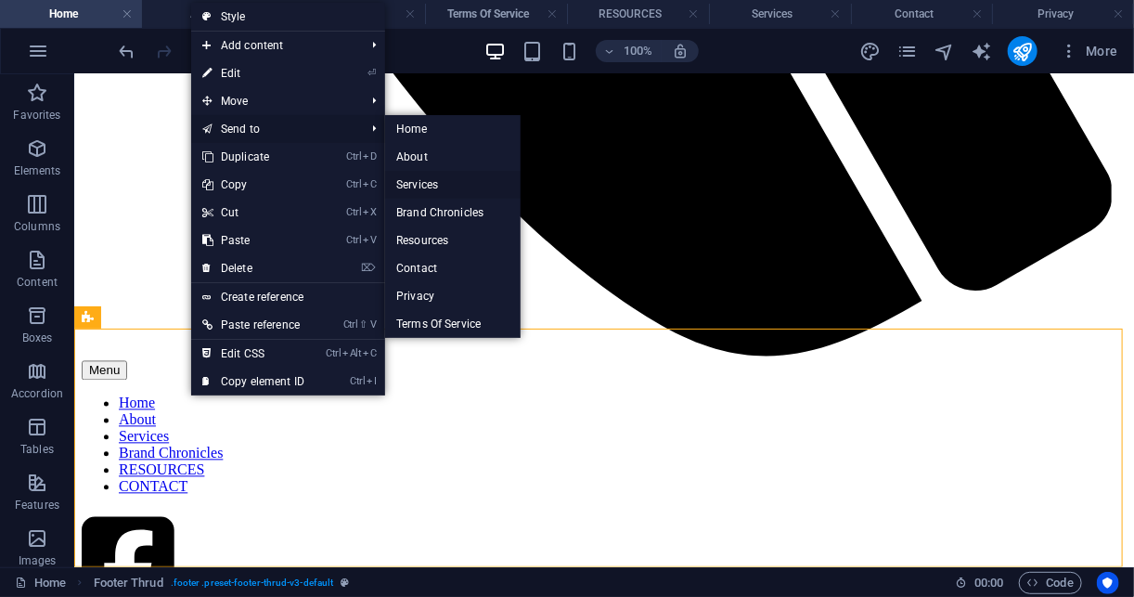
click at [448, 185] on link "Services" at bounding box center [452, 185] width 135 height 28
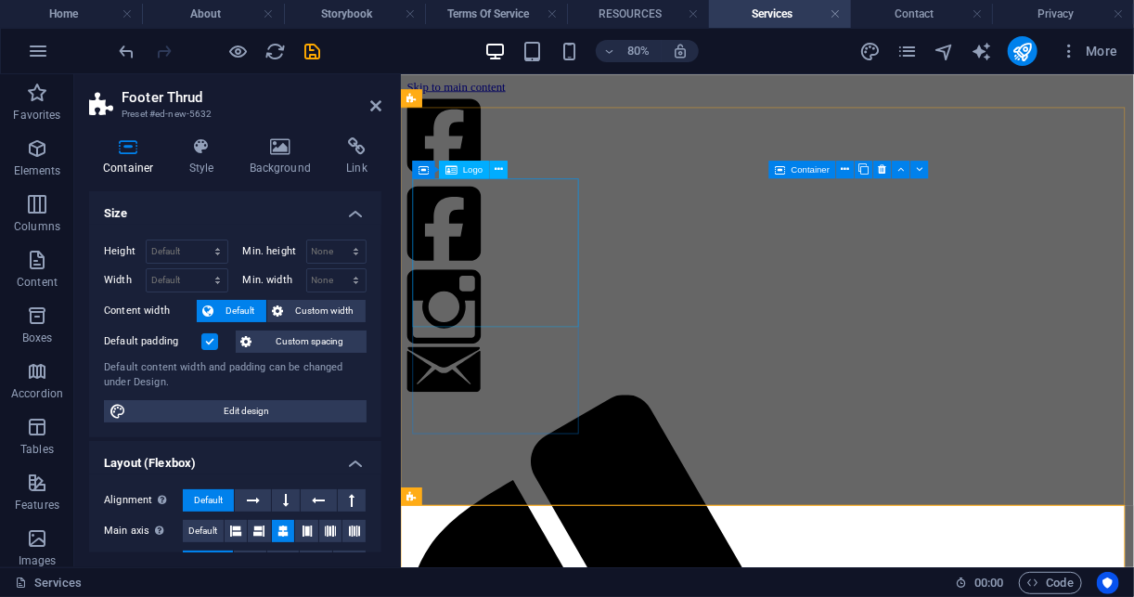
scroll to position [544, 0]
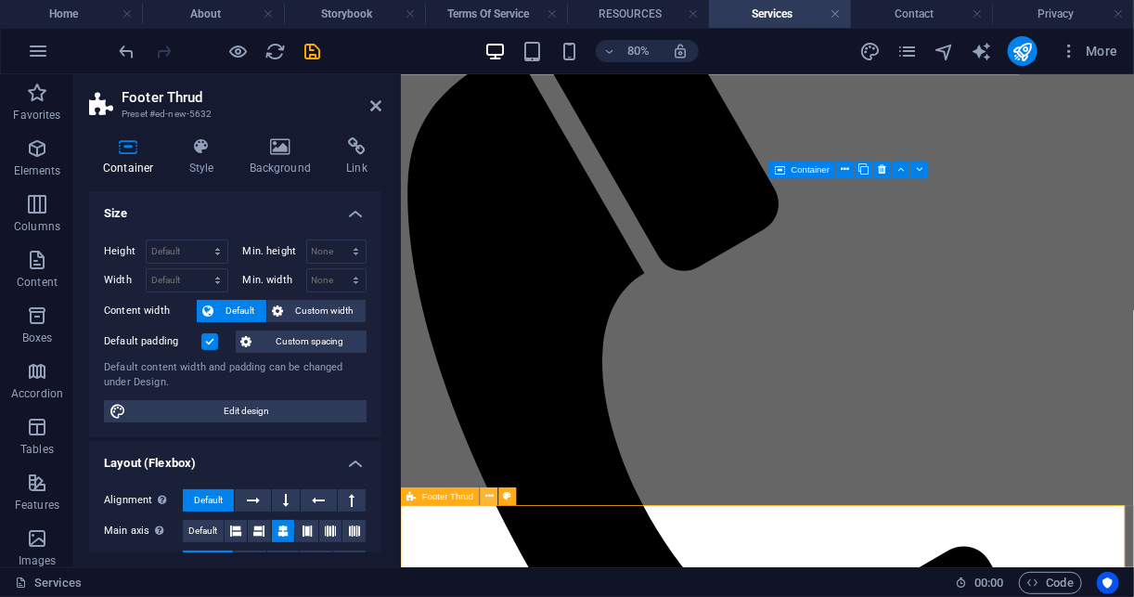
click at [486, 501] on icon at bounding box center [489, 496] width 8 height 16
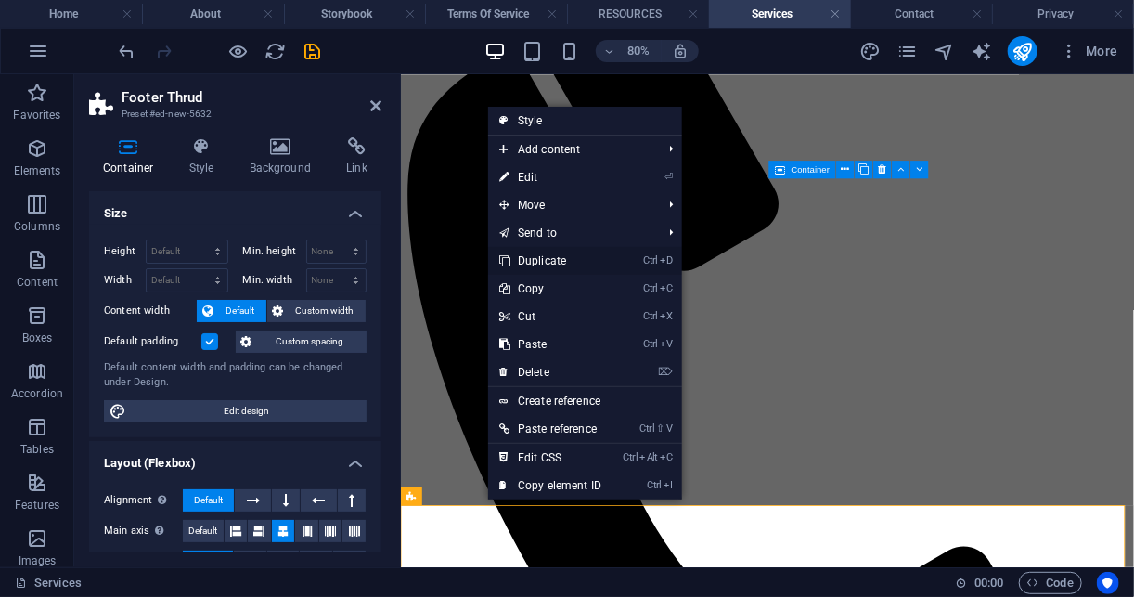
click at [600, 268] on link "Ctrl D Duplicate" at bounding box center [550, 261] width 124 height 28
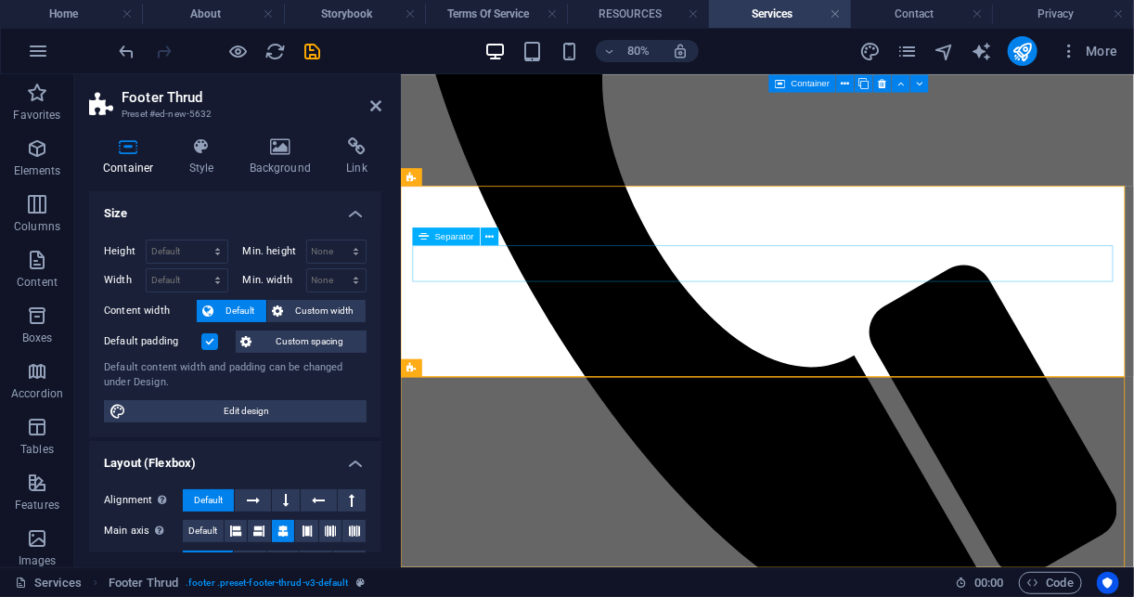
scroll to position [1021, 0]
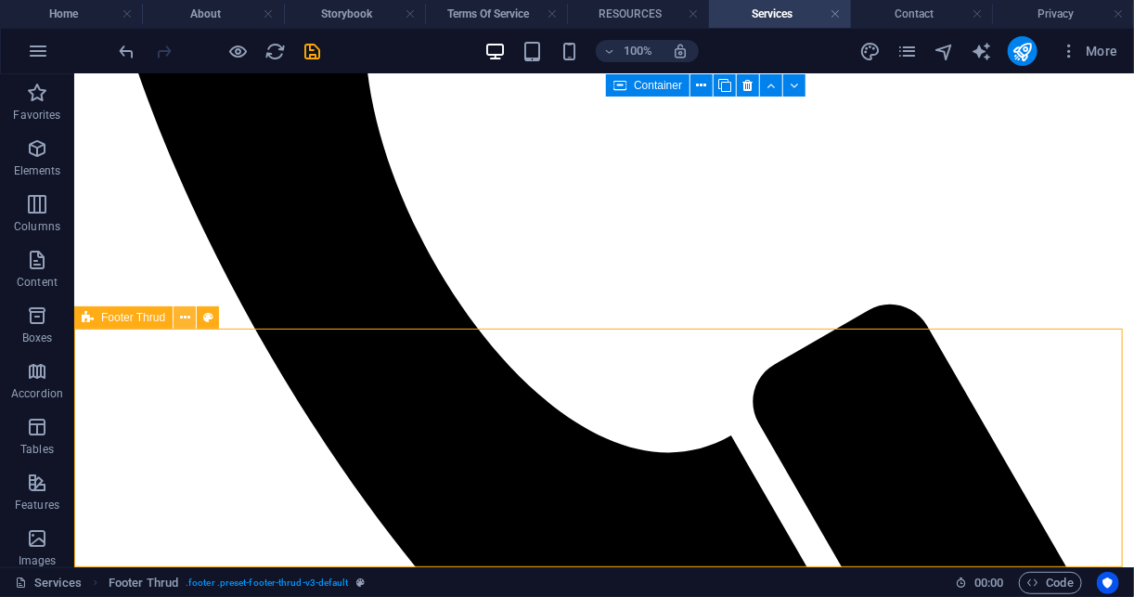
click at [183, 319] on icon at bounding box center [185, 317] width 10 height 19
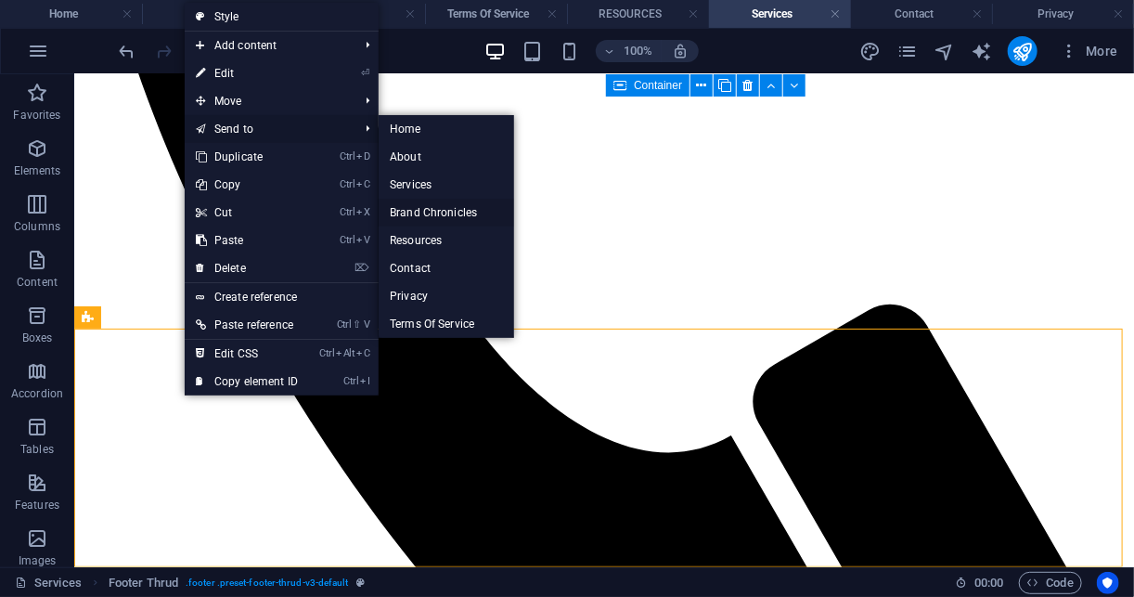
click at [459, 211] on link "Brand Chronicles" at bounding box center [446, 213] width 135 height 28
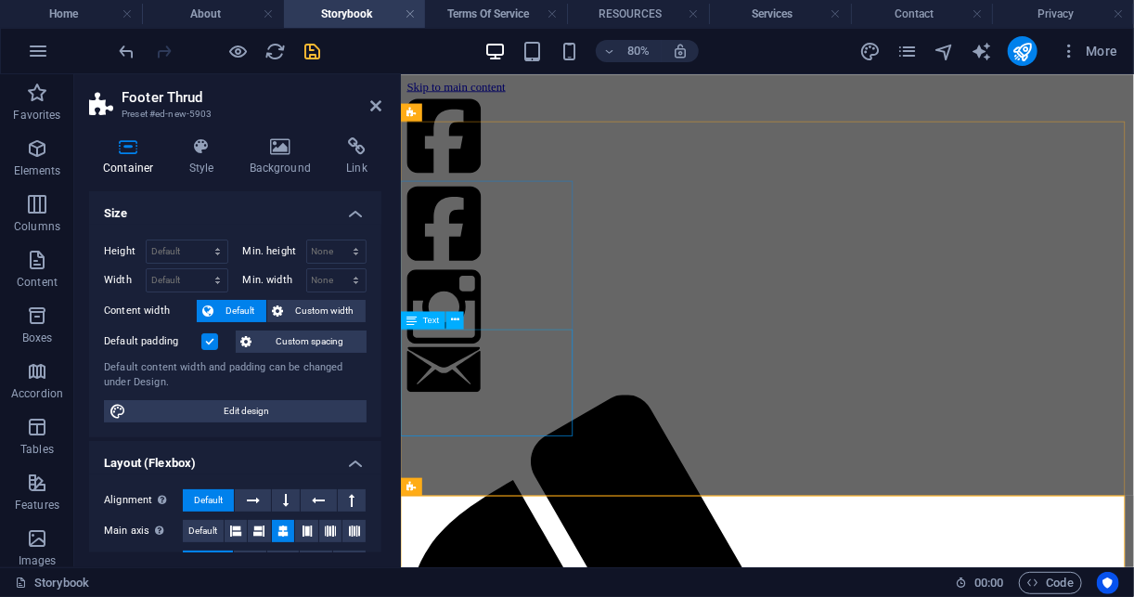
scroll to position [526, 0]
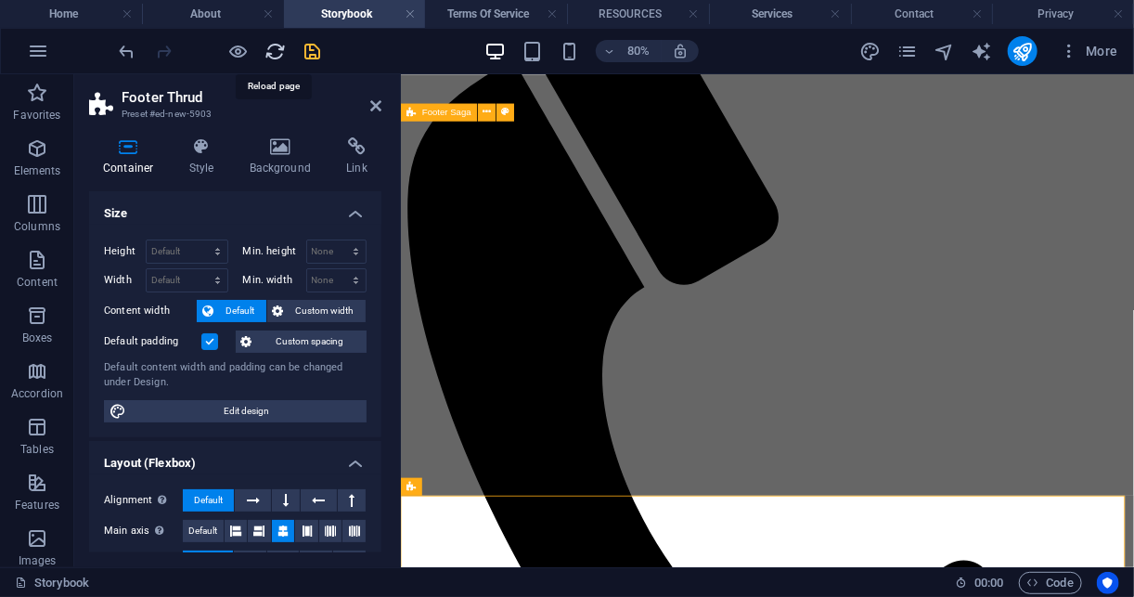
click at [268, 47] on icon "reload" at bounding box center [275, 51] width 21 height 21
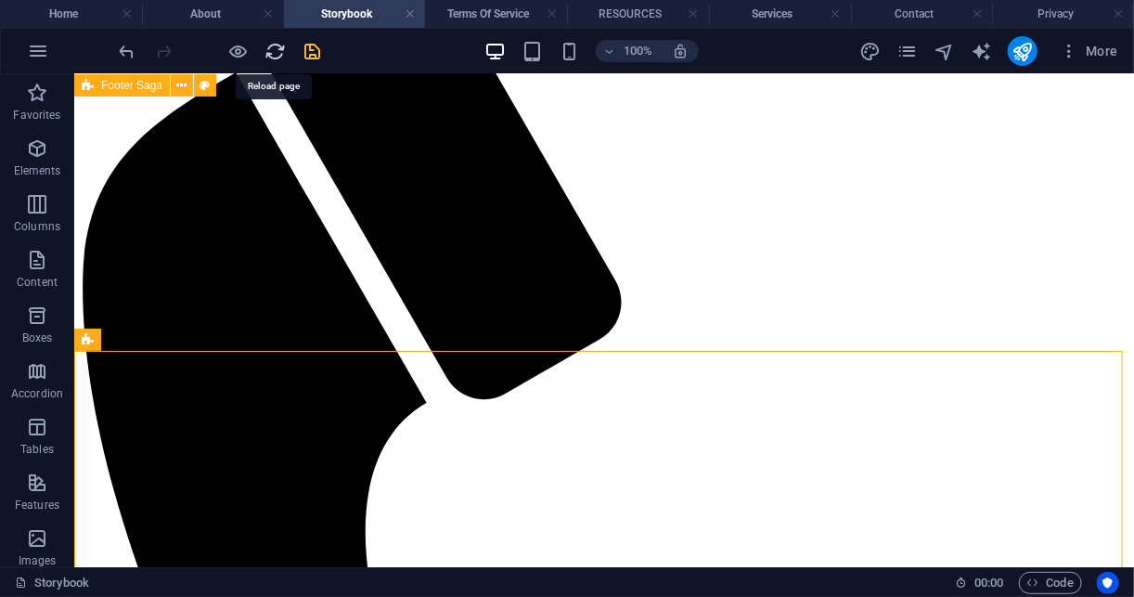
scroll to position [730, 0]
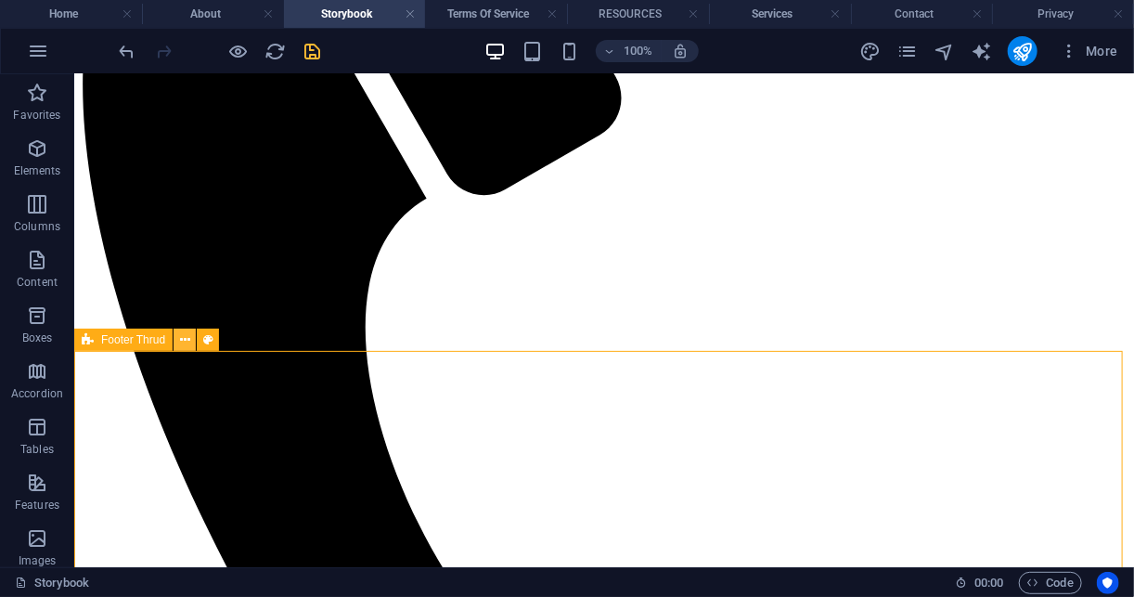
click at [177, 344] on button at bounding box center [185, 340] width 22 height 22
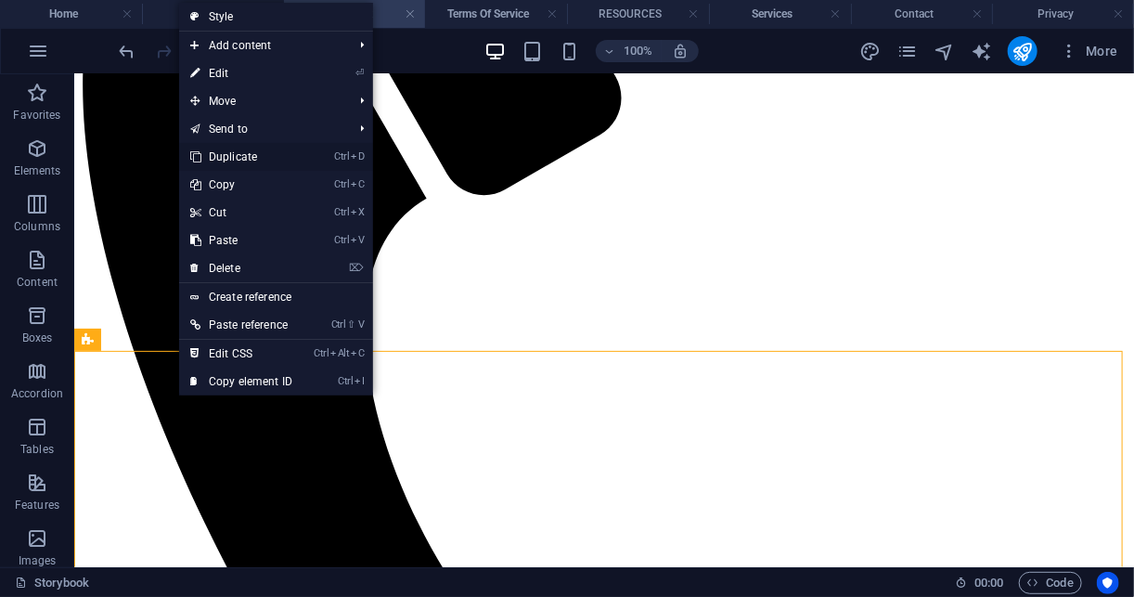
click at [261, 154] on link "Ctrl D Duplicate" at bounding box center [241, 157] width 124 height 28
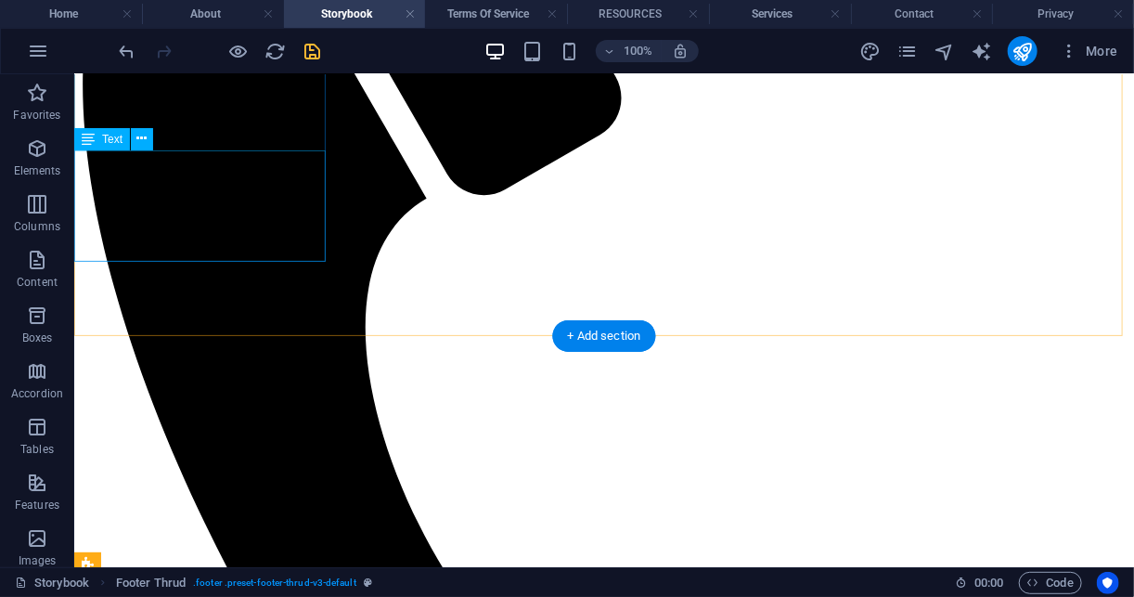
scroll to position [1002, 0]
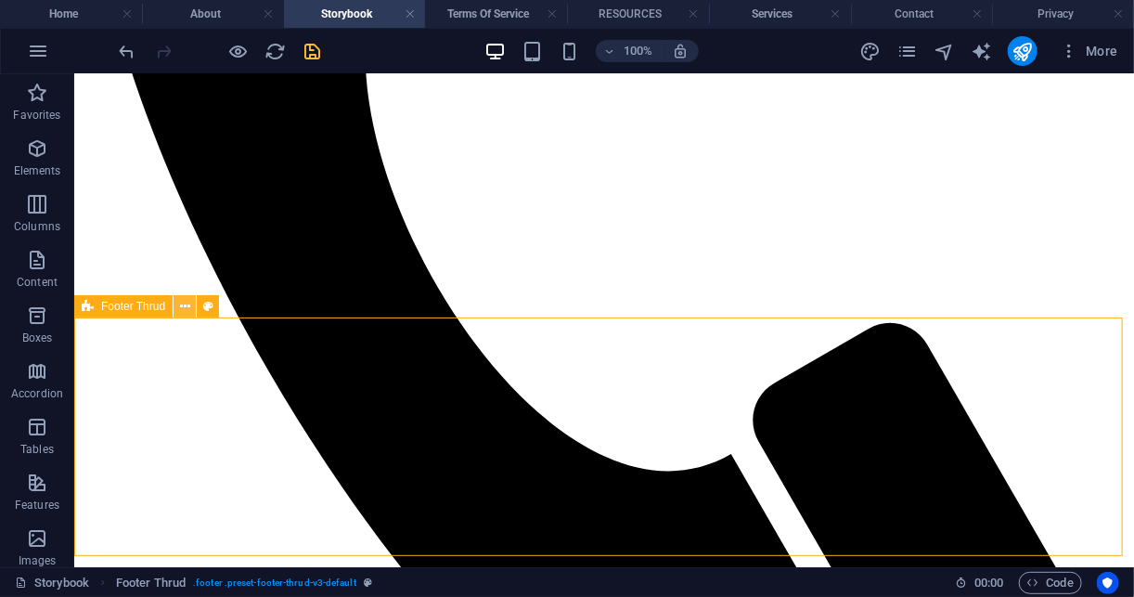
click at [187, 316] on button at bounding box center [185, 306] width 22 height 22
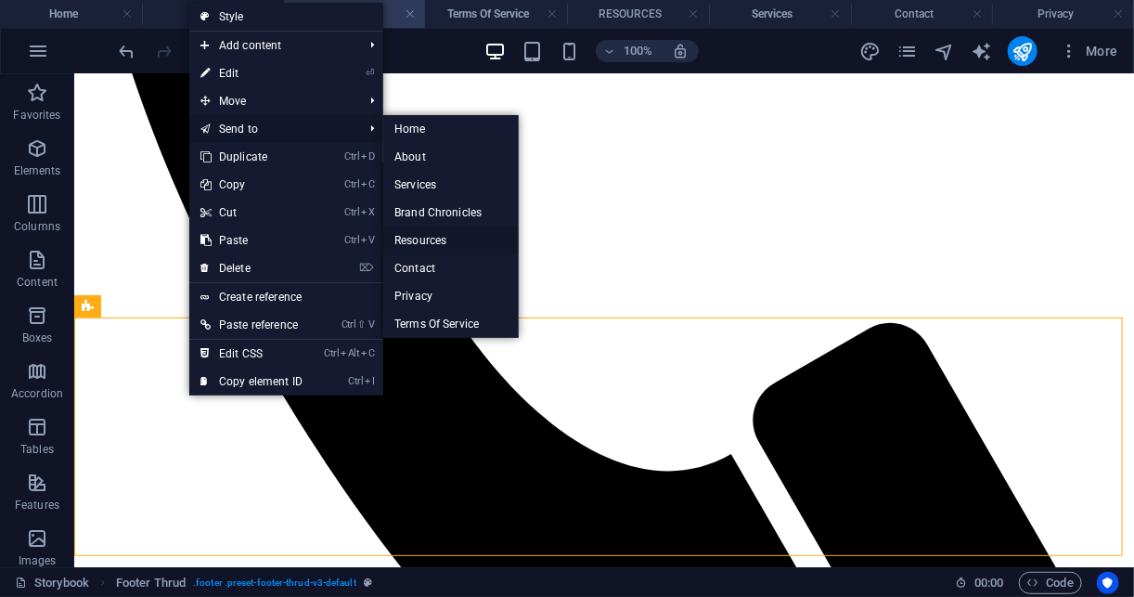
click at [467, 242] on link "Resources" at bounding box center [450, 240] width 135 height 28
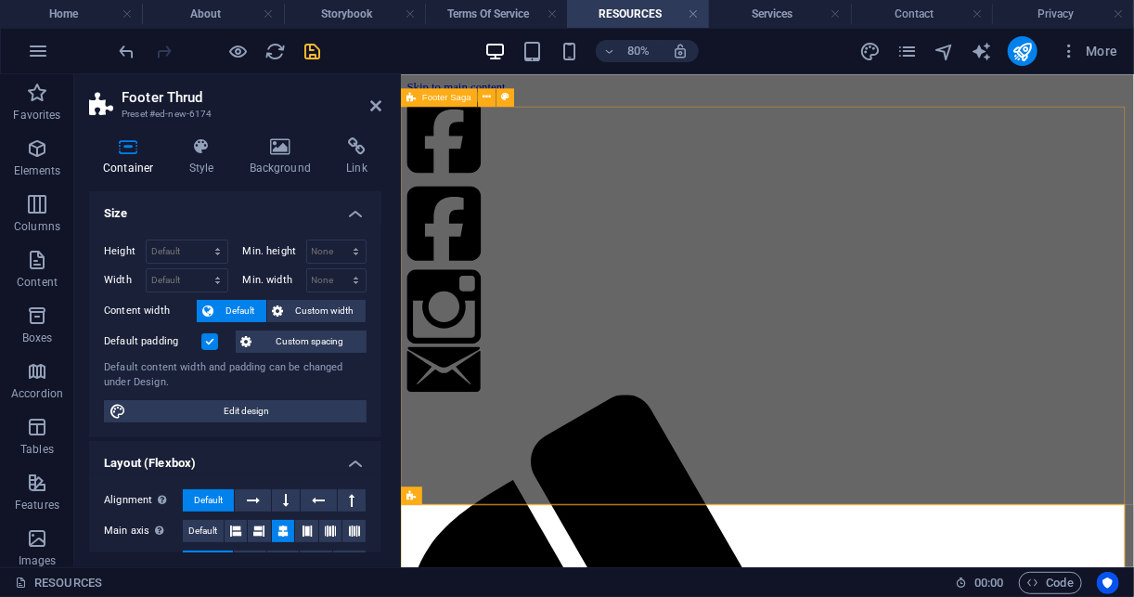
scroll to position [544, 0]
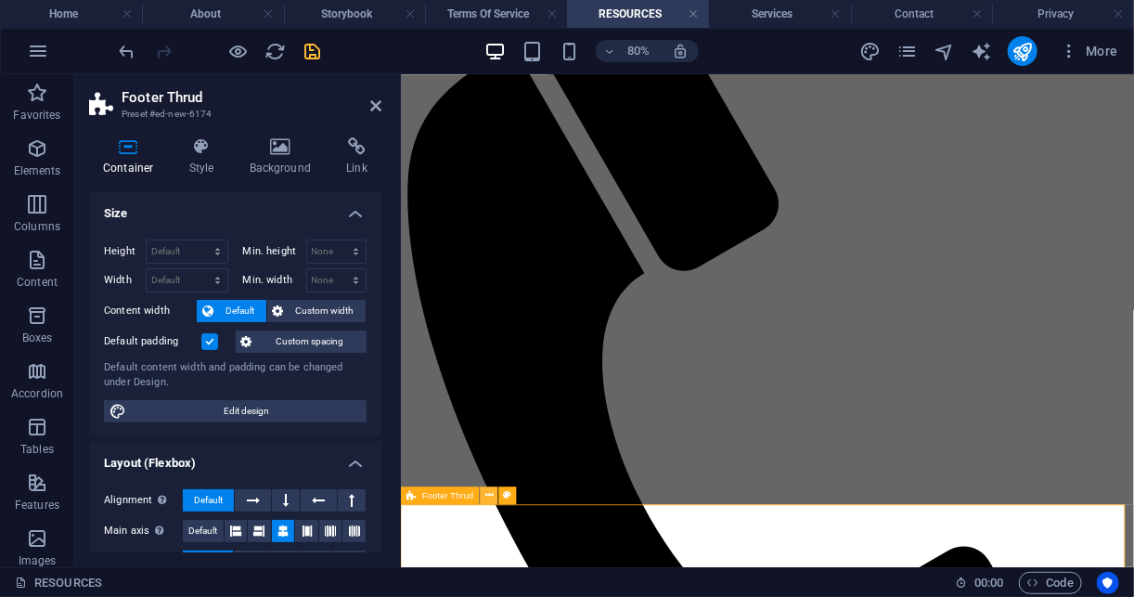
click at [490, 497] on icon at bounding box center [489, 495] width 8 height 16
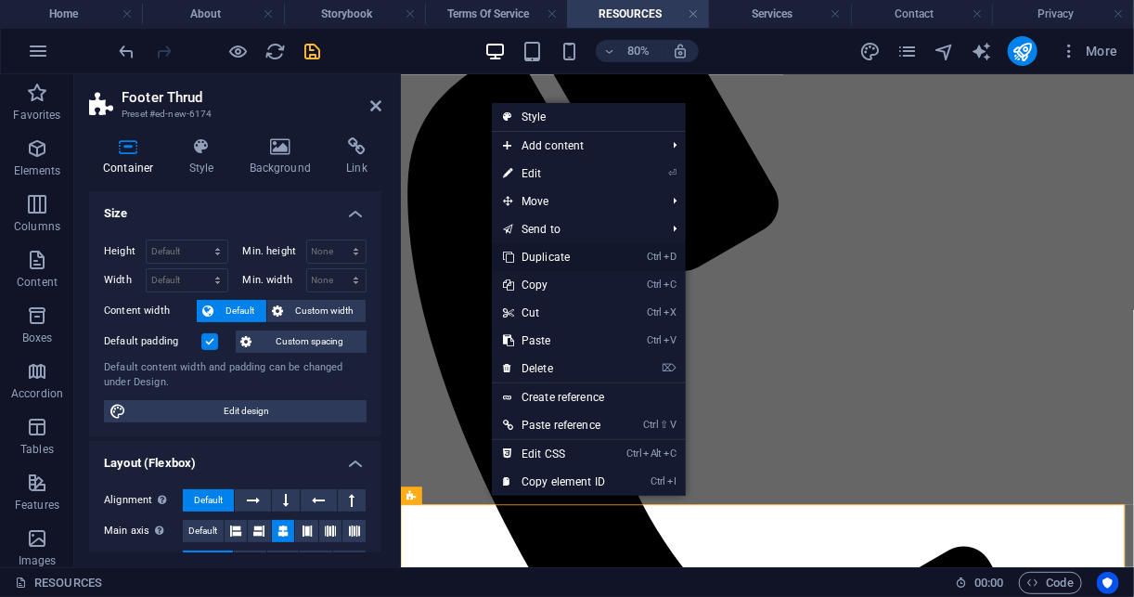
click at [561, 258] on link "Ctrl D Duplicate" at bounding box center [554, 257] width 124 height 28
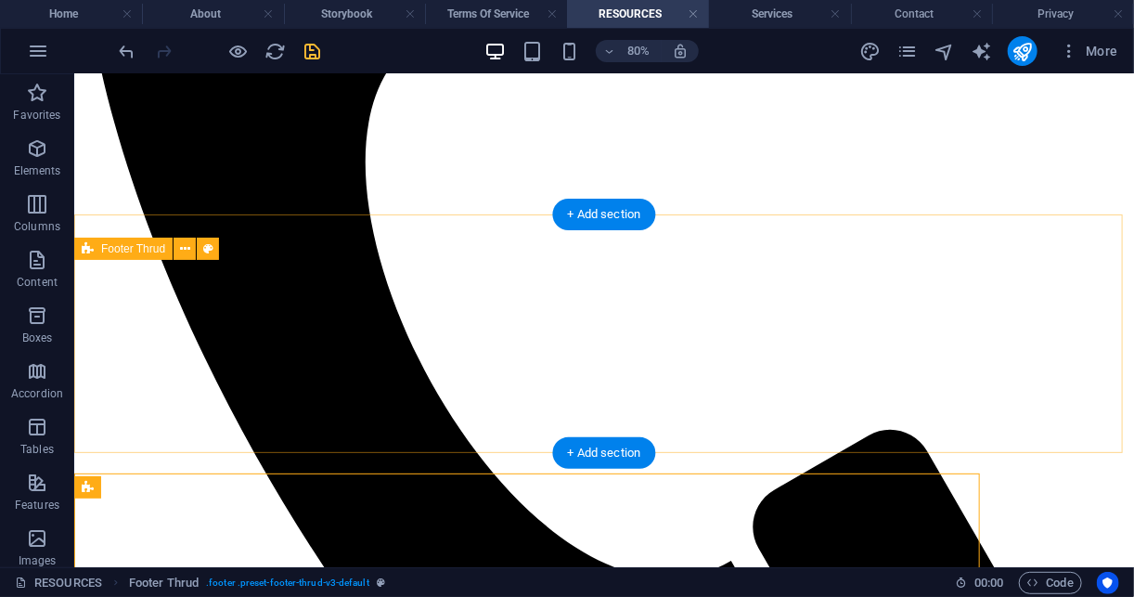
scroll to position [1021, 0]
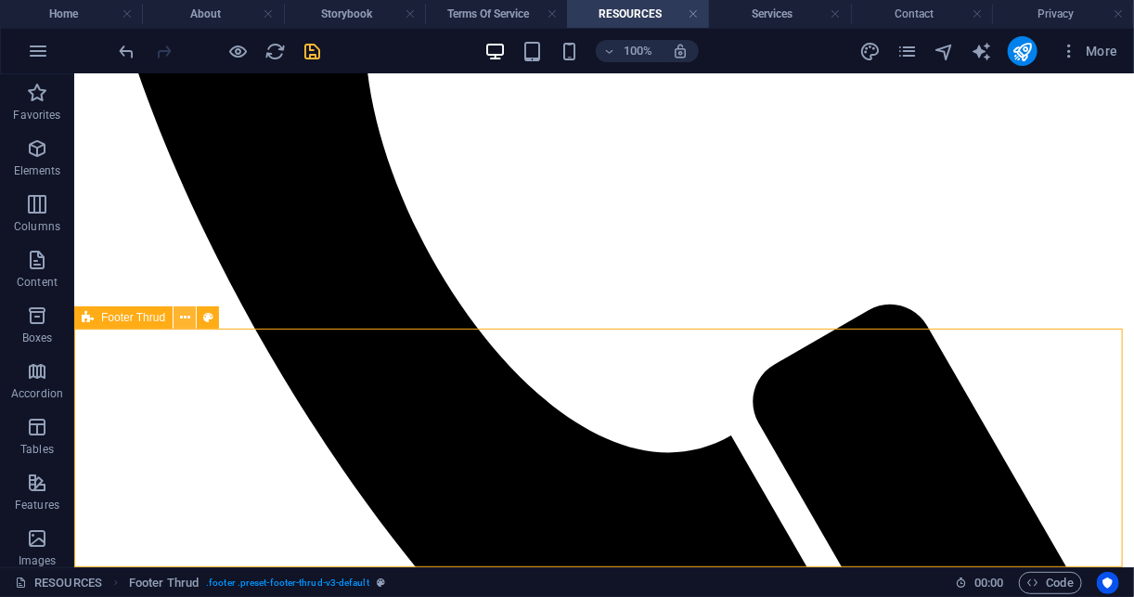
click at [186, 311] on icon at bounding box center [185, 317] width 10 height 19
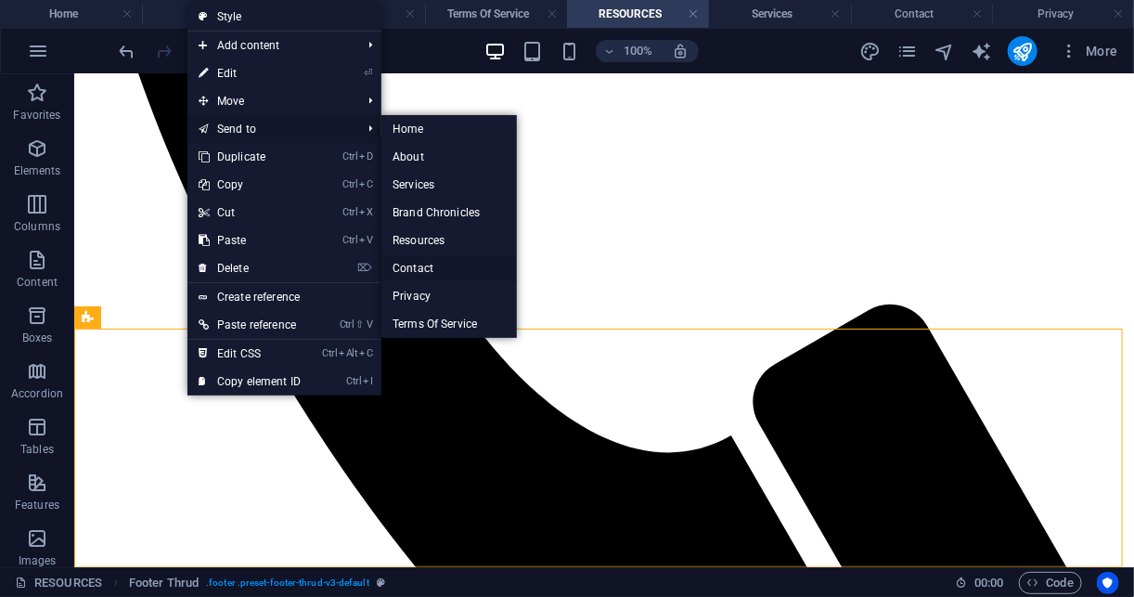
click at [450, 258] on link "Contact" at bounding box center [448, 268] width 135 height 28
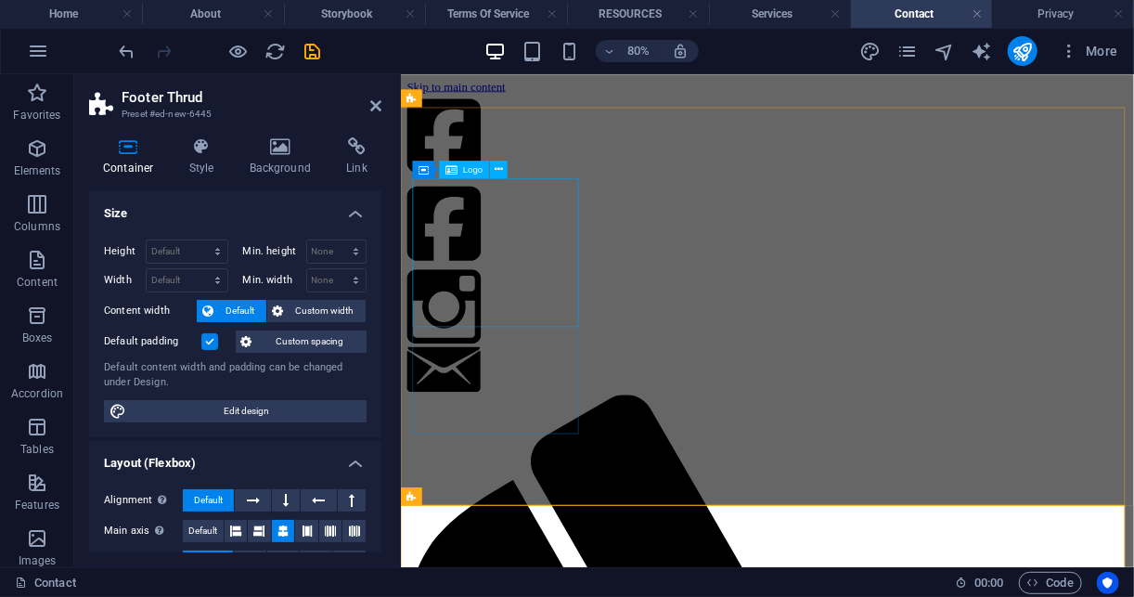
scroll to position [544, 0]
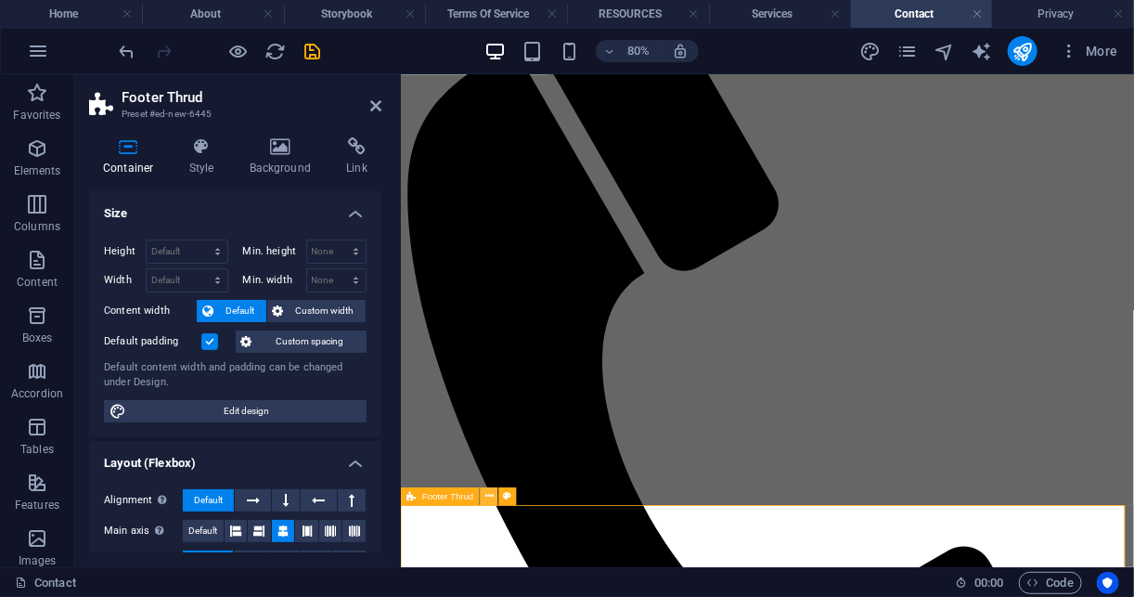
click at [491, 493] on icon at bounding box center [489, 496] width 8 height 16
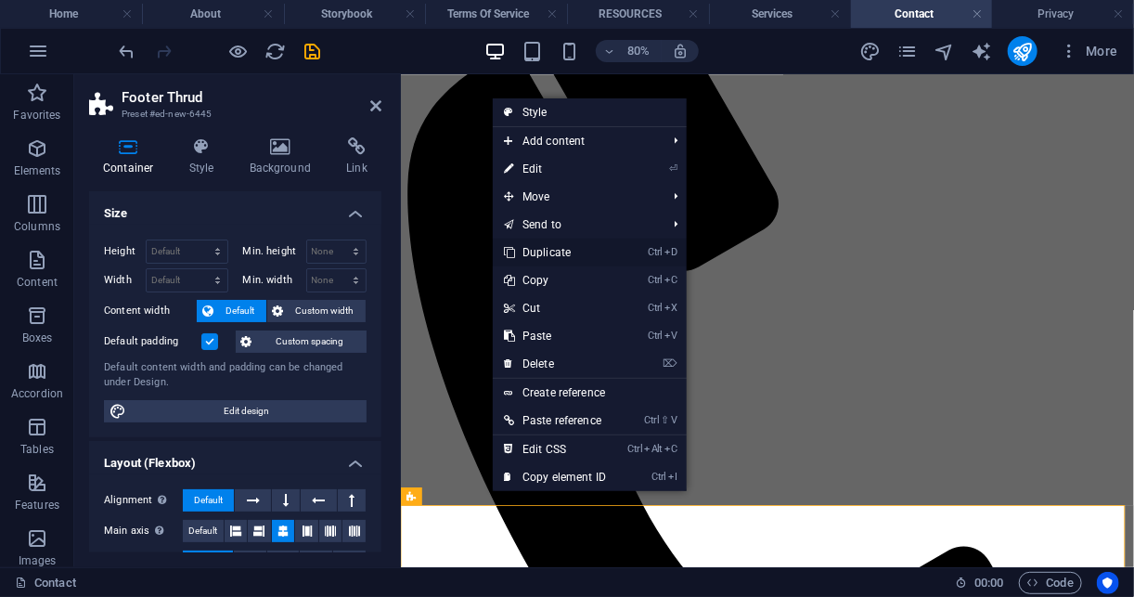
click at [617, 251] on link "Ctrl D Duplicate" at bounding box center [555, 253] width 124 height 28
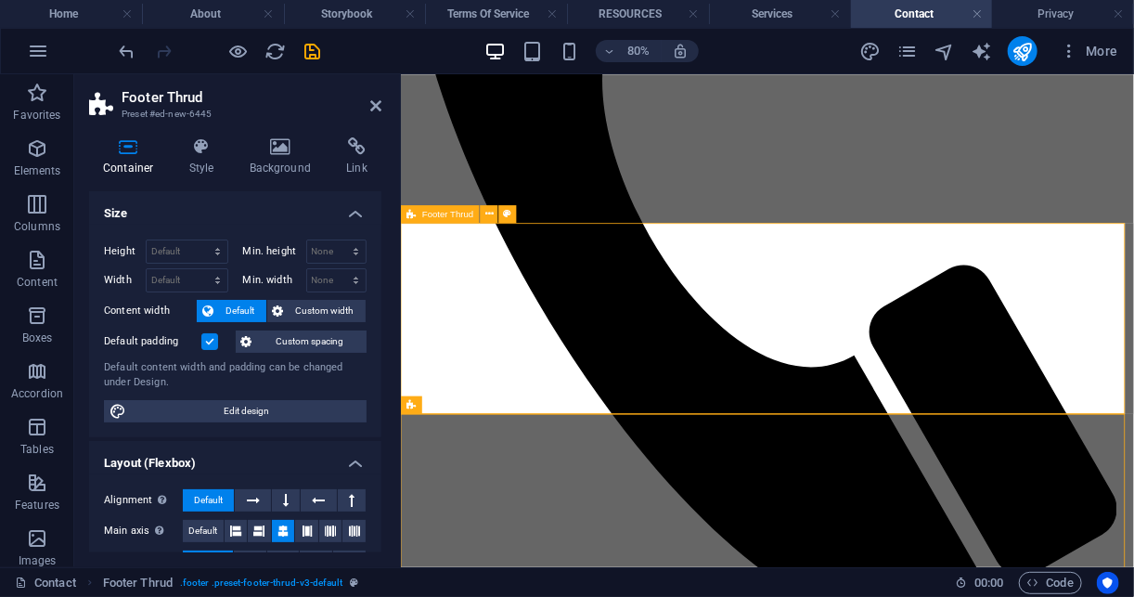
scroll to position [1021, 0]
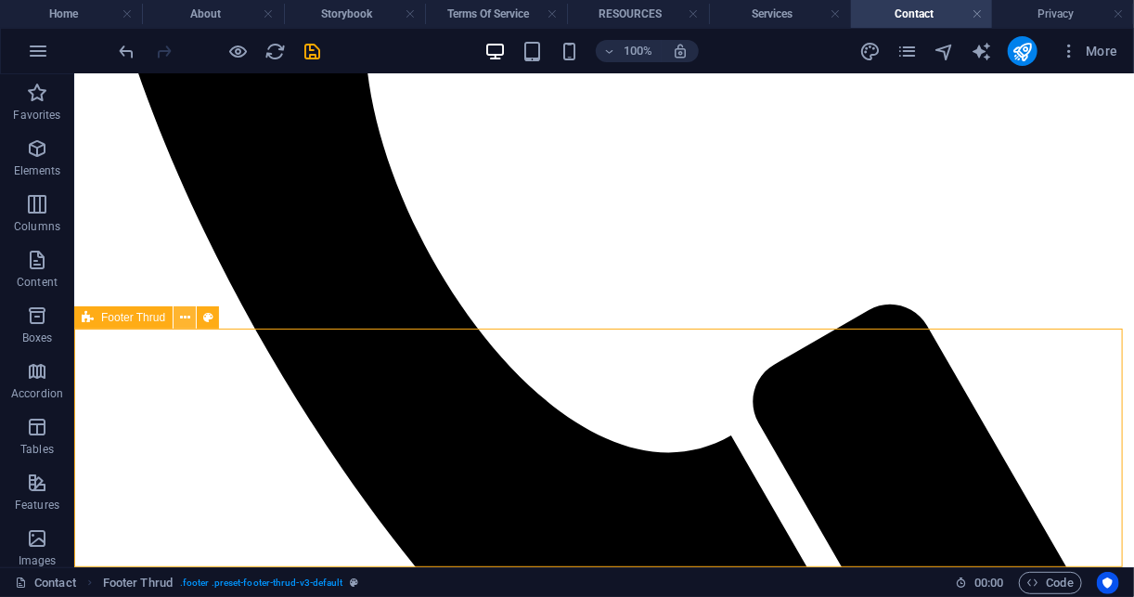
click at [183, 325] on icon at bounding box center [185, 317] width 10 height 19
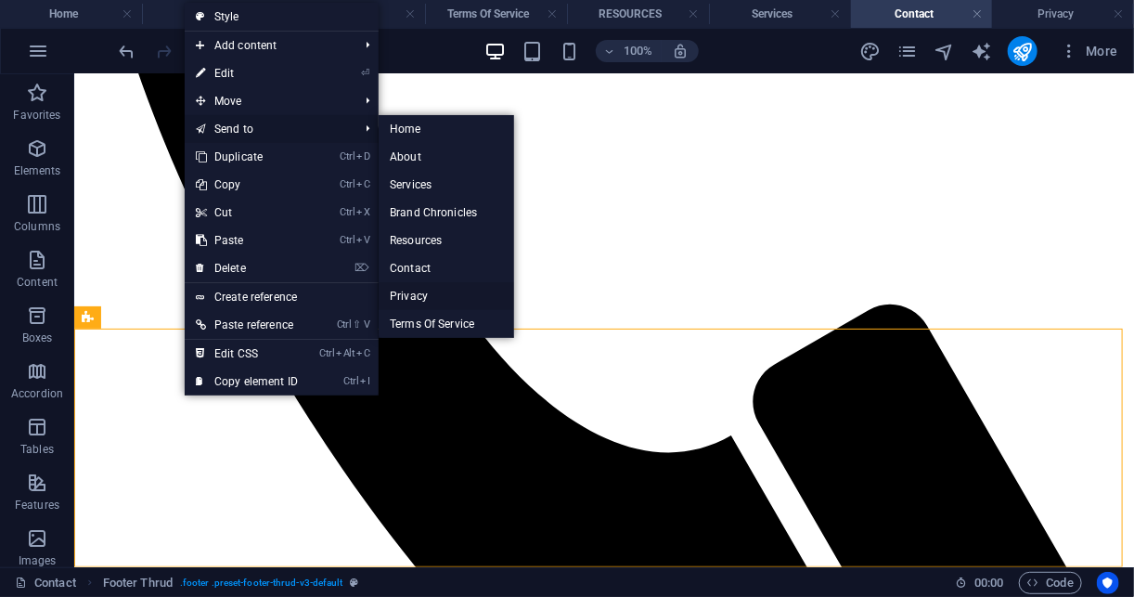
click at [454, 293] on link "Privacy" at bounding box center [446, 296] width 135 height 28
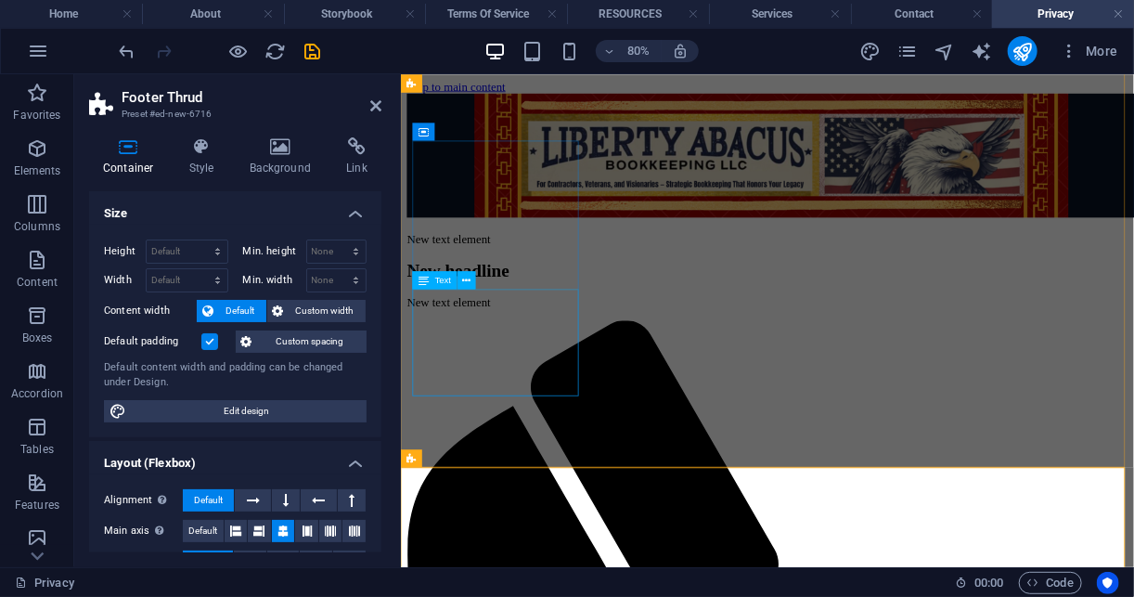
scroll to position [5956, 0]
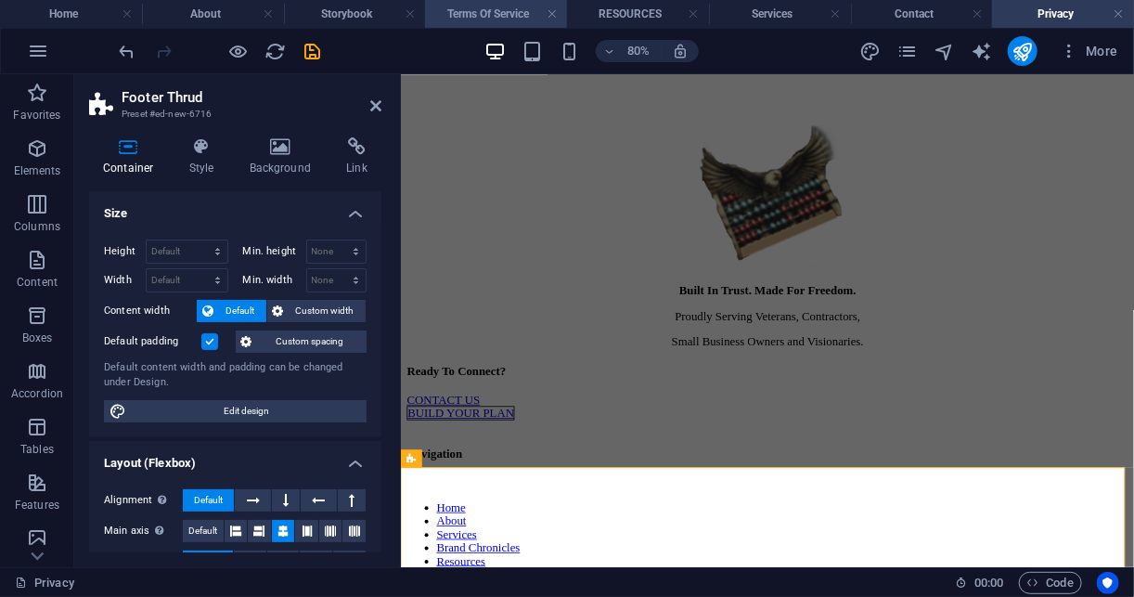
click at [529, 18] on h4 "Terms Of Service" at bounding box center [496, 14] width 142 height 20
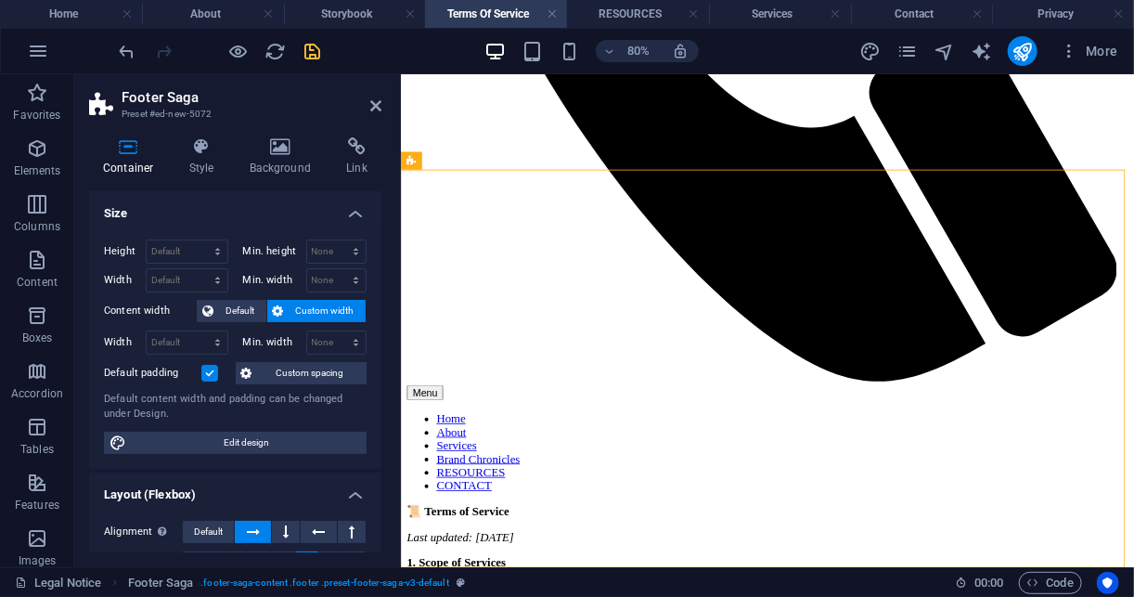
scroll to position [1245, 0]
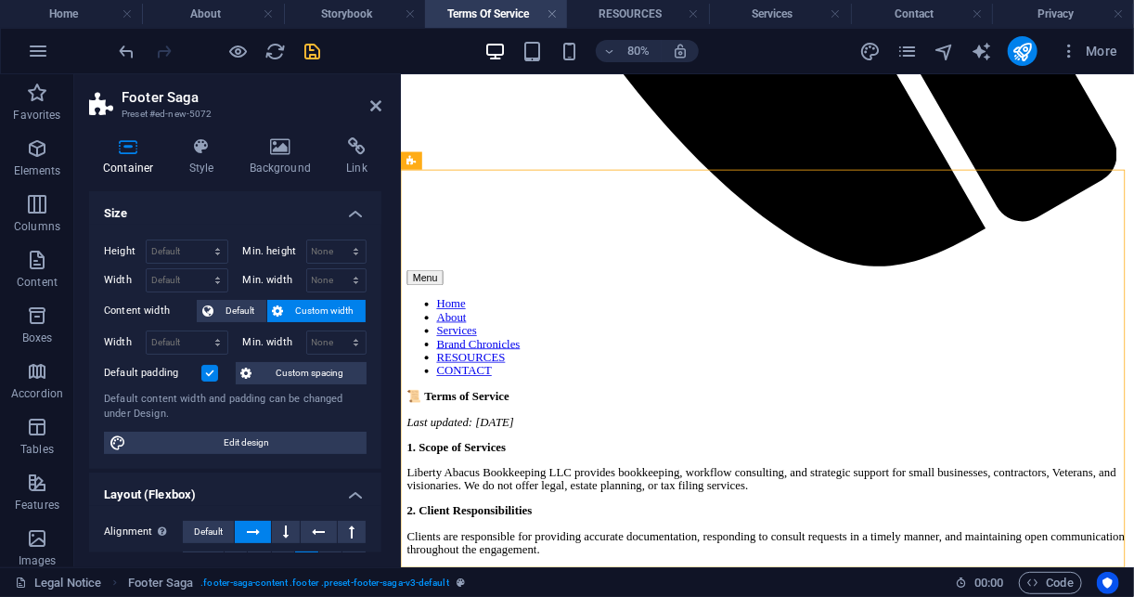
click at [1059, 13] on h4 "Privacy" at bounding box center [1063, 14] width 142 height 20
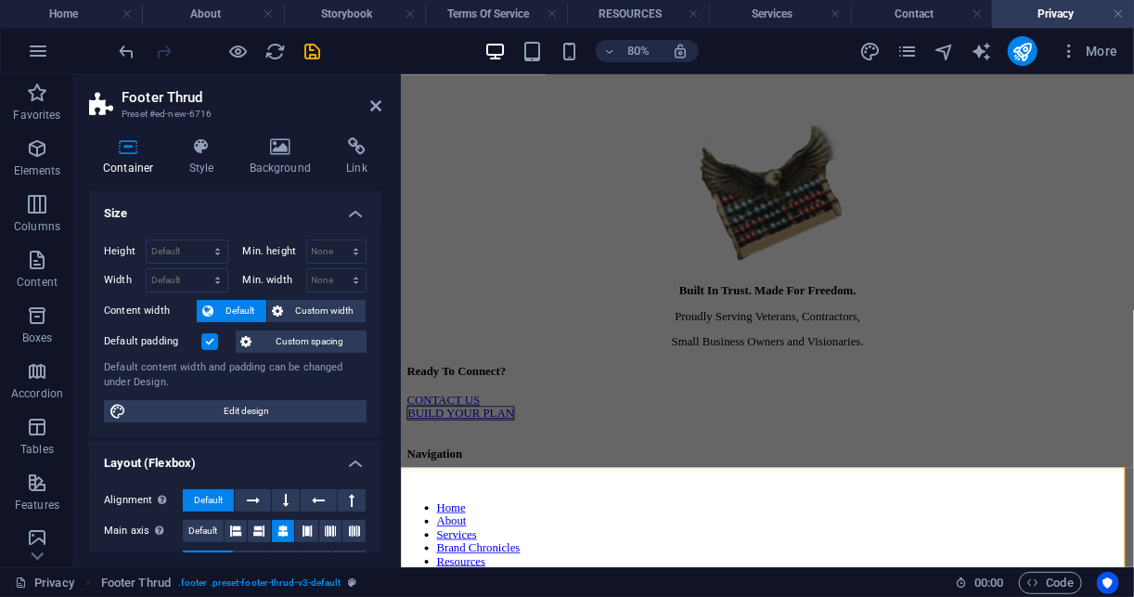
scroll to position [0, 0]
click at [490, 460] on icon at bounding box center [489, 458] width 8 height 16
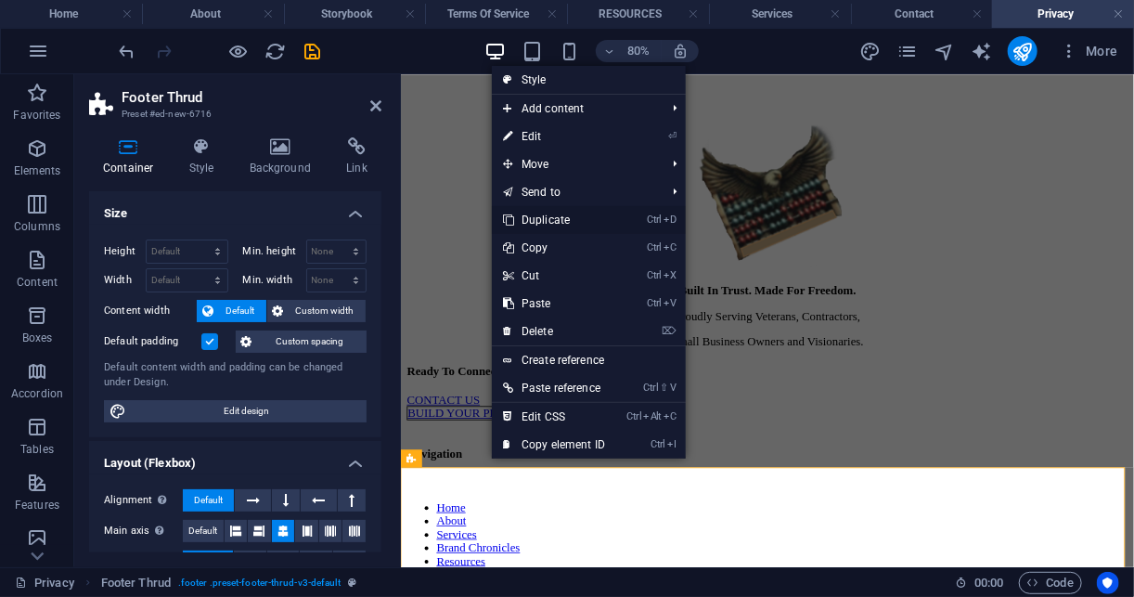
click at [595, 218] on link "Ctrl D Duplicate" at bounding box center [554, 220] width 124 height 28
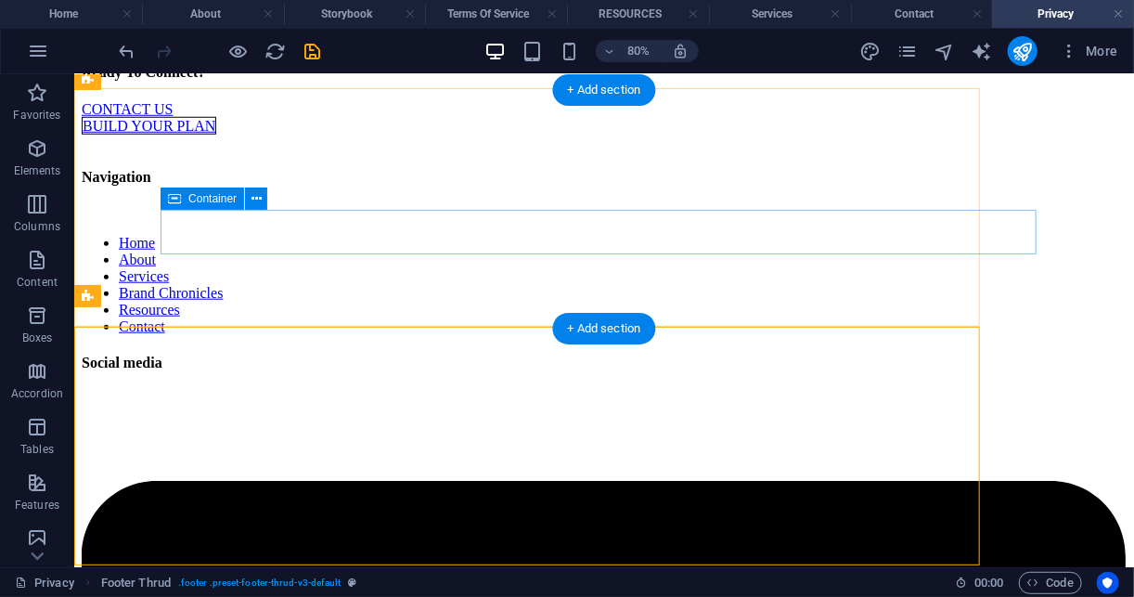
scroll to position [6433, 0]
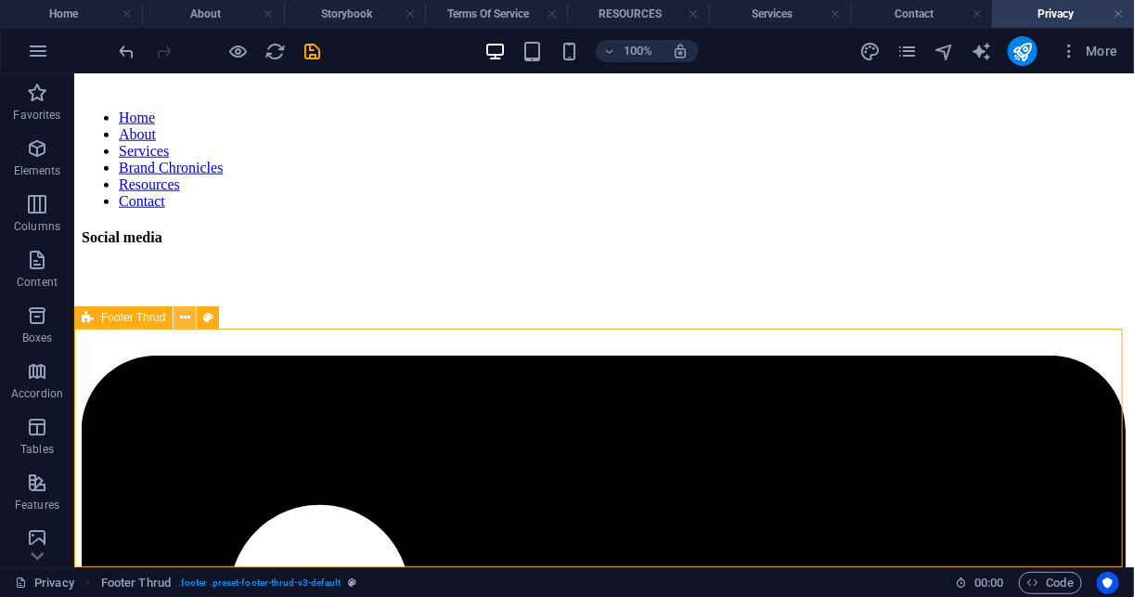
click at [187, 321] on icon at bounding box center [185, 317] width 10 height 19
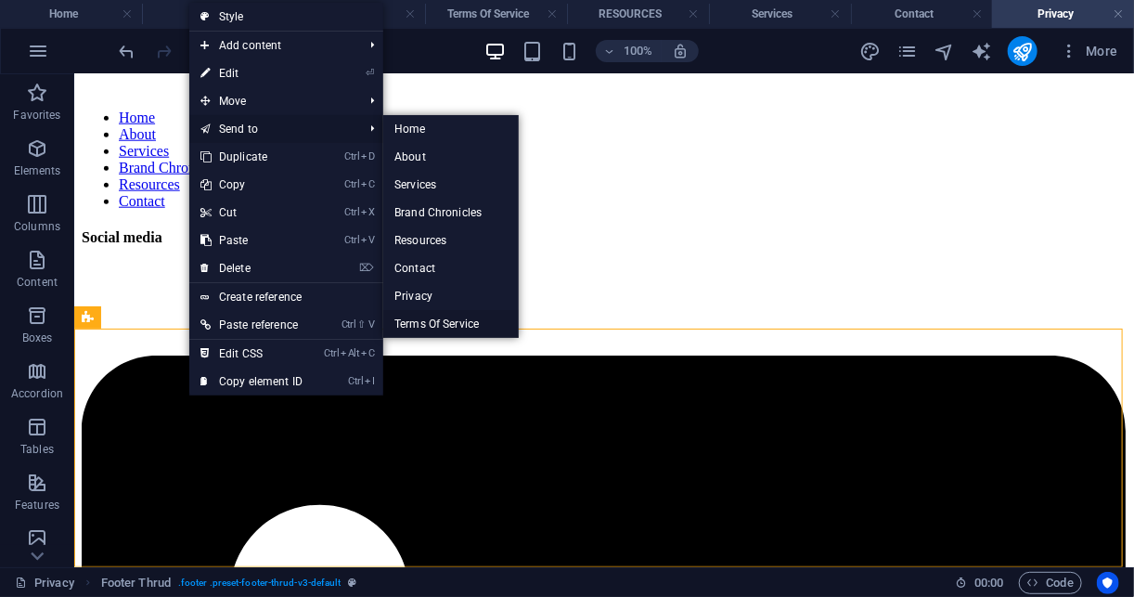
click at [468, 321] on link "Terms Of Service" at bounding box center [450, 324] width 135 height 28
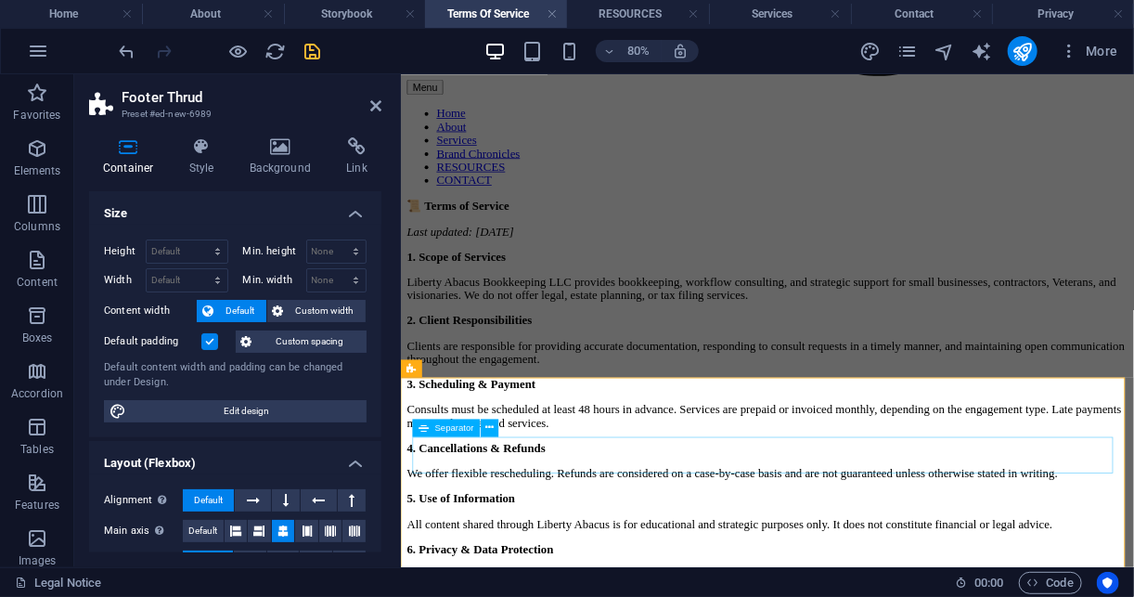
scroll to position [0, 0]
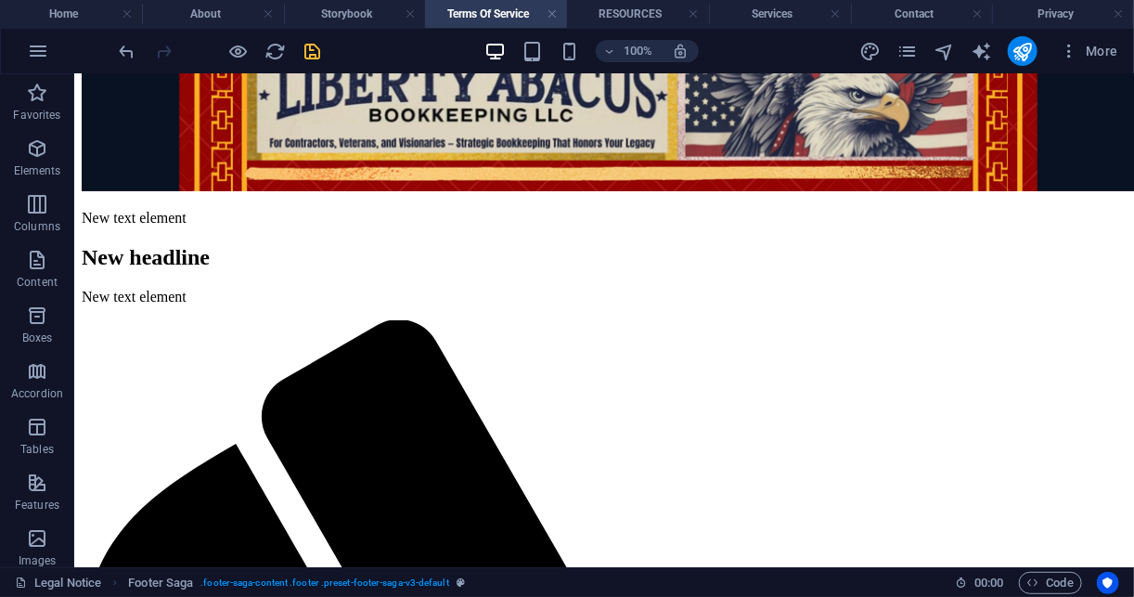
scroll to position [89, 0]
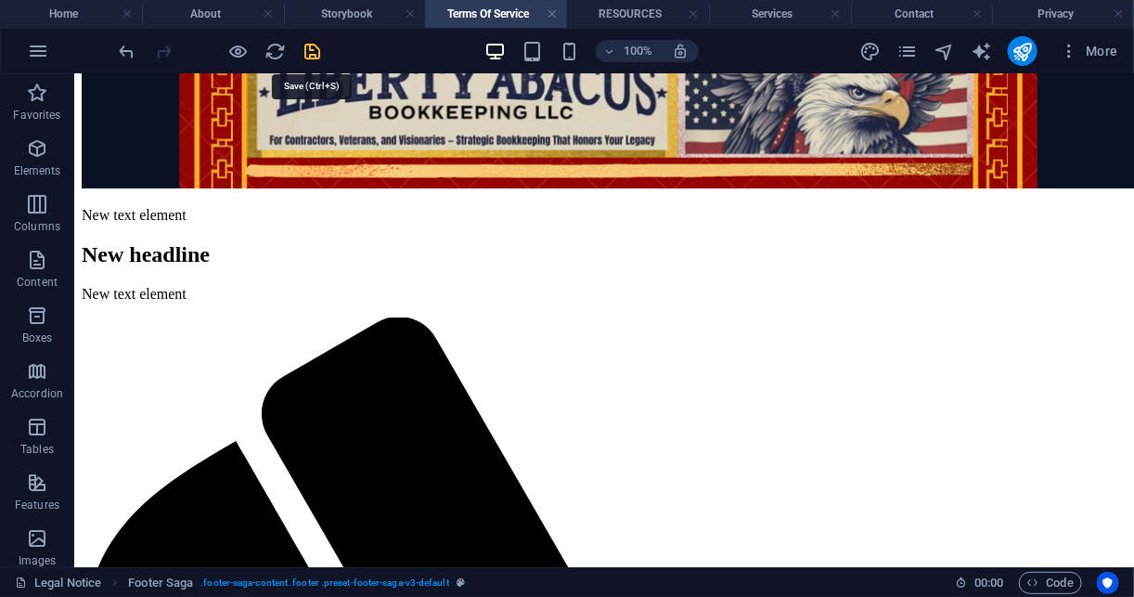
click at [312, 56] on icon "save" at bounding box center [313, 51] width 21 height 21
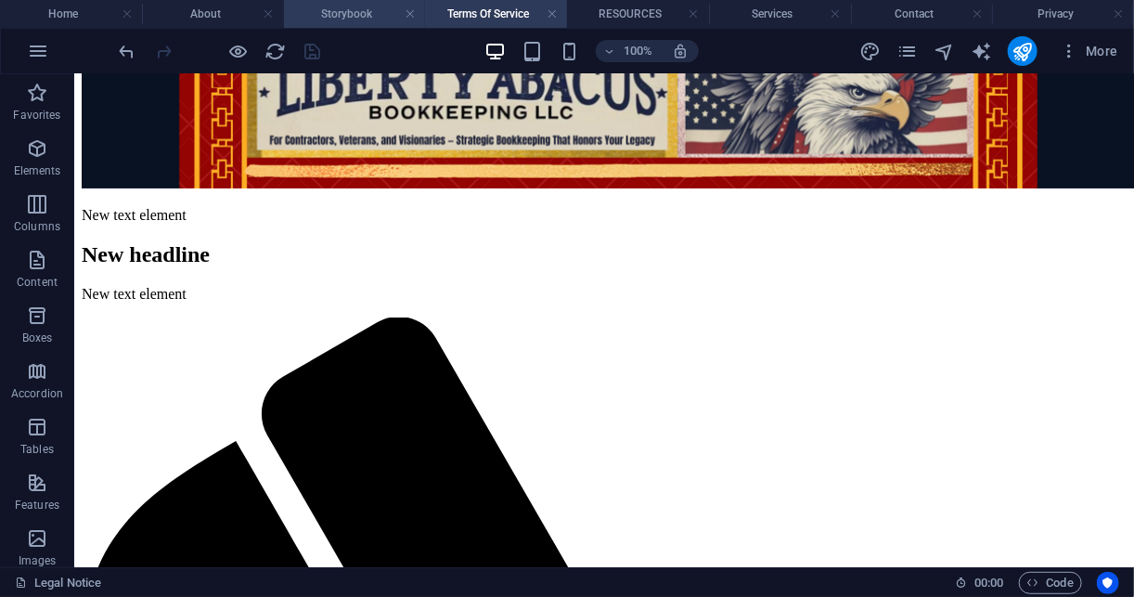
click at [341, 11] on h4 "Storybook" at bounding box center [355, 14] width 142 height 20
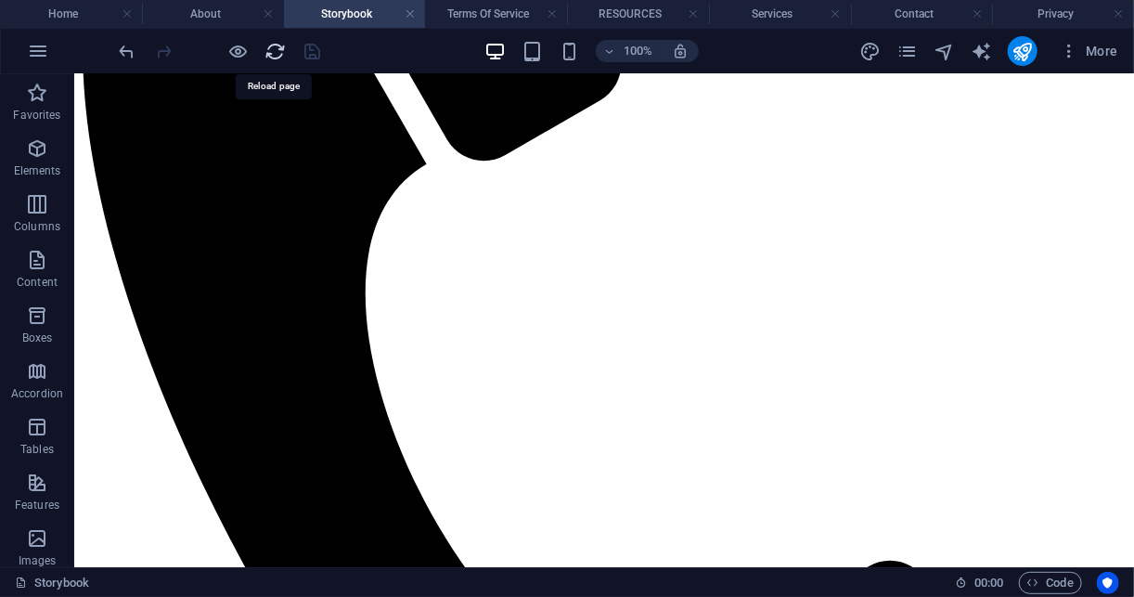
click at [280, 54] on icon "reload" at bounding box center [275, 51] width 21 height 21
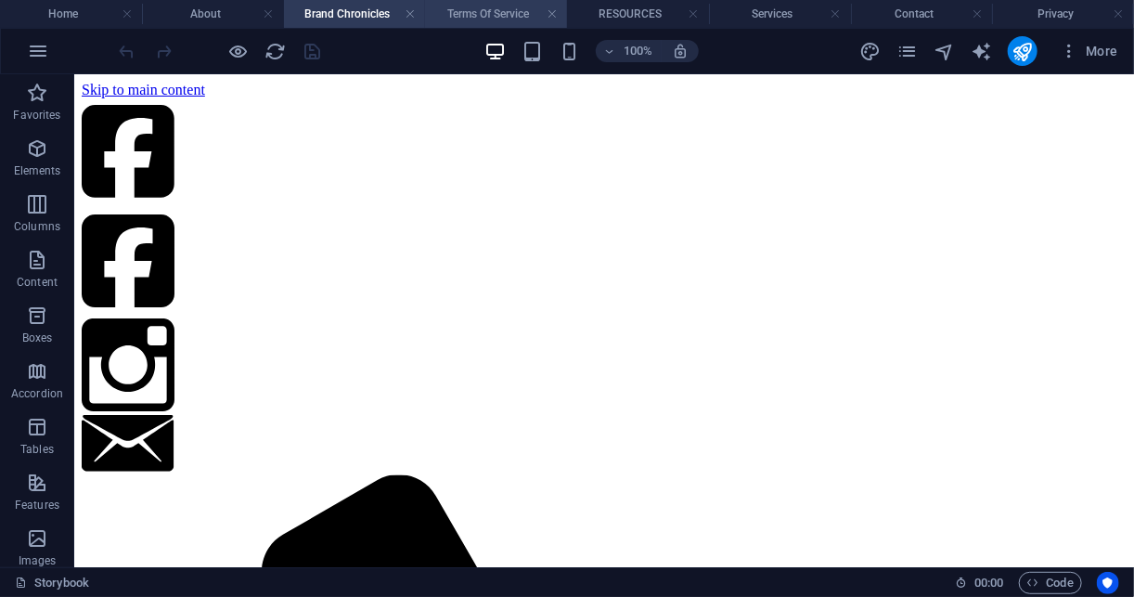
click at [507, 16] on h4 "Terms Of Service" at bounding box center [496, 14] width 142 height 20
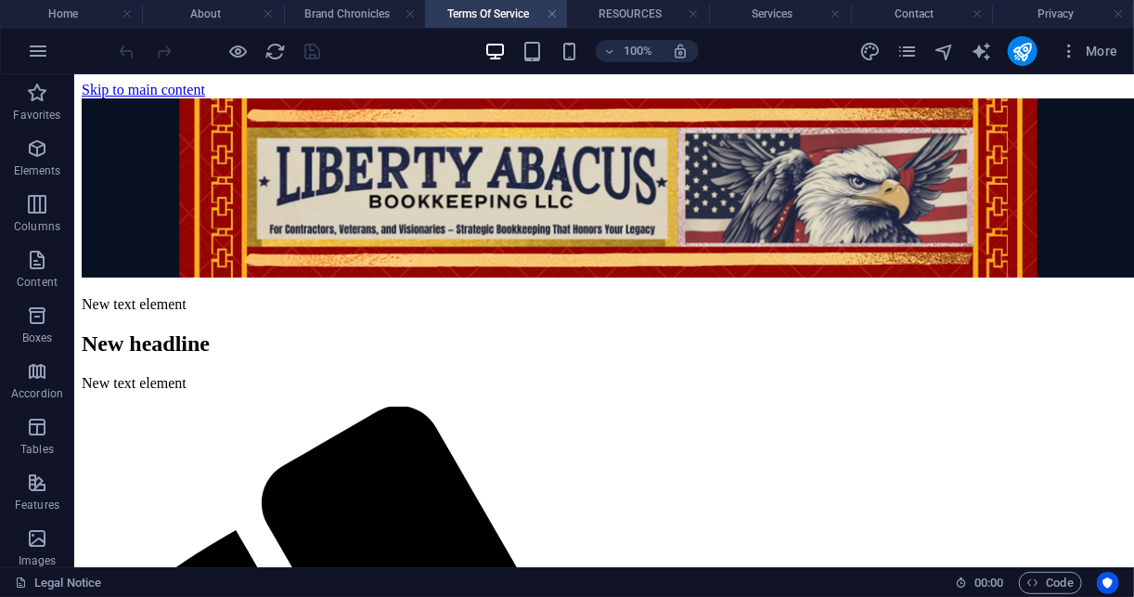
scroll to position [89, 0]
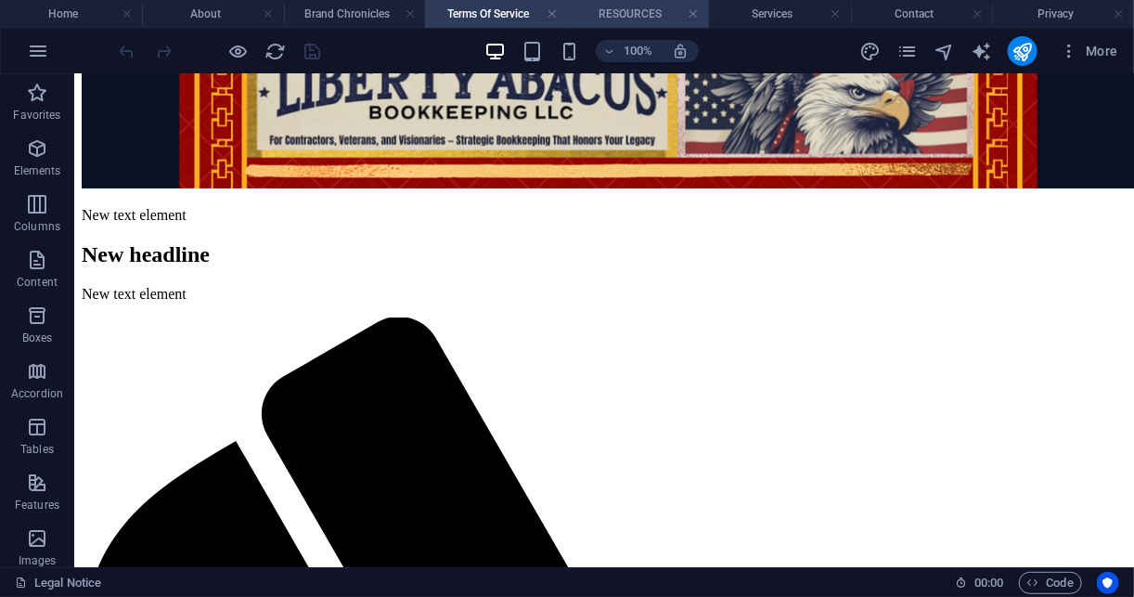
click at [633, 13] on h4 "RESOURCES" at bounding box center [638, 14] width 142 height 20
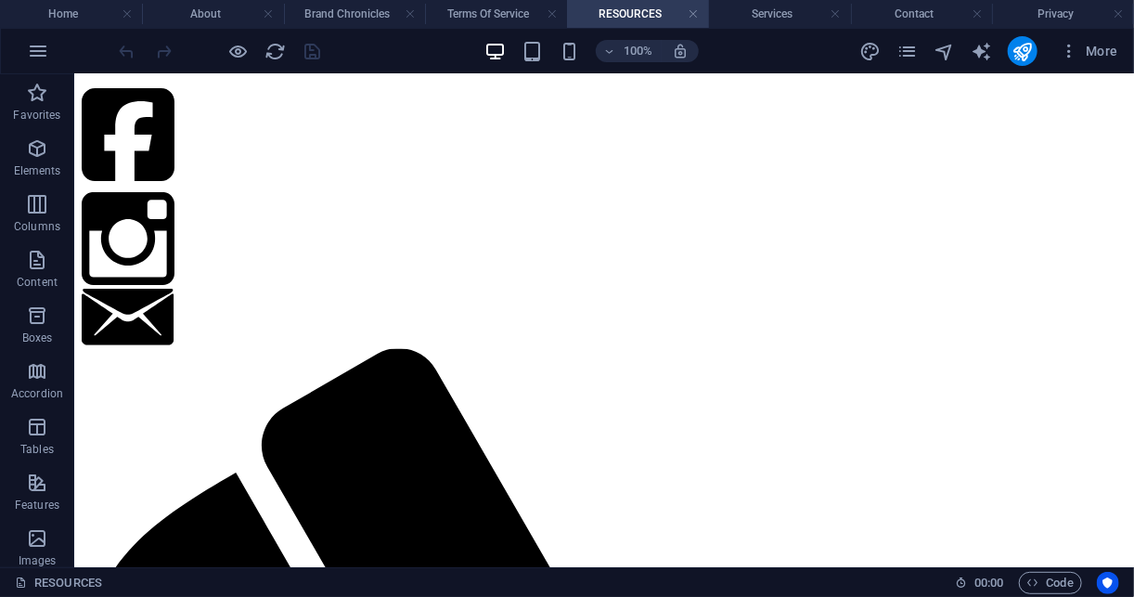
scroll to position [128, 0]
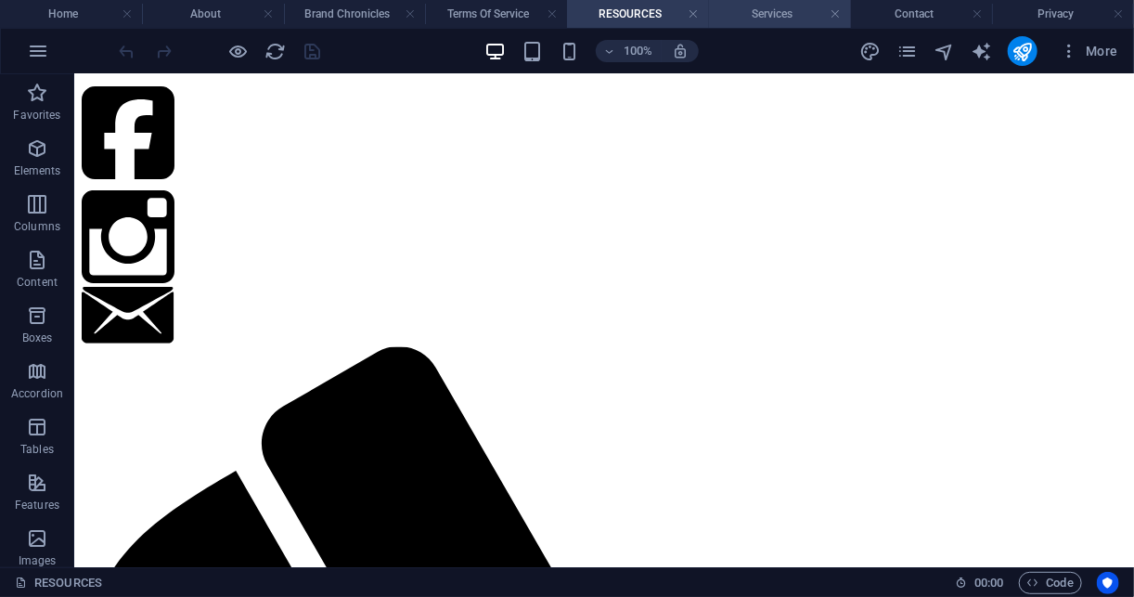
click at [781, 13] on h4 "Services" at bounding box center [780, 14] width 142 height 20
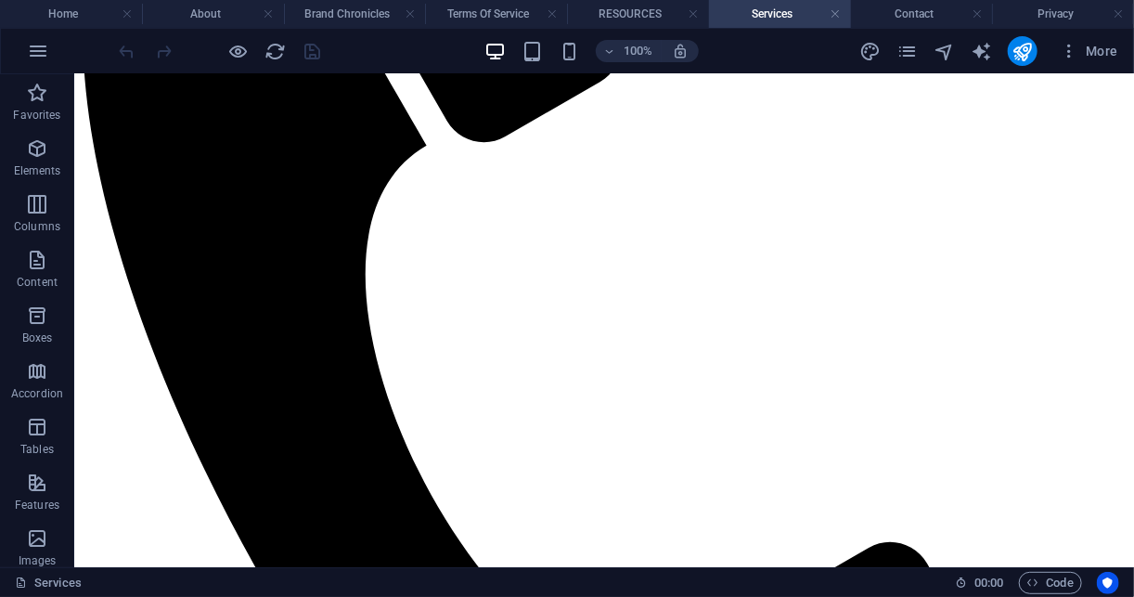
scroll to position [259, 0]
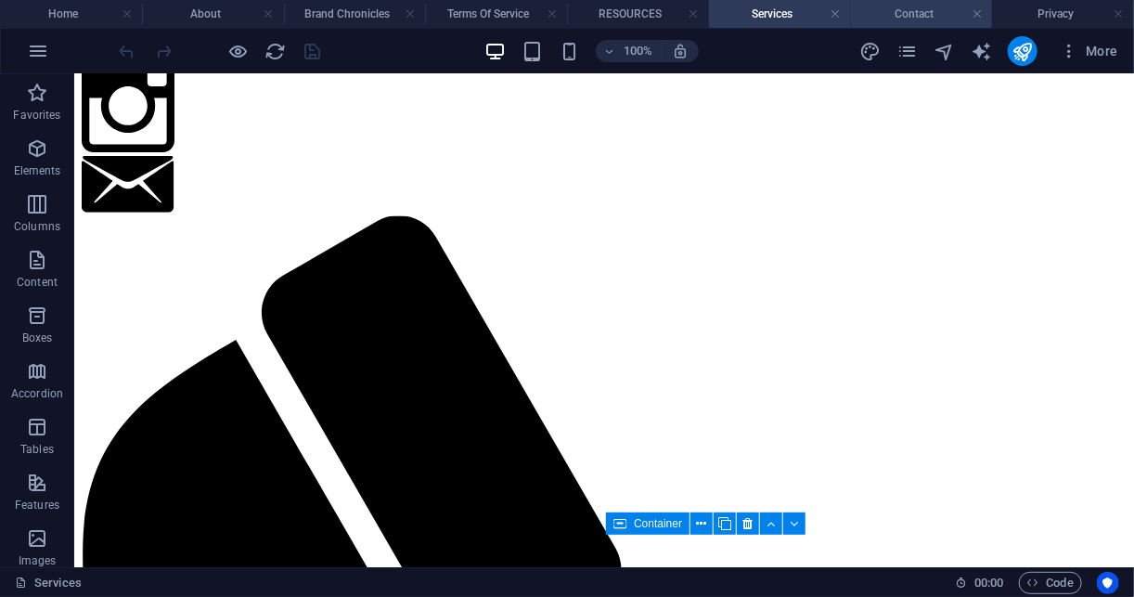
click at [913, 18] on h4 "Contact" at bounding box center [922, 14] width 142 height 20
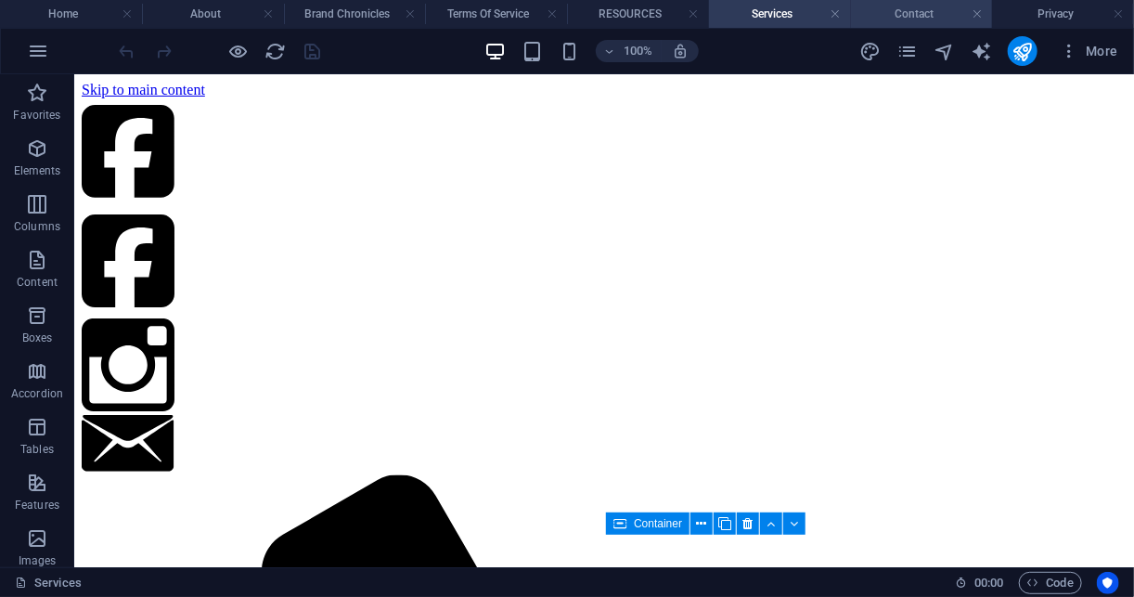
scroll to position [783, 0]
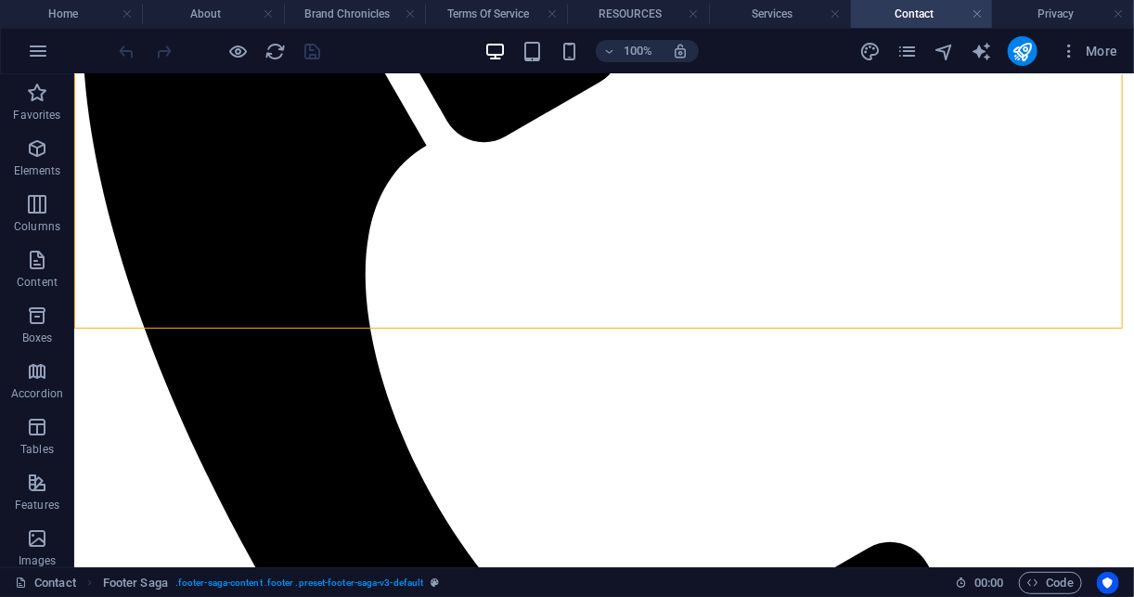
scroll to position [259, 0]
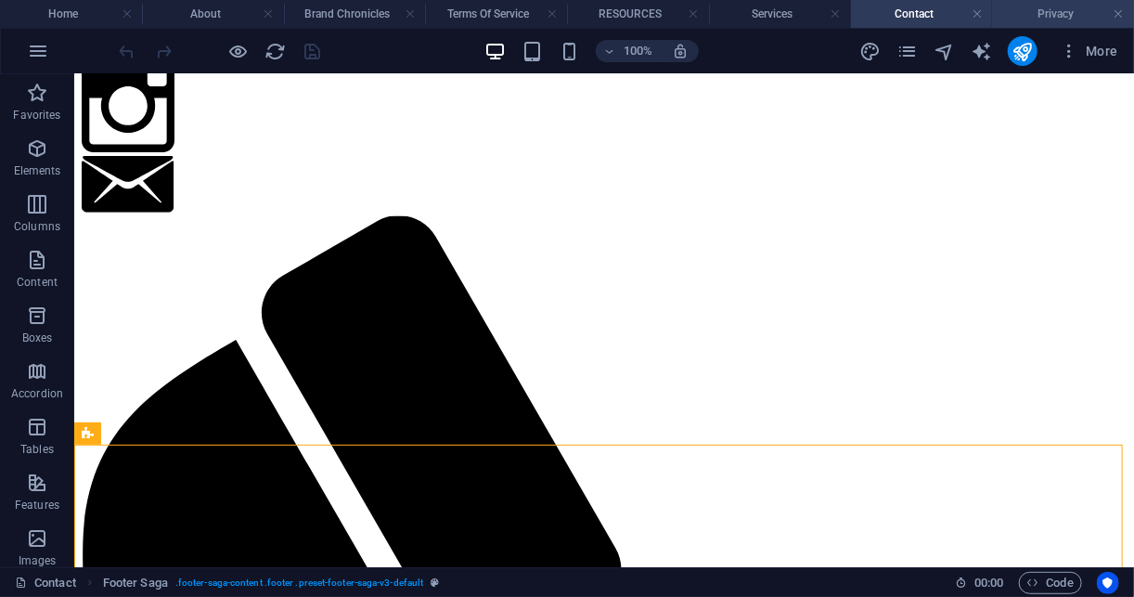
click at [1049, 9] on h4 "Privacy" at bounding box center [1063, 14] width 142 height 20
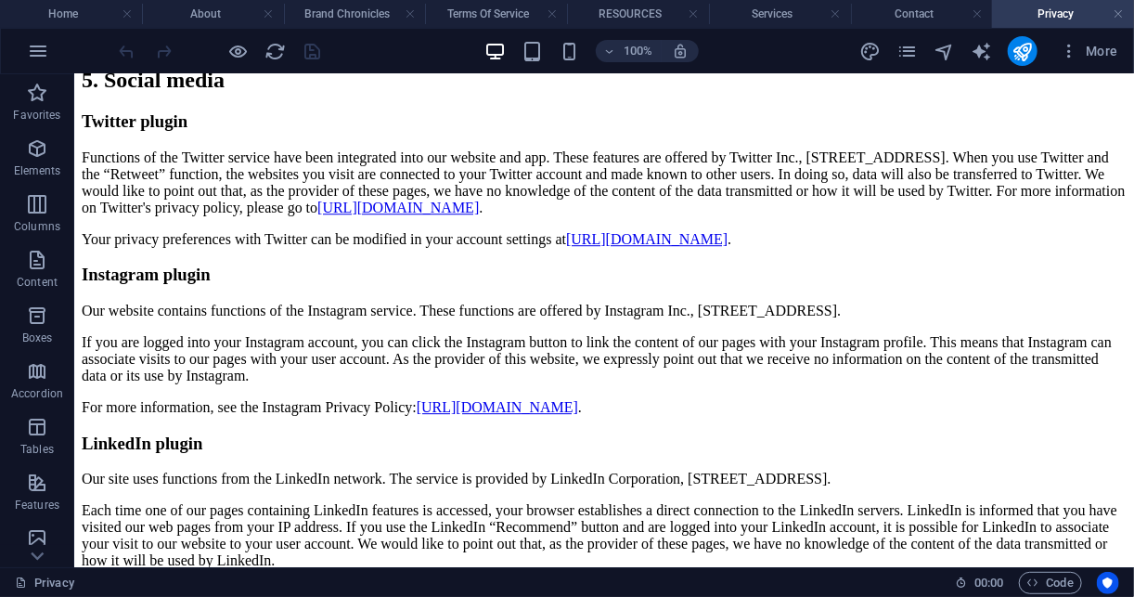
scroll to position [6195, 0]
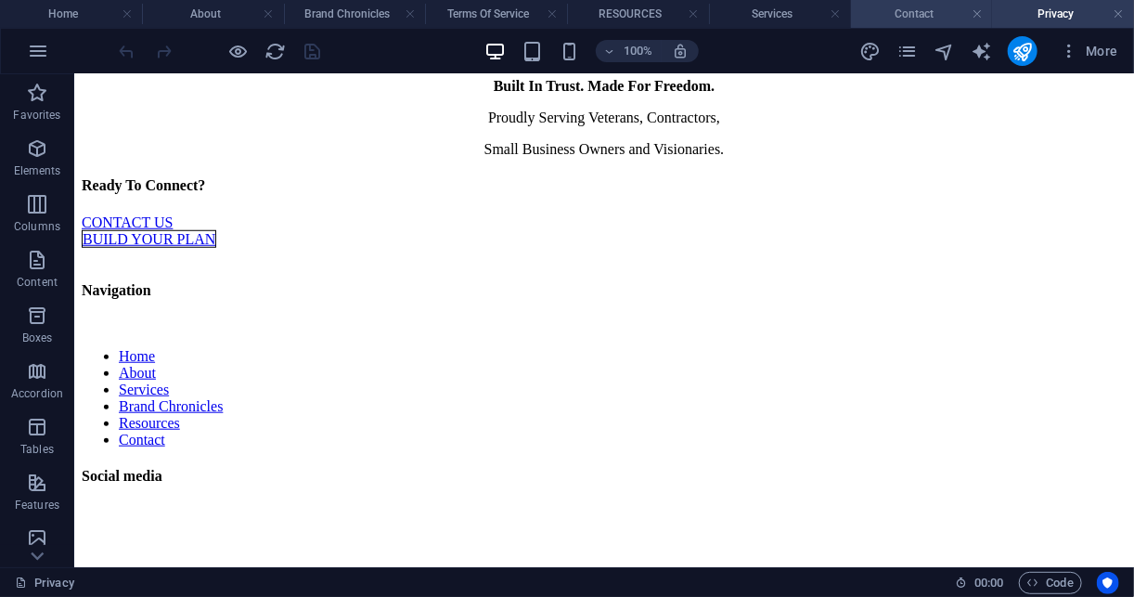
click at [919, 10] on h4 "Contact" at bounding box center [922, 14] width 142 height 20
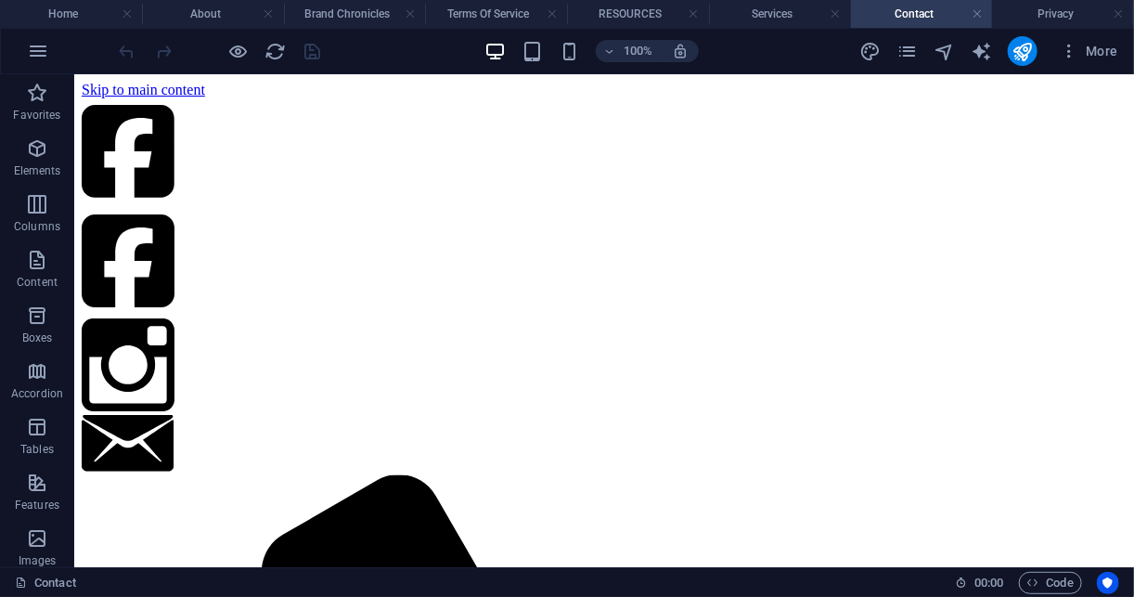
scroll to position [259, 0]
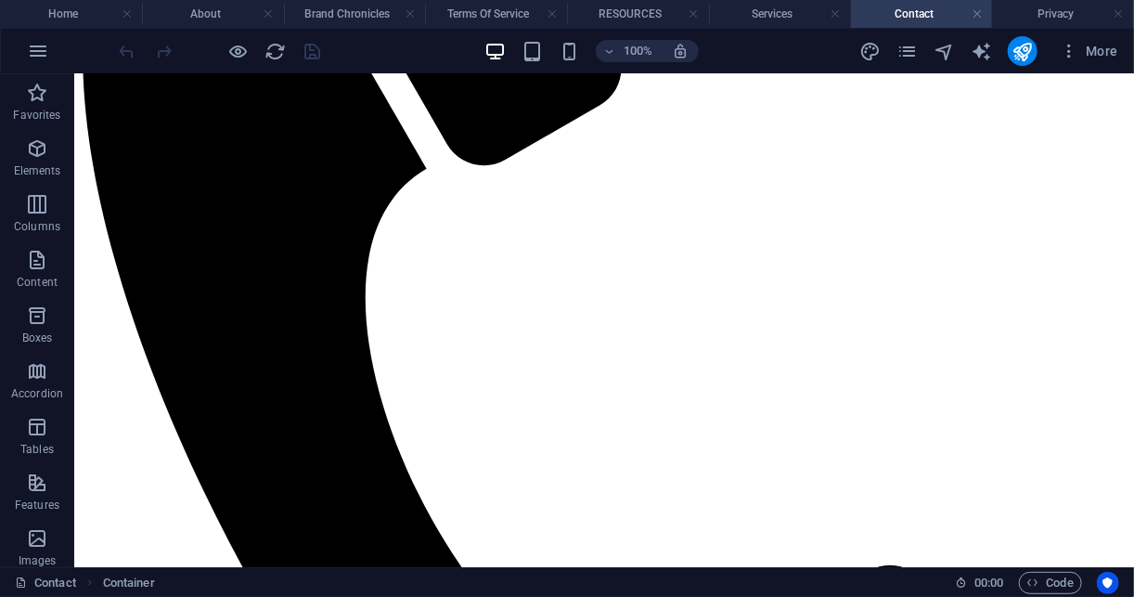
scroll to position [783, 0]
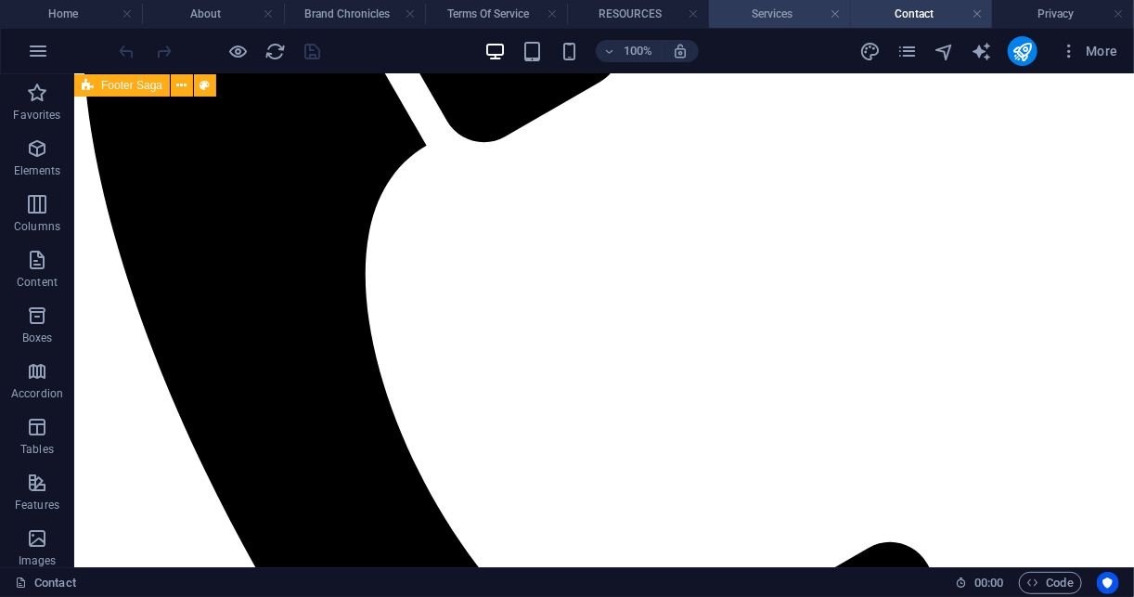
click at [777, 7] on h4 "Services" at bounding box center [780, 14] width 142 height 20
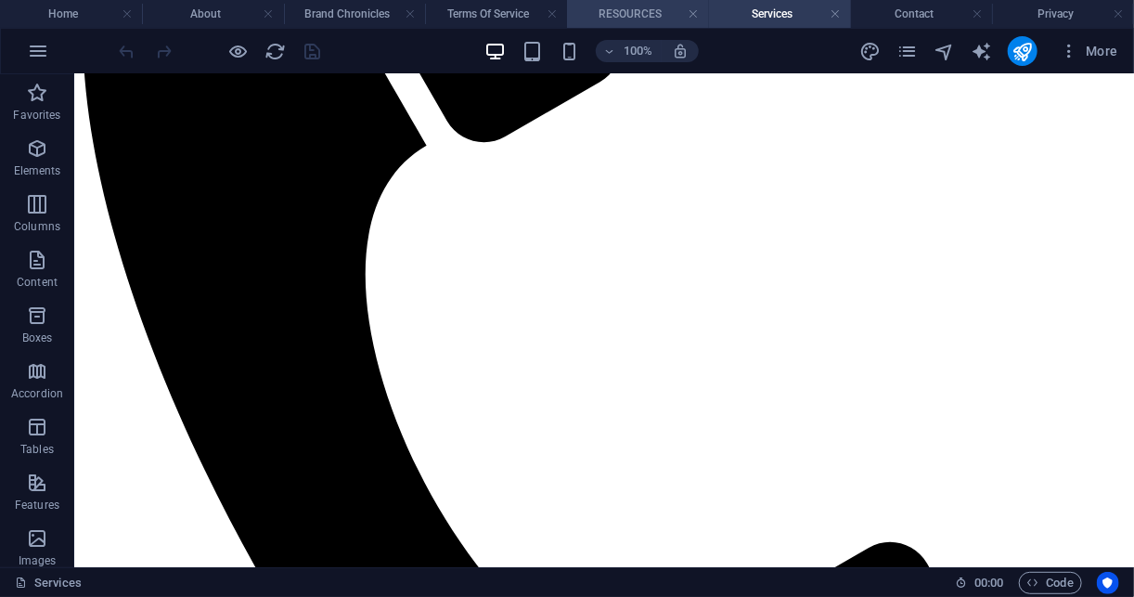
click at [646, 3] on li "RESOURCES" at bounding box center [638, 14] width 142 height 28
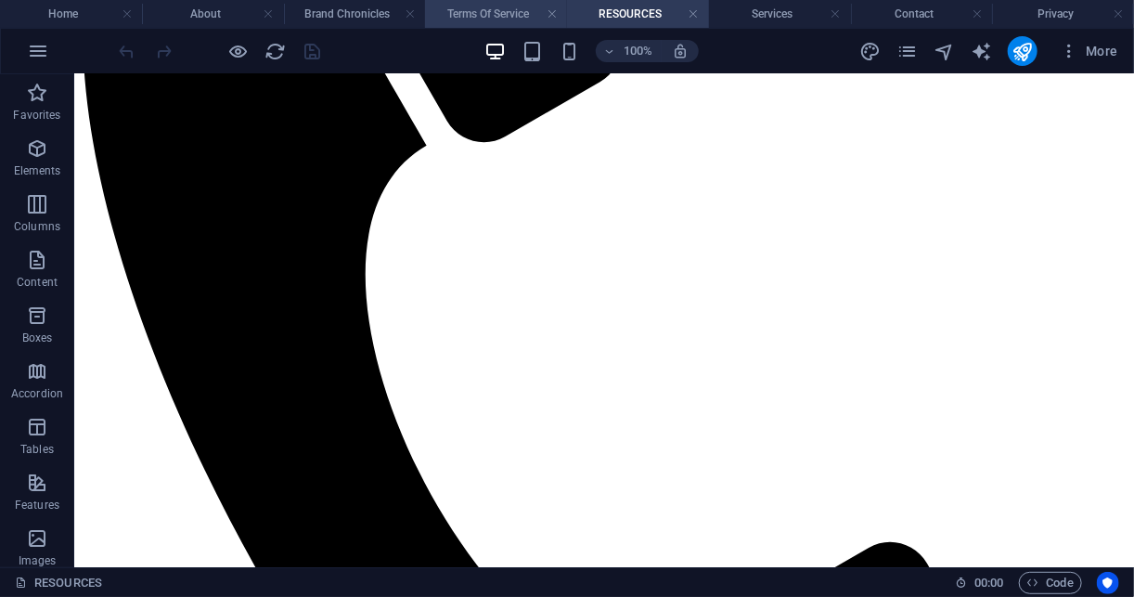
click at [470, 16] on h4 "Terms Of Service" at bounding box center [496, 14] width 142 height 20
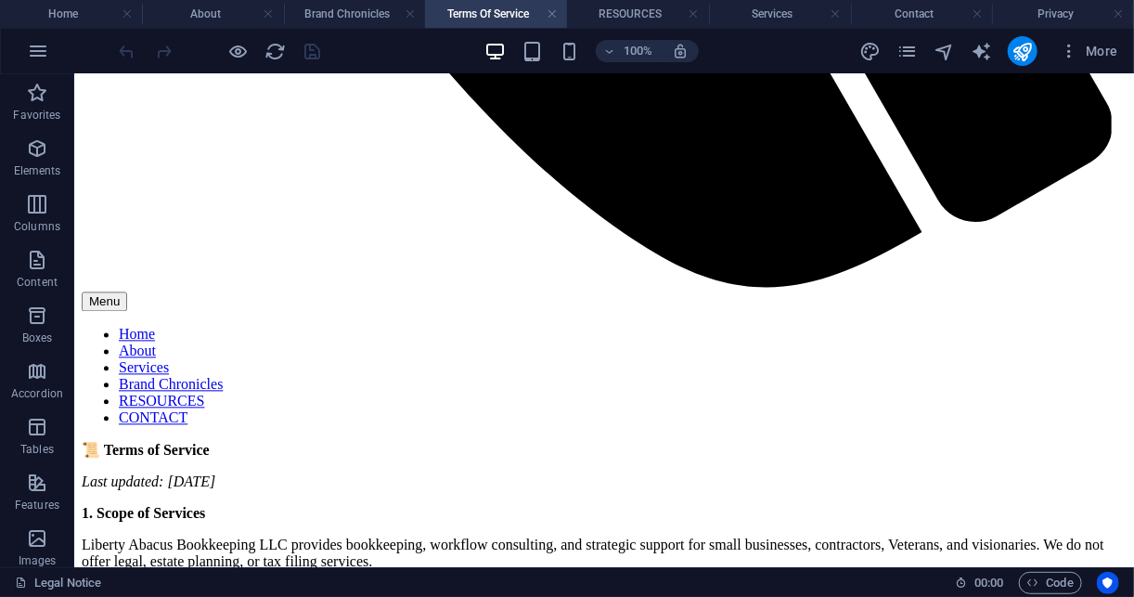
scroll to position [1610, 0]
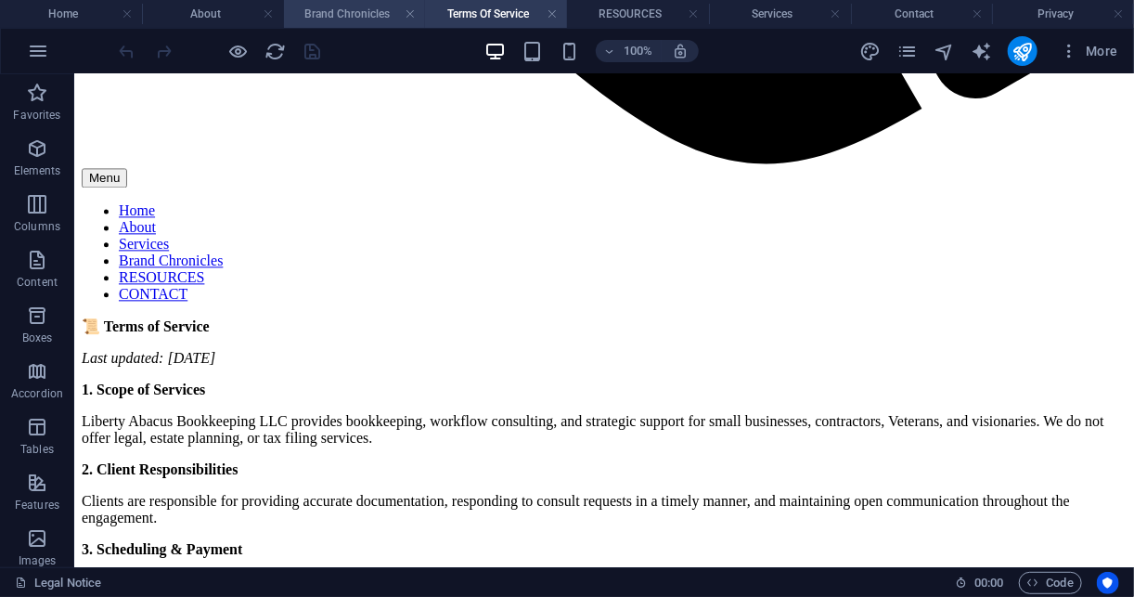
click at [331, 21] on h4 "Brand Chronicles" at bounding box center [355, 14] width 142 height 20
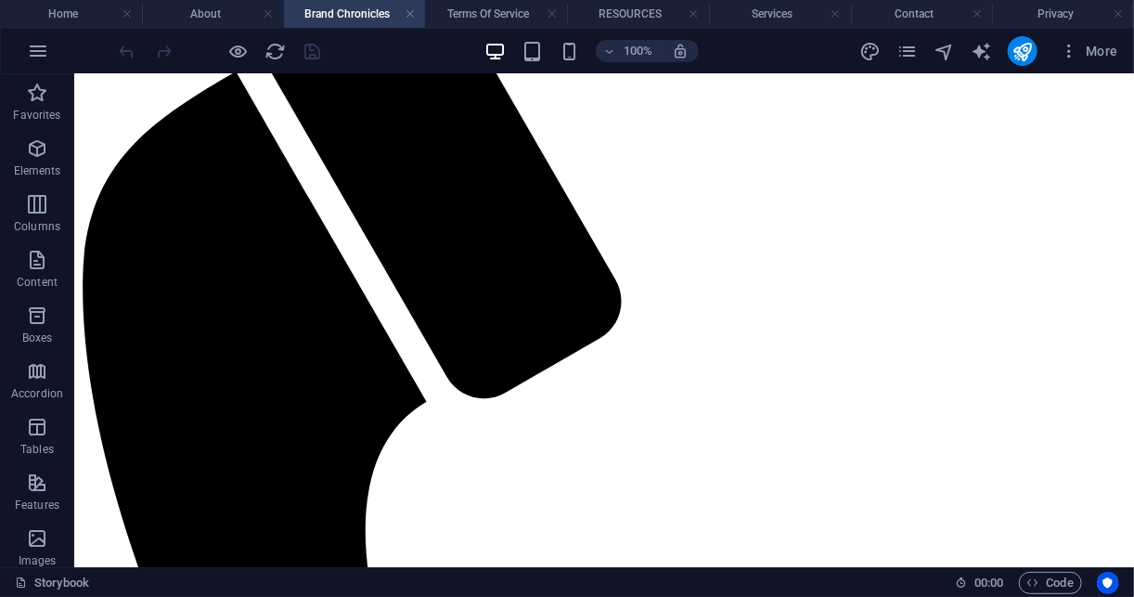
scroll to position [783, 0]
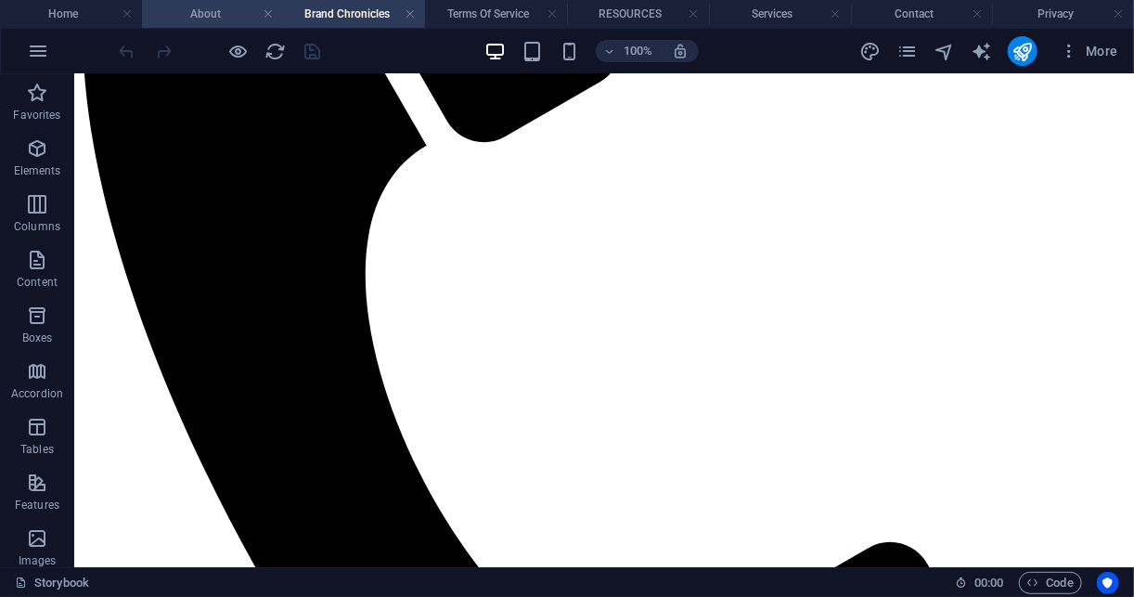
click at [208, 9] on h4 "About" at bounding box center [213, 14] width 142 height 20
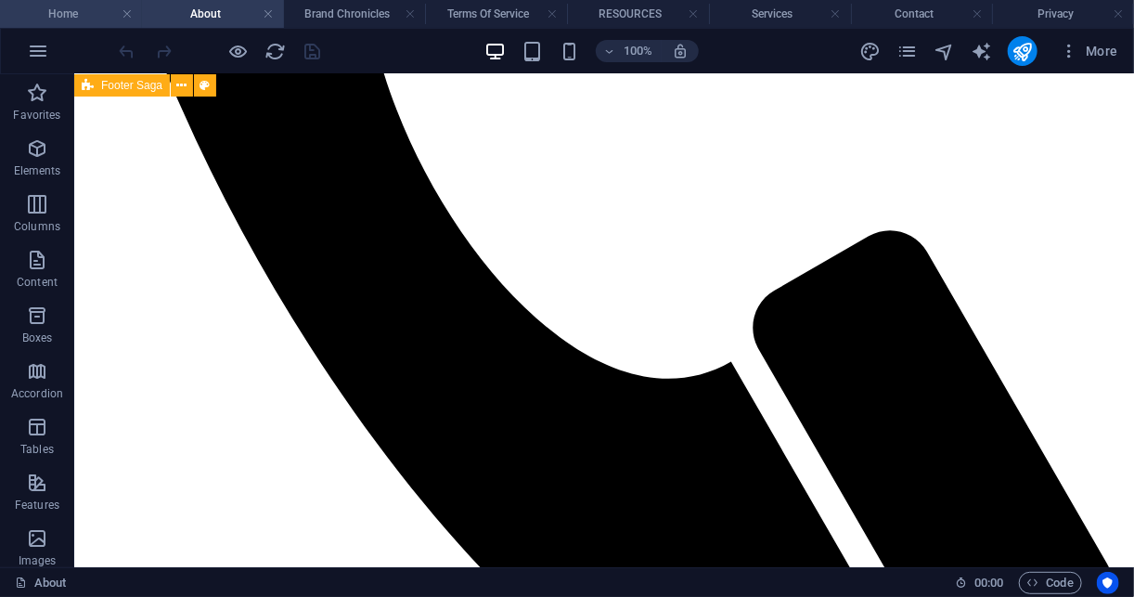
click at [49, 24] on li "Home" at bounding box center [71, 14] width 142 height 28
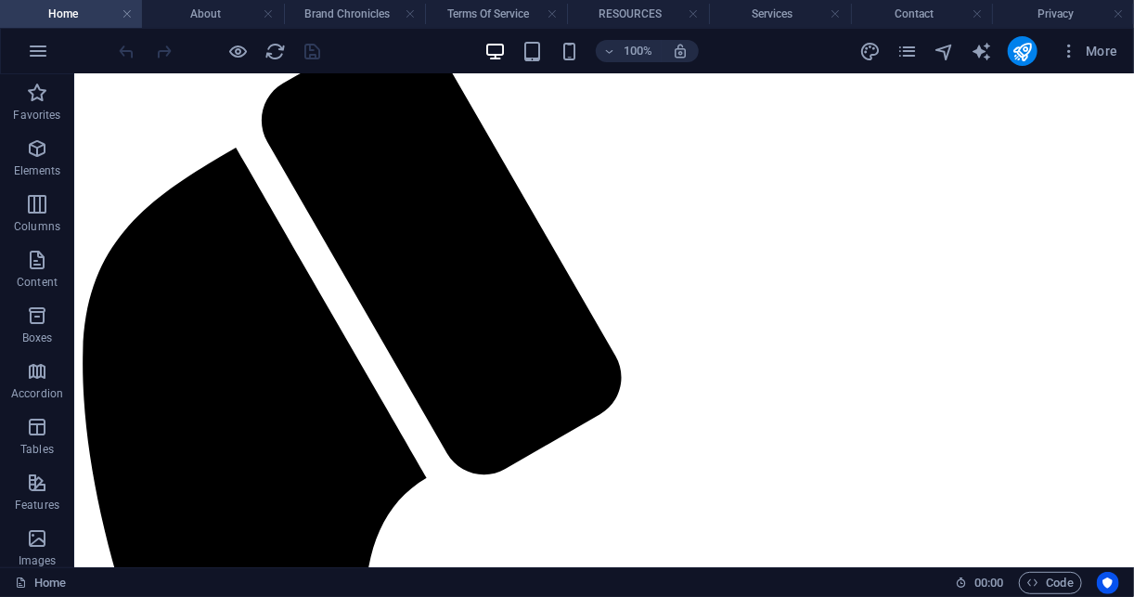
scroll to position [376, 0]
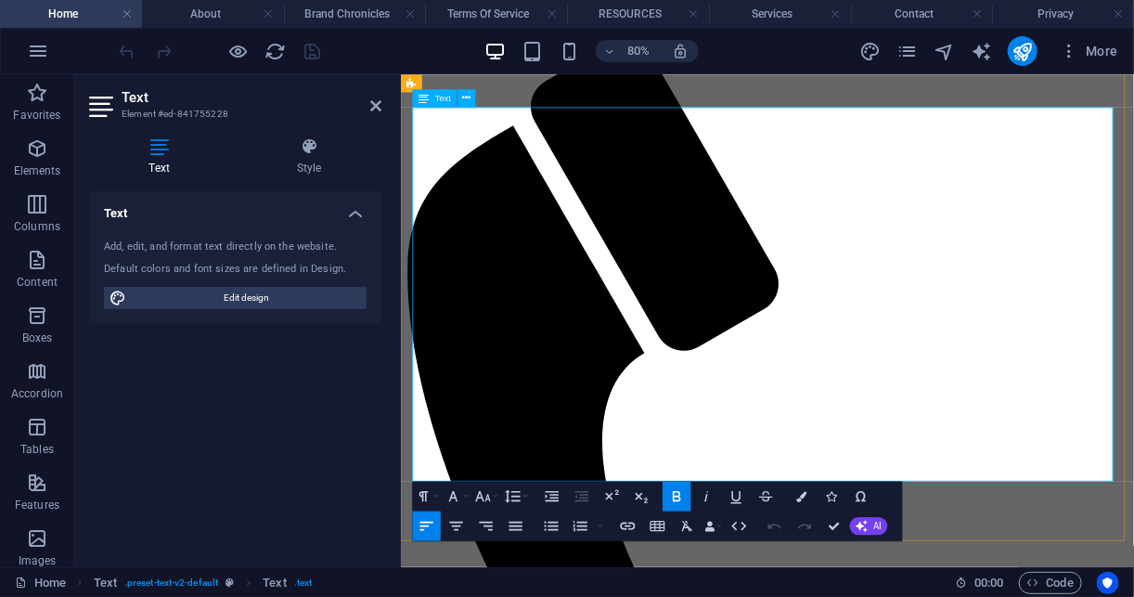
drag, startPoint x: 423, startPoint y: 133, endPoint x: 1127, endPoint y: 350, distance: 736.2
drag, startPoint x: 1208, startPoint y: 552, endPoint x: 796, endPoint y: 182, distance: 554.0
copy div "Your Numbers. Your Freedom. Your Future. At Liberty Abacus Bookkeeping, we beli…"
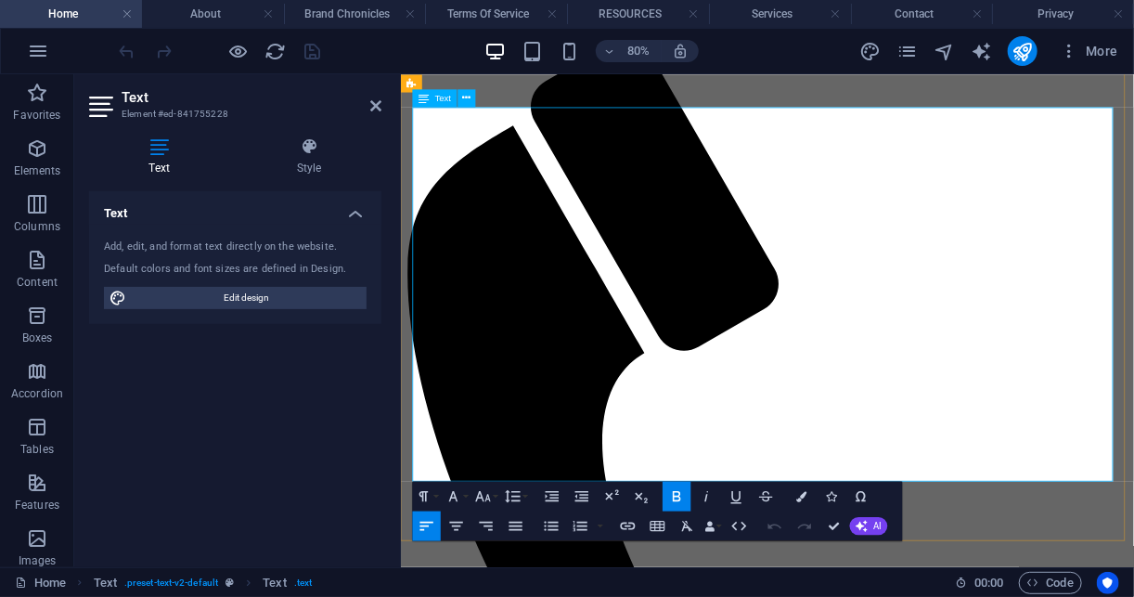
copy div "Your Numbers. Your Freedom. Your Future. At Liberty Abacus Bookkeeping, we beli…"
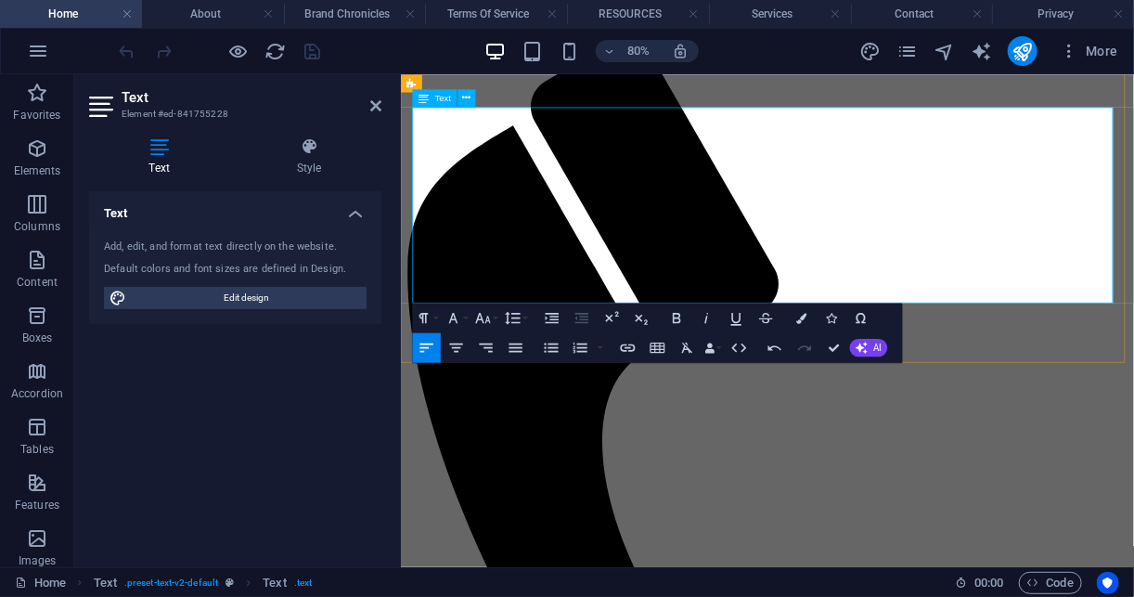
scroll to position [13621, 2]
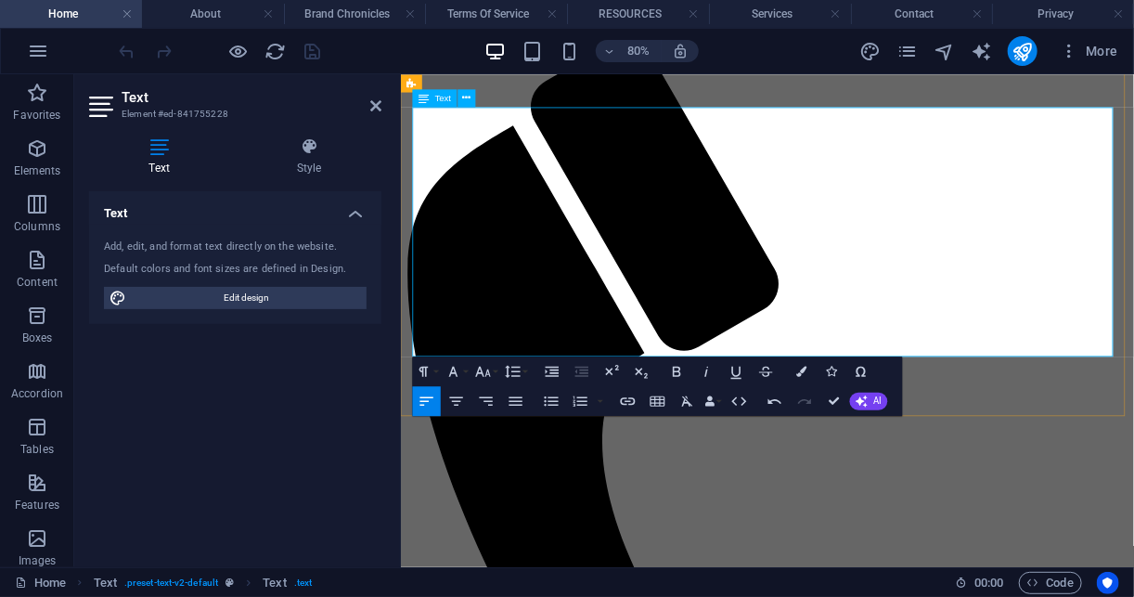
drag, startPoint x: 645, startPoint y: 384, endPoint x: 413, endPoint y: 393, distance: 232.2
click at [476, 368] on icon "button" at bounding box center [483, 371] width 18 height 18
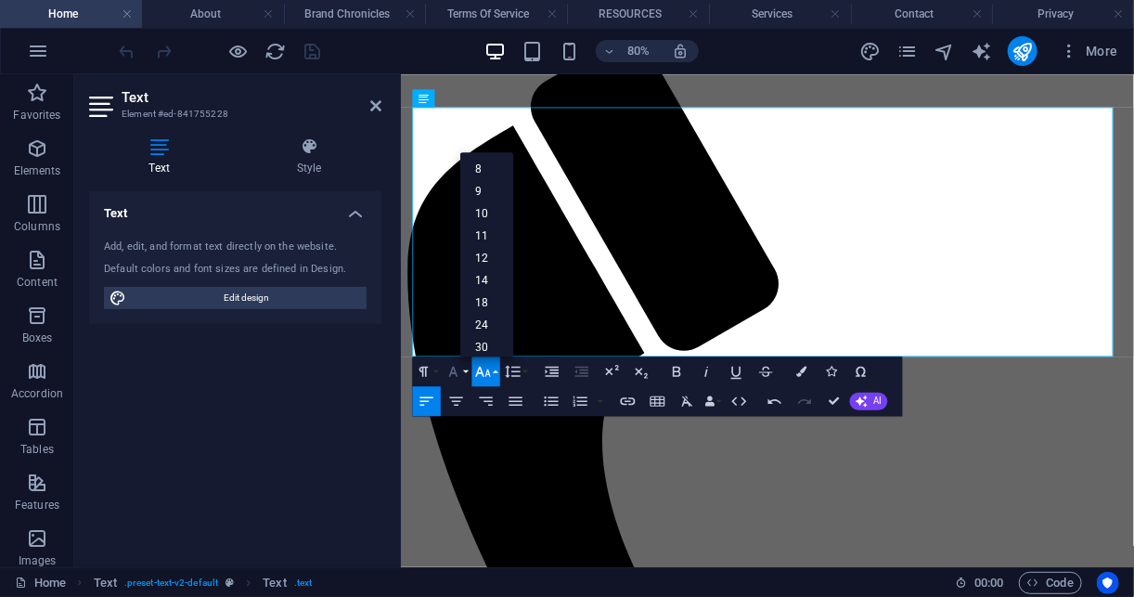
click at [457, 364] on icon "button" at bounding box center [454, 371] width 18 height 18
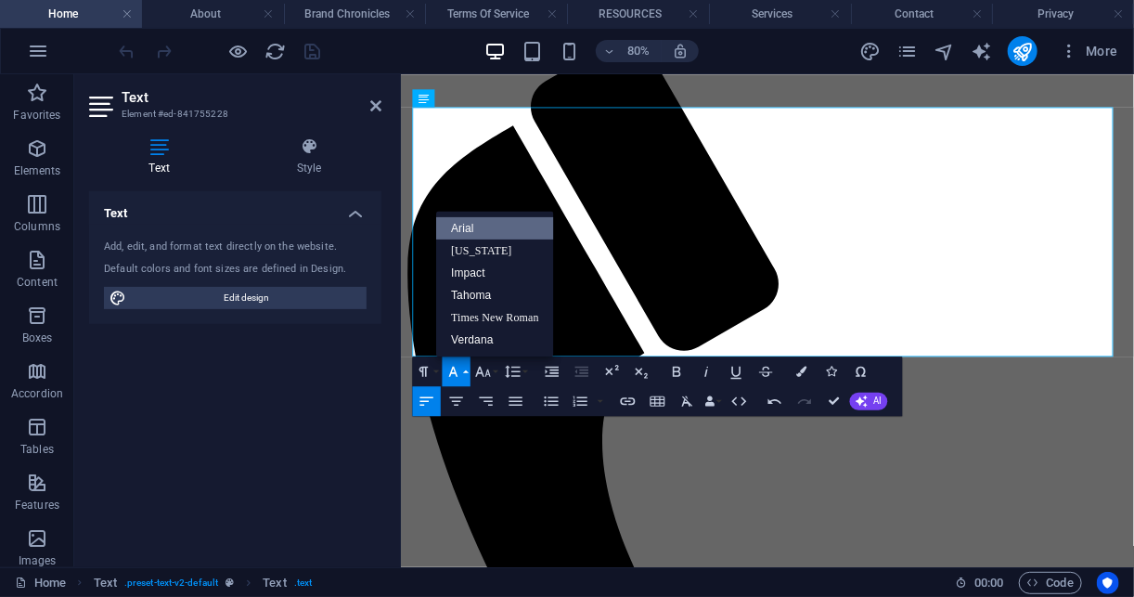
scroll to position [0, 0]
click at [457, 364] on icon "button" at bounding box center [454, 371] width 18 height 18
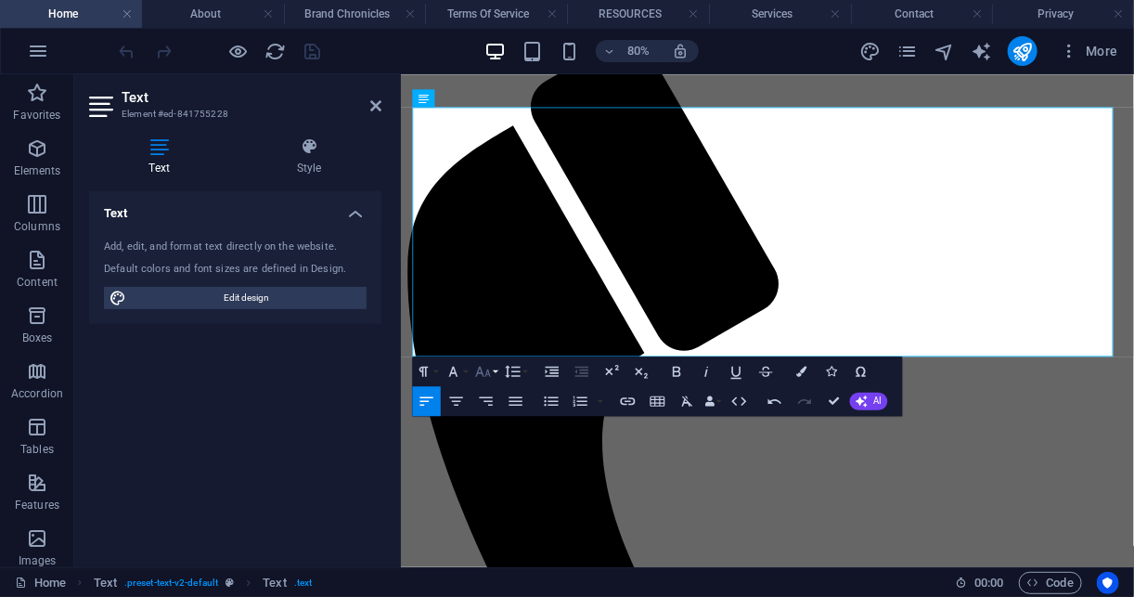
click at [490, 376] on icon "button" at bounding box center [483, 371] width 15 height 10
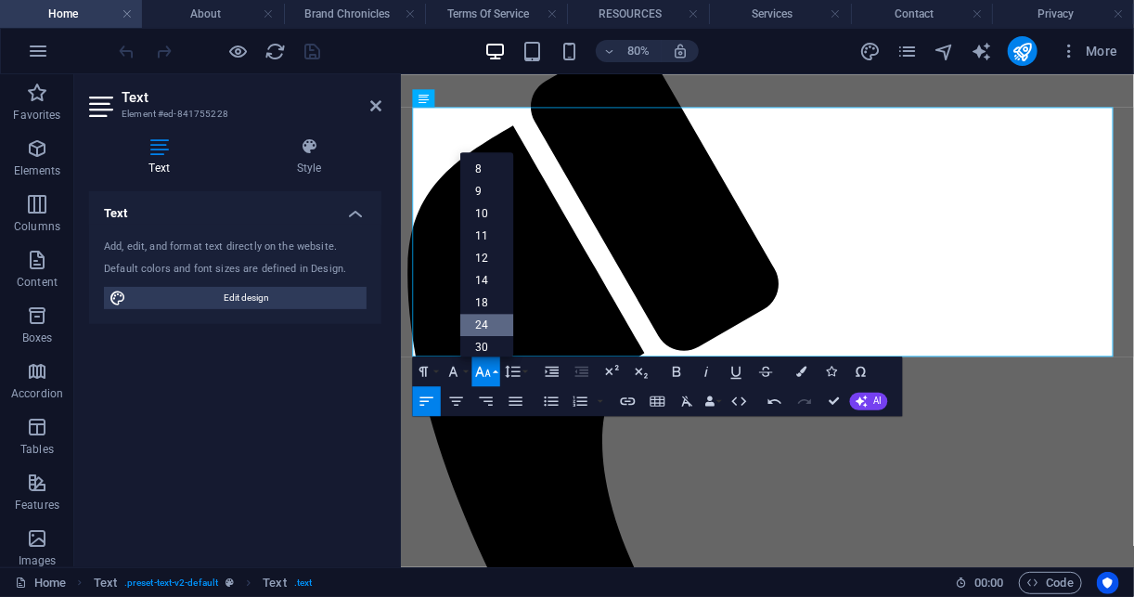
click at [497, 324] on link "24" at bounding box center [487, 325] width 54 height 22
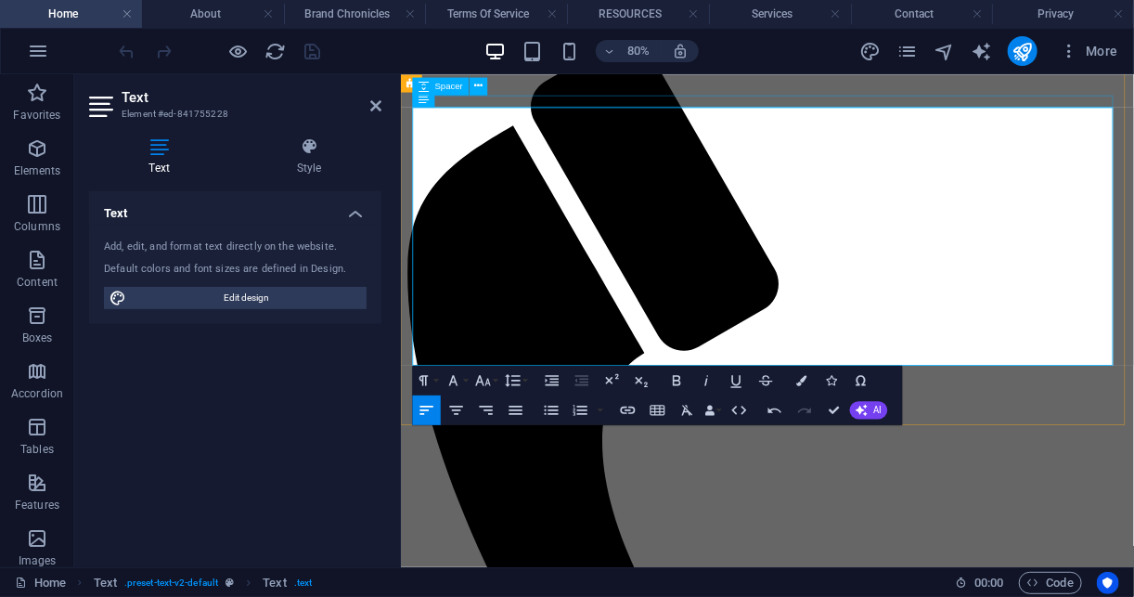
drag, startPoint x: 723, startPoint y: 129, endPoint x: 415, endPoint y: 110, distance: 308.7
click at [484, 384] on icon "button" at bounding box center [483, 380] width 18 height 18
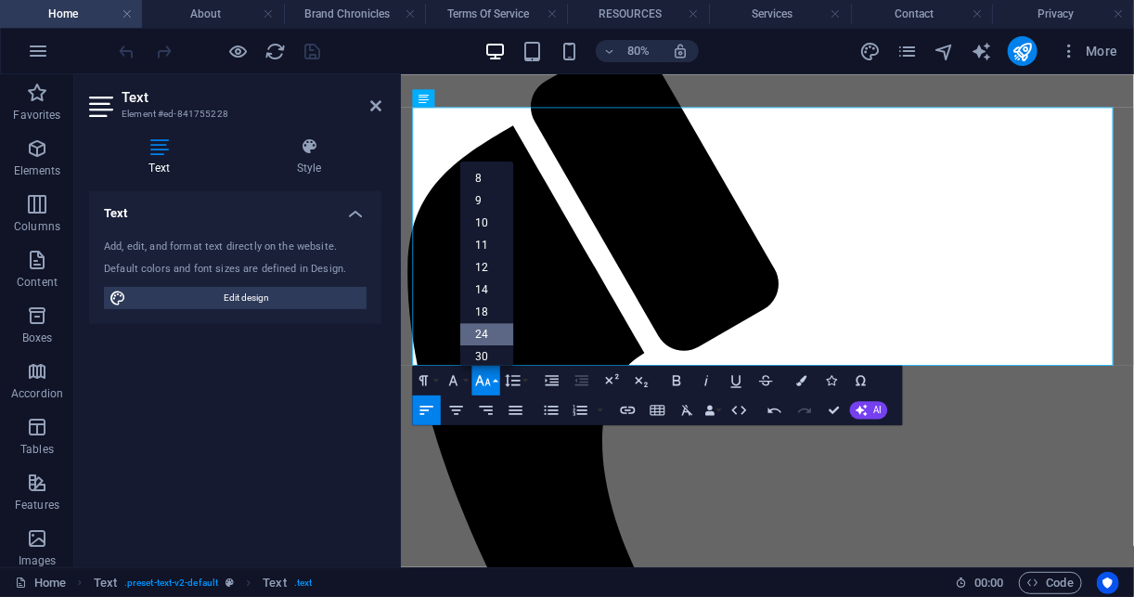
click at [495, 338] on link "24" at bounding box center [487, 334] width 54 height 22
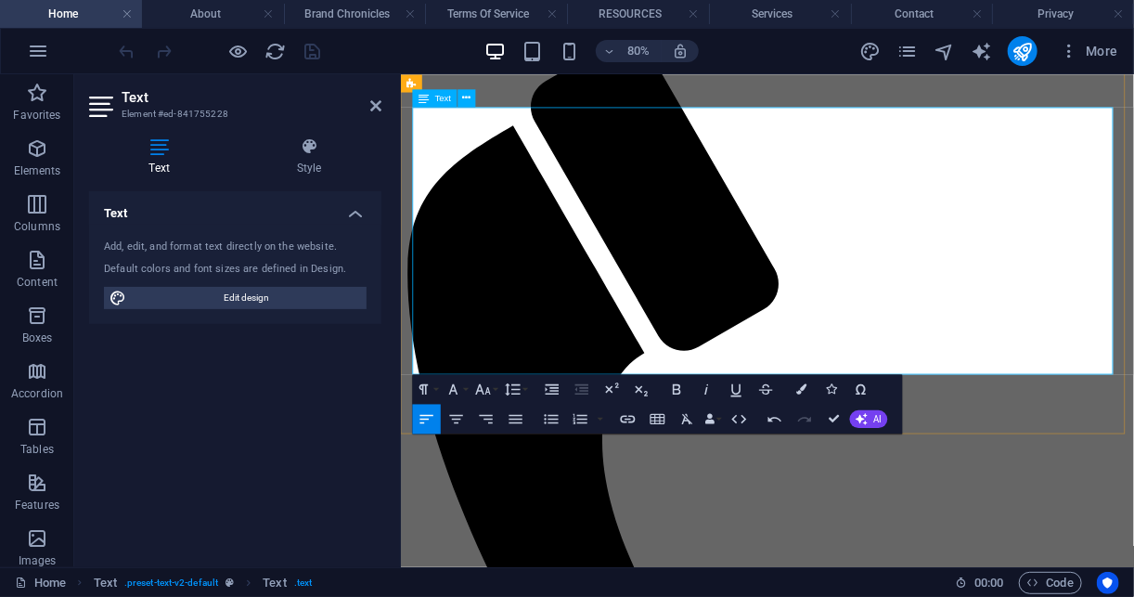
drag, startPoint x: 879, startPoint y: 130, endPoint x: 400, endPoint y: 103, distance: 479.6
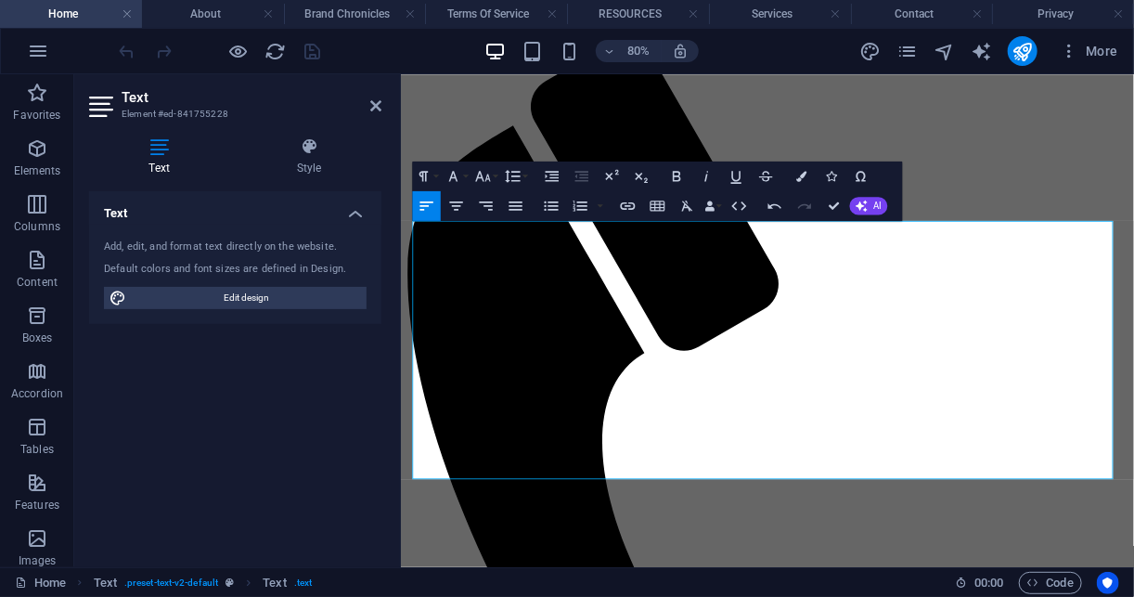
scroll to position [198, 0]
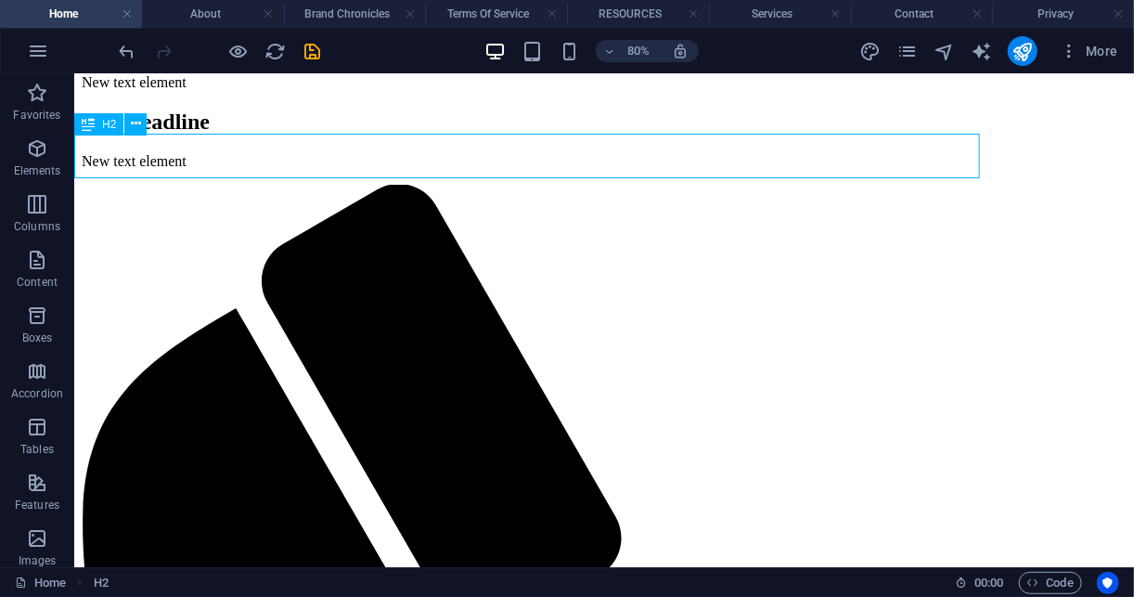
drag, startPoint x: 654, startPoint y: 155, endPoint x: 865, endPoint y: 138, distance: 211.3
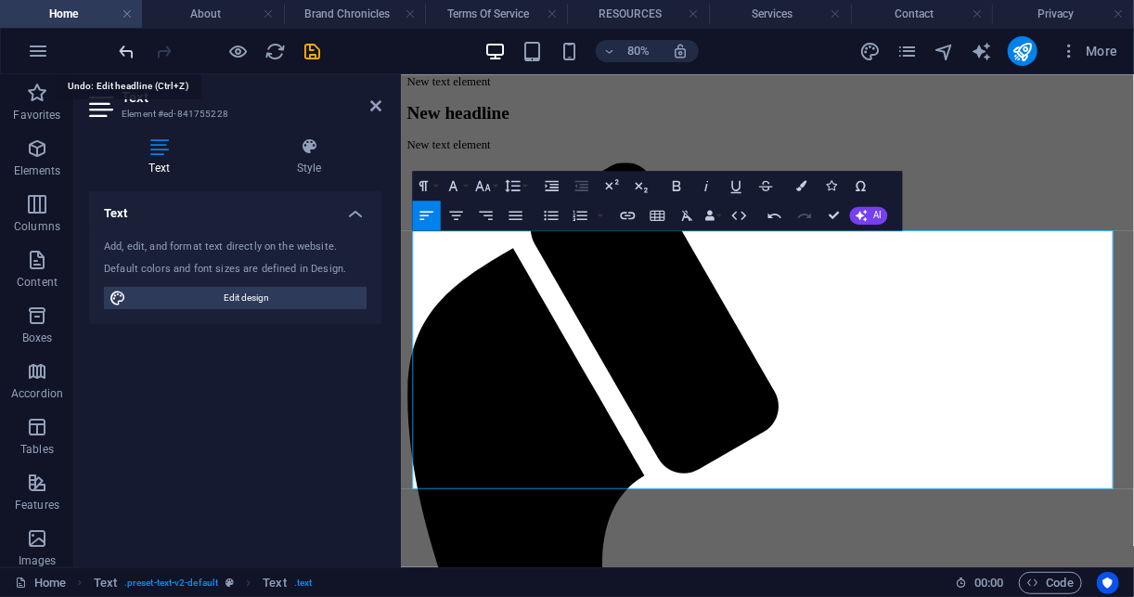
click at [134, 43] on icon "undo" at bounding box center [127, 51] width 21 height 21
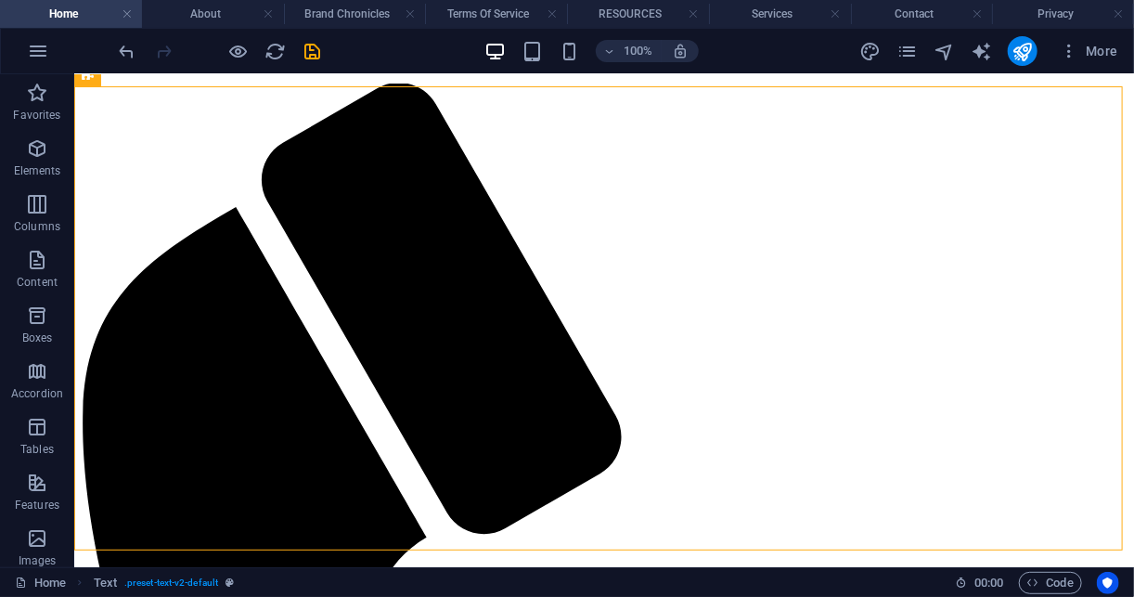
scroll to position [328, 0]
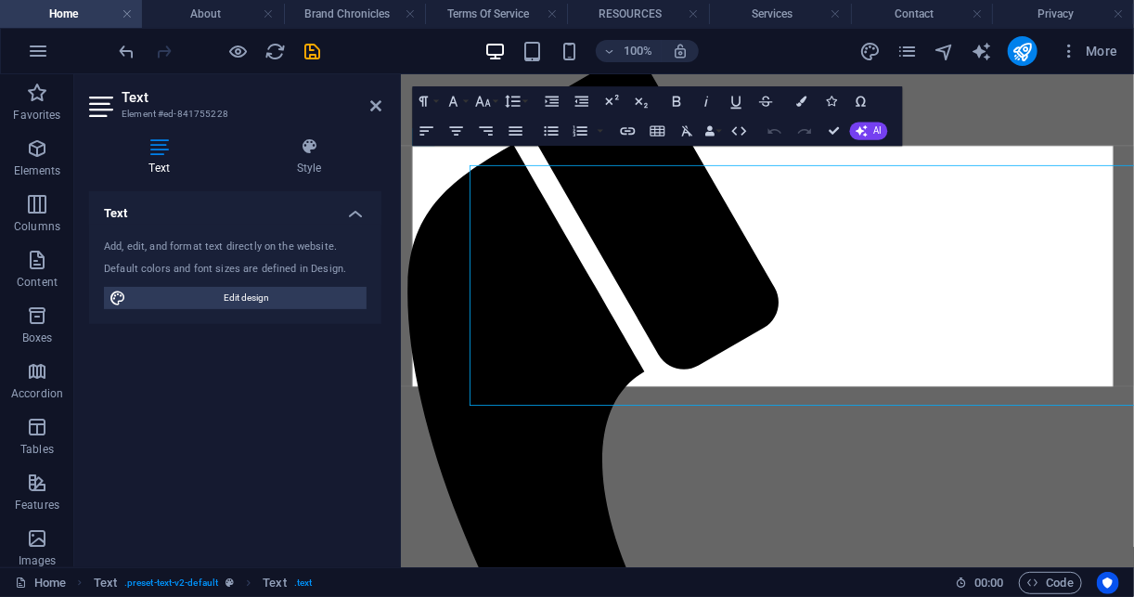
scroll to position [303, 0]
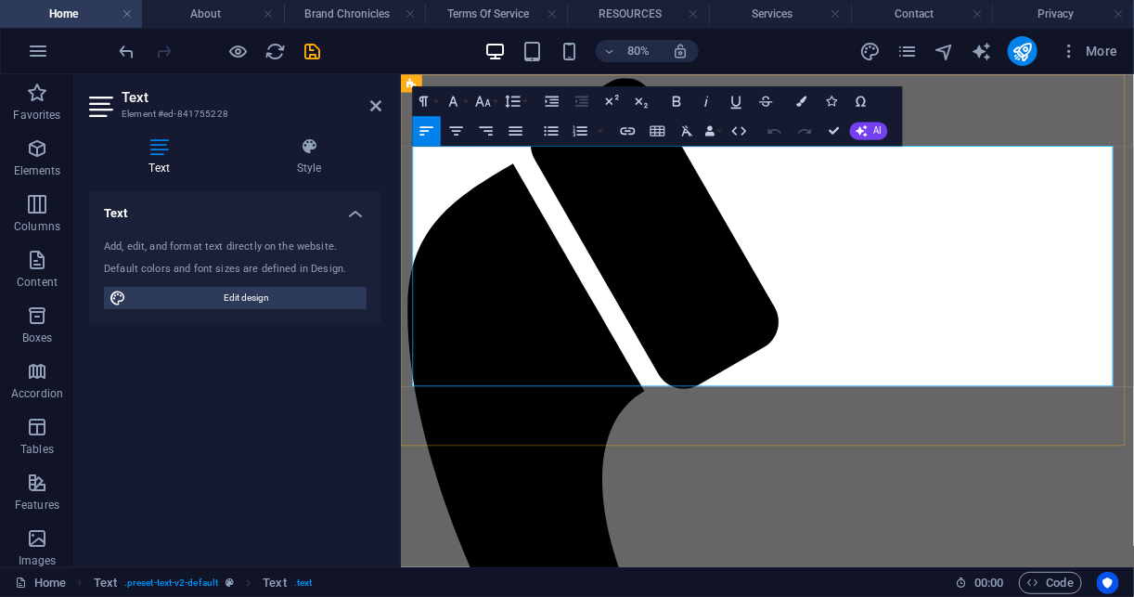
drag, startPoint x: 589, startPoint y: 174, endPoint x: 397, endPoint y: 166, distance: 192.2
click at [493, 97] on button "Font Size" at bounding box center [486, 101] width 28 height 30
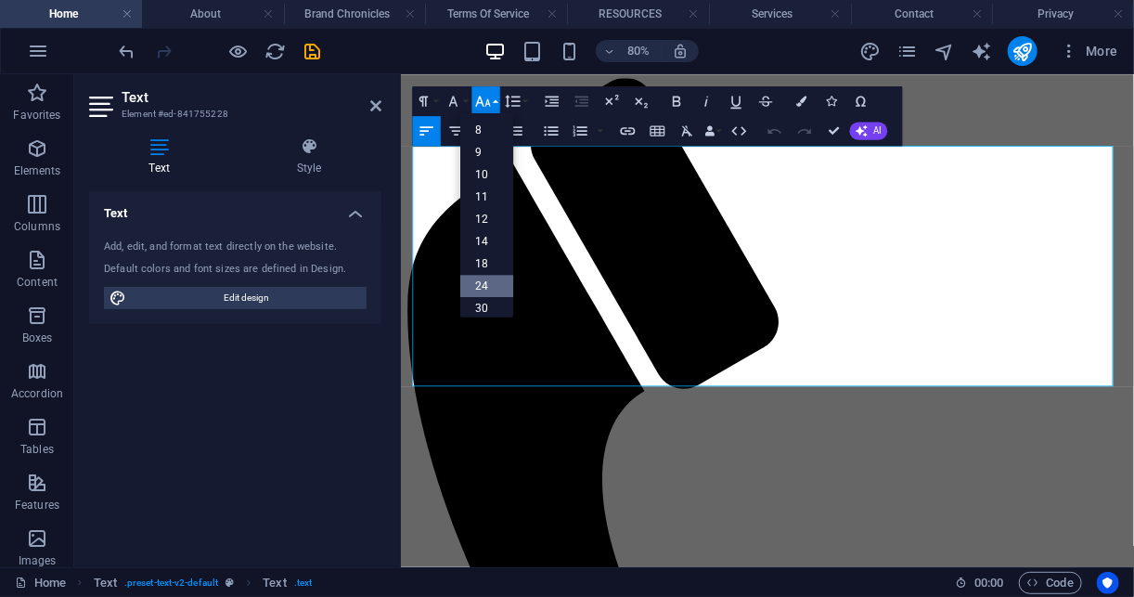
click at [499, 280] on link "24" at bounding box center [487, 286] width 54 height 22
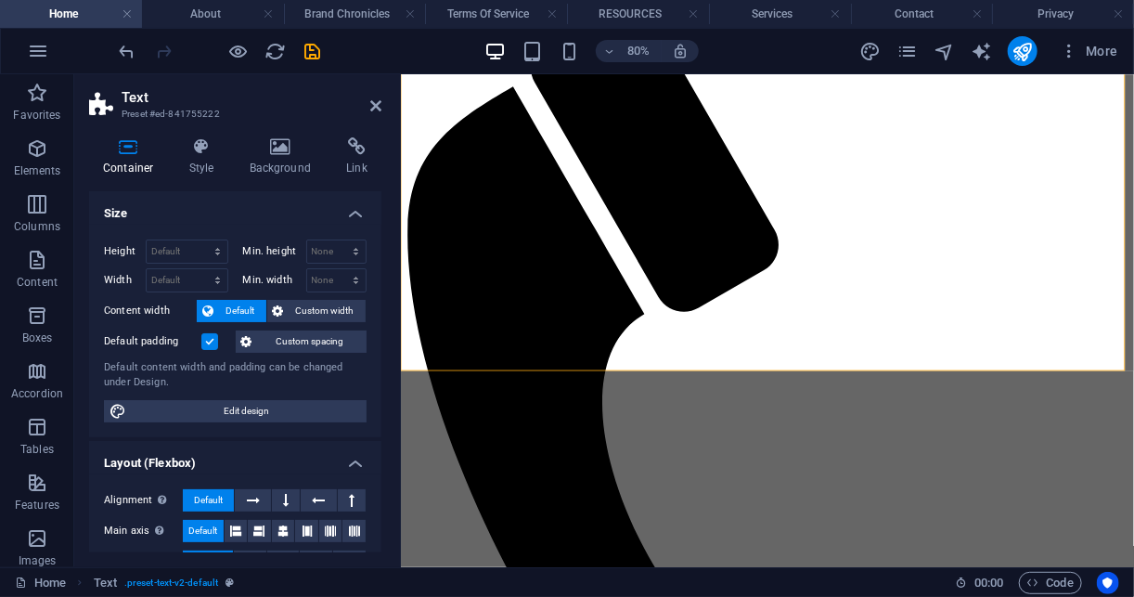
scroll to position [407, 0]
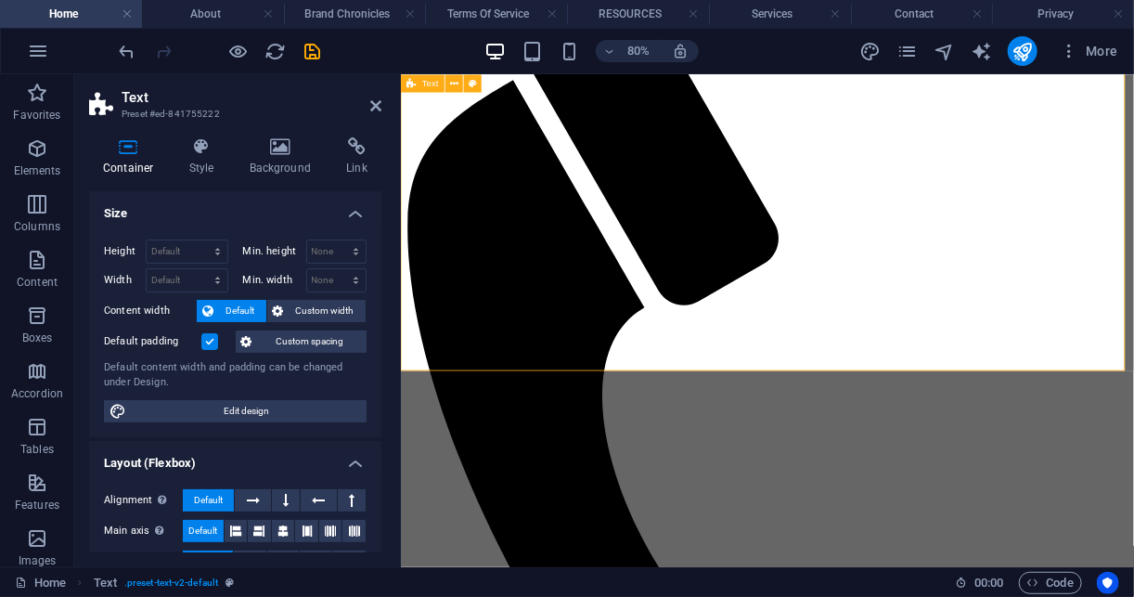
click at [380, 106] on icon at bounding box center [375, 105] width 11 height 15
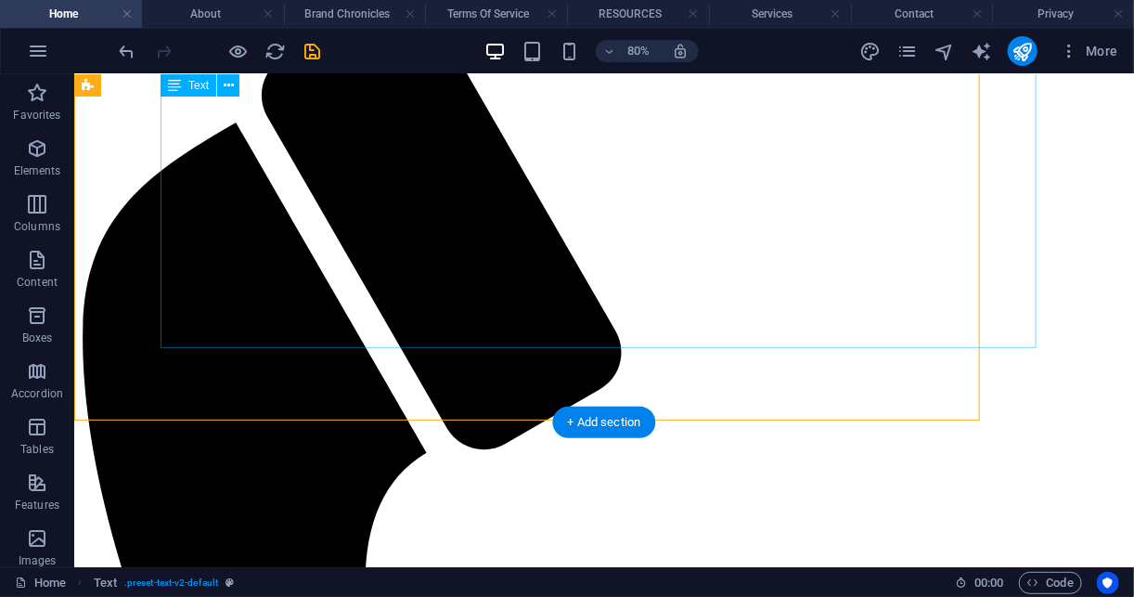
scroll to position [432, 0]
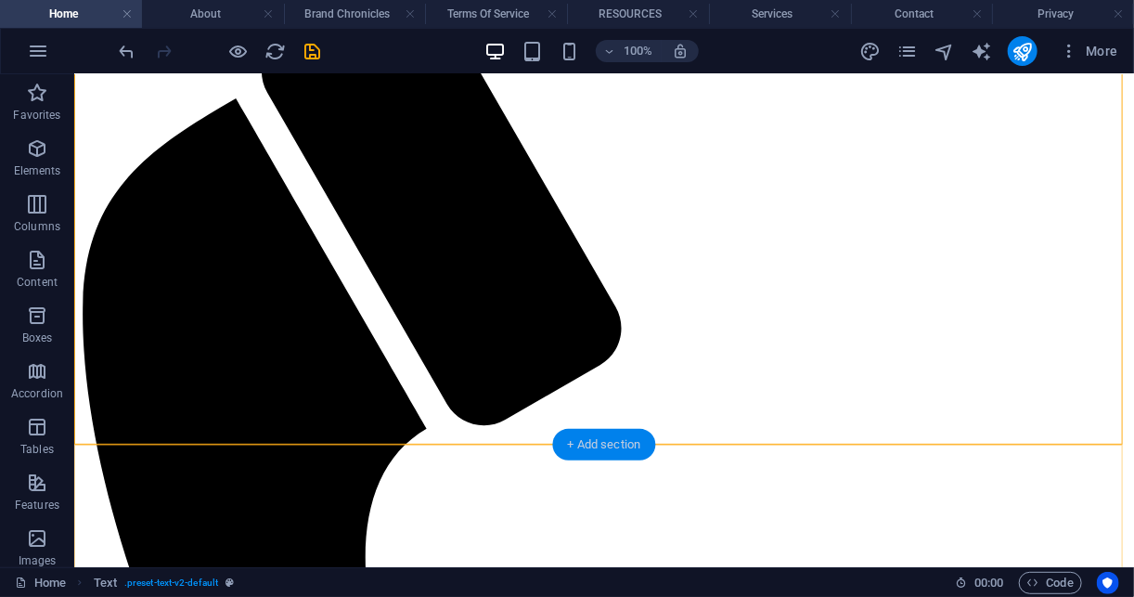
click at [617, 448] on div "+ Add section" at bounding box center [604, 445] width 103 height 32
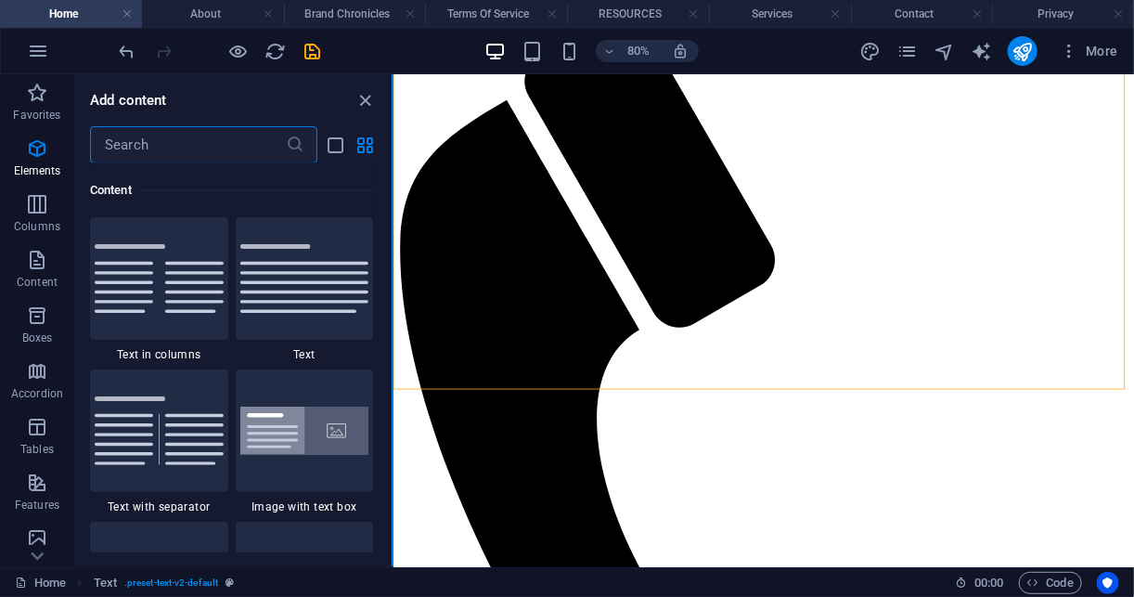
scroll to position [3246, 0]
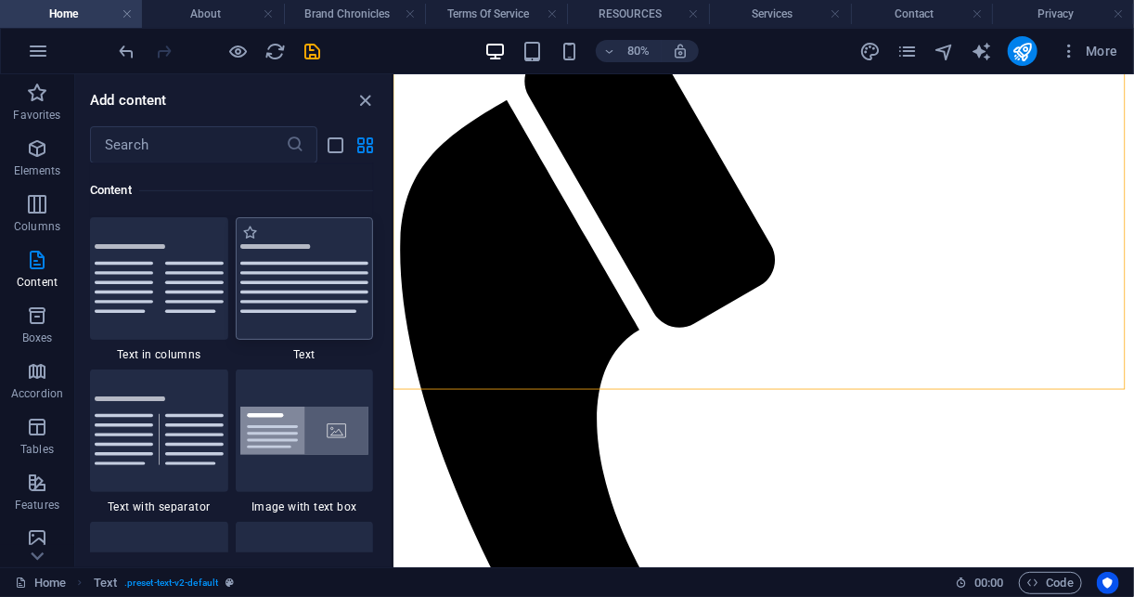
click at [310, 308] on img at bounding box center [304, 278] width 129 height 69
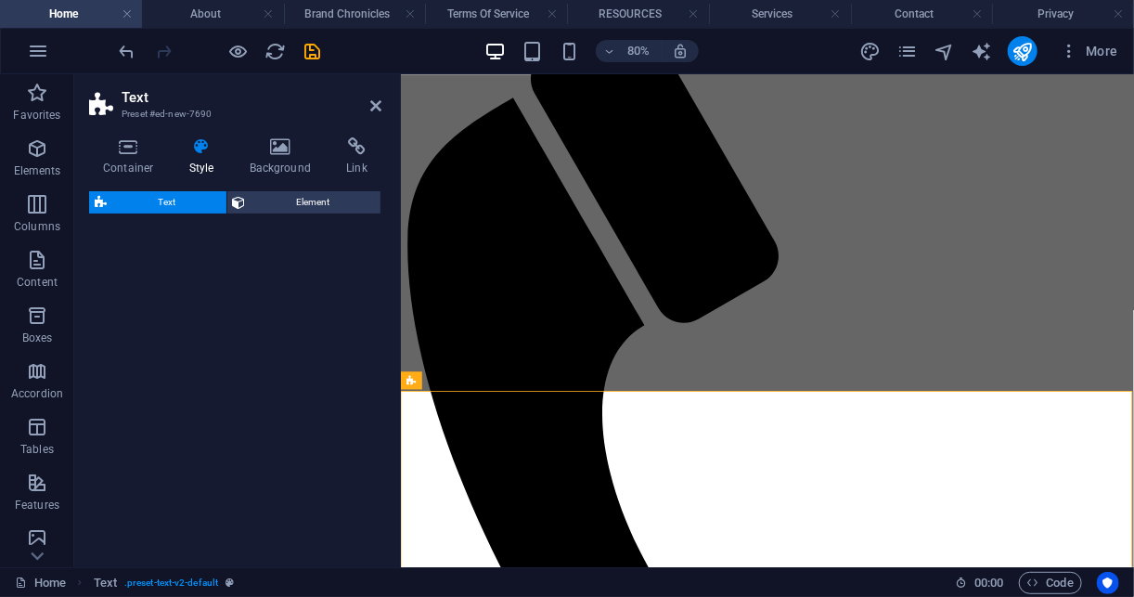
scroll to position [384, 0]
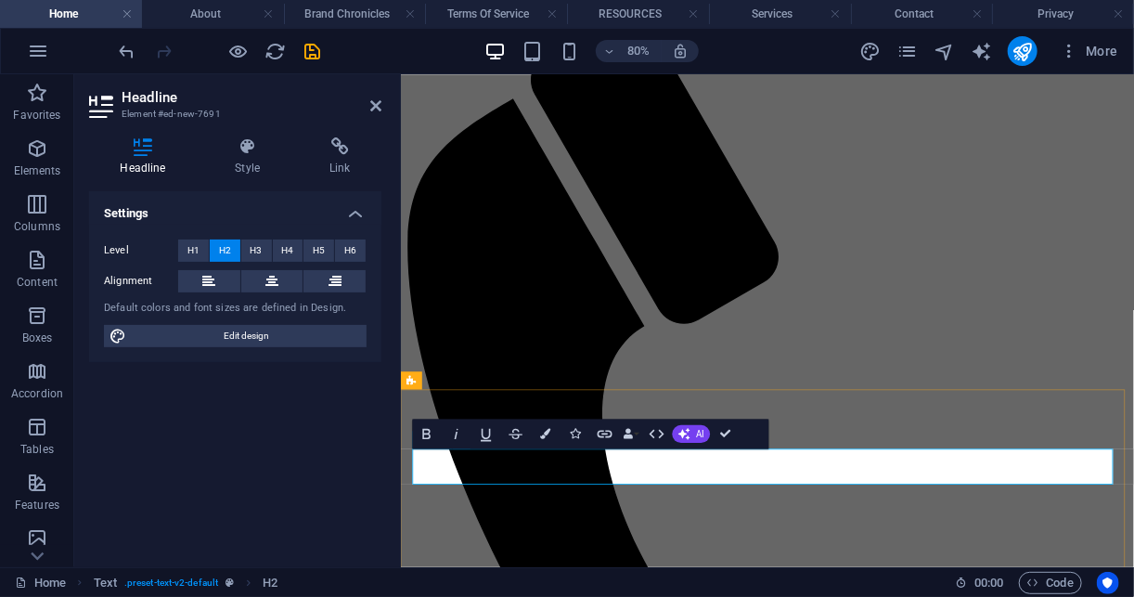
drag, startPoint x: 802, startPoint y: 568, endPoint x: 421, endPoint y: 579, distance: 380.7
click at [265, 277] on icon at bounding box center [271, 281] width 13 height 22
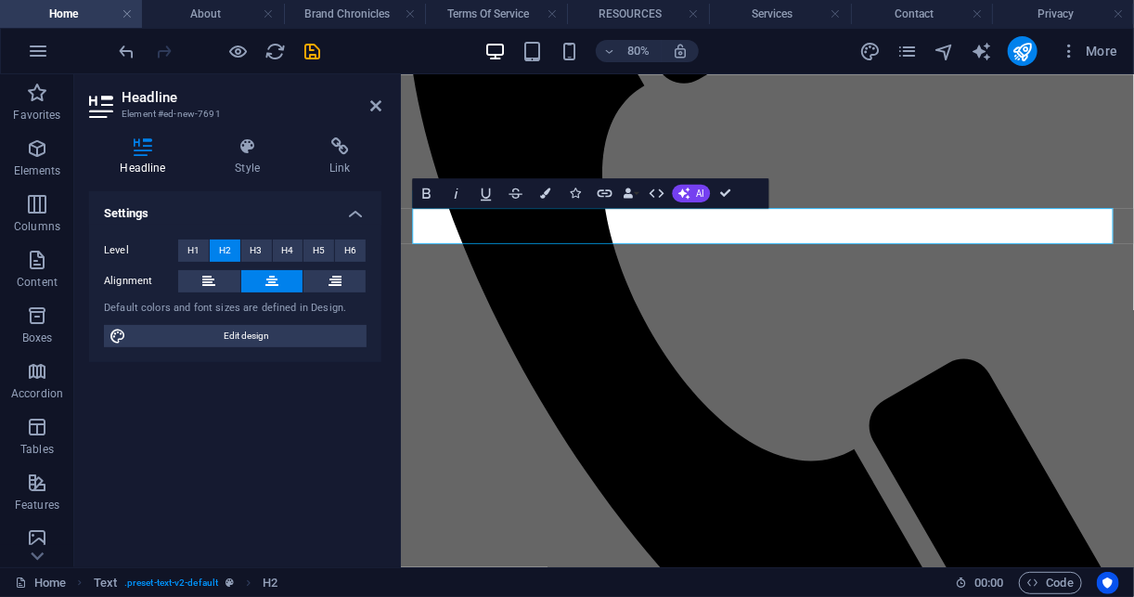
scroll to position [684, 0]
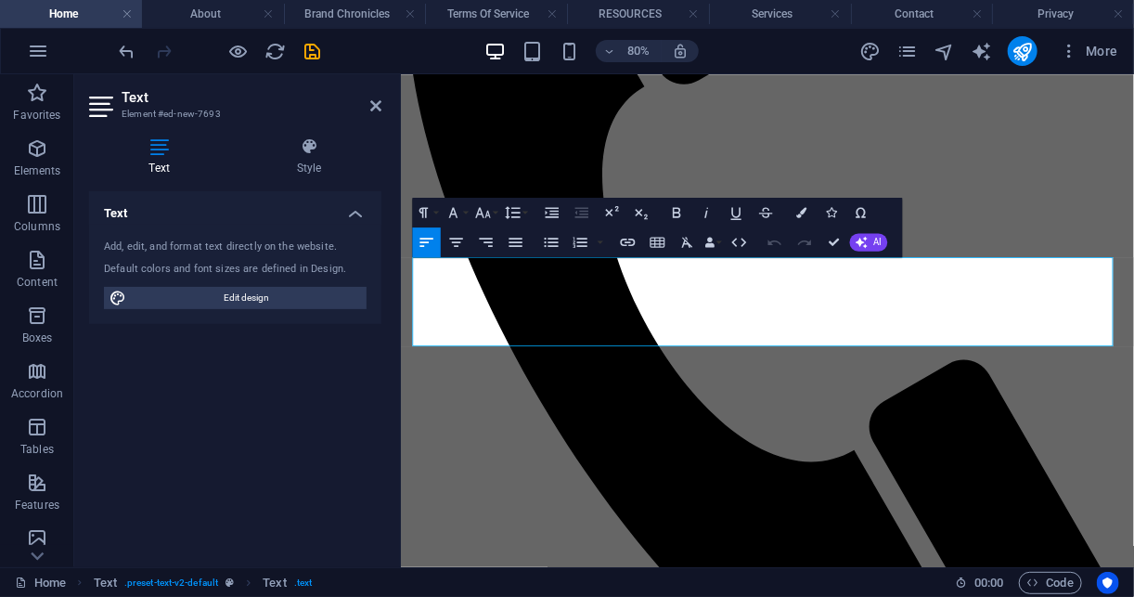
drag, startPoint x: 1062, startPoint y: 401, endPoint x: 396, endPoint y: 302, distance: 672.8
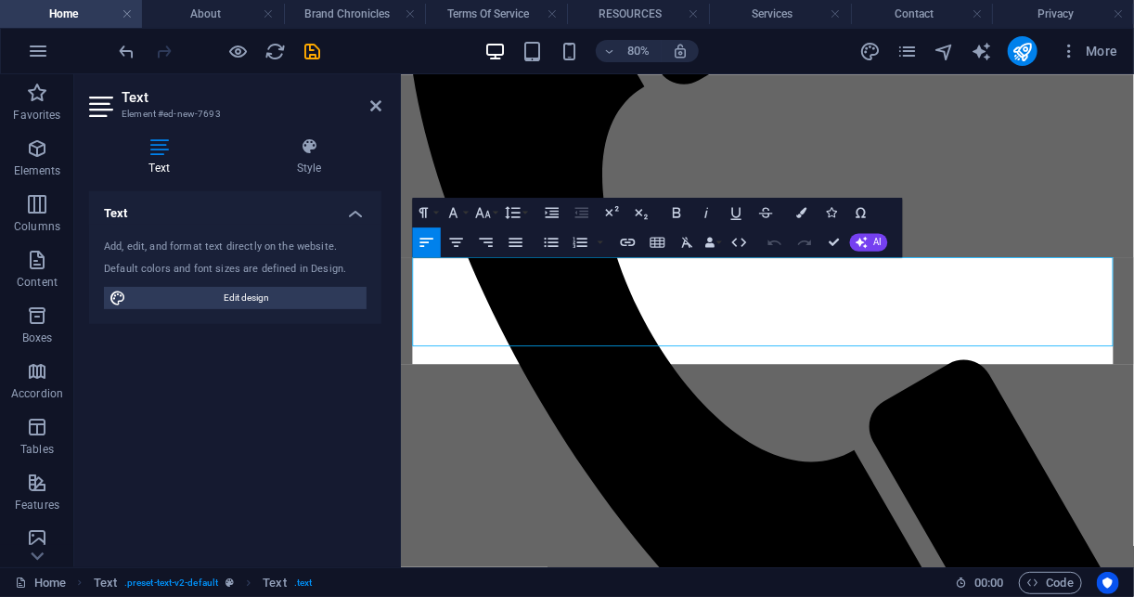
scroll to position [6429, 6]
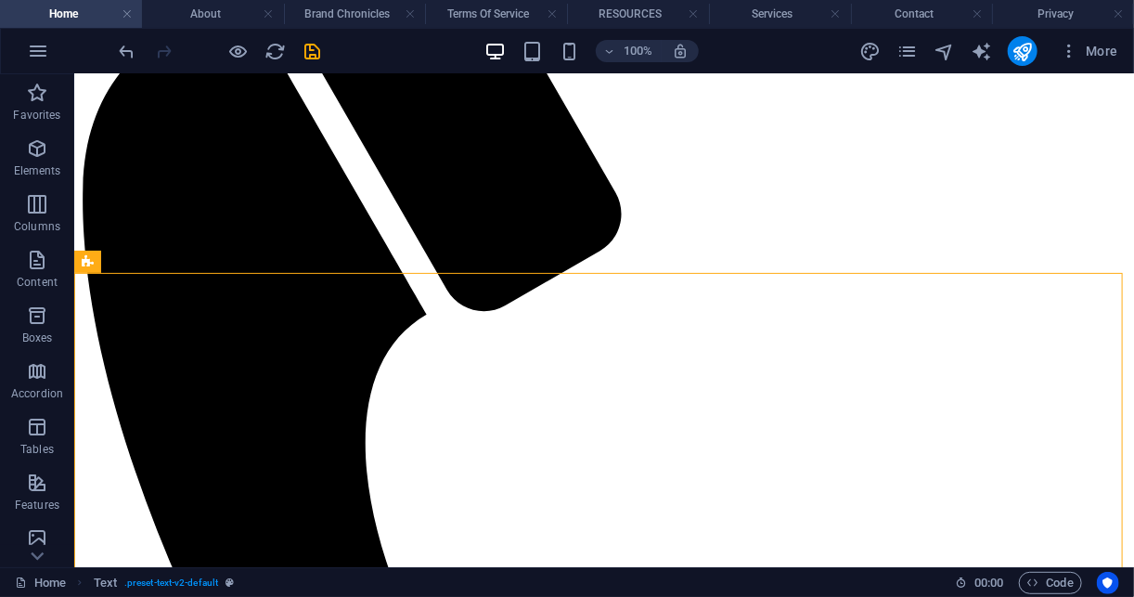
scroll to position [499, 0]
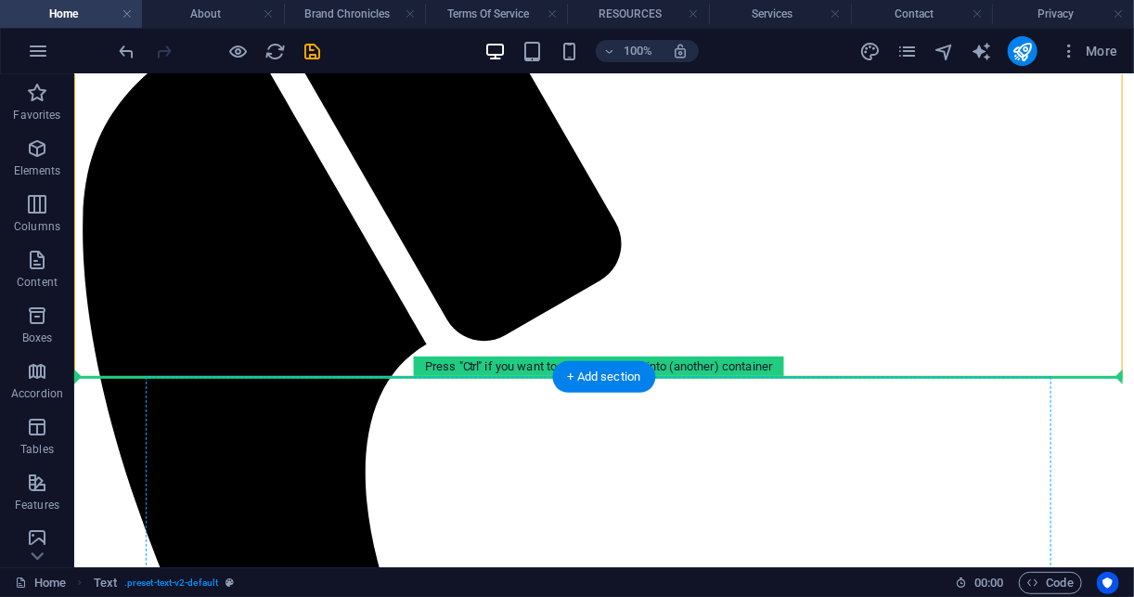
drag, startPoint x: 1095, startPoint y: 267, endPoint x: 975, endPoint y: 513, distance: 273.5
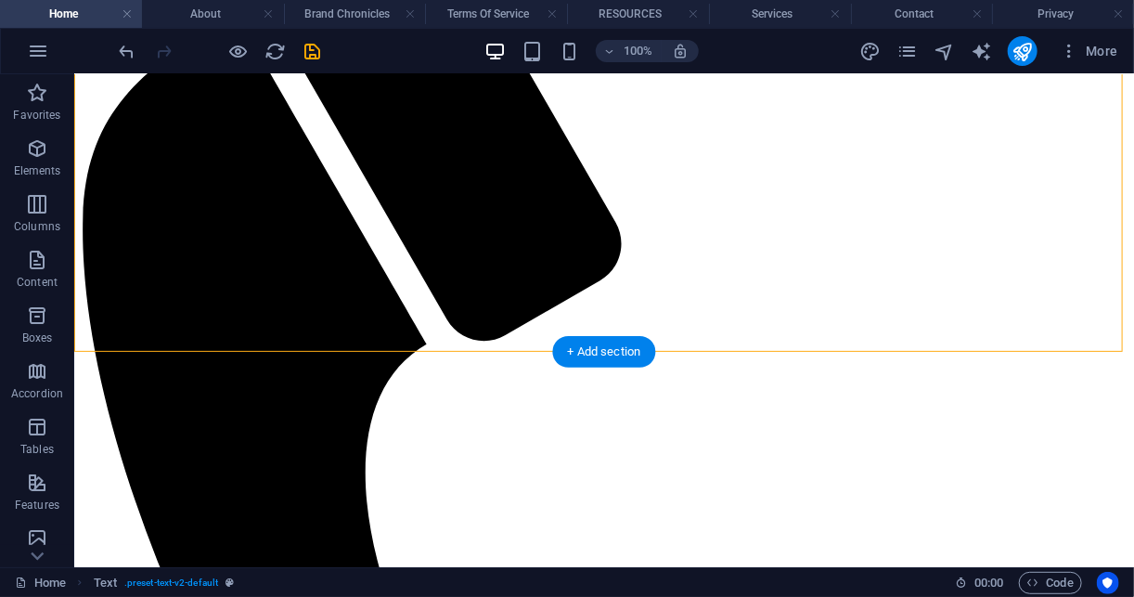
scroll to position [524, 0]
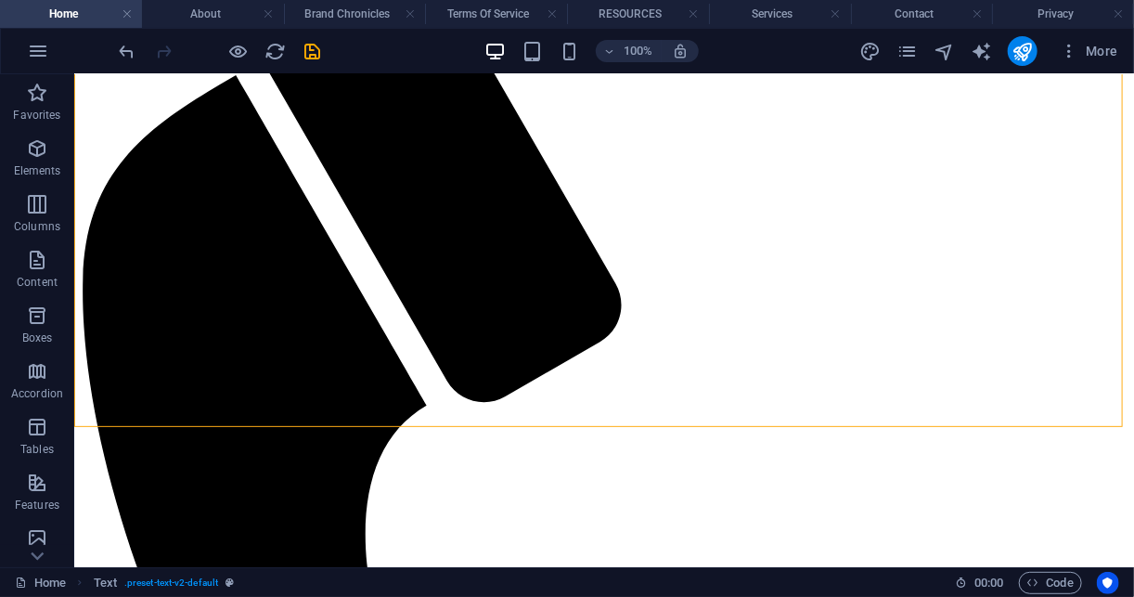
scroll to position [462, 0]
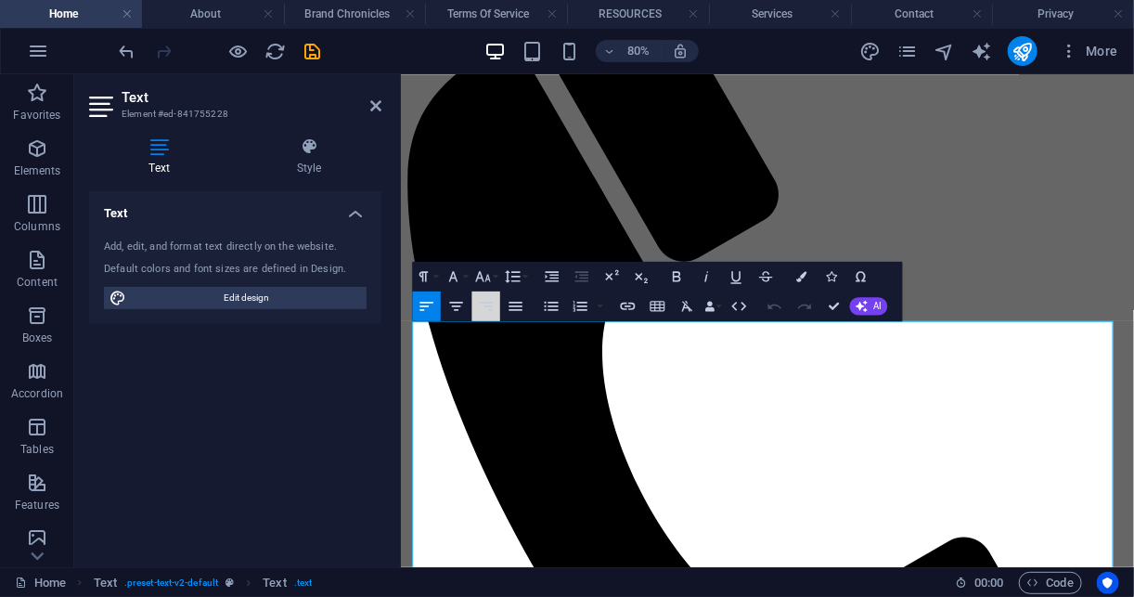
click at [486, 311] on icon "button" at bounding box center [486, 306] width 18 height 18
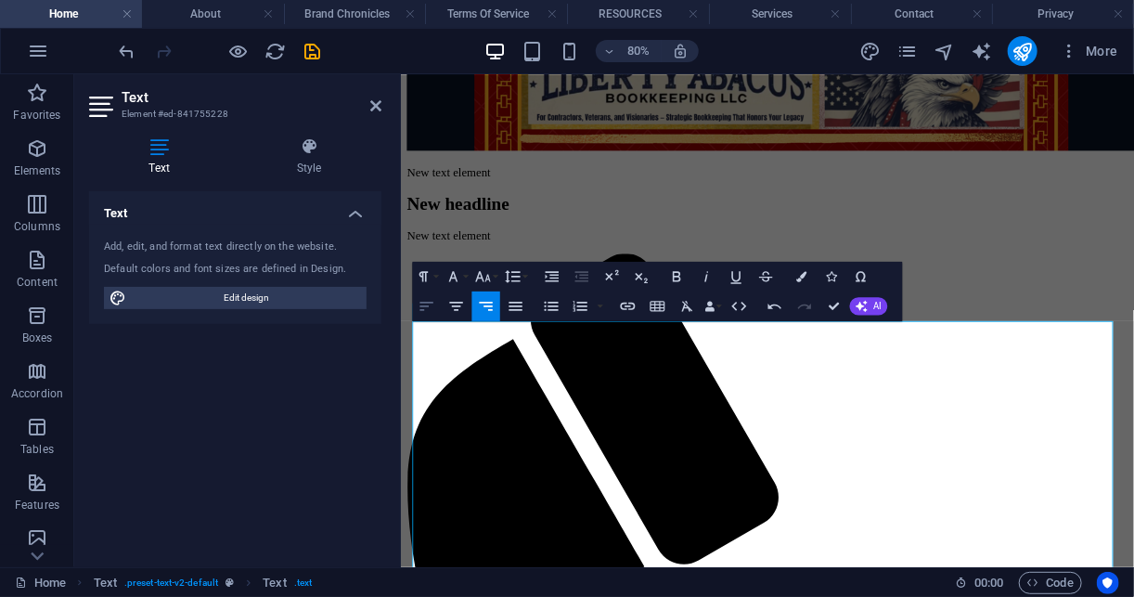
click at [429, 306] on icon "button" at bounding box center [427, 306] width 18 height 18
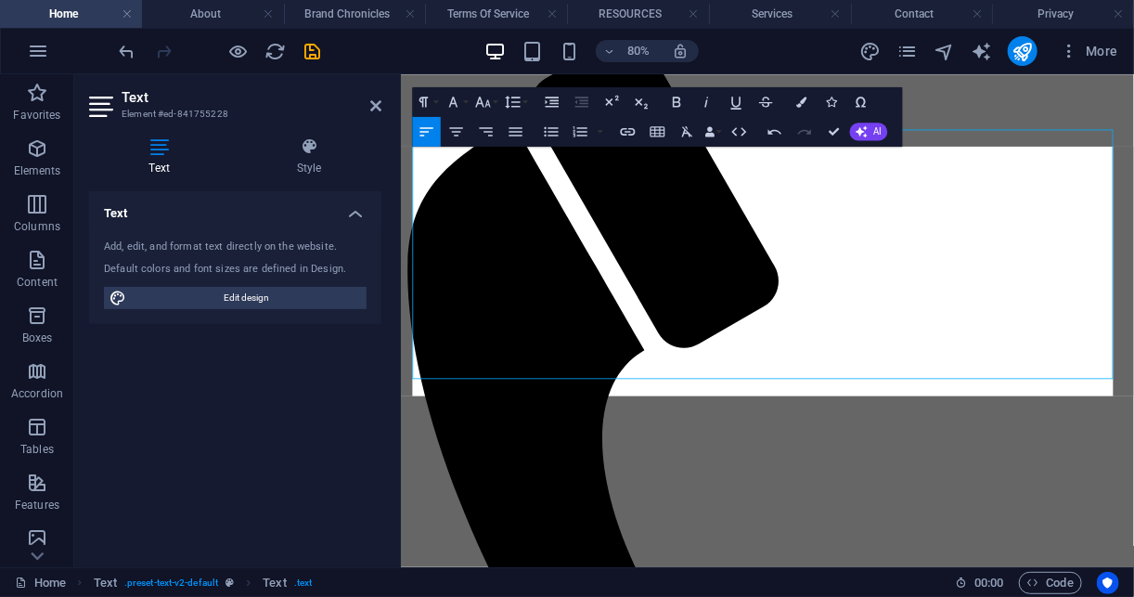
scroll to position [323, 0]
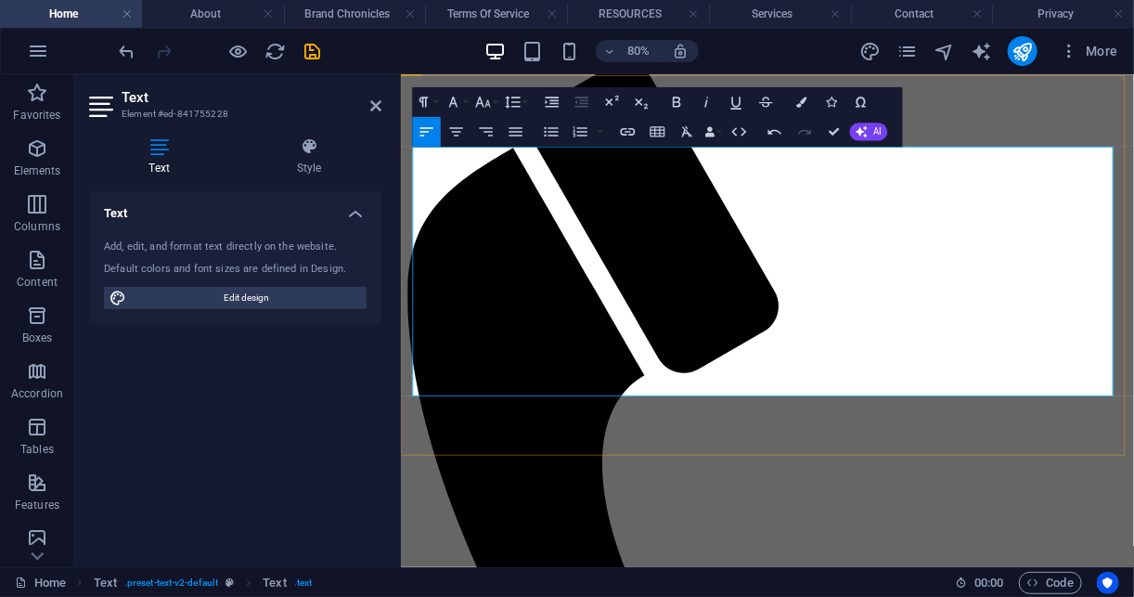
drag, startPoint x: 754, startPoint y: 436, endPoint x: 457, endPoint y: 388, distance: 300.9
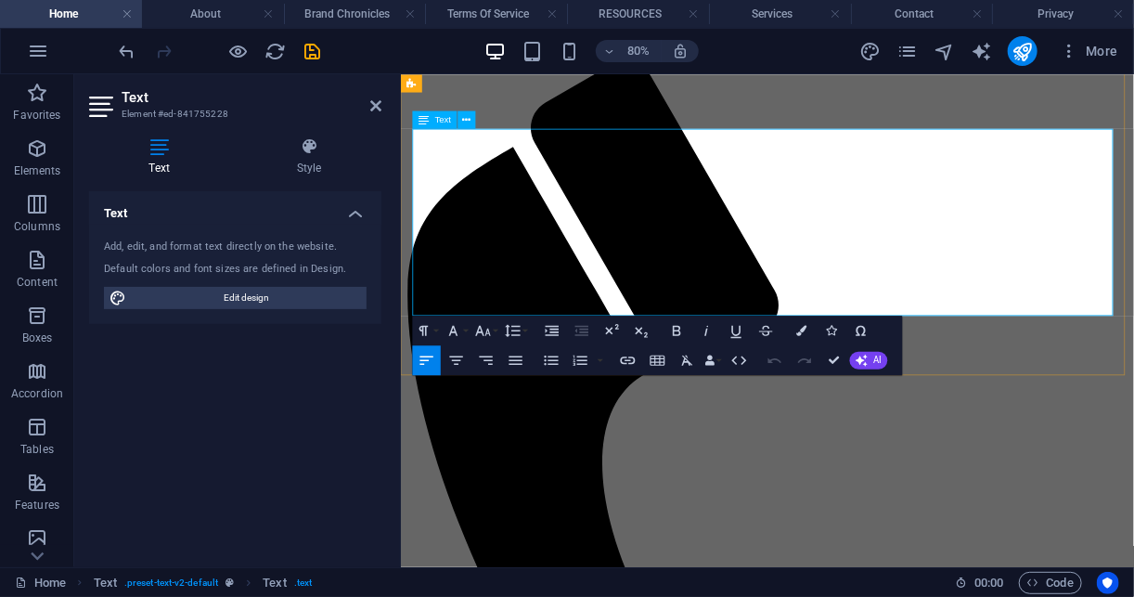
drag, startPoint x: 419, startPoint y: 341, endPoint x: 740, endPoint y: 348, distance: 320.3
drag, startPoint x: 417, startPoint y: 339, endPoint x: 1293, endPoint y: 373, distance: 876.7
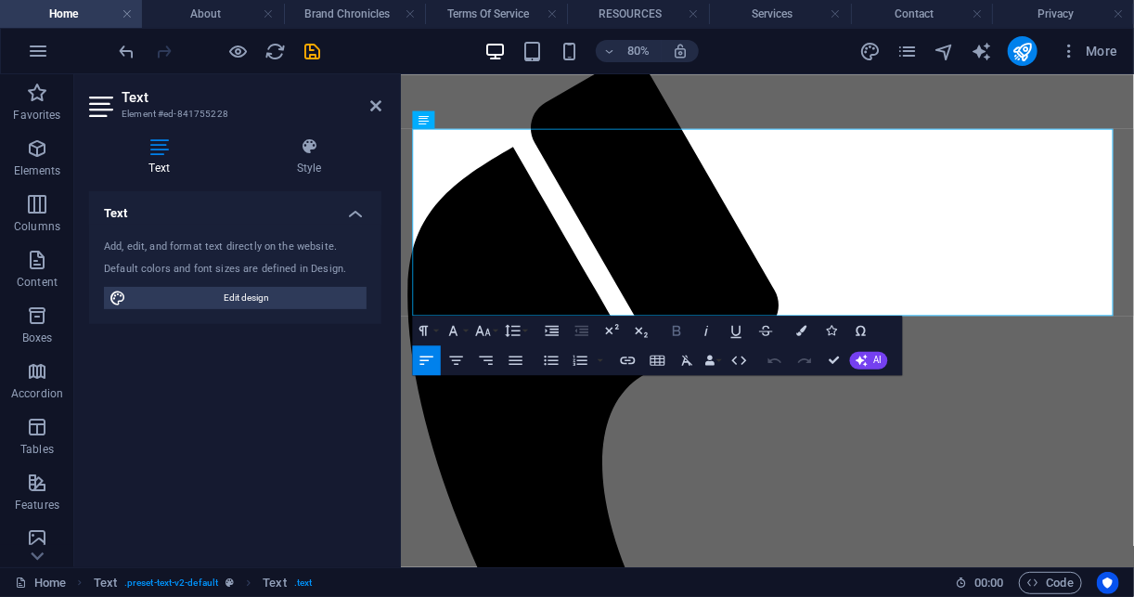
click at [676, 326] on icon "button" at bounding box center [677, 331] width 8 height 10
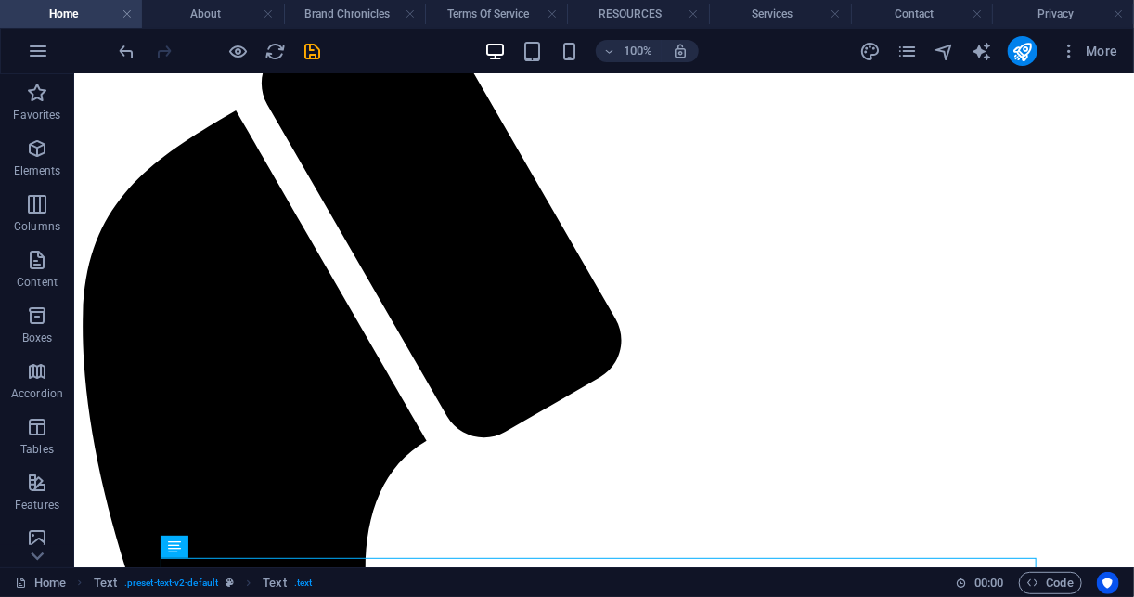
scroll to position [429, 0]
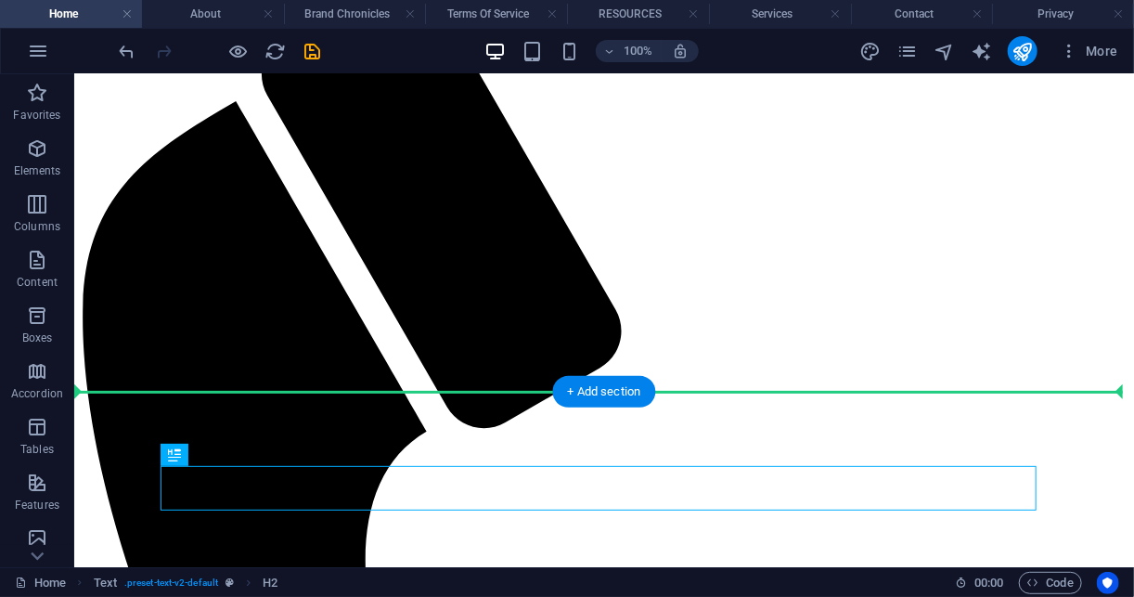
drag, startPoint x: 612, startPoint y: 485, endPoint x: 589, endPoint y: 377, distance: 110.8
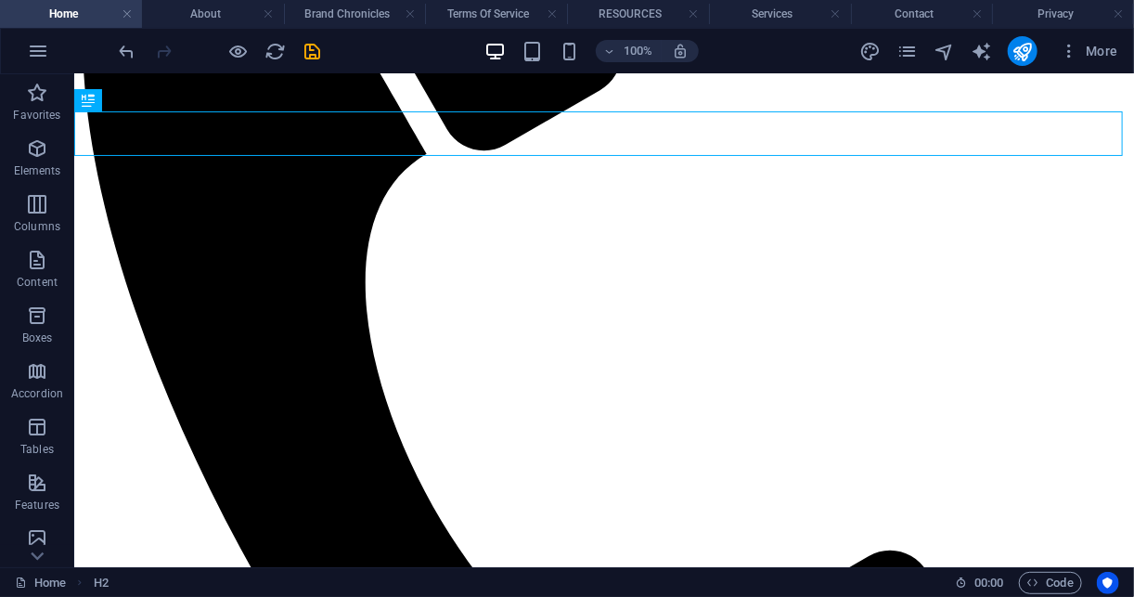
scroll to position [709, 0]
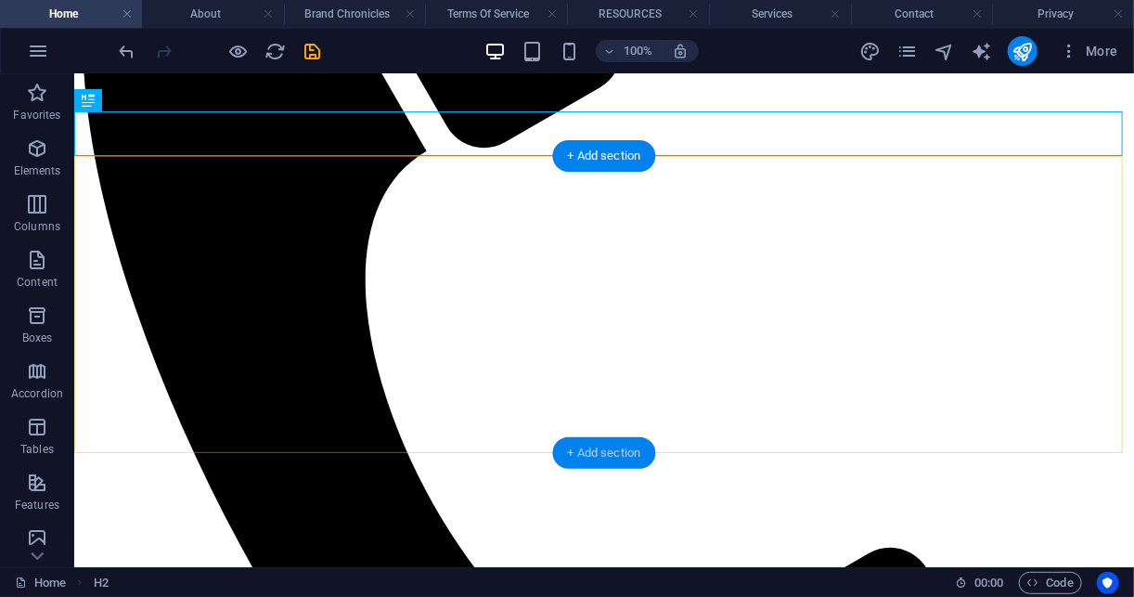
click at [605, 447] on div "+ Add section" at bounding box center [604, 453] width 103 height 32
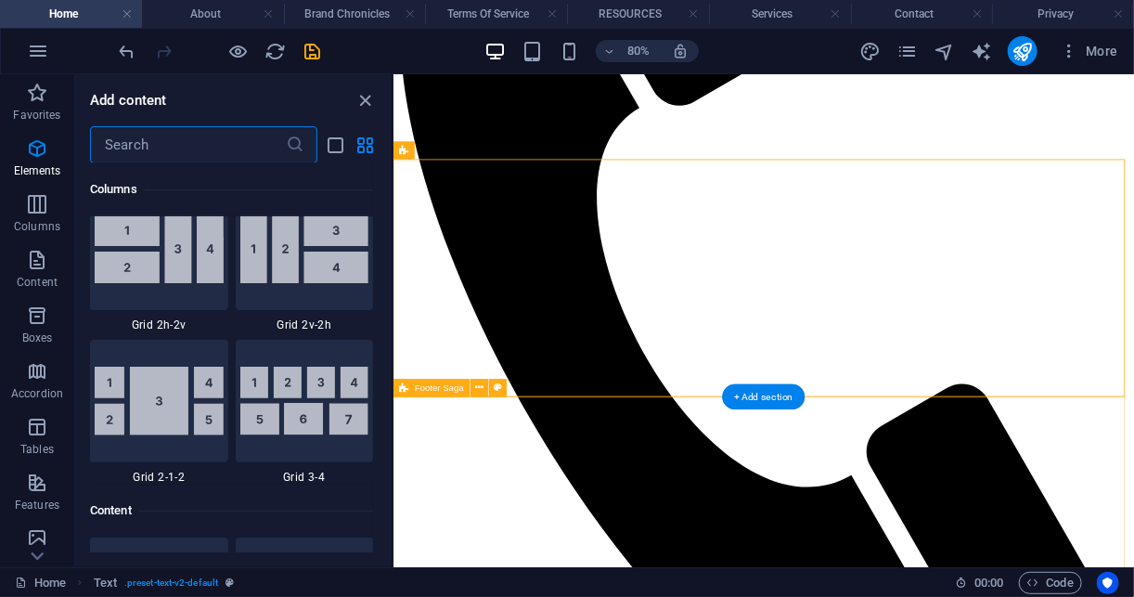
scroll to position [3246, 0]
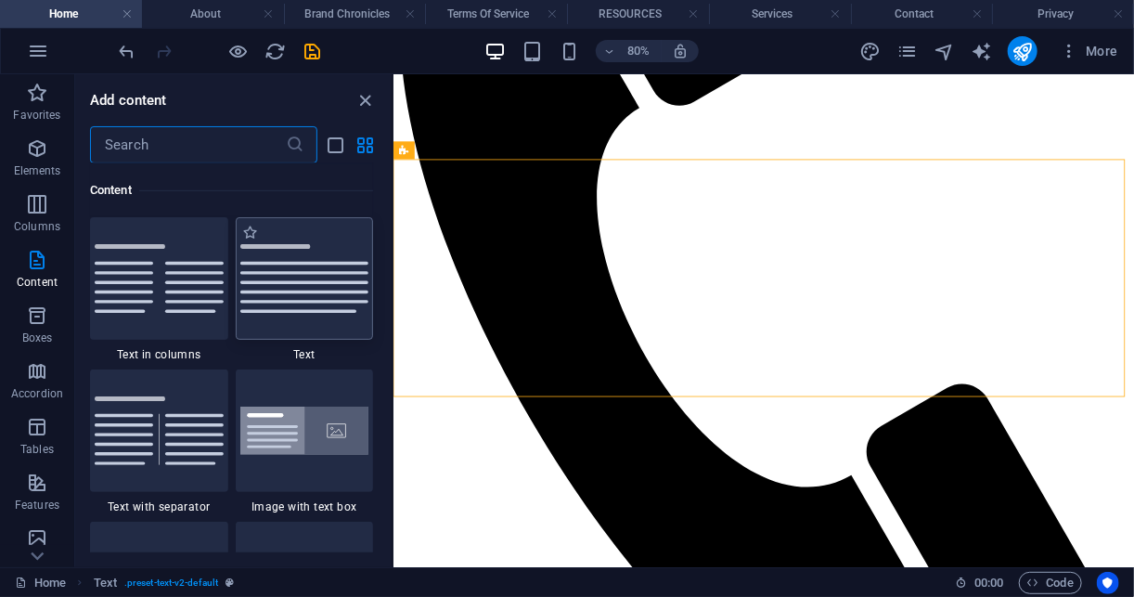
click at [292, 283] on img at bounding box center [304, 278] width 129 height 69
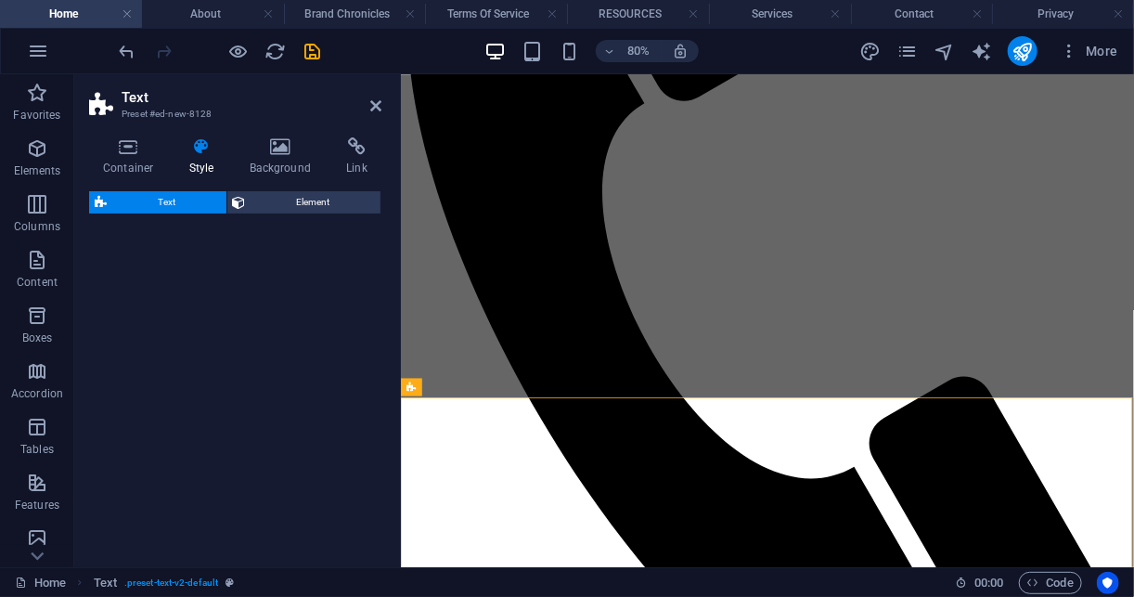
scroll to position [662, 0]
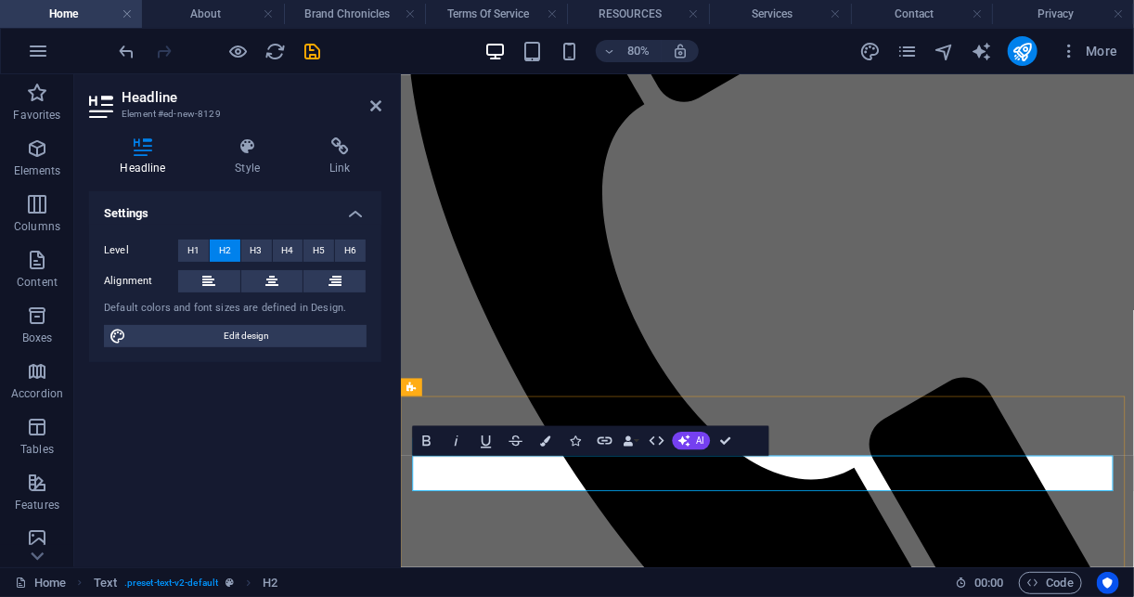
drag, startPoint x: 679, startPoint y: 576, endPoint x: 356, endPoint y: 599, distance: 323.7
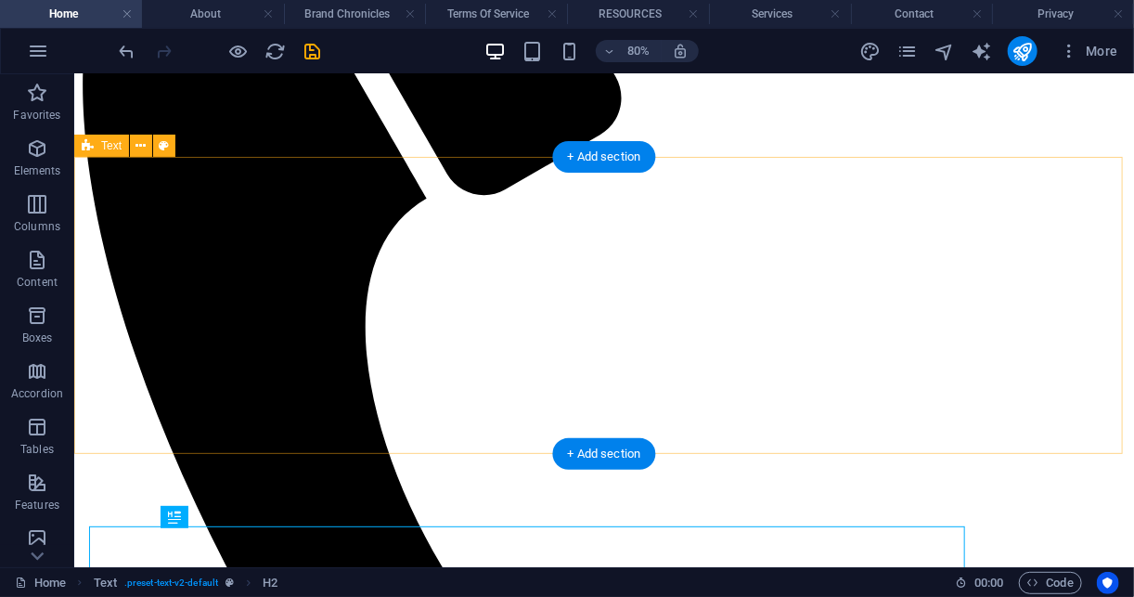
scroll to position [686, 0]
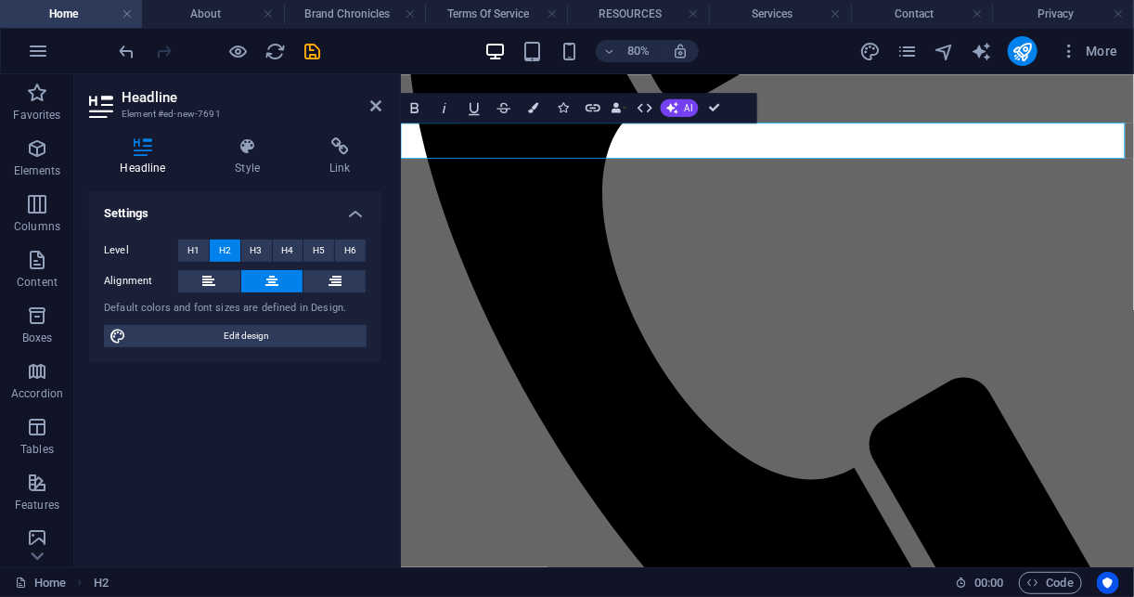
click at [35, 163] on p "Elements" at bounding box center [37, 170] width 47 height 15
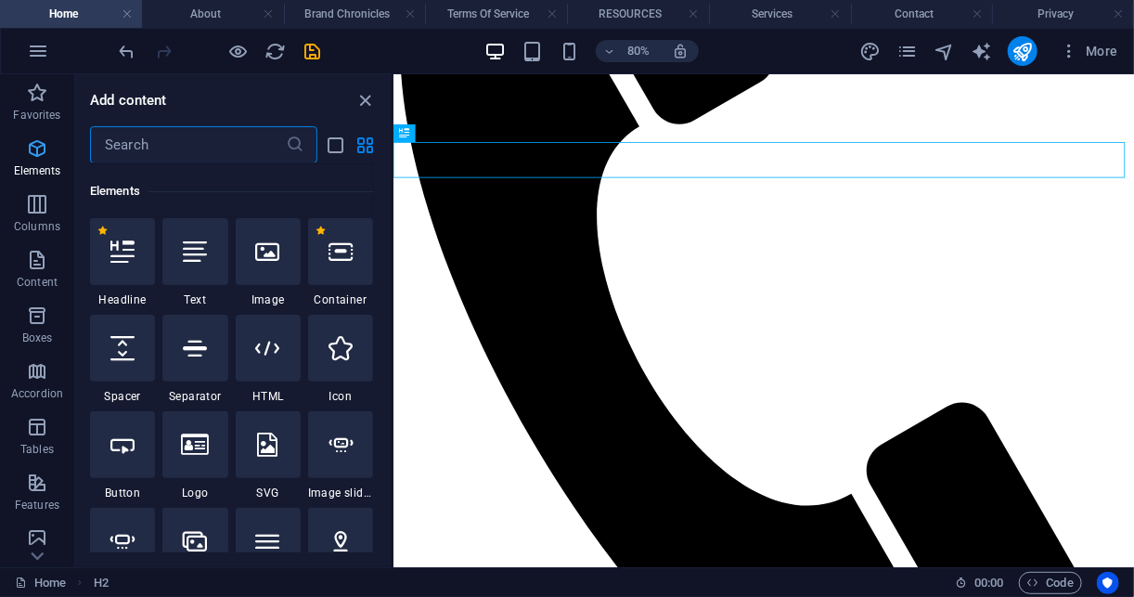
scroll to position [198, 0]
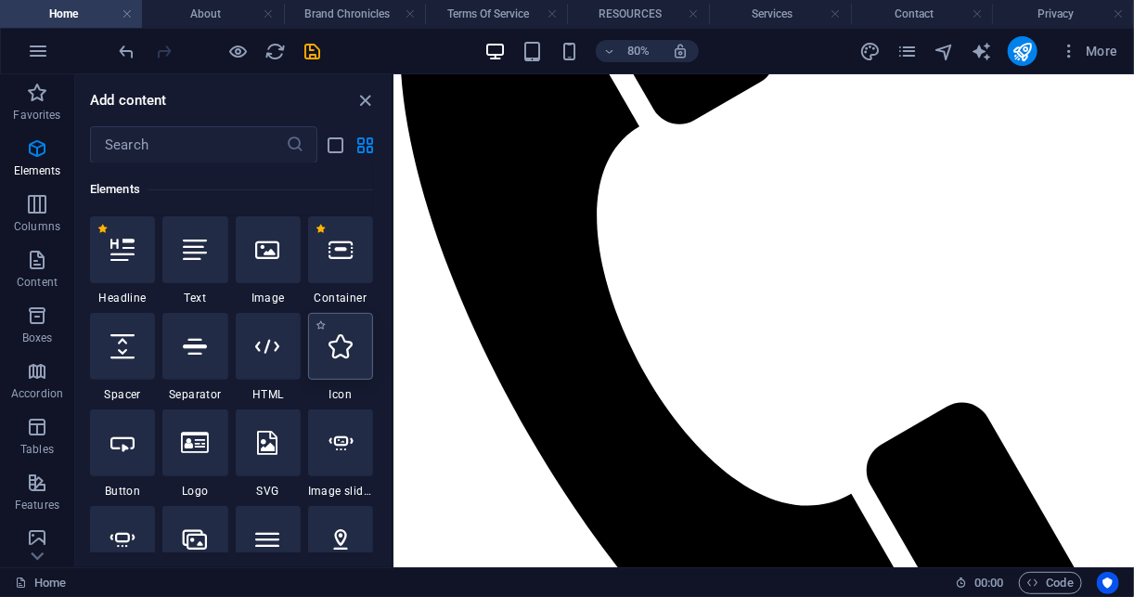
select select "xMidYMid"
select select "px"
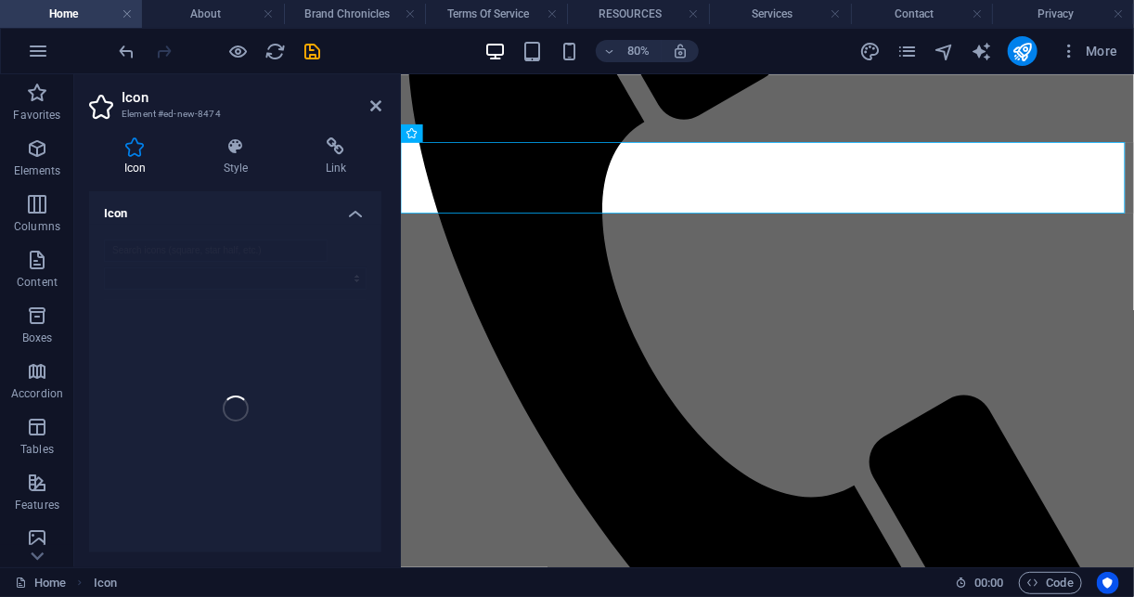
scroll to position [638, 0]
click at [458, 138] on icon at bounding box center [456, 133] width 8 height 16
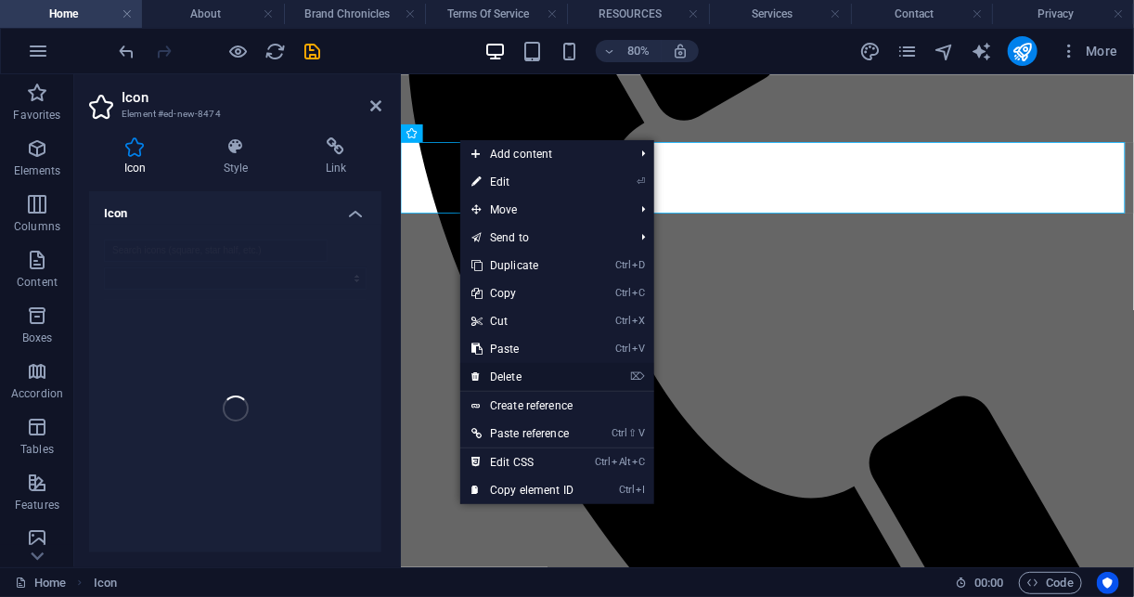
click at [526, 379] on link "⌦ Delete" at bounding box center [522, 377] width 124 height 28
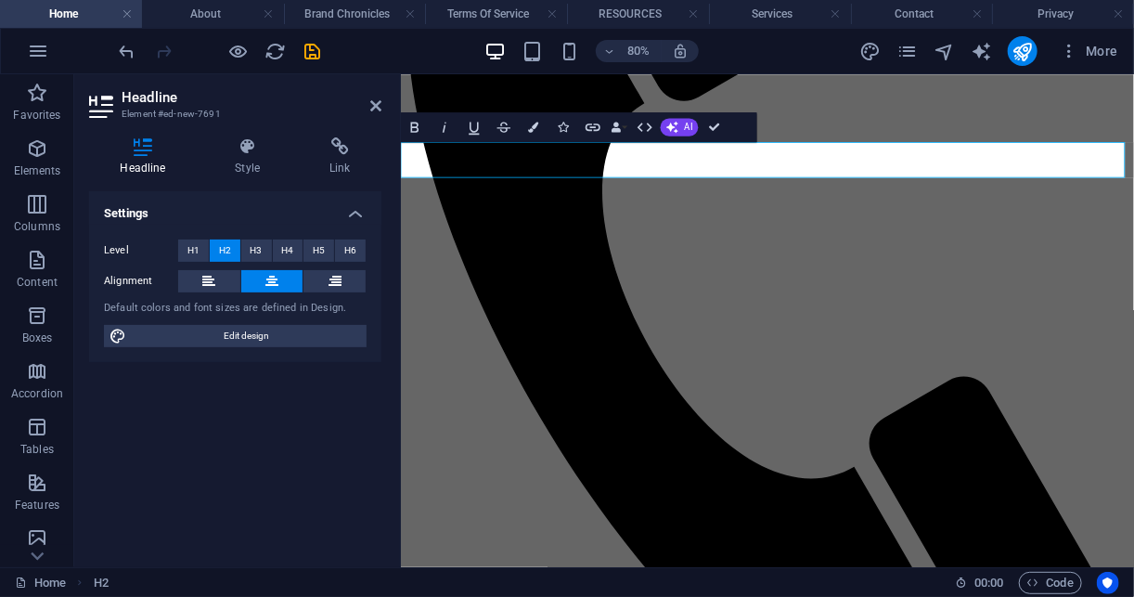
scroll to position [638, 0]
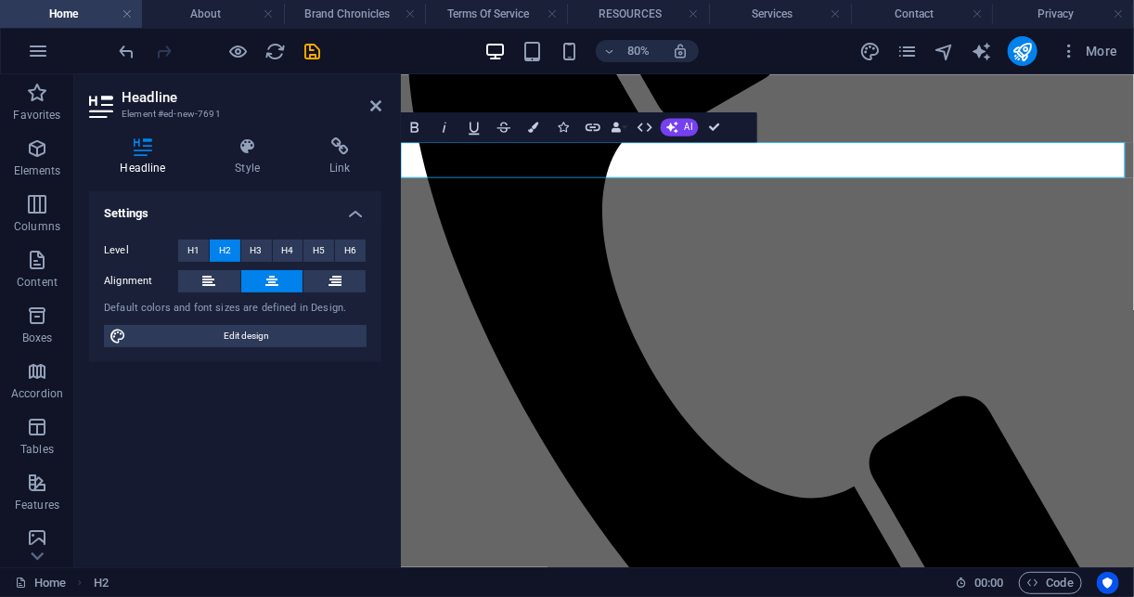
click at [569, 123] on icon "button" at bounding box center [564, 127] width 10 height 10
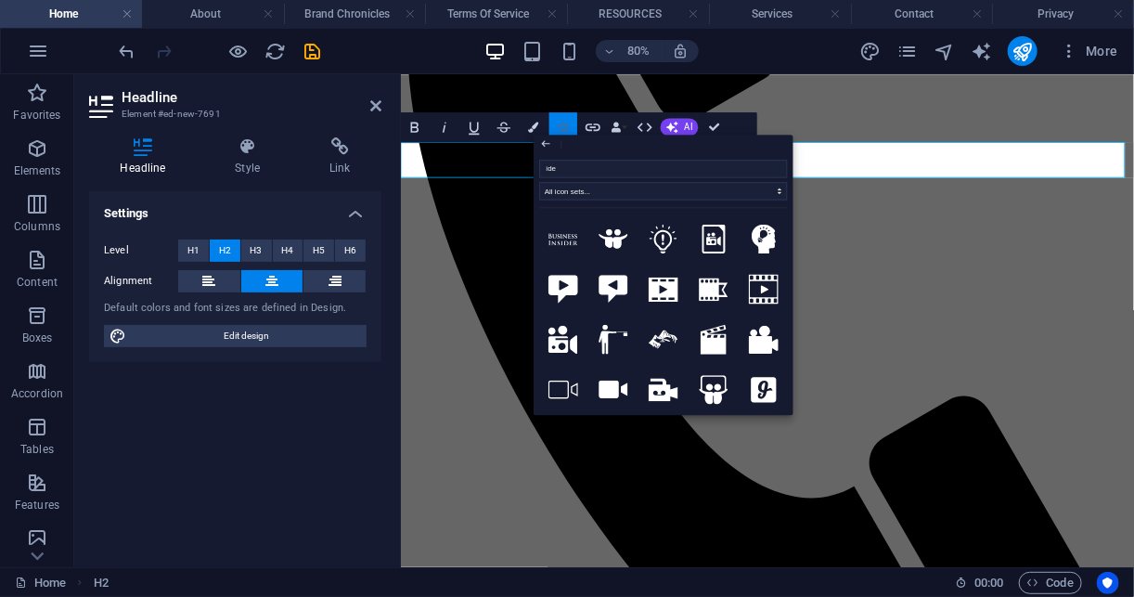
type input "idea"
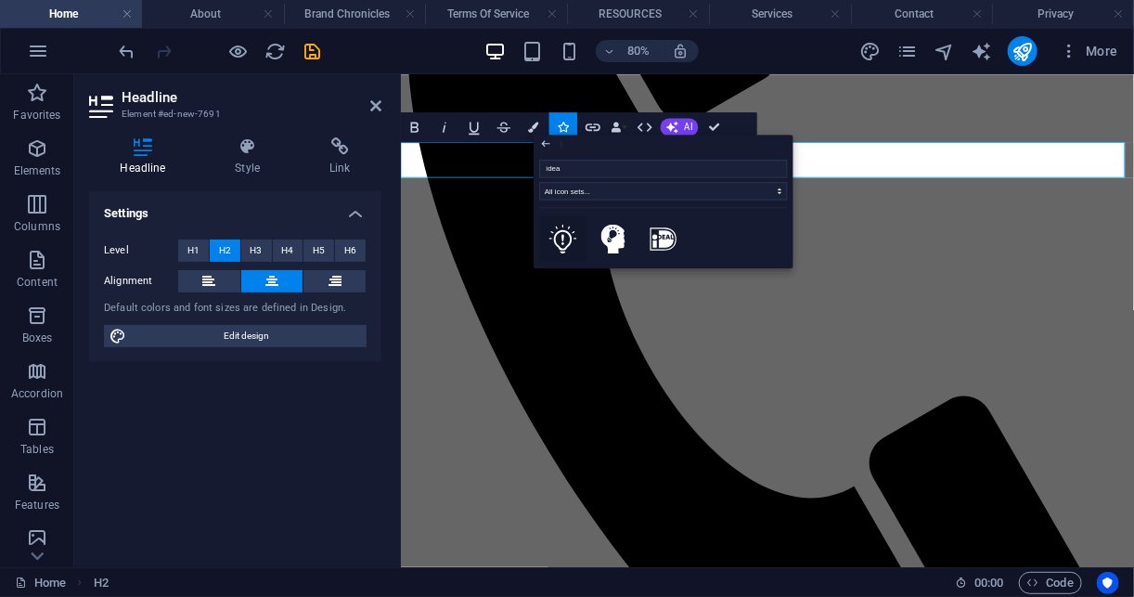
click at [555, 231] on icon at bounding box center [563, 239] width 28 height 30
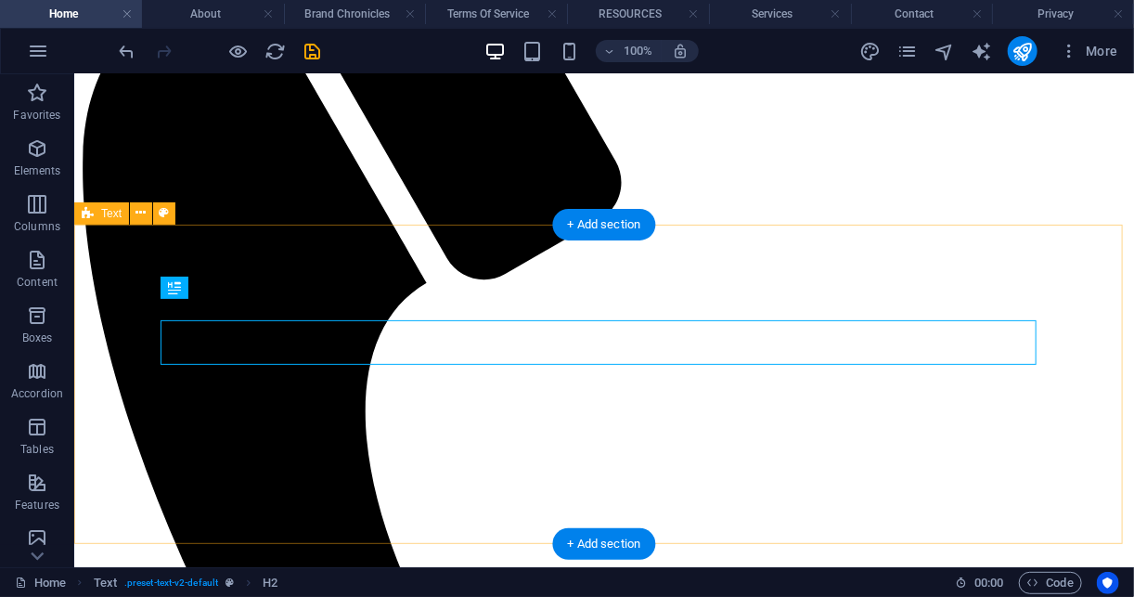
scroll to position [938, 0]
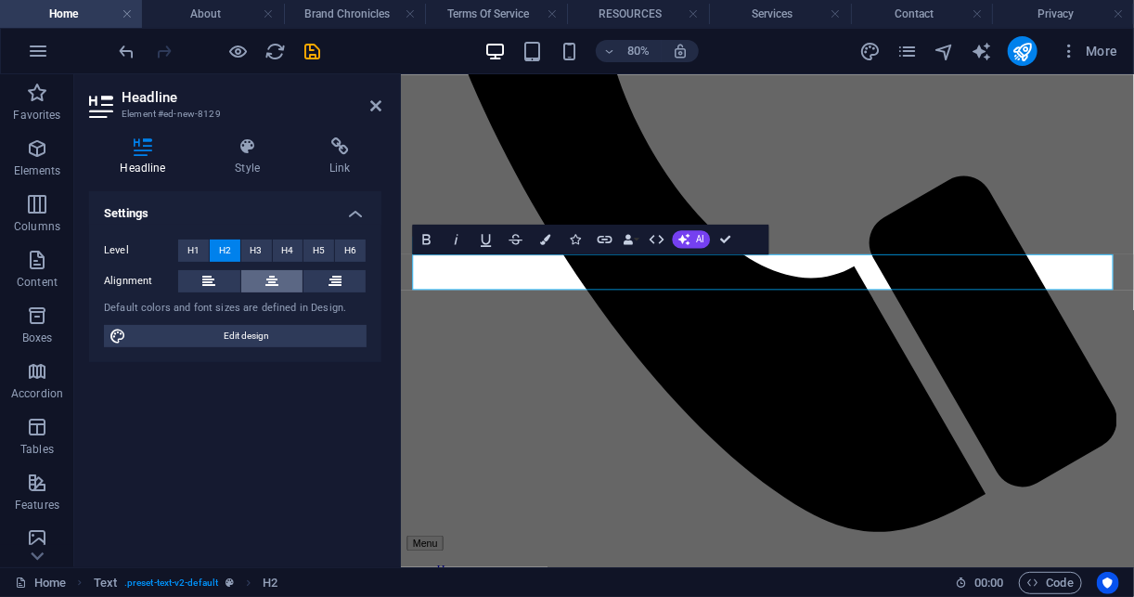
click at [290, 279] on button at bounding box center [272, 281] width 62 height 22
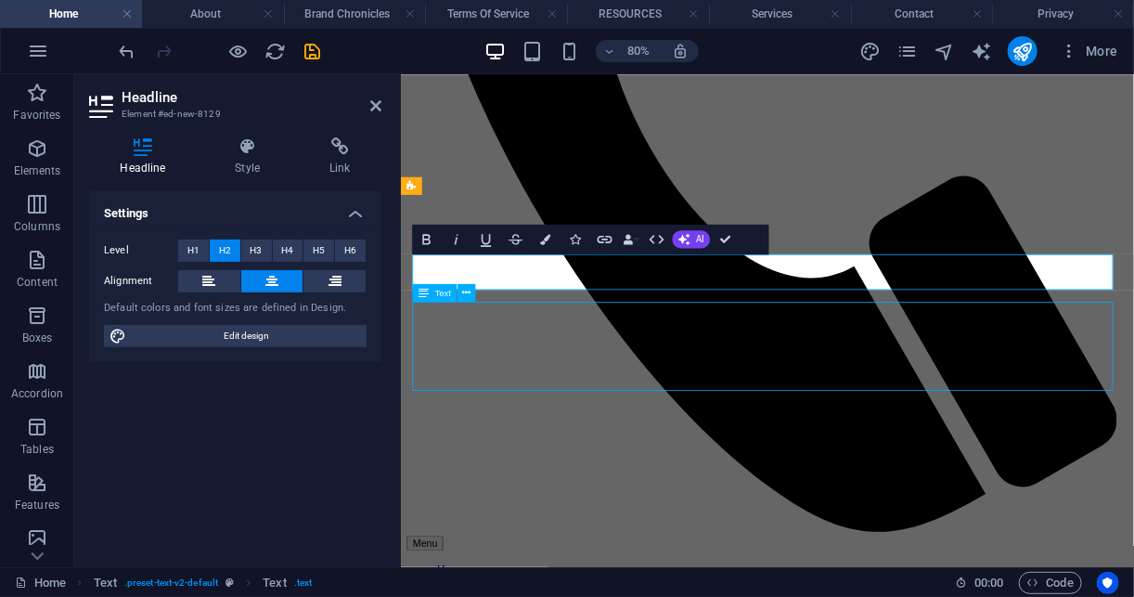
scroll to position [938, 0]
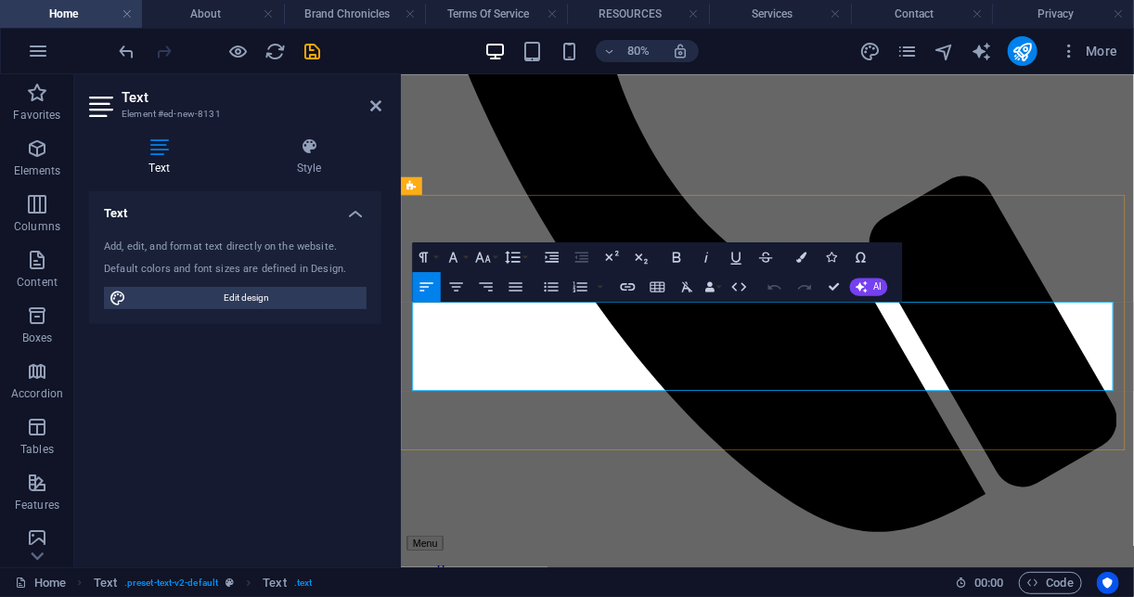
drag, startPoint x: 1060, startPoint y: 453, endPoint x: 386, endPoint y: 324, distance: 686.0
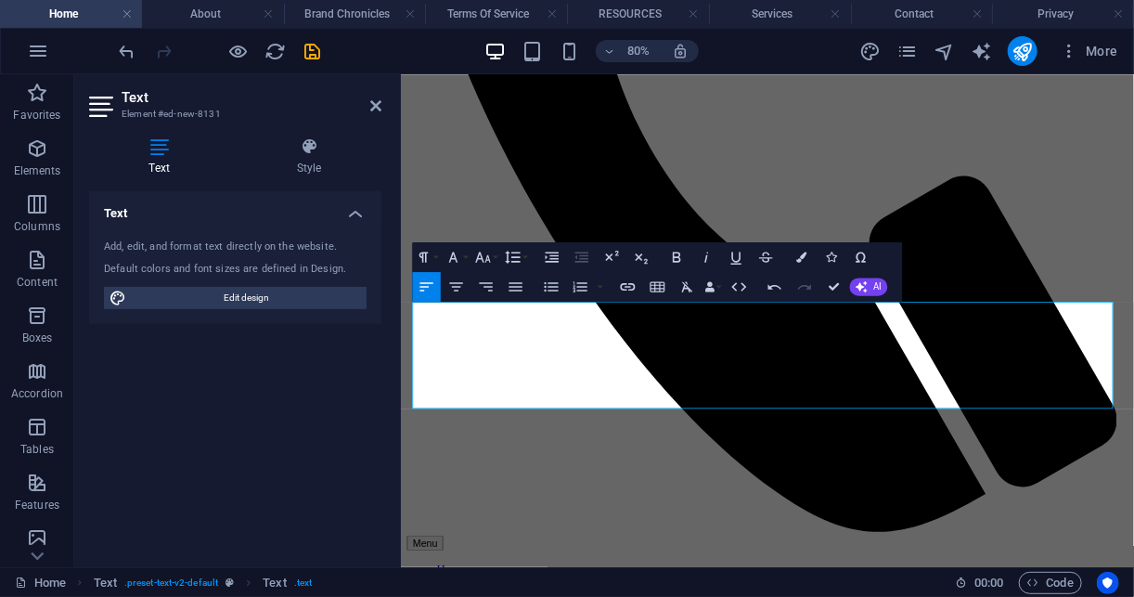
scroll to position [8299, 2]
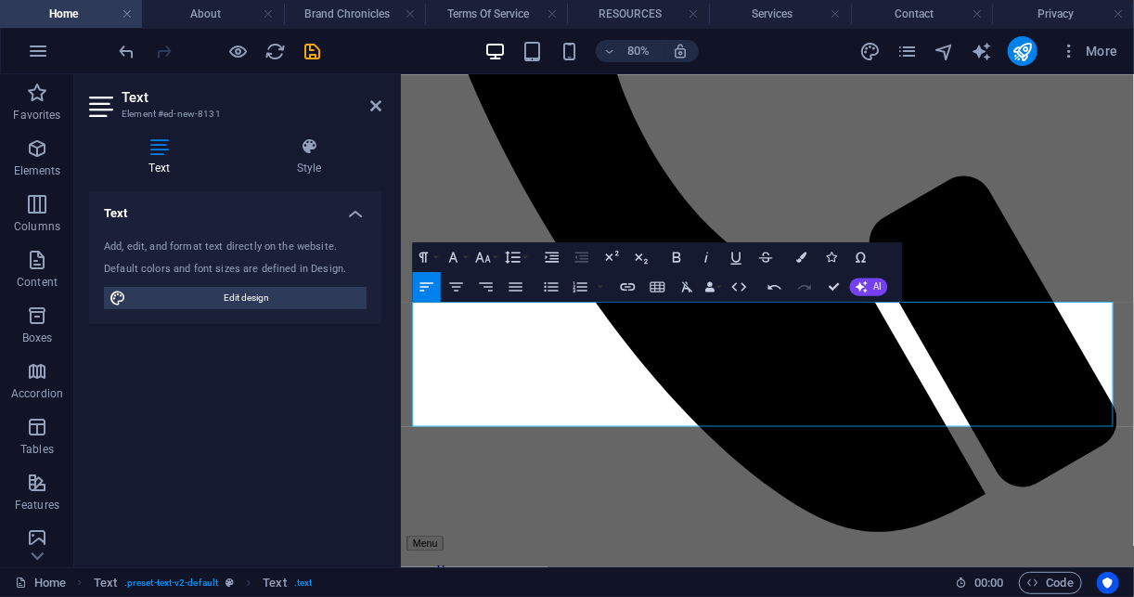
drag, startPoint x: 682, startPoint y: 506, endPoint x: 376, endPoint y: 481, distance: 307.3
click at [490, 260] on icon "button" at bounding box center [483, 256] width 15 height 10
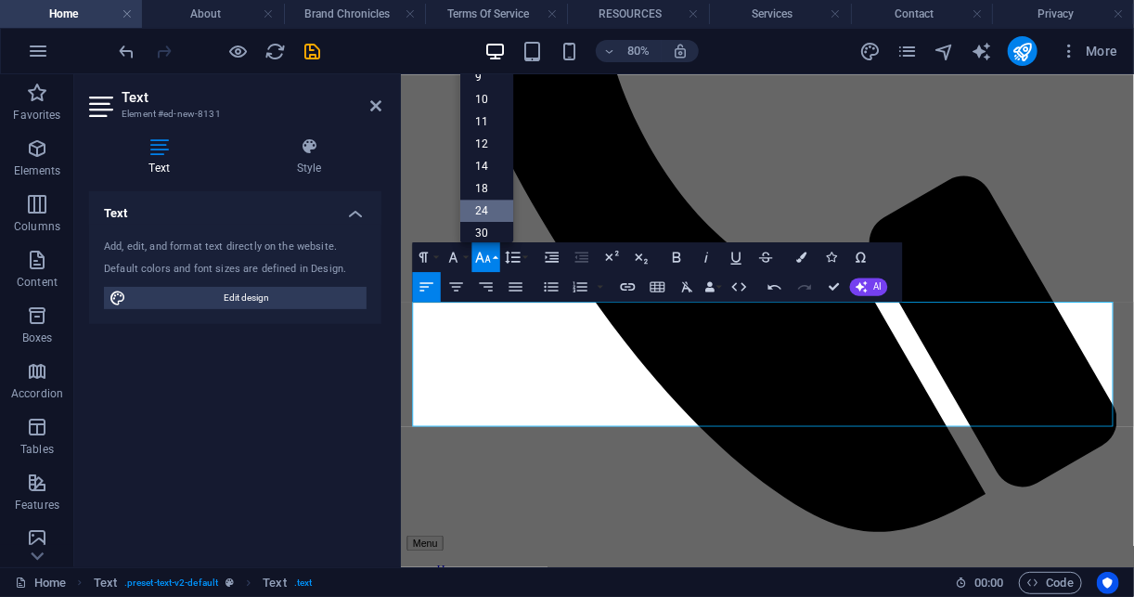
click at [485, 210] on link "24" at bounding box center [487, 211] width 54 height 22
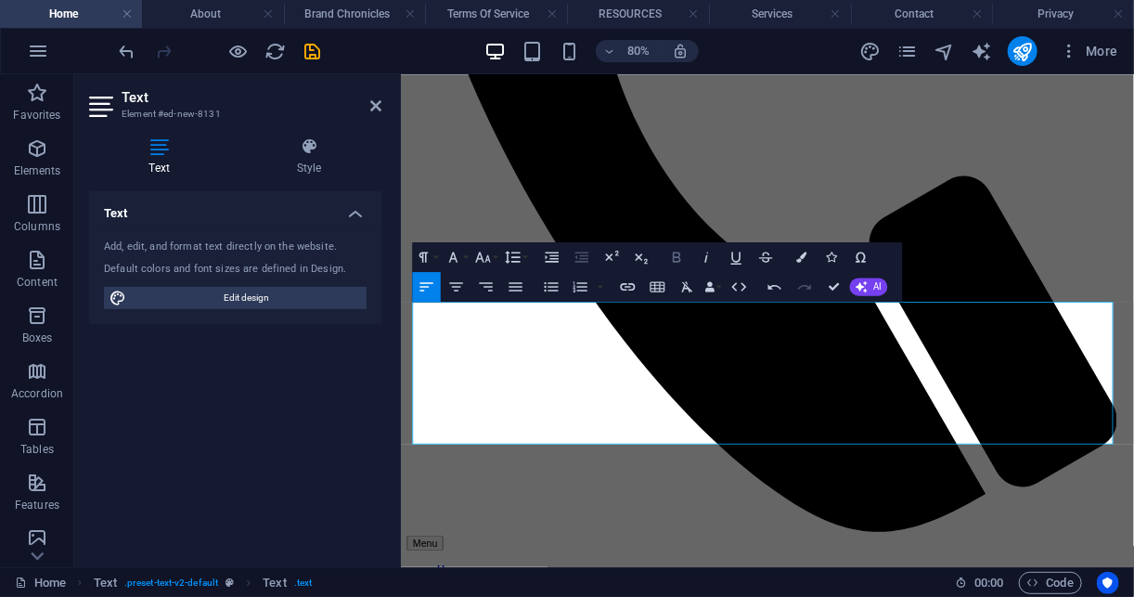
click at [676, 252] on icon "button" at bounding box center [677, 257] width 18 height 18
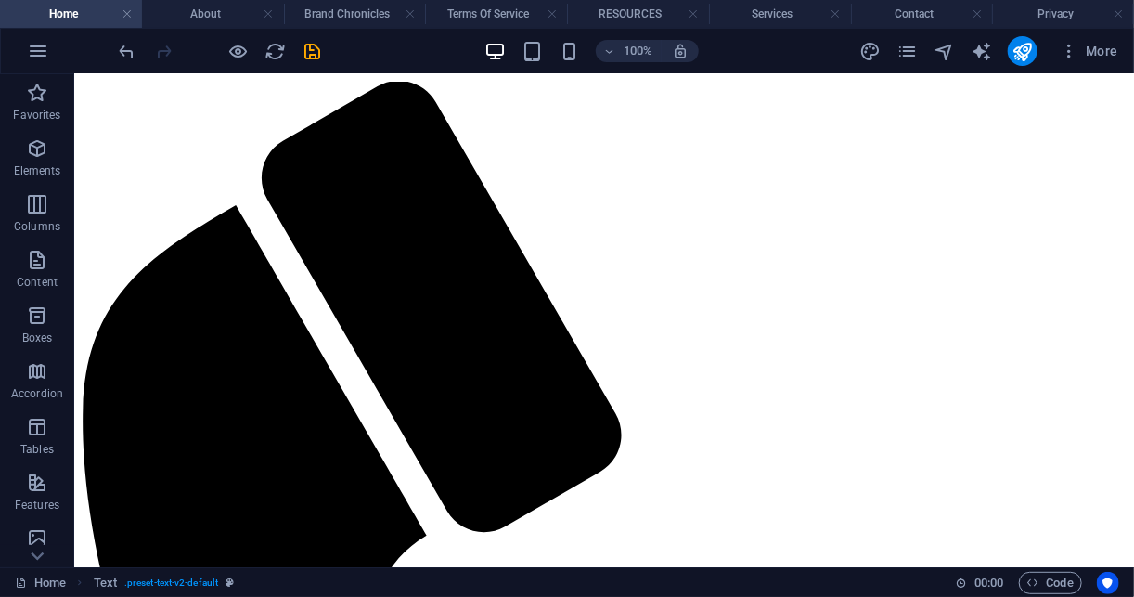
scroll to position [291, 0]
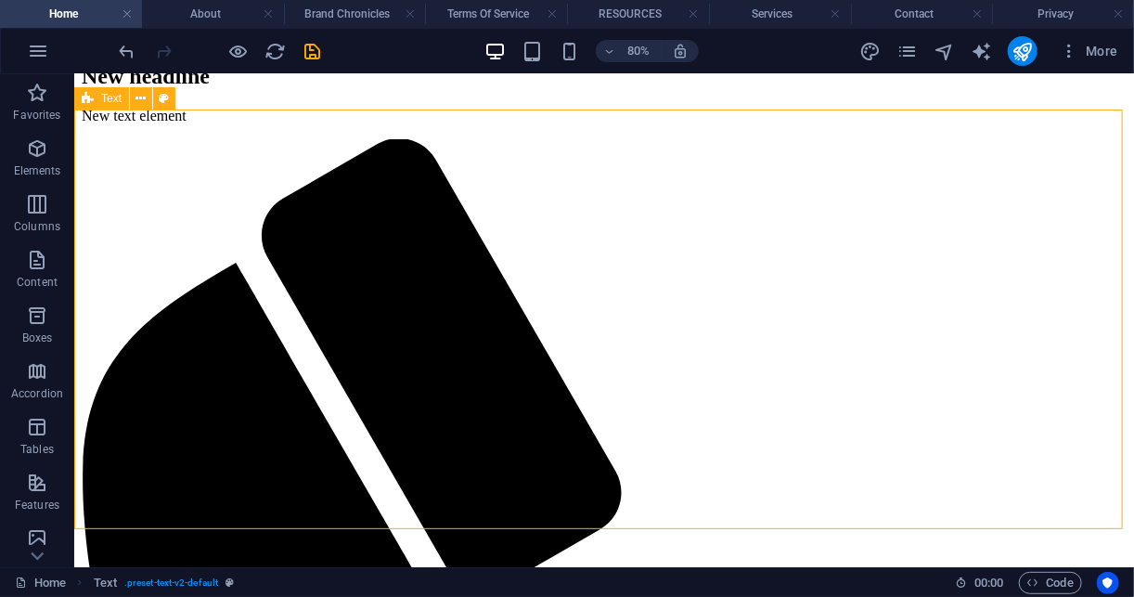
scroll to position [291, 0]
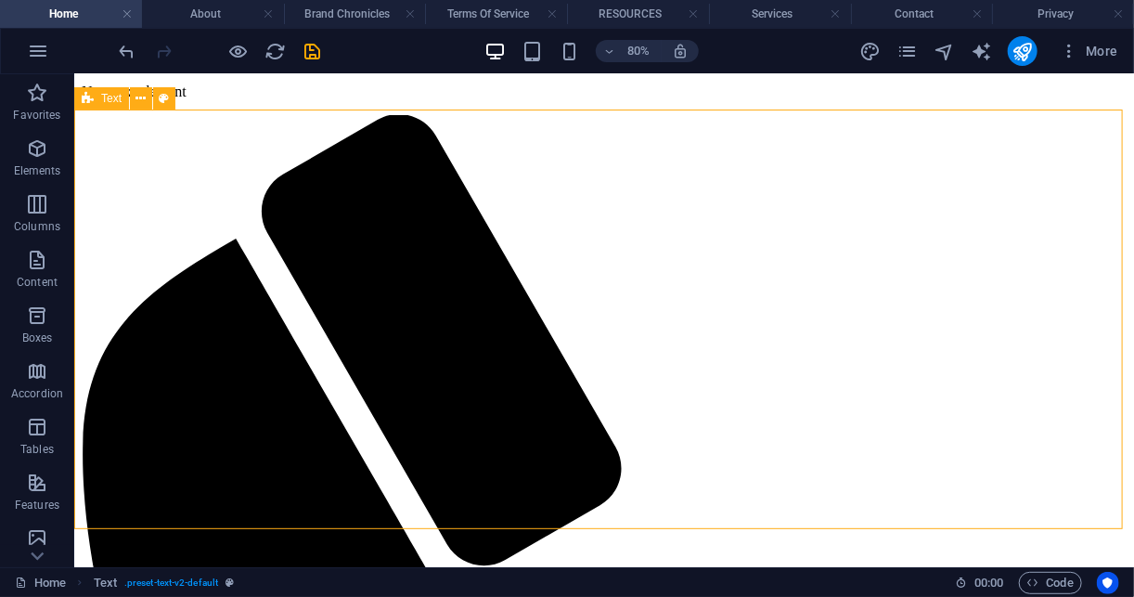
drag, startPoint x: 904, startPoint y: 457, endPoint x: 1080, endPoint y: 417, distance: 180.8
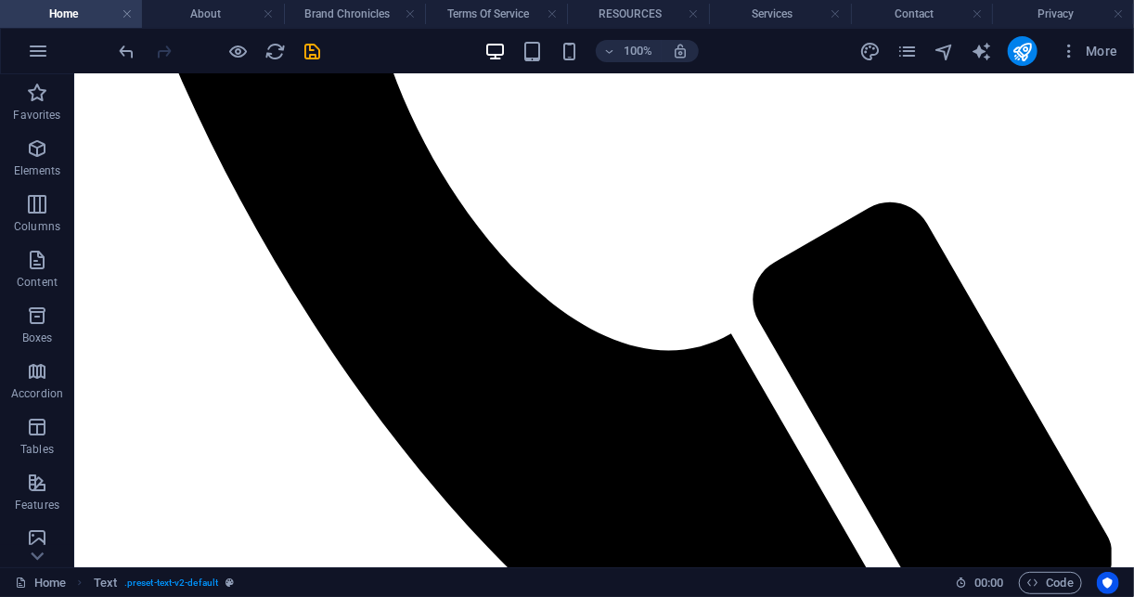
scroll to position [1054, 0]
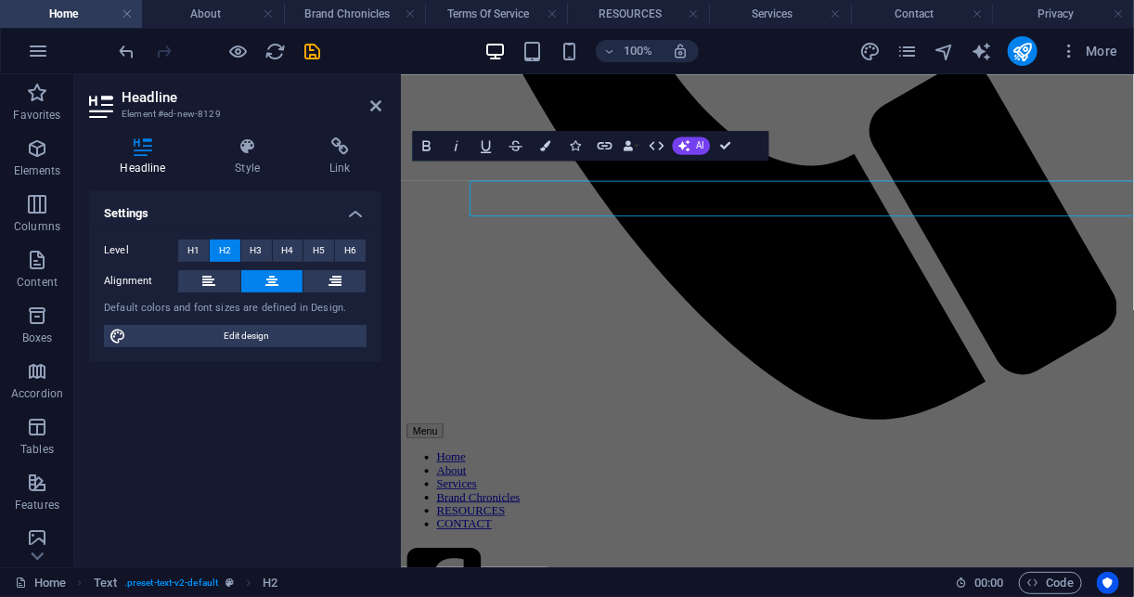
scroll to position [1030, 0]
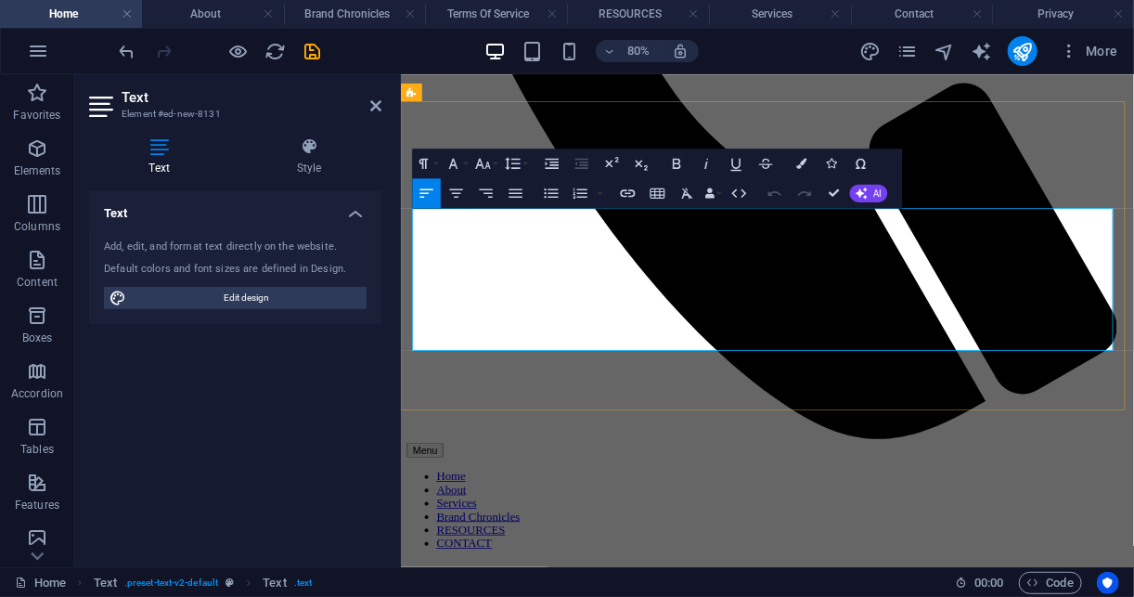
drag, startPoint x: 767, startPoint y: 400, endPoint x: 415, endPoint y: 374, distance: 353.6
click at [484, 161] on icon "button" at bounding box center [483, 164] width 18 height 18
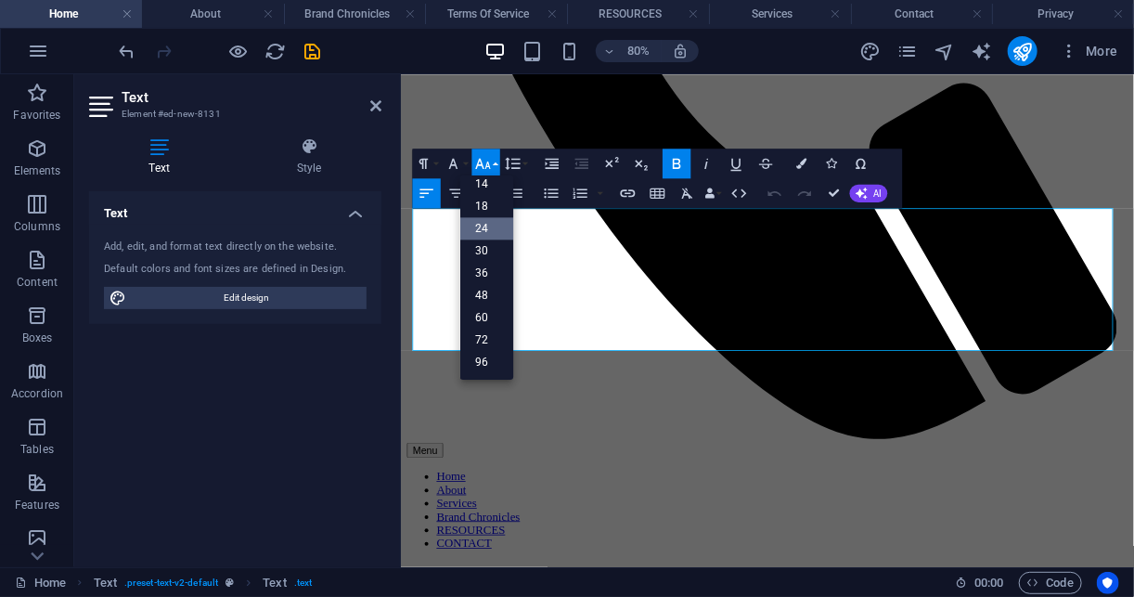
scroll to position [148, 0]
click at [490, 192] on link "14" at bounding box center [487, 185] width 54 height 22
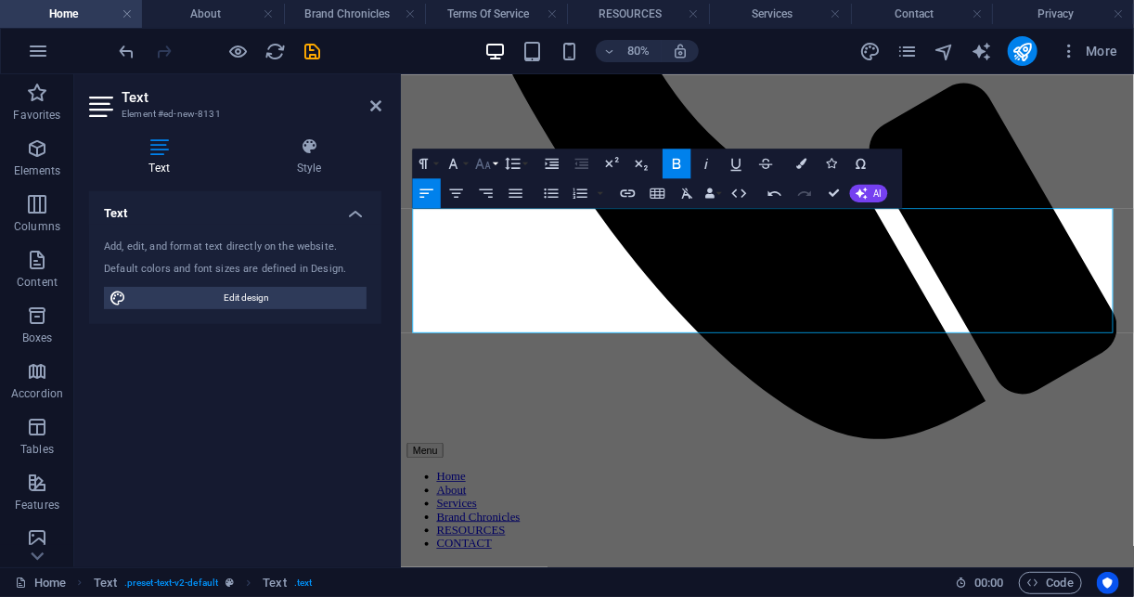
click at [483, 163] on icon "button" at bounding box center [483, 164] width 18 height 18
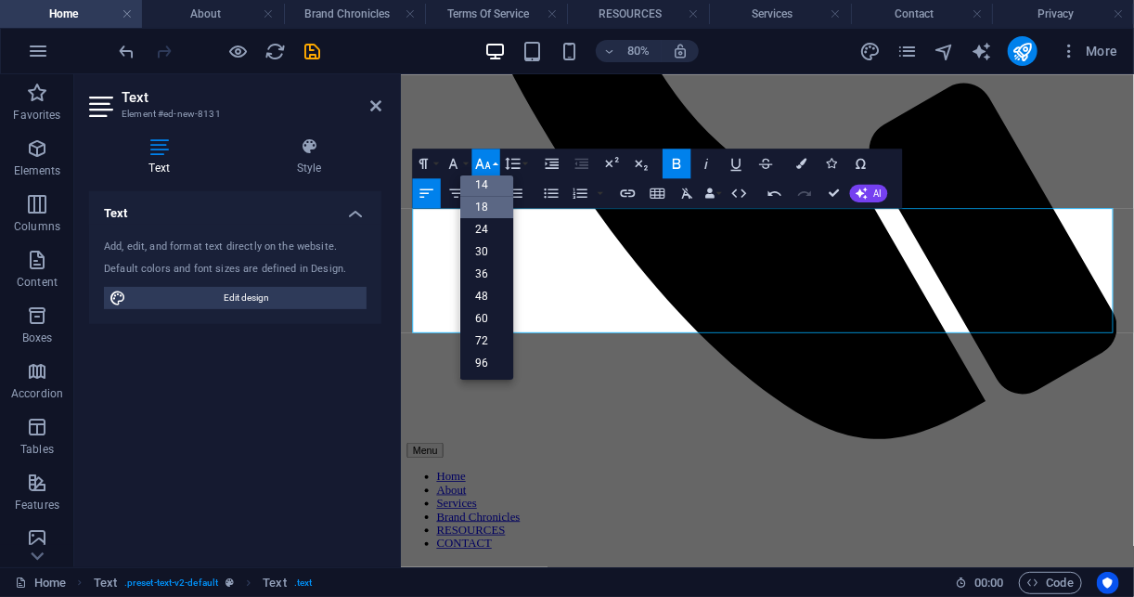
click at [495, 214] on link "18" at bounding box center [487, 208] width 54 height 22
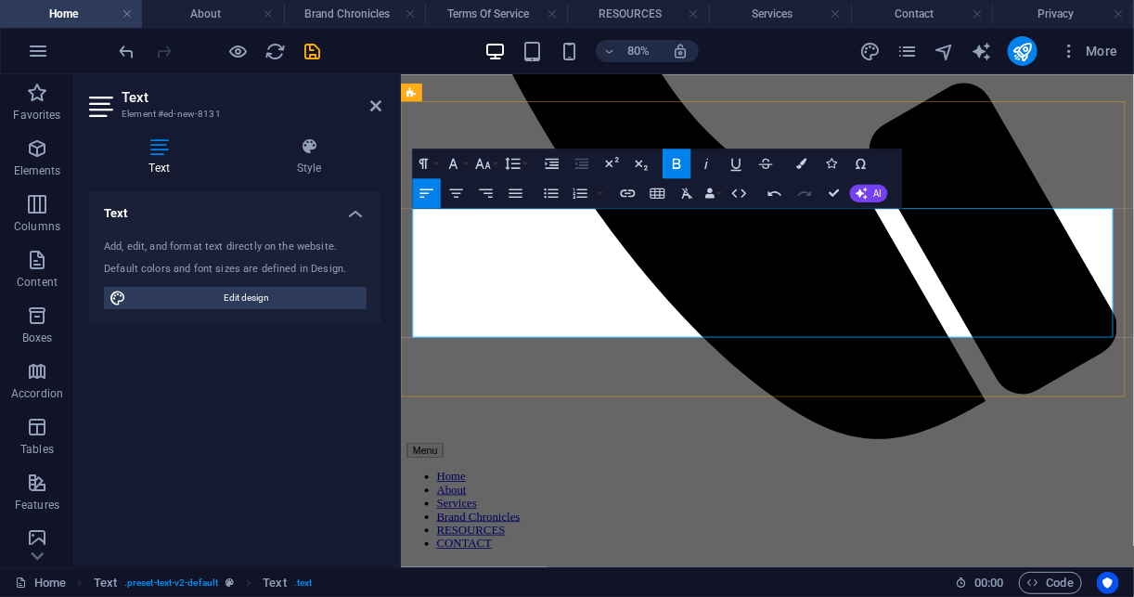
click at [484, 162] on icon "button" at bounding box center [483, 164] width 18 height 18
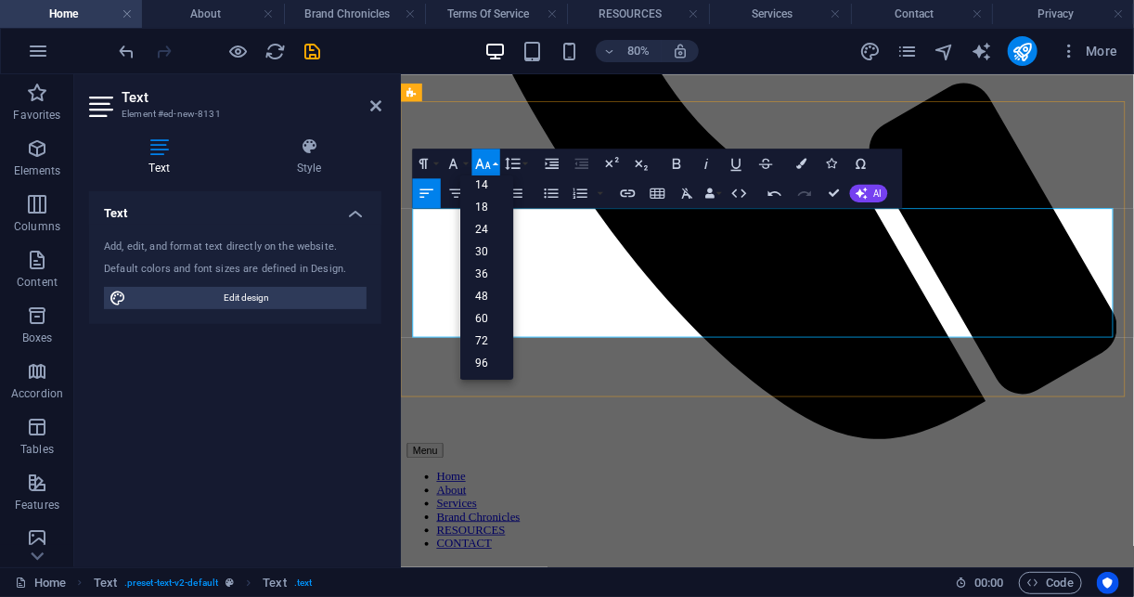
drag, startPoint x: 664, startPoint y: 277, endPoint x: 604, endPoint y: 274, distance: 59.5
click at [488, 160] on icon "button" at bounding box center [483, 164] width 18 height 18
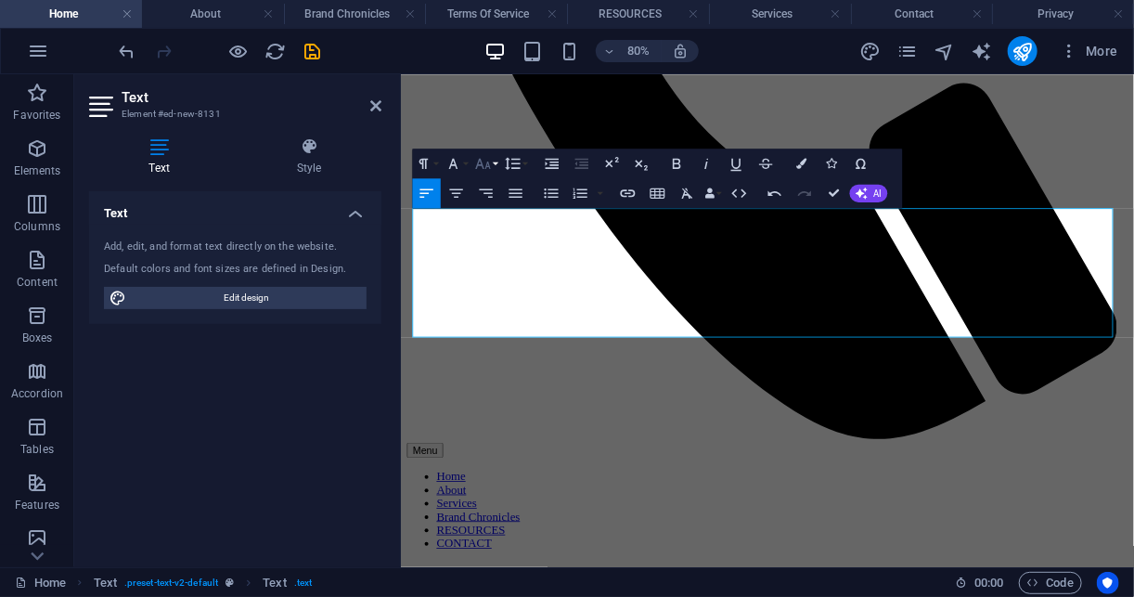
click at [488, 160] on icon "button" at bounding box center [483, 164] width 18 height 18
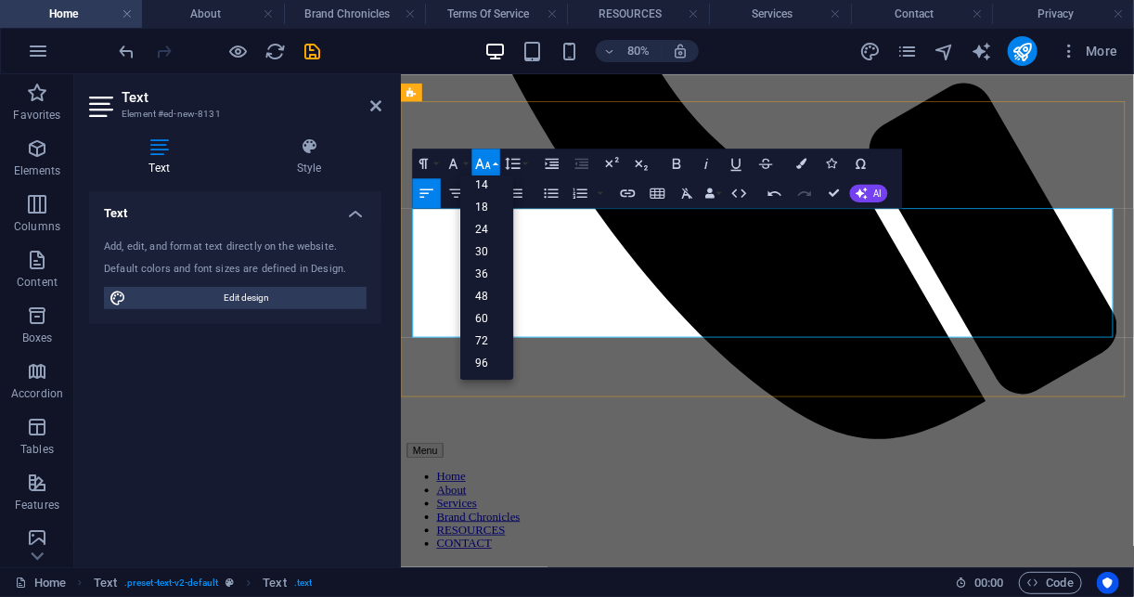
drag, startPoint x: 727, startPoint y: 385, endPoint x: 406, endPoint y: 358, distance: 322.2
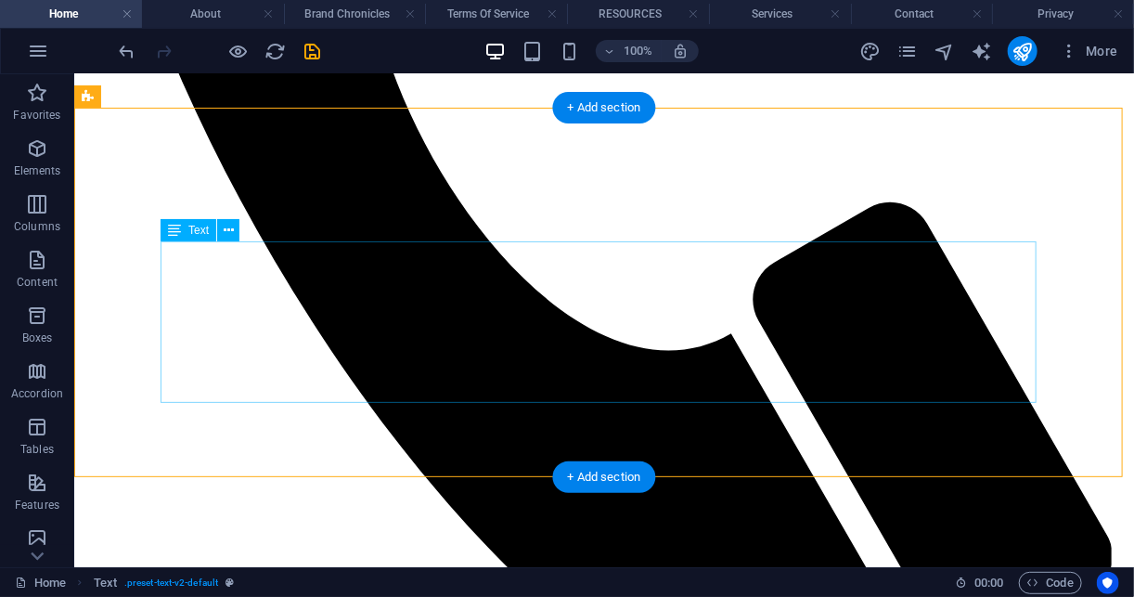
scroll to position [1030, 0]
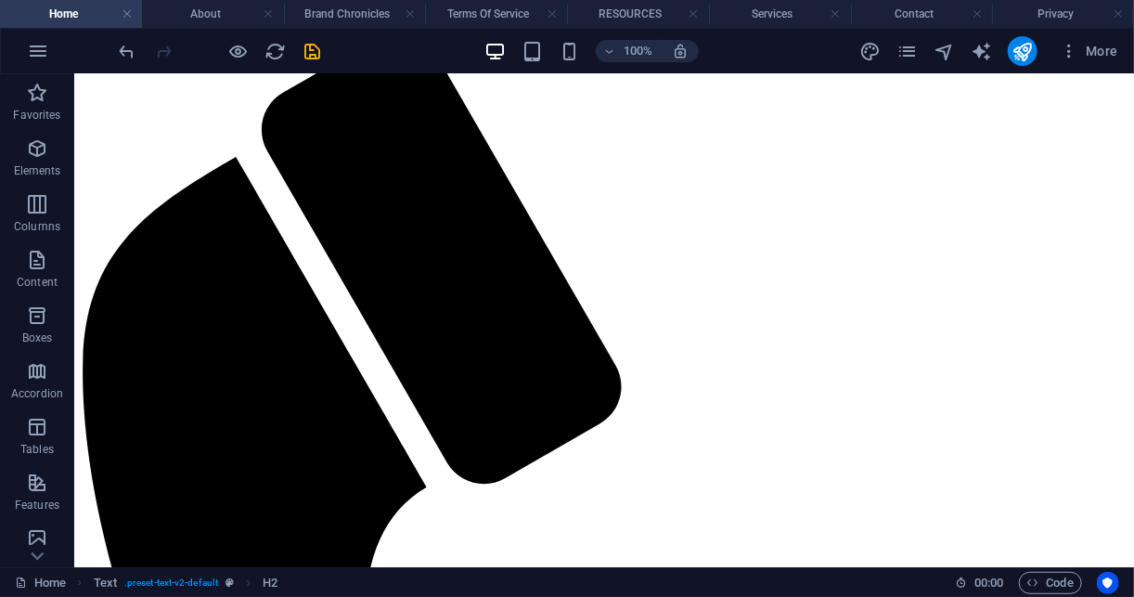
scroll to position [379, 0]
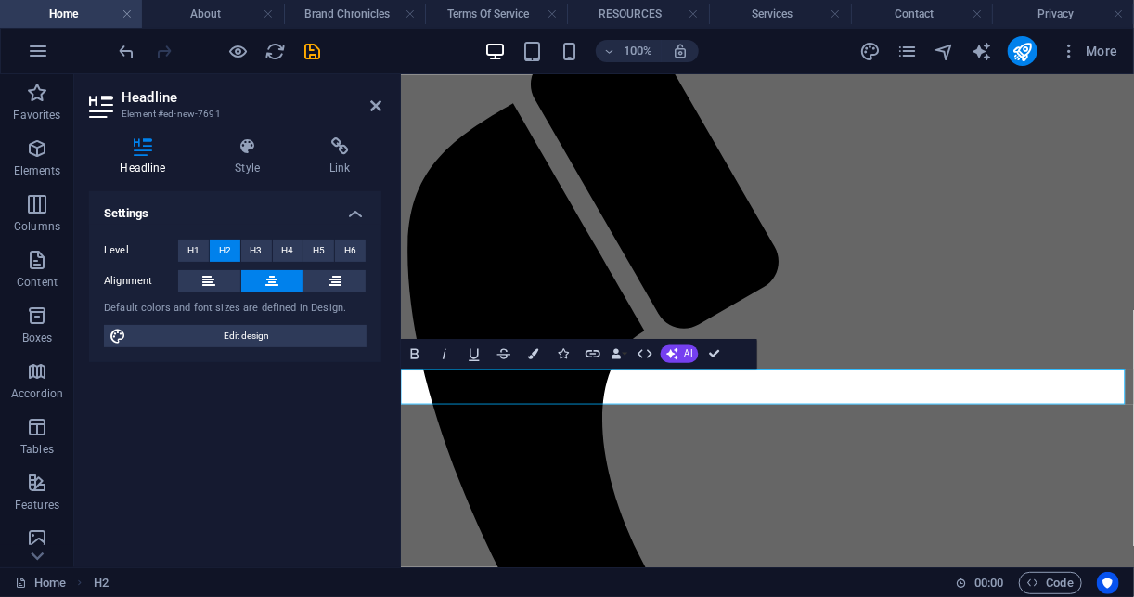
scroll to position [355, 0]
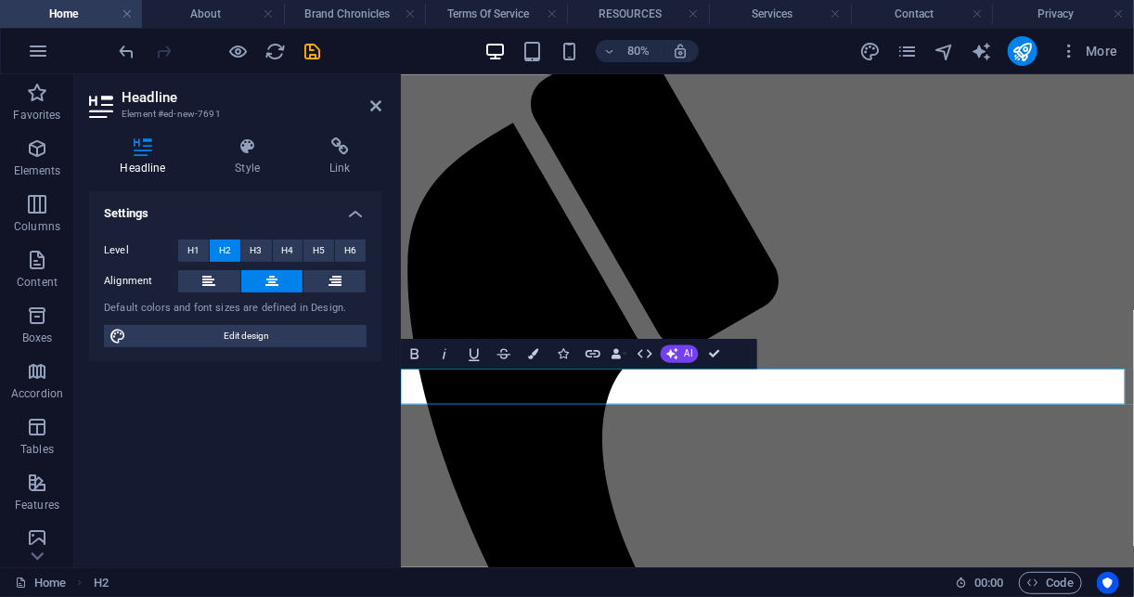
click at [569, 351] on icon "button" at bounding box center [564, 353] width 10 height 10
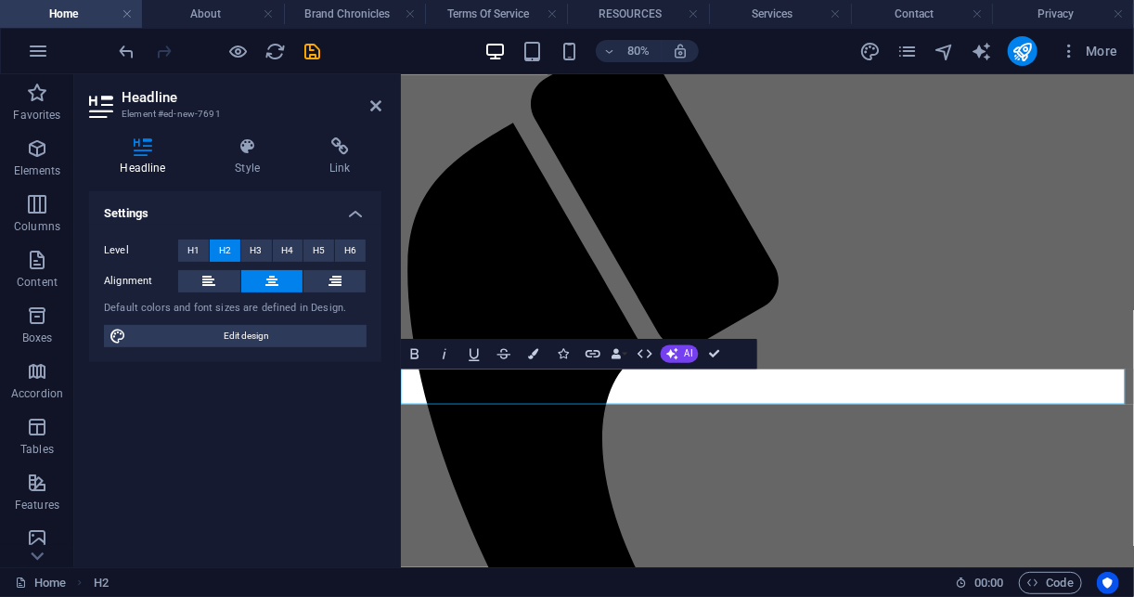
click at [126, 51] on icon "undo" at bounding box center [127, 51] width 21 height 21
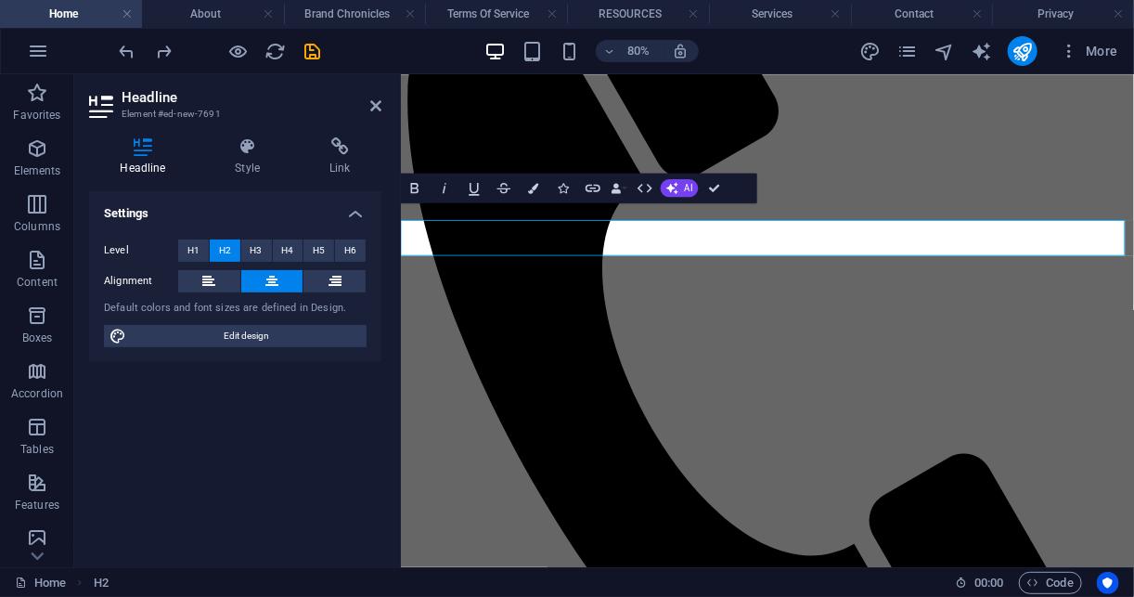
scroll to position [573, 0]
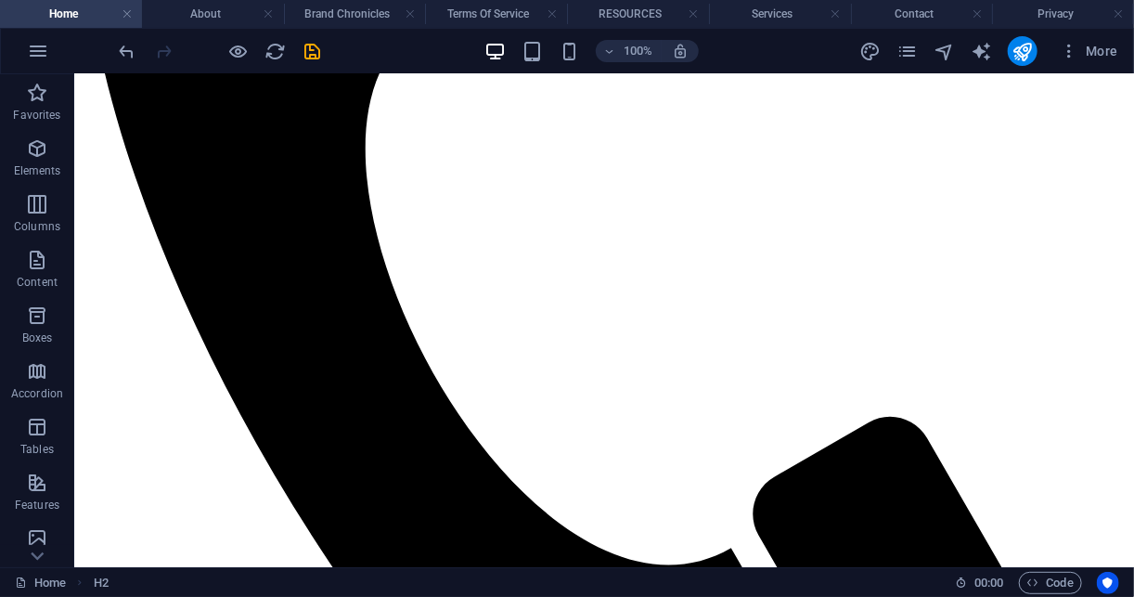
scroll to position [869, 0]
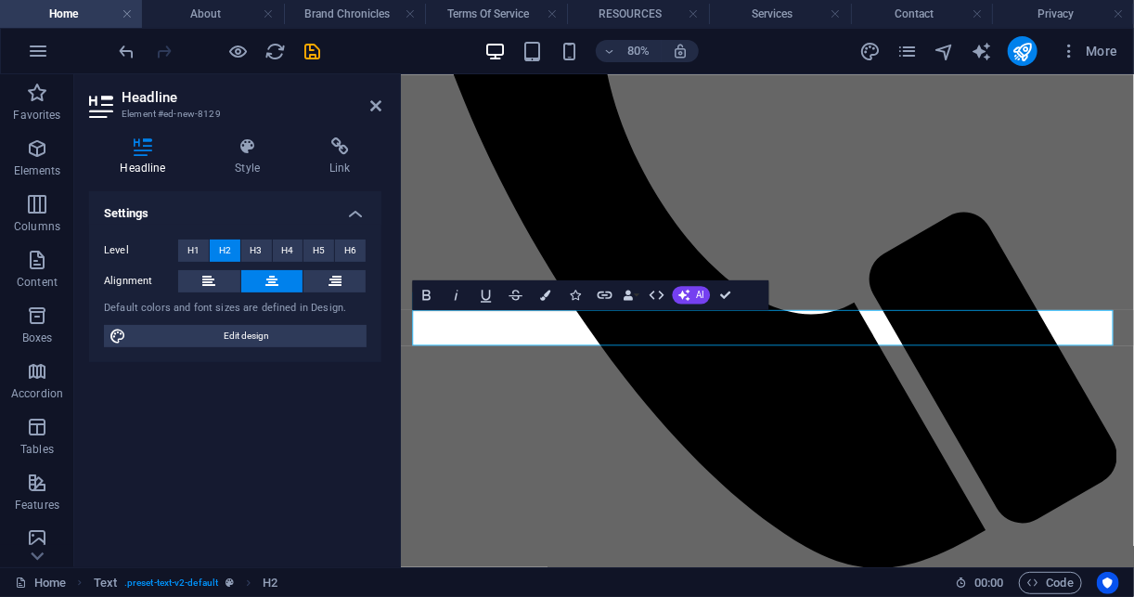
scroll to position [845, 0]
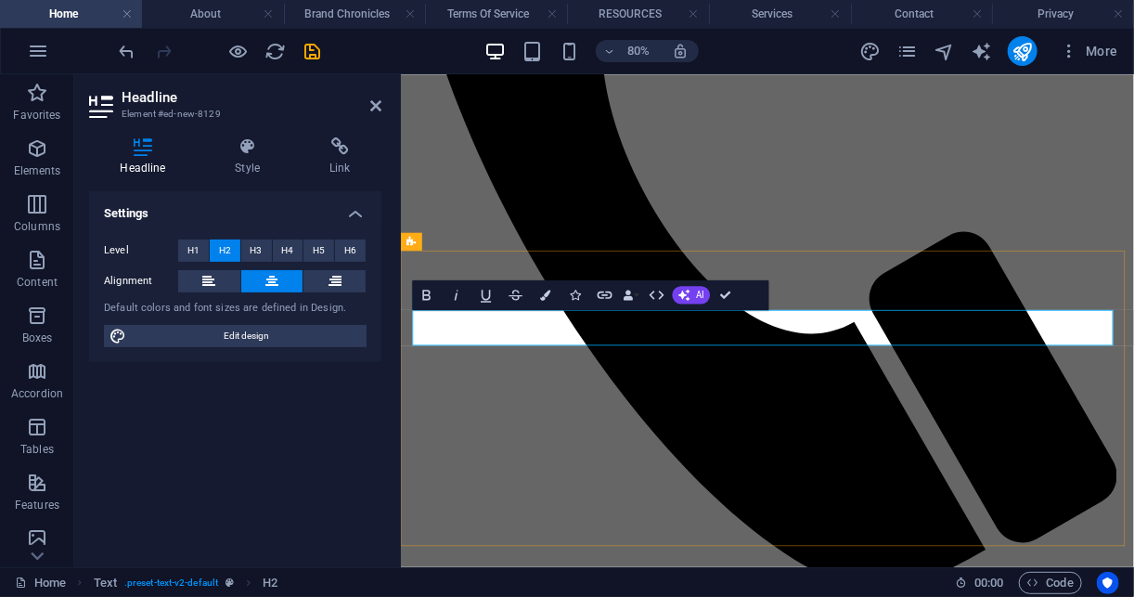
click at [574, 295] on icon "button" at bounding box center [575, 295] width 10 height 10
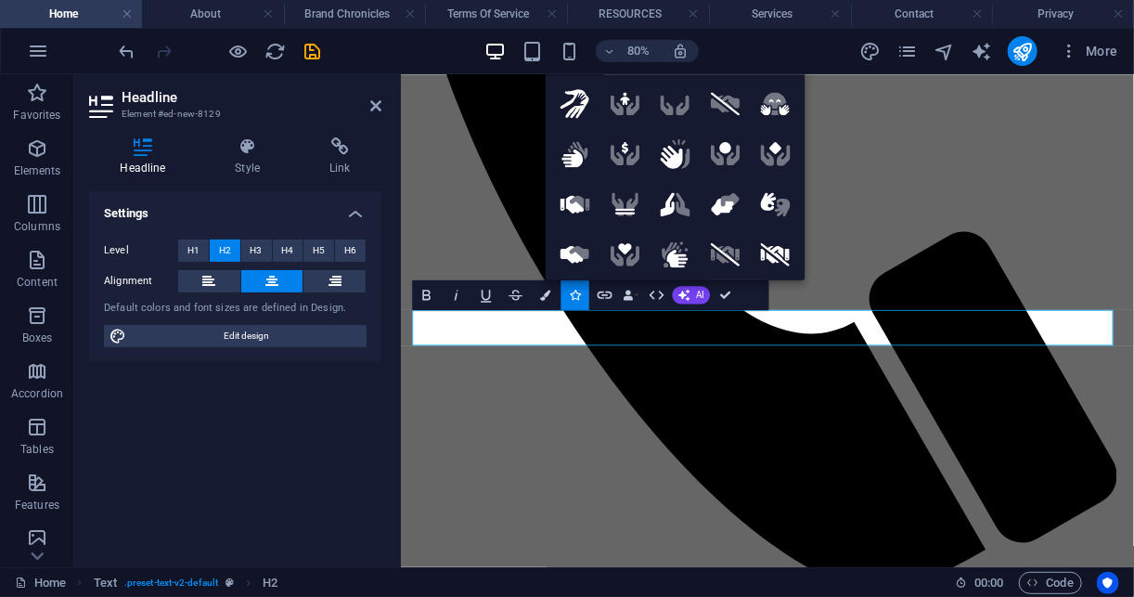
type input "handsh"
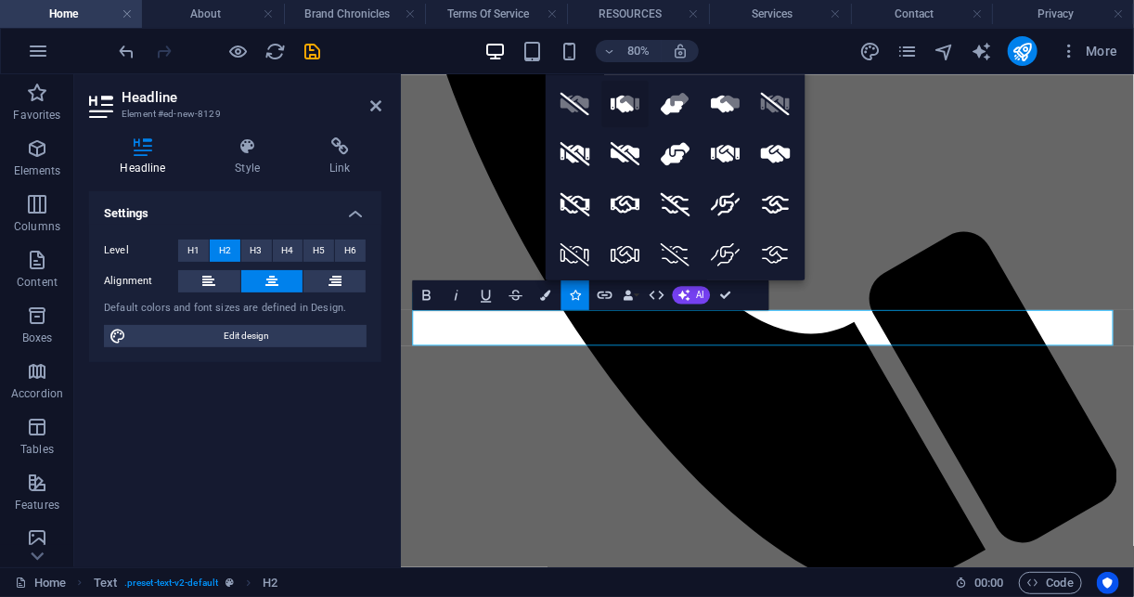
click at [622, 105] on icon at bounding box center [622, 104] width 23 height 18
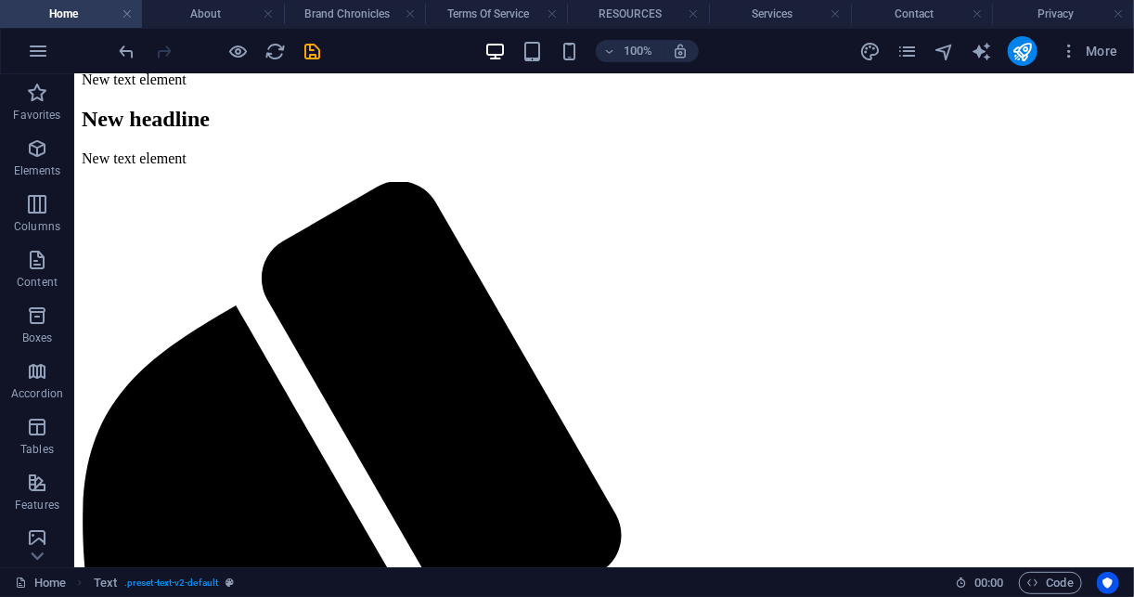
scroll to position [219, 0]
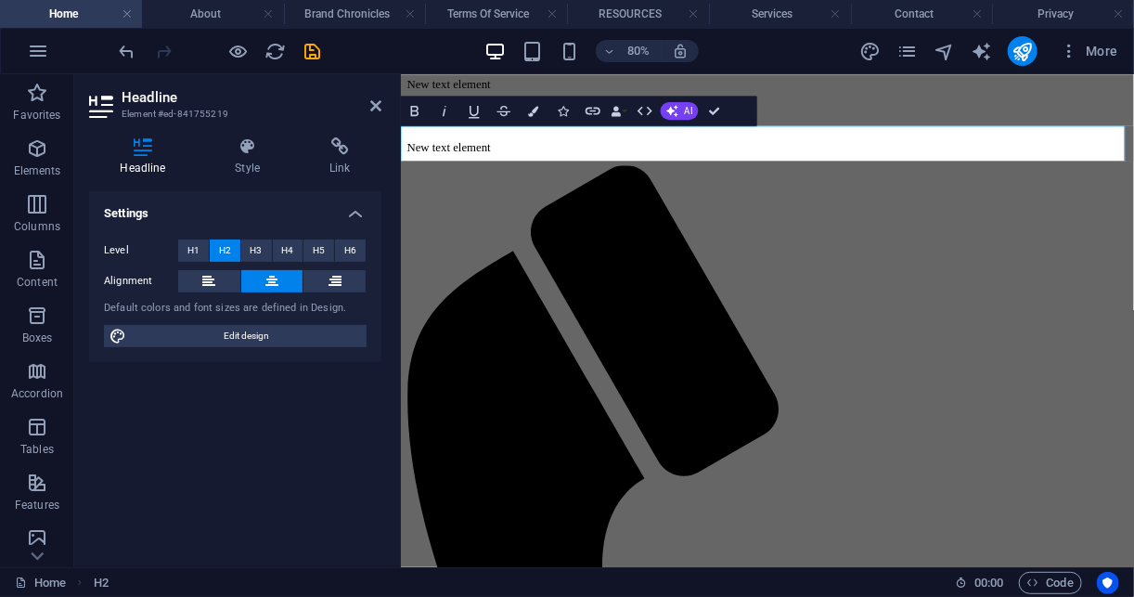
click at [571, 113] on button "Icons" at bounding box center [563, 111] width 28 height 30
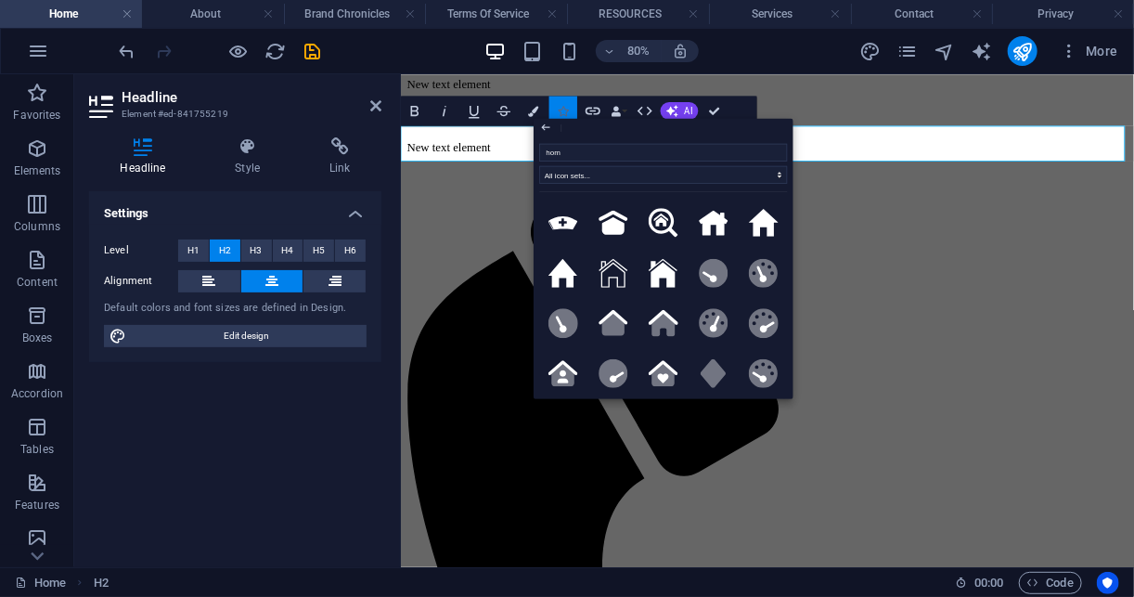
type input "home"
click at [671, 274] on icon at bounding box center [664, 273] width 30 height 30
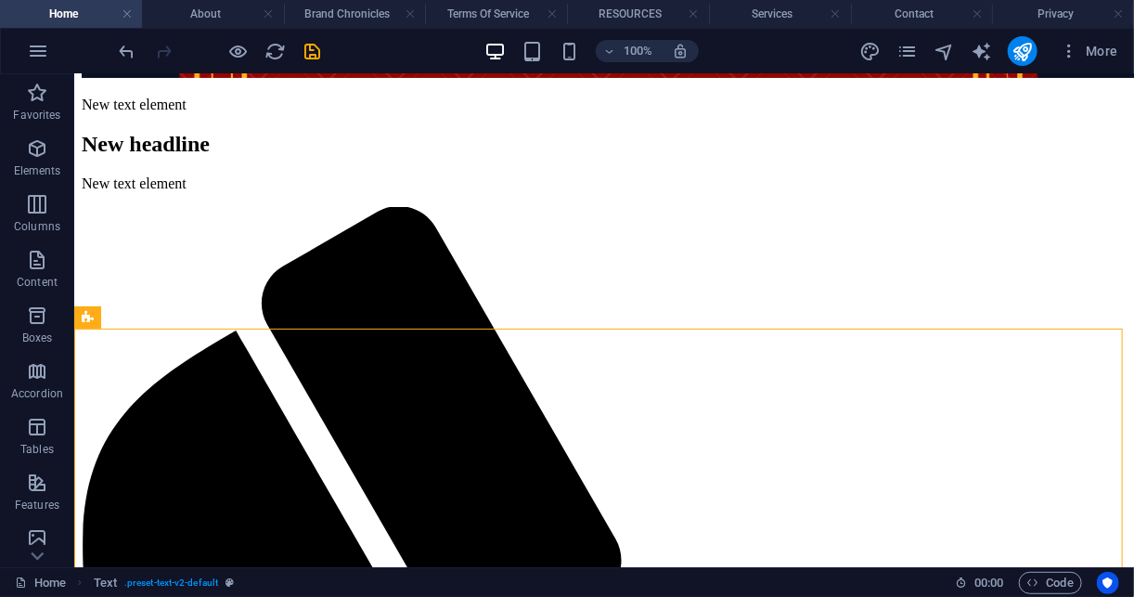
scroll to position [0, 0]
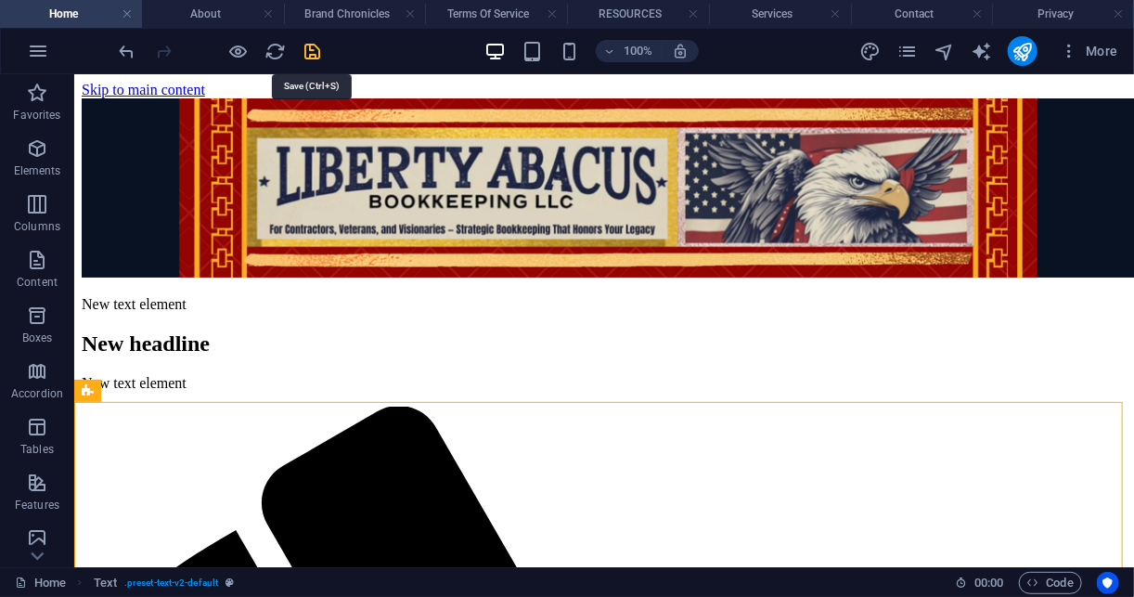
click at [315, 49] on icon "save" at bounding box center [313, 51] width 21 height 21
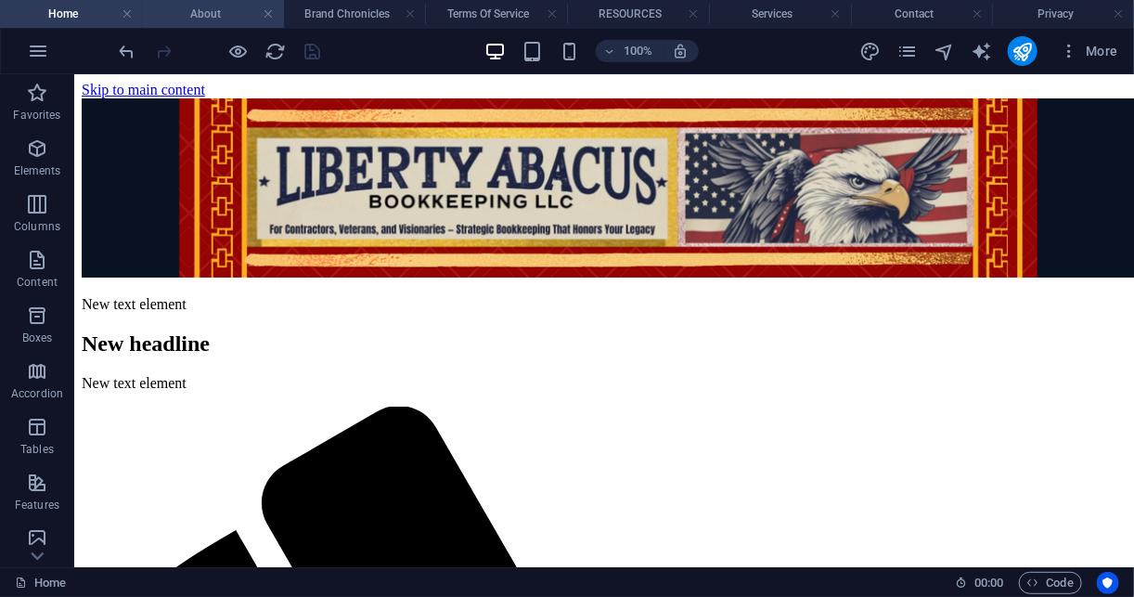
click at [218, 10] on h4 "About" at bounding box center [213, 14] width 142 height 20
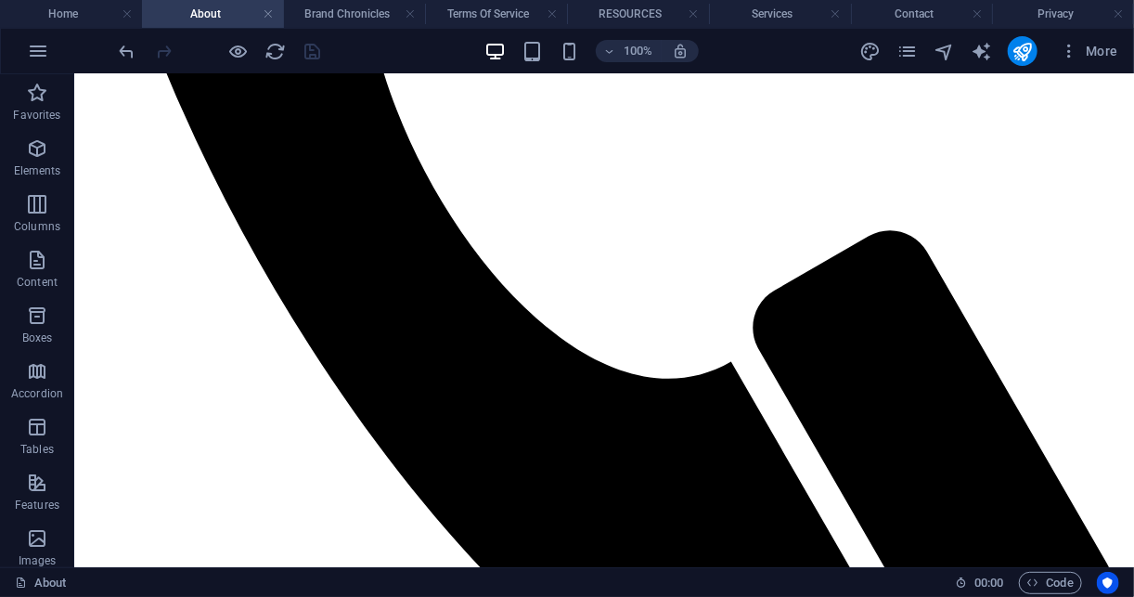
scroll to position [2364, 0]
